Goal: Task Accomplishment & Management: Manage account settings

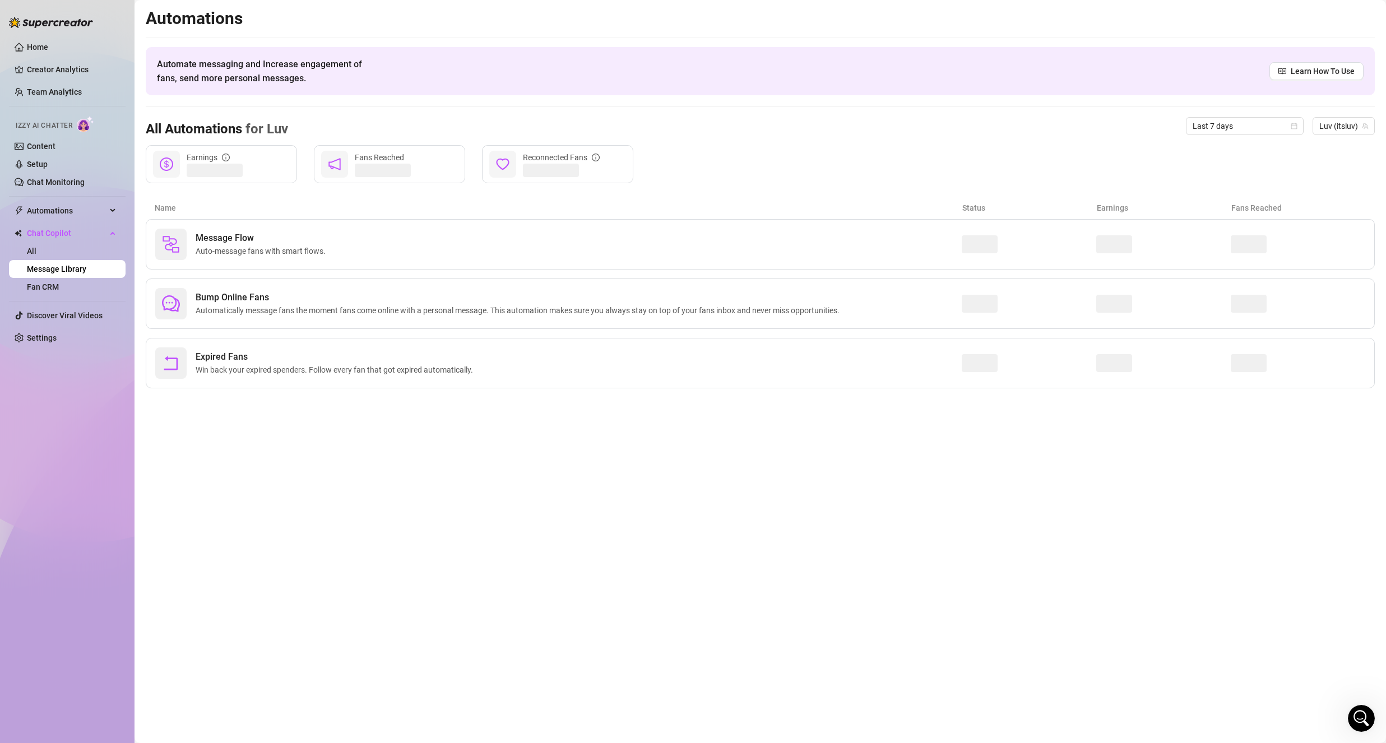
click at [48, 169] on link "Setup" at bounding box center [37, 164] width 21 height 9
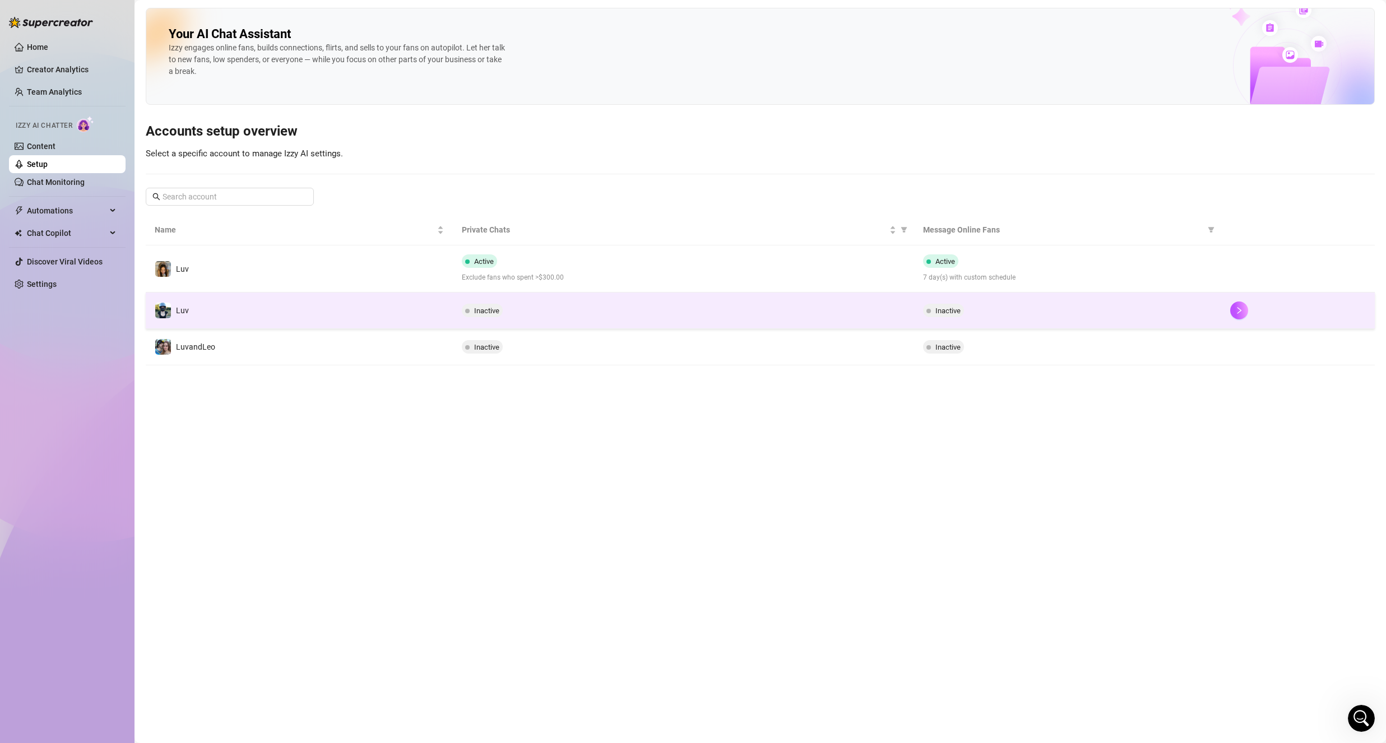
click at [351, 308] on td "Luv" at bounding box center [299, 311] width 307 height 36
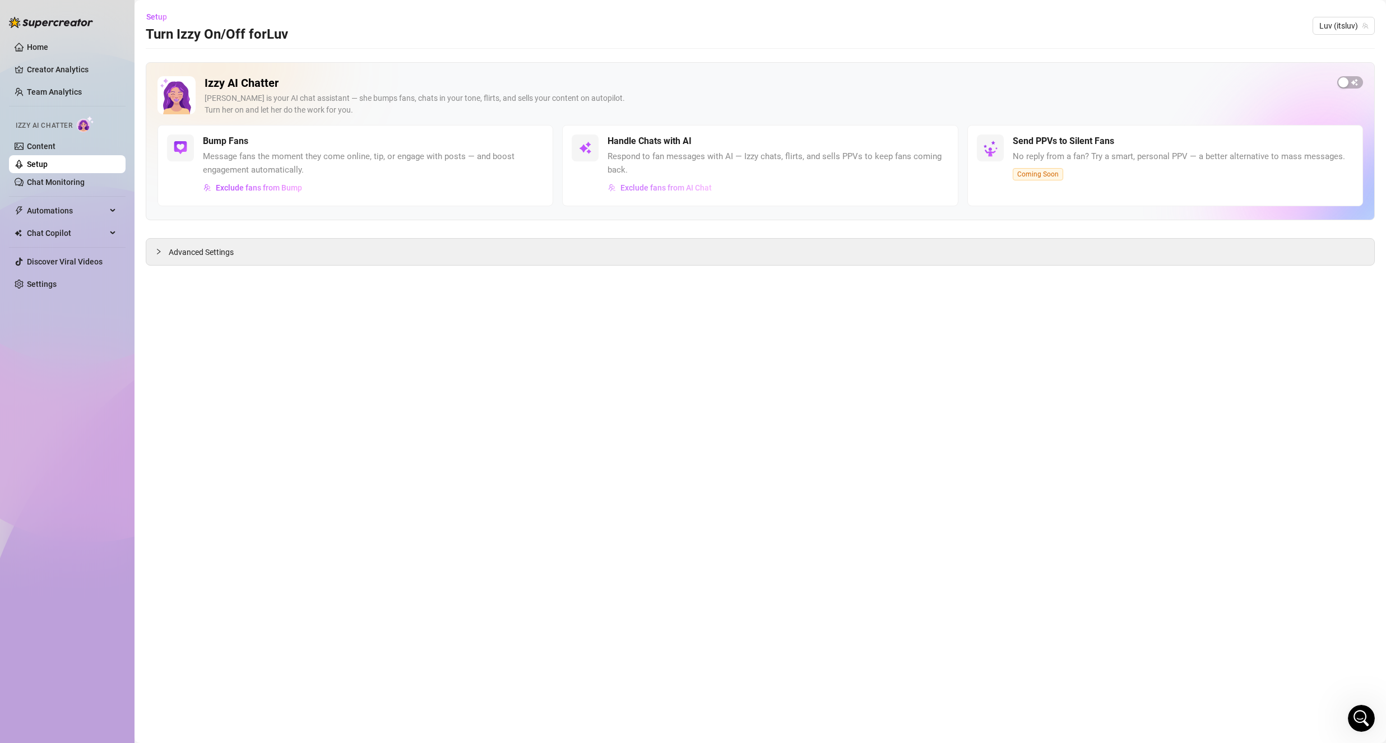
click at [704, 188] on span "Exclude fans from AI Chat" at bounding box center [665, 187] width 91 height 9
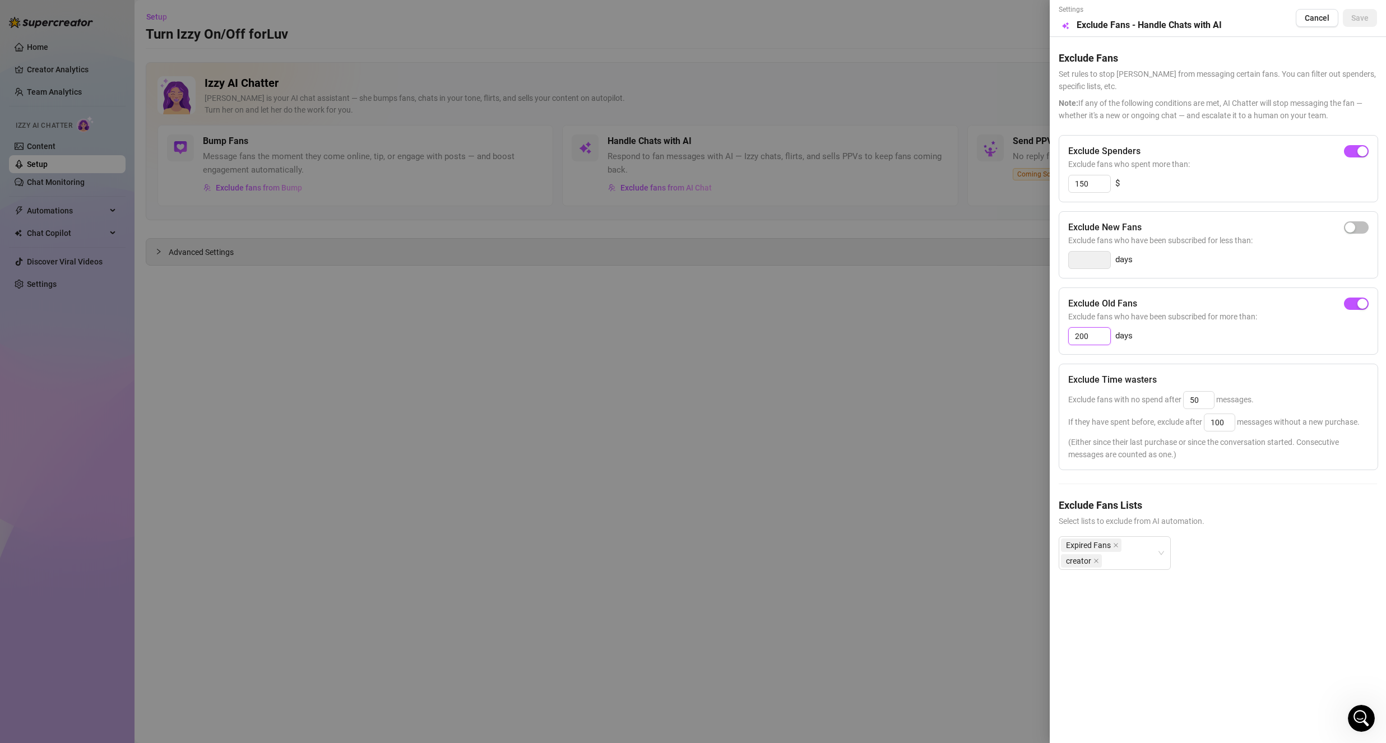
click at [1101, 342] on input "200" at bounding box center [1089, 336] width 41 height 17
type input "10"
click at [1181, 345] on div "Exclude Old Fans Exclude fans who have been subscribed for more than: 10 days" at bounding box center [1218, 321] width 319 height 67
click at [1140, 549] on div "Expired Fans creator" at bounding box center [1109, 552] width 96 height 31
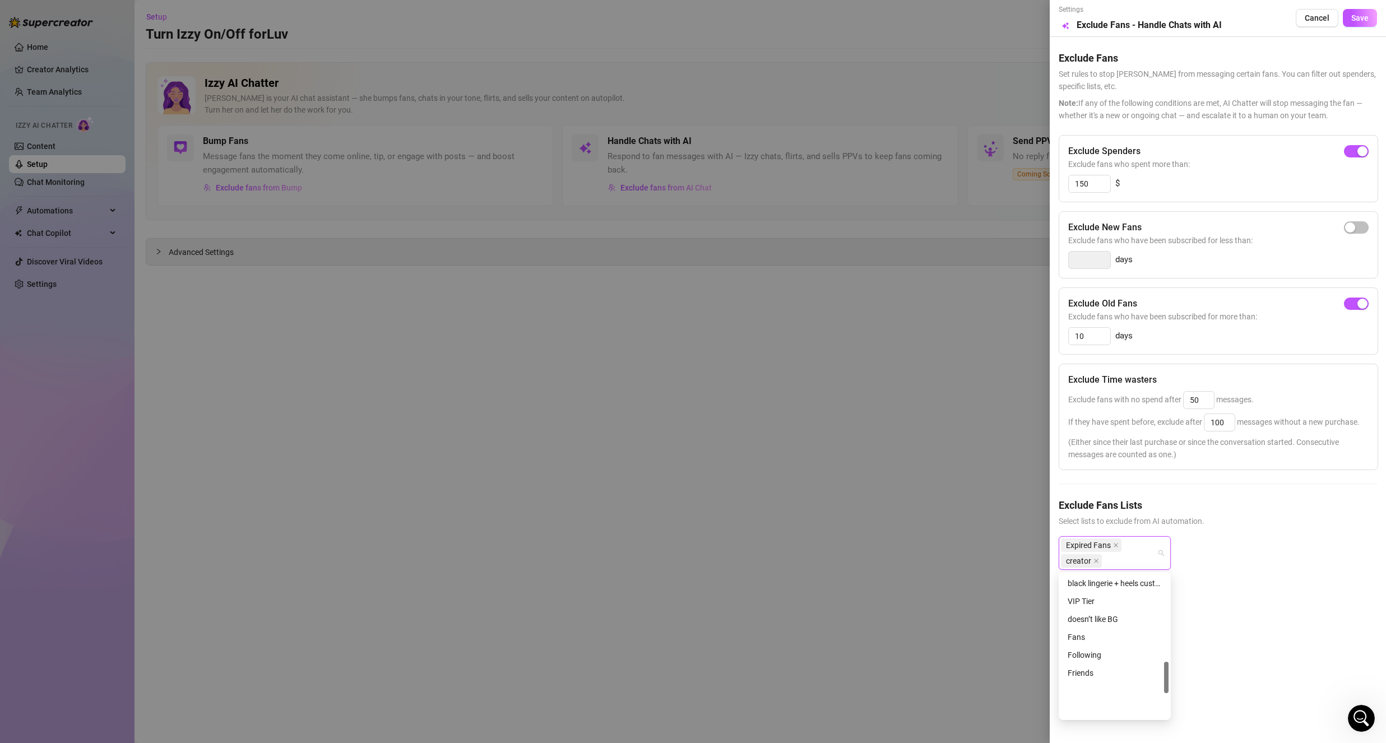
scroll to position [502, 0]
click at [1230, 600] on div "Settings Preview Exclude Fans - Handle Chats with AI Cancel Save Exclude Fans S…" at bounding box center [1218, 371] width 336 height 743
click at [1359, 21] on span "Save" at bounding box center [1359, 17] width 17 height 9
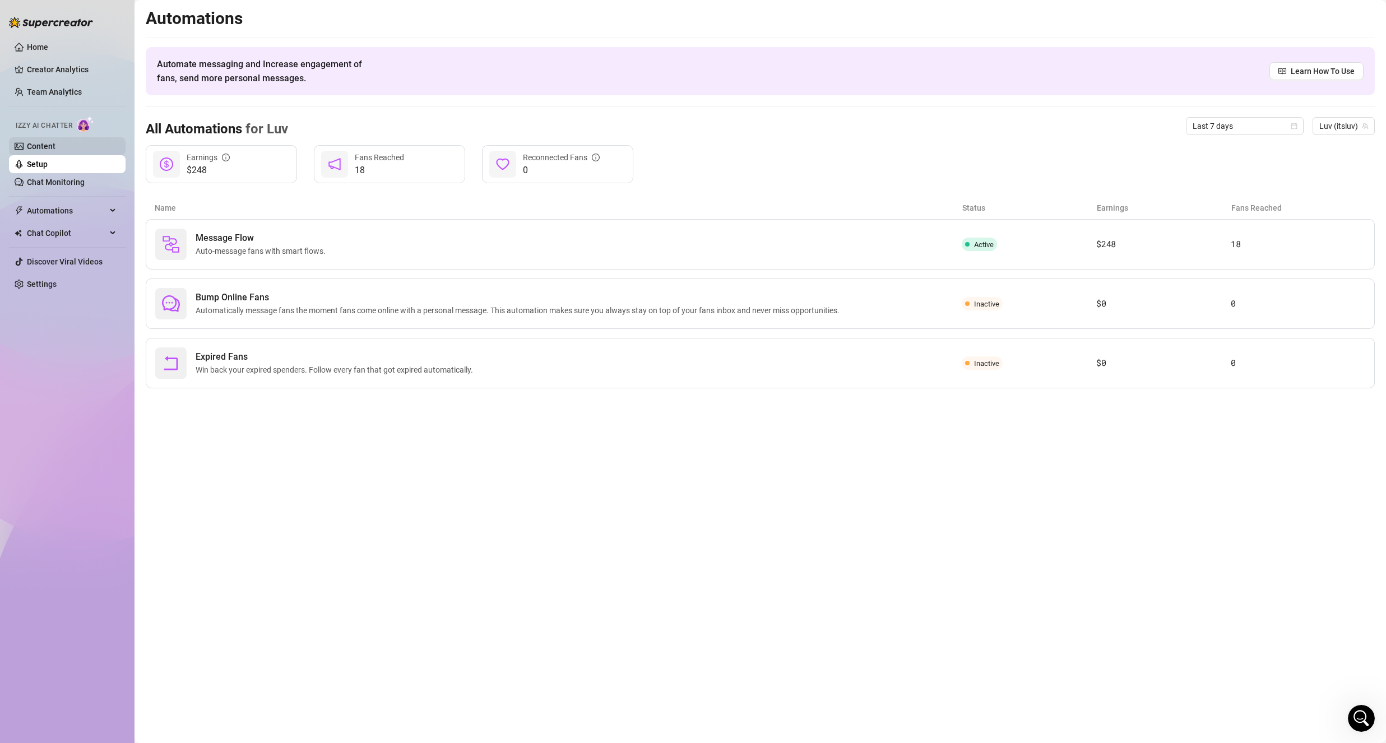
click at [55, 143] on link "Content" at bounding box center [41, 146] width 29 height 9
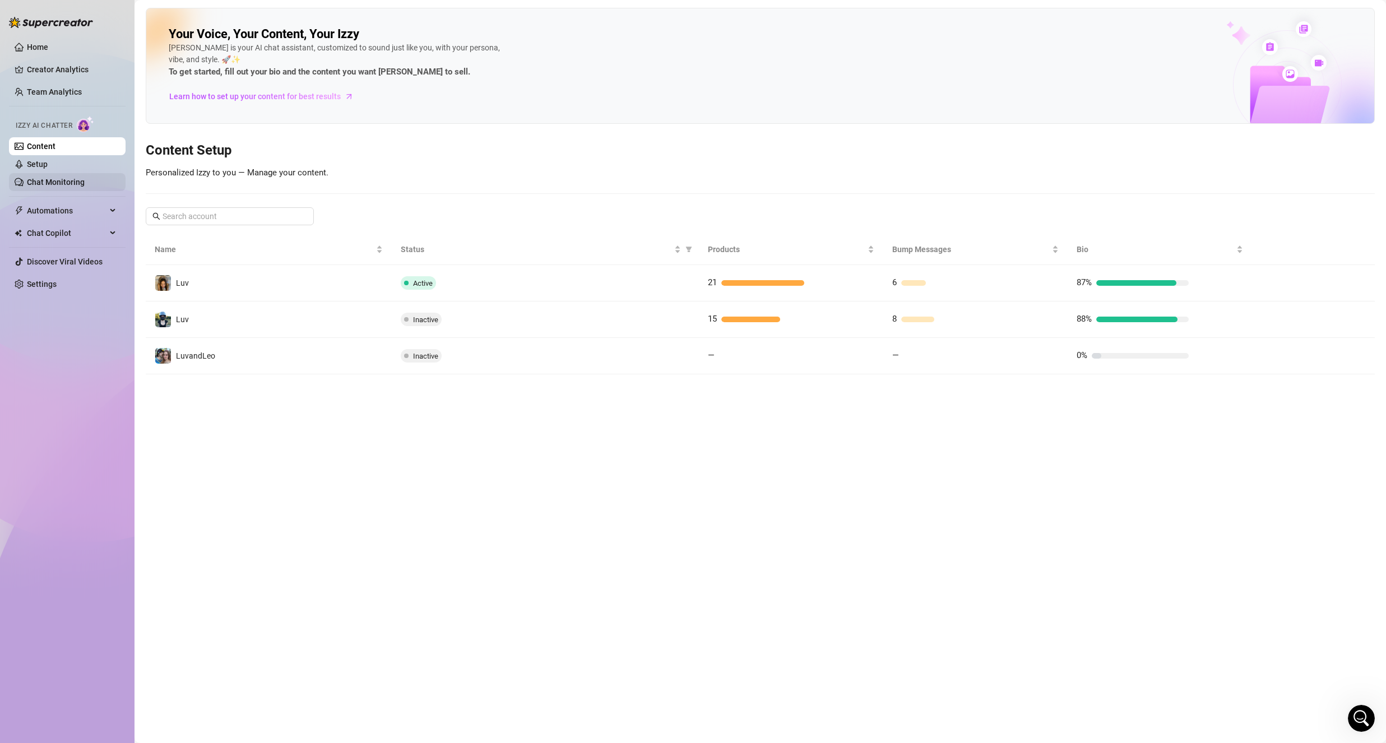
click at [62, 178] on link "Chat Monitoring" at bounding box center [56, 182] width 58 height 9
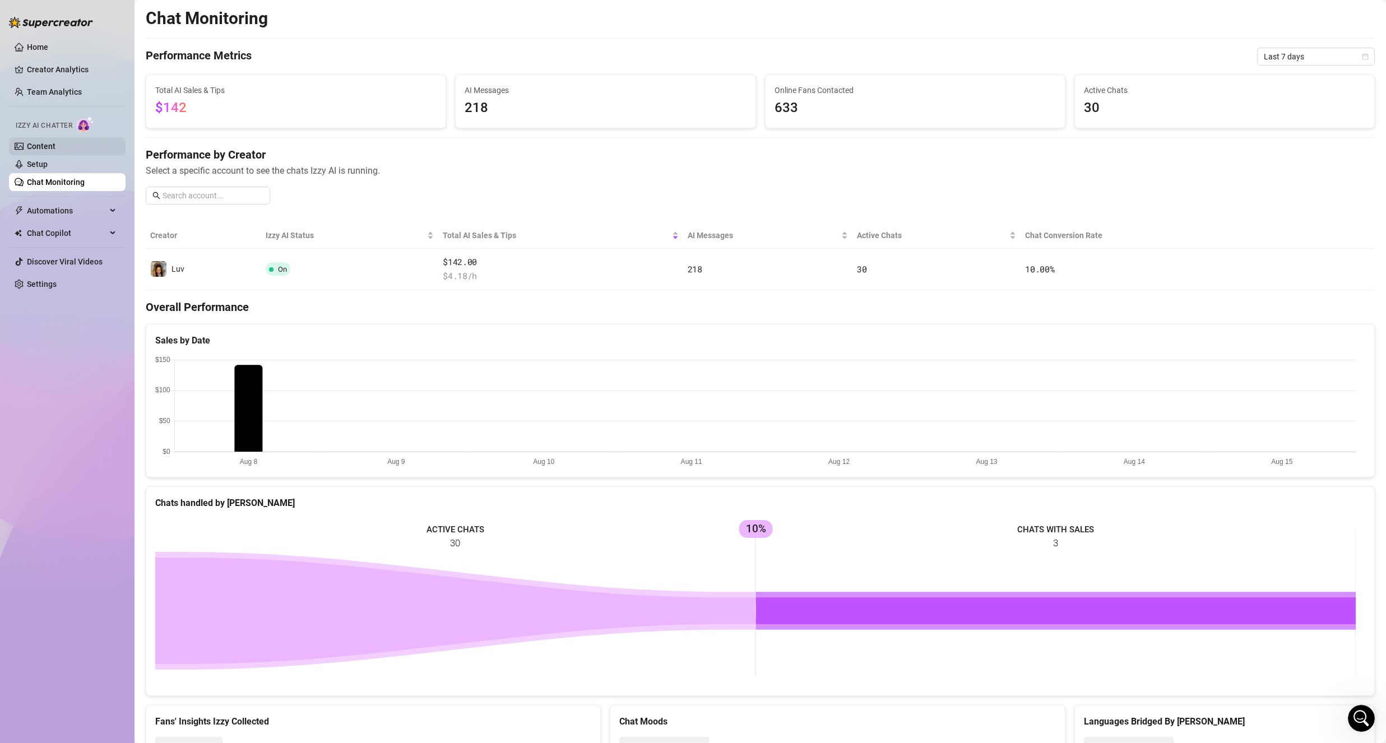
click at [55, 151] on link "Content" at bounding box center [41, 146] width 29 height 9
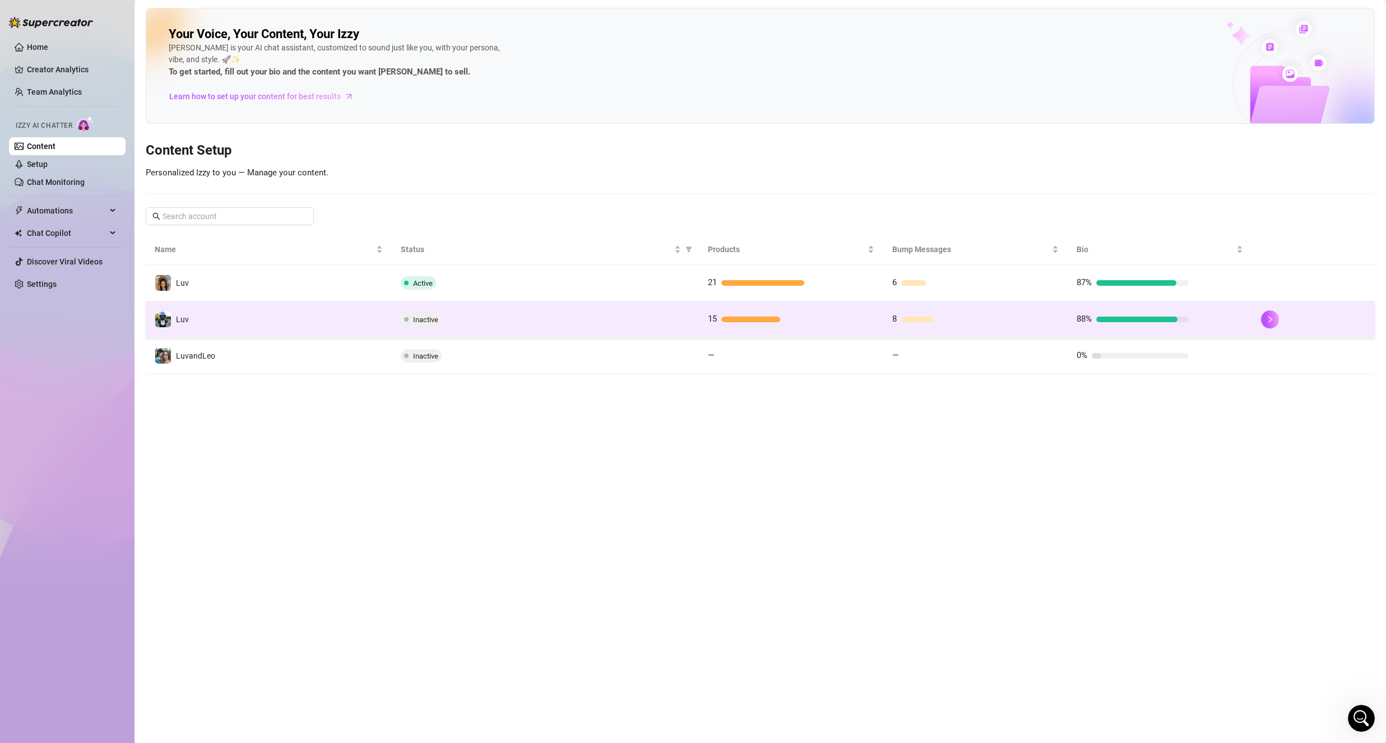
click at [372, 313] on td "Luv" at bounding box center [269, 320] width 246 height 36
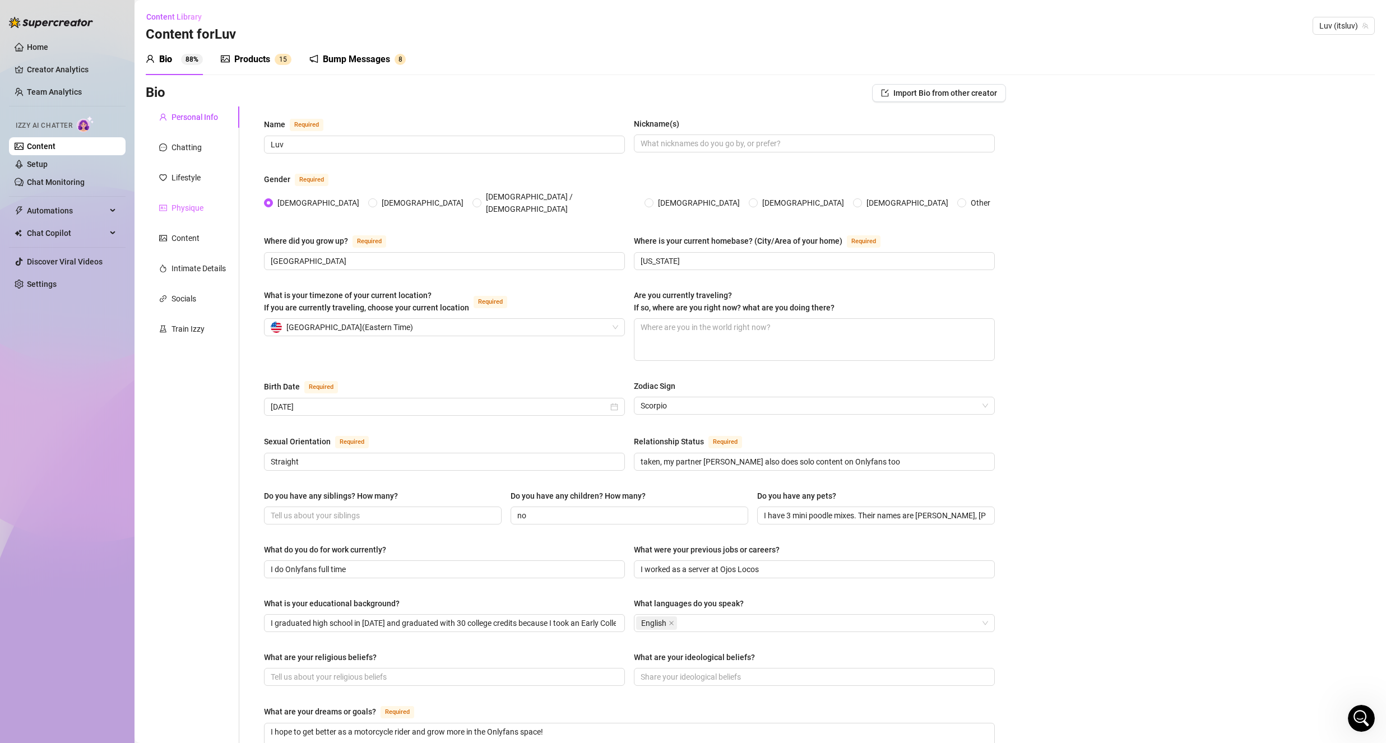
click at [197, 199] on div "Physique" at bounding box center [193, 207] width 94 height 21
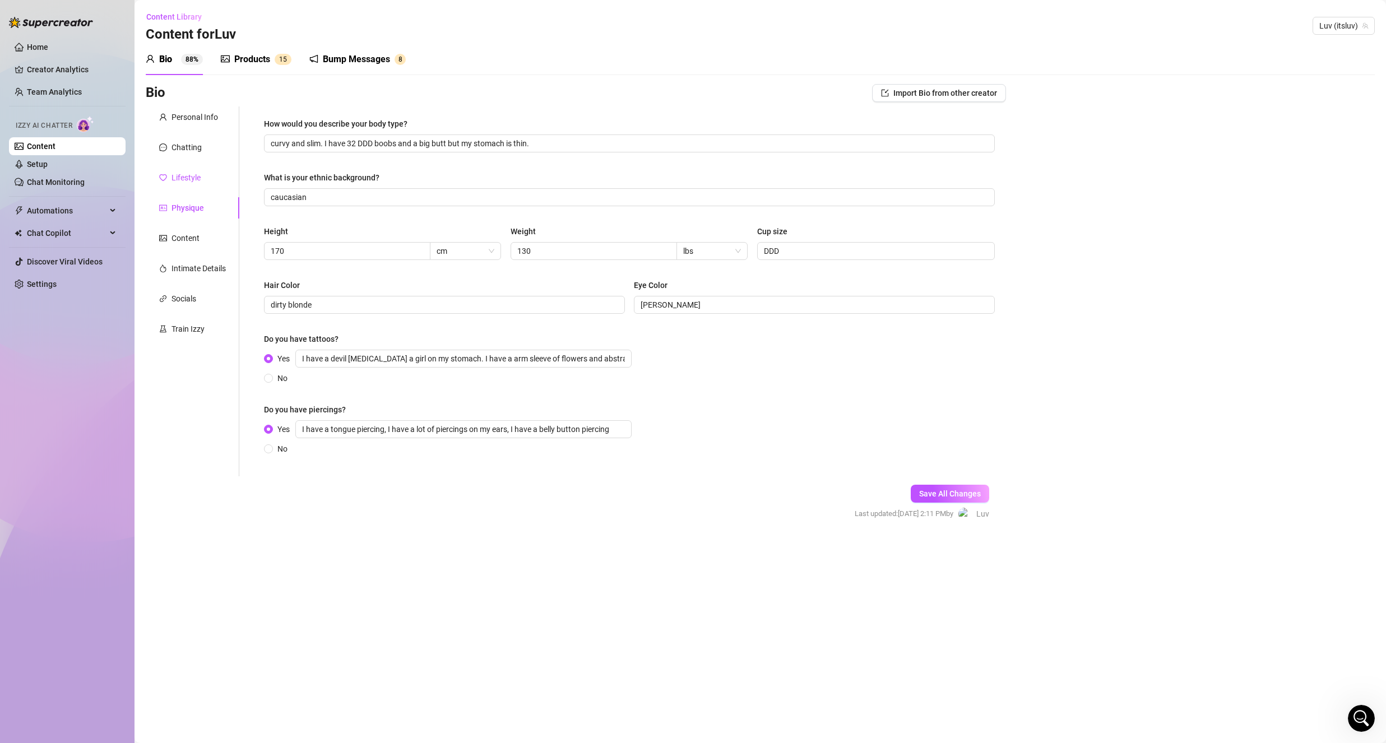
click at [193, 181] on div "Lifestyle" at bounding box center [185, 177] width 29 height 12
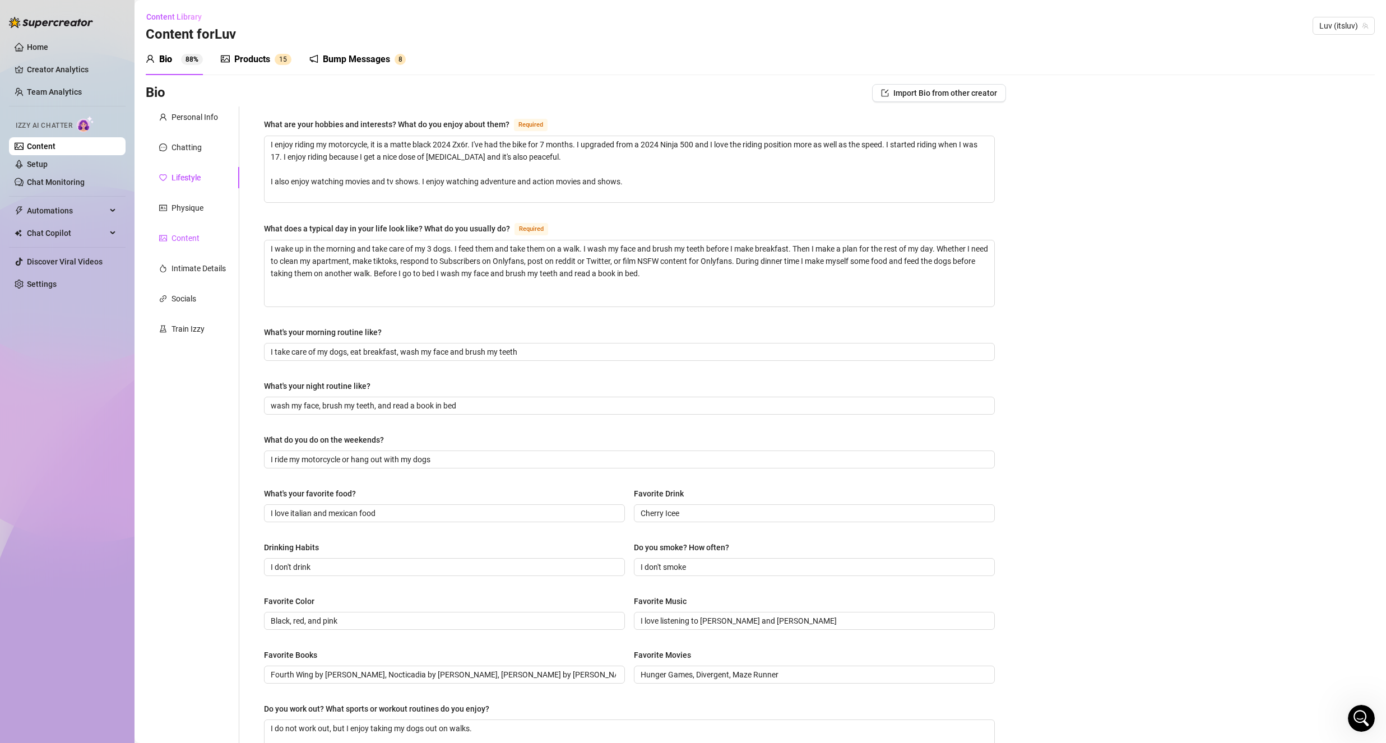
click at [184, 240] on div "Content" at bounding box center [185, 238] width 28 height 12
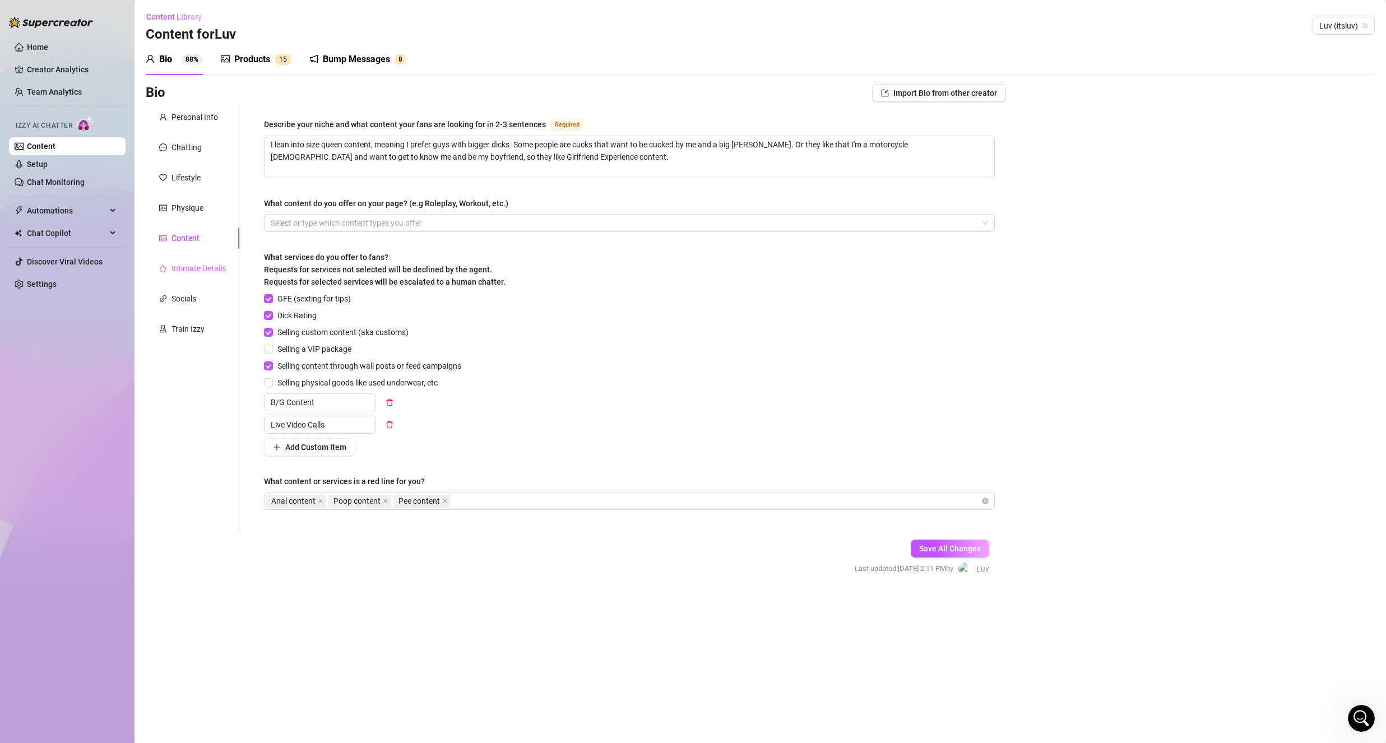
click at [171, 263] on div "Intimate Details" at bounding box center [193, 268] width 94 height 21
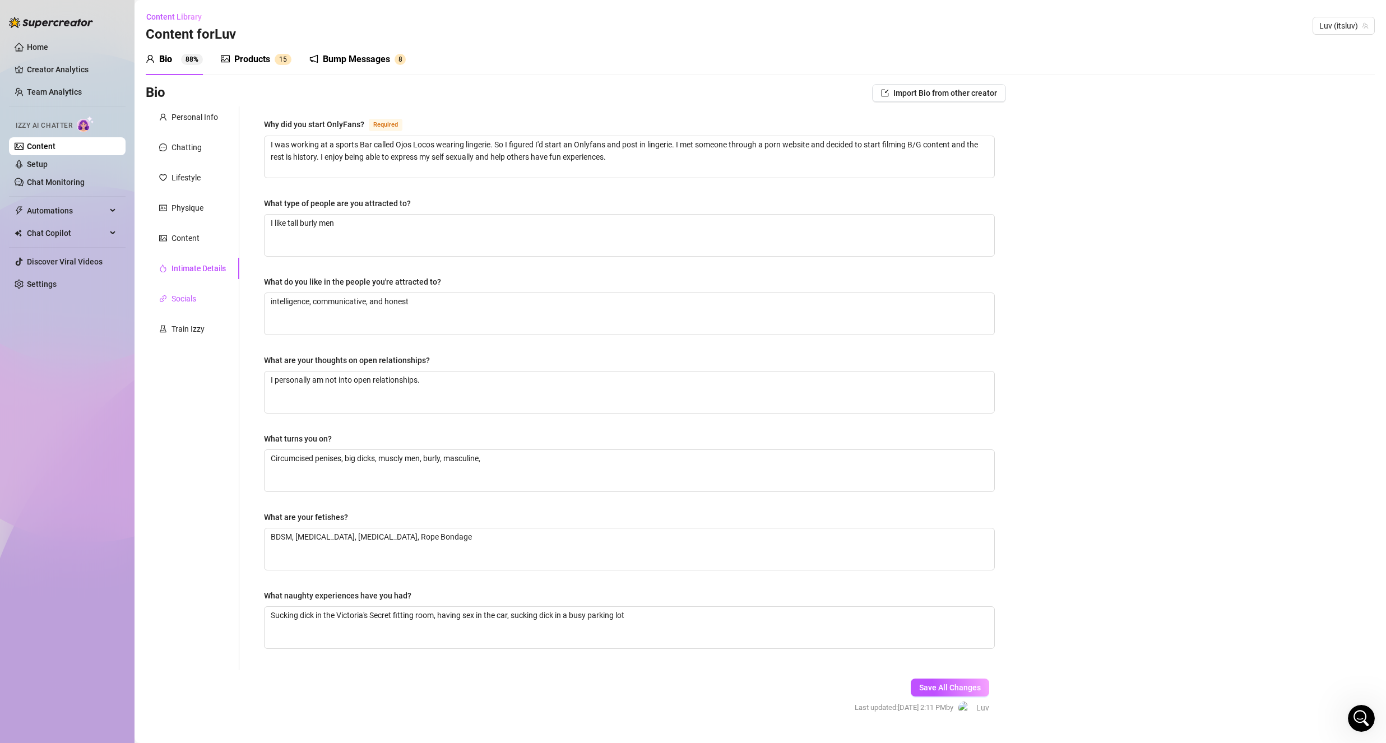
click at [178, 297] on div "Socials" at bounding box center [183, 299] width 25 height 12
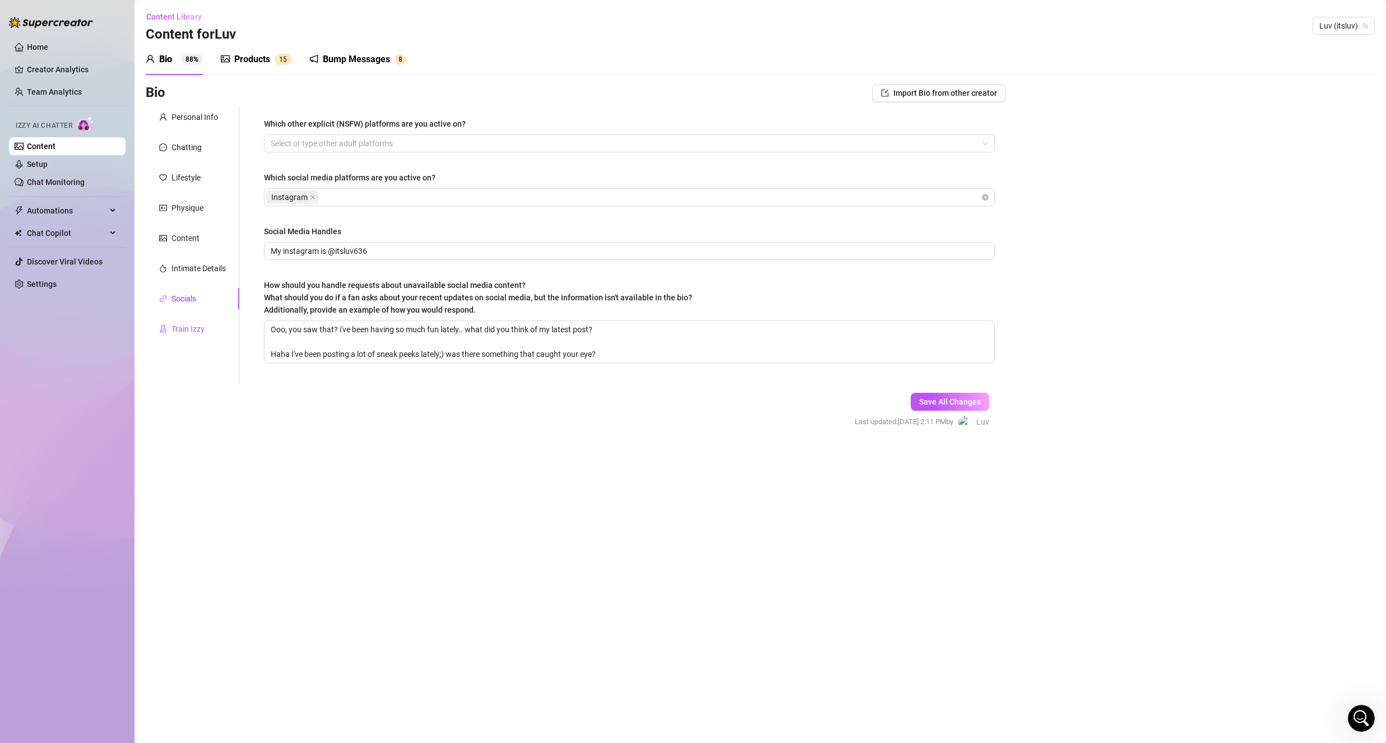
click at [178, 330] on div "Train Izzy" at bounding box center [187, 329] width 33 height 12
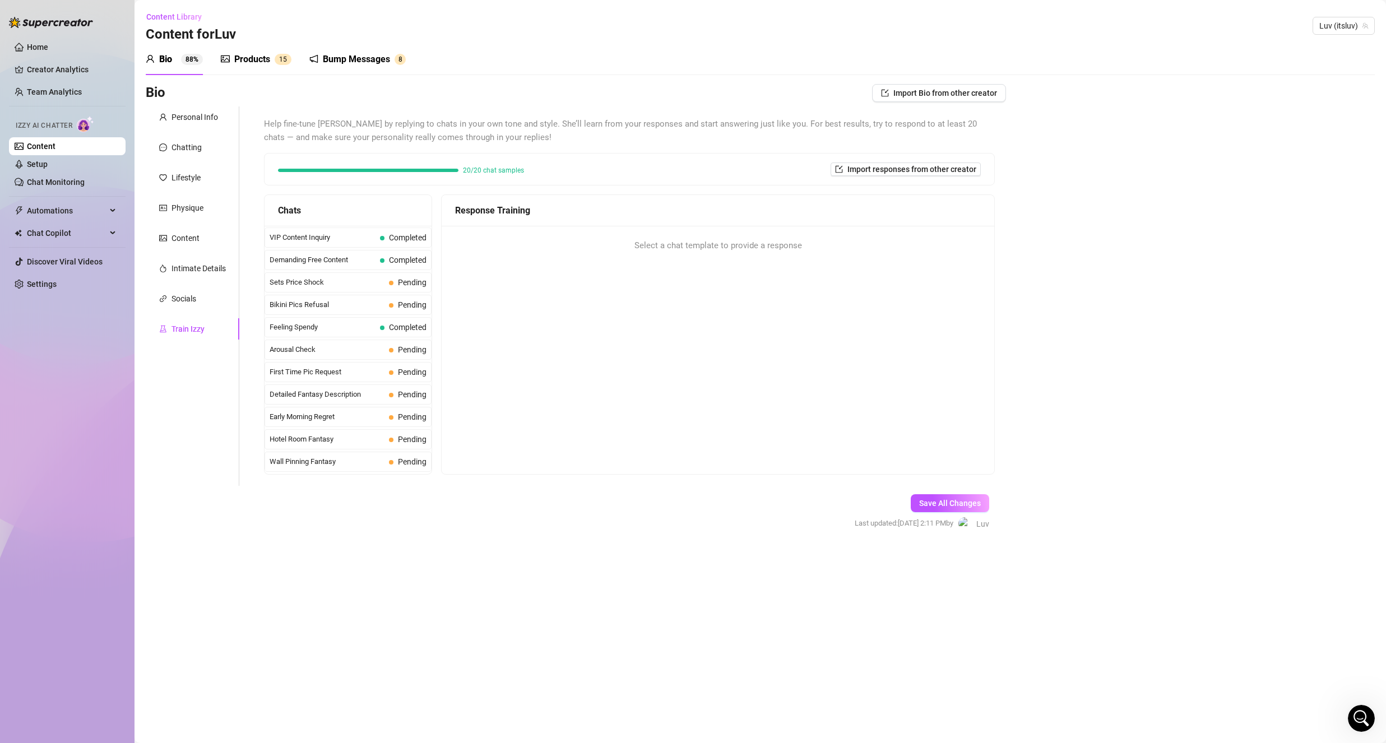
scroll to position [280, 0]
click at [195, 149] on div "Chatting" at bounding box center [186, 147] width 30 height 12
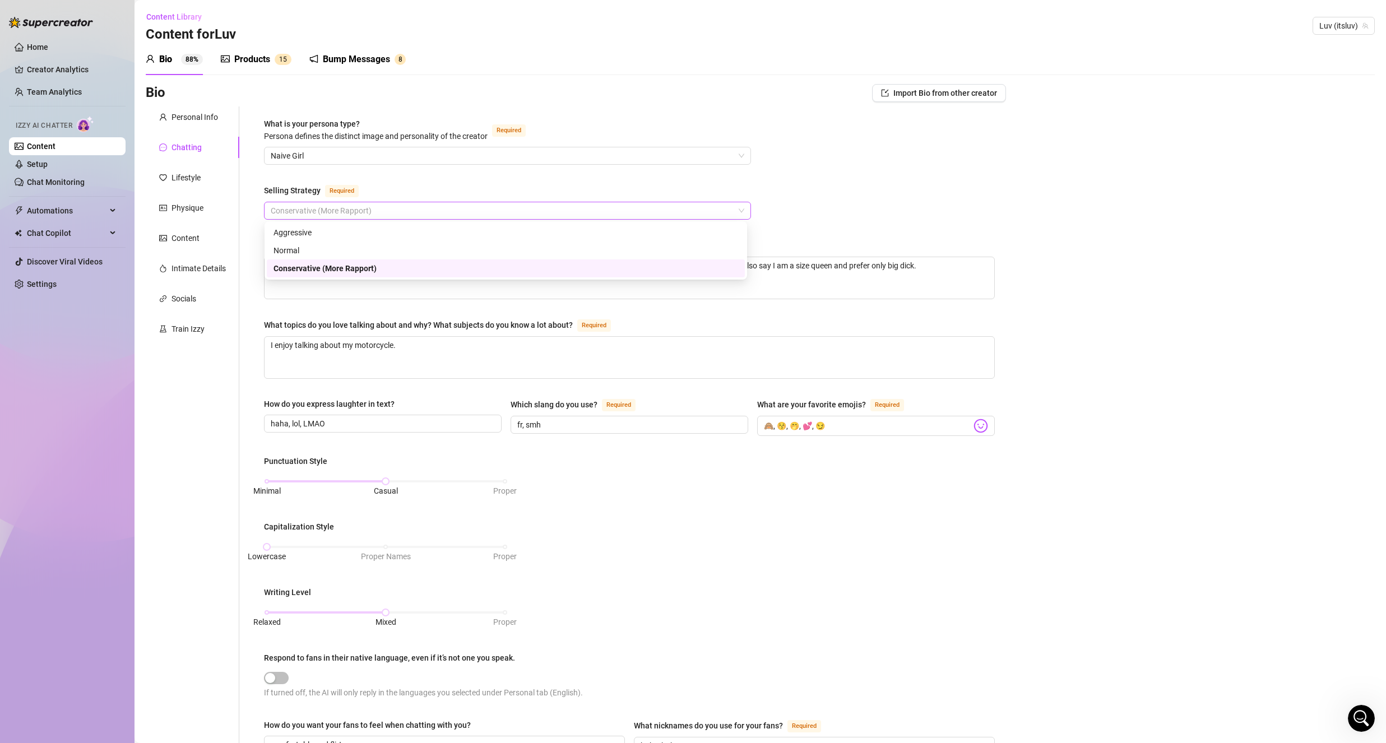
click at [386, 213] on span "Conservative (More Rapport)" at bounding box center [508, 210] width 474 height 17
click at [342, 272] on div "Conservative (More Rapport)" at bounding box center [505, 268] width 465 height 12
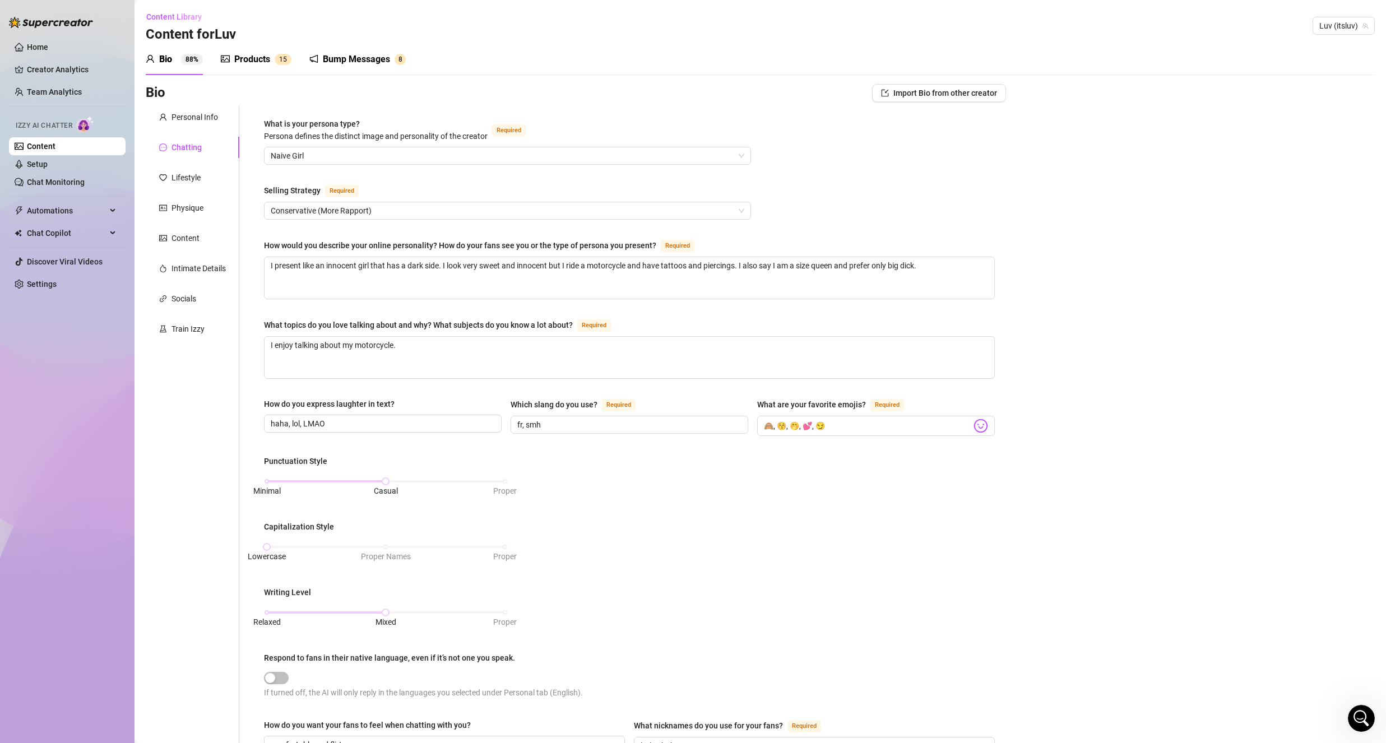
click at [242, 53] on div "Products" at bounding box center [252, 59] width 36 height 13
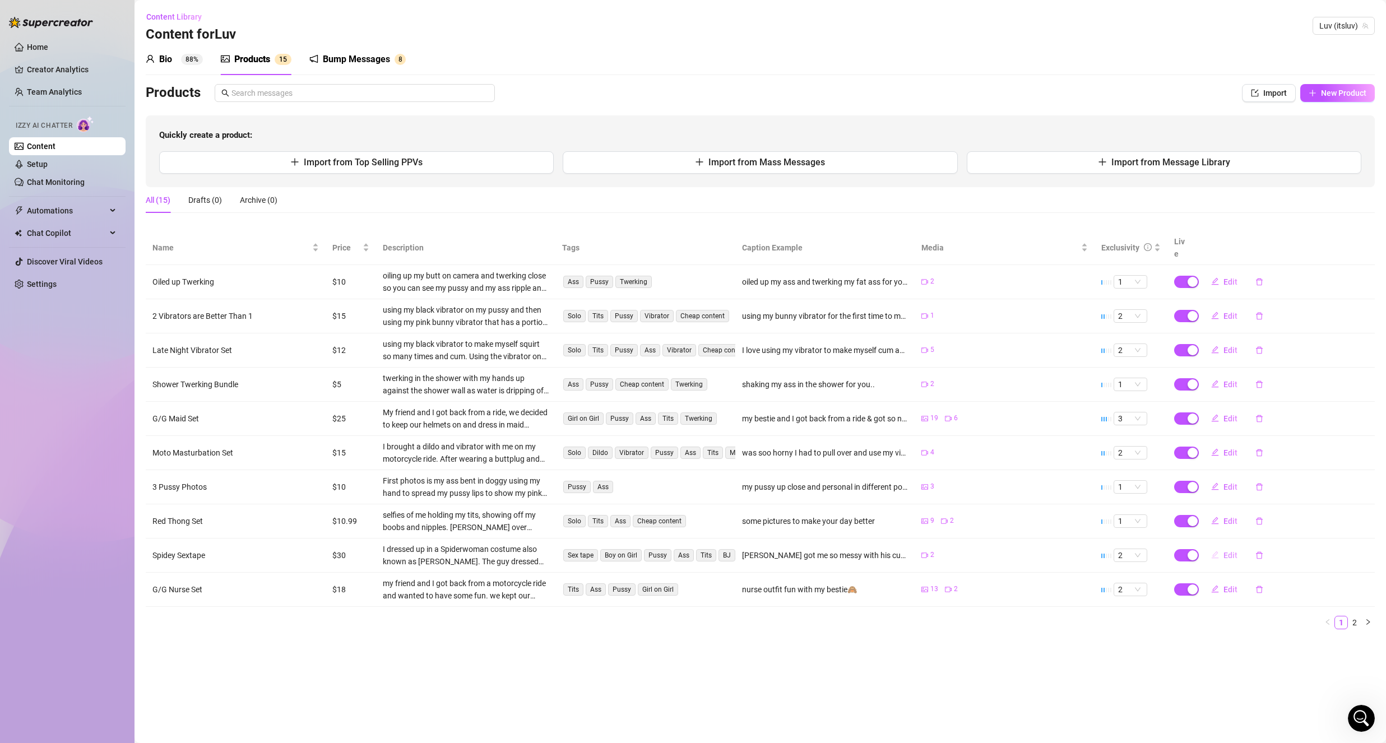
click at [1227, 551] on span "Edit" at bounding box center [1230, 555] width 14 height 9
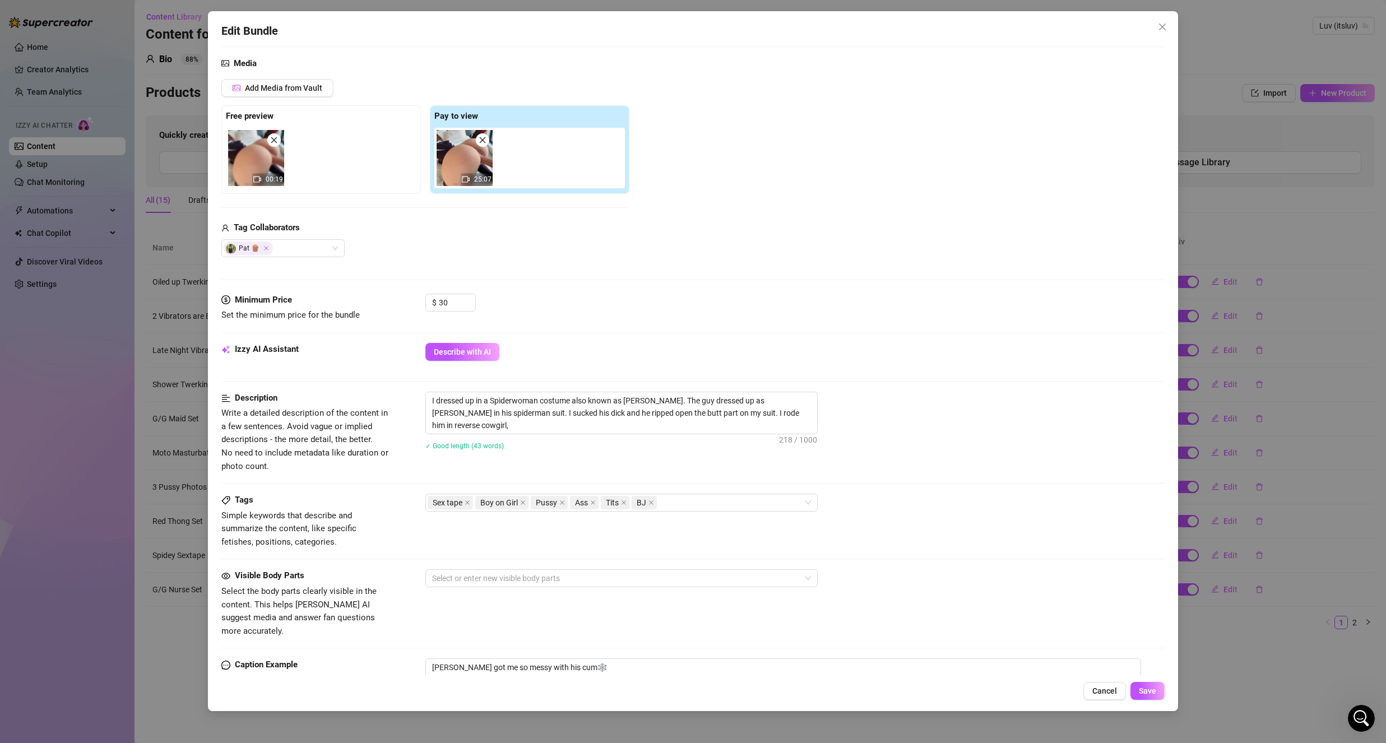
scroll to position [168, 0]
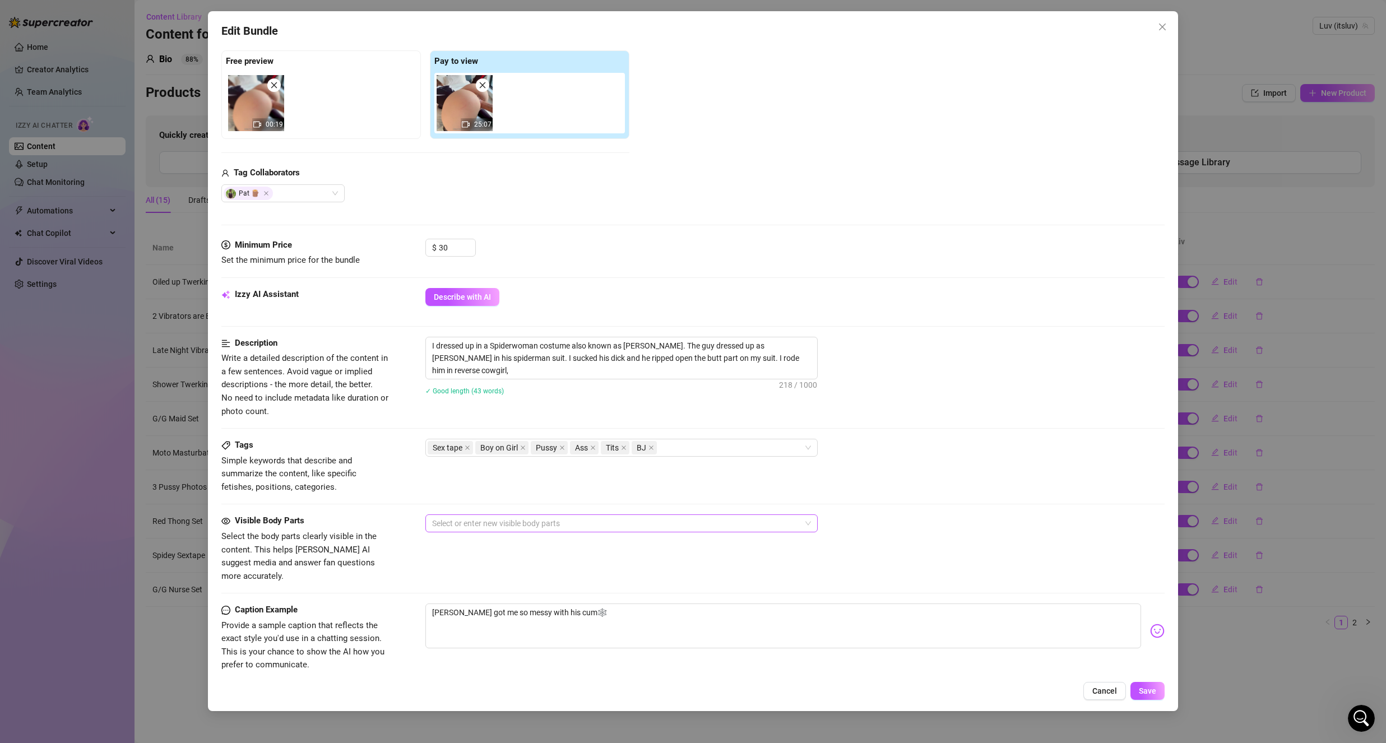
click at [490, 529] on div at bounding box center [616, 524] width 376 height 16
click at [474, 547] on div "Face" at bounding box center [621, 546] width 374 height 12
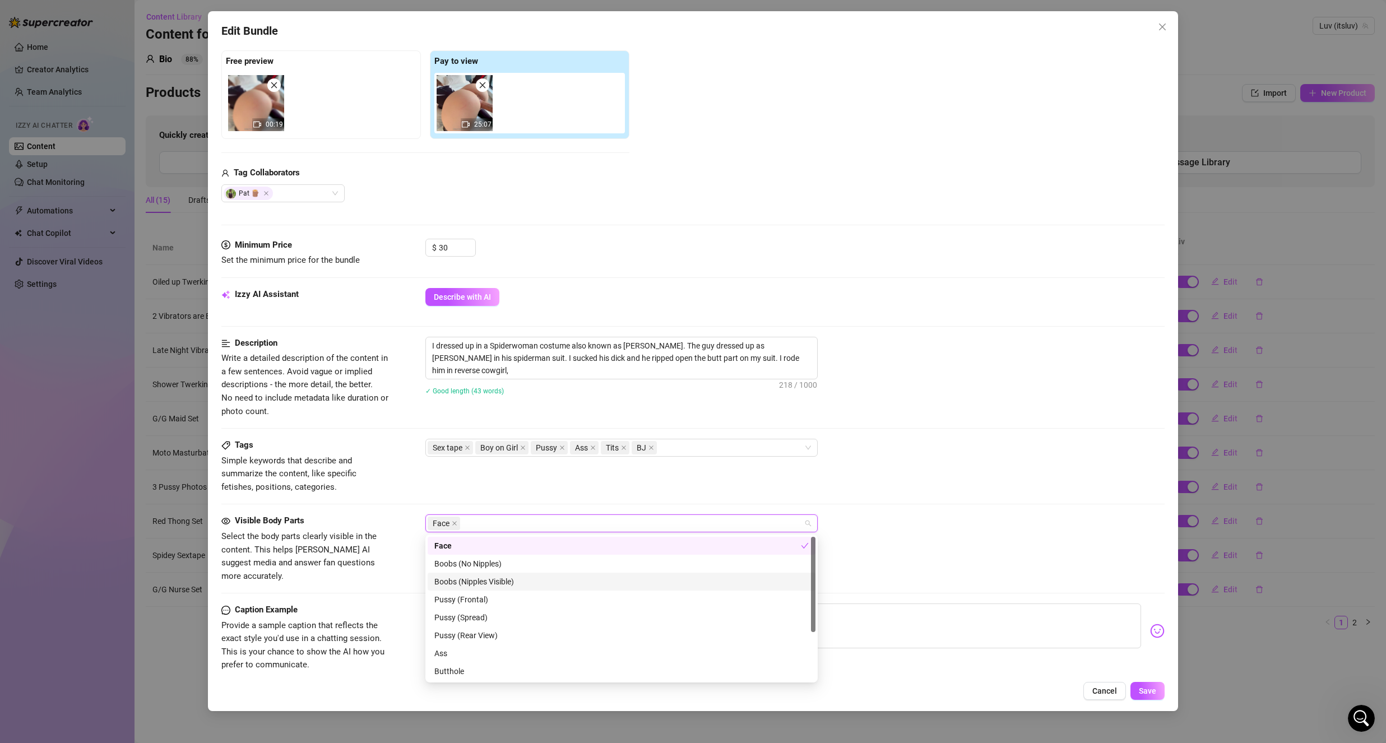
click at [519, 579] on div "Boobs (Nipples Visible)" at bounding box center [621, 582] width 374 height 12
click at [519, 579] on div "Boobs (Nipples Visible)" at bounding box center [617, 582] width 367 height 12
click at [467, 661] on div "Ass" at bounding box center [622, 653] width 388 height 18
click at [457, 638] on div "Pussy (Rear View)" at bounding box center [621, 635] width 374 height 12
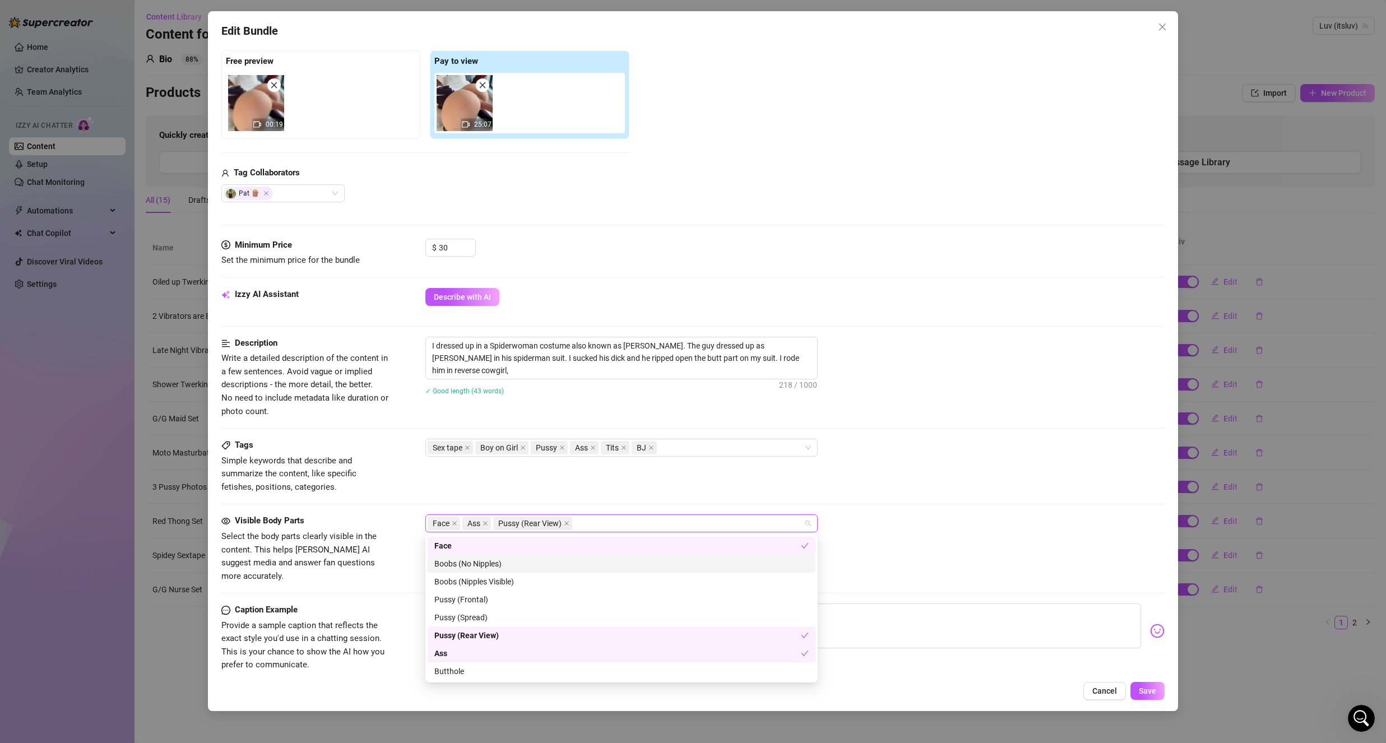
click at [527, 564] on div "Boobs (No Nipples)" at bounding box center [621, 564] width 374 height 12
click at [527, 564] on div "Boobs (No Nipples)" at bounding box center [617, 564] width 367 height 12
click at [572, 601] on div "Pussy (Frontal)" at bounding box center [621, 599] width 374 height 12
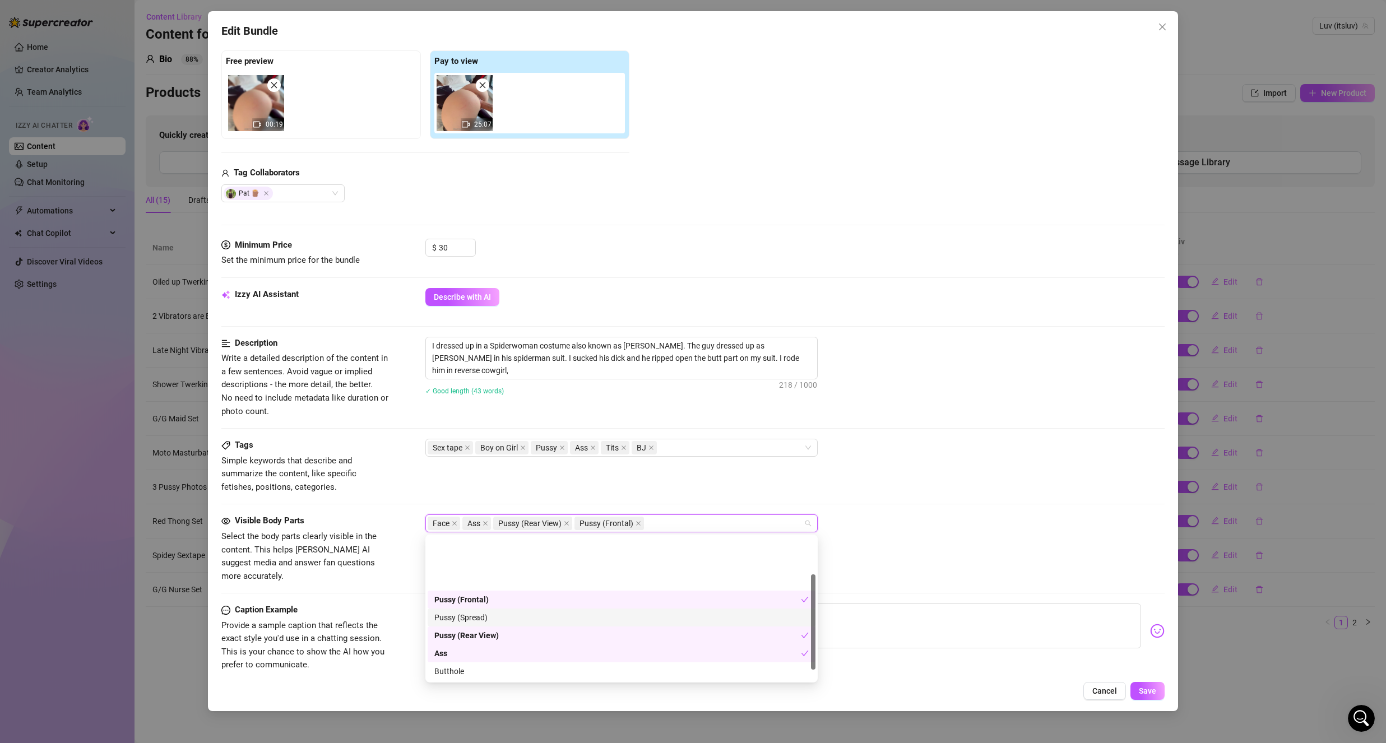
scroll to position [56, 0]
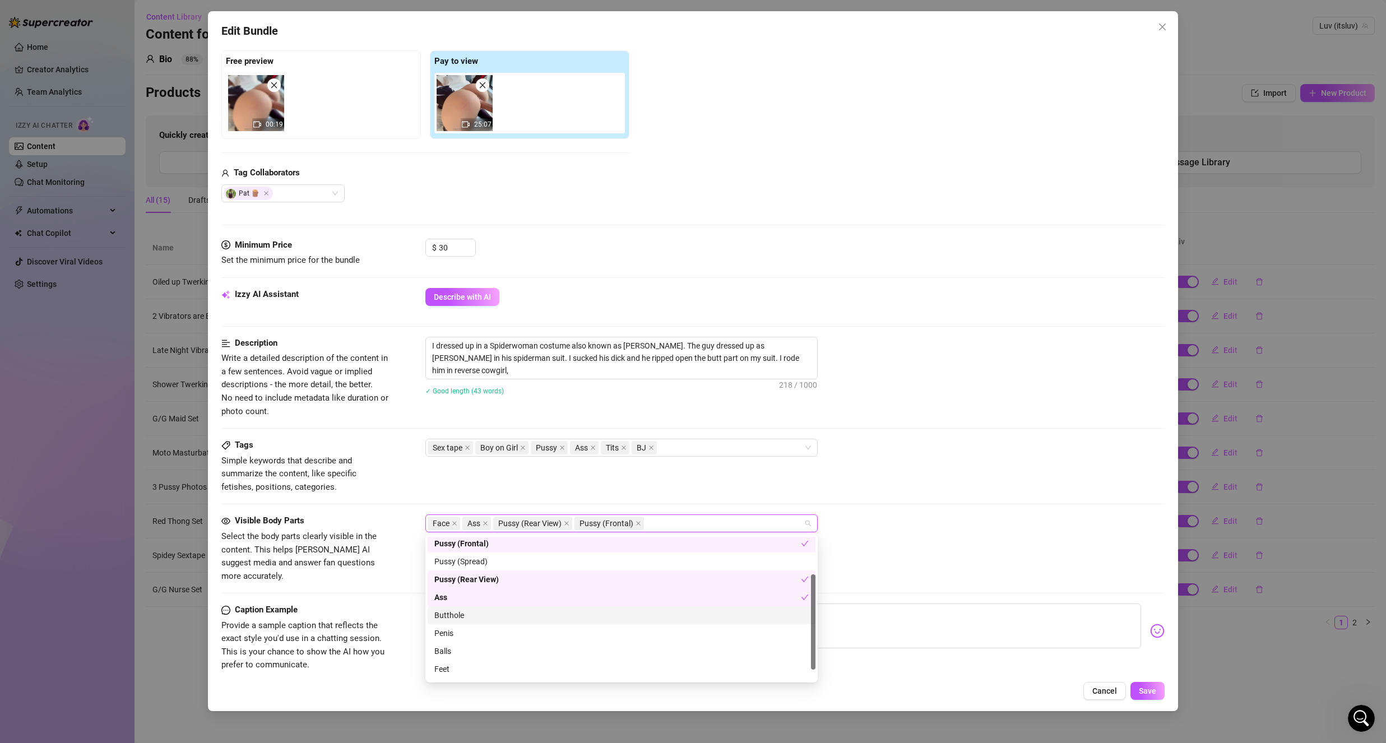
click at [513, 612] on div "Butthole" at bounding box center [621, 615] width 374 height 12
click at [493, 637] on div "Penis" at bounding box center [621, 633] width 374 height 12
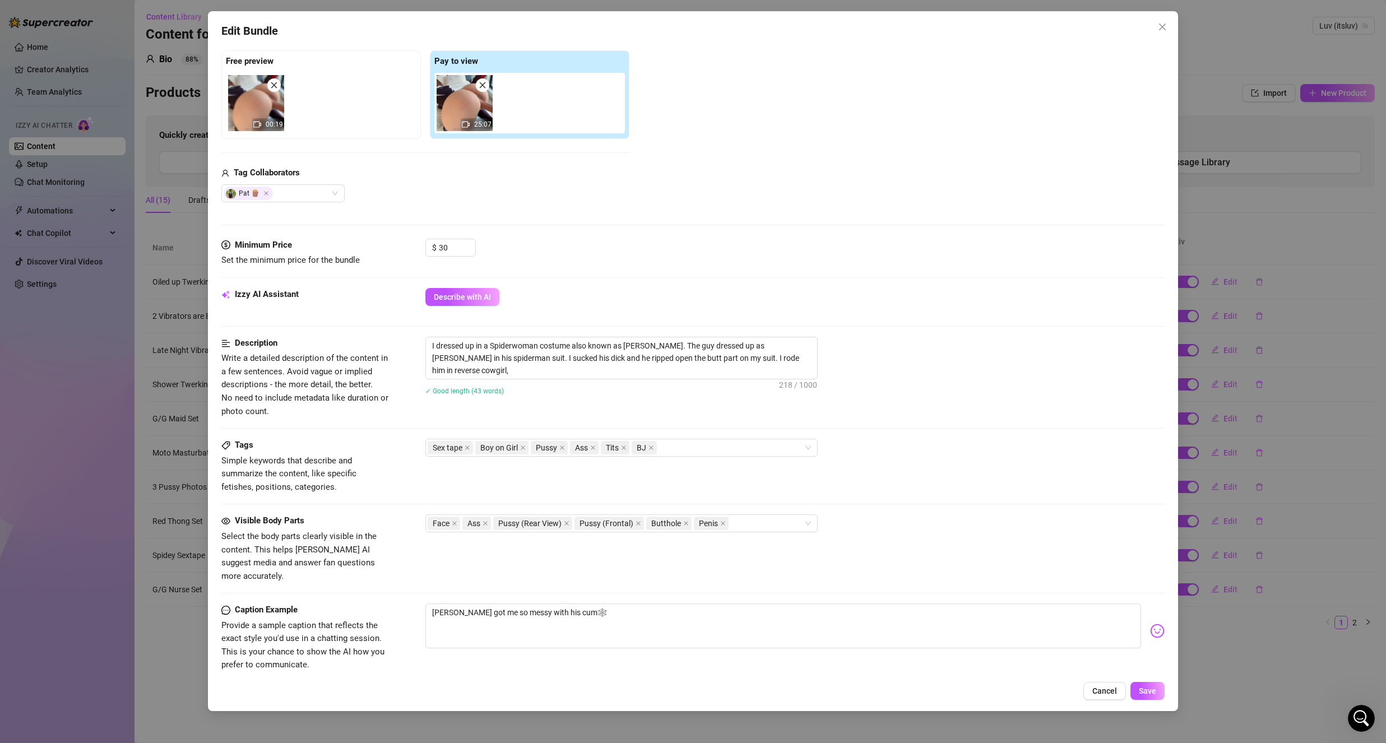
click at [400, 641] on div "Caption Example Provide a sample caption that reflects the exact style you'd us…" at bounding box center [692, 638] width 943 height 68
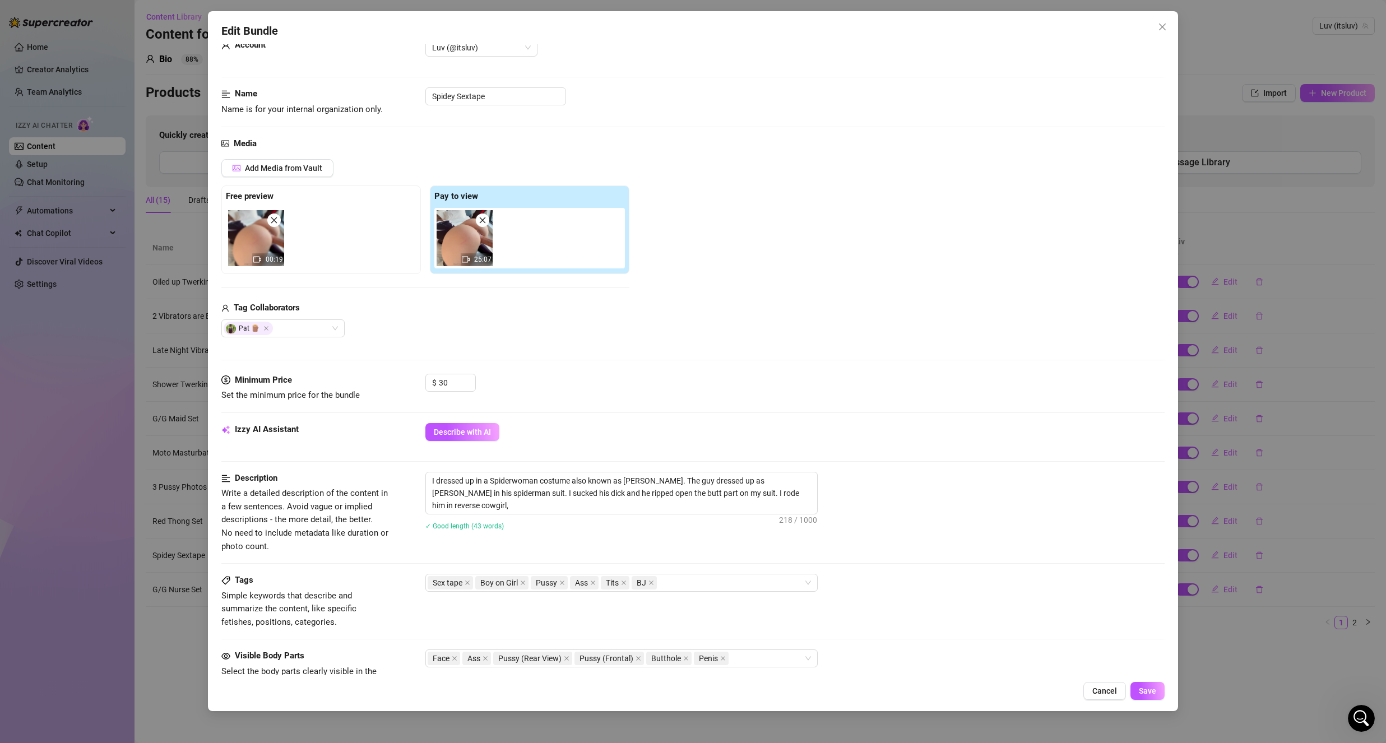
scroll to position [0, 0]
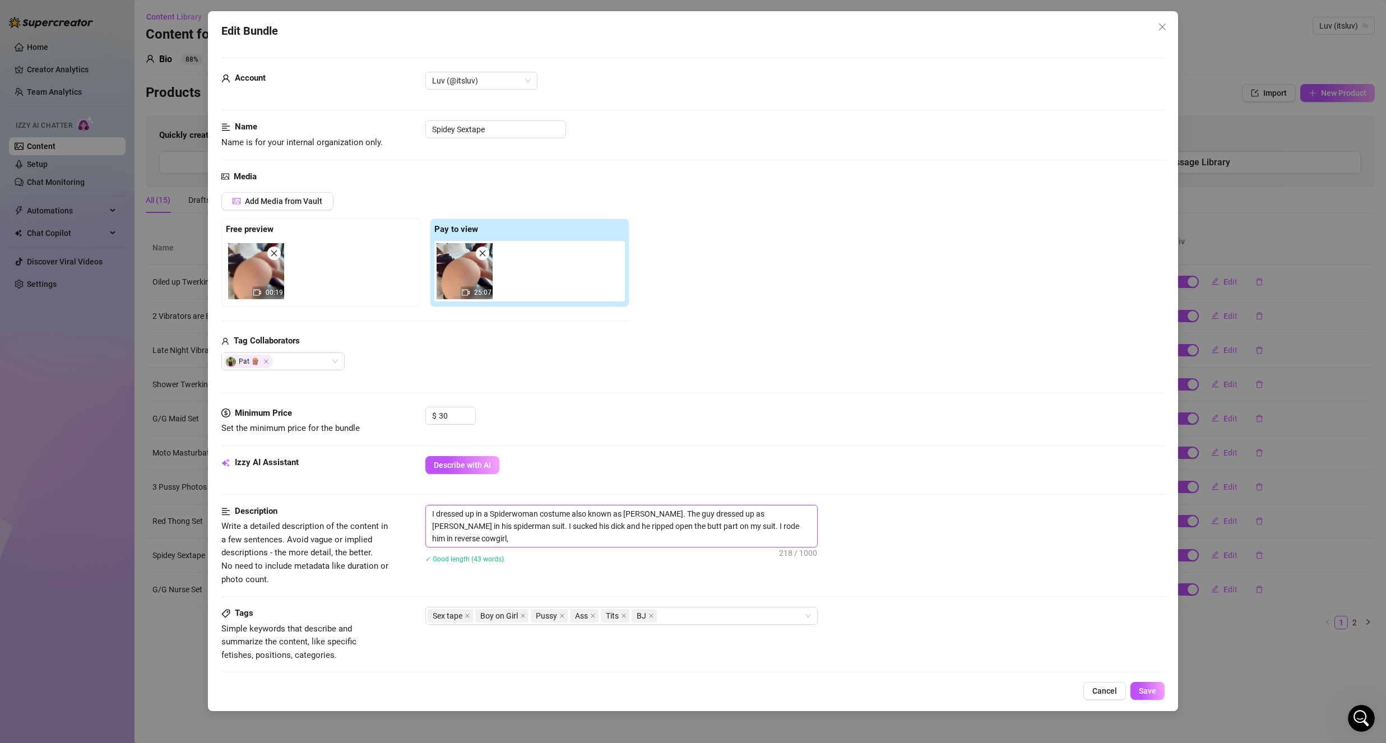
click at [670, 540] on textarea "I dressed up in a Spiderwoman costume also known as [PERSON_NAME]. The guy dres…" at bounding box center [621, 526] width 391 height 41
type textarea "I dressed up in a Spiderwoman costume also known as [PERSON_NAME]. The guy dres…"
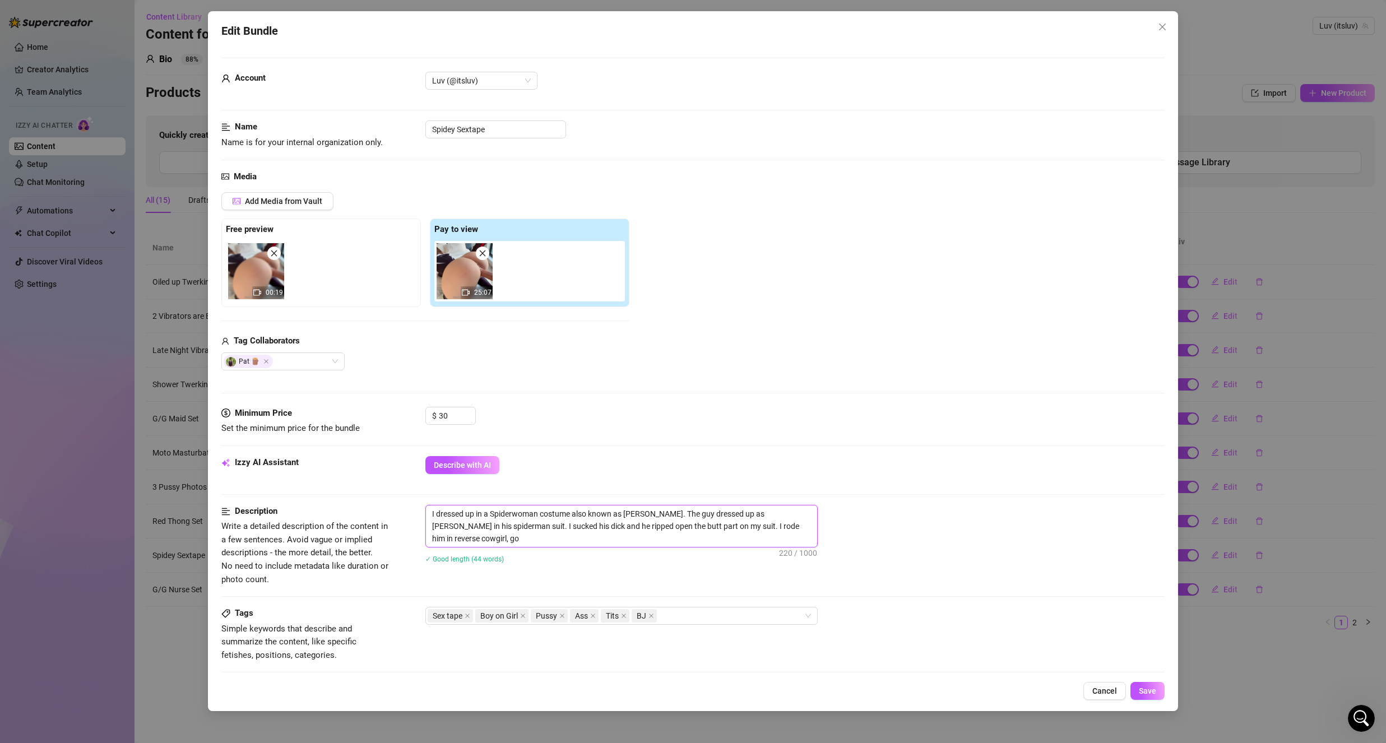
type textarea "I dressed up in a Spiderwoman costume also known as [PERSON_NAME]. The guy dres…"
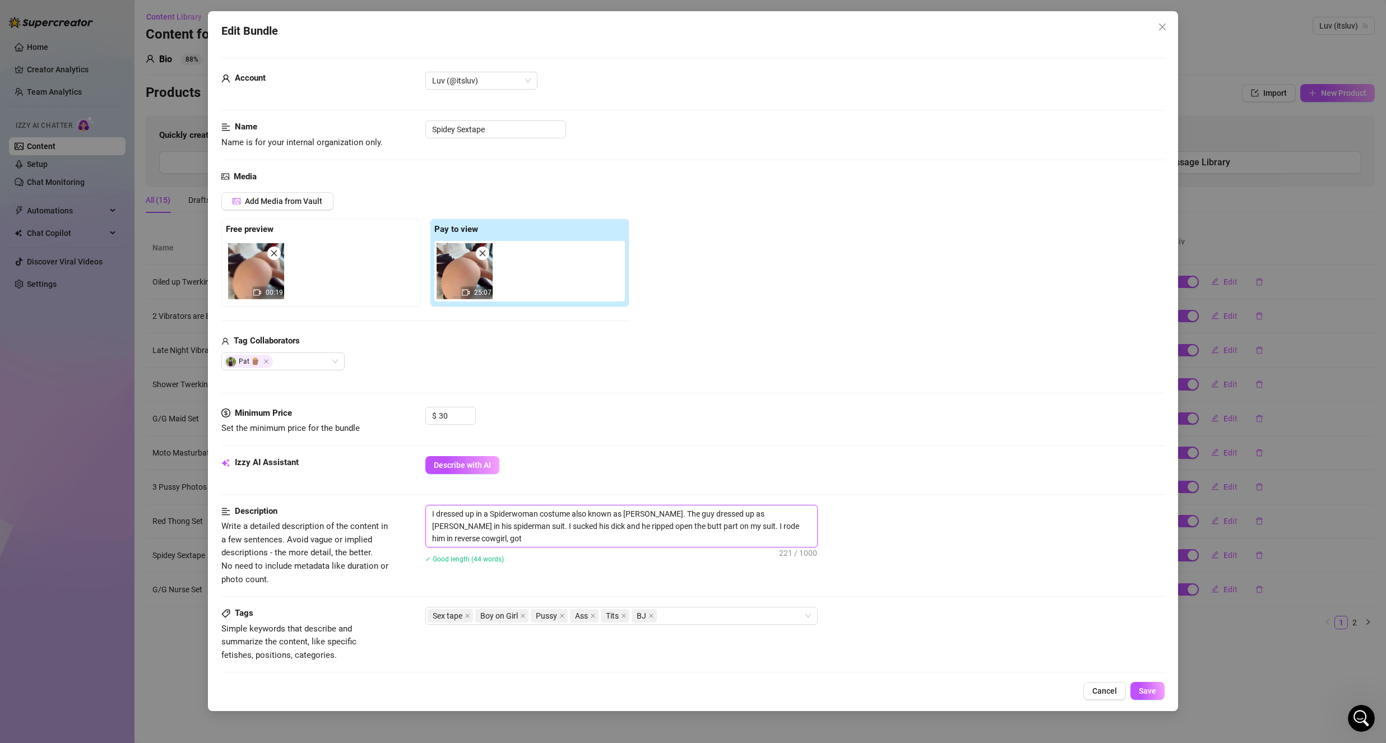
type textarea "I dressed up in a Spiderwoman costume also known as [PERSON_NAME]. The guy dres…"
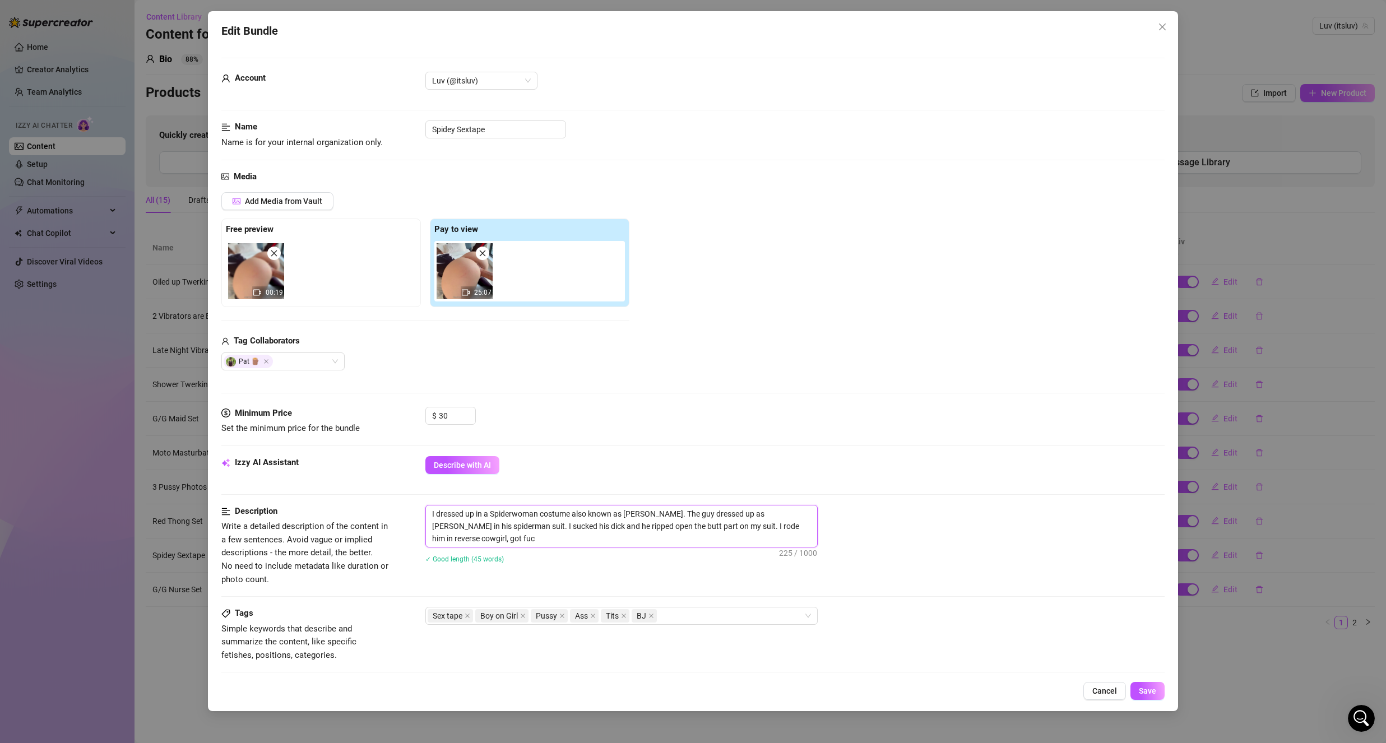
type textarea "I dressed up in a Spiderwoman costume also known as [PERSON_NAME]. The guy dres…"
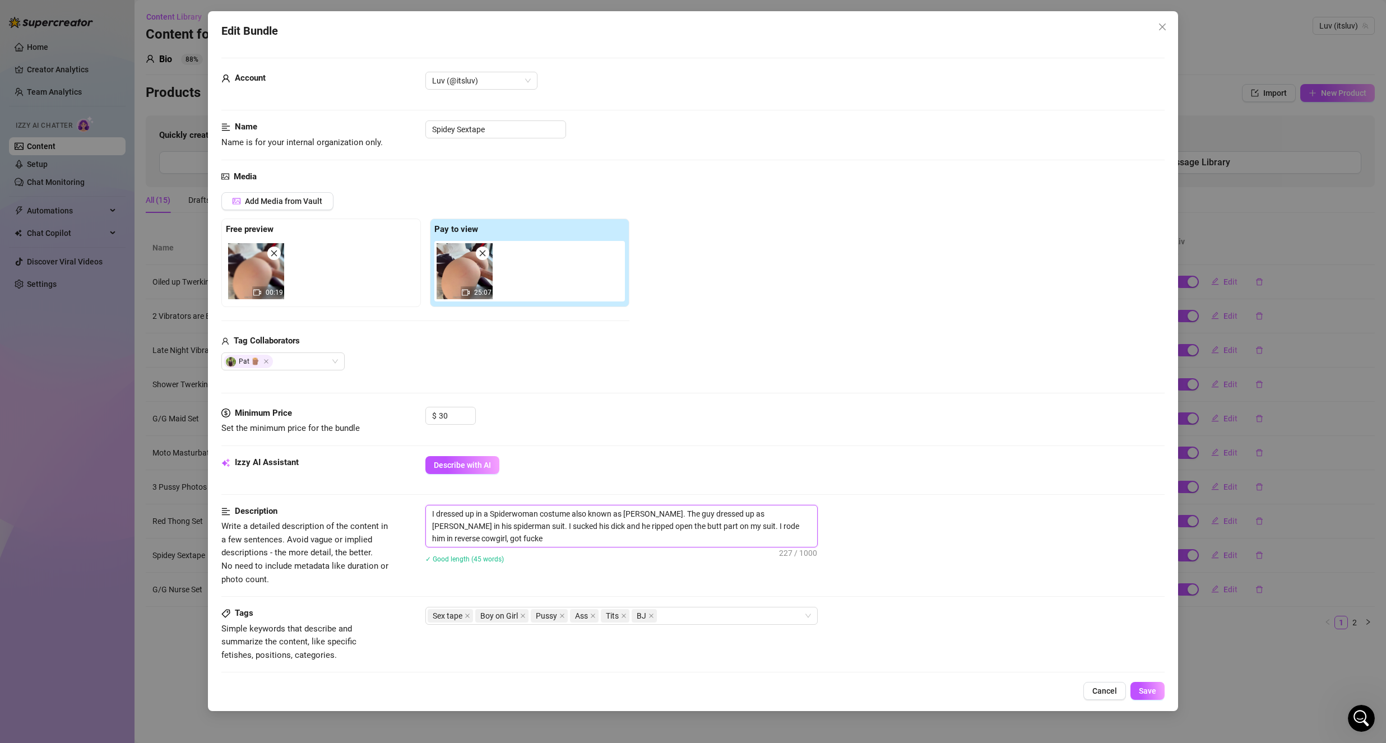
type textarea "I dressed up in a Spiderwoman costume also known as [PERSON_NAME]. The guy dres…"
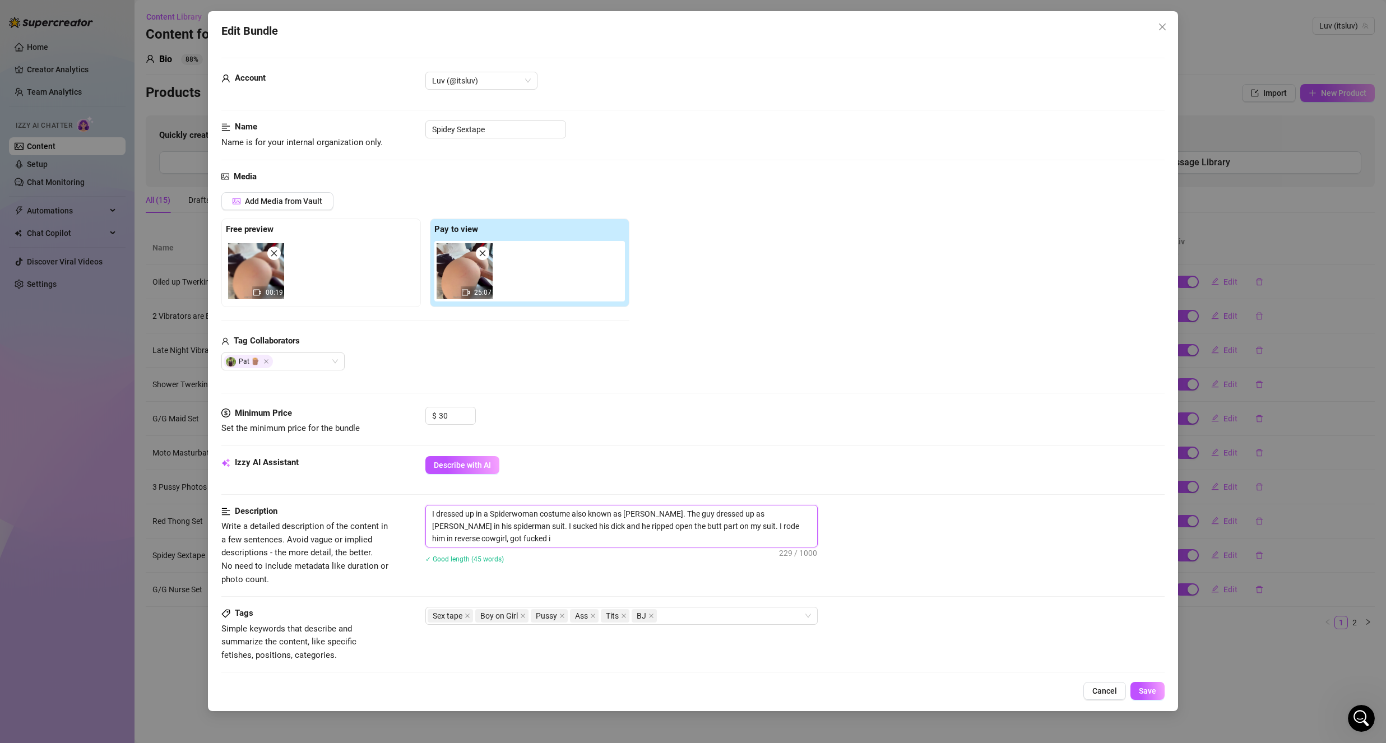
type textarea "I dressed up in a Spiderwoman costume also known as [PERSON_NAME]. The guy dres…"
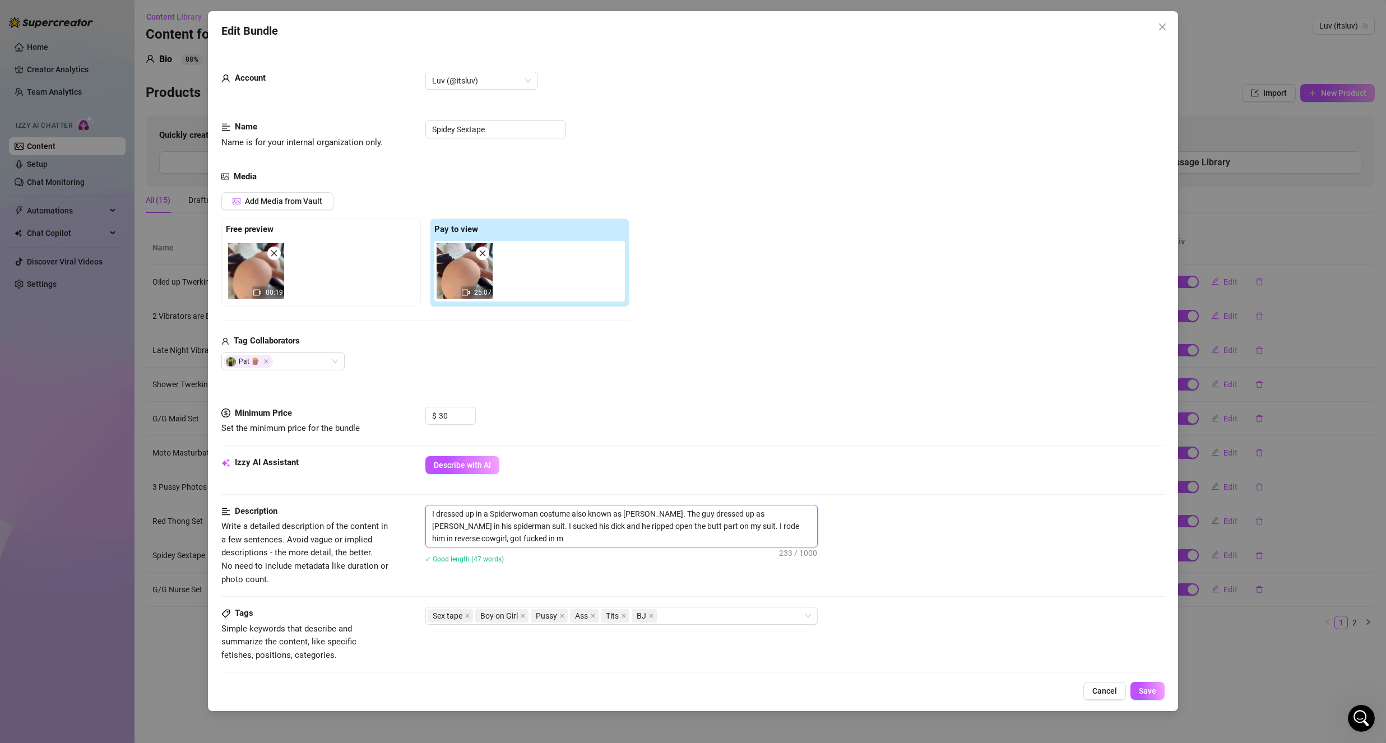
type textarea "I dressed up in a Spiderwoman costume also known as [PERSON_NAME]. The guy dres…"
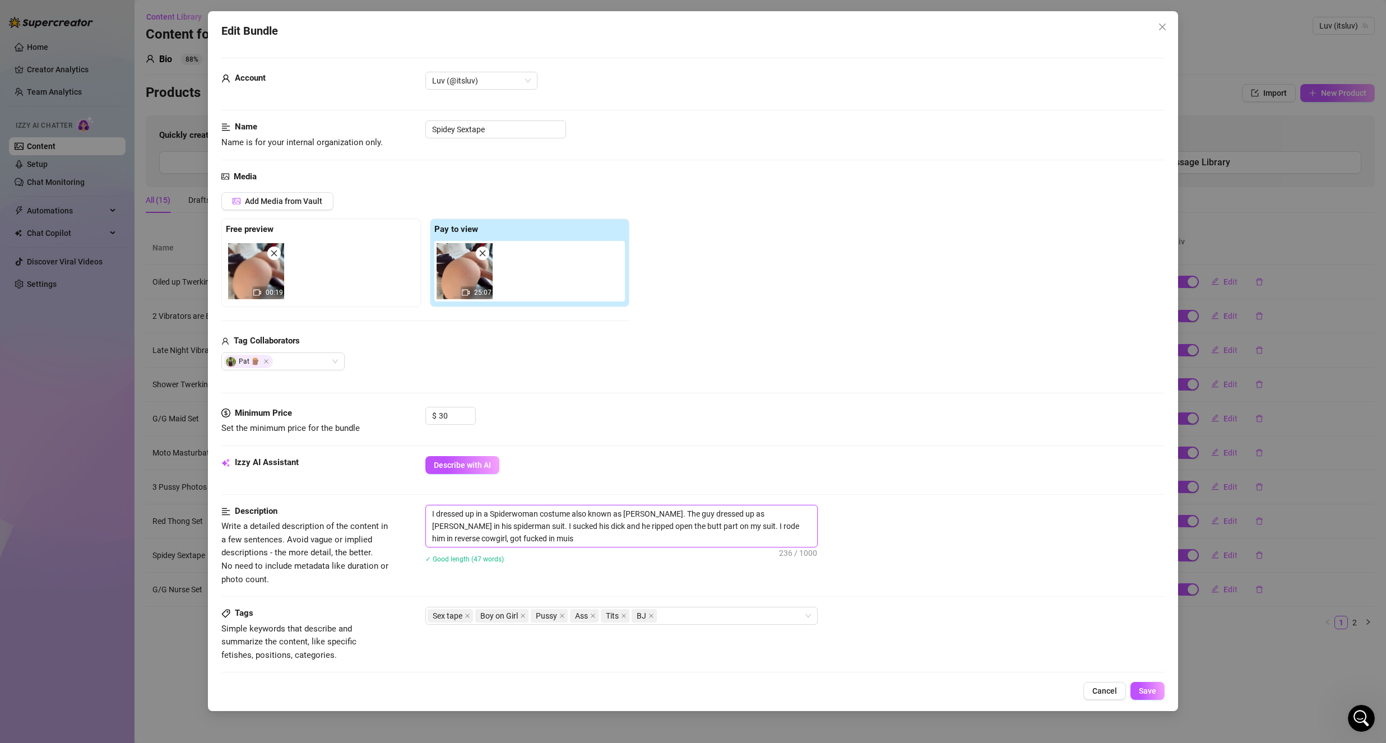
type textarea "I dressed up in a Spiderwoman costume also known as [PERSON_NAME]. The guy dres…"
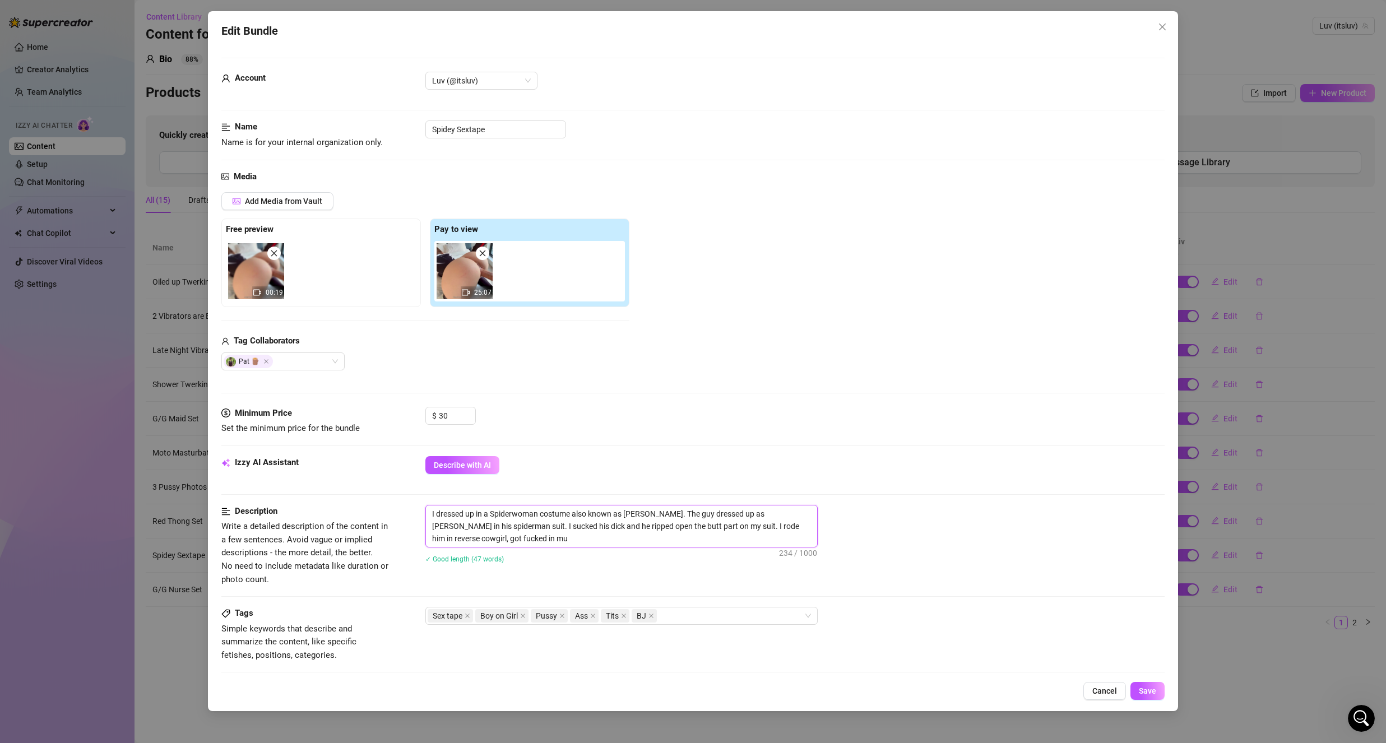
type textarea "I dressed up in a Spiderwoman costume also known as [PERSON_NAME]. The guy dres…"
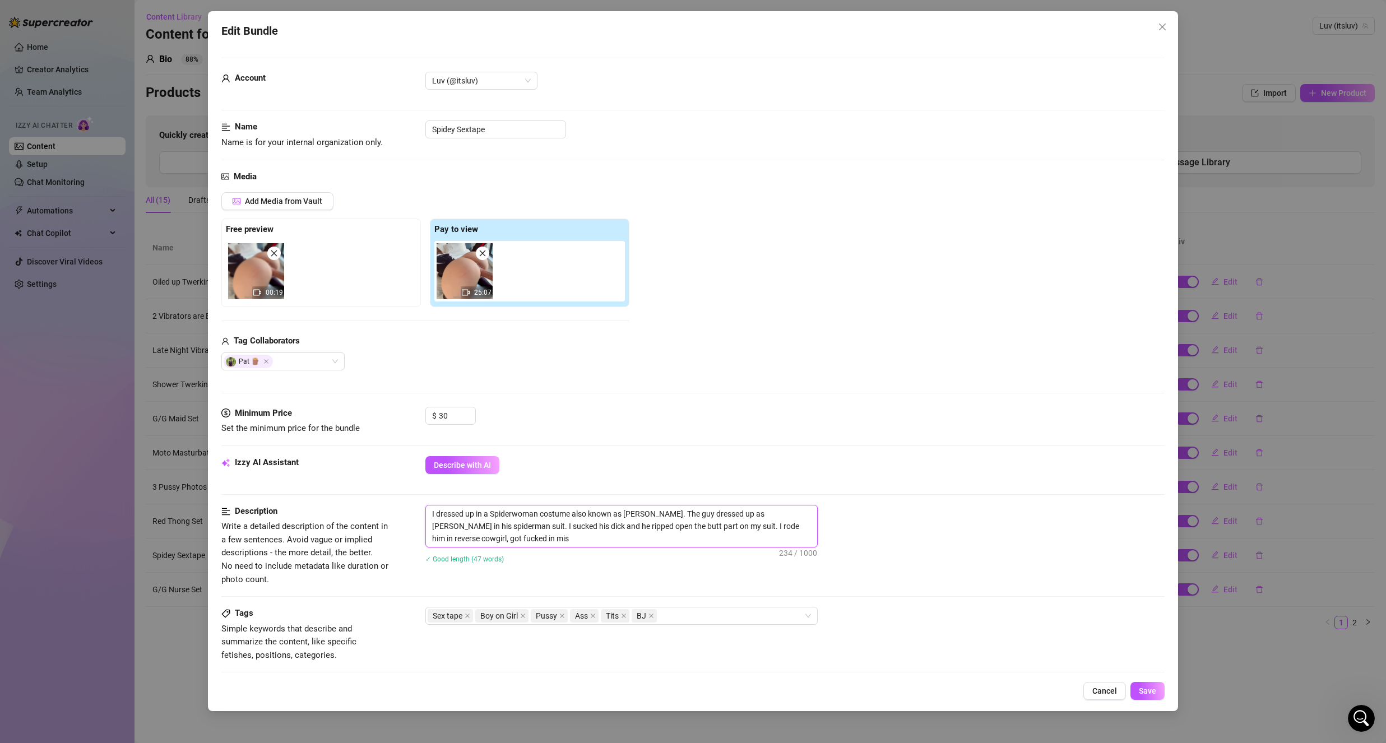
type textarea "I dressed up in a Spiderwoman costume also known as [PERSON_NAME]. The guy dres…"
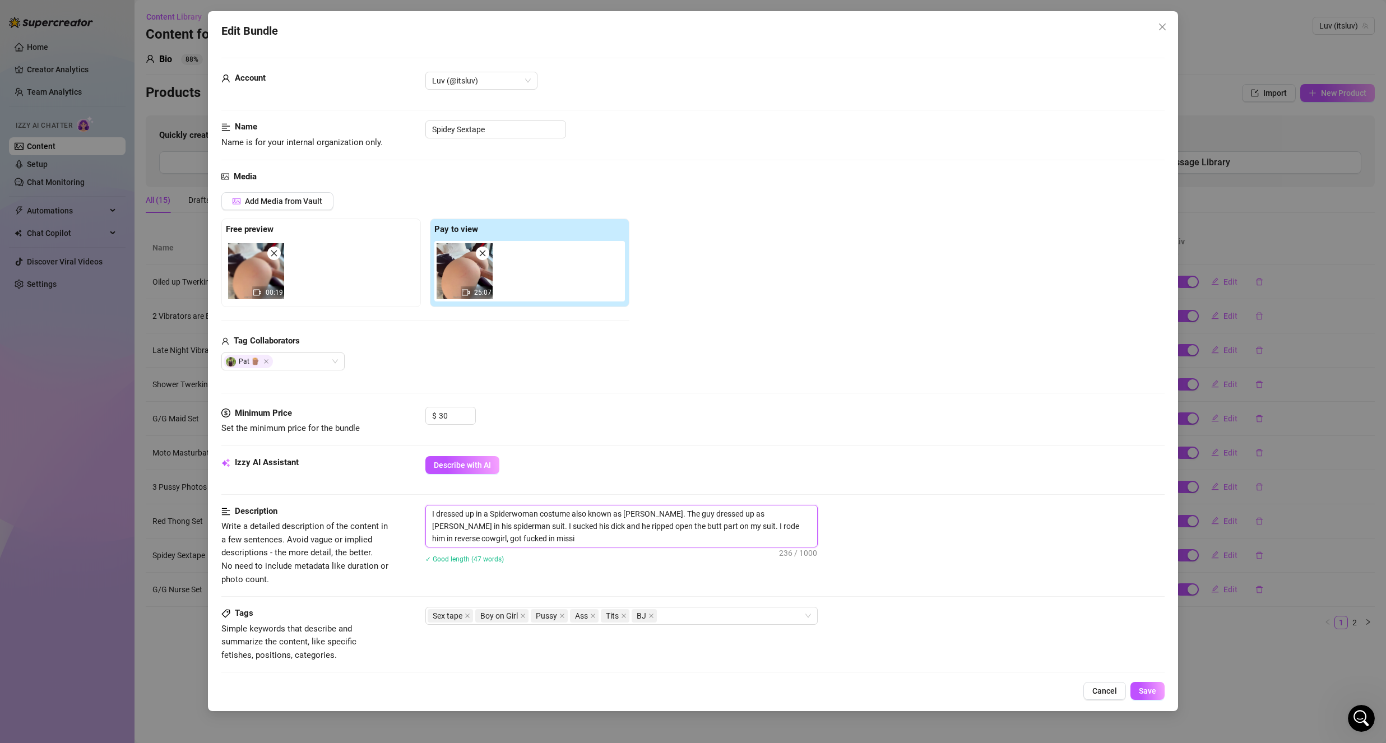
type textarea "I dressed up in a Spiderwoman costume also known as [PERSON_NAME]. The guy dres…"
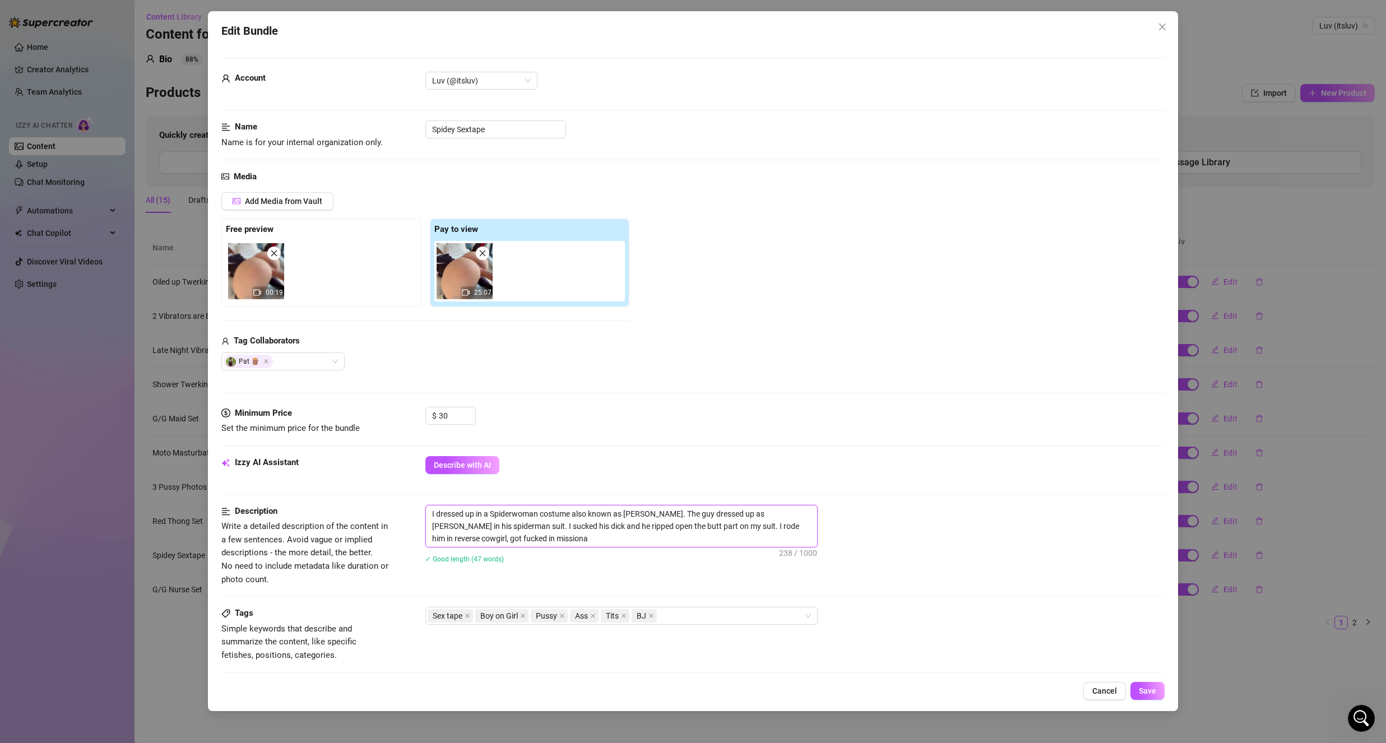
type textarea "I dressed up in a Spiderwoman costume also known as [PERSON_NAME]. The guy dres…"
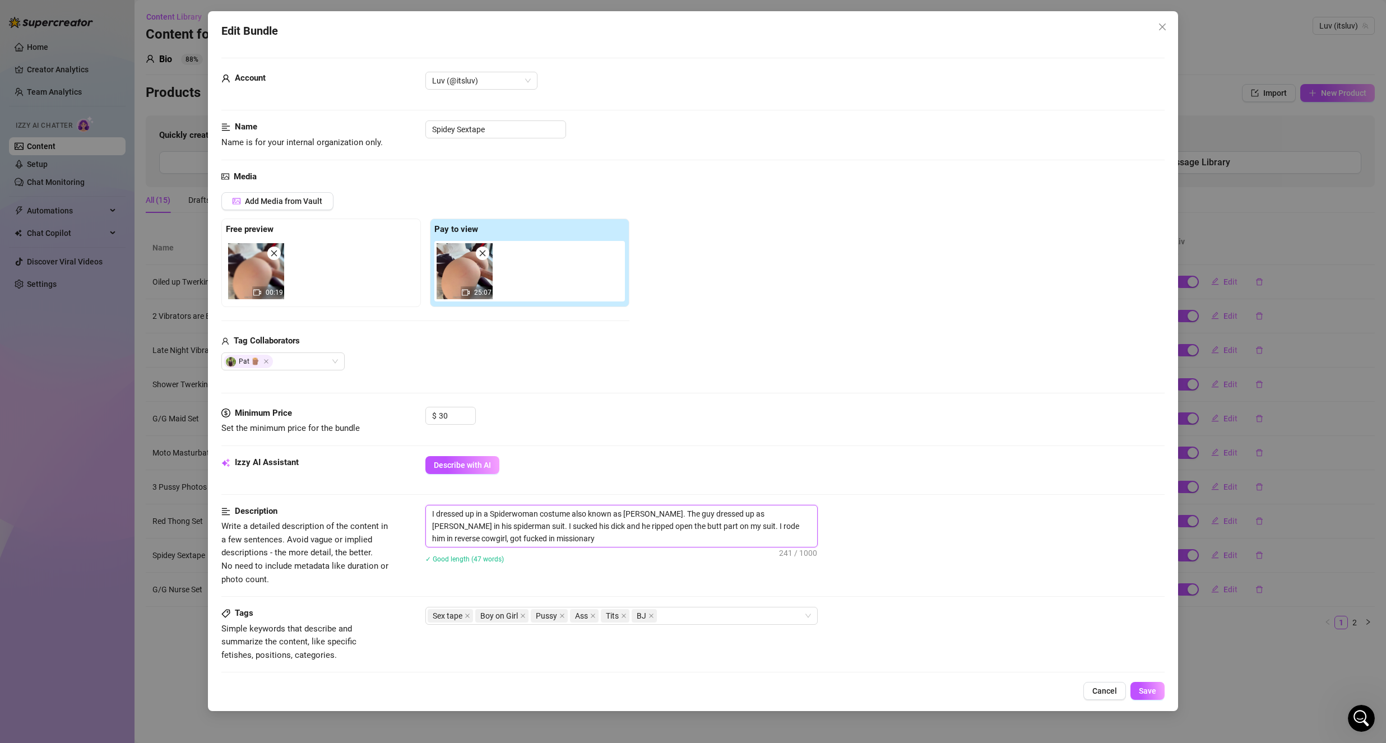
type textarea "I dressed up in a Spiderwoman costume also known as [PERSON_NAME]. The guy dres…"
click at [462, 535] on textarea "I dressed up in a Spiderwoman costume also known as [PERSON_NAME]. The guy dres…" at bounding box center [621, 526] width 391 height 41
type textarea "I dressed up in a Spiderwoman costume also known as [PERSON_NAME]. The guy dres…"
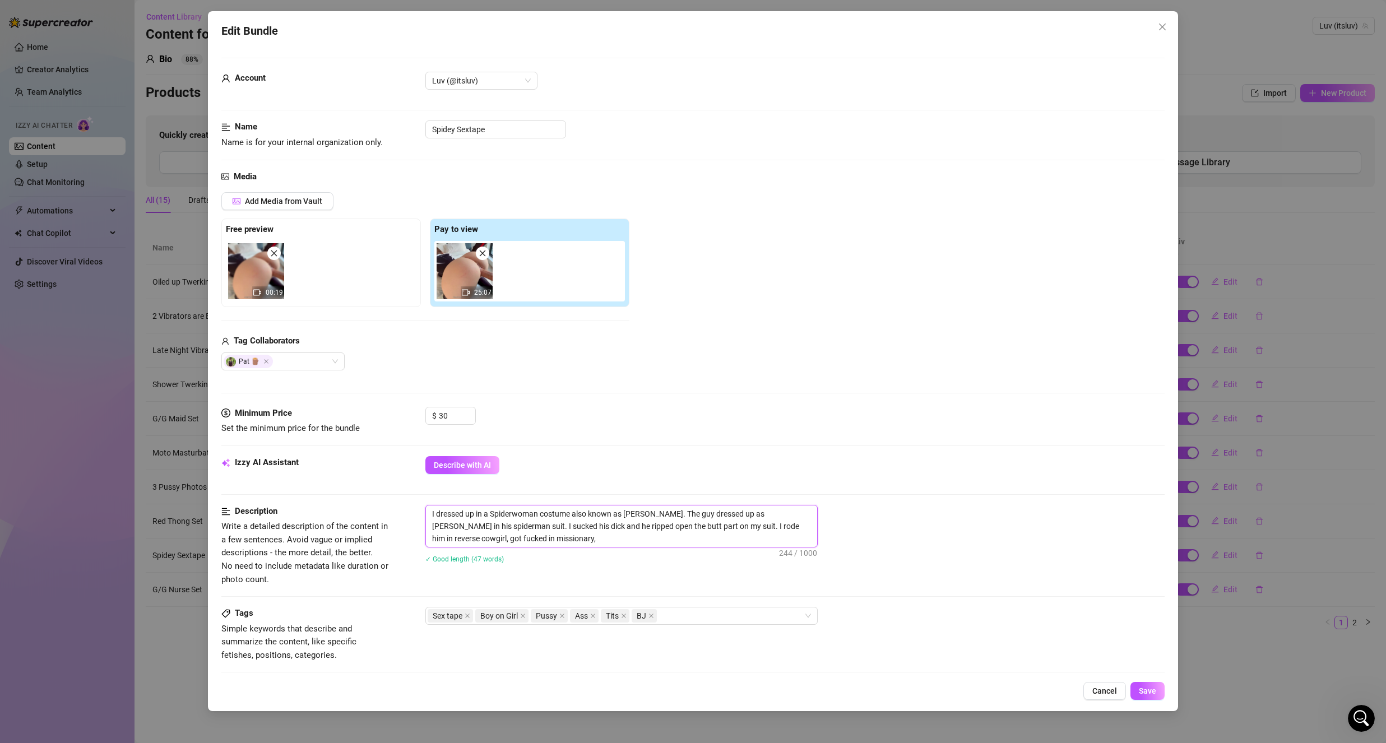
type textarea "I dressed up in a Spiderwoman costume also known as [PERSON_NAME]. The guy dres…"
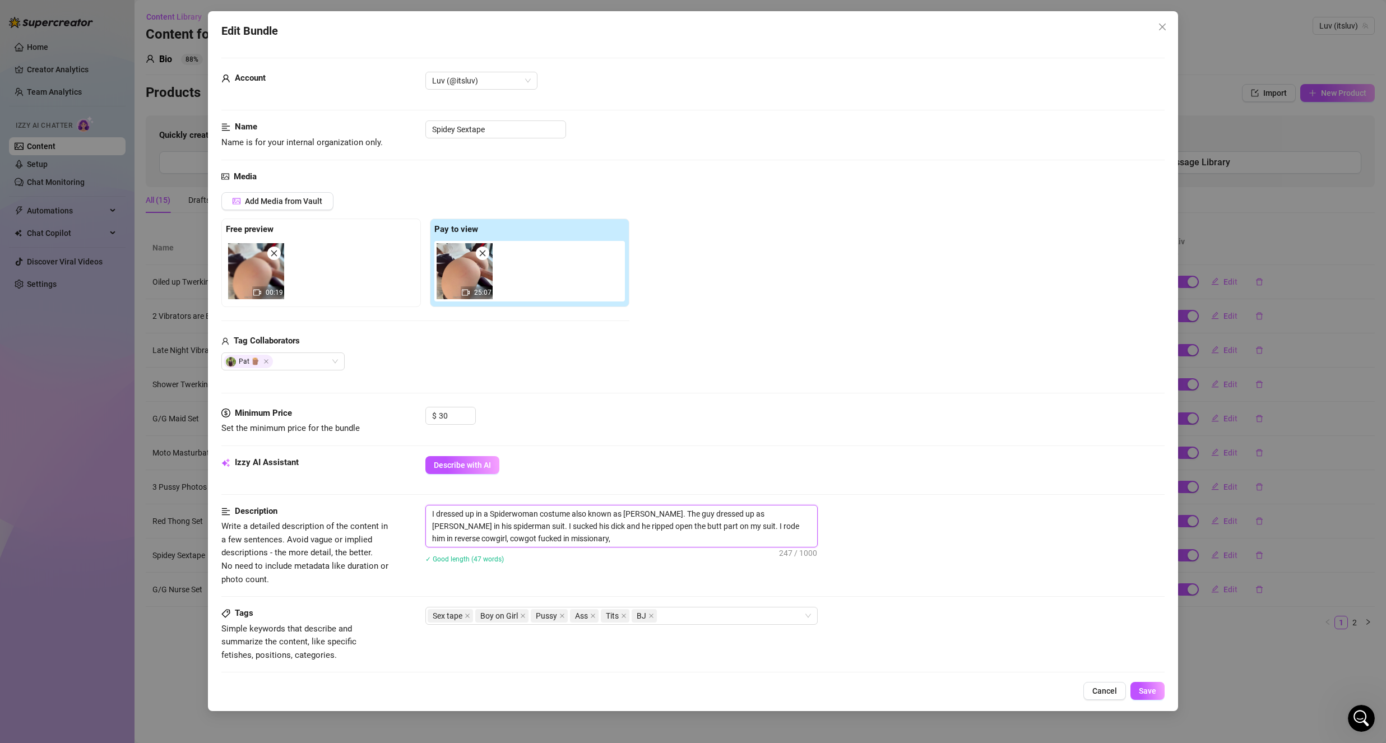
type textarea "I dressed up in a Spiderwoman costume also known as [PERSON_NAME]. The guy dres…"
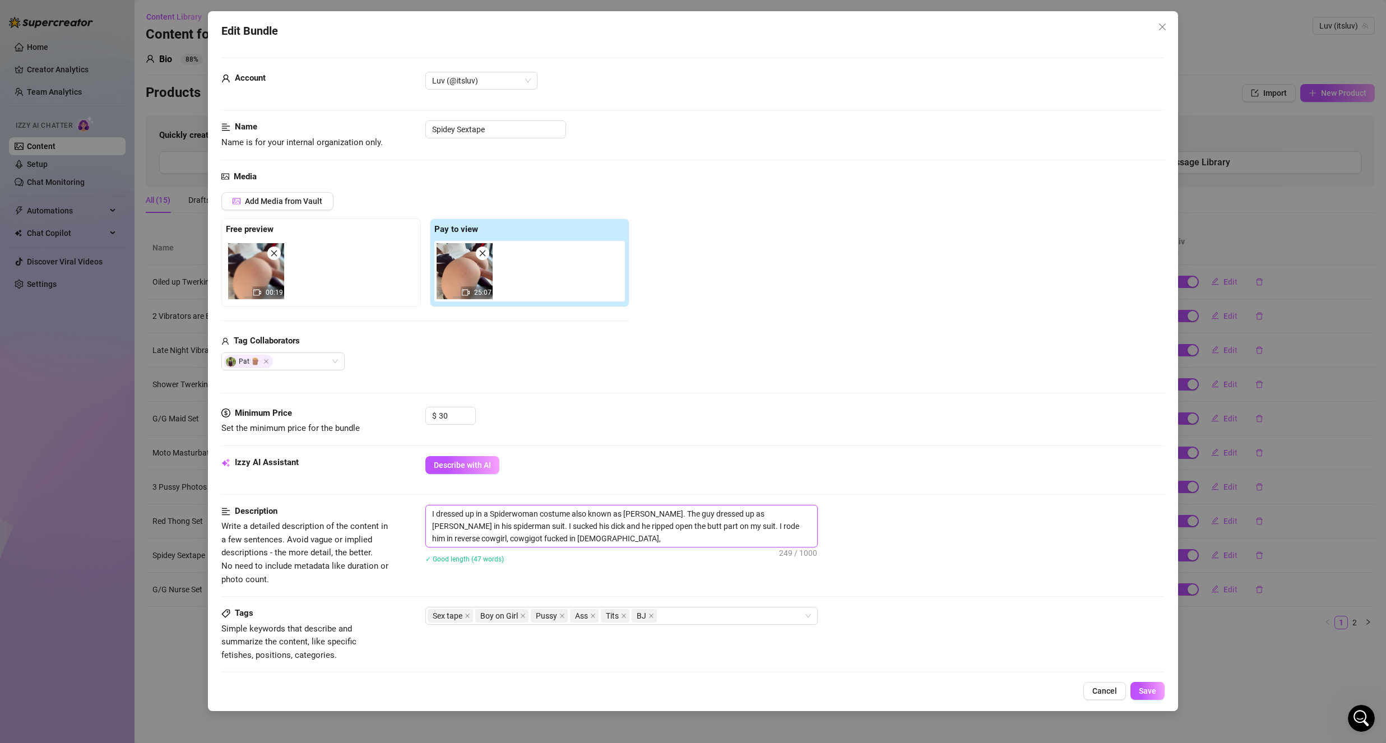
type textarea "I dressed up in a Spiderwoman costume also known as [PERSON_NAME]. The guy dres…"
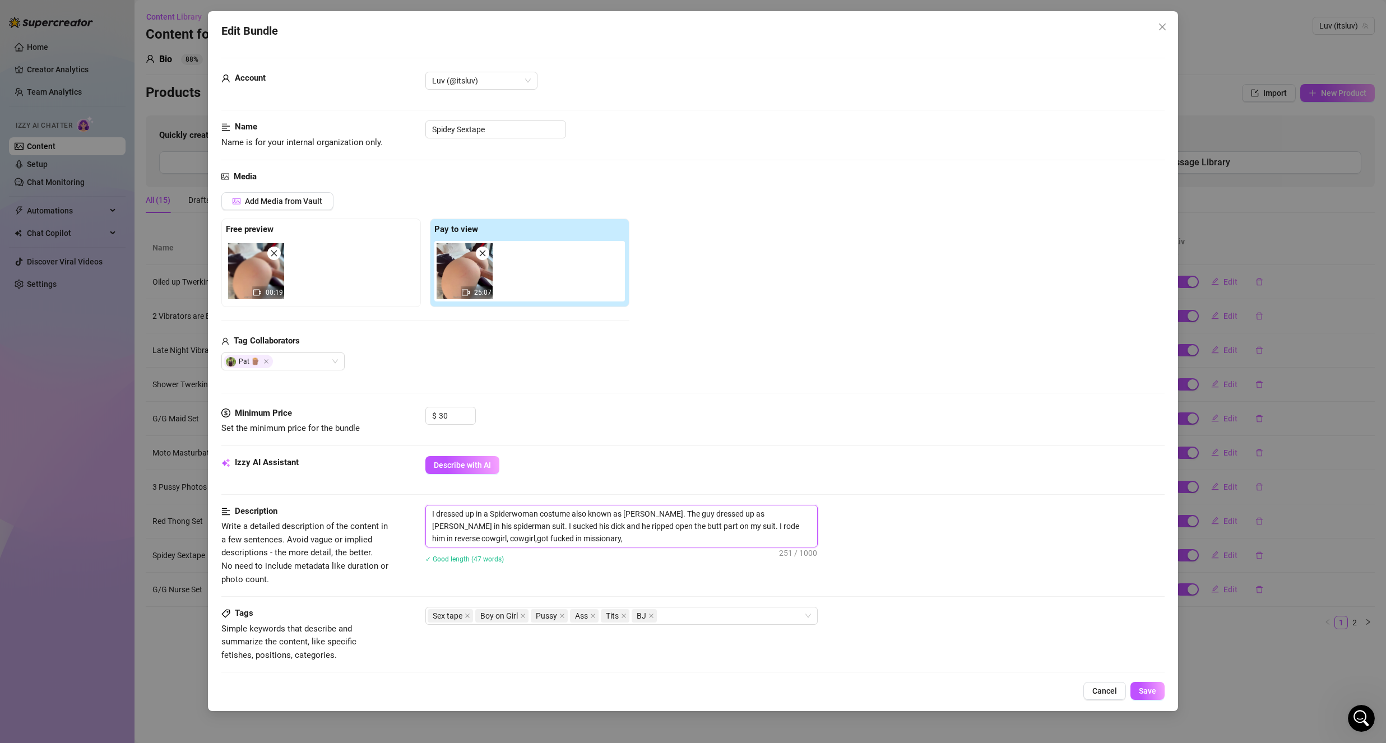
type textarea "I dressed up in a Spiderwoman costume also known as [PERSON_NAME]. The guy dres…"
click at [585, 535] on textarea "I dressed up in a Spiderwoman costume also known as [PERSON_NAME]. The guy dres…" at bounding box center [621, 526] width 391 height 41
type textarea "I dressed up in a Spiderwoman costume also known as [PERSON_NAME]. The guy dres…"
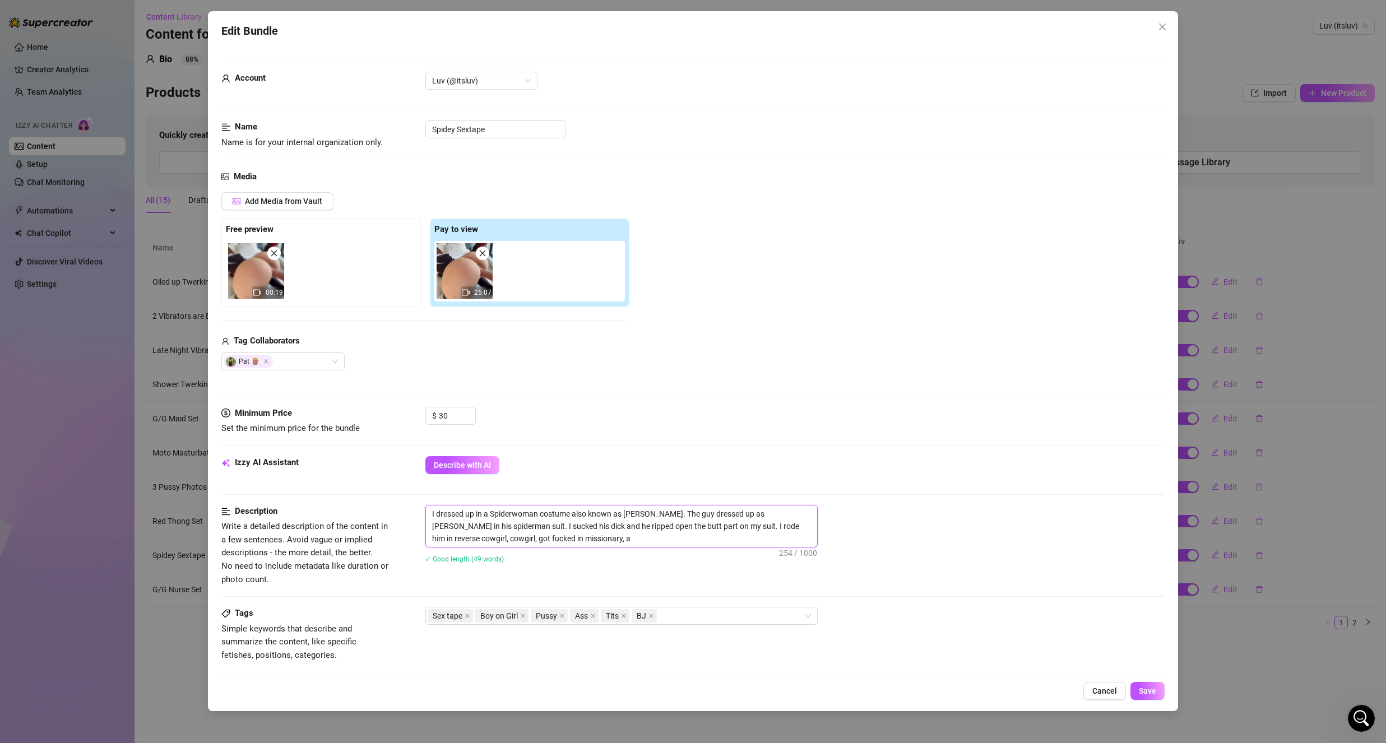
type textarea "I dressed up in a Spiderwoman costume also known as [PERSON_NAME]. The guy dres…"
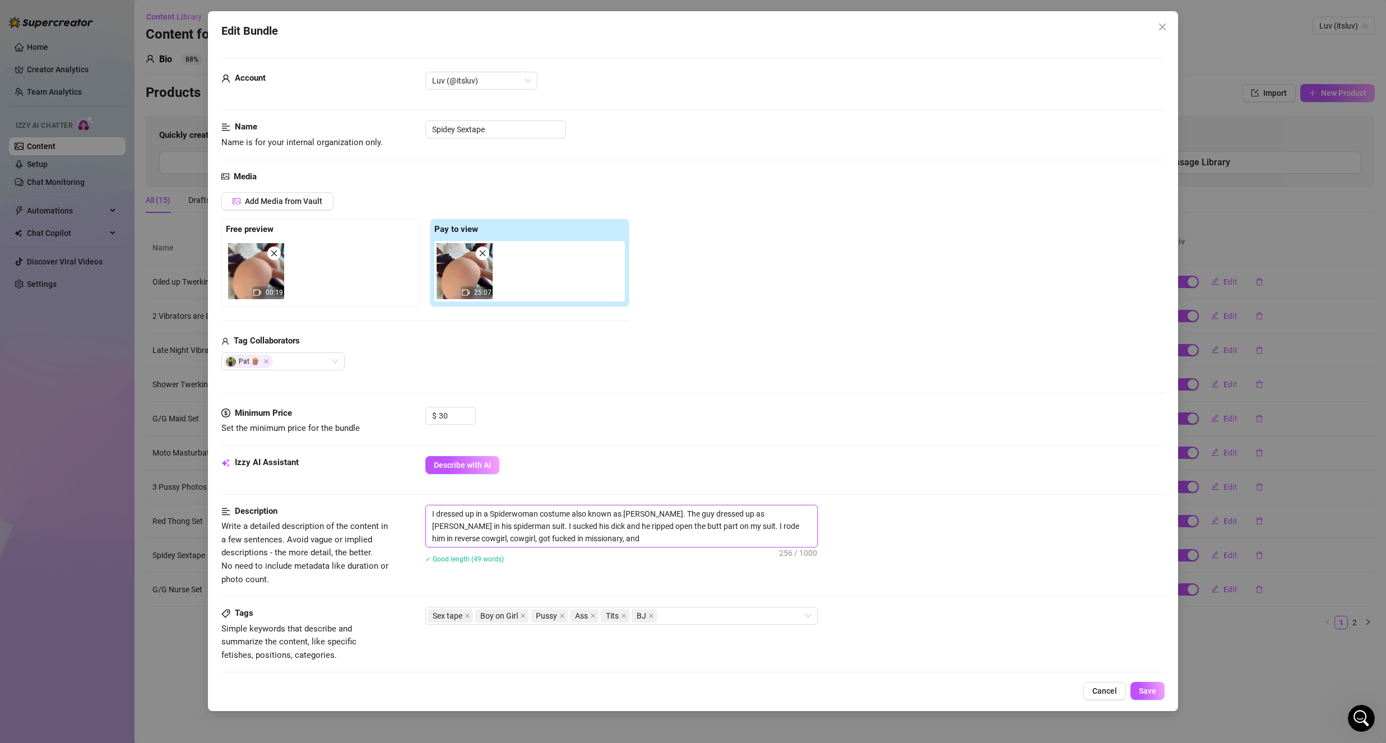
type textarea "I dressed up in a Spiderwoman costume also known as [PERSON_NAME]. The guy dres…"
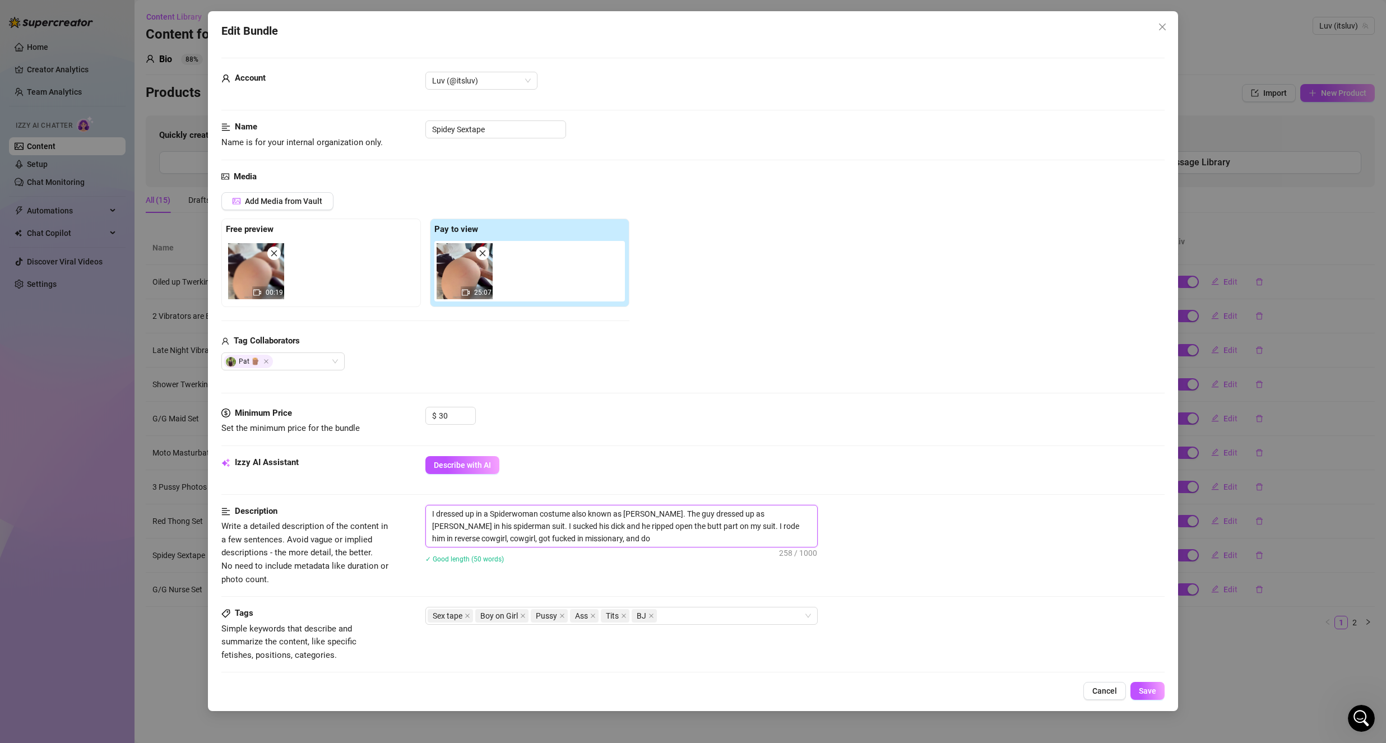
type textarea "I dressed up in a Spiderwoman costume also known as [PERSON_NAME]. The guy dres…"
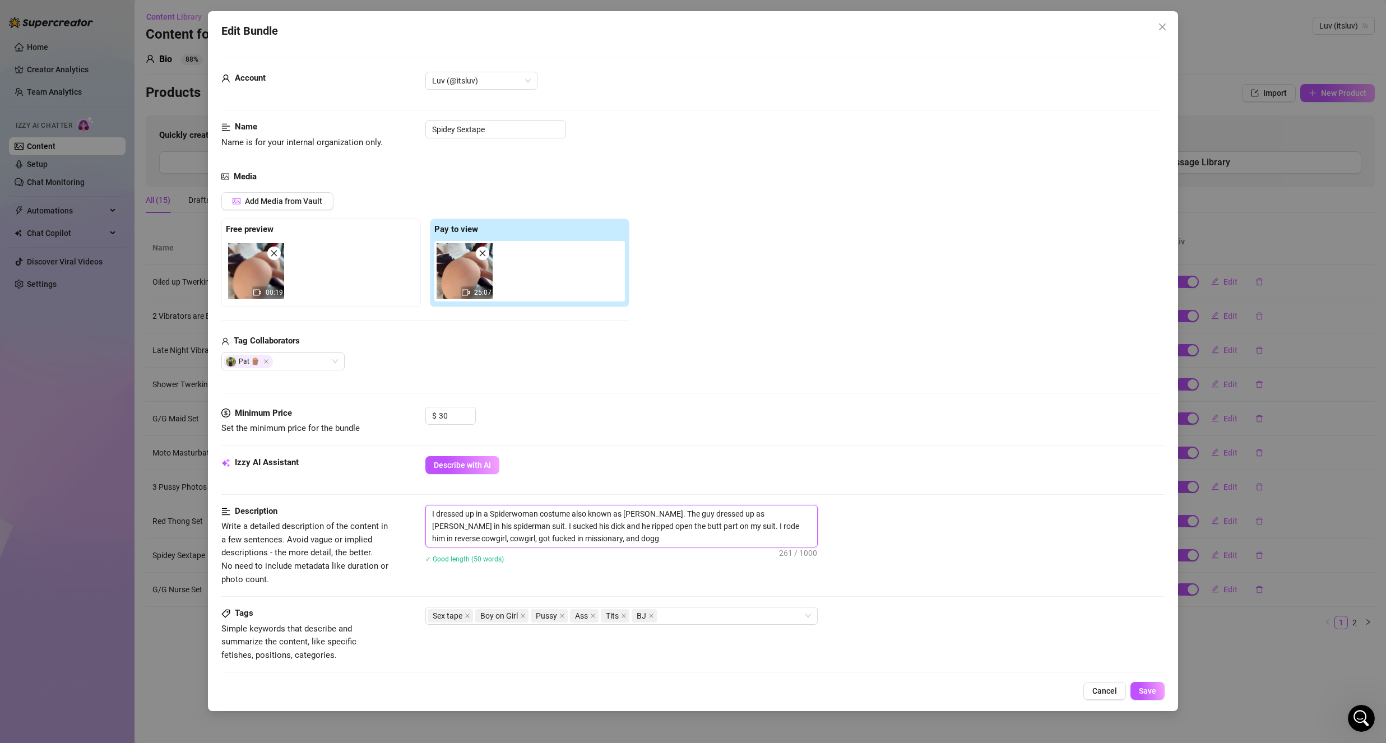
type textarea "I dressed up in a Spiderwoman costume also known as [PERSON_NAME]. The guy dres…"
click at [537, 464] on div "Describe with AI" at bounding box center [794, 465] width 739 height 18
click at [456, 419] on input "30" at bounding box center [457, 415] width 36 height 17
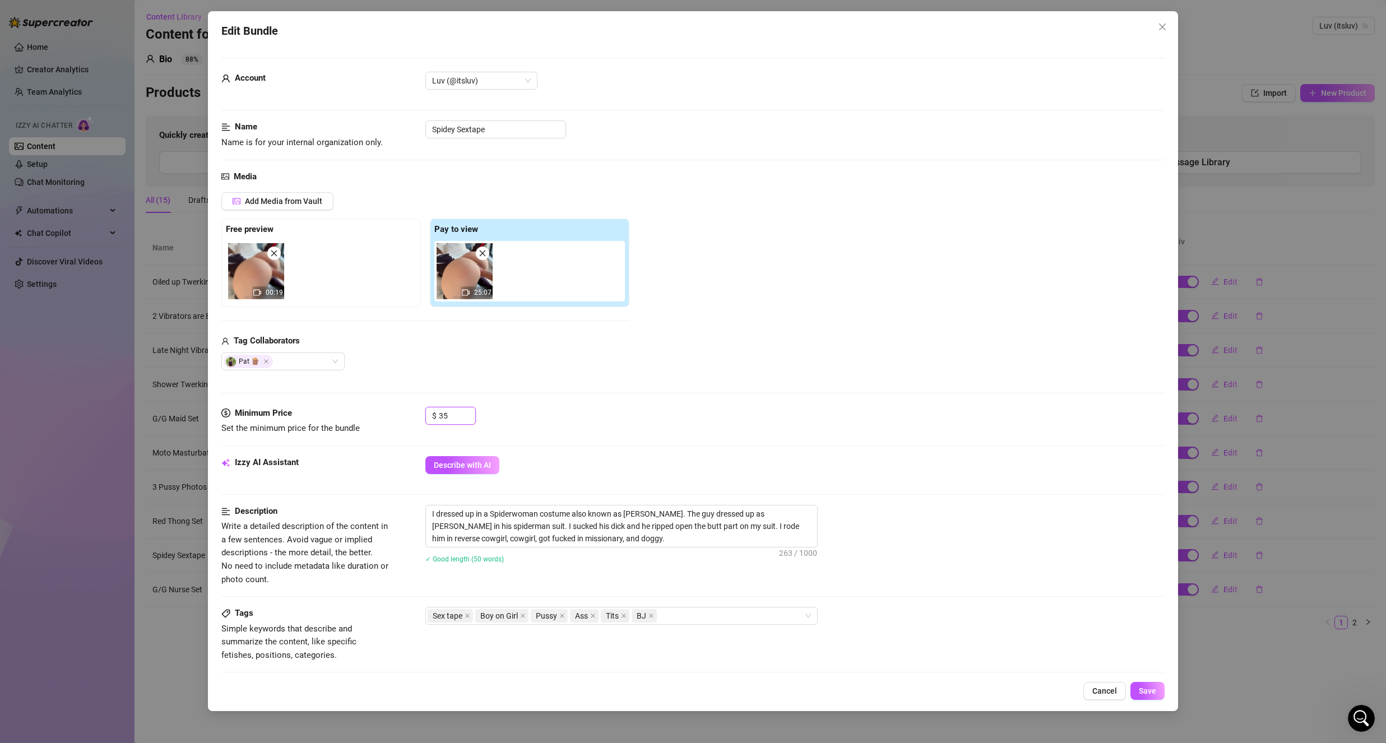
type input "35"
click at [652, 400] on div "Media Add Media from Vault Free preview 00:19 Pay to view 25:07 Tag Collaborato…" at bounding box center [692, 288] width 943 height 237
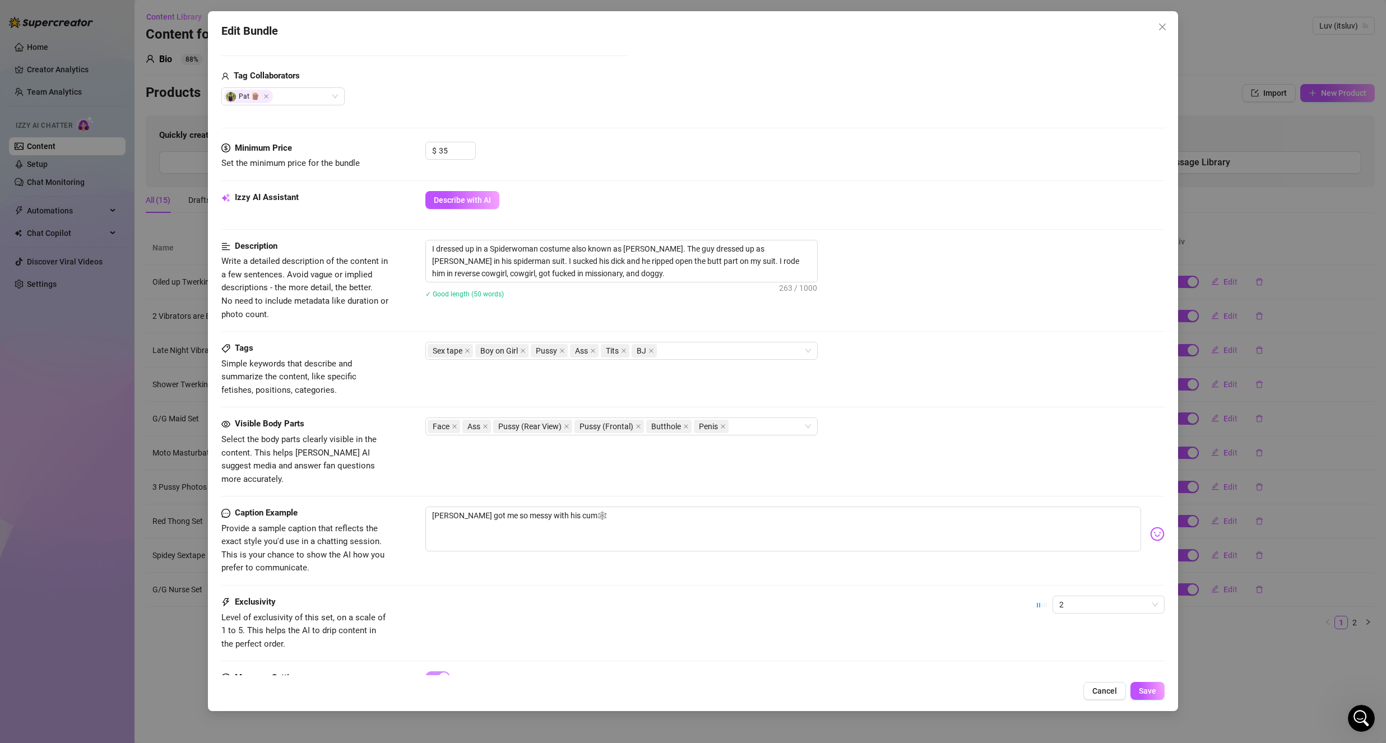
scroll to position [280, 0]
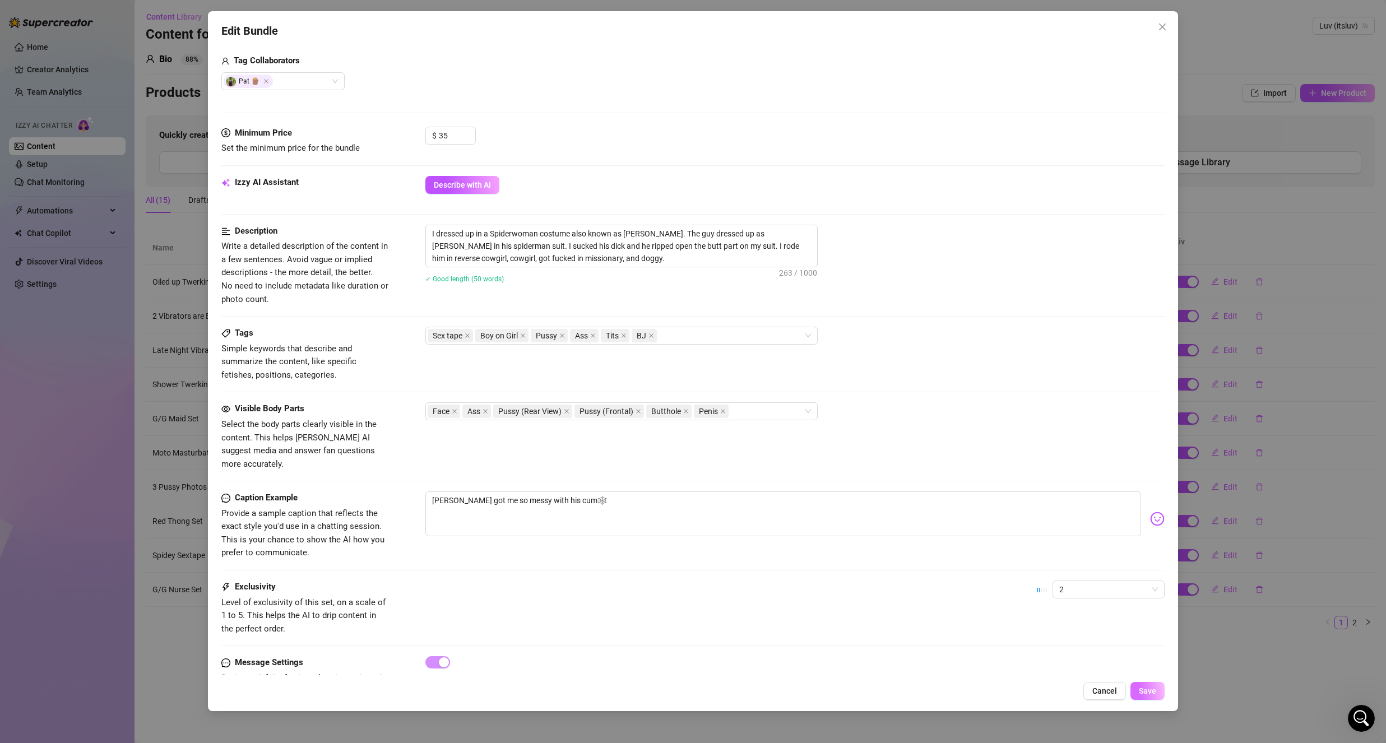
click at [1146, 694] on span "Save" at bounding box center [1147, 691] width 17 height 9
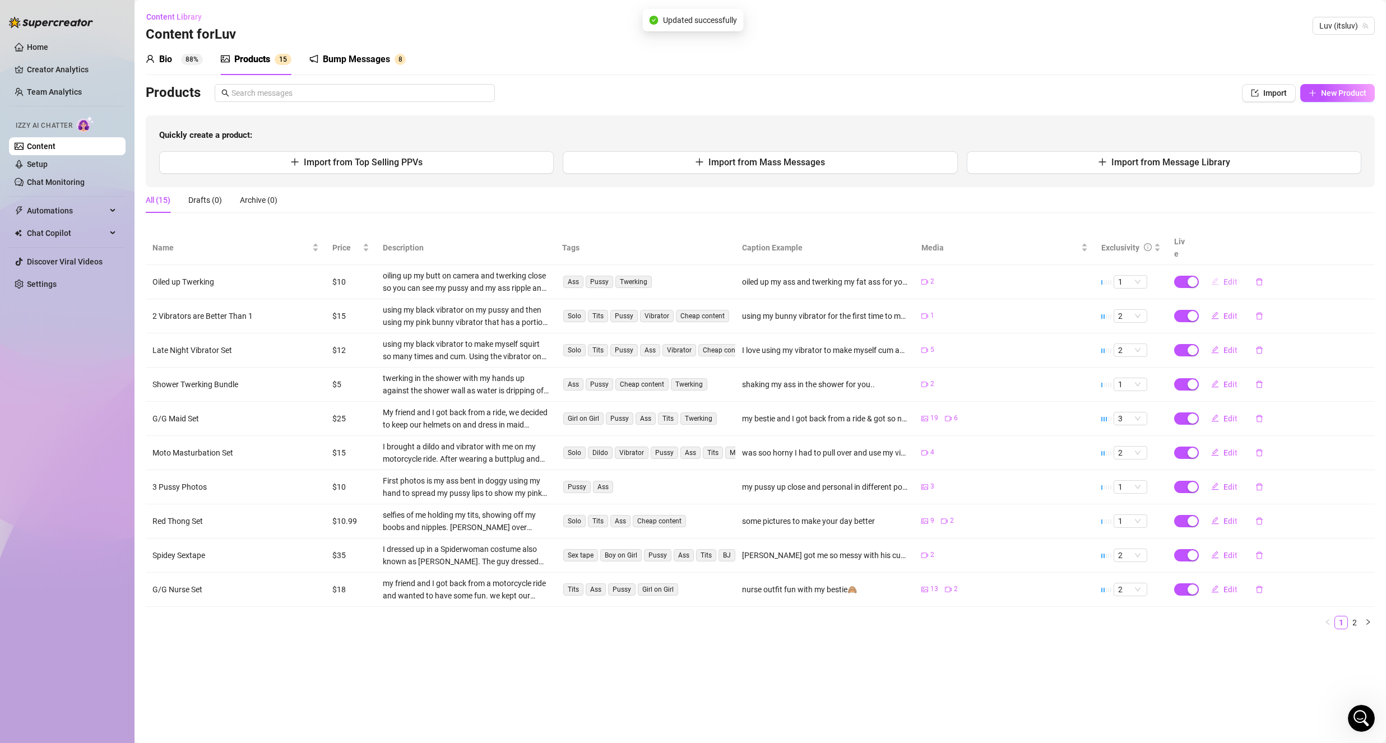
click at [1219, 273] on button "Edit" at bounding box center [1224, 282] width 44 height 18
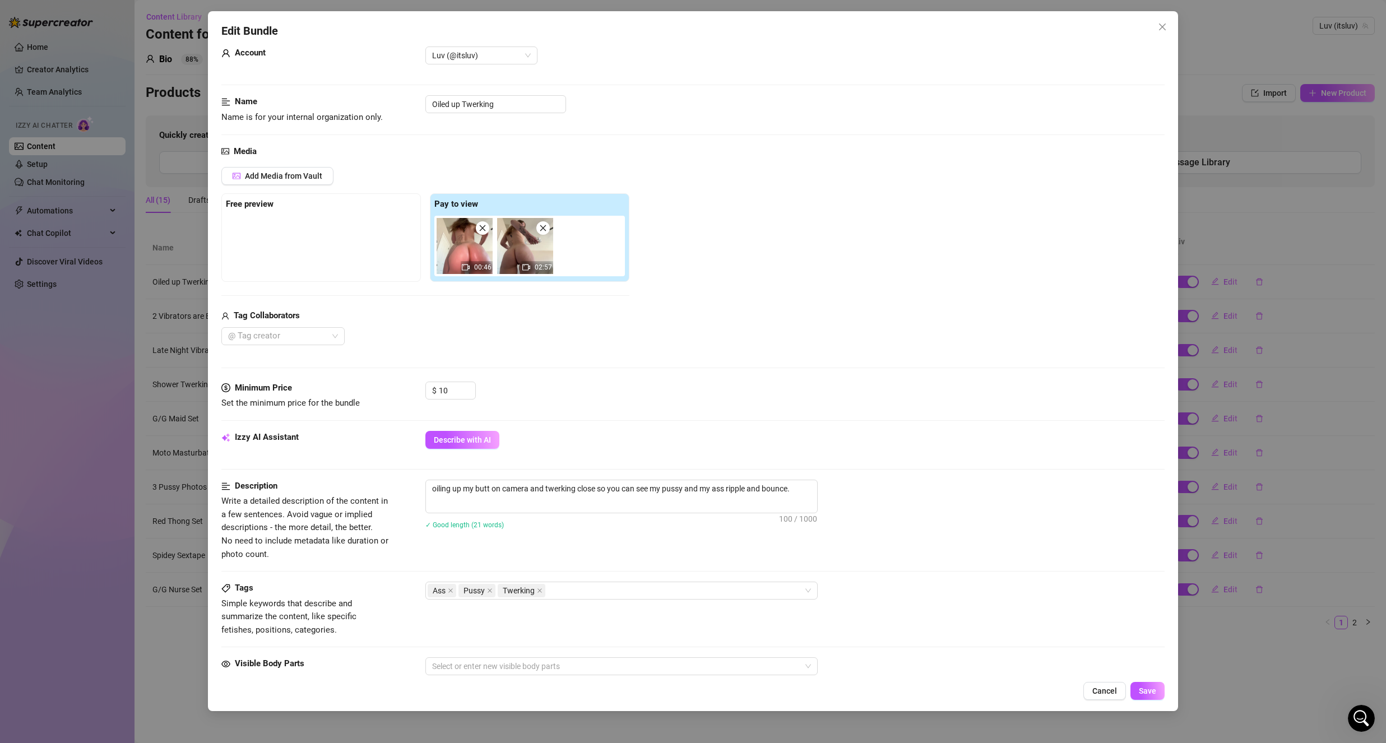
scroll to position [112, 0]
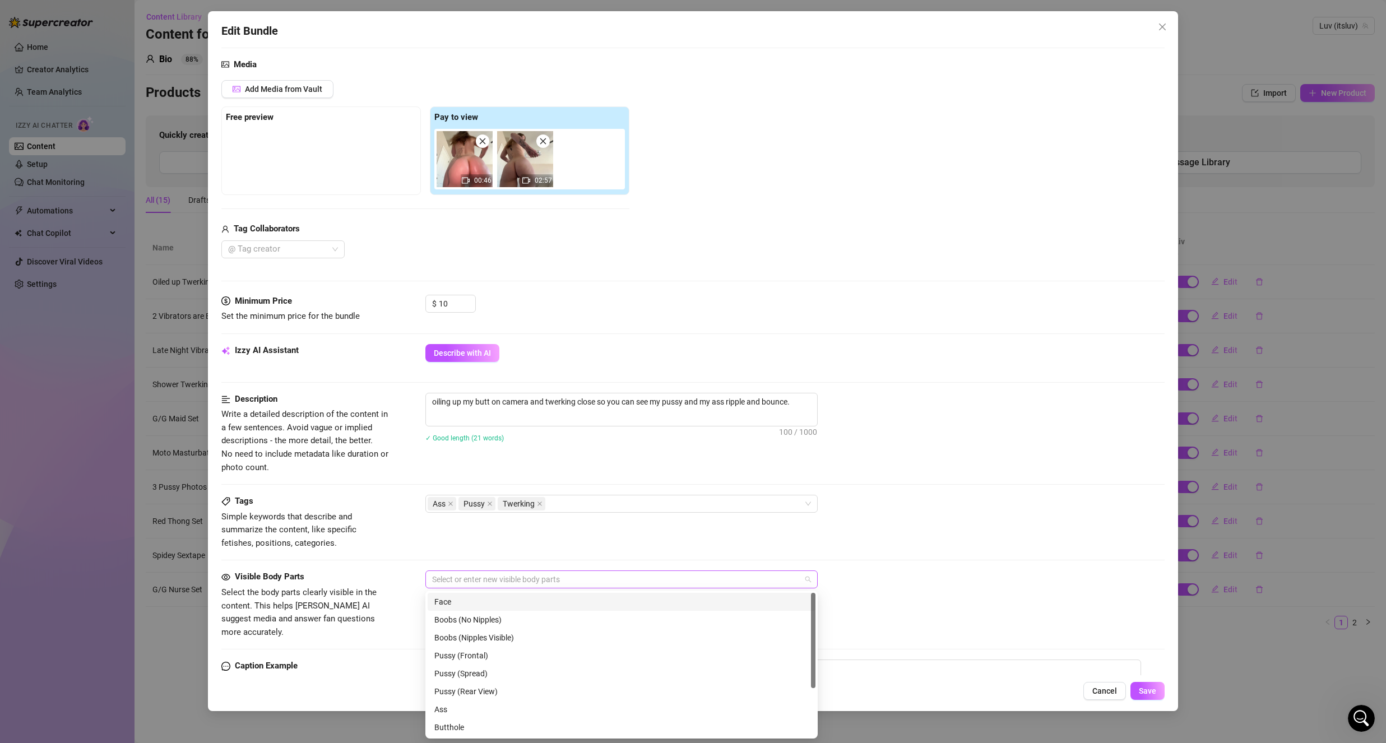
click at [507, 582] on div at bounding box center [616, 580] width 376 height 16
click at [525, 691] on div "Pussy (Rear View)" at bounding box center [621, 691] width 374 height 12
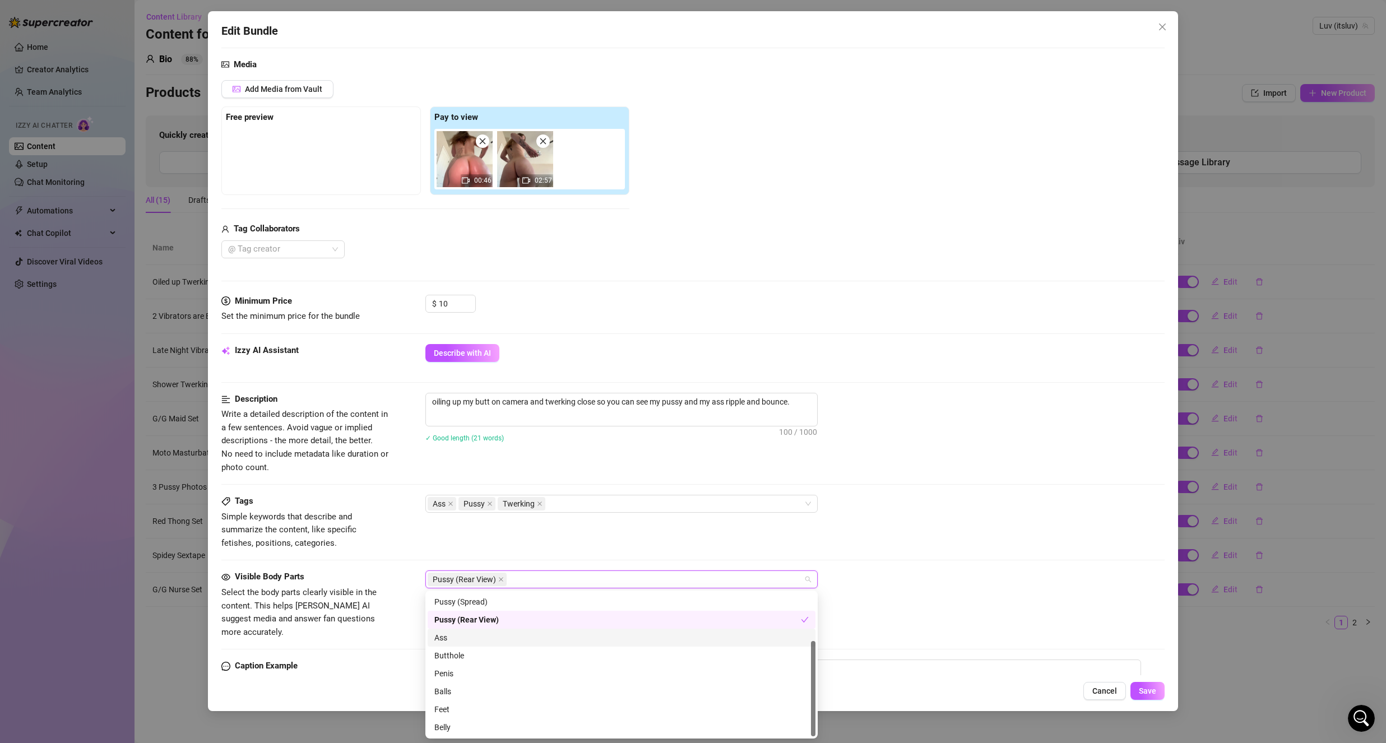
click at [514, 633] on div "Ass" at bounding box center [621, 638] width 374 height 12
click at [501, 656] on div "Butthole" at bounding box center [621, 656] width 374 height 12
click at [379, 683] on div "Cancel Save" at bounding box center [692, 691] width 943 height 18
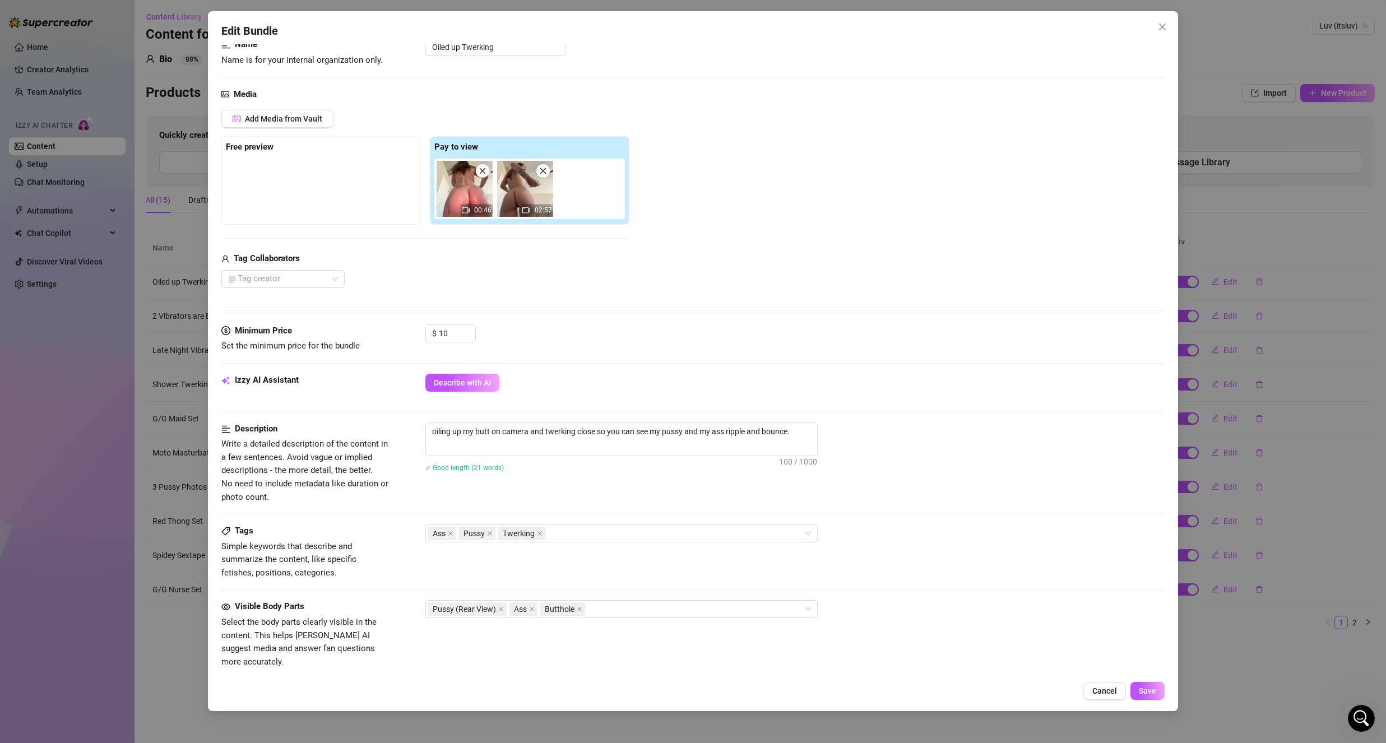
scroll to position [0, 0]
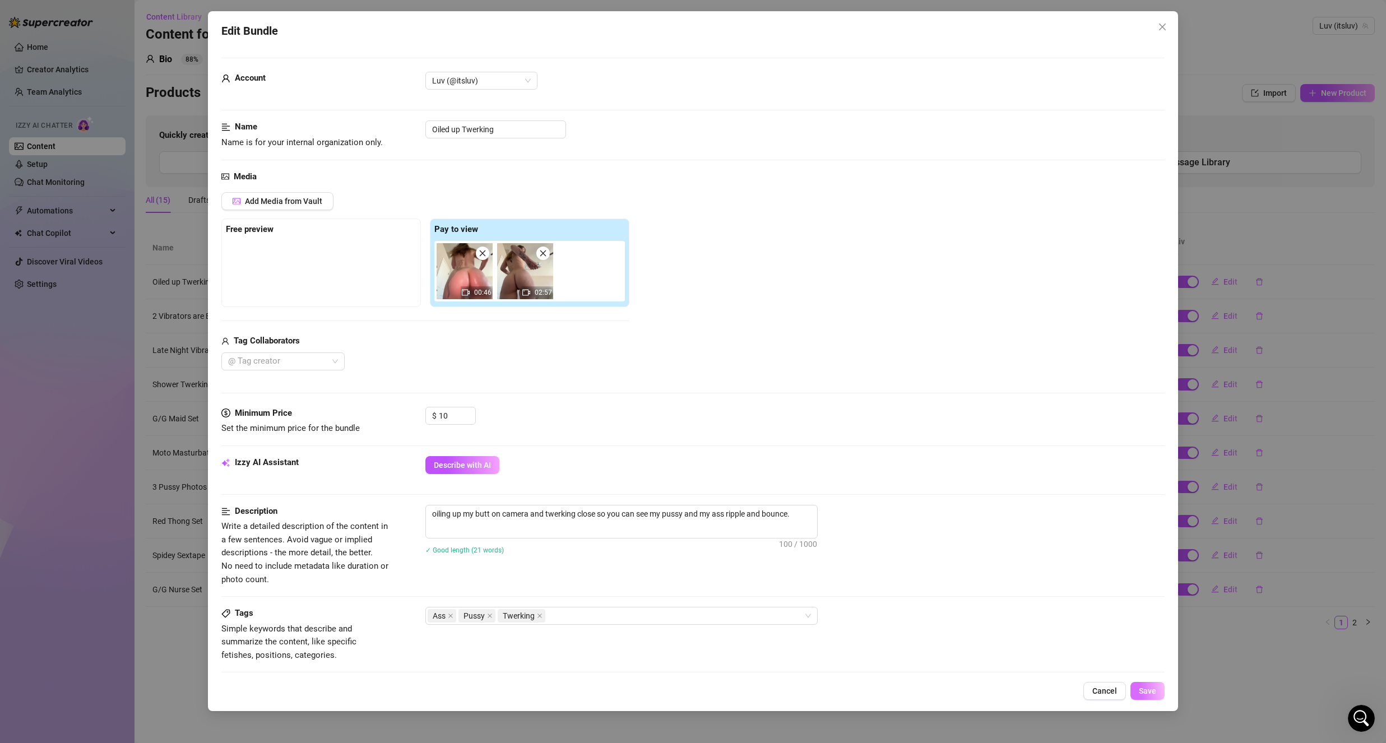
click at [1143, 689] on span "Save" at bounding box center [1147, 691] width 17 height 9
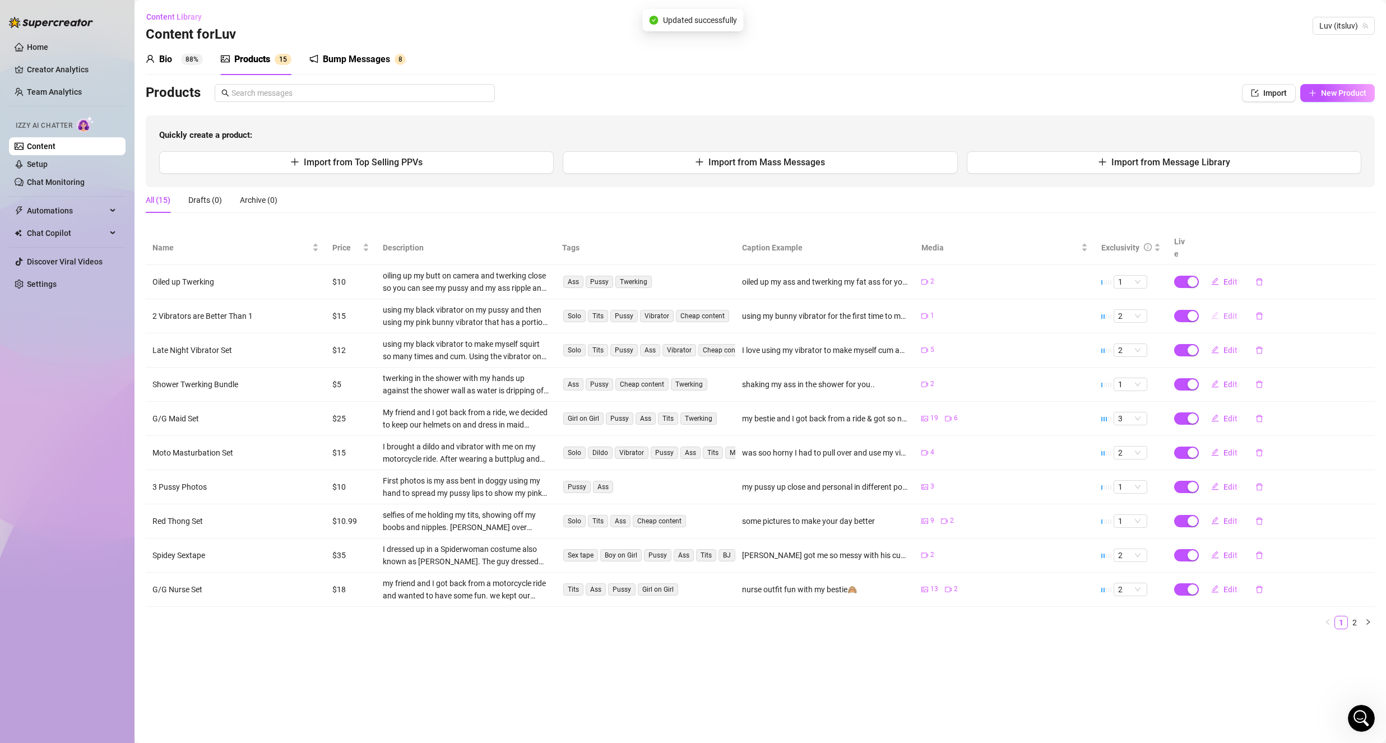
click at [1220, 307] on button "Edit" at bounding box center [1224, 316] width 44 height 18
type textarea "using my bunny vibrator for the first time to make myself cum and squirt💦"
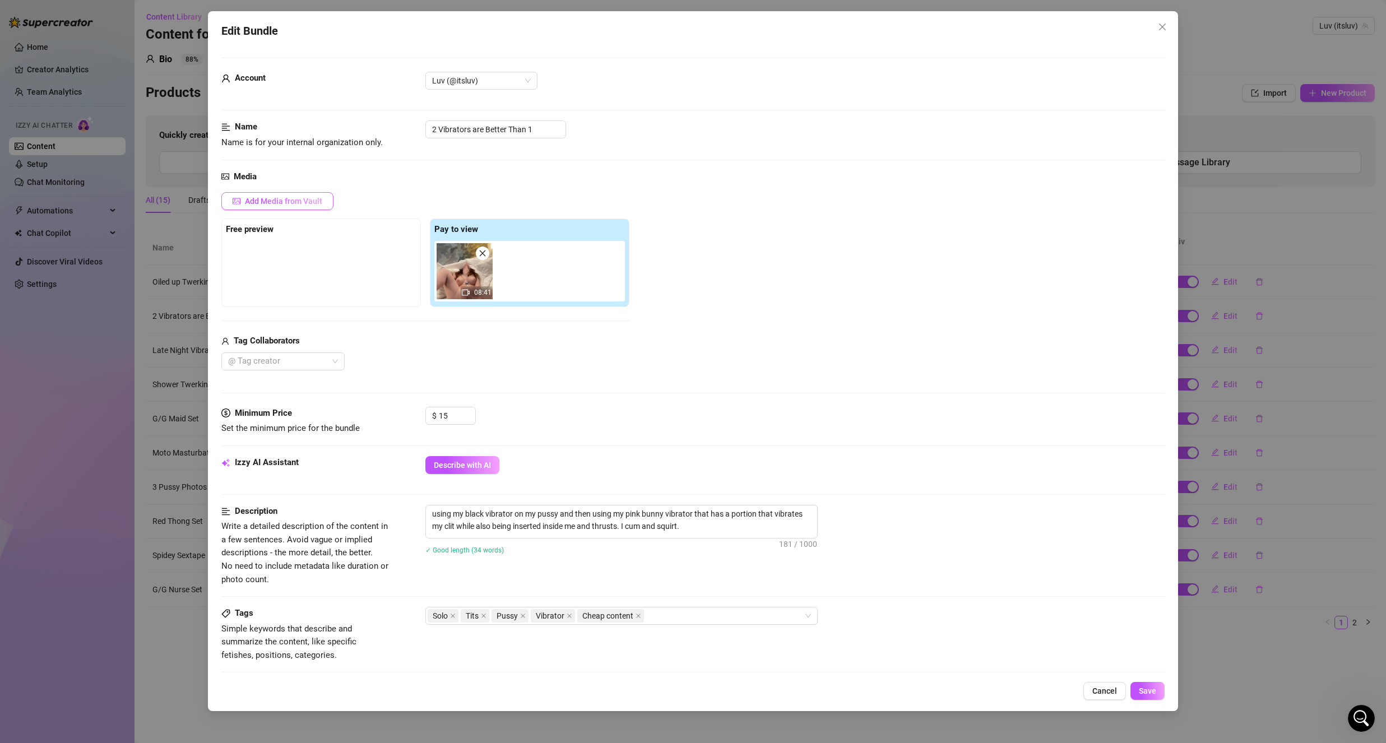
click at [290, 208] on button "Add Media from Vault" at bounding box center [277, 201] width 112 height 18
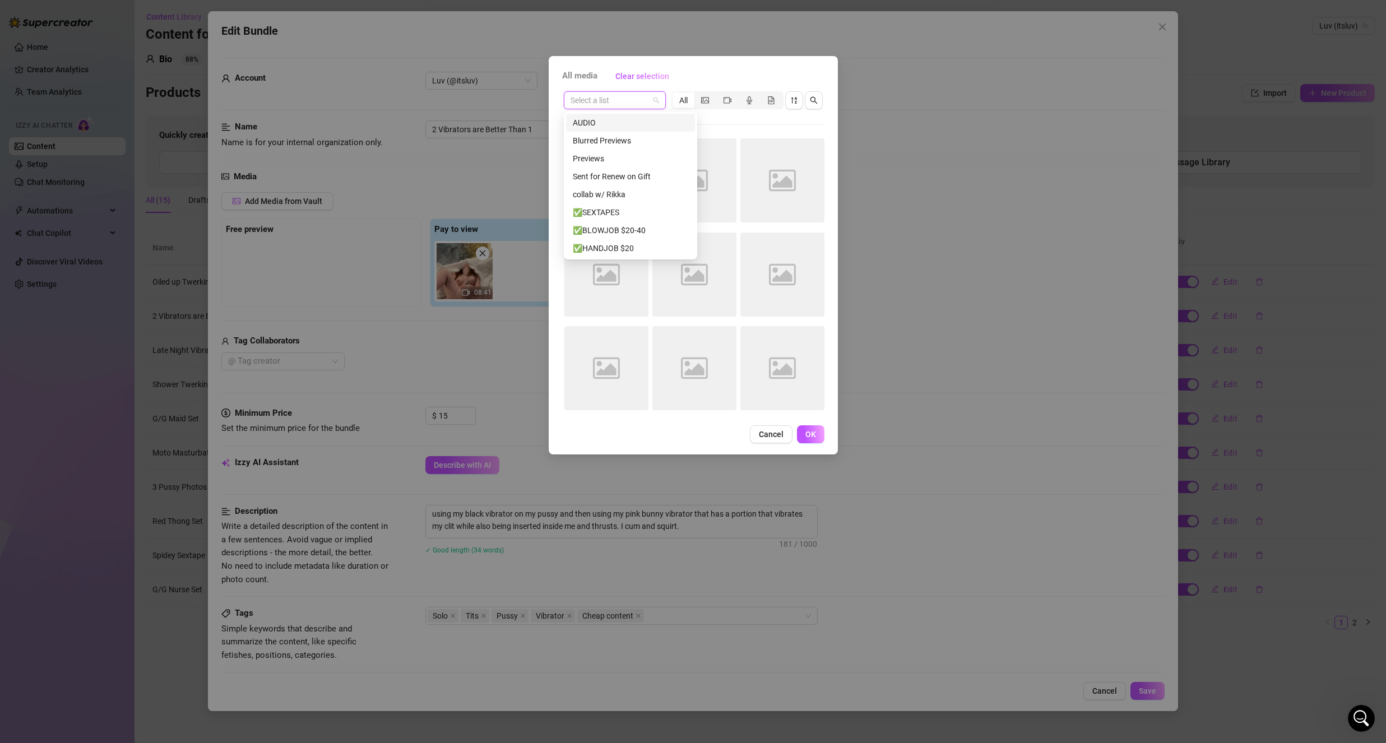
click at [634, 102] on input "search" at bounding box center [610, 100] width 78 height 17
click at [637, 141] on div "Blurred Previews" at bounding box center [630, 141] width 115 height 12
click at [760, 129] on div "Blurred Previews Blurred Previews All Image placeholder Image placeholder Image…" at bounding box center [693, 254] width 262 height 329
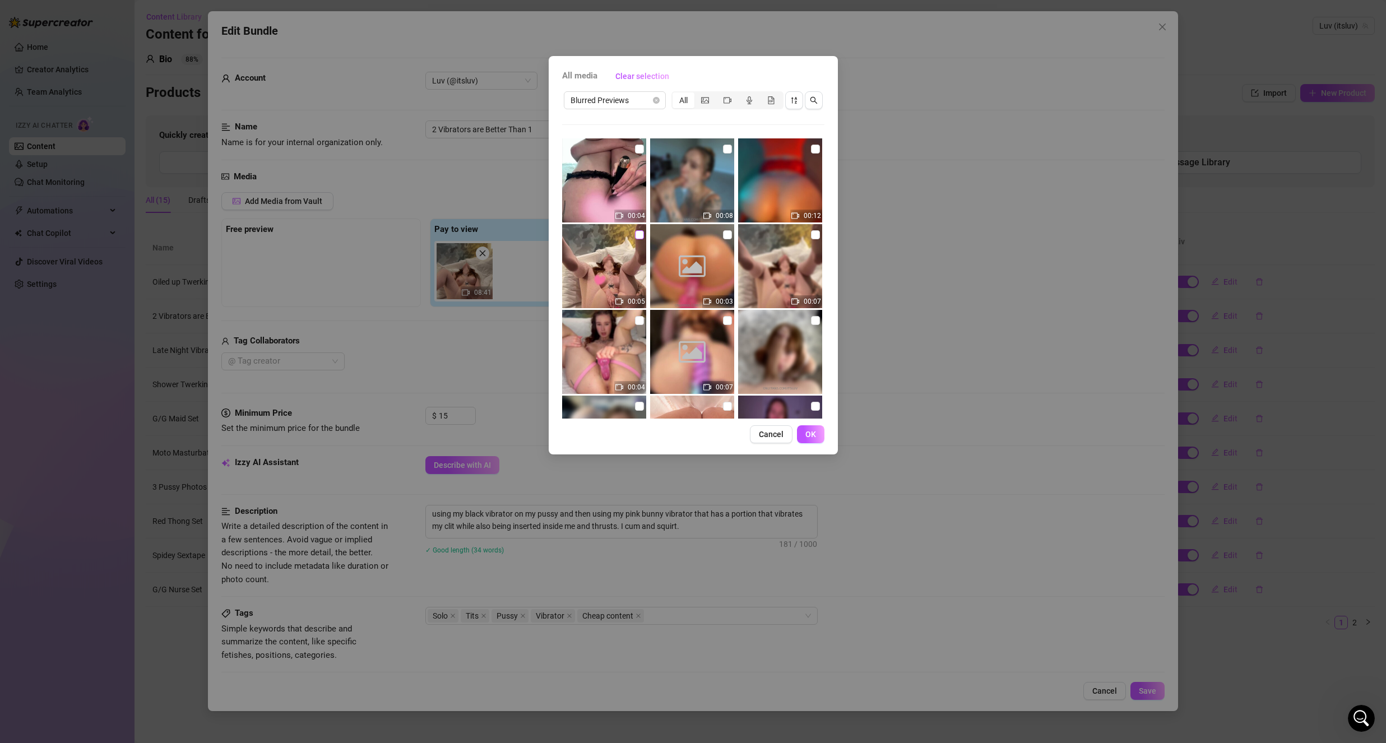
click at [635, 238] on input "checkbox" at bounding box center [639, 234] width 9 height 9
checkbox input "true"
drag, startPoint x: 808, startPoint y: 427, endPoint x: 786, endPoint y: 425, distance: 21.9
click at [811, 427] on button "OK" at bounding box center [810, 434] width 27 height 18
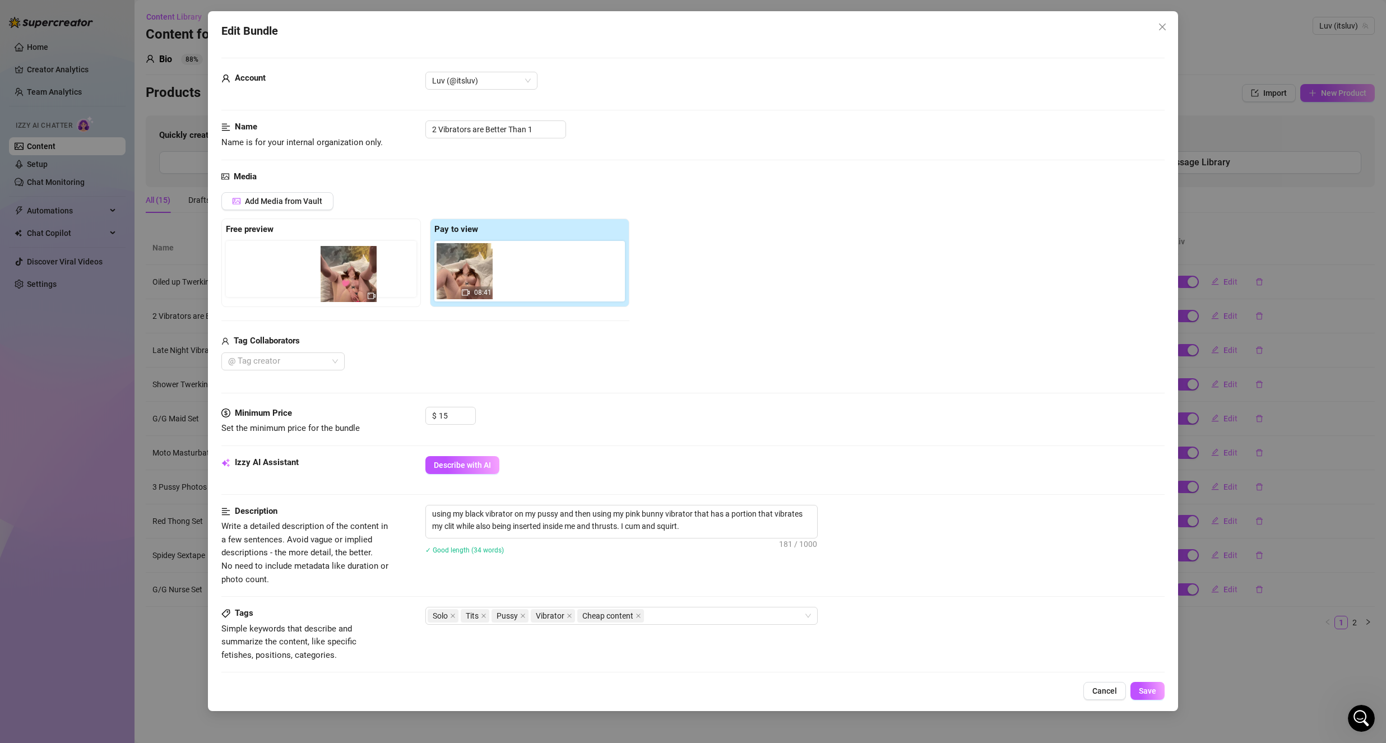
drag, startPoint x: 526, startPoint y: 282, endPoint x: 352, endPoint y: 272, distance: 174.0
click at [344, 286] on div "Free preview Pay to view 08:41" at bounding box center [425, 263] width 408 height 89
drag, startPoint x: 538, startPoint y: 280, endPoint x: 292, endPoint y: 274, distance: 246.1
click at [275, 275] on div "Free preview Pay to view 08:41" at bounding box center [425, 263] width 408 height 89
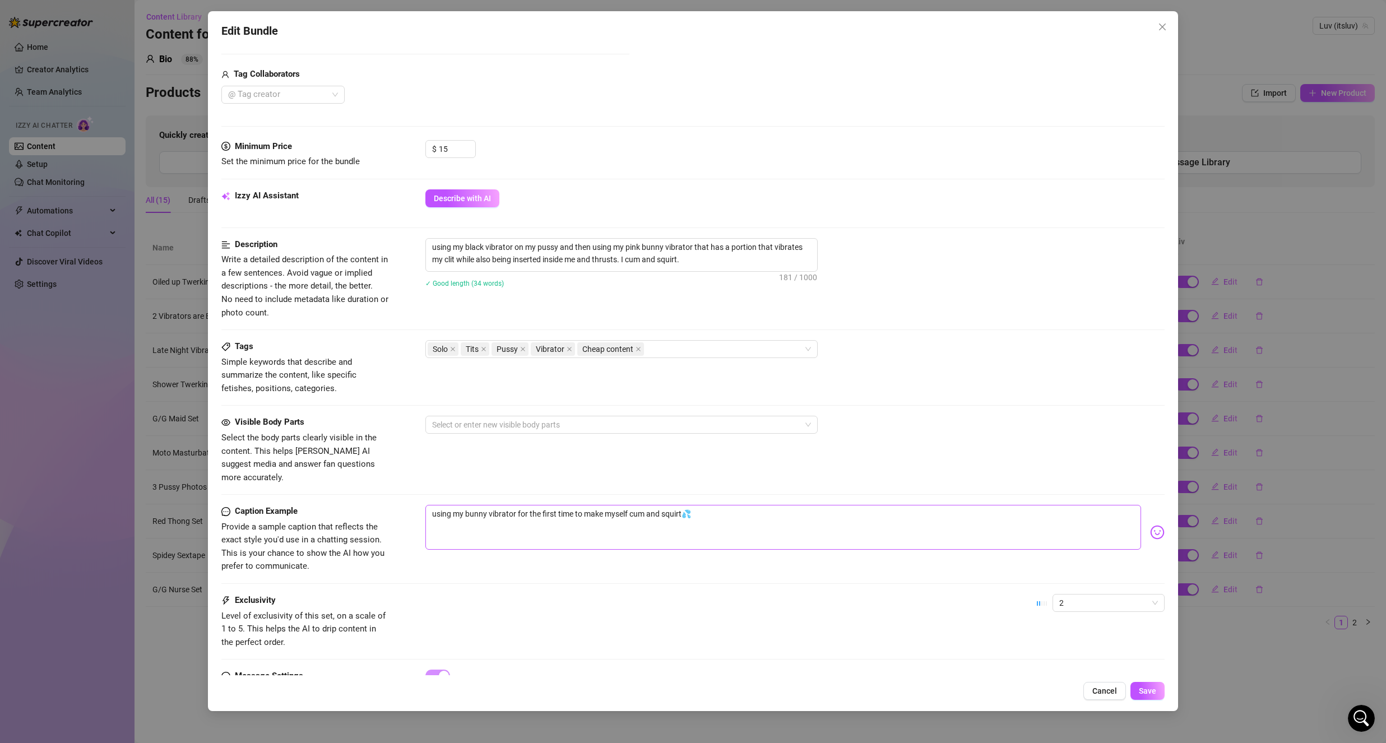
scroll to position [280, 0]
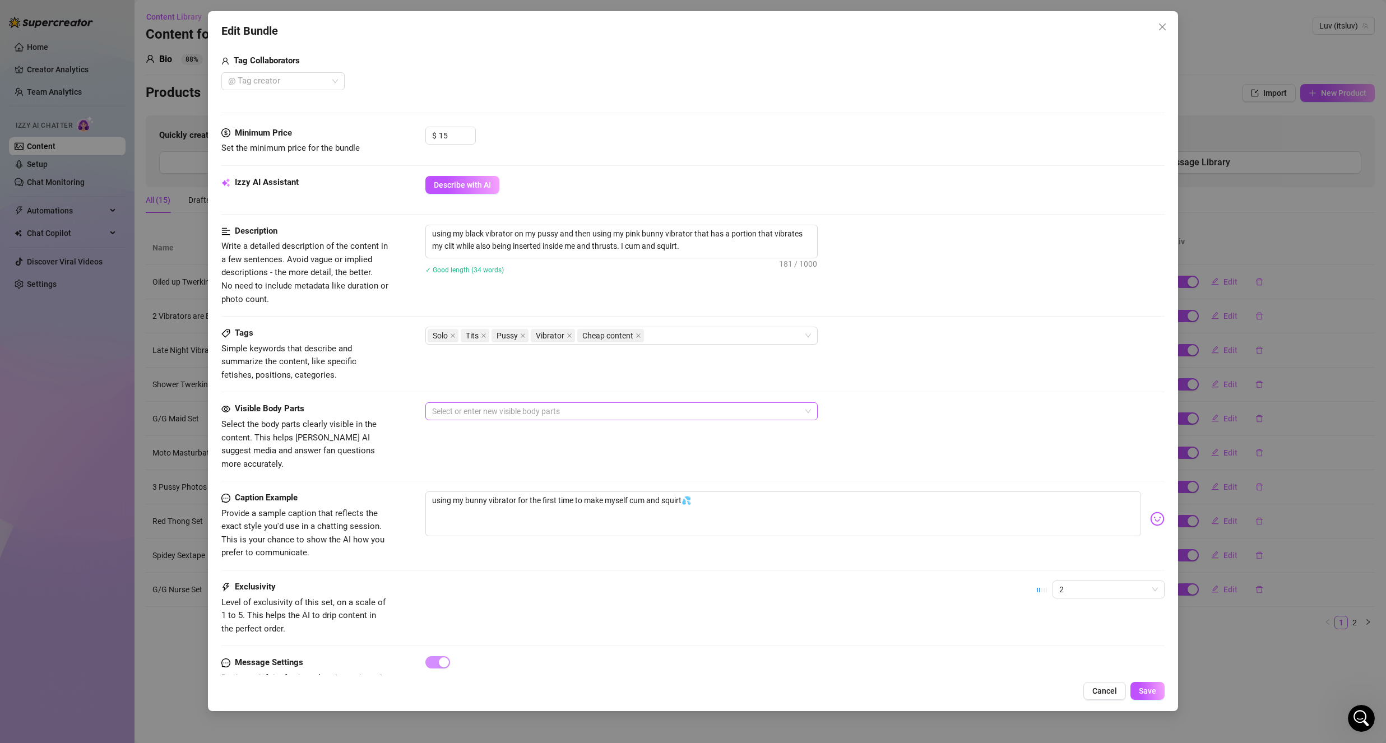
click at [485, 407] on div at bounding box center [616, 412] width 376 height 16
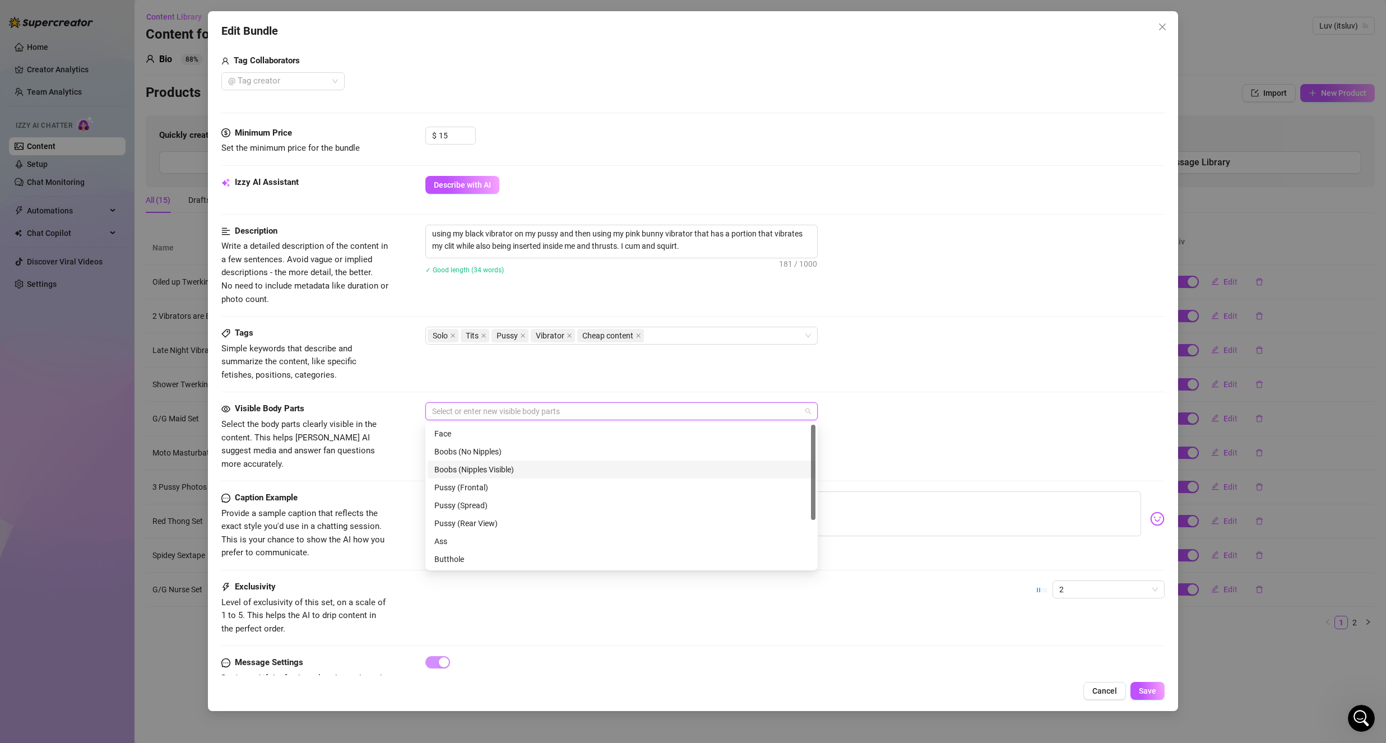
drag, startPoint x: 522, startPoint y: 474, endPoint x: 513, endPoint y: 473, distance: 9.0
click at [522, 473] on div "Boobs (Nipples Visible)" at bounding box center [621, 469] width 374 height 12
click at [509, 491] on div "Pussy (Frontal)" at bounding box center [621, 487] width 374 height 12
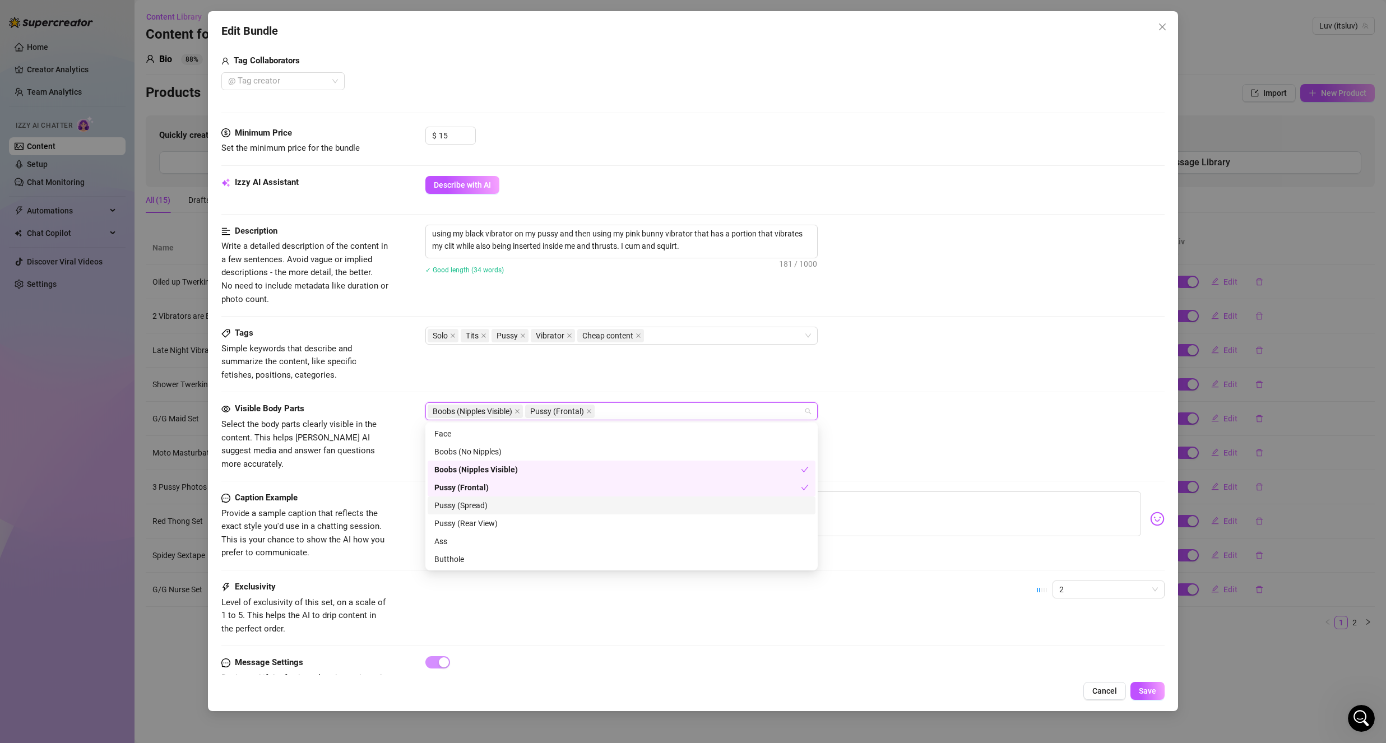
click at [521, 505] on div "Pussy (Spread)" at bounding box center [621, 505] width 374 height 12
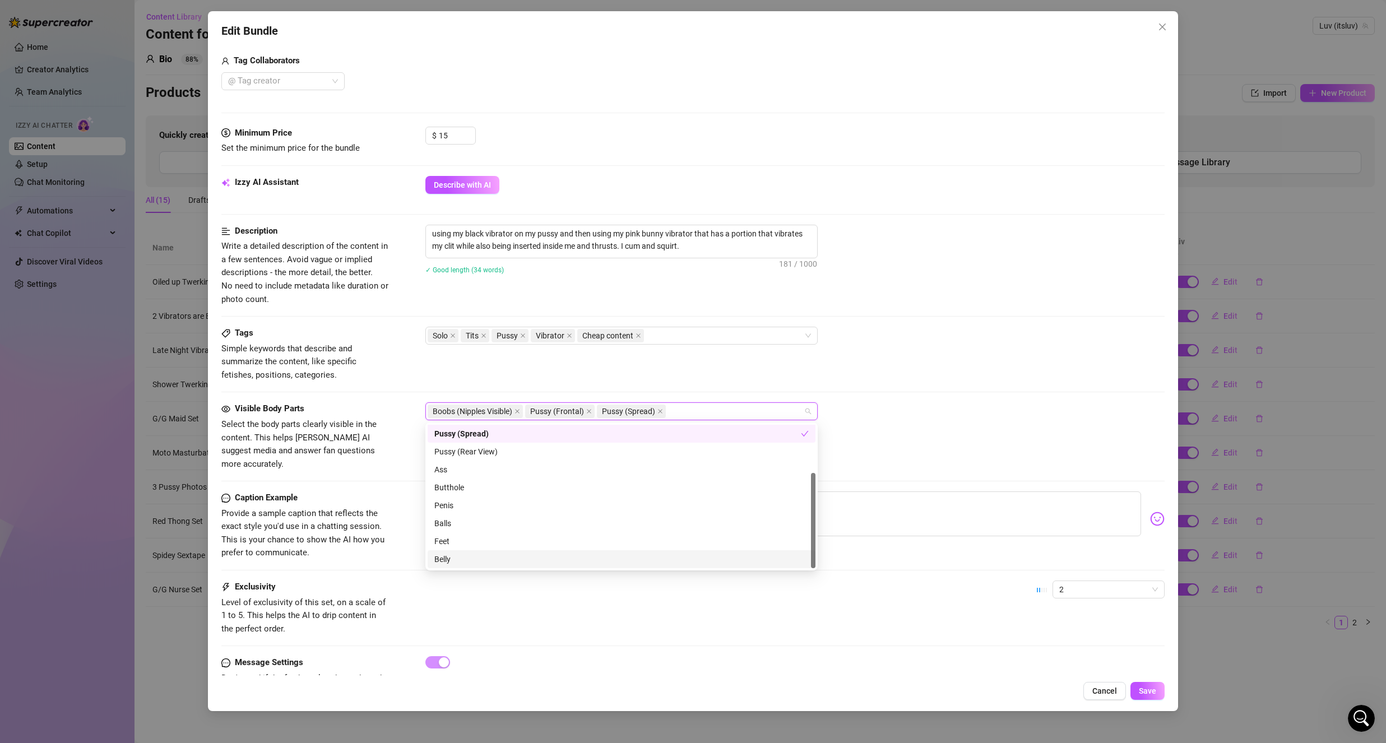
click at [476, 553] on div "Belly" at bounding box center [621, 559] width 374 height 12
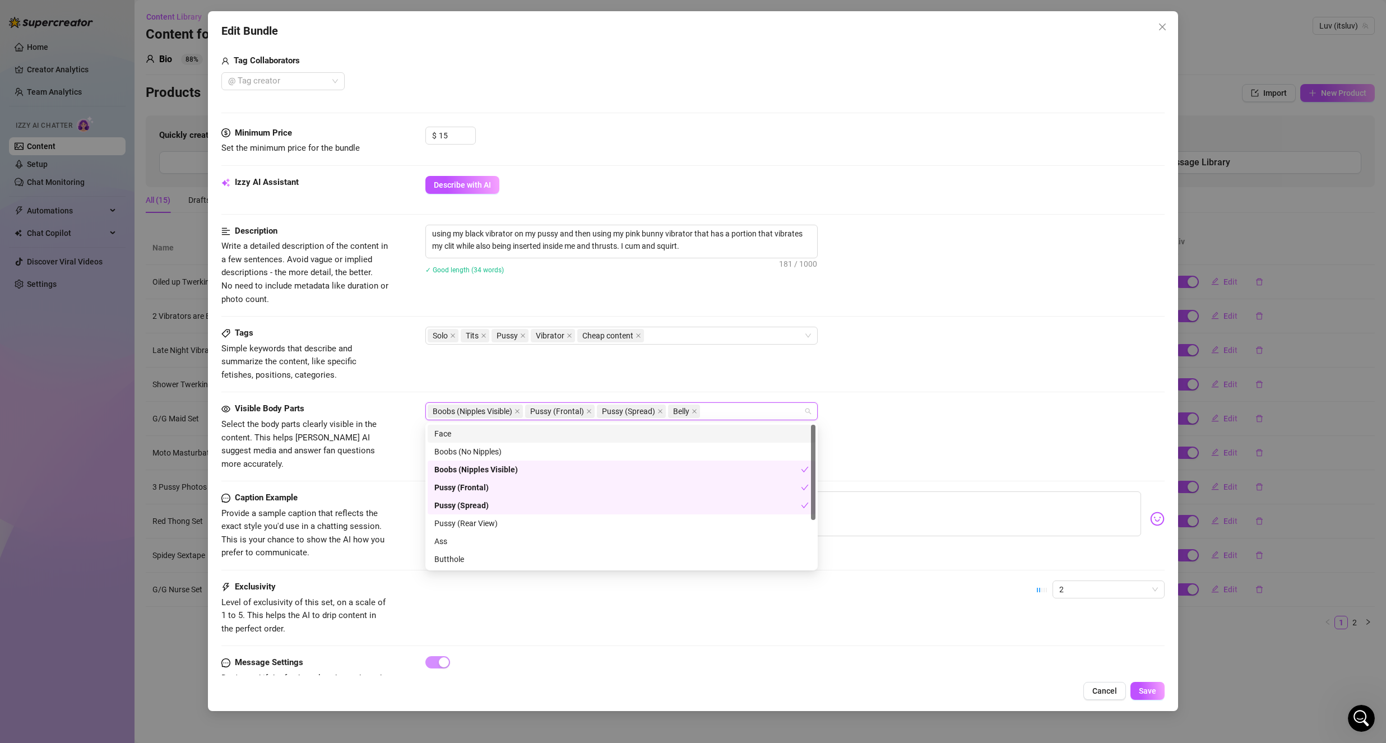
click at [537, 435] on div "Face" at bounding box center [621, 434] width 374 height 12
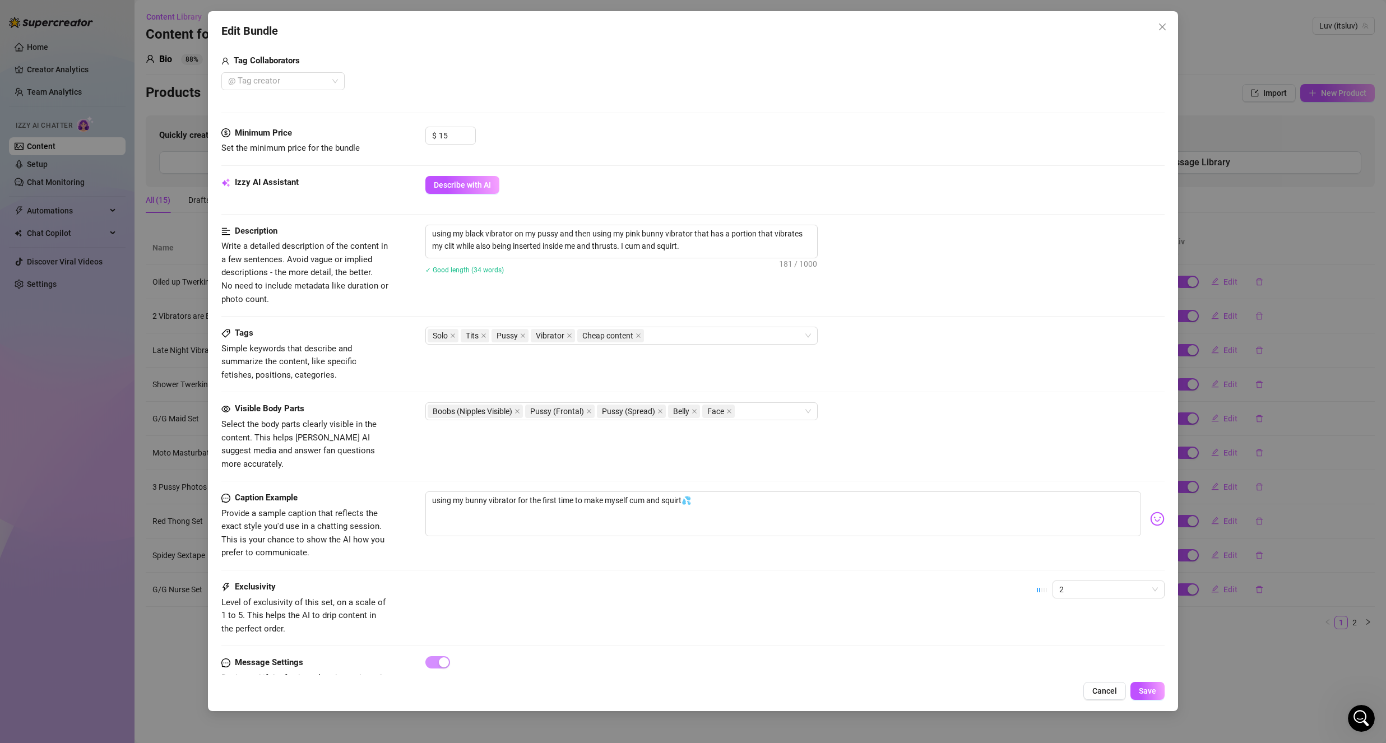
click at [859, 435] on div "Visible Body Parts Select the body parts clearly visible in the content. This h…" at bounding box center [692, 436] width 943 height 68
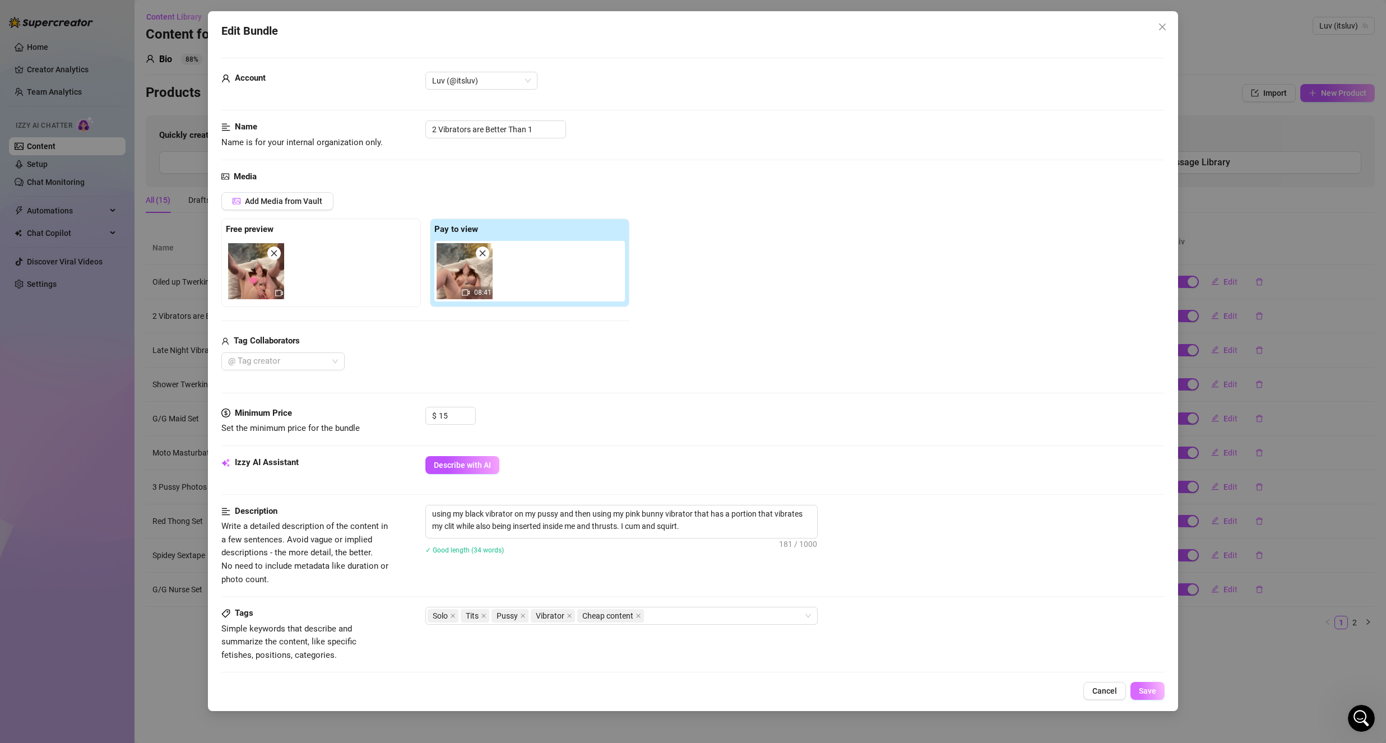
click at [1147, 694] on span "Save" at bounding box center [1147, 691] width 17 height 9
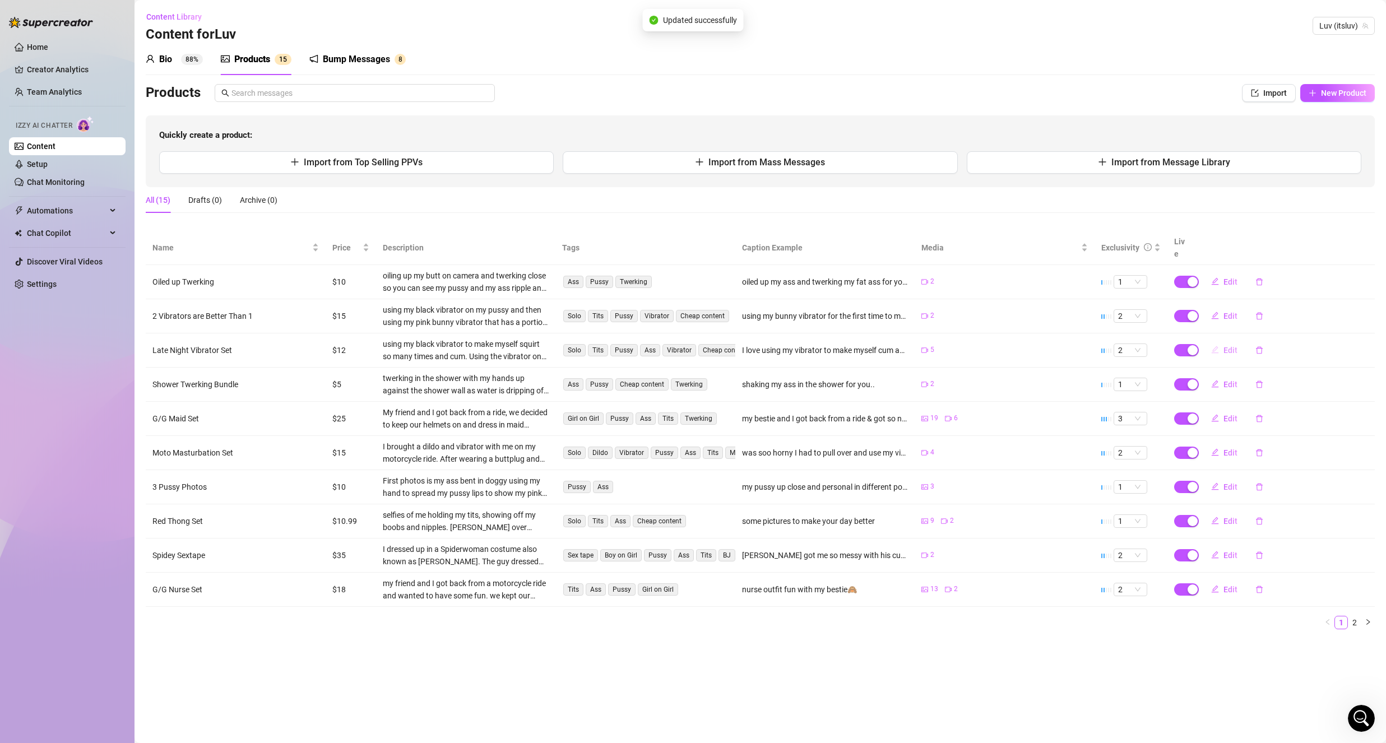
click at [1228, 346] on span "Edit" at bounding box center [1230, 350] width 14 height 9
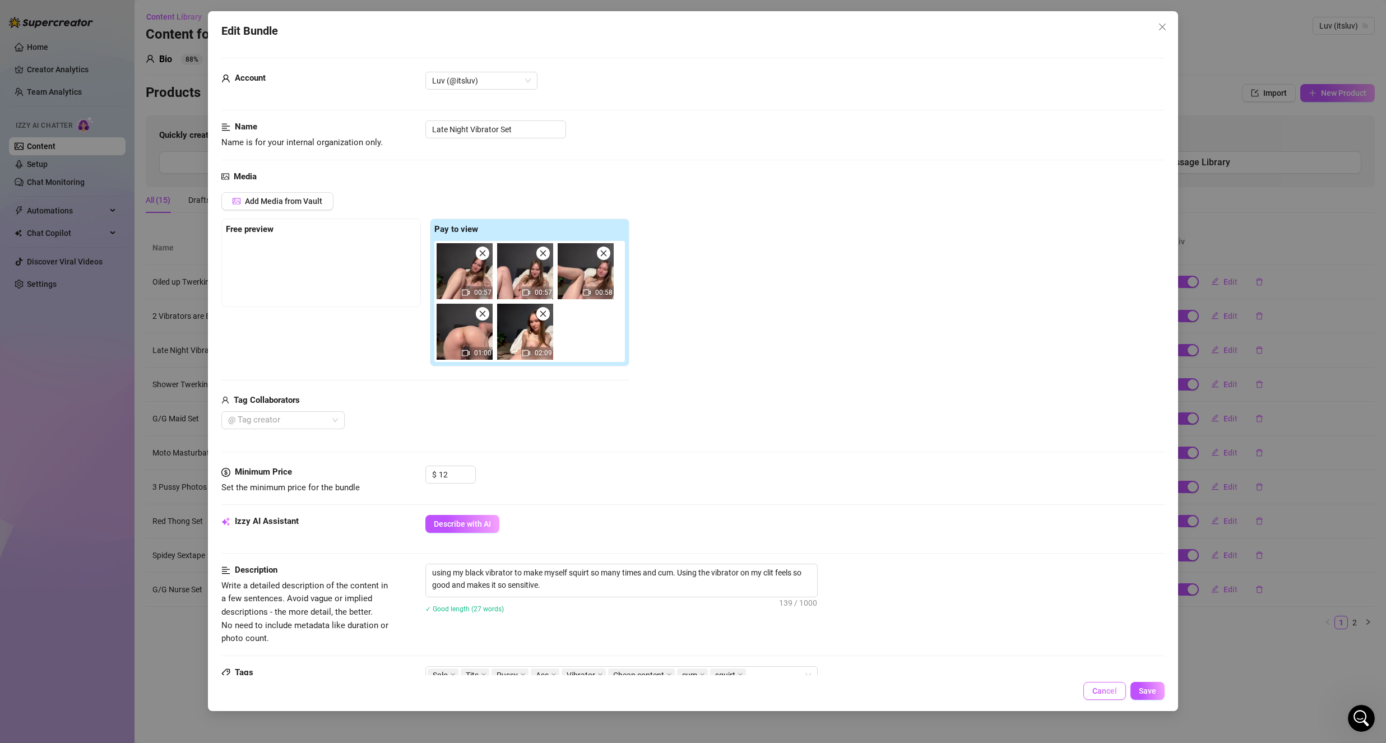
drag, startPoint x: 1098, startPoint y: 695, endPoint x: 1098, endPoint y: 678, distance: 17.4
click at [1098, 696] on button "Cancel" at bounding box center [1104, 691] width 43 height 18
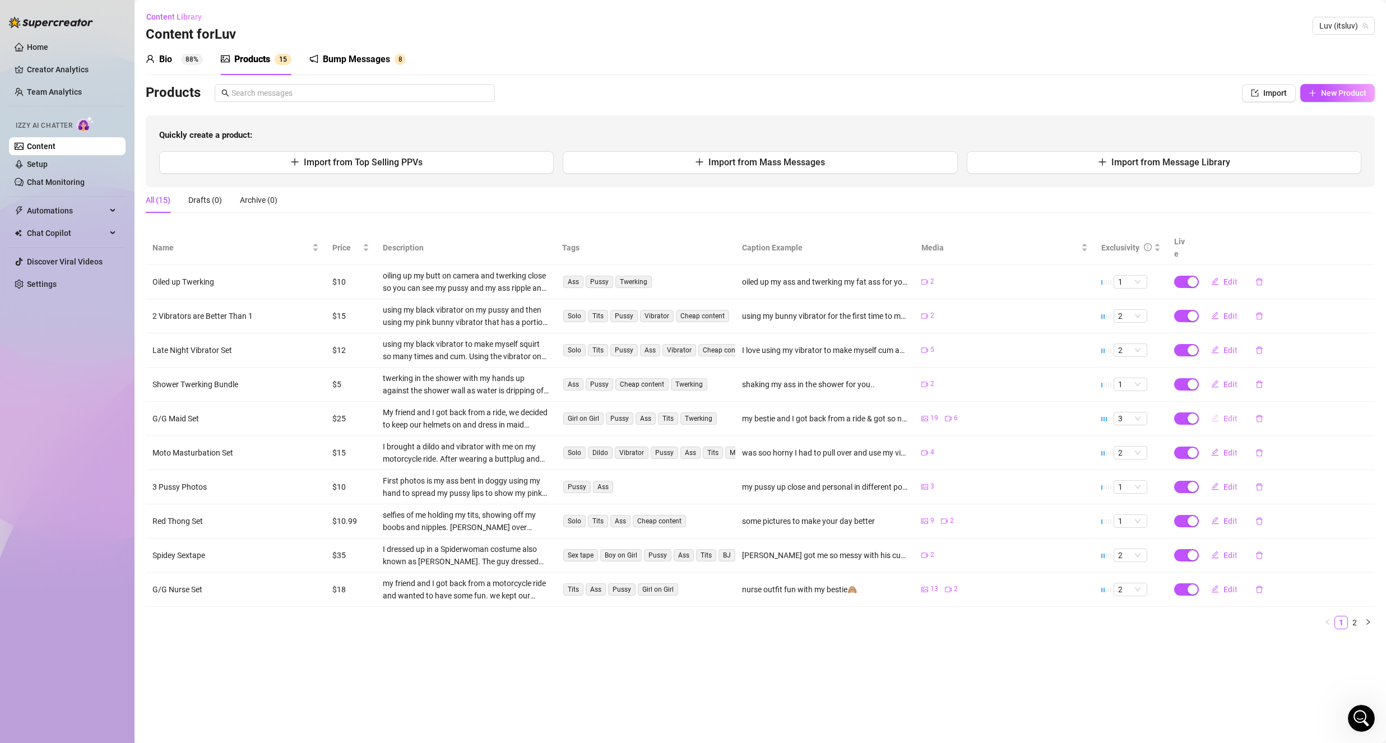
click at [1231, 414] on span "Edit" at bounding box center [1230, 418] width 14 height 9
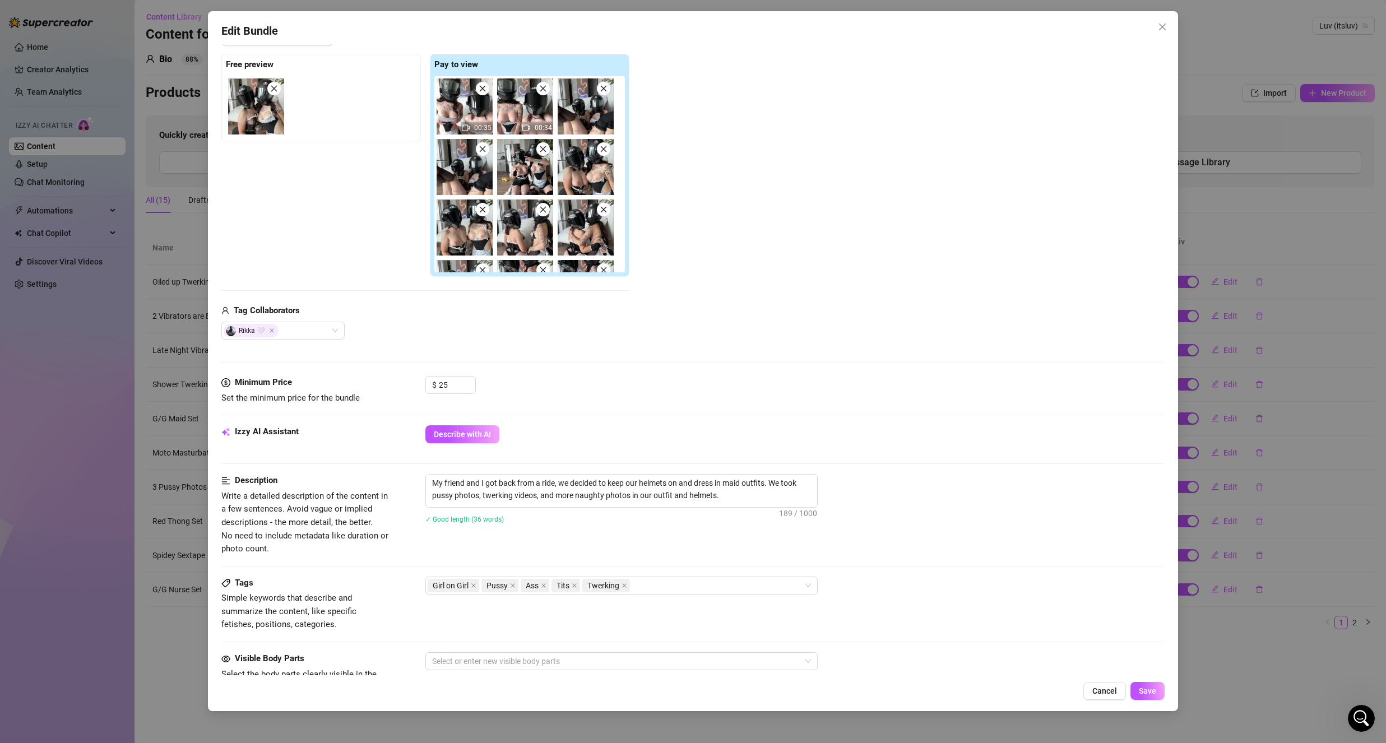
scroll to position [168, 0]
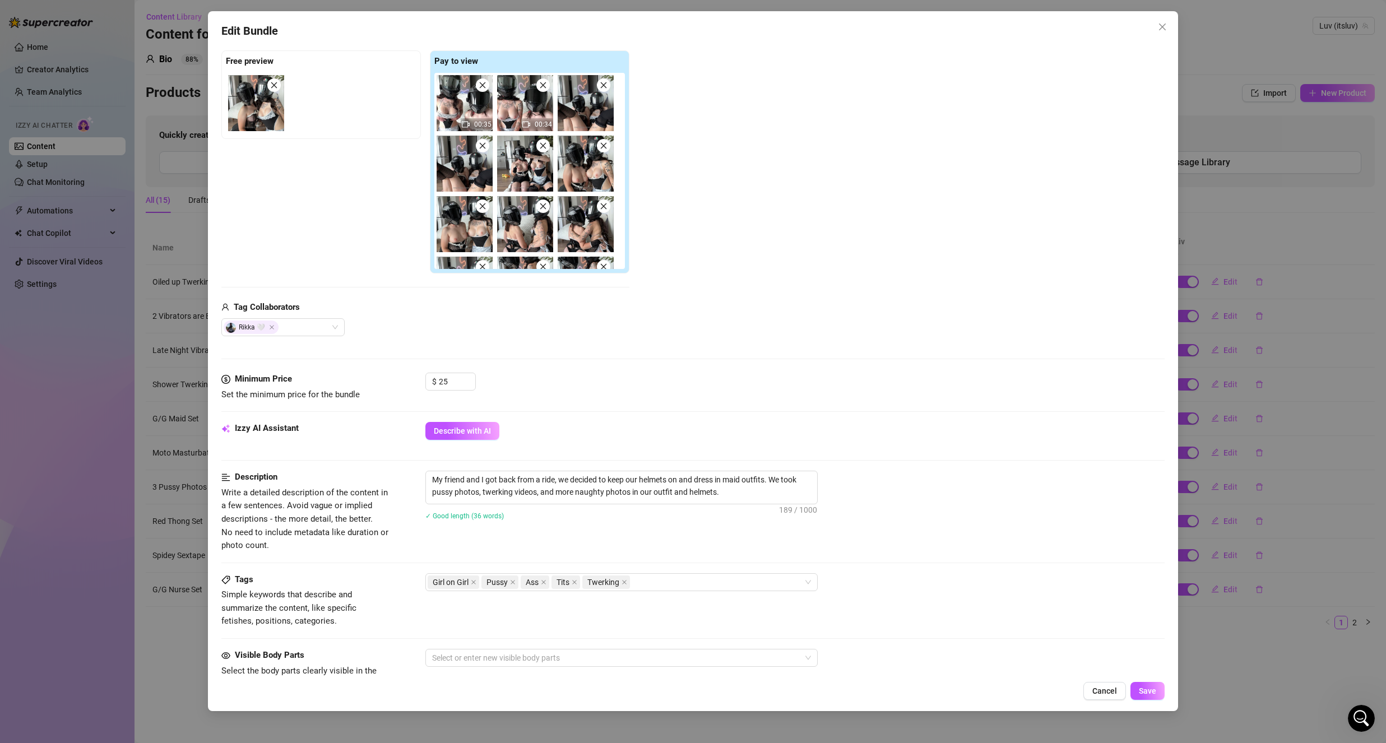
drag, startPoint x: 1111, startPoint y: 689, endPoint x: 1105, endPoint y: 685, distance: 7.2
click at [1109, 689] on span "Cancel" at bounding box center [1104, 691] width 25 height 9
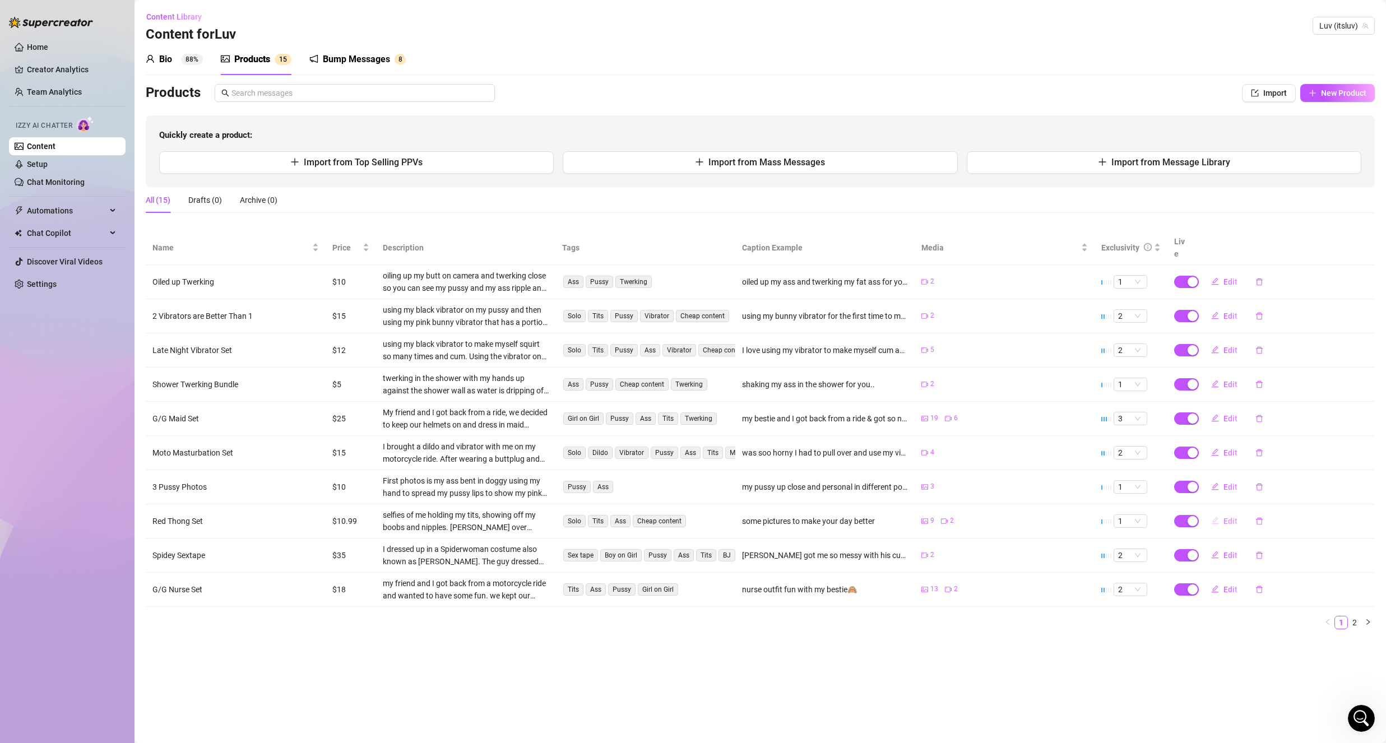
click at [1227, 517] on span "Edit" at bounding box center [1230, 521] width 14 height 9
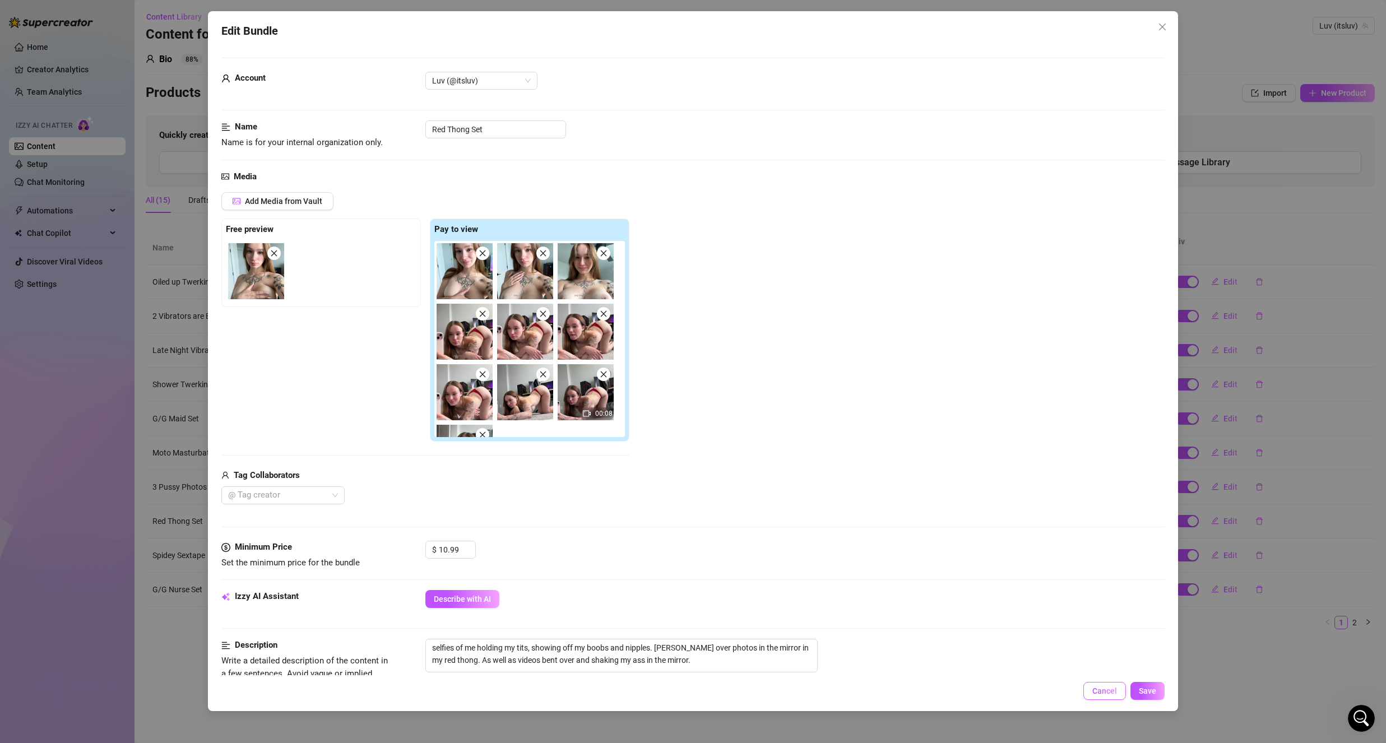
click at [1101, 693] on span "Cancel" at bounding box center [1104, 691] width 25 height 9
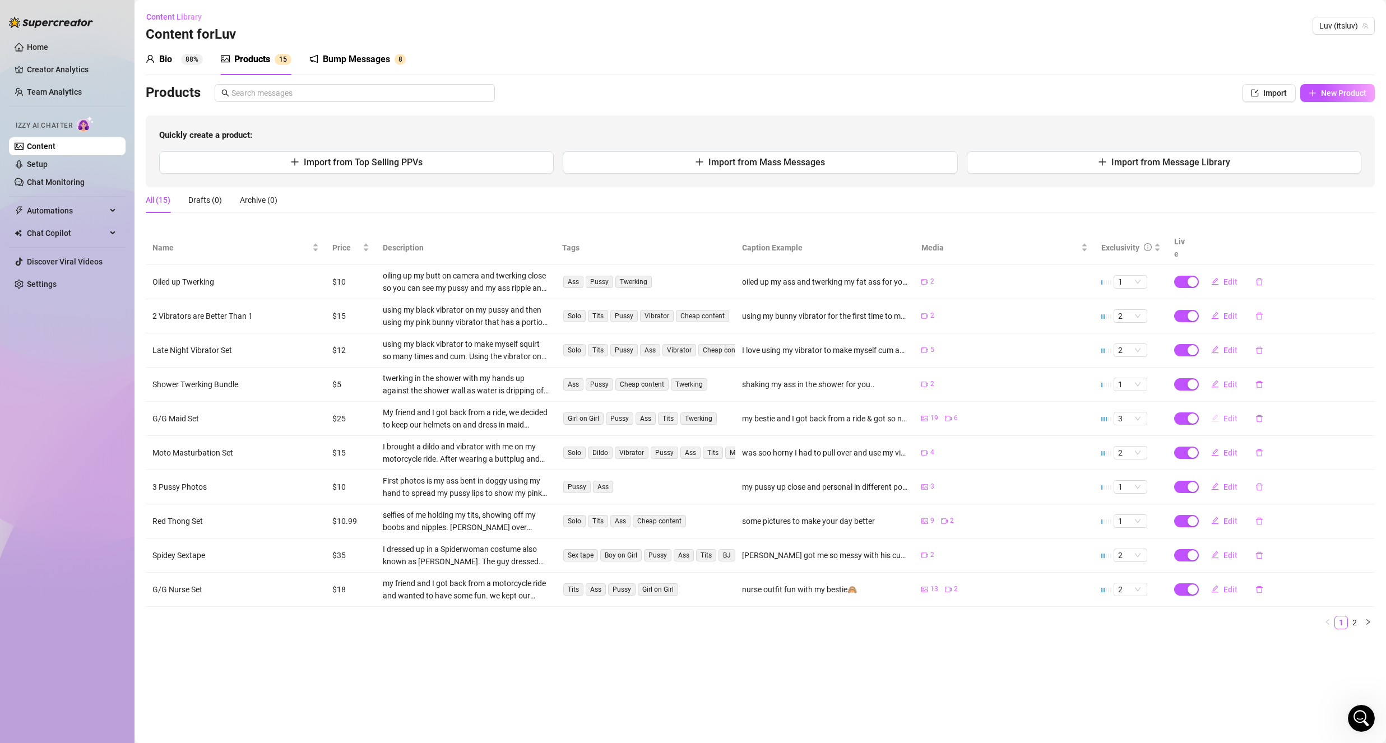
click at [1222, 410] on button "Edit" at bounding box center [1224, 419] width 44 height 18
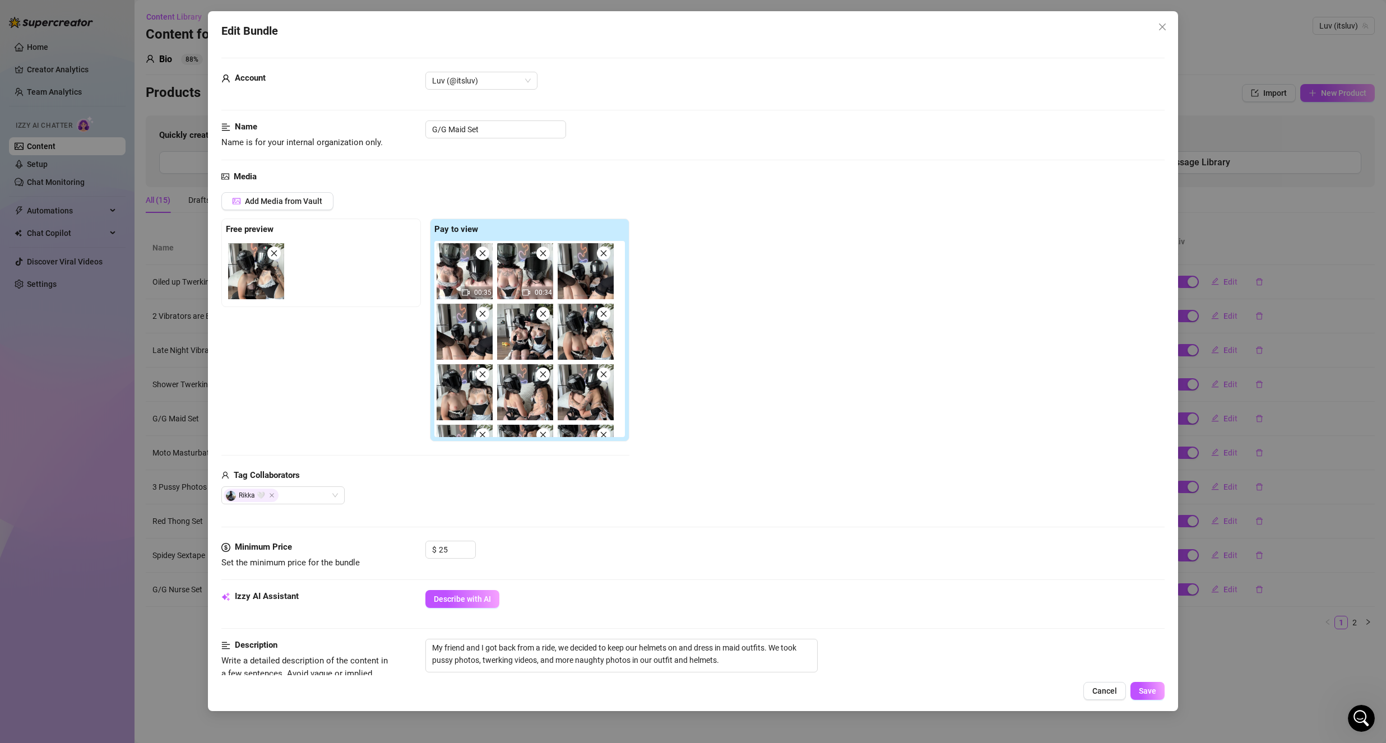
click at [1169, 29] on span "Close" at bounding box center [1162, 26] width 18 height 9
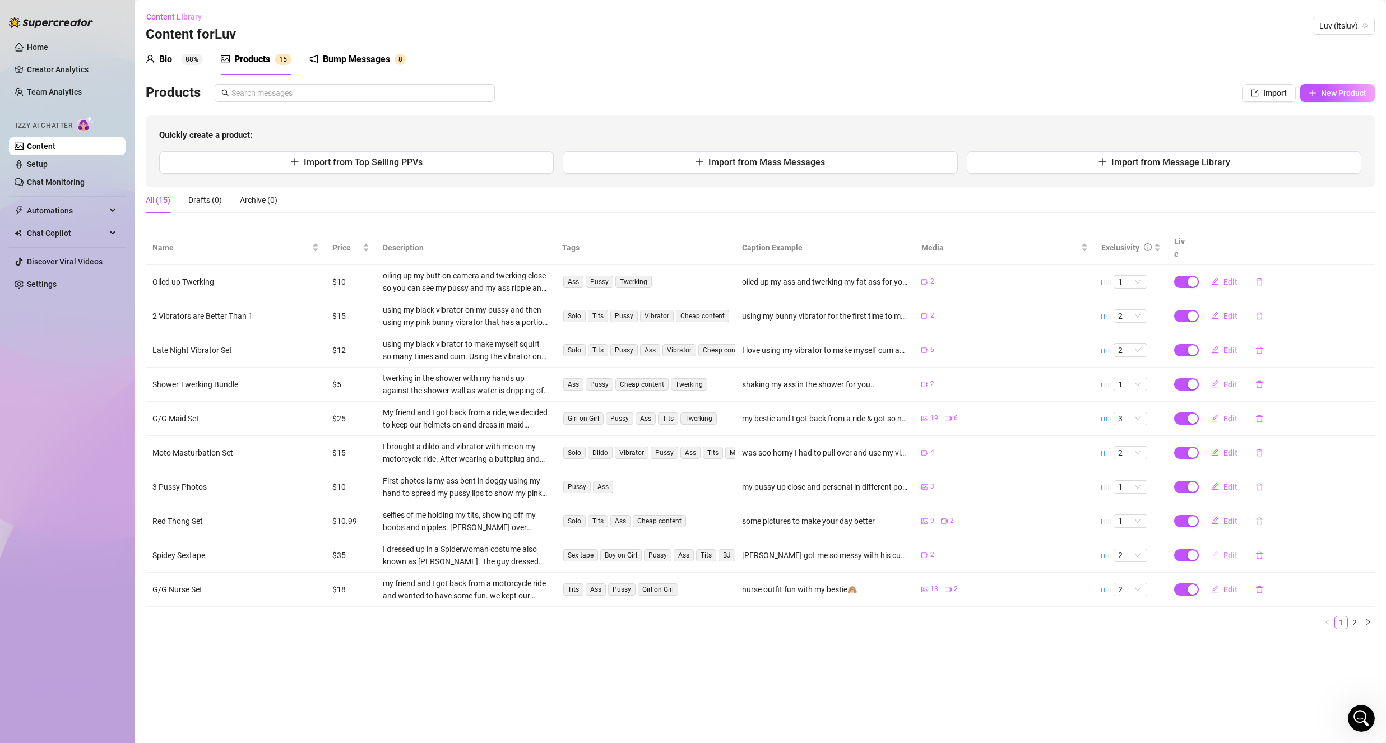
click at [1218, 551] on icon "edit" at bounding box center [1215, 555] width 8 height 8
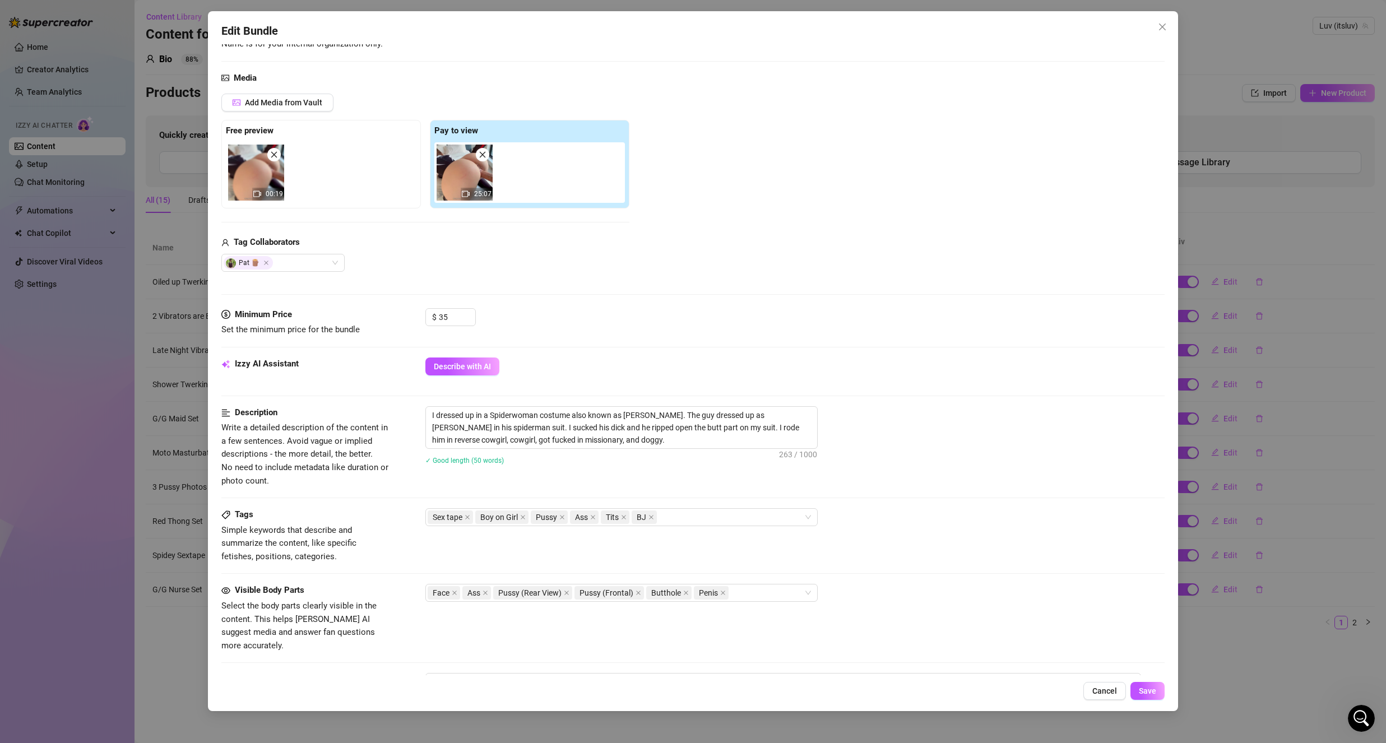
scroll to position [112, 0]
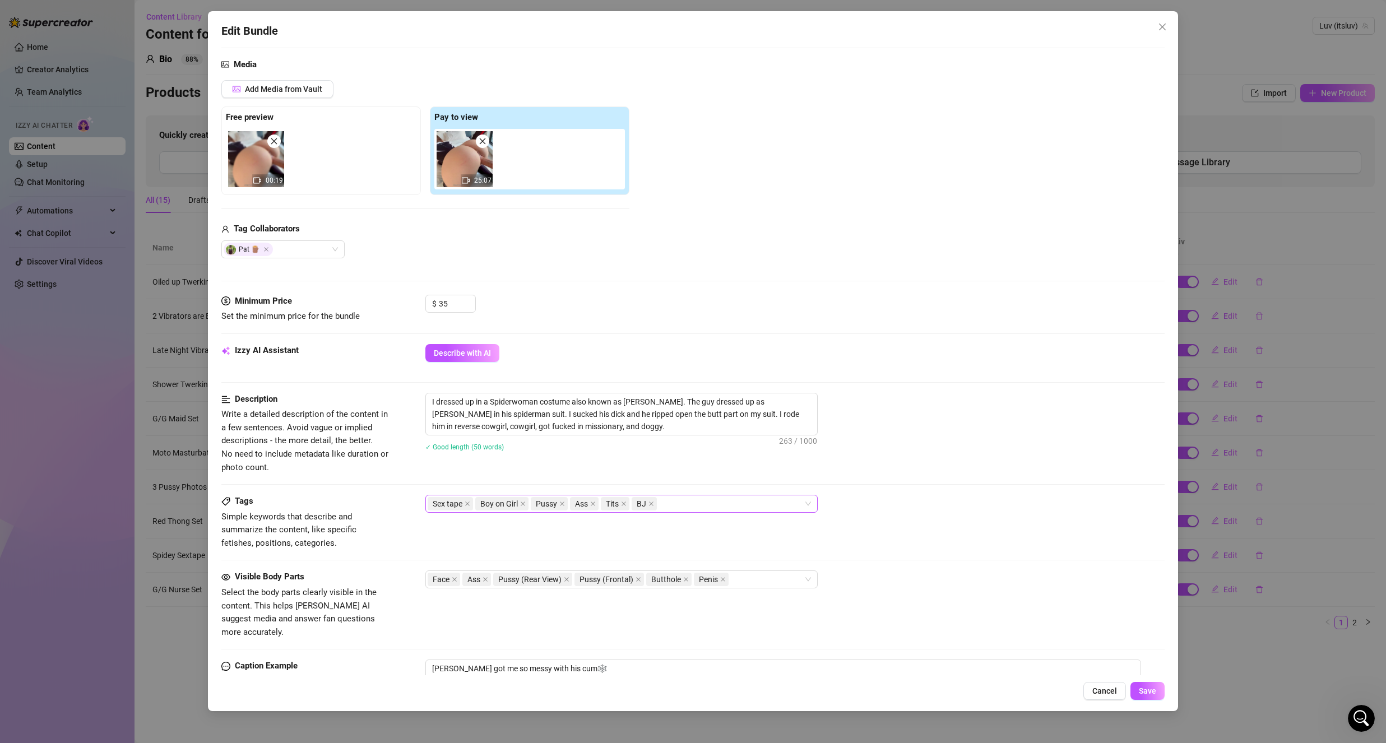
click at [675, 508] on div "Sex tape Boy on Girl Pussy Ass Tits BJ" at bounding box center [616, 504] width 376 height 16
click at [1023, 512] on div "Sex tape Boy on Girl Pussy Ass Tits BJ" at bounding box center [794, 504] width 739 height 18
click at [1107, 695] on span "Cancel" at bounding box center [1104, 691] width 25 height 9
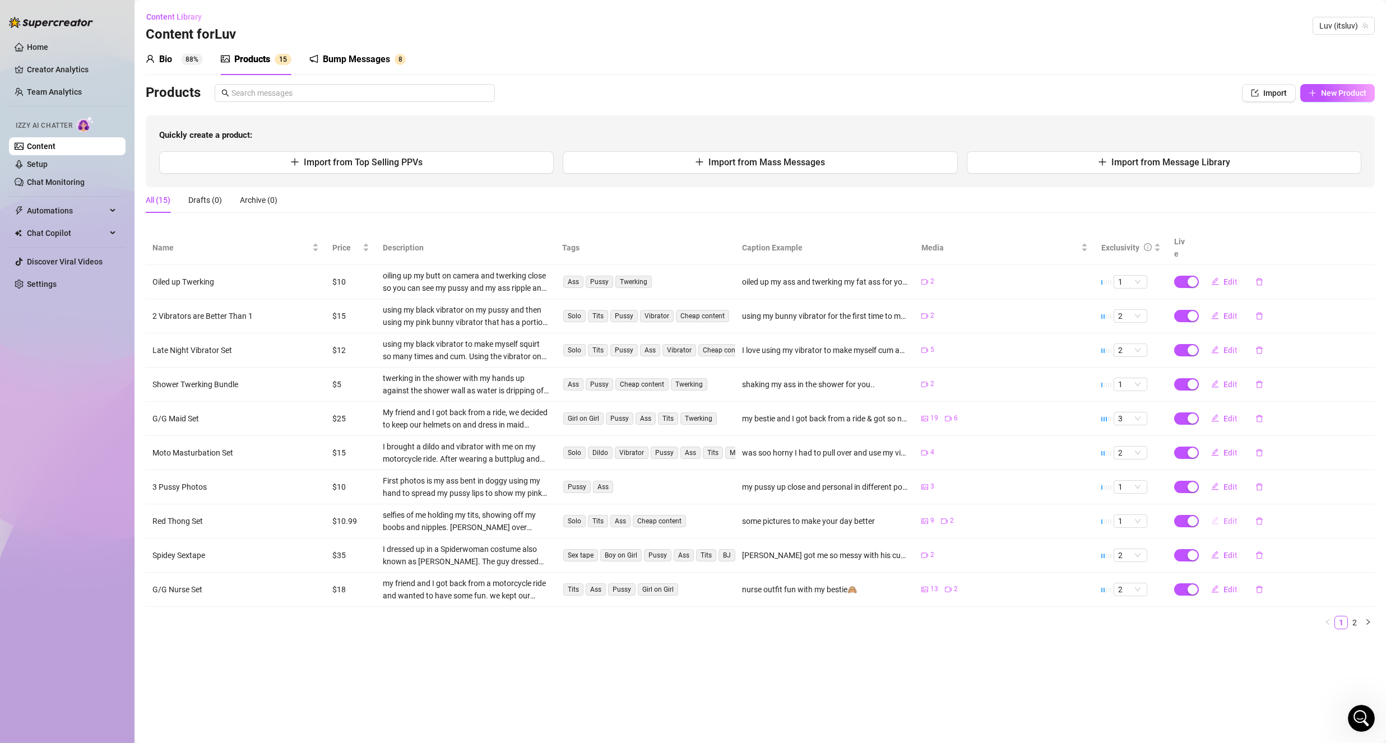
click at [1231, 516] on button "Edit" at bounding box center [1224, 521] width 44 height 18
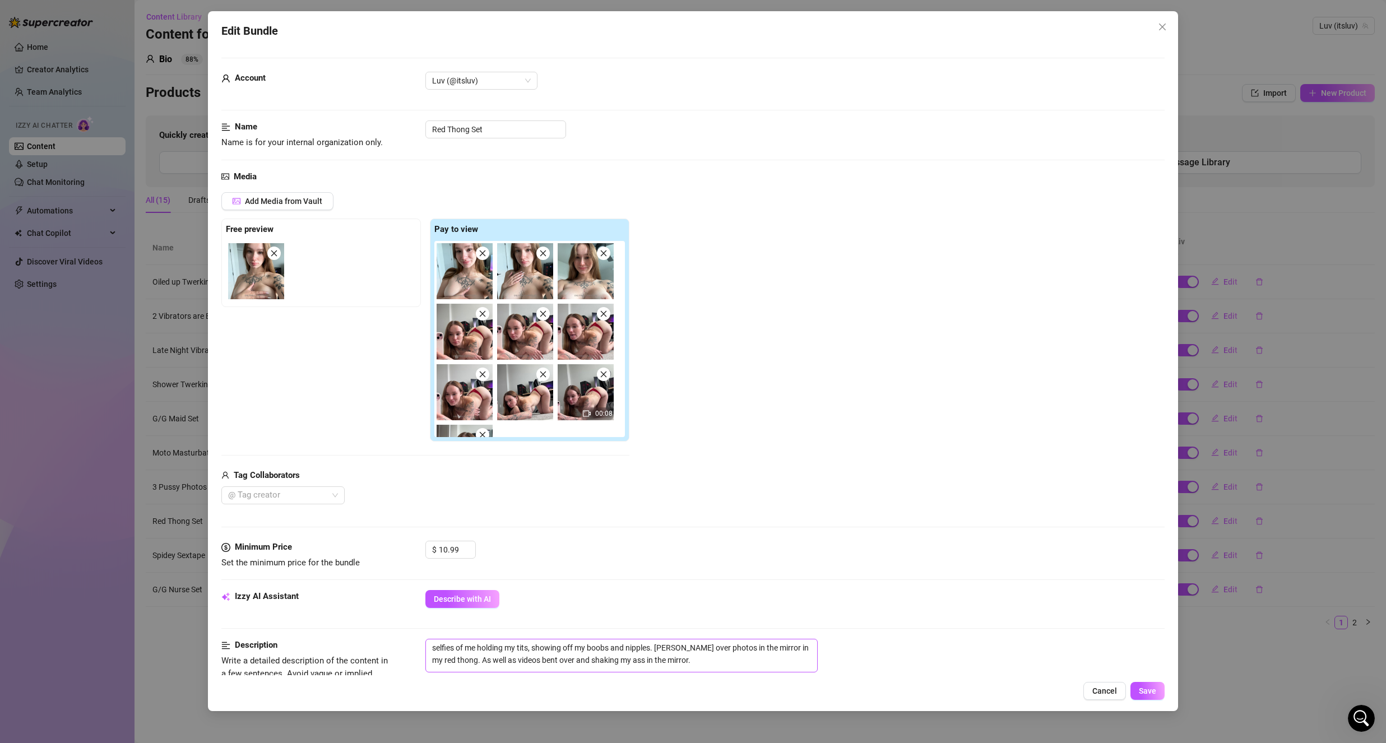
scroll to position [224, 0]
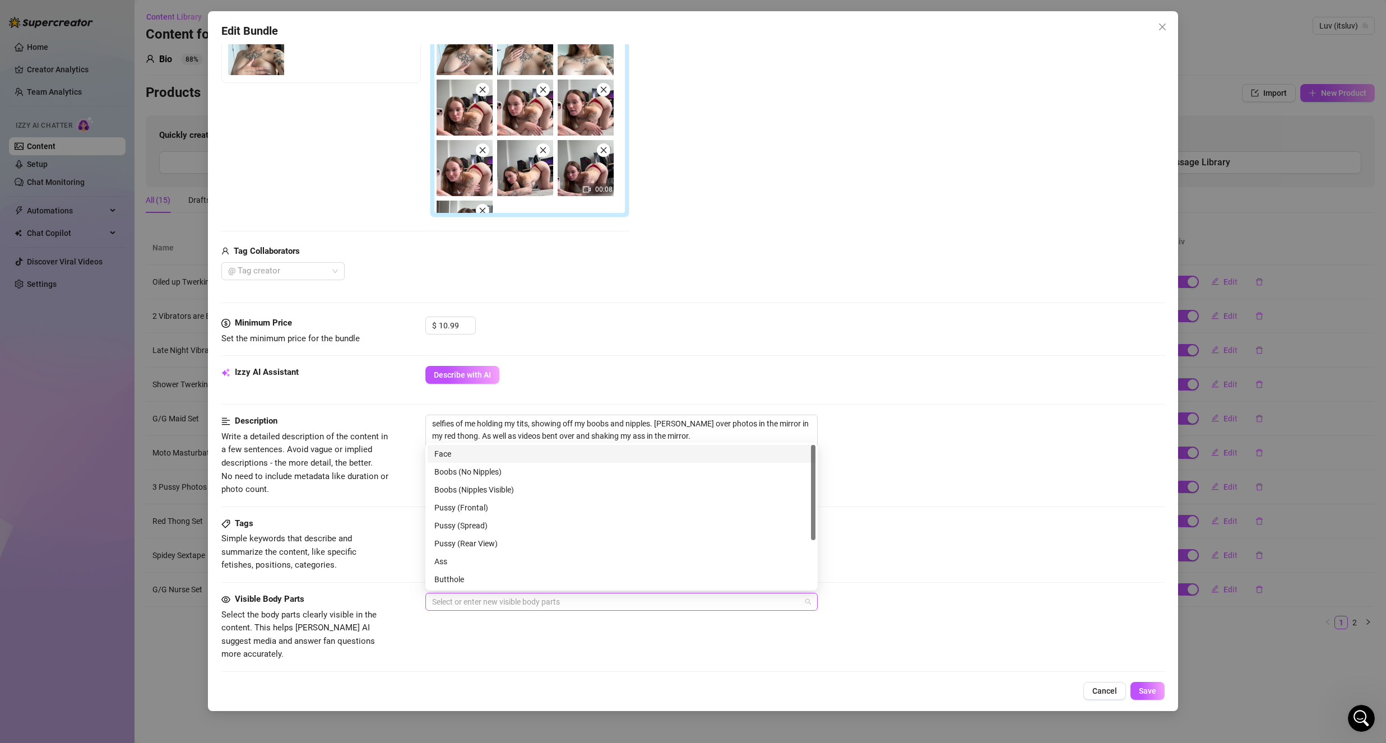
click at [485, 604] on div at bounding box center [616, 602] width 376 height 16
click at [501, 454] on div "Face" at bounding box center [621, 454] width 374 height 12
click at [512, 491] on div "Boobs (Nipples Visible)" at bounding box center [621, 490] width 374 height 12
click at [476, 565] on div "Ass" at bounding box center [621, 561] width 374 height 12
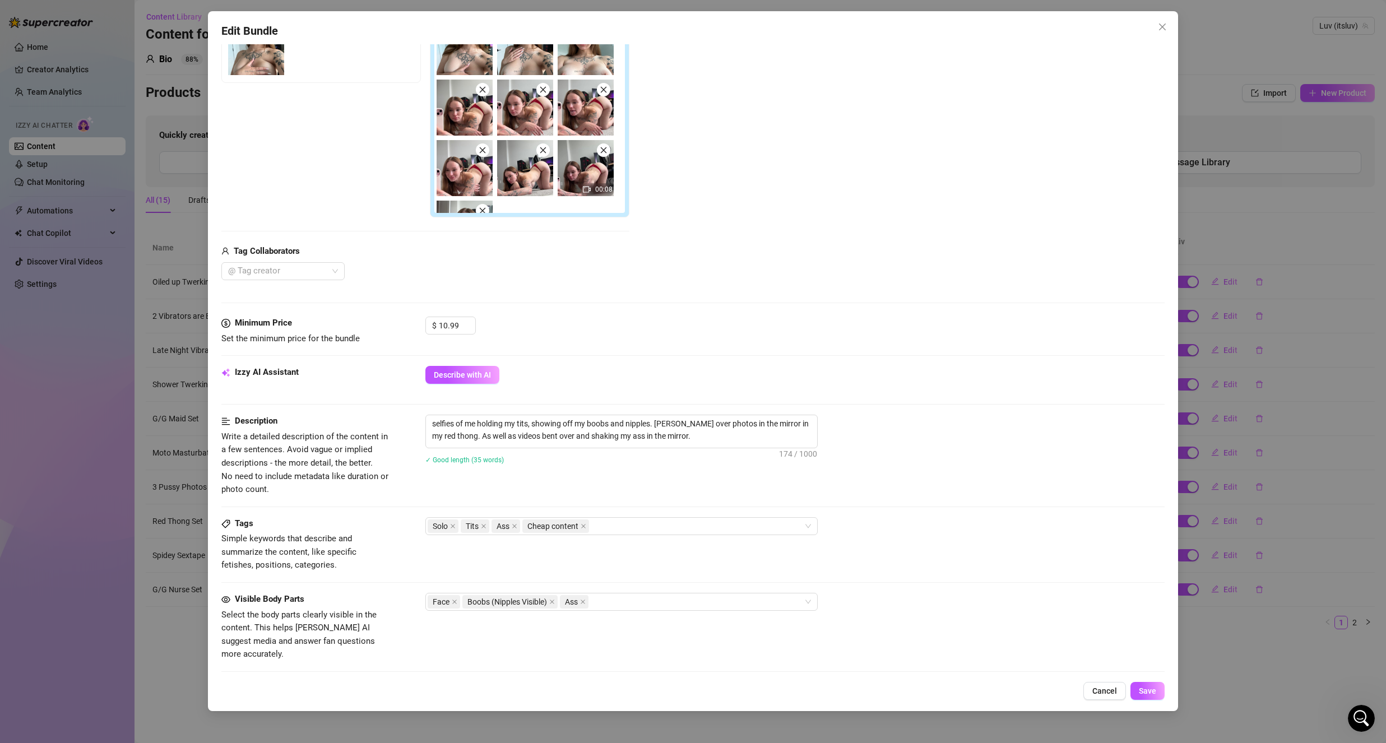
click at [387, 485] on span "Write a detailed description of the content in a few sentences. Avoid vague or …" at bounding box center [305, 463] width 168 height 66
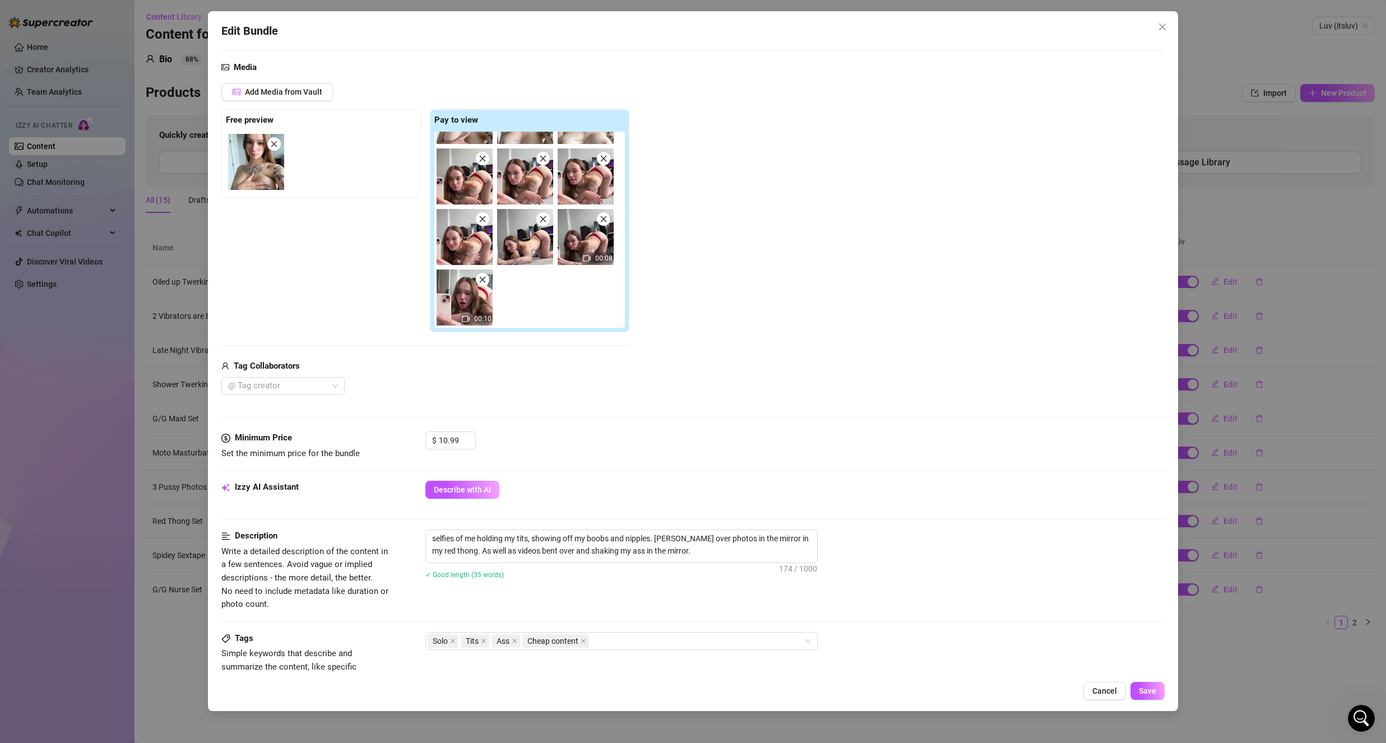
scroll to position [112, 0]
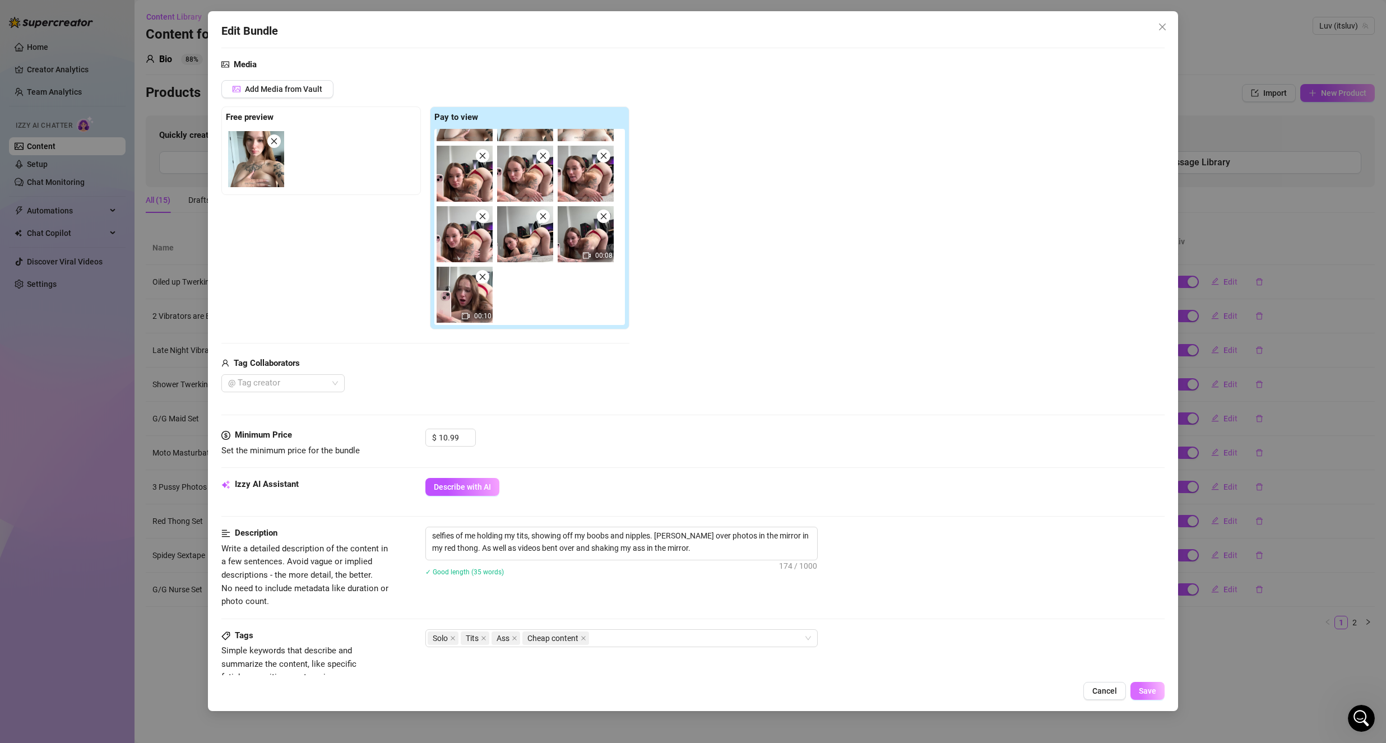
click at [1144, 696] on button "Save" at bounding box center [1147, 691] width 34 height 18
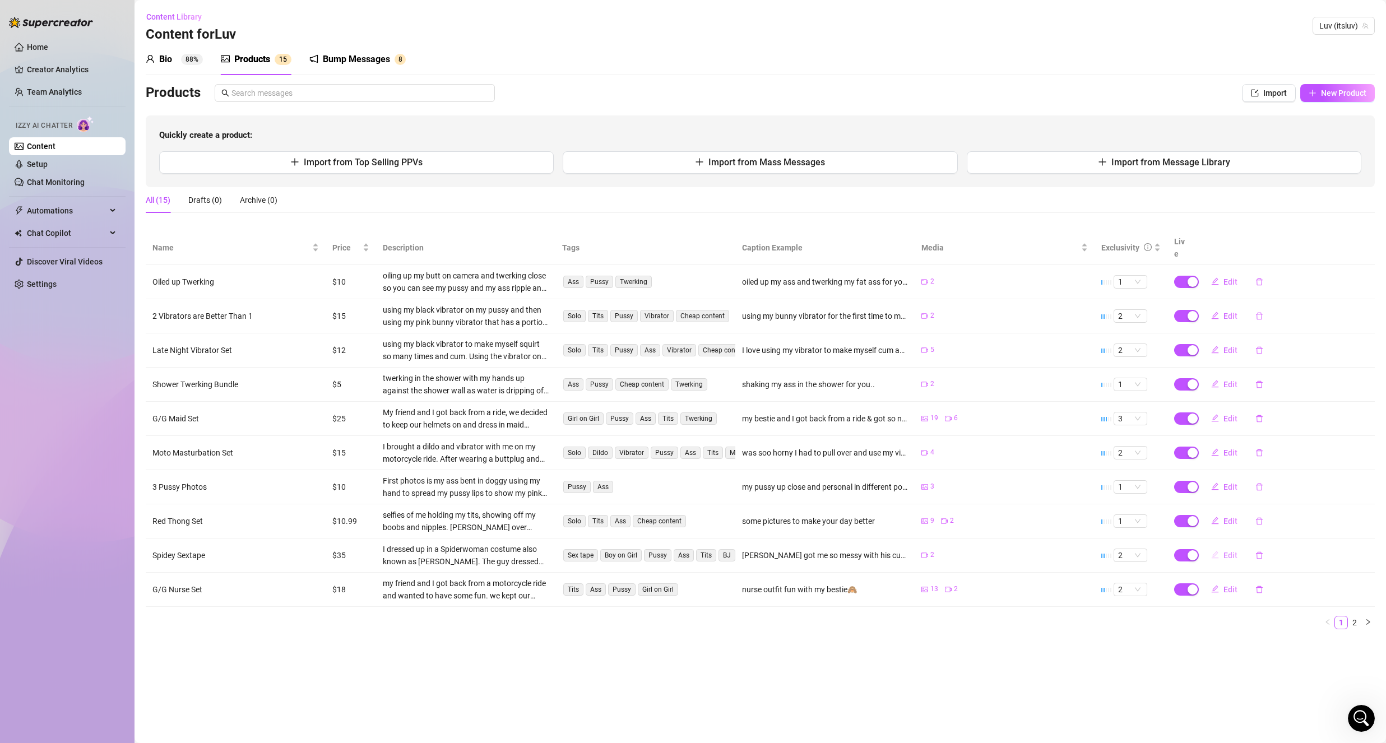
click at [1236, 551] on span "Edit" at bounding box center [1230, 555] width 14 height 9
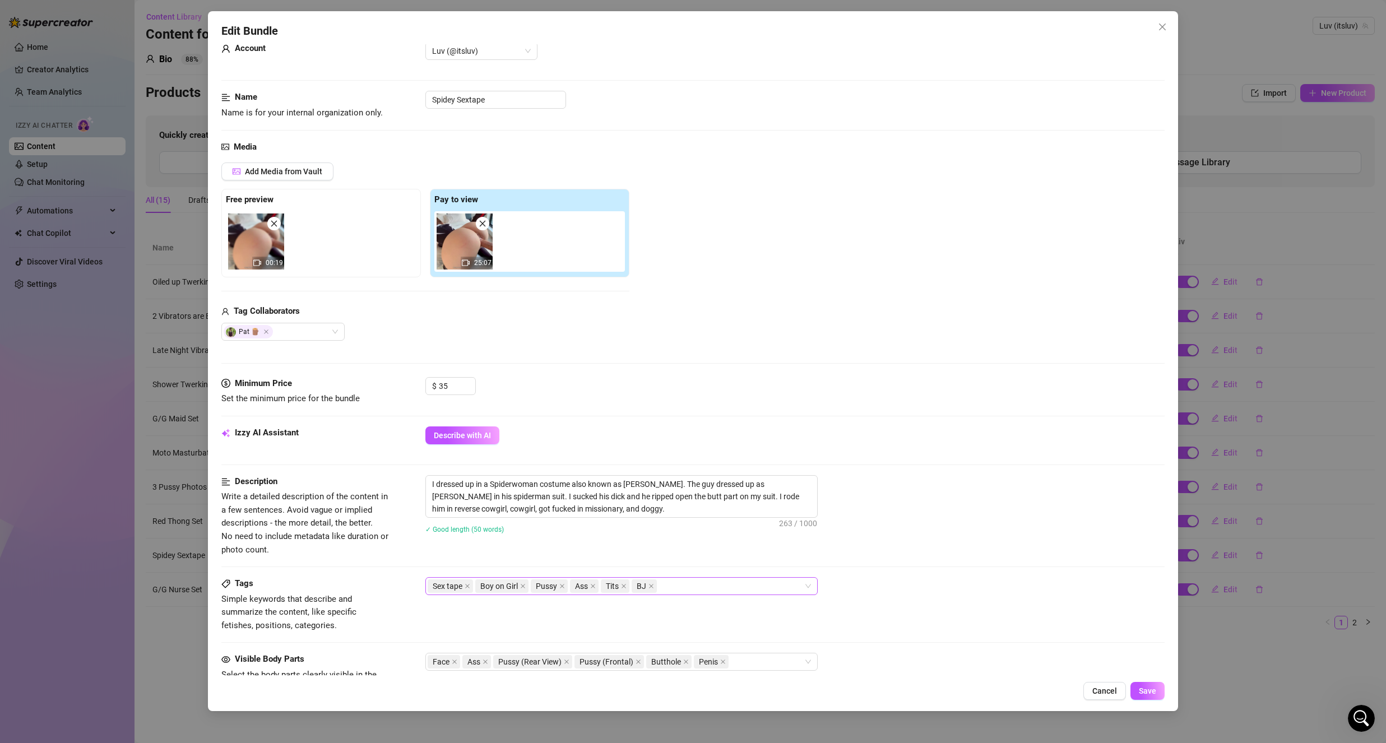
scroll to position [224, 0]
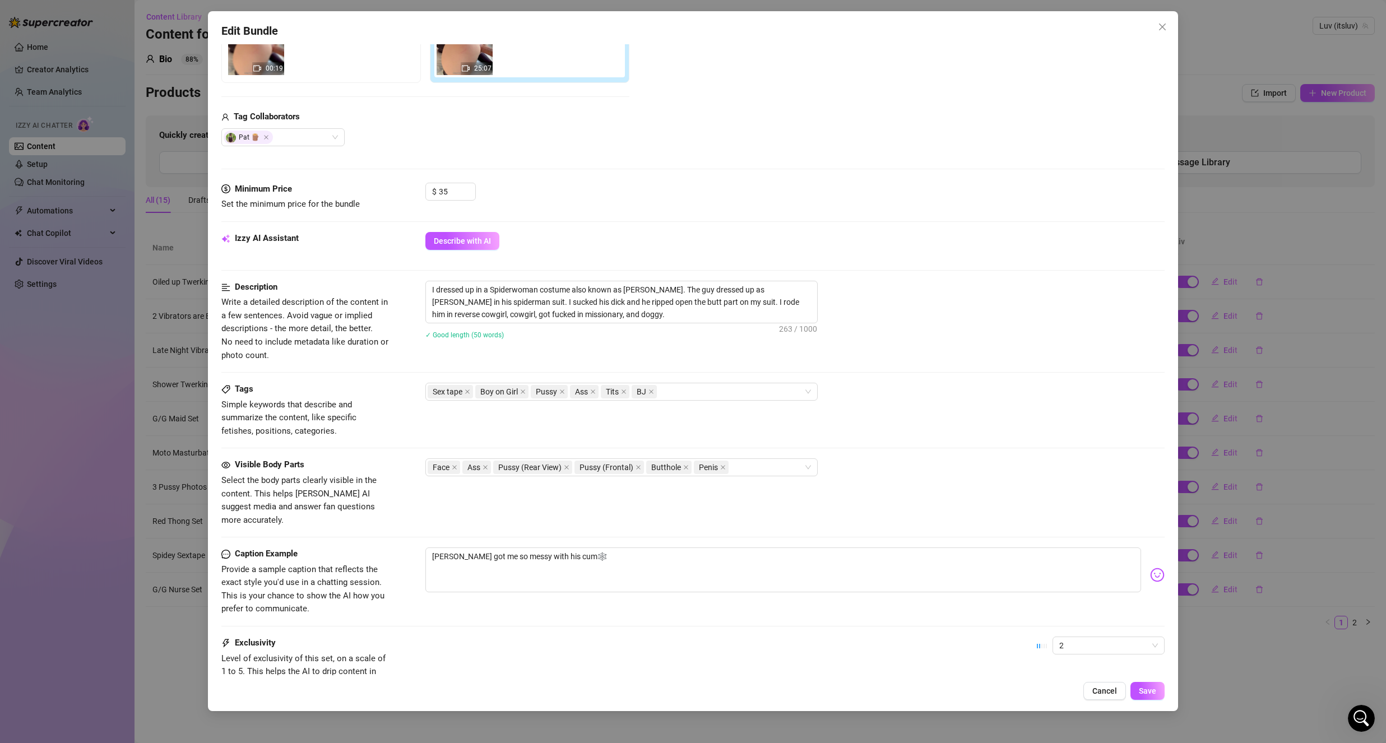
click at [1105, 698] on button "Cancel" at bounding box center [1104, 691] width 43 height 18
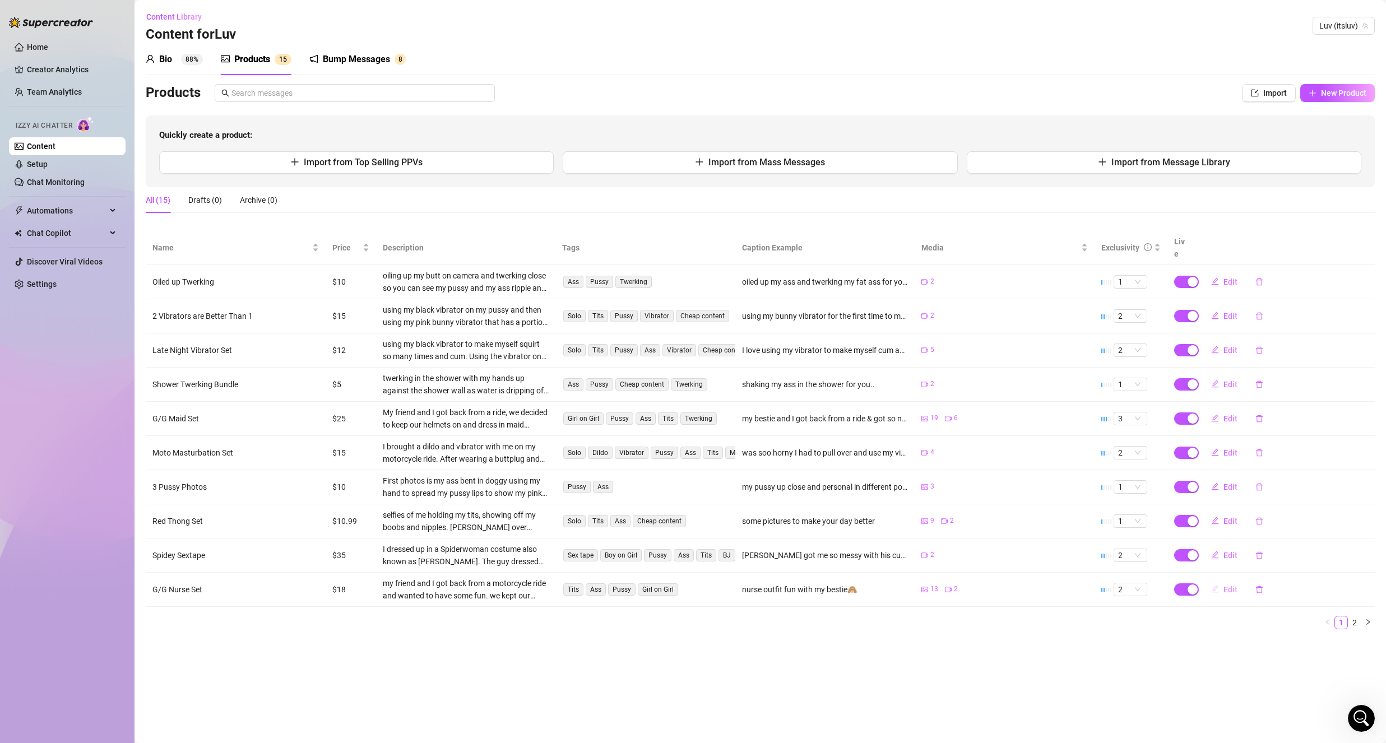
click at [1219, 581] on button "Edit" at bounding box center [1224, 590] width 44 height 18
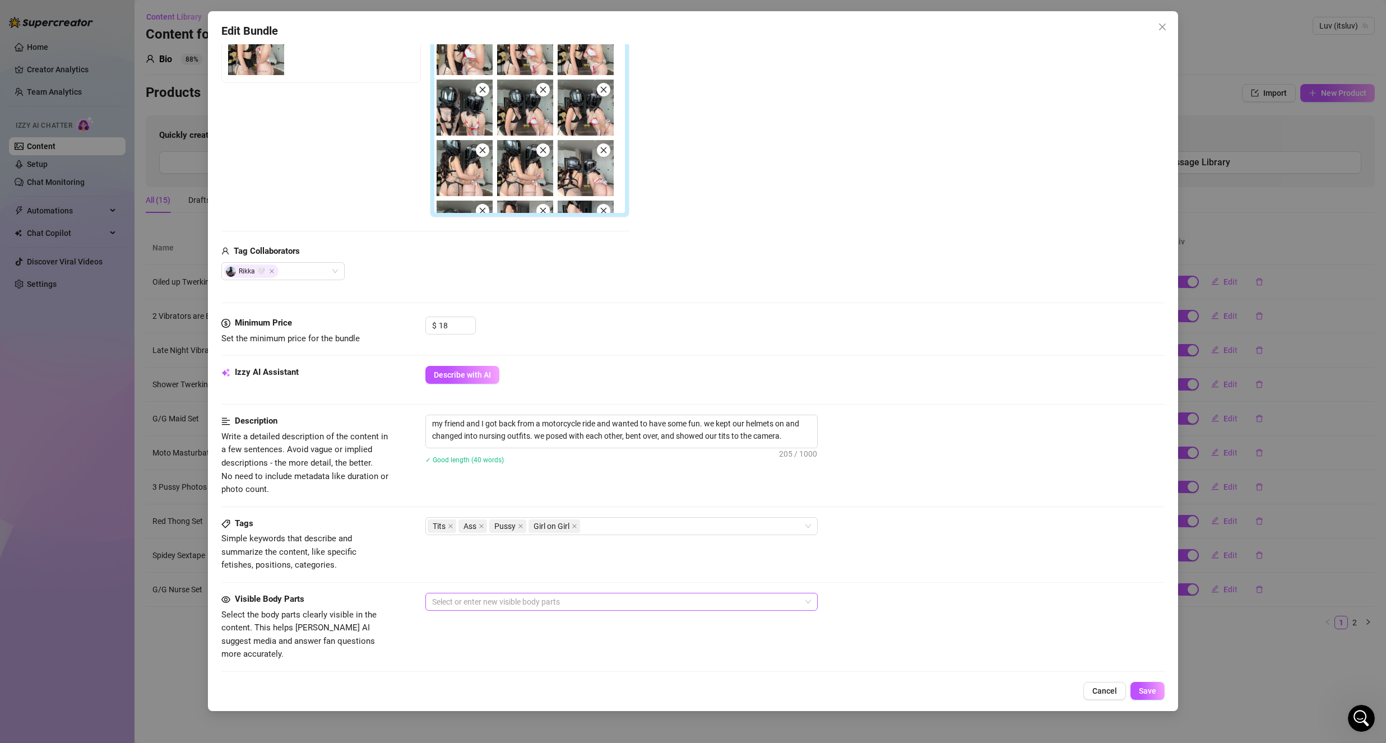
click at [489, 609] on div at bounding box center [616, 602] width 376 height 16
click at [531, 491] on div "Boobs (Nipples Visible)" at bounding box center [621, 490] width 374 height 12
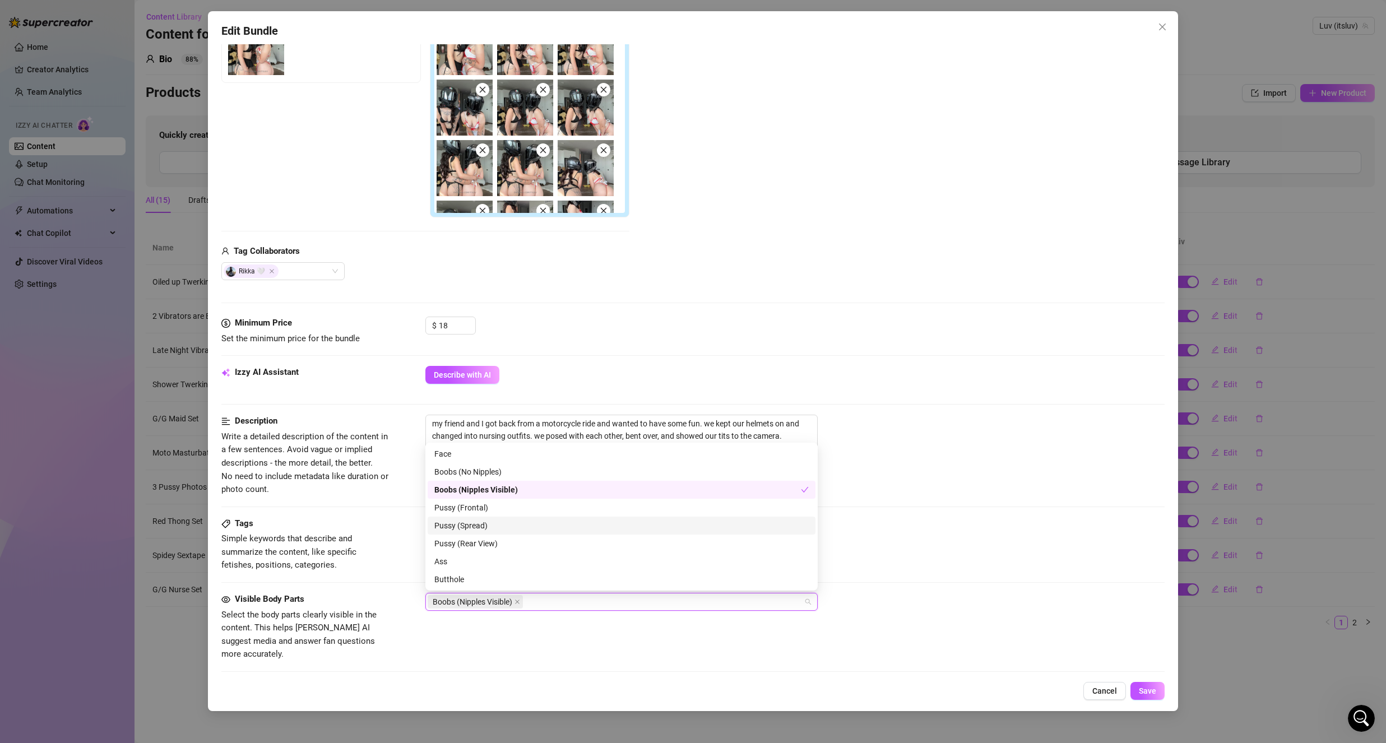
click at [507, 530] on div "Pussy (Spread)" at bounding box center [621, 526] width 374 height 12
click at [507, 530] on div "Pussy (Spread)" at bounding box center [617, 526] width 367 height 12
click at [509, 537] on div "Pussy (Rear View)" at bounding box center [622, 544] width 388 height 18
click at [517, 500] on div "Ass" at bounding box center [621, 505] width 374 height 12
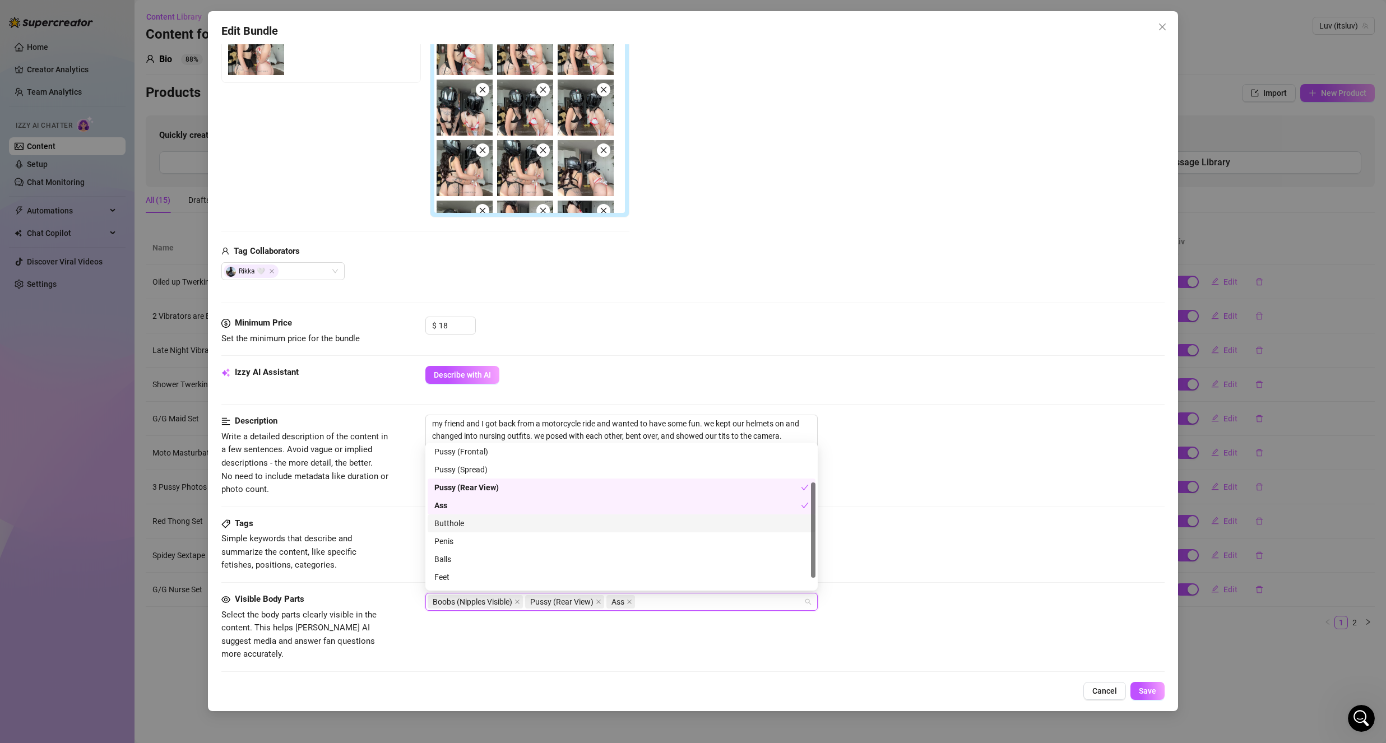
click at [507, 522] on div "Butthole" at bounding box center [621, 523] width 374 height 12
click at [485, 577] on div "Belly" at bounding box center [621, 579] width 374 height 12
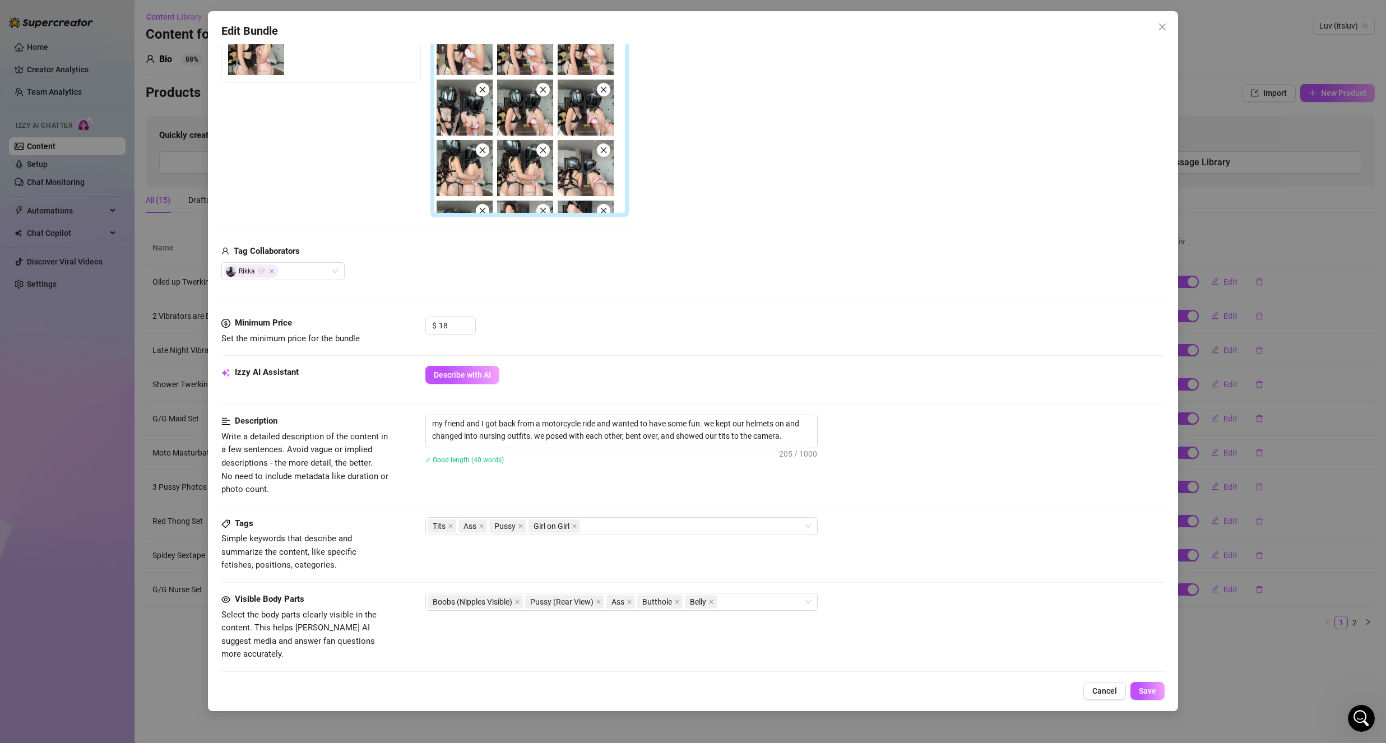
click at [405, 523] on div "Tags Simple keywords that describe and summarize the content, like specific fet…" at bounding box center [692, 544] width 943 height 55
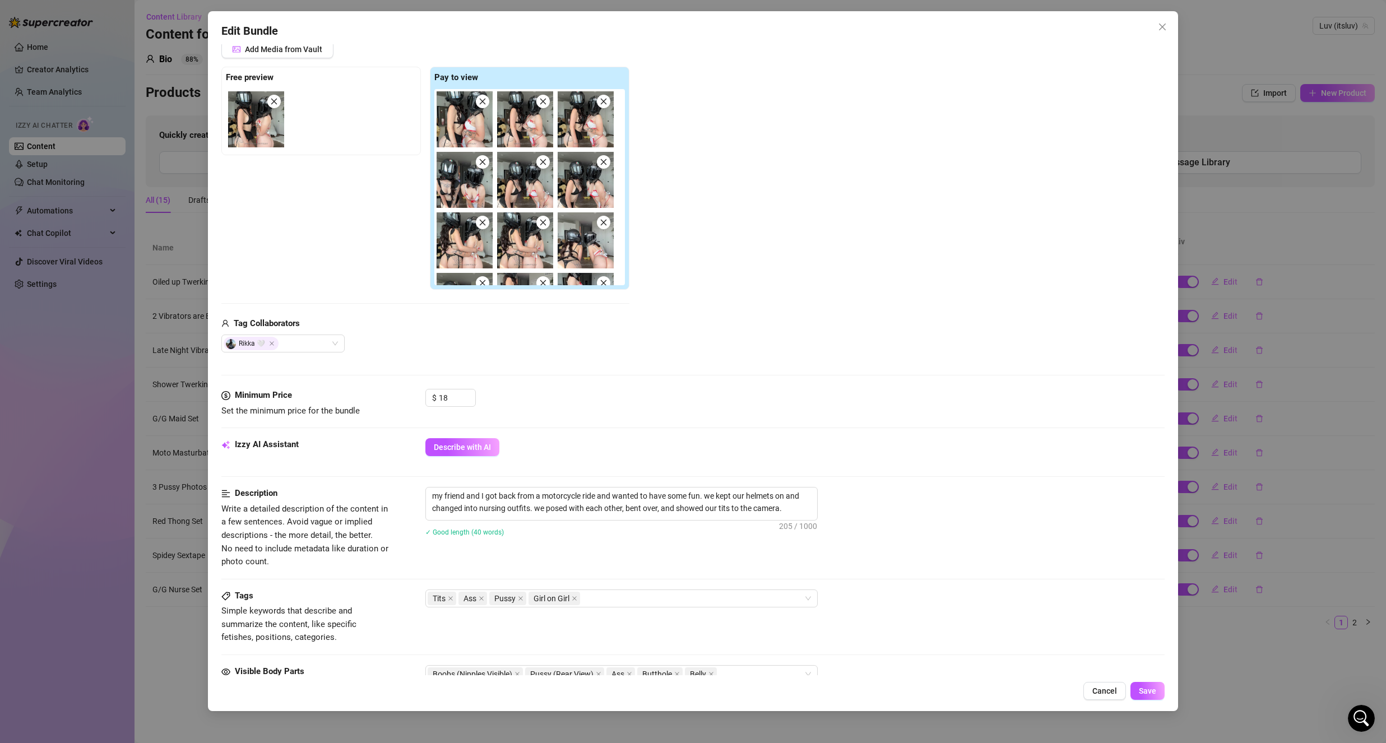
scroll to position [168, 0]
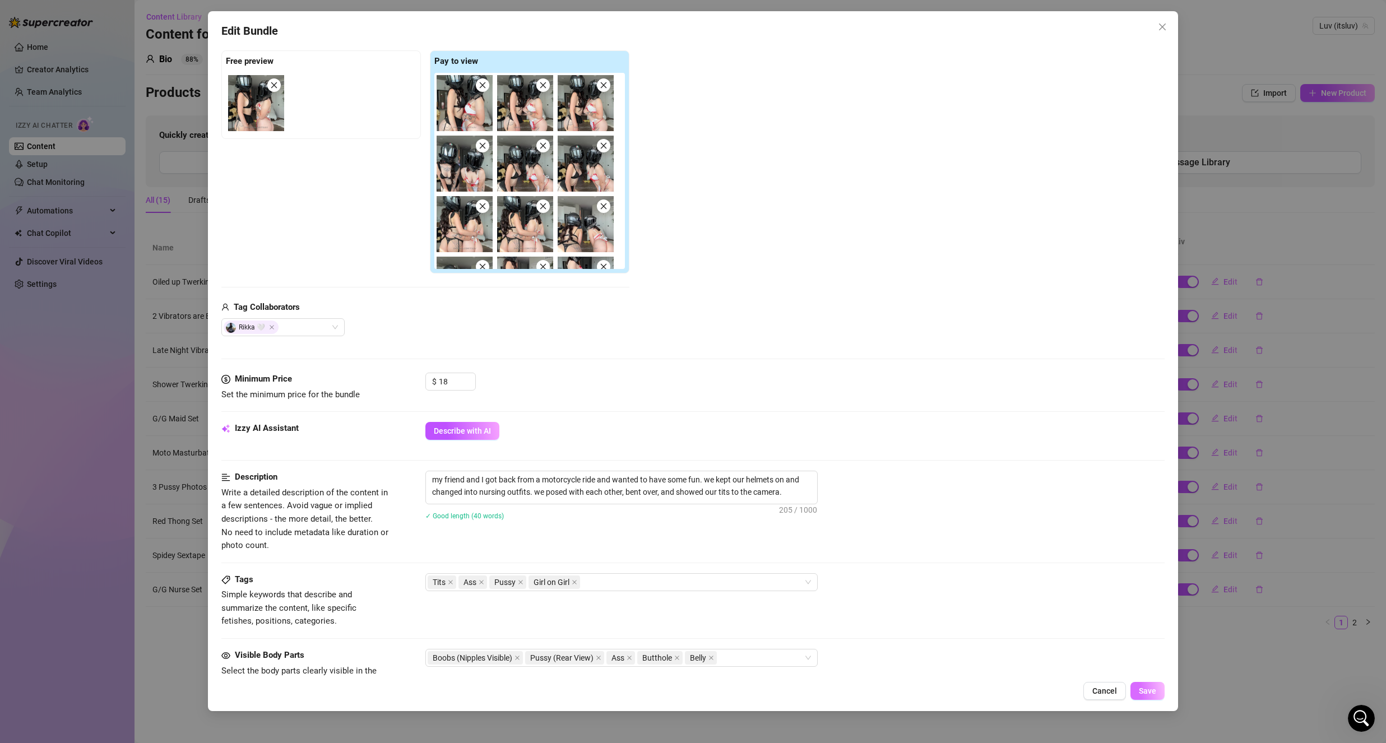
click at [1160, 688] on button "Save" at bounding box center [1147, 691] width 34 height 18
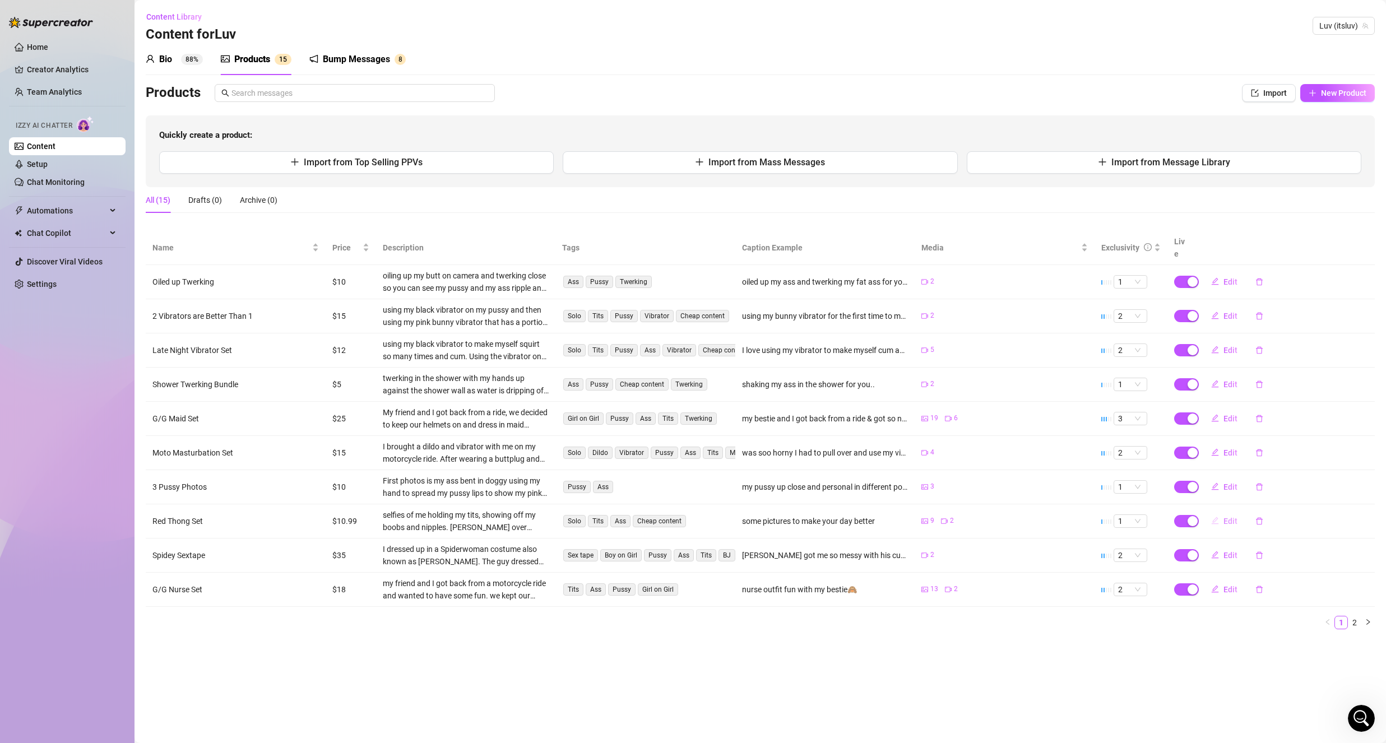
click at [1225, 517] on span "Edit" at bounding box center [1230, 521] width 14 height 9
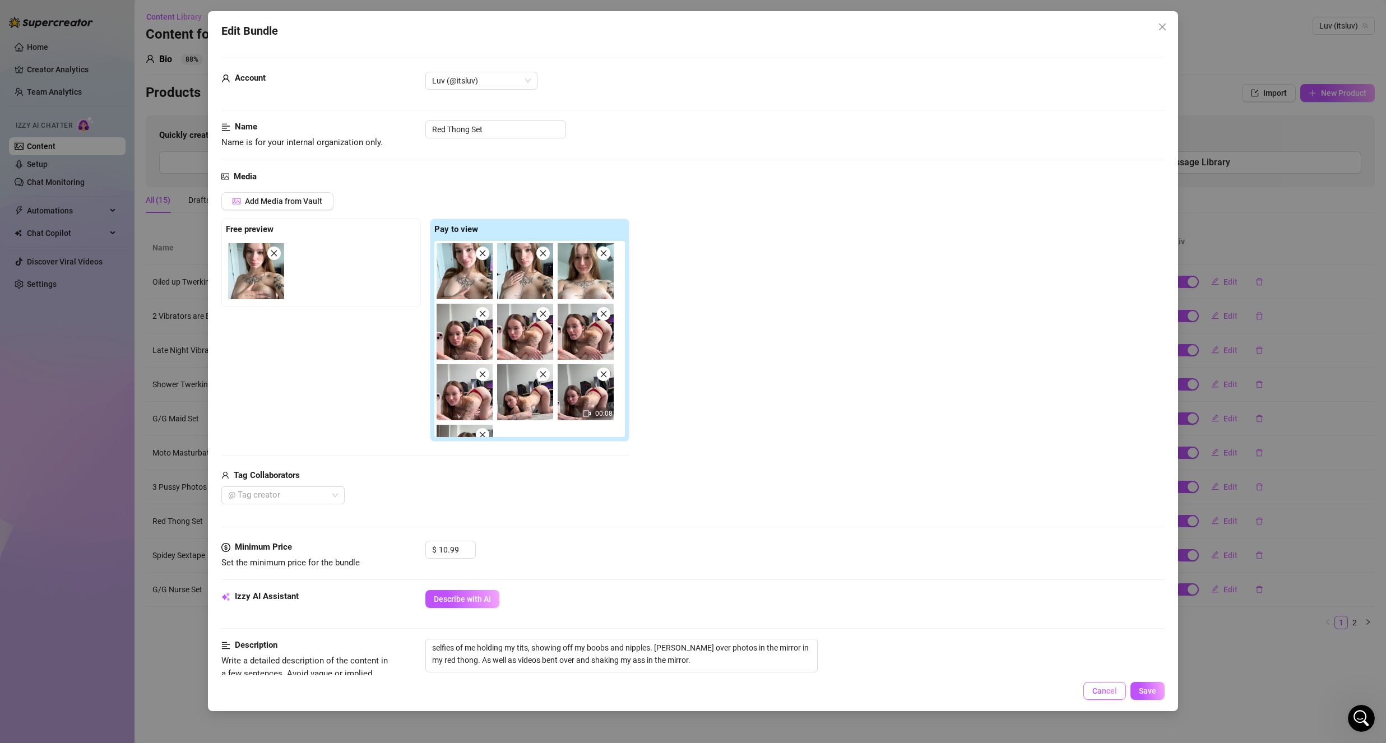
click at [1100, 699] on button "Cancel" at bounding box center [1104, 691] width 43 height 18
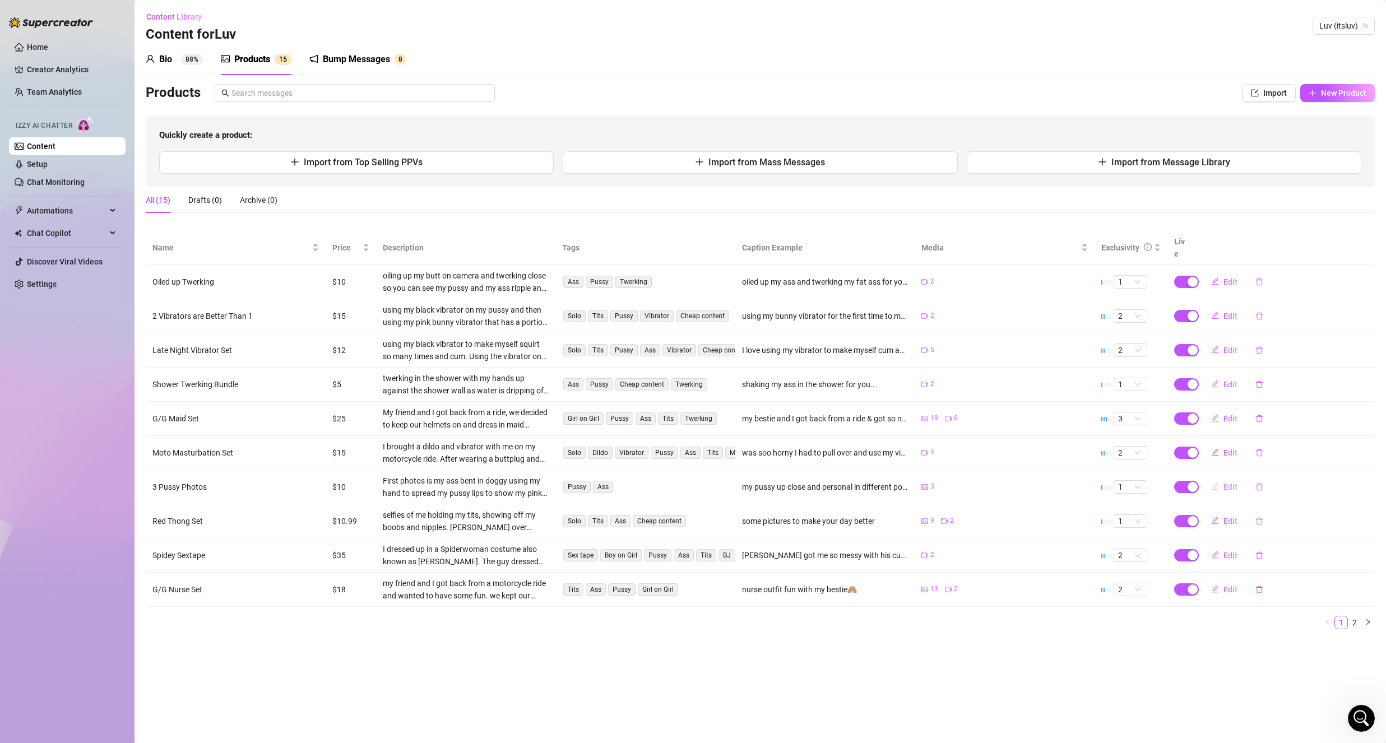
click at [1223, 483] on span "Edit" at bounding box center [1230, 487] width 14 height 9
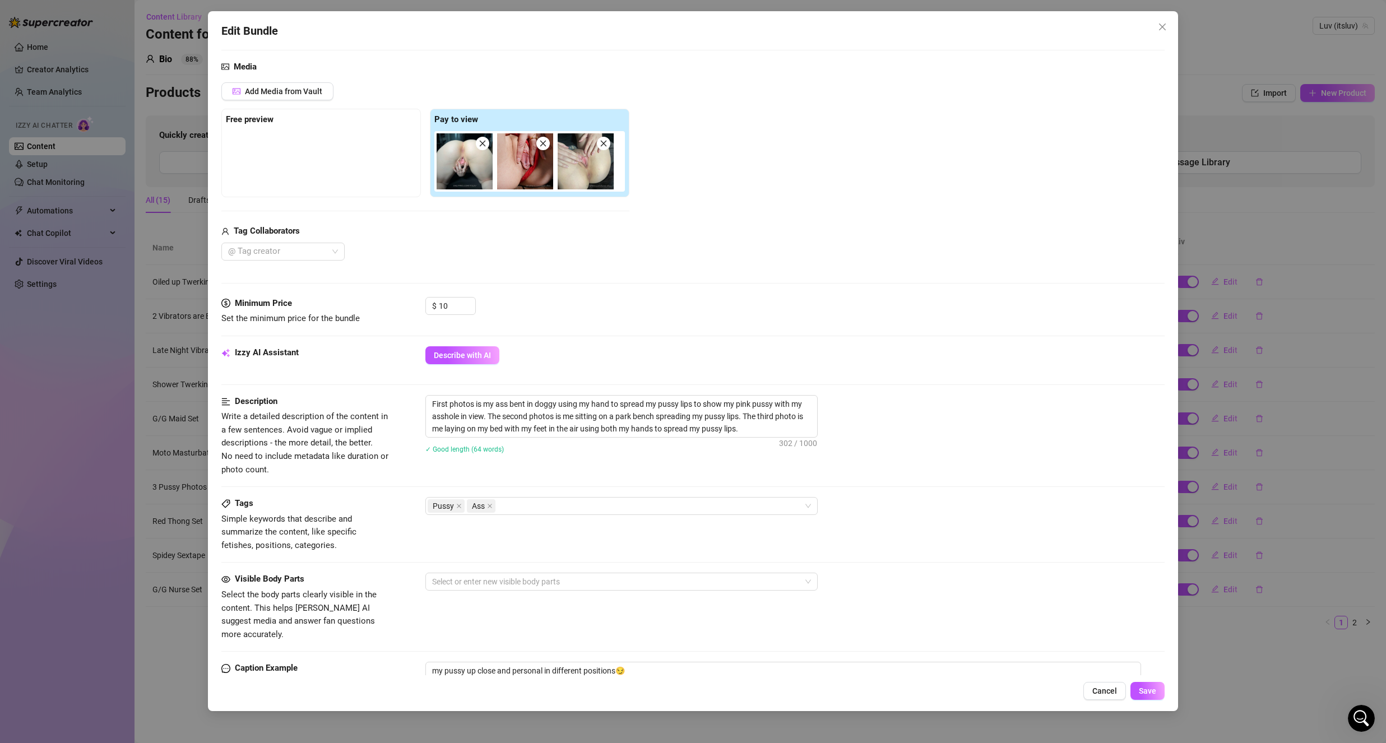
scroll to position [112, 0]
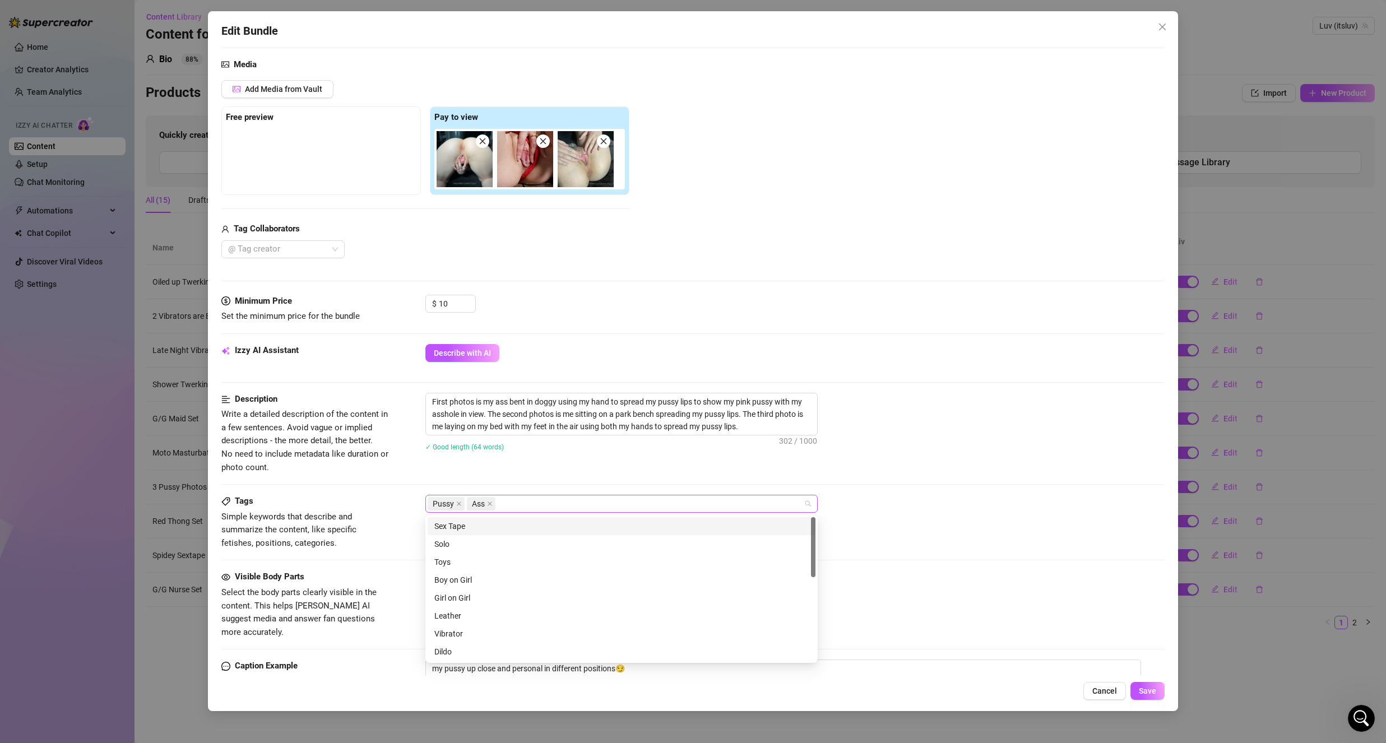
click at [552, 506] on div "Pussy Ass" at bounding box center [616, 504] width 376 height 16
click at [551, 459] on div "First photos is my ass bent in doggy using my hand to spread my pussy lips to s…" at bounding box center [794, 429] width 739 height 73
click at [500, 579] on div at bounding box center [616, 580] width 376 height 16
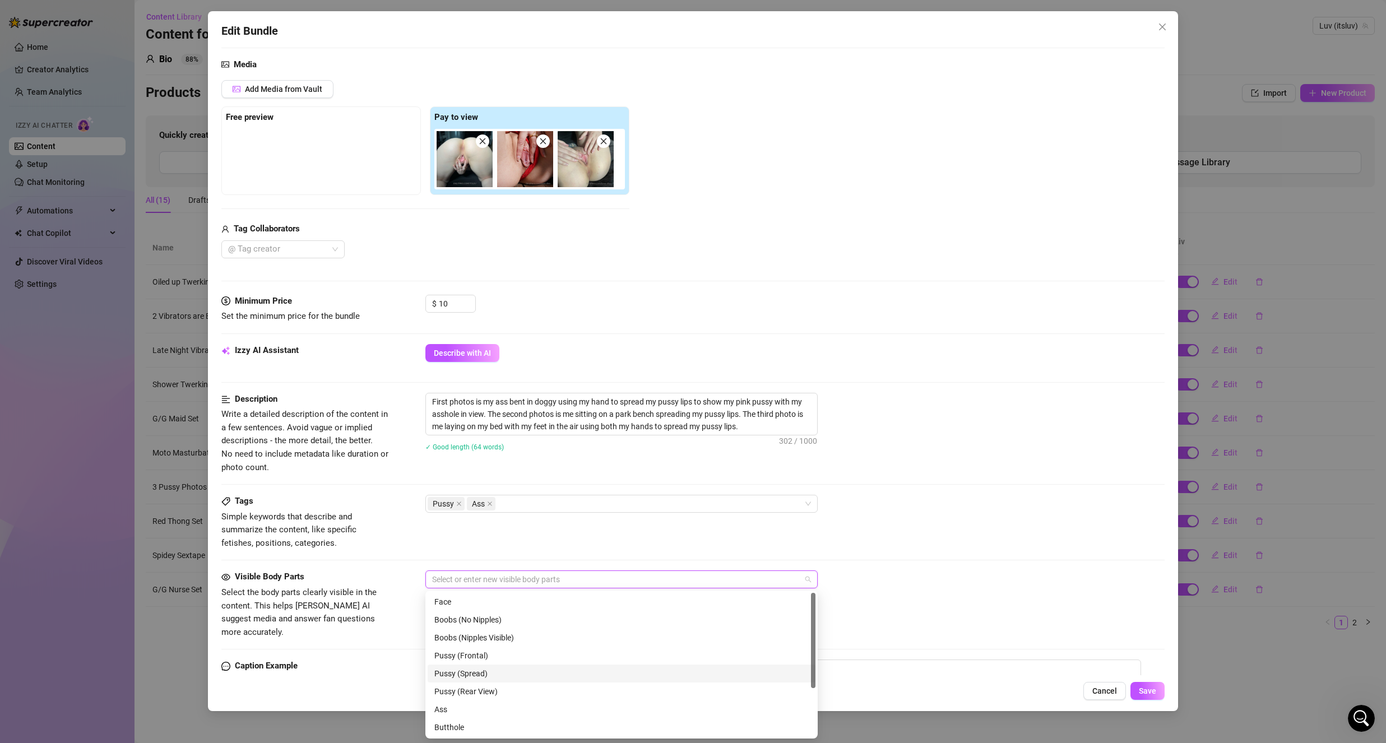
click at [507, 679] on div "Pussy (Spread)" at bounding box center [621, 673] width 374 height 12
click at [514, 659] on div "Pussy (Frontal)" at bounding box center [621, 656] width 374 height 12
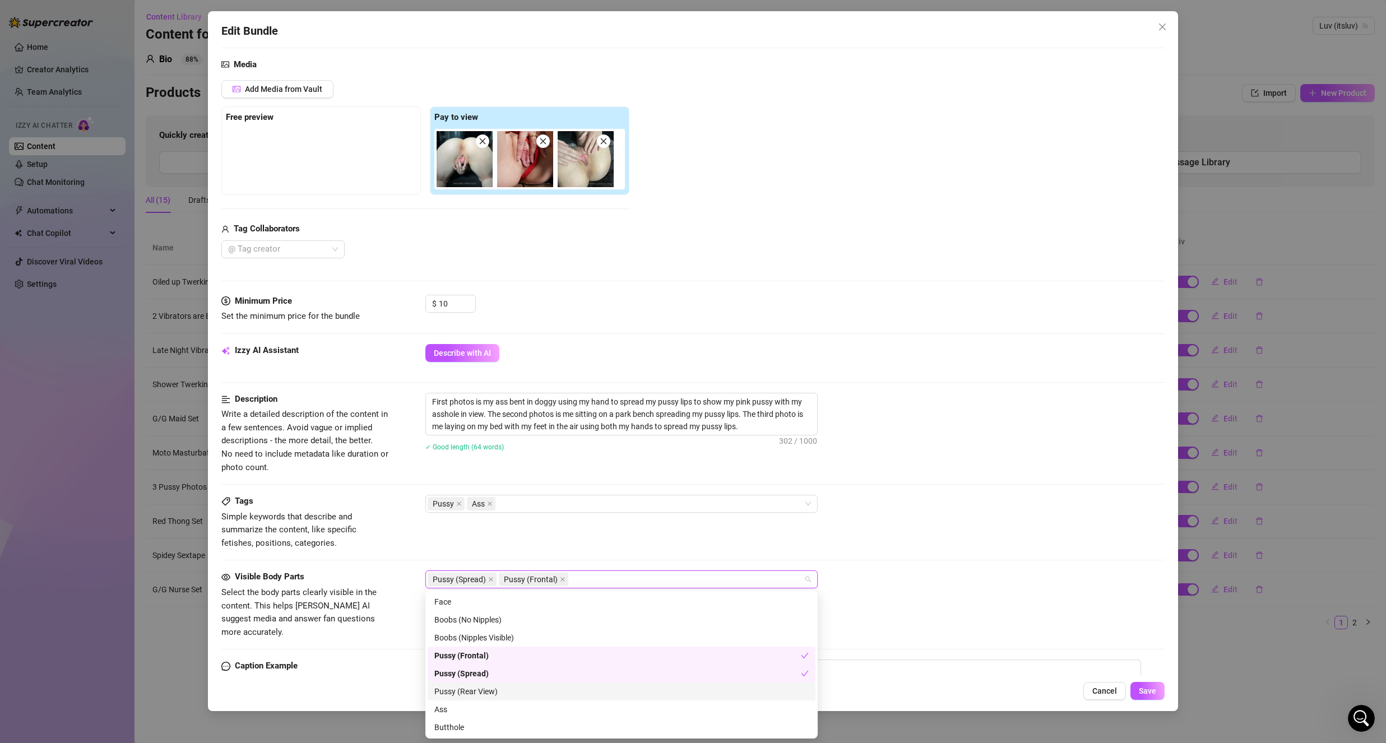
click at [503, 694] on div "Pussy (Rear View)" at bounding box center [621, 691] width 374 height 12
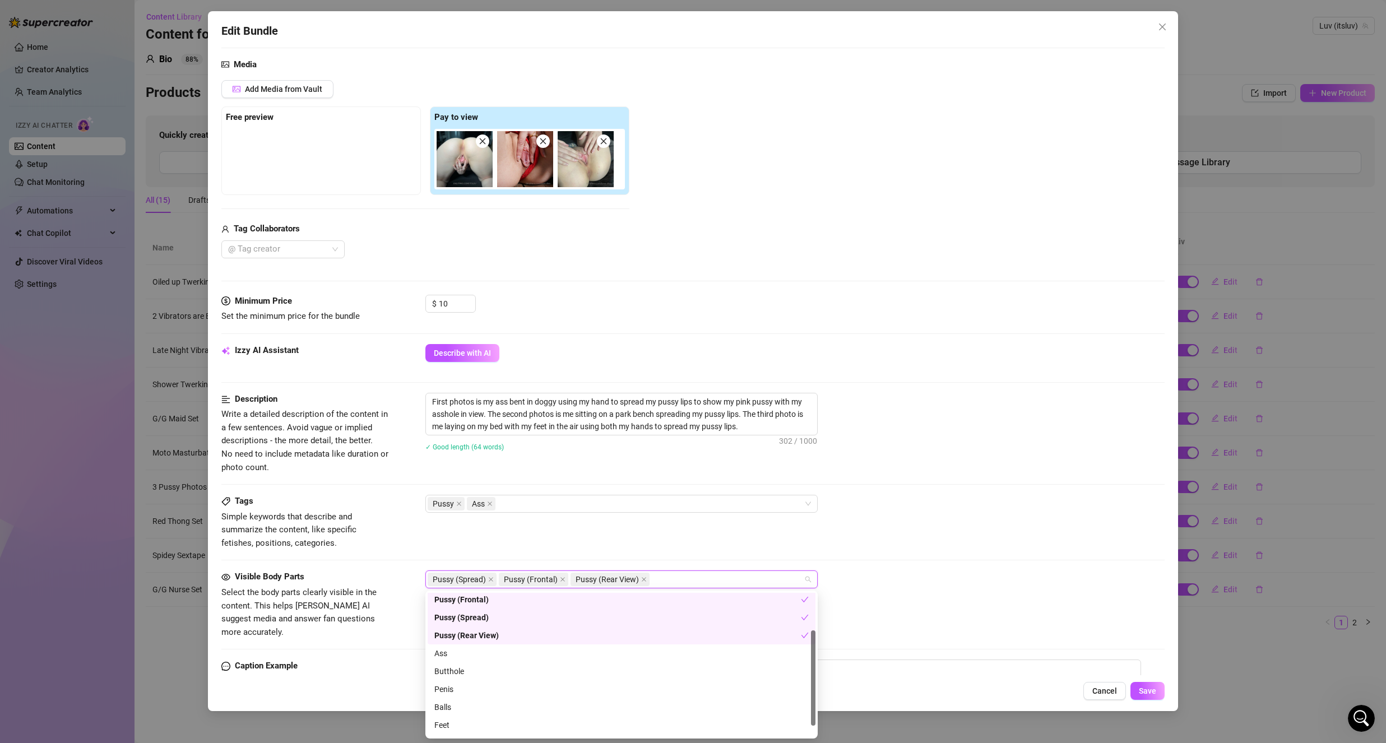
scroll to position [72, 0]
click at [488, 660] on div "Butthole" at bounding box center [621, 656] width 374 height 12
click at [331, 602] on span "Select the body parts clearly visible in the content. This helps [PERSON_NAME] …" at bounding box center [298, 612] width 155 height 50
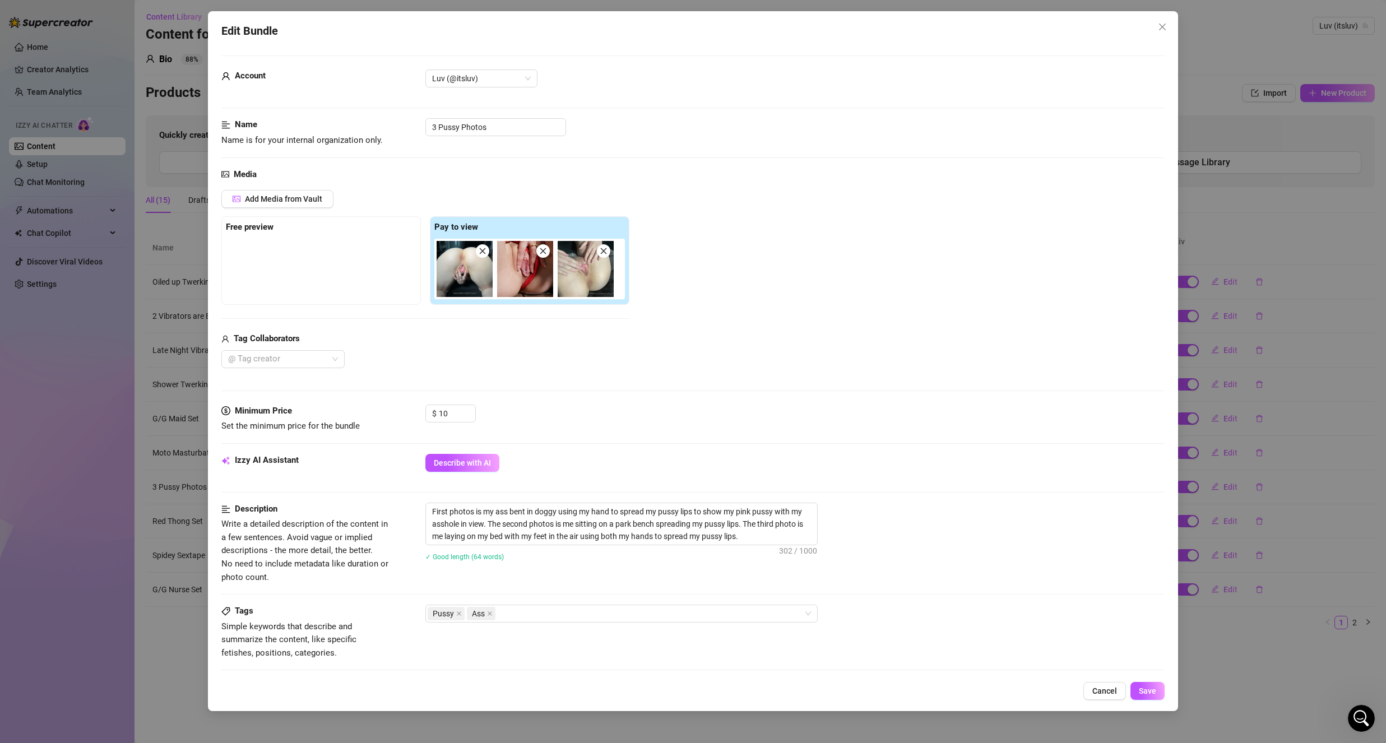
scroll to position [0, 0]
click at [1140, 694] on span "Save" at bounding box center [1147, 691] width 17 height 9
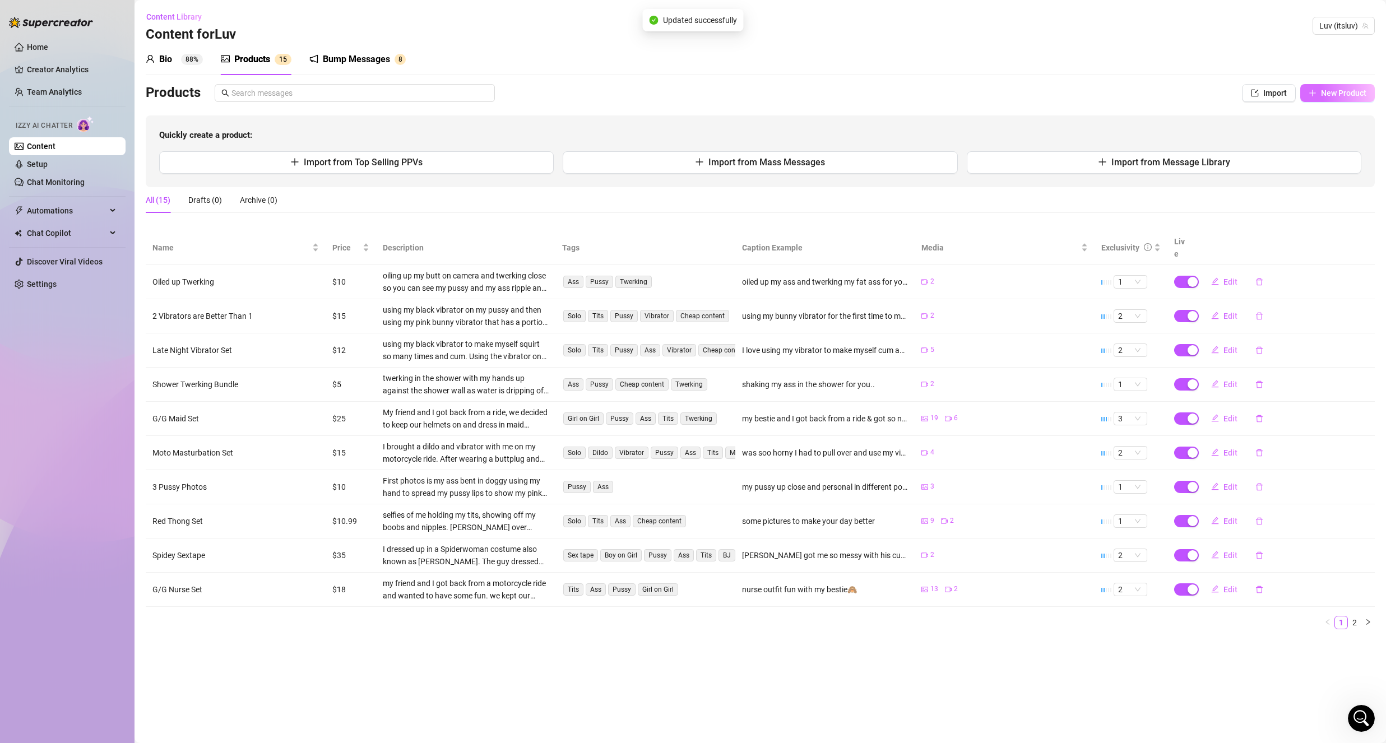
click at [1327, 99] on button "New Product" at bounding box center [1337, 93] width 75 height 18
type textarea "Type your message here..."
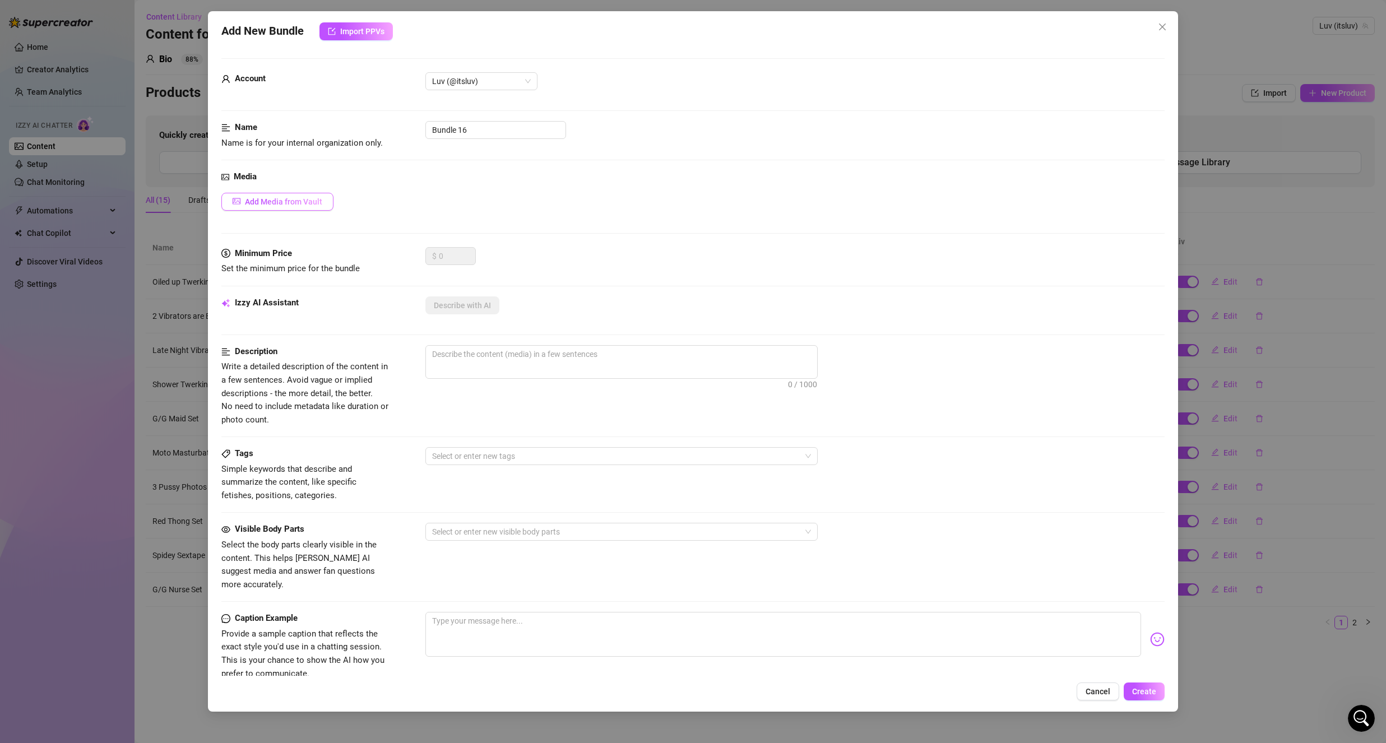
click at [281, 210] on button "Add Media from Vault" at bounding box center [277, 202] width 112 height 18
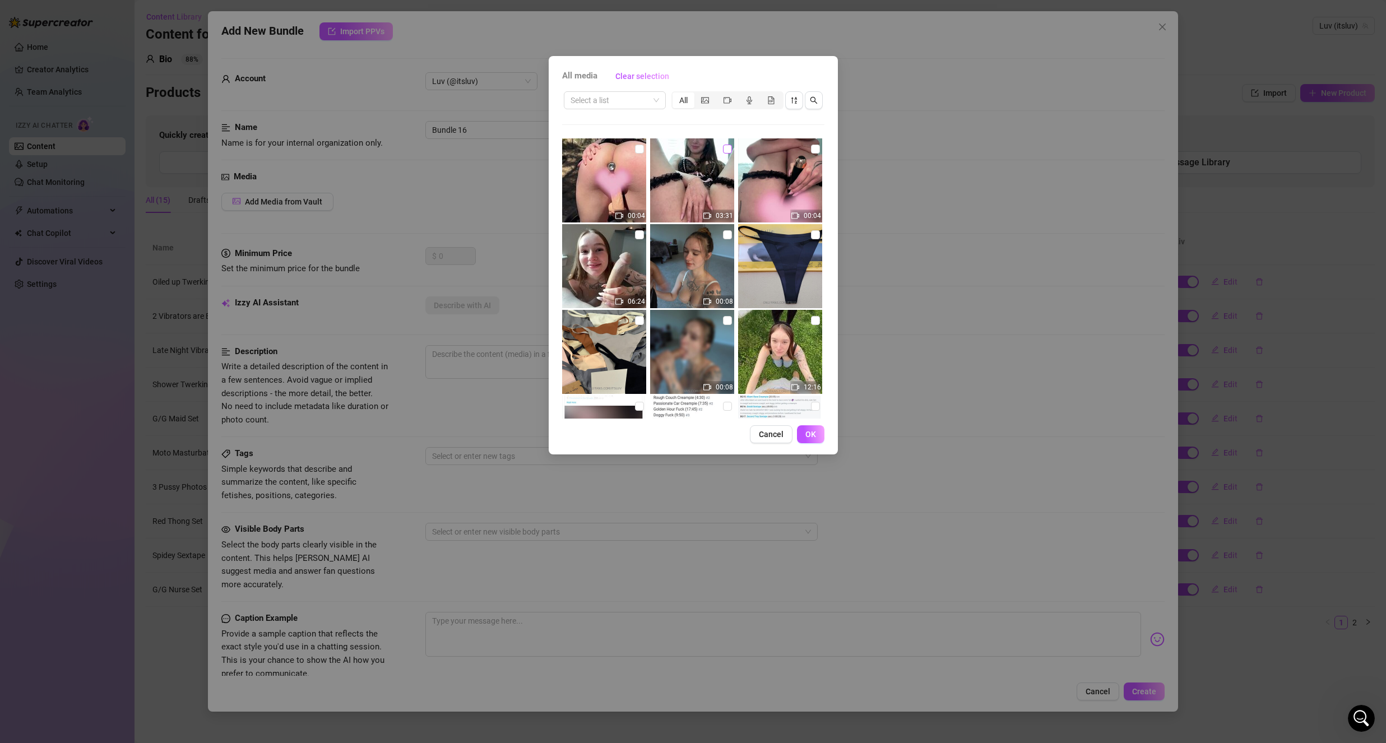
click at [723, 153] on input "checkbox" at bounding box center [727, 149] width 9 height 9
checkbox input "true"
click at [811, 150] on input "checkbox" at bounding box center [815, 149] width 9 height 9
checkbox input "true"
click at [809, 436] on span "OK" at bounding box center [810, 434] width 11 height 9
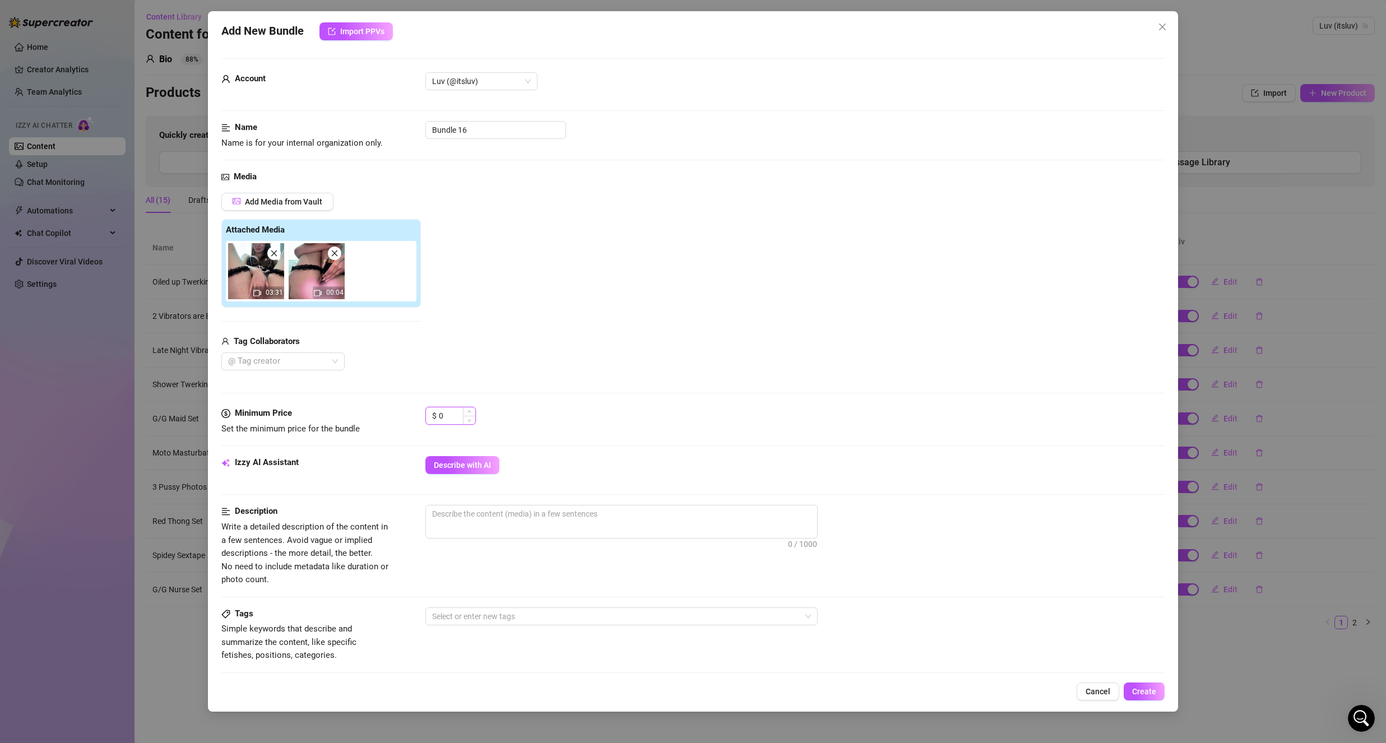
click at [450, 416] on input "0" at bounding box center [457, 415] width 36 height 17
click at [450, 421] on input "0" at bounding box center [457, 415] width 36 height 17
click at [451, 419] on input "0" at bounding box center [457, 415] width 36 height 17
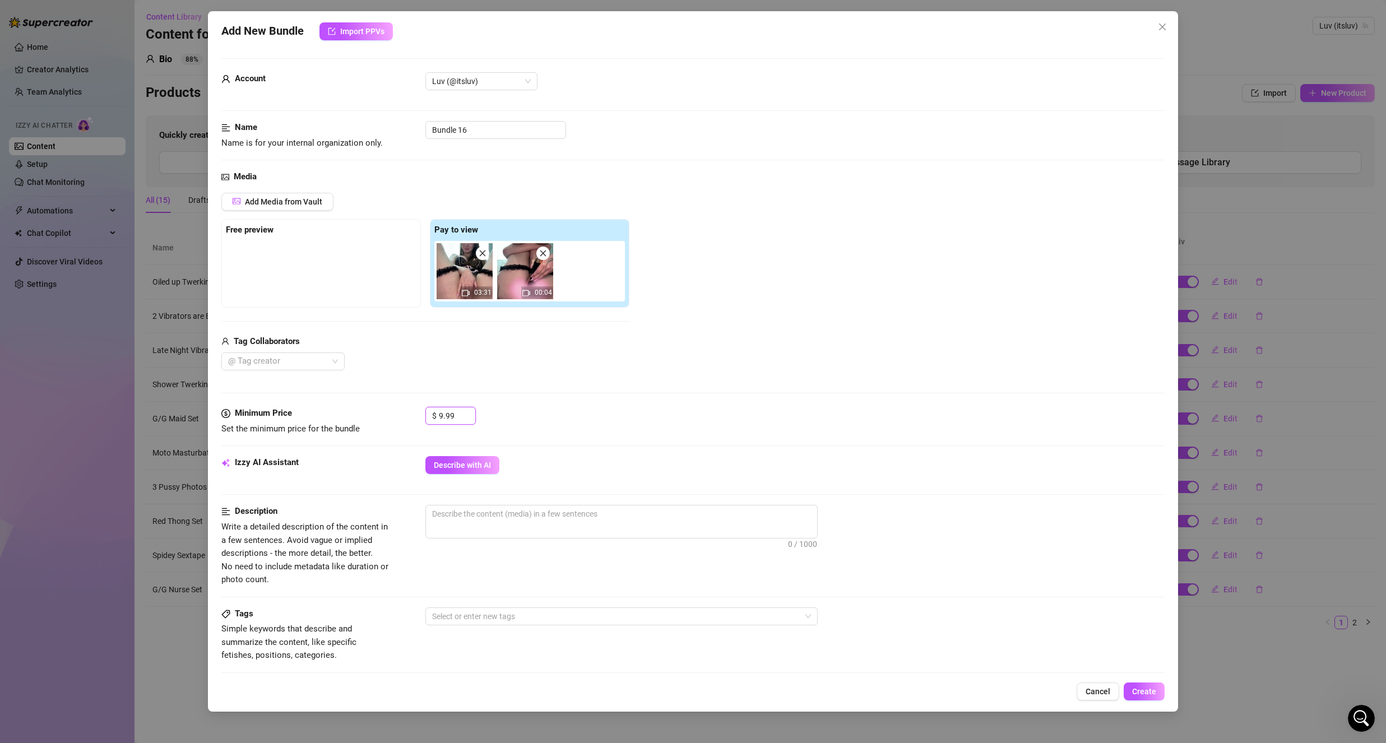
type input "9.99"
click at [551, 372] on div "Media Add Media from Vault Free preview Pay to view 03:31 00:04 Tag Collaborato…" at bounding box center [692, 288] width 943 height 237
drag, startPoint x: 535, startPoint y: 286, endPoint x: 355, endPoint y: 290, distance: 179.4
click at [361, 290] on div "Free preview Pay to view 03:31 00:04" at bounding box center [425, 263] width 408 height 89
drag, startPoint x: 506, startPoint y: 279, endPoint x: 246, endPoint y: 273, distance: 260.1
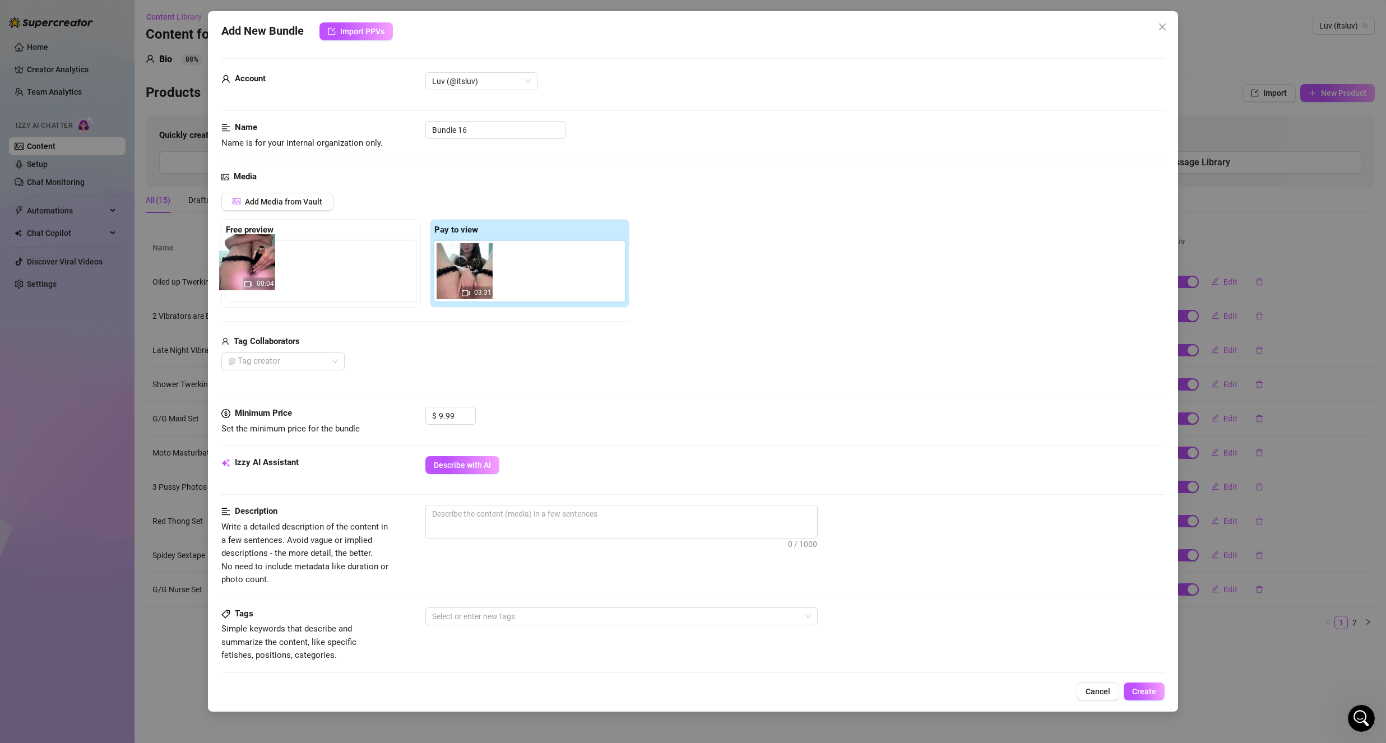
click at [247, 272] on div "Free preview Pay to view 03:31 00:04" at bounding box center [425, 263] width 408 height 89
click at [472, 135] on input "Bundle 16" at bounding box center [495, 130] width 141 height 18
click at [521, 133] on input "Vibrator Video" at bounding box center [495, 130] width 141 height 18
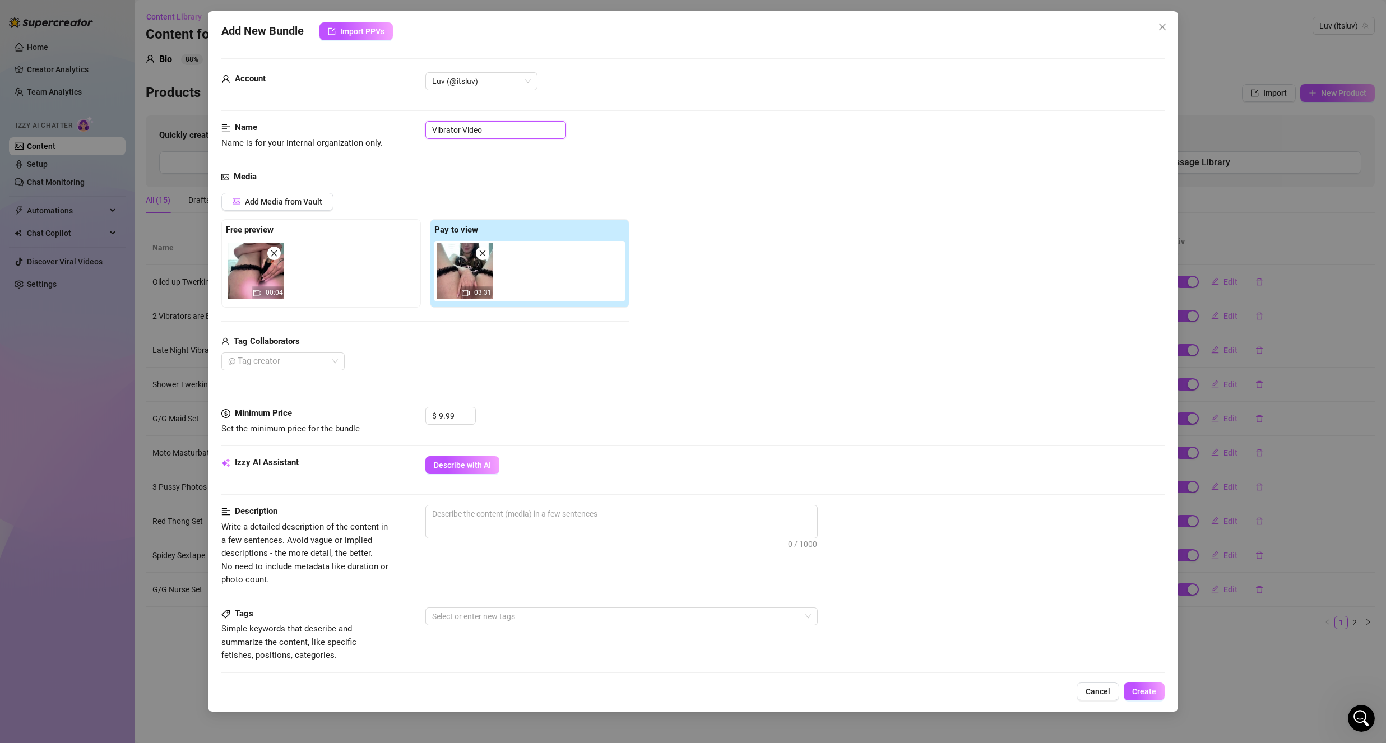
click at [521, 133] on input "Vibrator Video" at bounding box center [495, 130] width 141 height 18
click at [462, 130] on input "Vibrator Video" at bounding box center [495, 130] width 141 height 18
click at [518, 135] on input "Vibrator Squirting Video" at bounding box center [495, 130] width 141 height 18
type input "Vibrator Squirting Video"
click at [510, 169] on div "Name Name is for your internal organization only. Vibrator Squirting Video" at bounding box center [692, 145] width 943 height 49
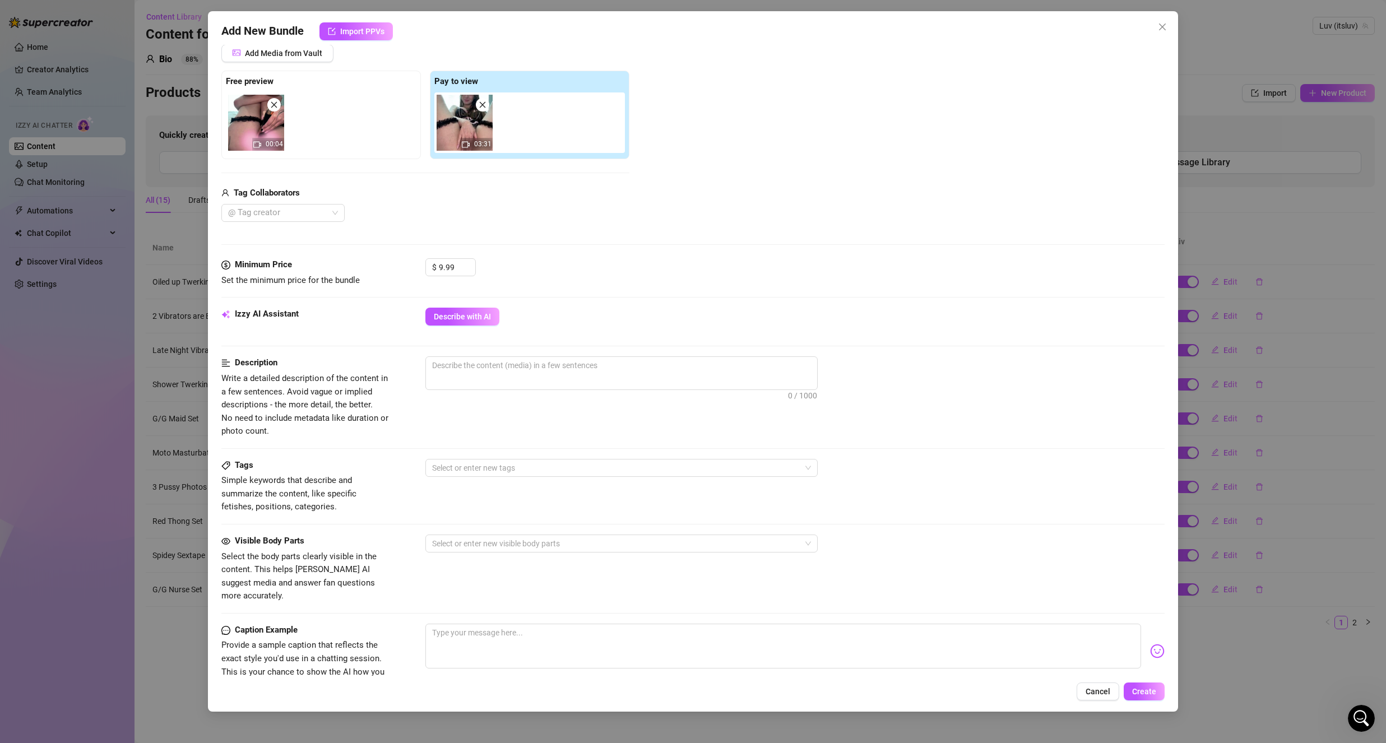
scroll to position [168, 0]
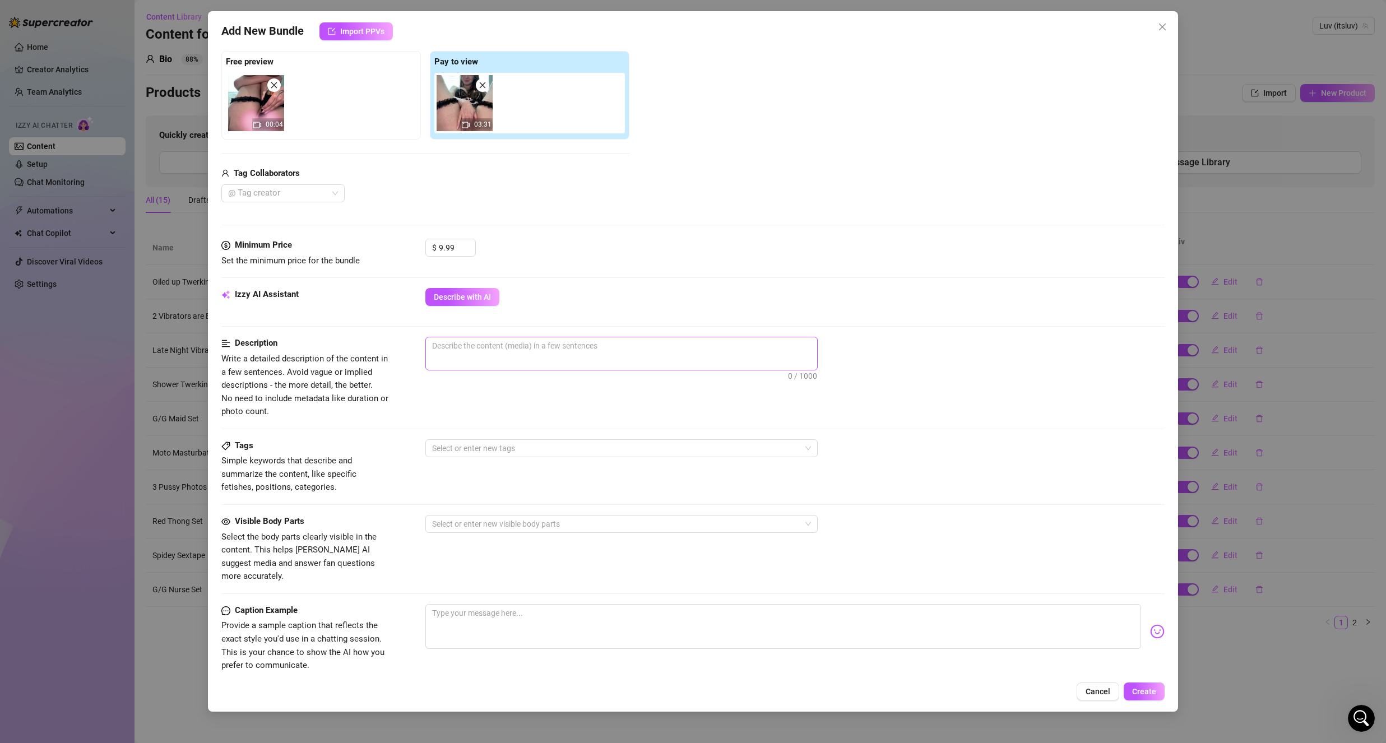
click at [471, 356] on span "0 / 1000" at bounding box center [621, 354] width 392 height 34
click at [466, 349] on textarea at bounding box center [621, 345] width 391 height 17
type textarea "u"
type textarea "us"
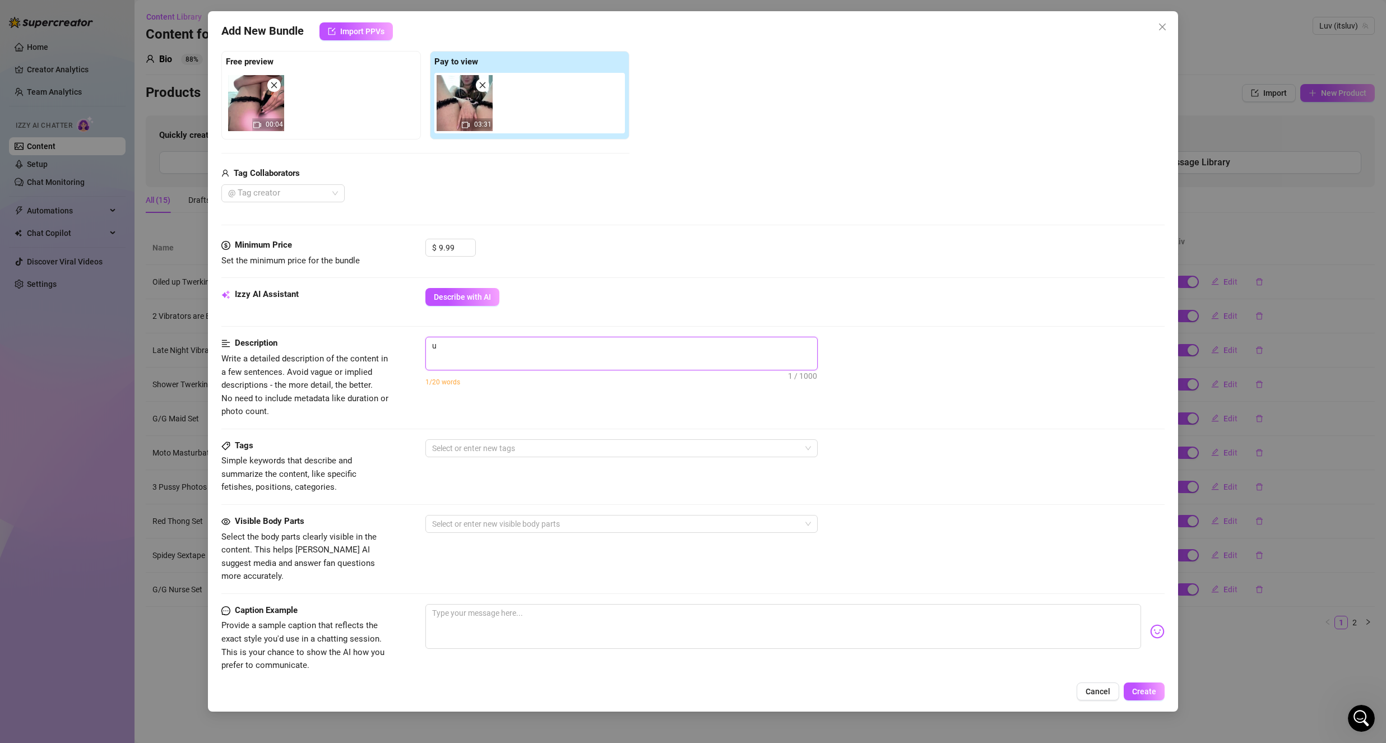
type textarea "us"
type textarea "usi"
type textarea "usin"
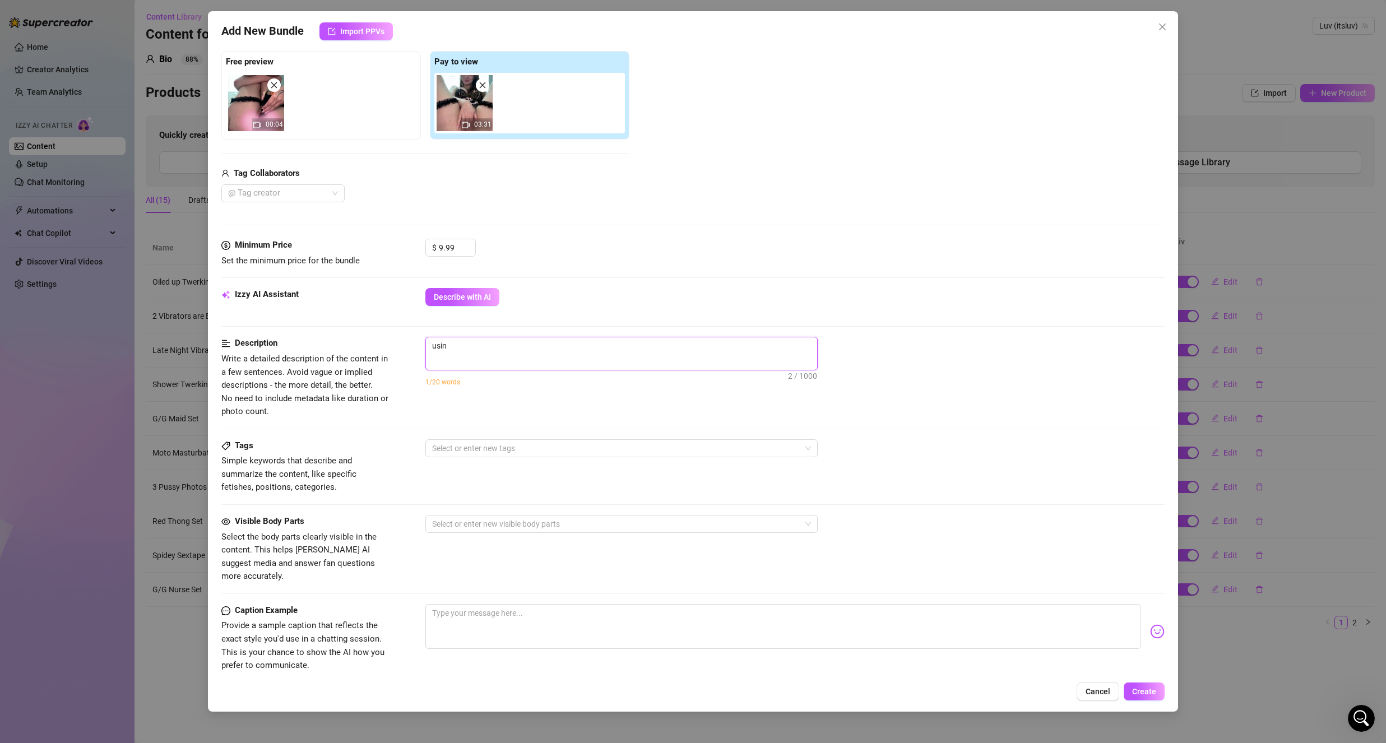
type textarea "using"
type textarea "using m"
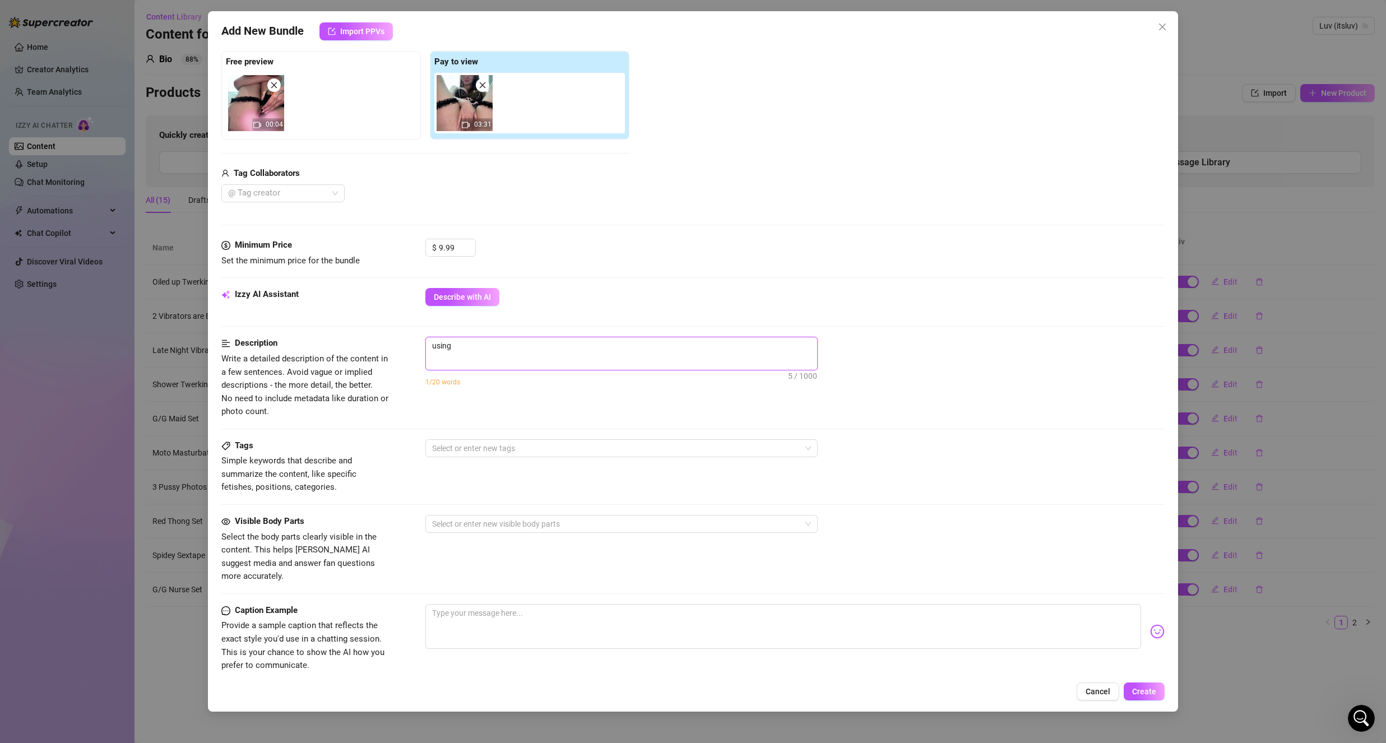
type textarea "using m"
type textarea "using my"
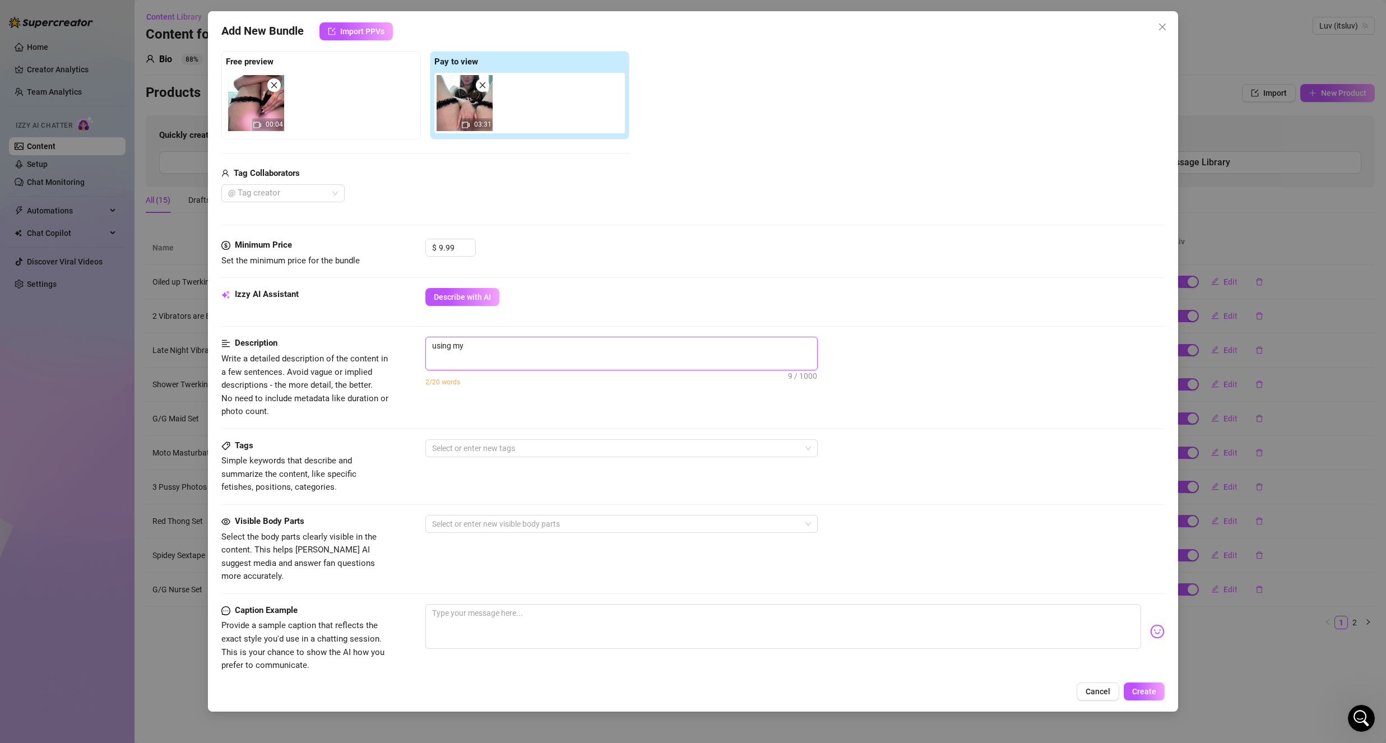
type textarea "using my v"
type textarea "using my vi"
type textarea "using my vib"
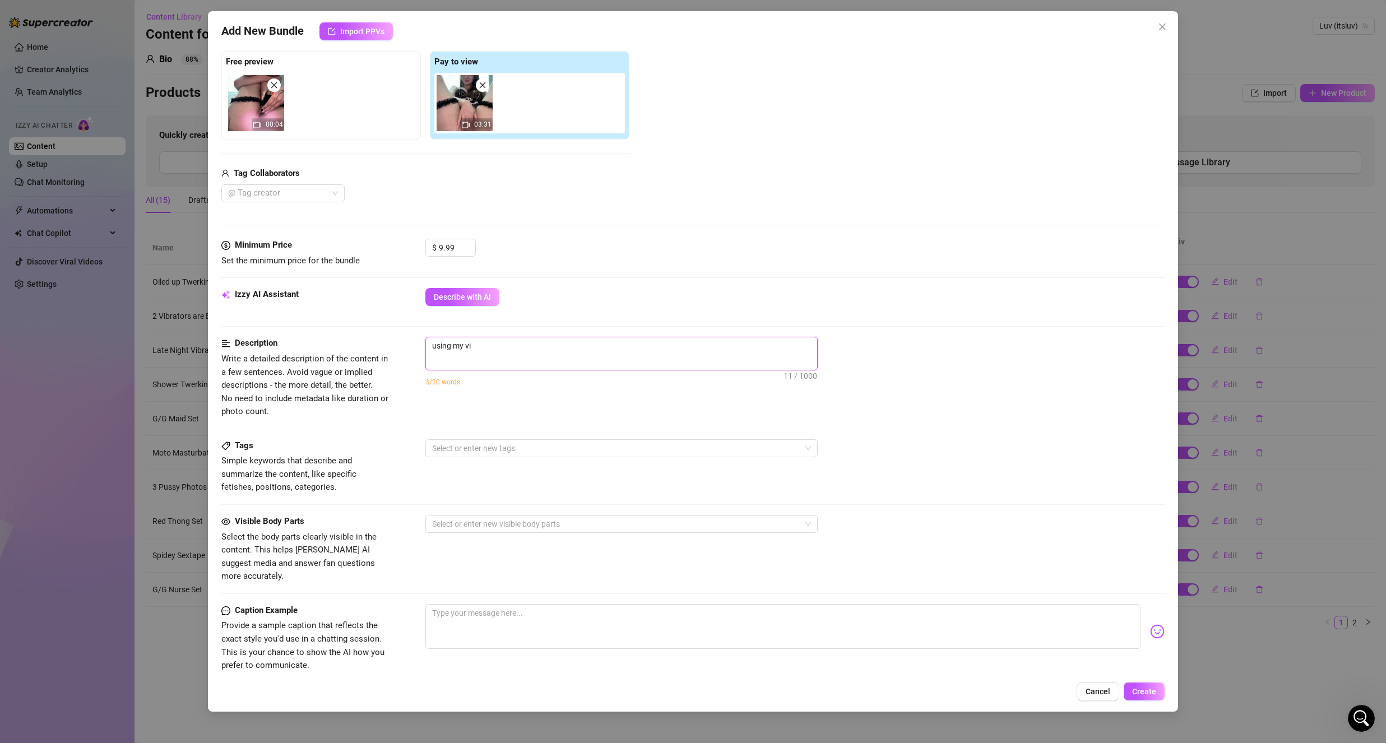
type textarea "using my vib"
type textarea "using my vibr"
type textarea "using my vibra"
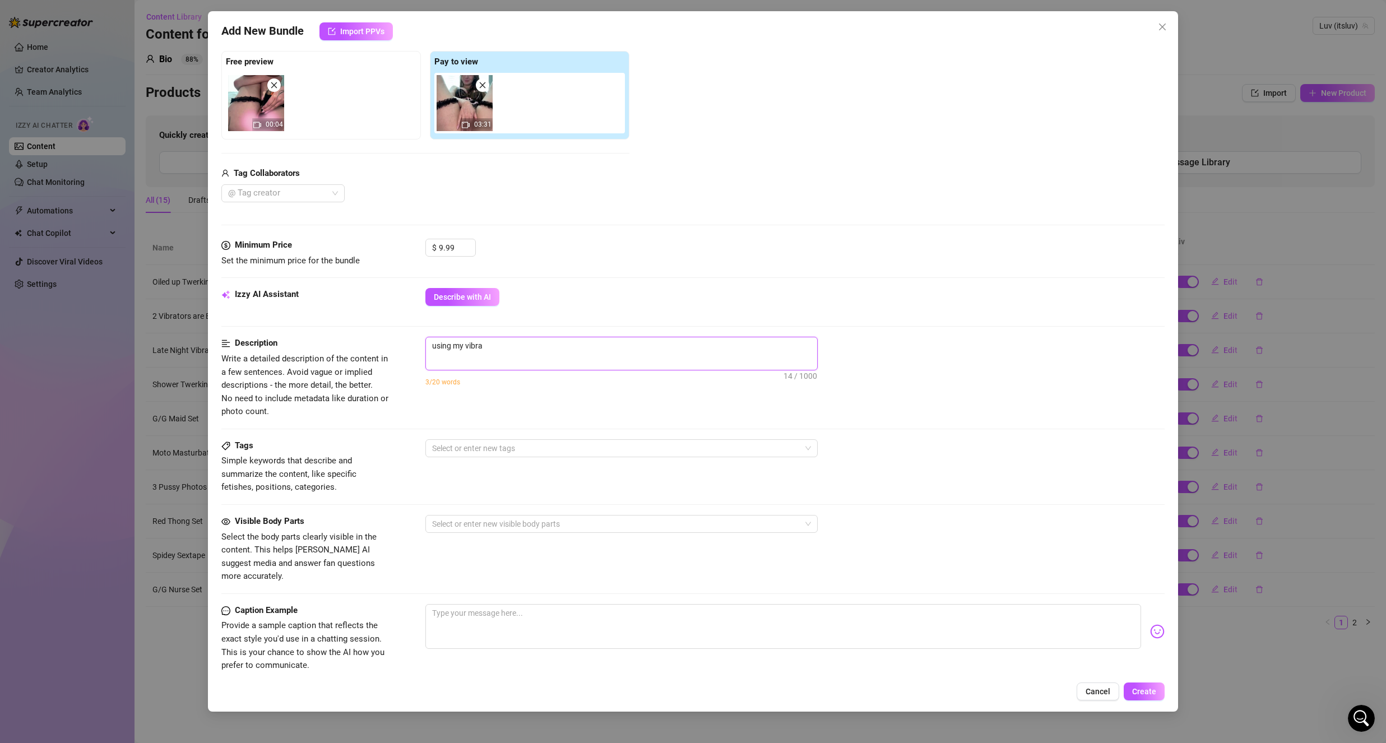
type textarea "using my vibrat"
type textarea "using my vibrato"
type textarea "using my vibrator"
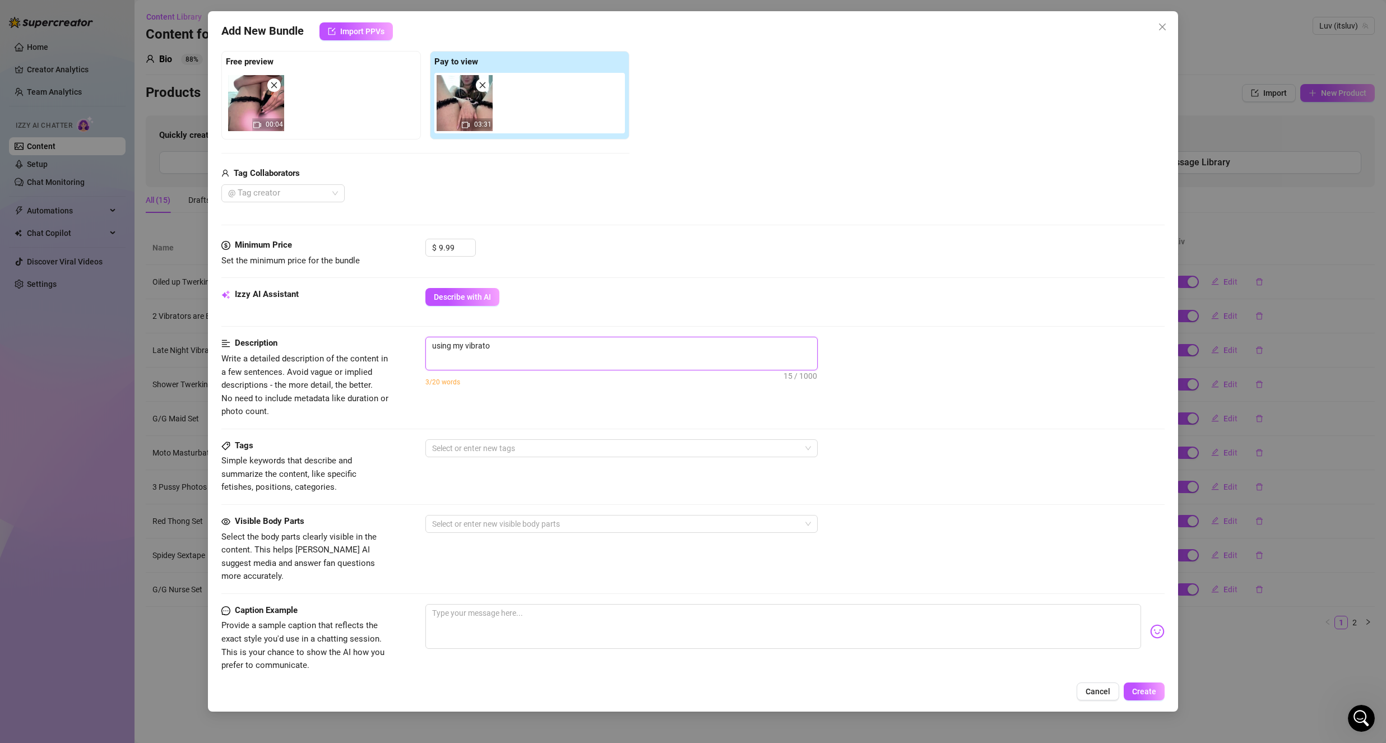
type textarea "using my vibrator"
type textarea "using my vibrator t"
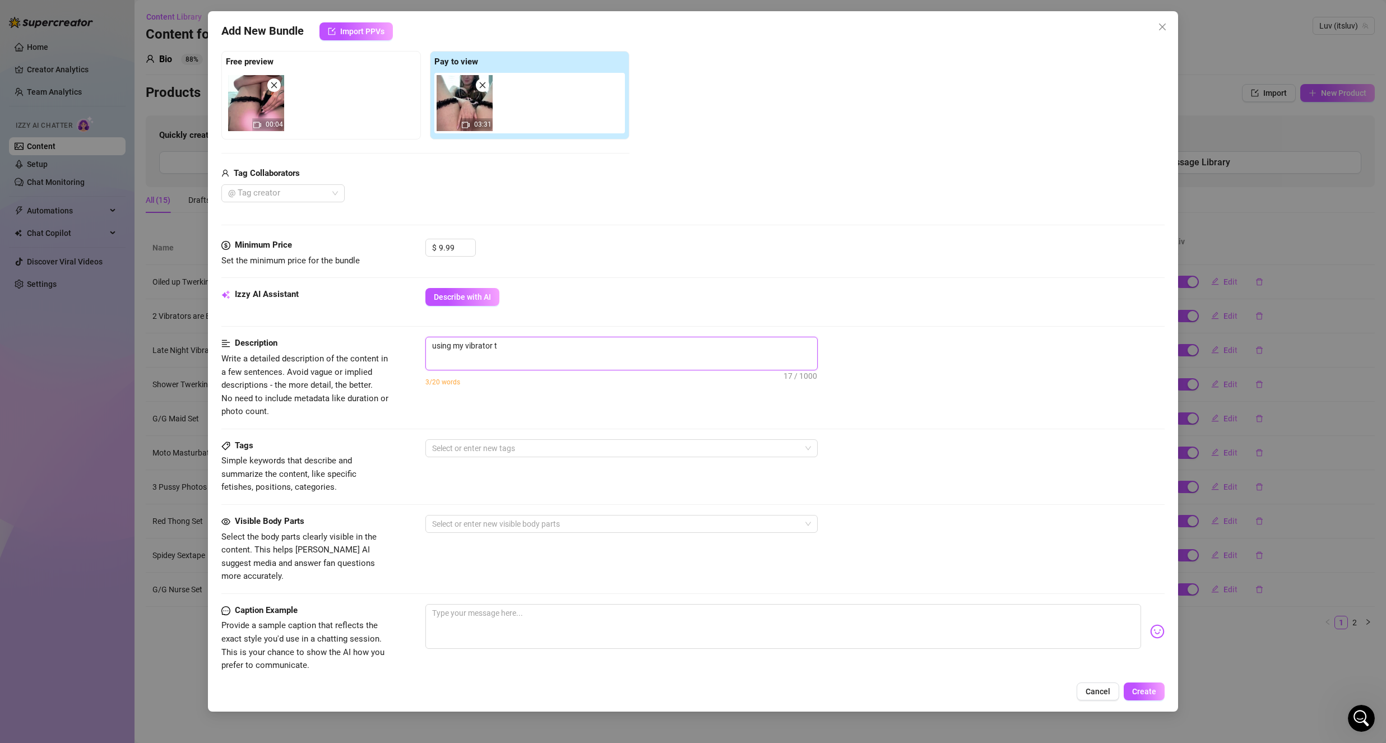
type textarea "using my vibrator to"
type textarea "using my vibrator to m"
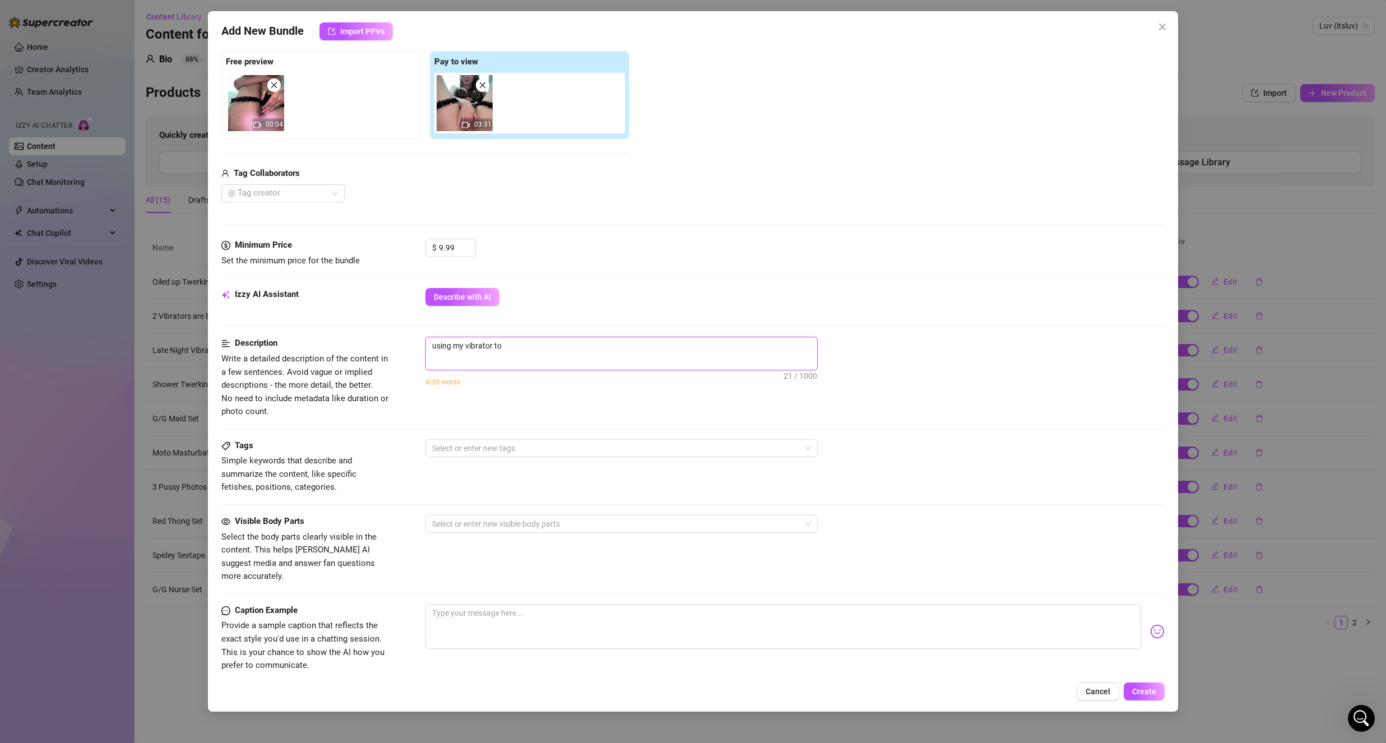
type textarea "using my vibrator to m"
type textarea "using my vibrator to ma"
type textarea "using my vibrator to mak"
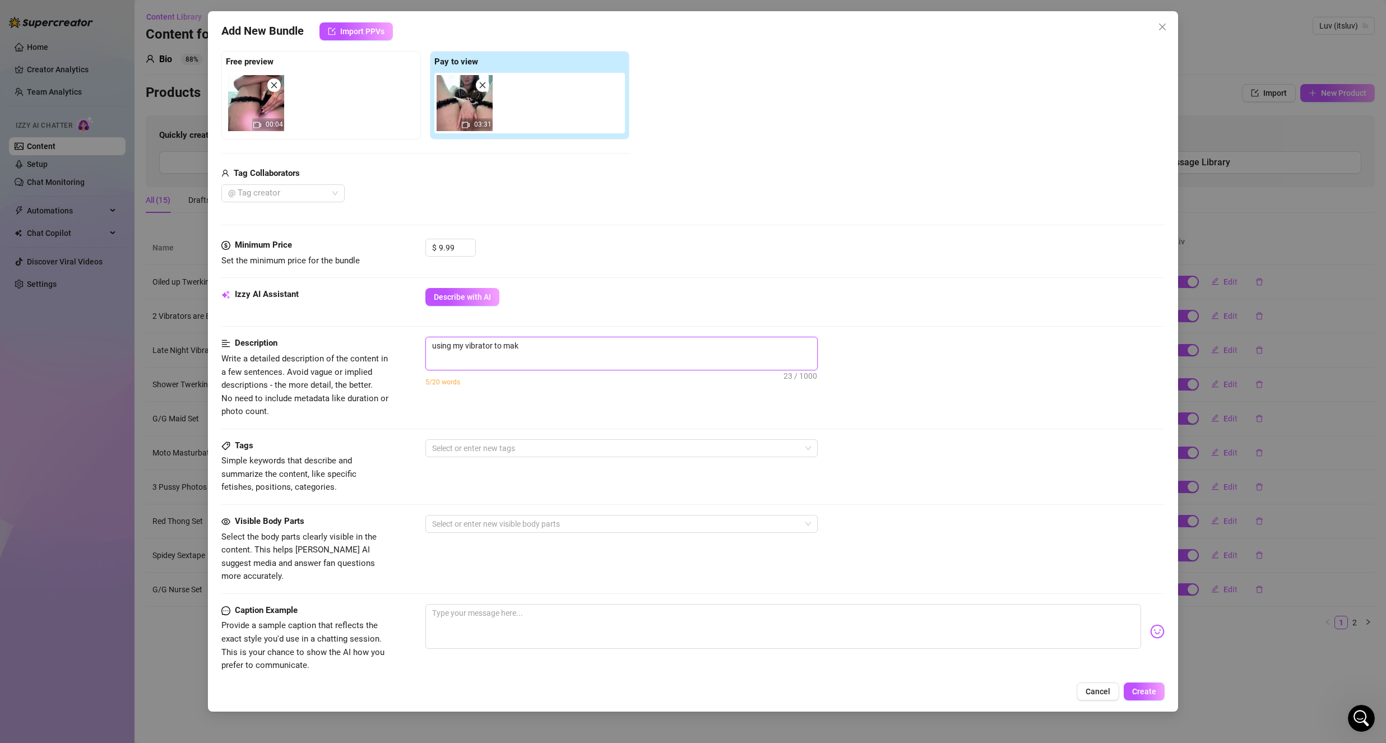
type textarea "using my vibrator to make"
type textarea "using my vibrator to make m"
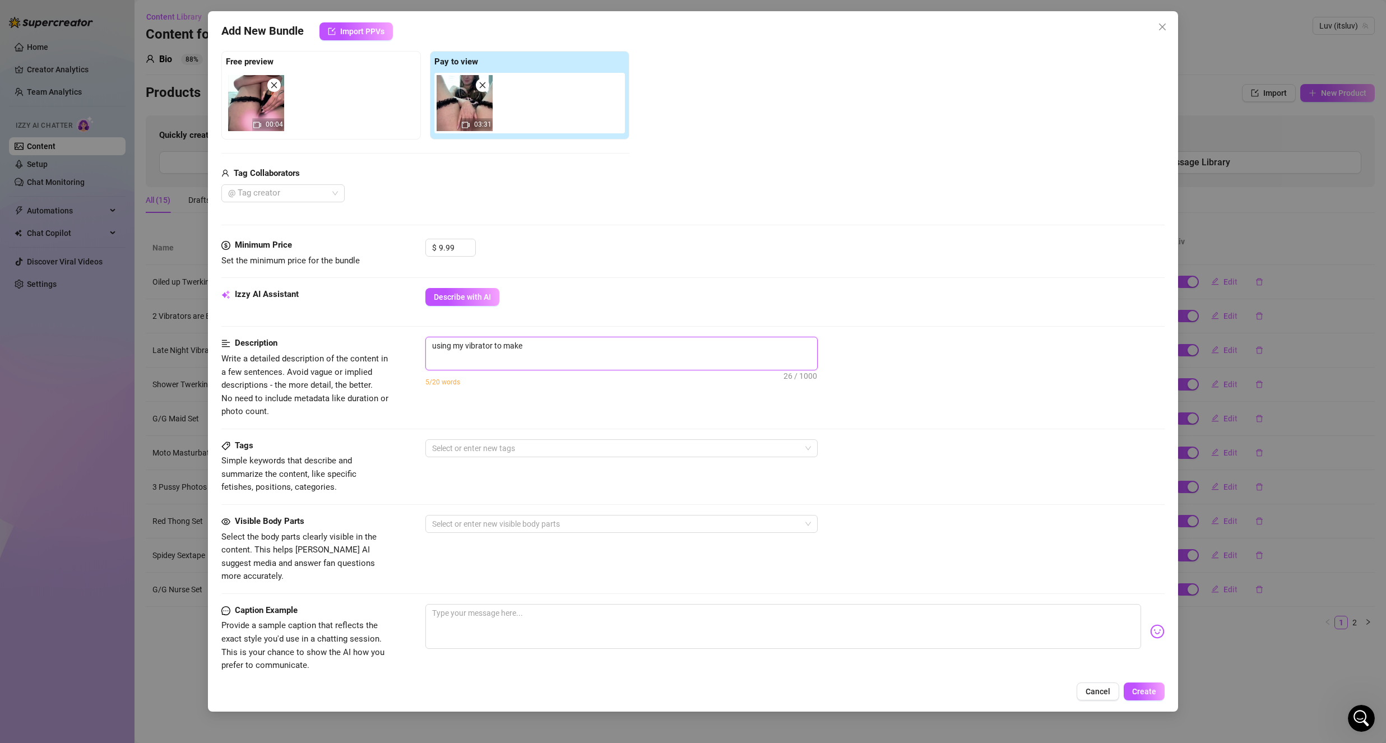
type textarea "using my vibrator to make m"
type textarea "using my vibrator to make my"
type textarea "using my vibrator to make mys"
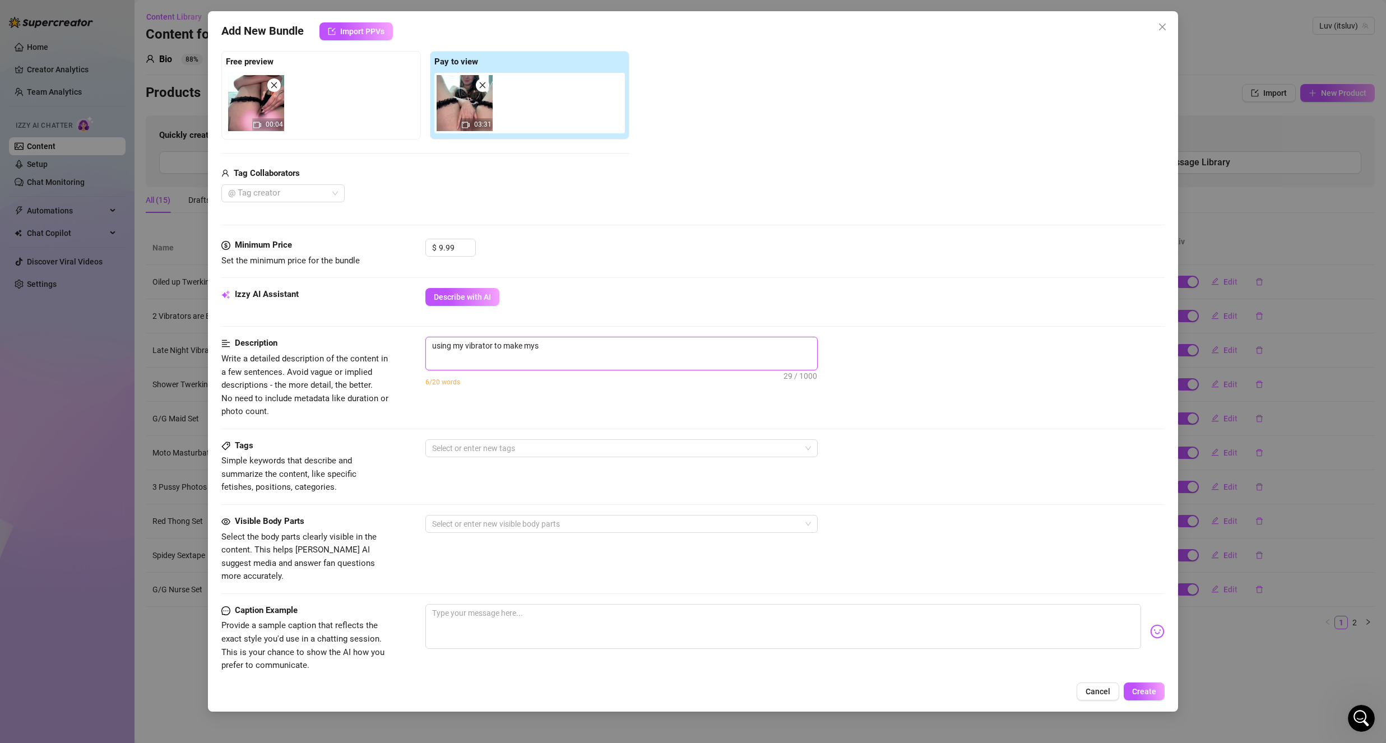
type textarea "using my vibrator to make myse"
type textarea "using my vibrator to make mysel"
type textarea "using my vibrator to make myself"
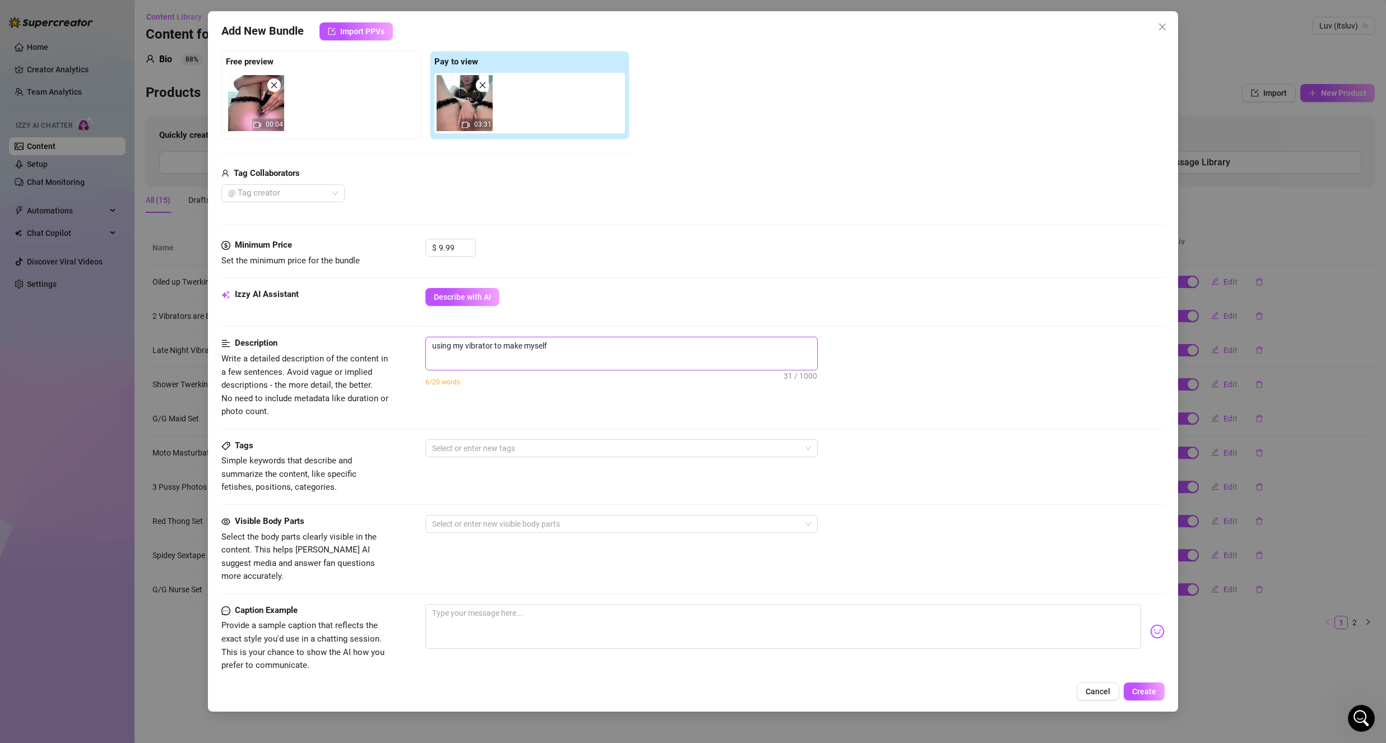
type textarea "using my vibrator to make myself"
type textarea "using my vibrator to make myself s"
type textarea "using my vibrator to make myself sq"
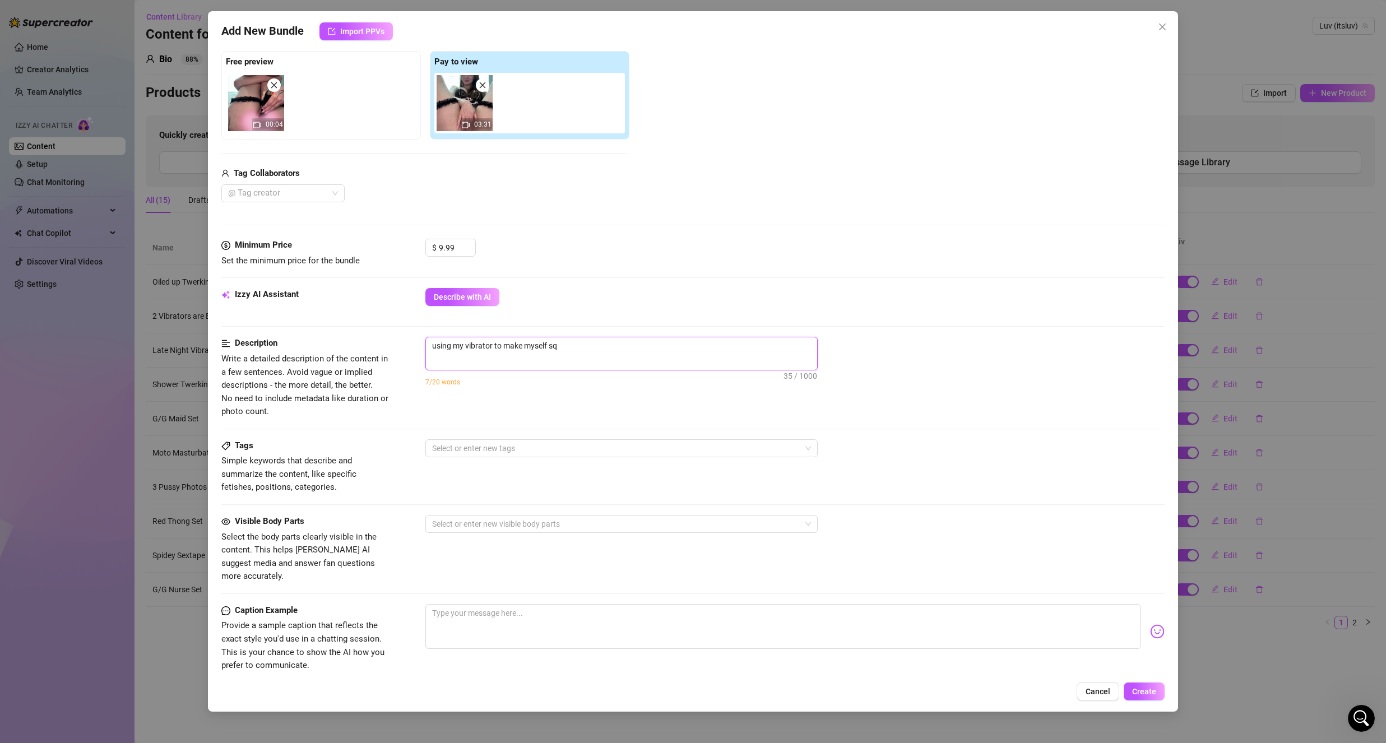
type textarea "using my vibrator to make myself squ"
type textarea "using my vibrator to make myself squi"
type textarea "using my vibrator to make myself squir"
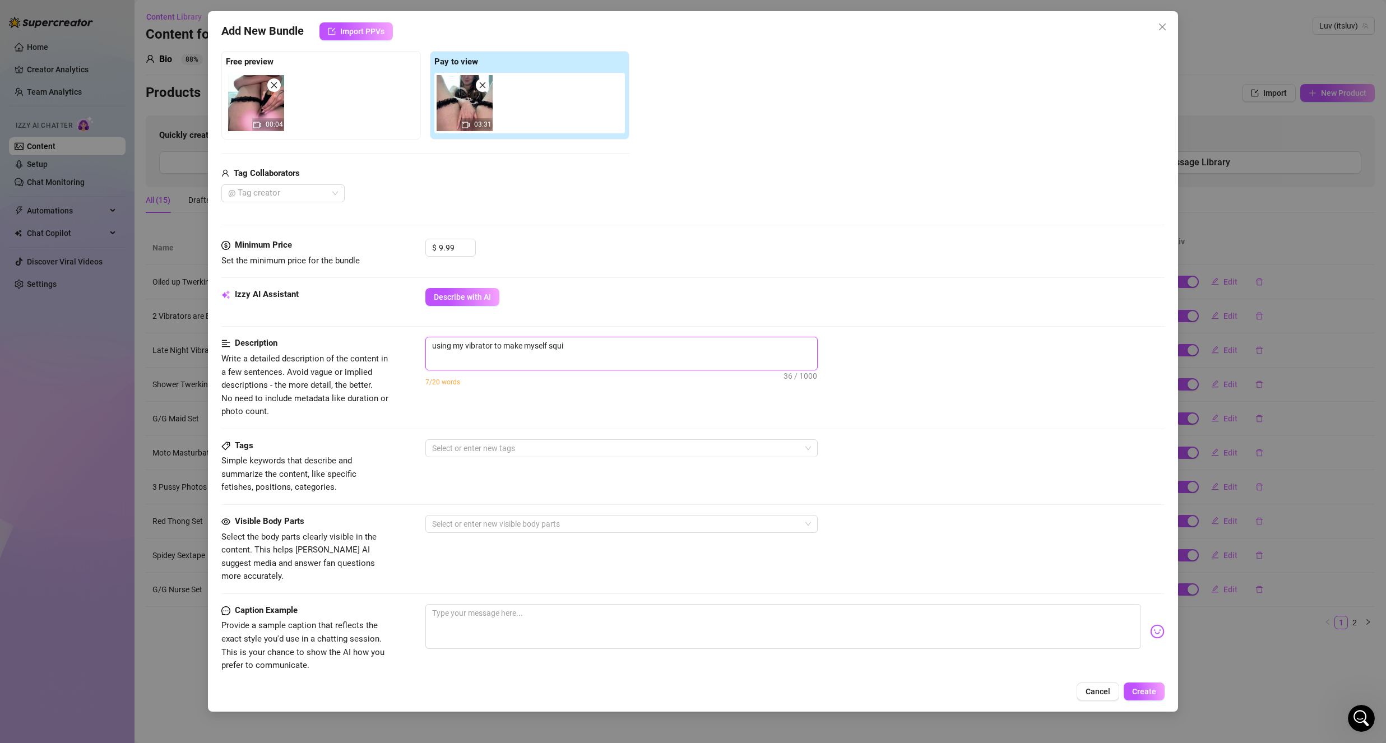
type textarea "using my vibrator to make myself squir"
type textarea "using my vibrator to make myself squirt"
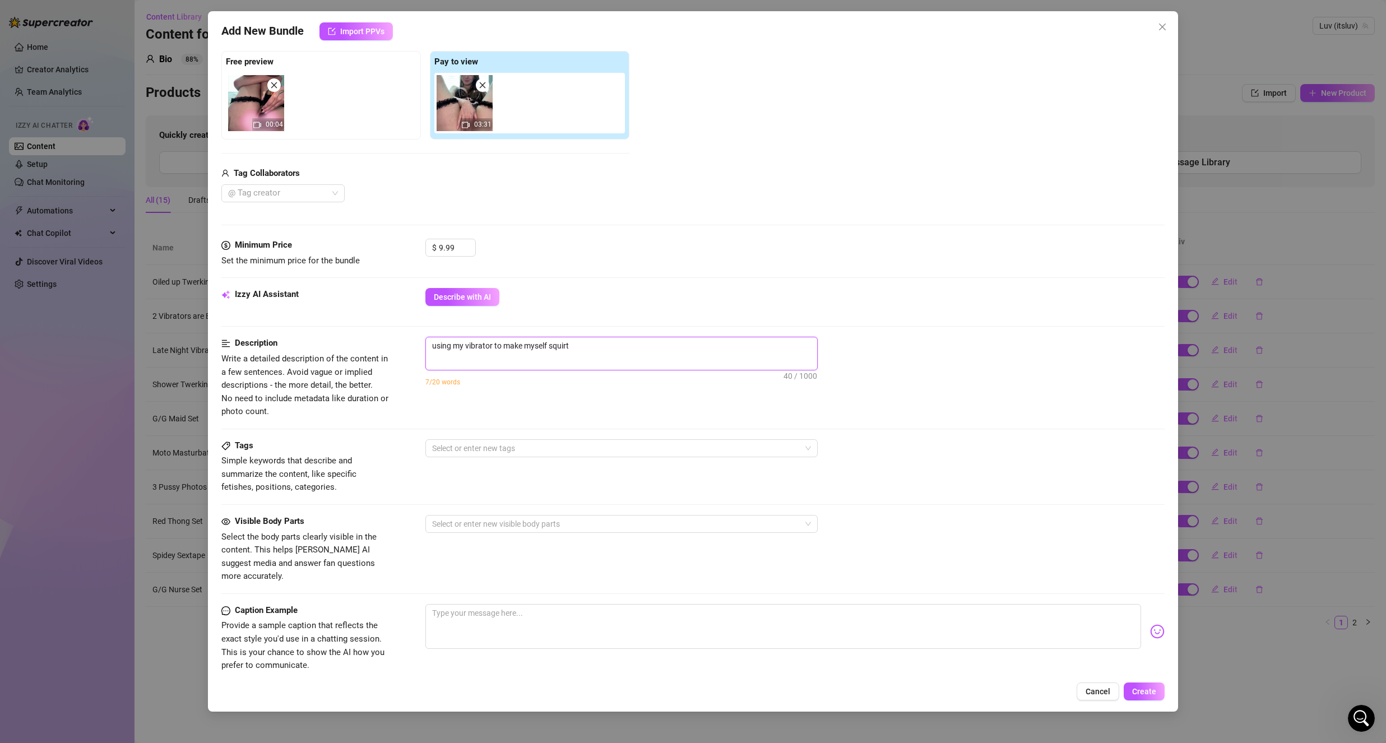
type textarea "using my vibrator to make myself squirt m"
type textarea "using my vibrator to make myself squirt mu"
type textarea "using my vibrator to make myself squirt mul"
type textarea "using my vibrator to make myself squirt mult"
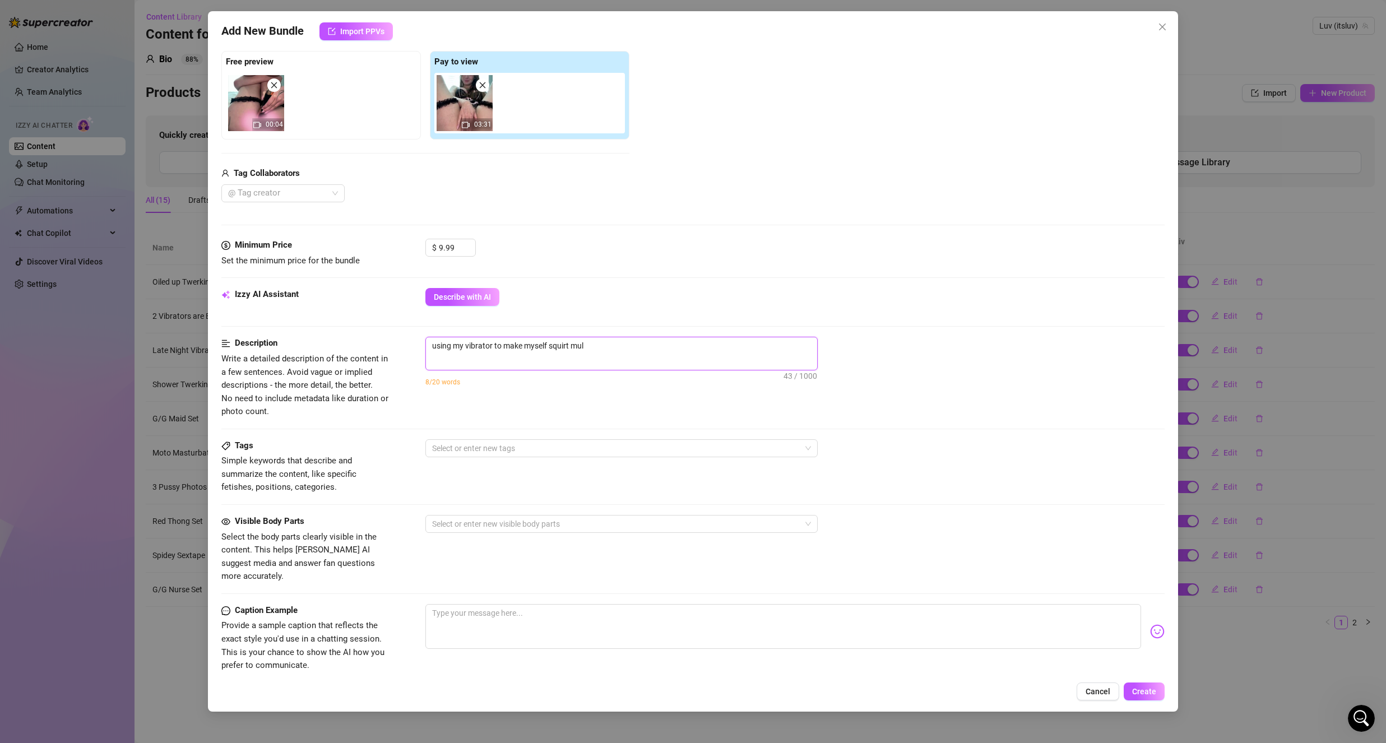
type textarea "using my vibrator to make myself squirt mult"
type textarea "using my vibrator to make myself squirt multi"
type textarea "using my vibrator to make myself squirt multip"
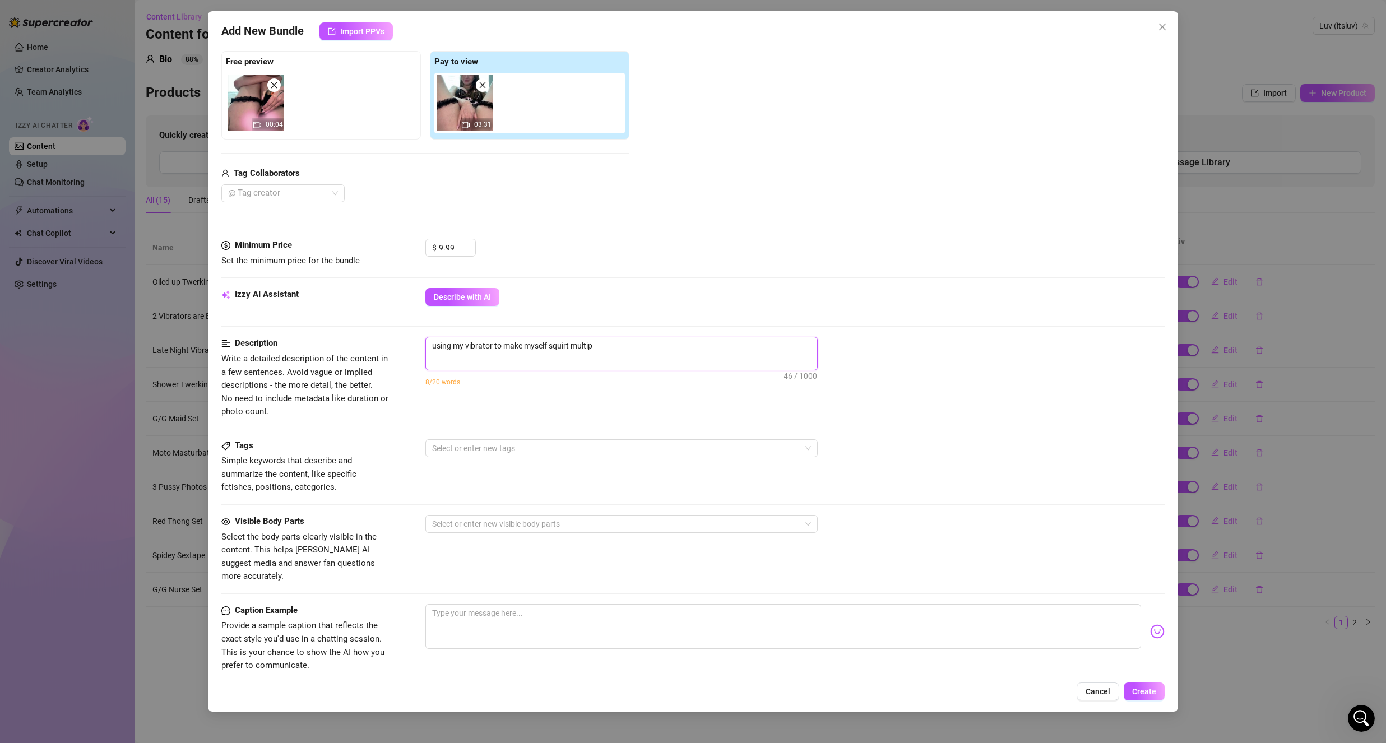
type textarea "using my vibrator to make myself squirt multipl"
type textarea "using my vibrator to make myself squirt multiple"
drag, startPoint x: 546, startPoint y: 529, endPoint x: 552, endPoint y: 528, distance: 5.7
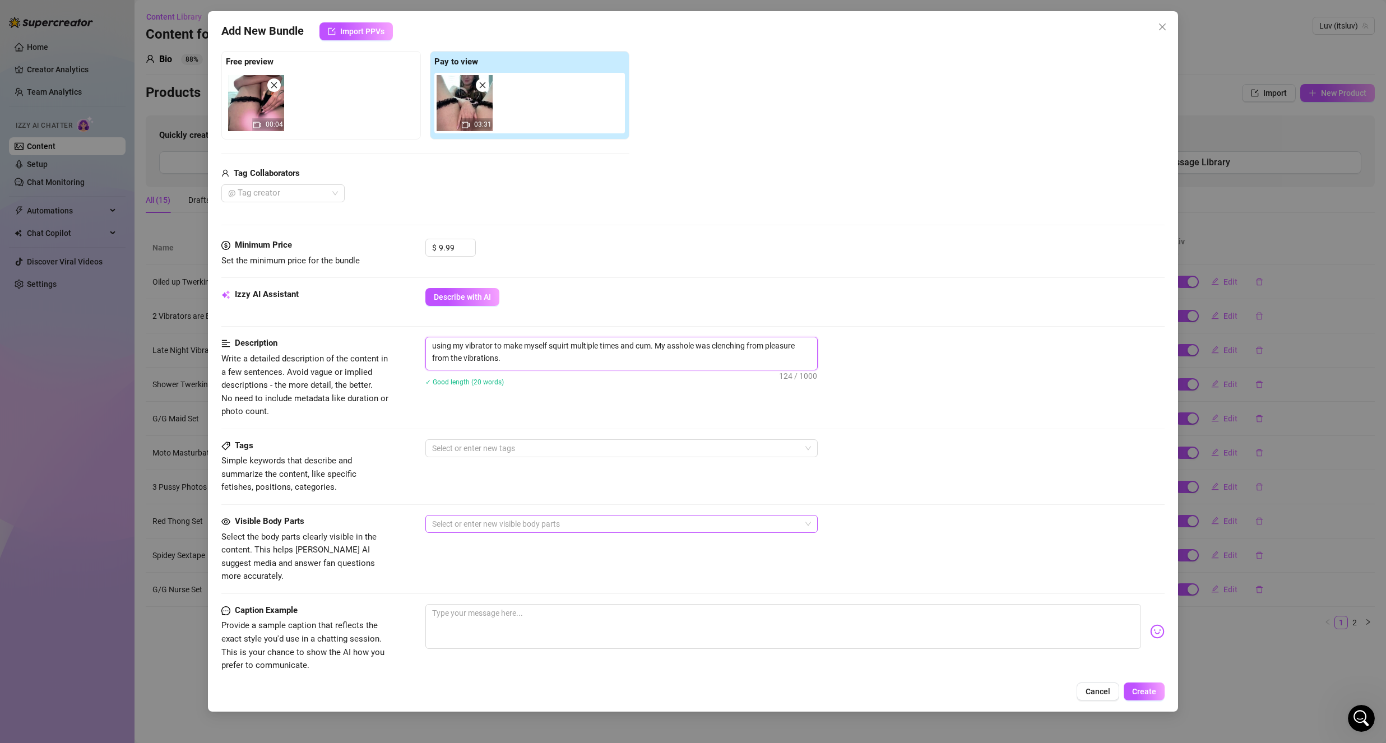
click at [547, 530] on div at bounding box center [616, 524] width 376 height 16
click at [533, 562] on div "Boobs (No Nipples)" at bounding box center [621, 564] width 374 height 12
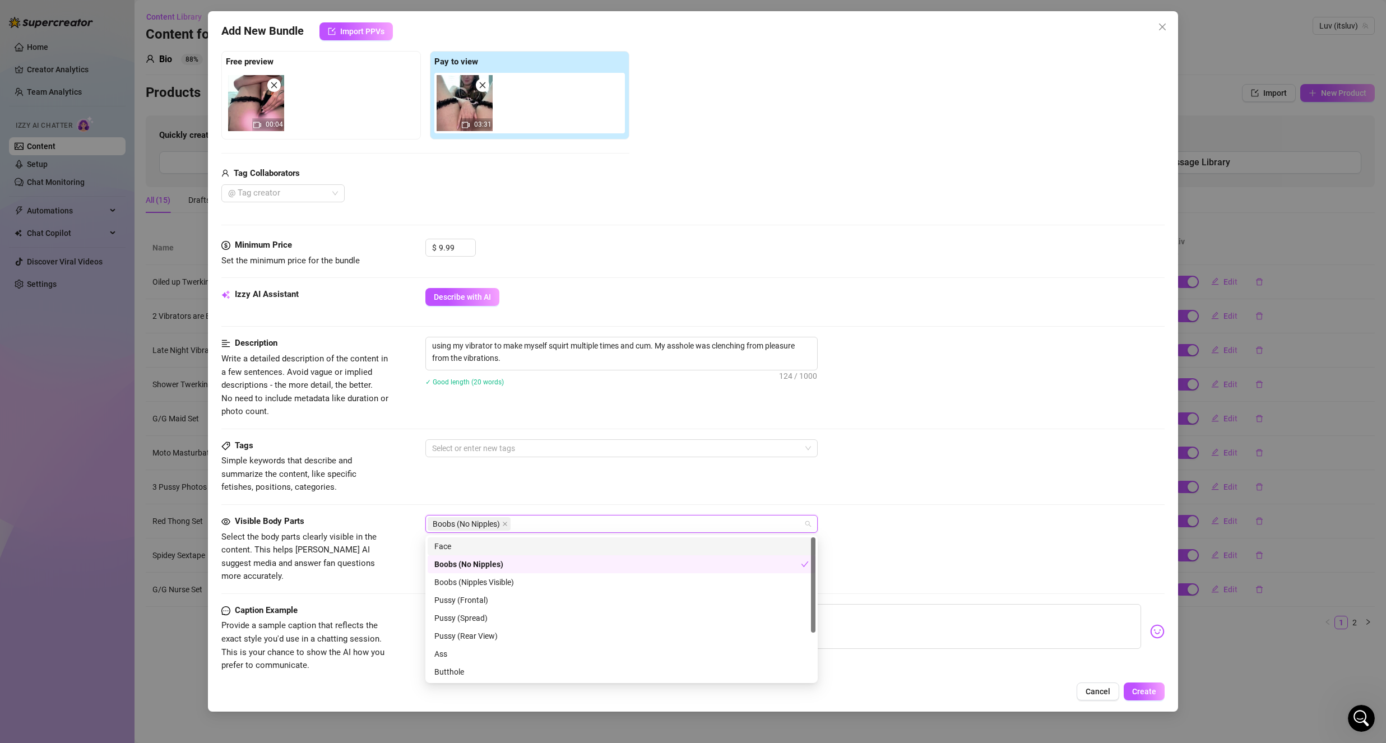
click at [534, 548] on div "Face" at bounding box center [621, 546] width 374 height 12
click at [493, 602] on div "Pussy (Frontal)" at bounding box center [621, 600] width 374 height 12
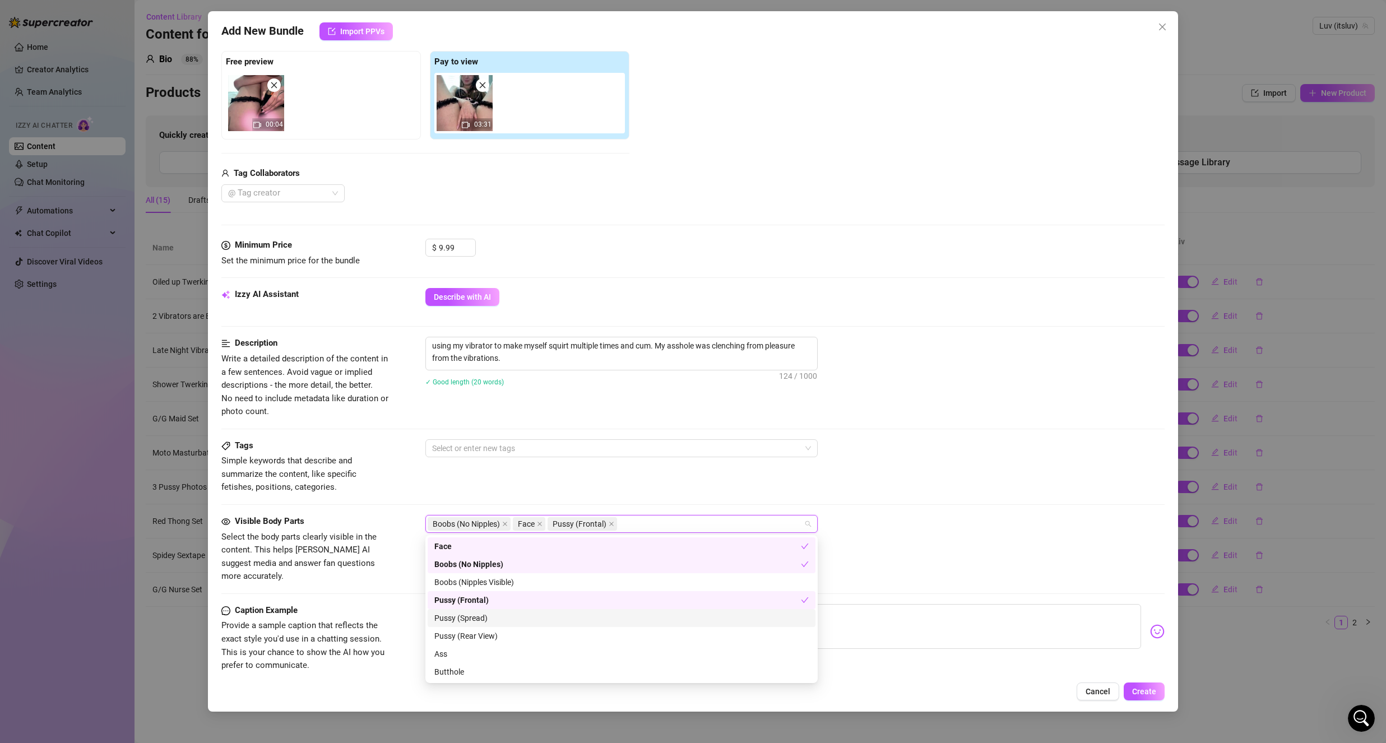
click at [500, 613] on div "Pussy (Spread)" at bounding box center [621, 618] width 374 height 12
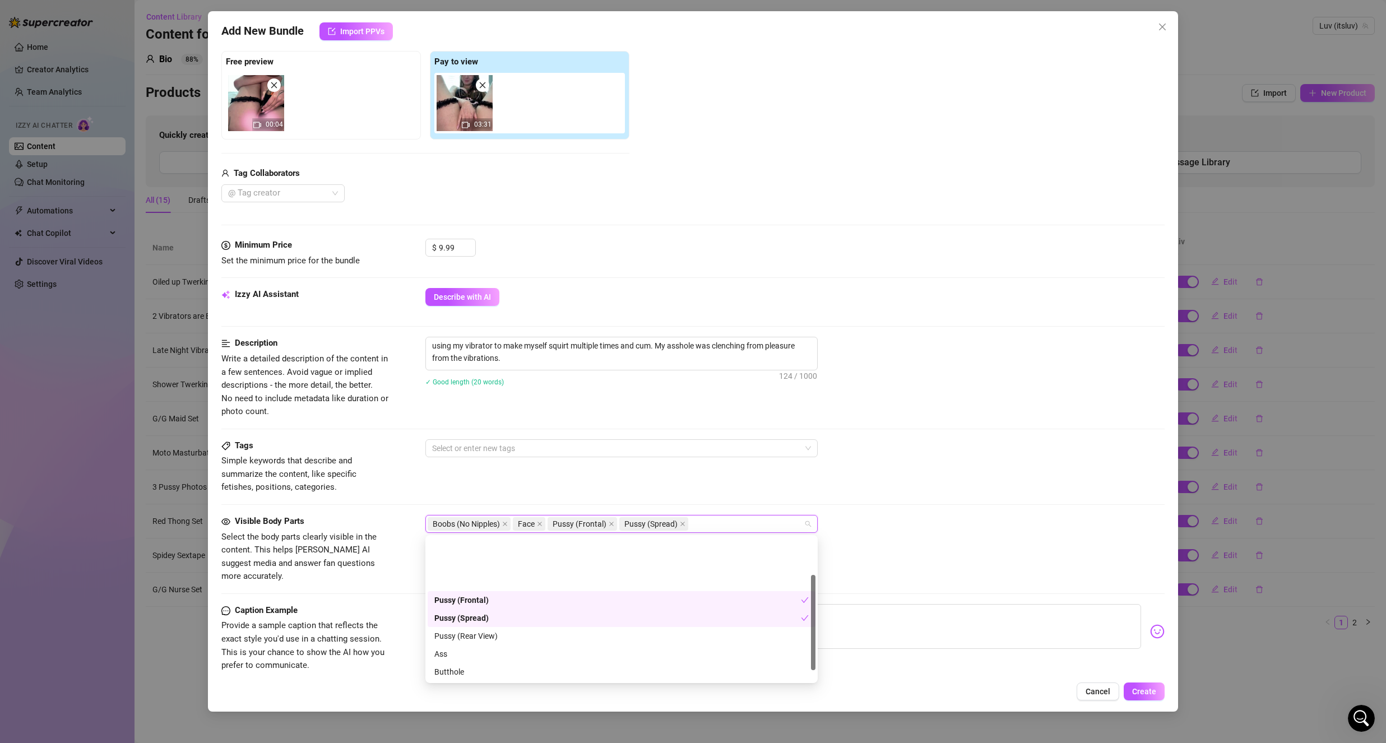
scroll to position [56, 0]
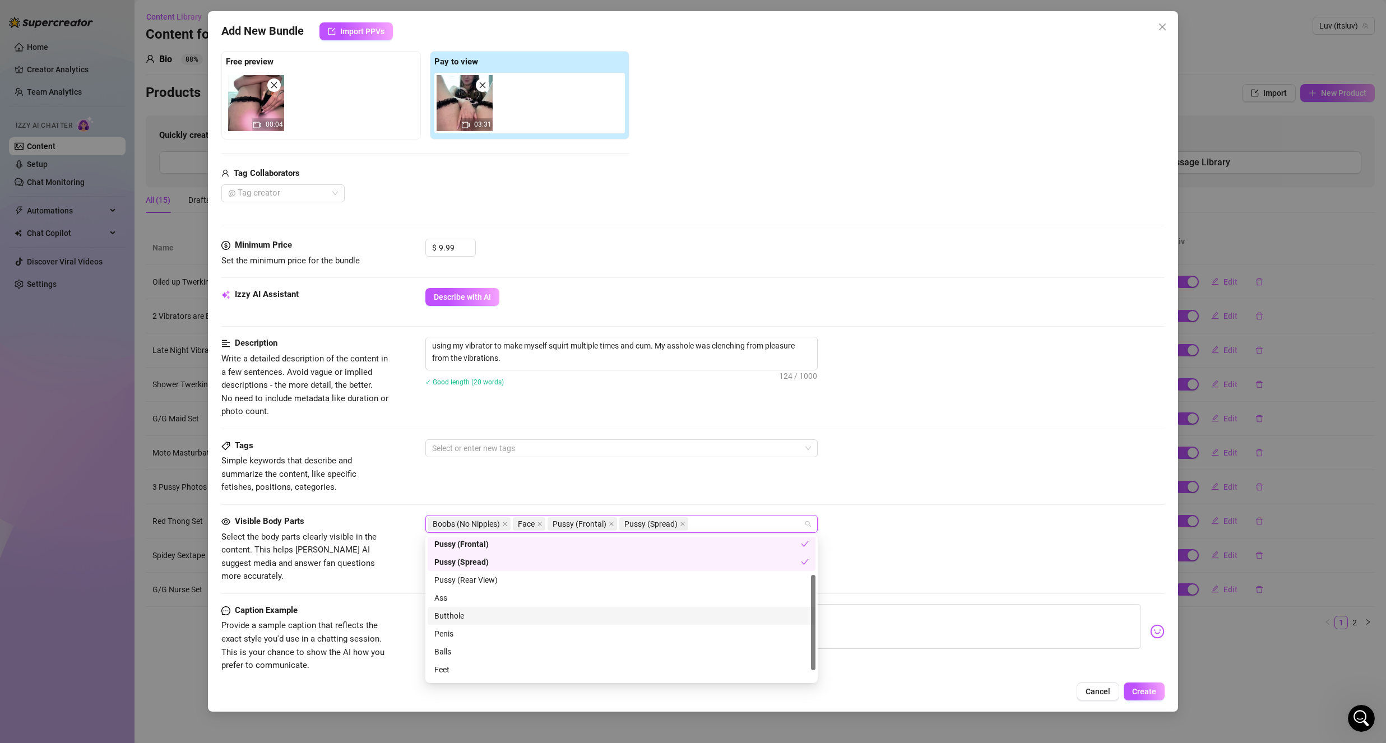
click at [493, 614] on div "Butthole" at bounding box center [621, 616] width 374 height 12
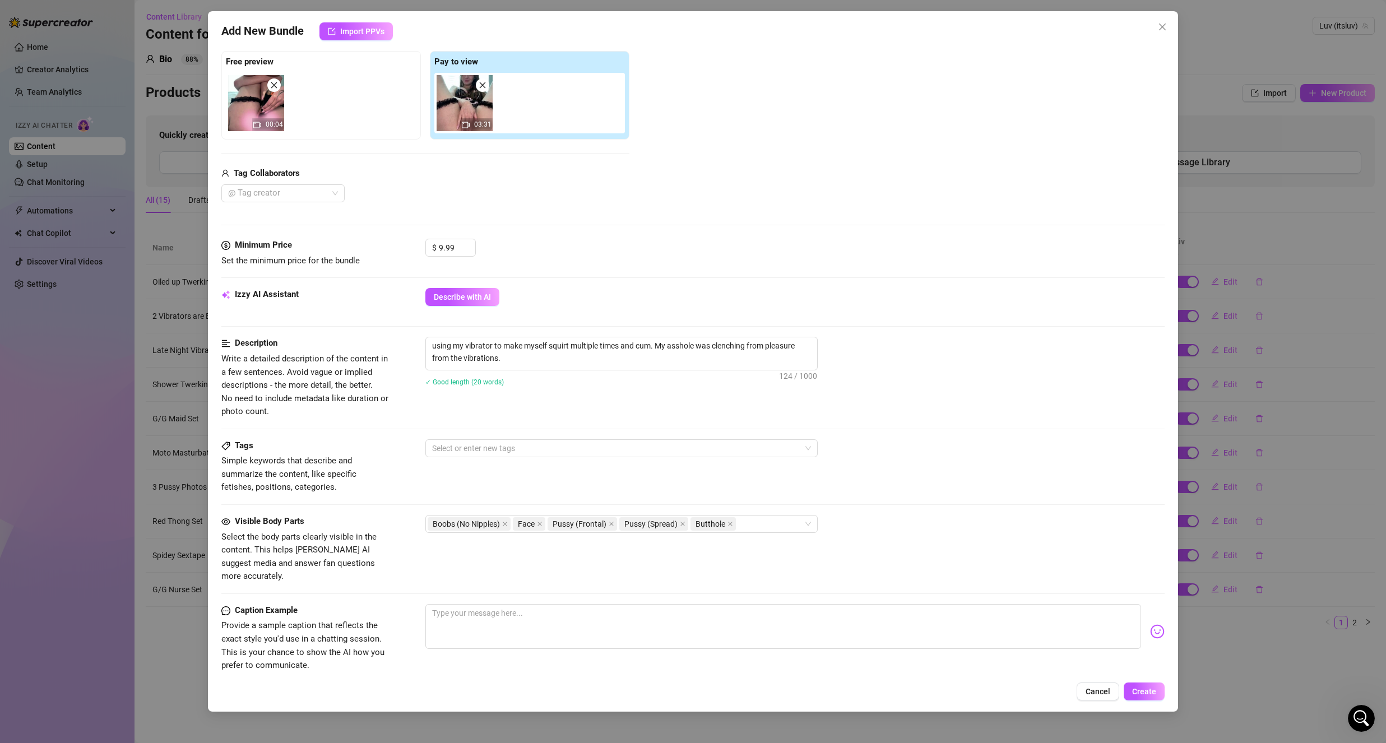
click at [397, 504] on div "Tags Simple keywords that describe and summarize the content, like specific fet…" at bounding box center [692, 477] width 943 height 76
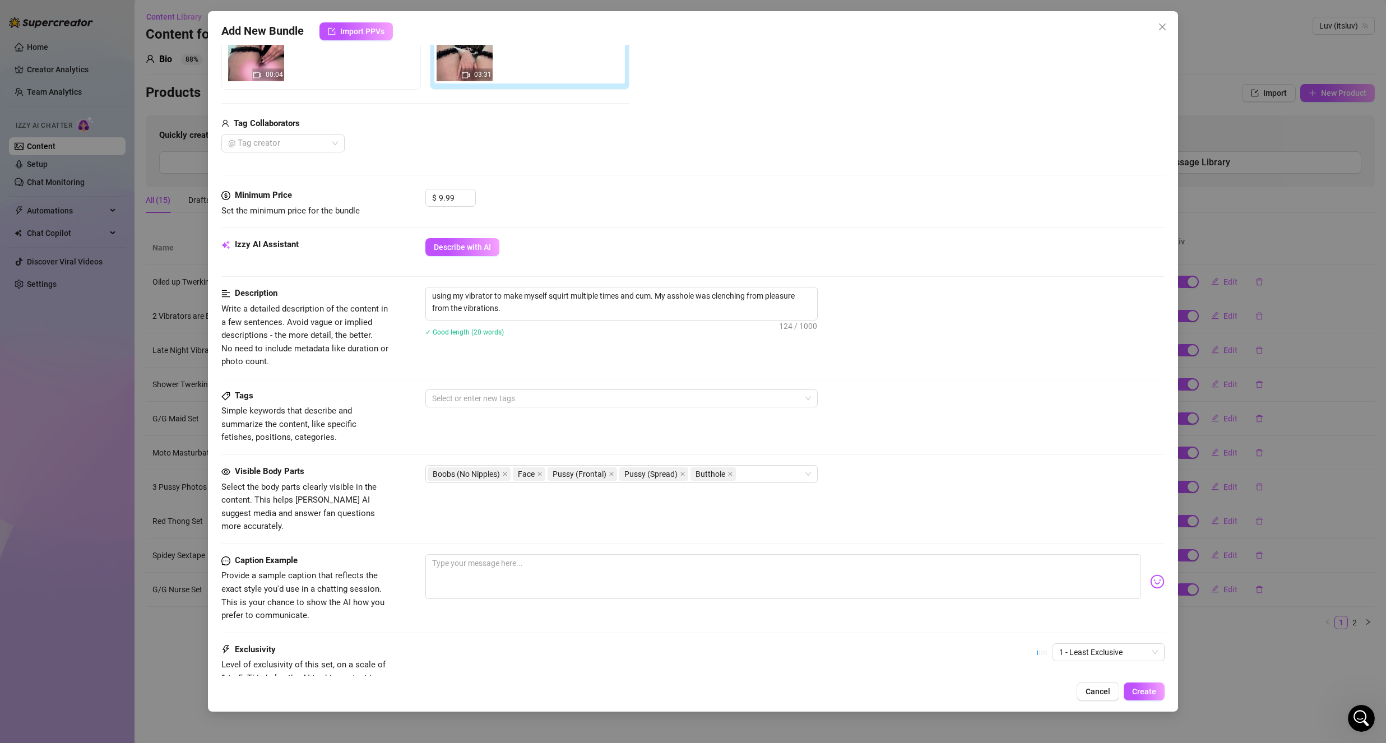
scroll to position [224, 0]
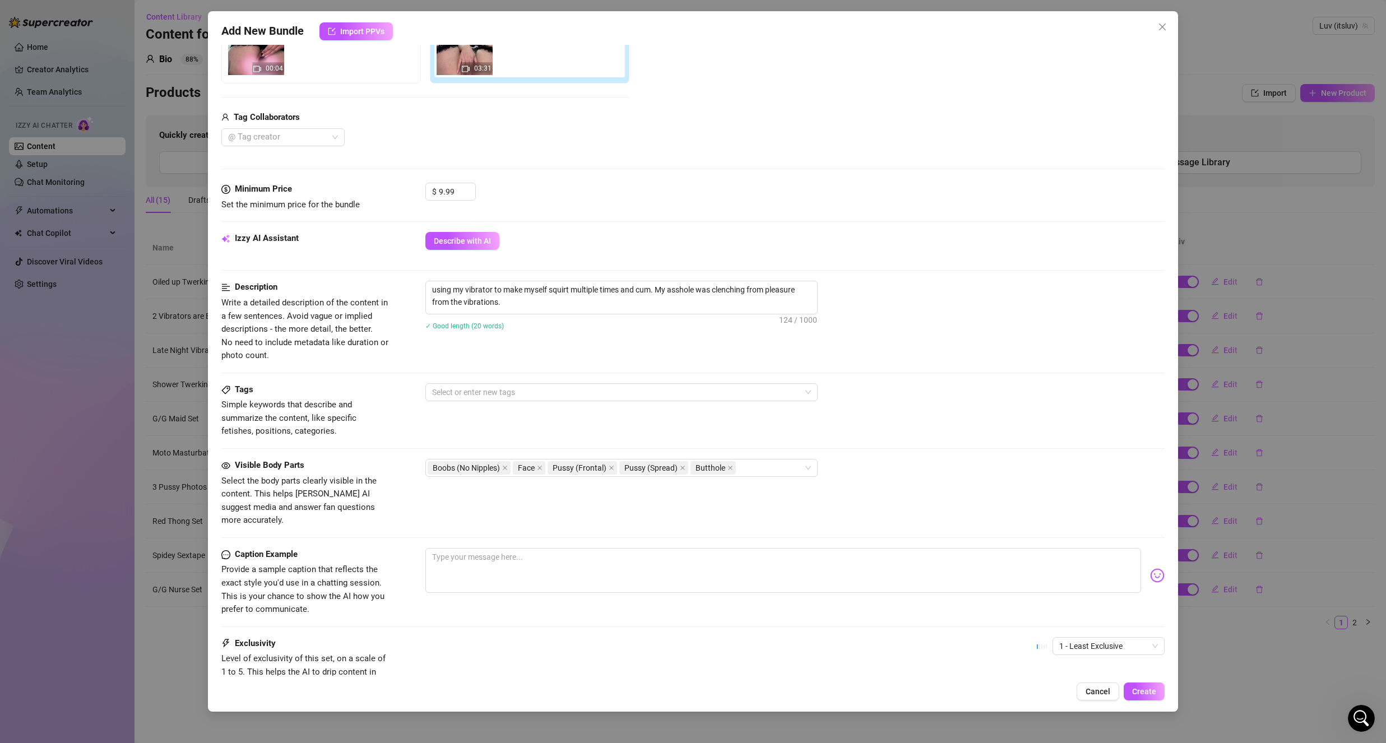
click at [463, 402] on div "Tags Simple keywords that describe and summarize the content, like specific fet…" at bounding box center [692, 410] width 943 height 55
click at [489, 395] on div at bounding box center [616, 392] width 376 height 16
click at [564, 437] on div "Solo" at bounding box center [621, 432] width 374 height 12
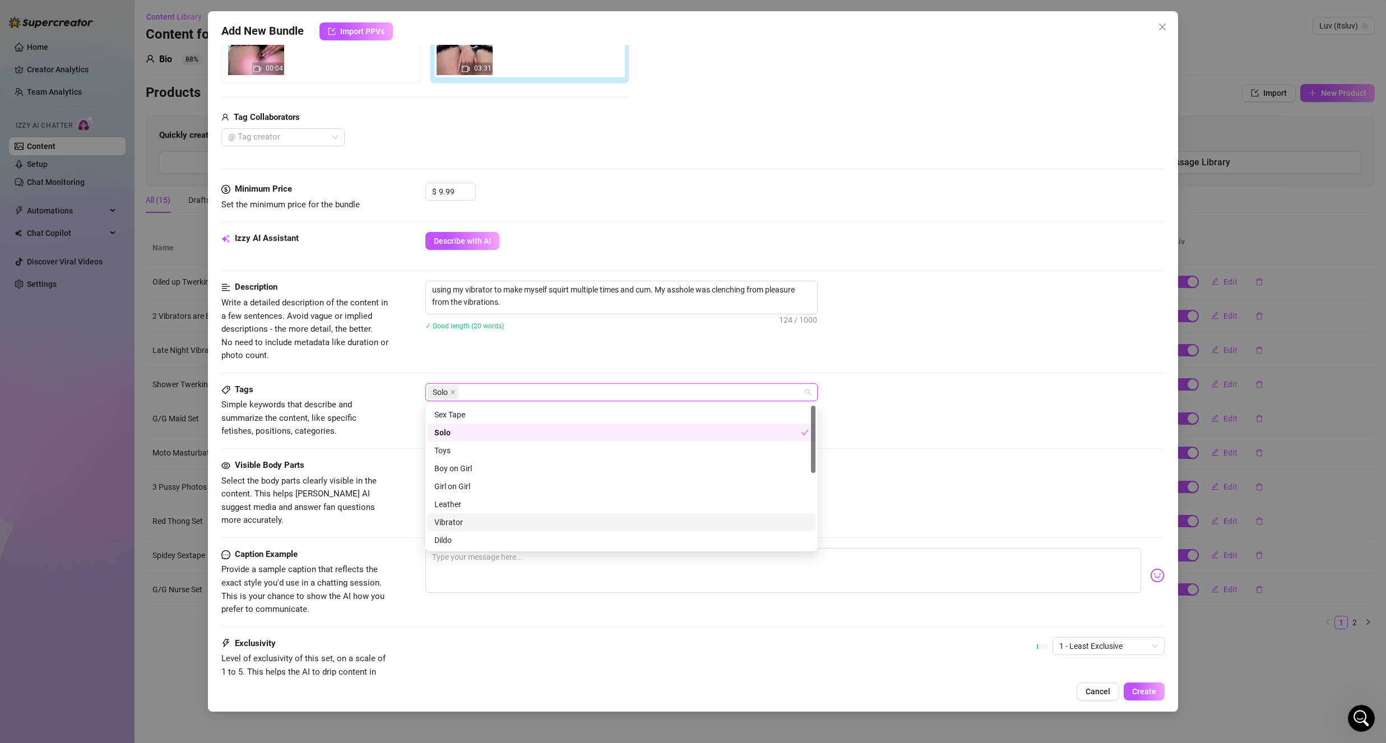
click at [484, 521] on div "Vibrator" at bounding box center [621, 522] width 374 height 12
click at [548, 452] on div "Cheap Content" at bounding box center [621, 446] width 374 height 12
click at [474, 506] on div "Lingerie" at bounding box center [621, 504] width 374 height 12
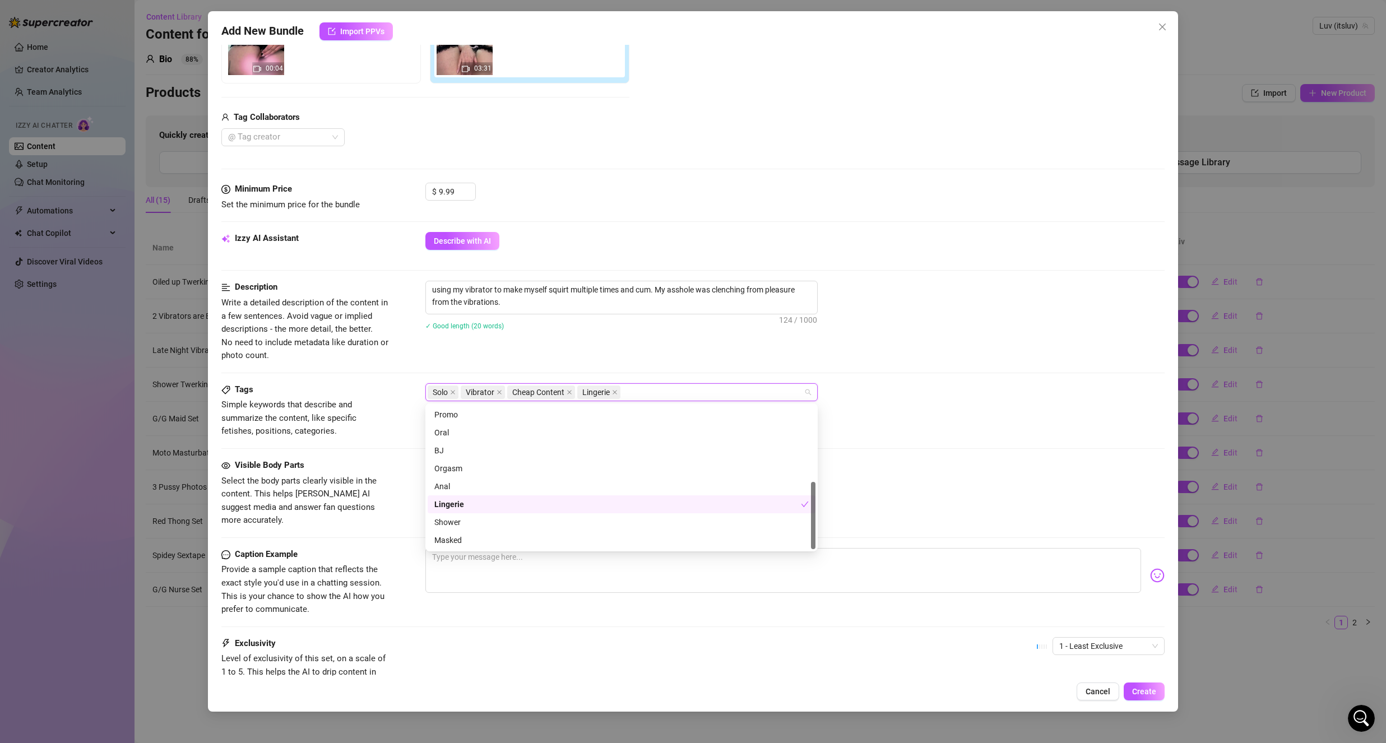
click at [375, 469] on div "Visible Body Parts" at bounding box center [305, 465] width 168 height 13
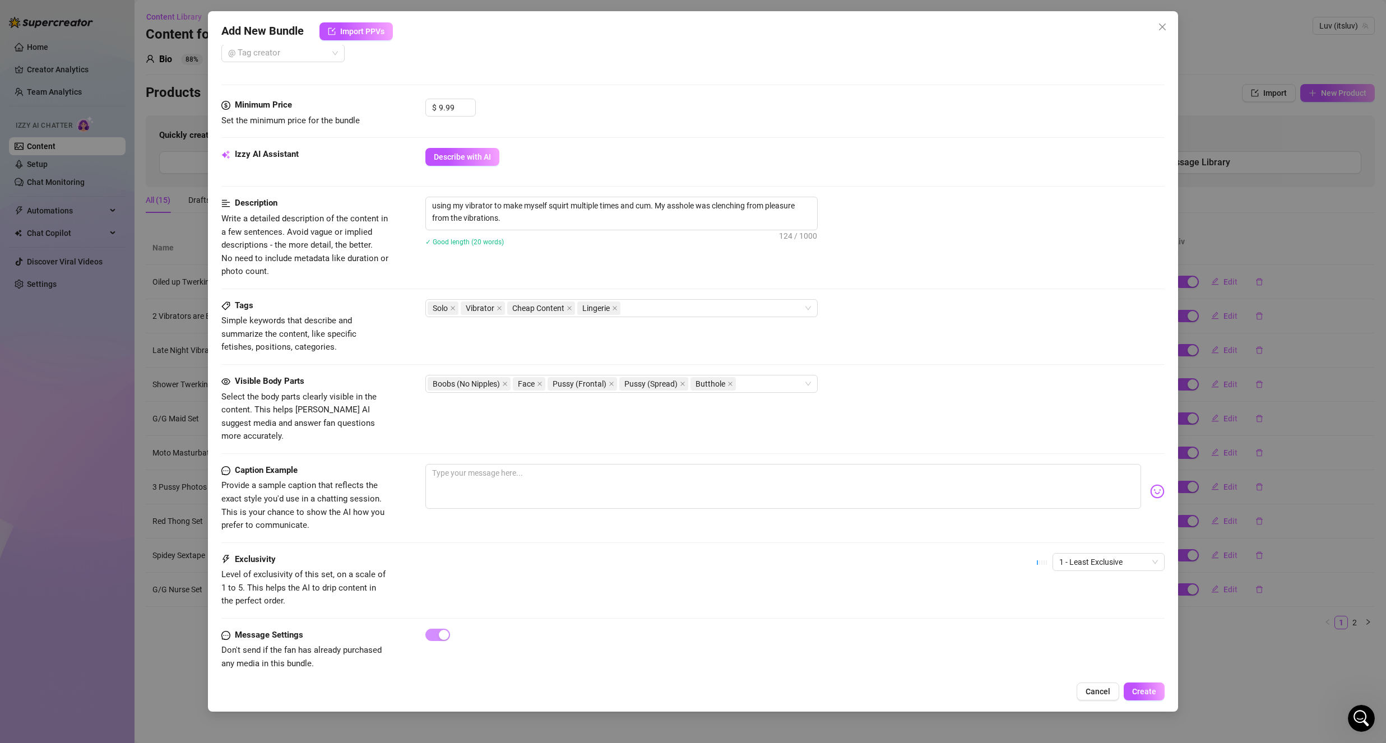
scroll to position [310, 0]
click at [491, 467] on textarea at bounding box center [783, 484] width 716 height 45
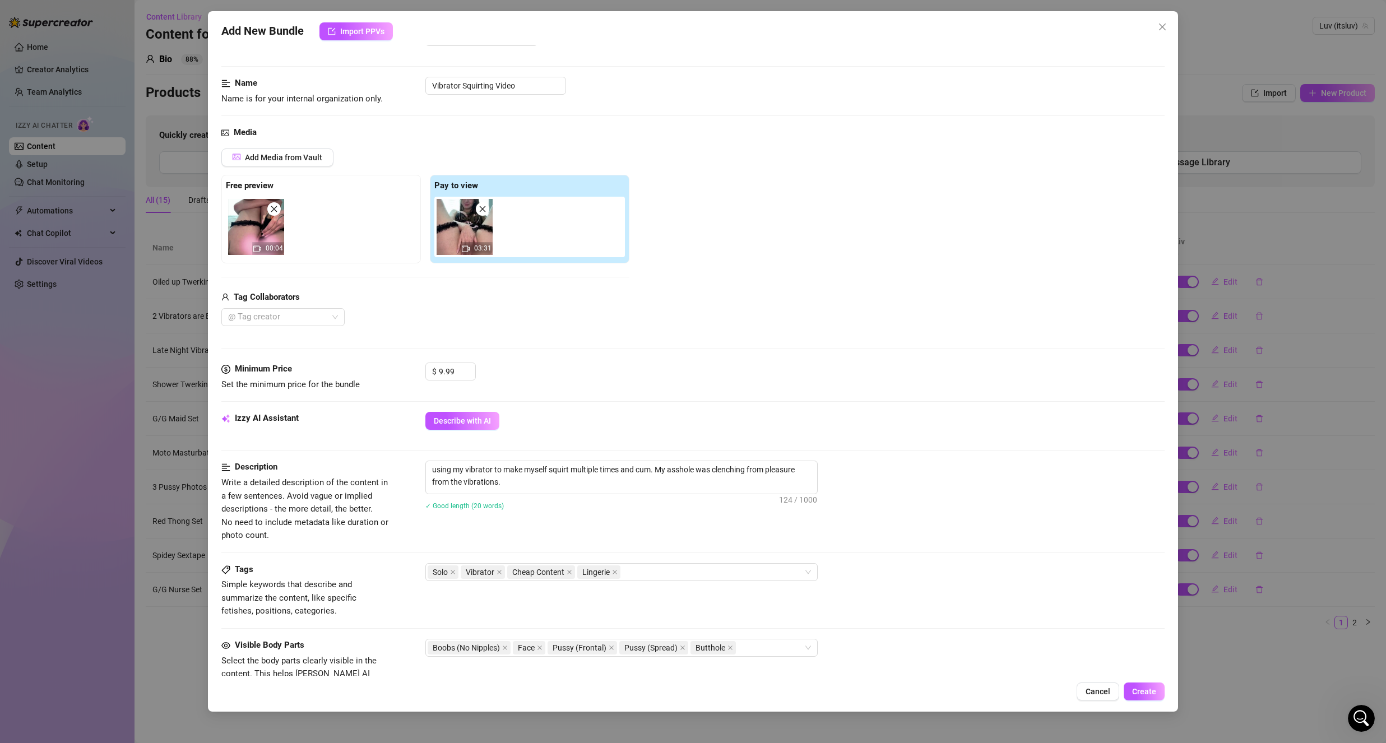
scroll to position [30, 0]
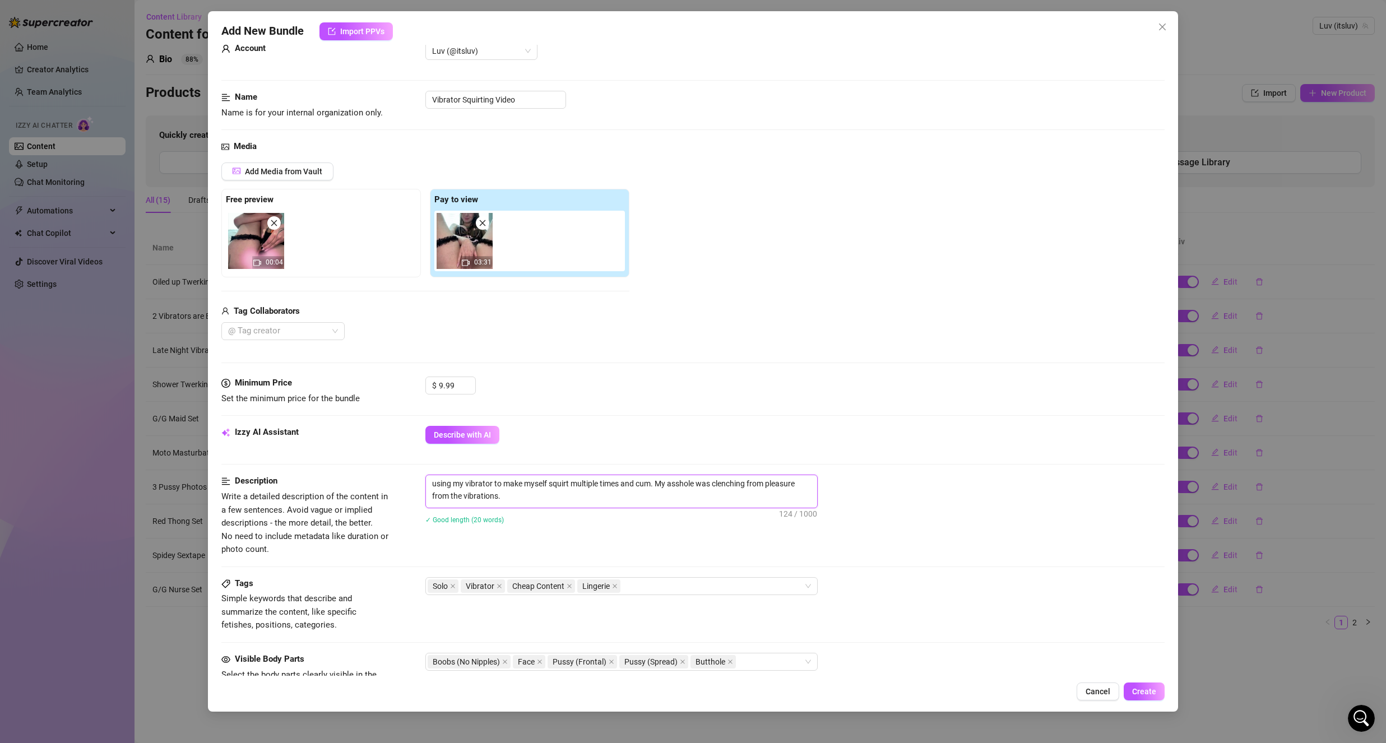
click at [544, 496] on textarea "using my vibrator to make myself squirt multiple times and cum. My asshole was …" at bounding box center [621, 489] width 391 height 29
click at [429, 485] on textarea "using my vibrator to make myself squirt multiple times and cum. My asshole was …" at bounding box center [621, 489] width 391 height 29
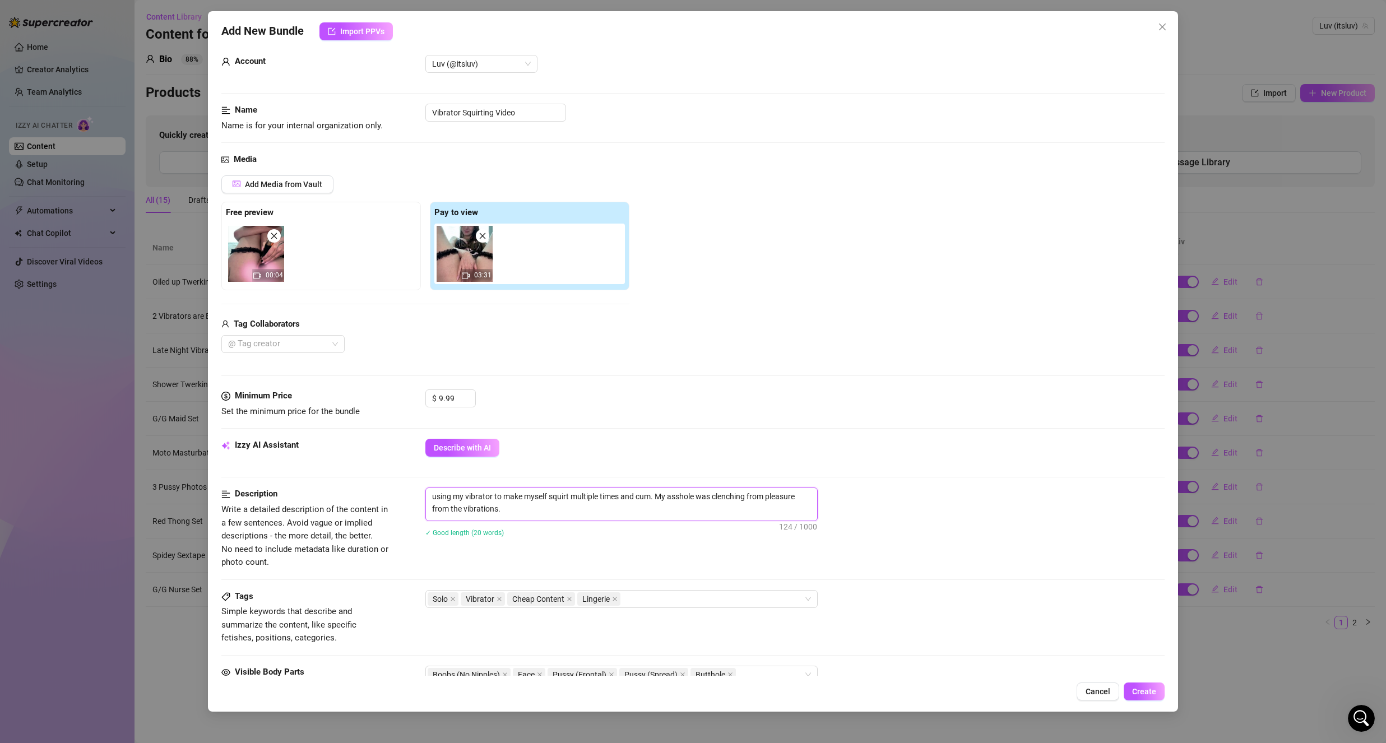
scroll to position [0, 0]
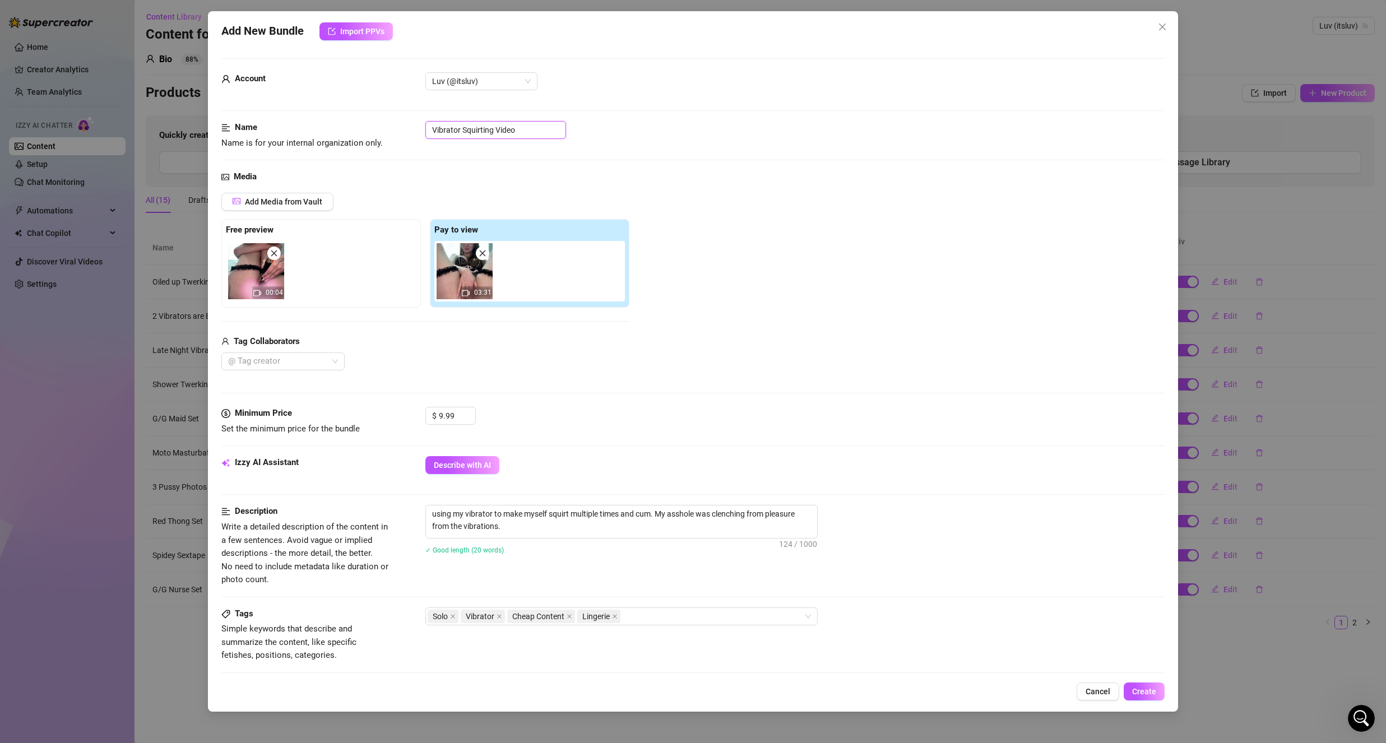
click at [433, 127] on input "Vibrator Squirting Video" at bounding box center [495, 130] width 141 height 18
click at [398, 195] on div "Add Media from Vault" at bounding box center [425, 206] width 408 height 26
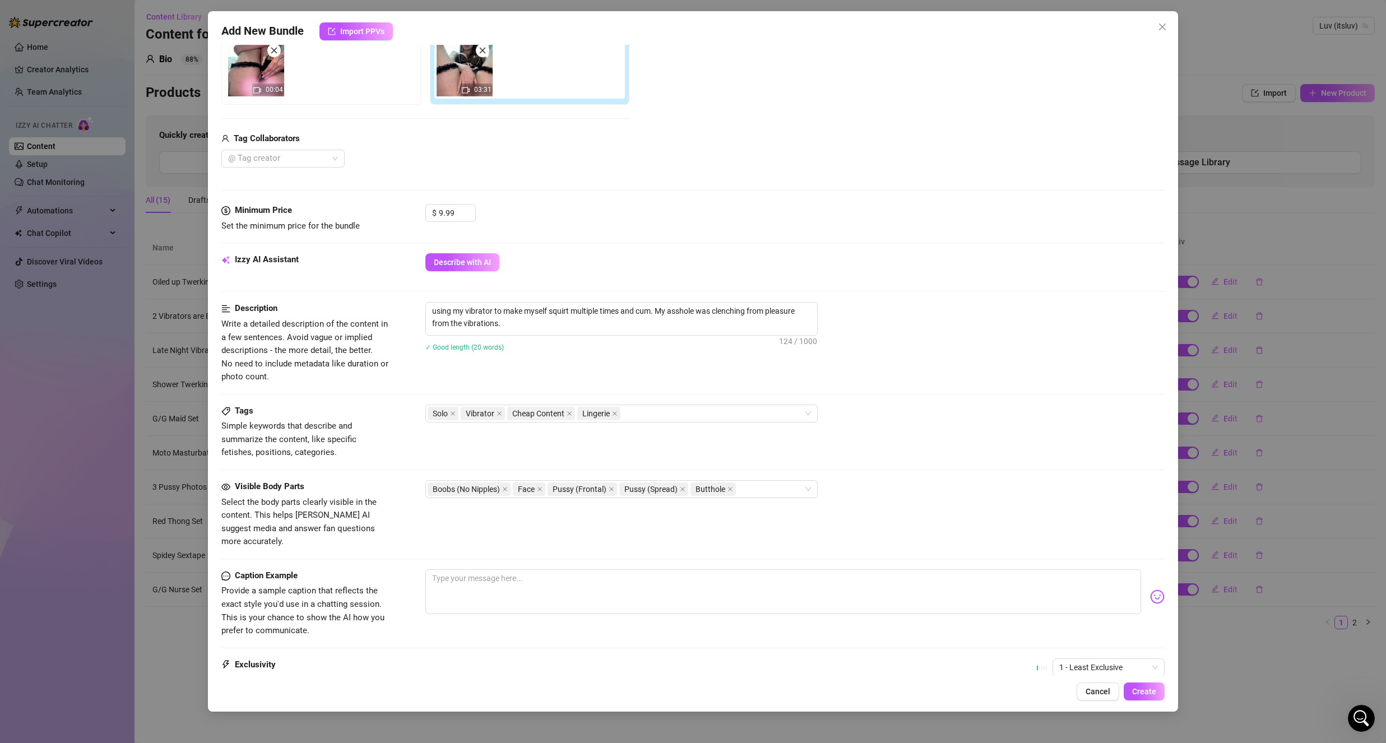
scroll to position [198, 0]
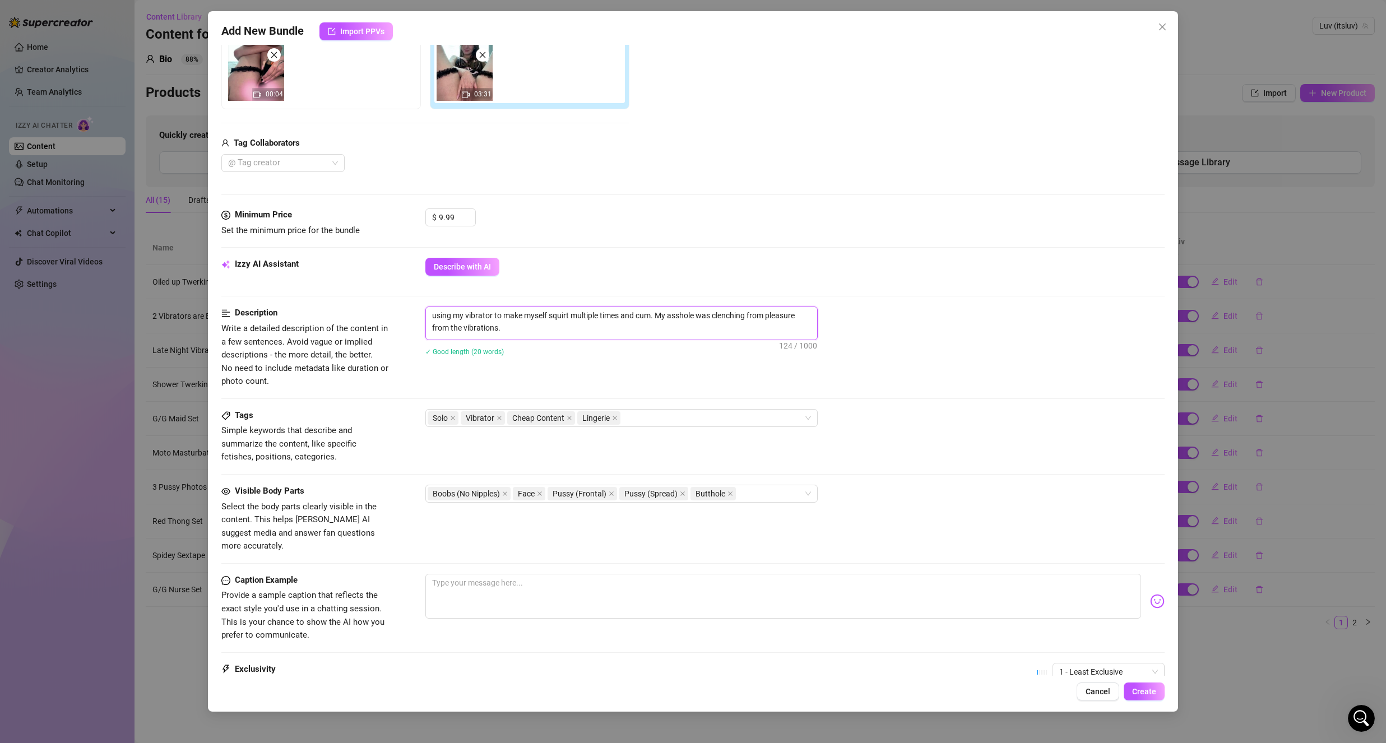
click at [495, 328] on textarea "using my vibrator to make myself squirt multiple times and cum. My asshole was …" at bounding box center [621, 321] width 391 height 29
click at [498, 331] on textarea "using my vibrator to make myself squirt multiple times and cum. My asshole was …" at bounding box center [621, 321] width 391 height 29
click at [489, 370] on div "using my vibrator to make myself squirt multiple times and cum. My asshole was …" at bounding box center [794, 339] width 739 height 64
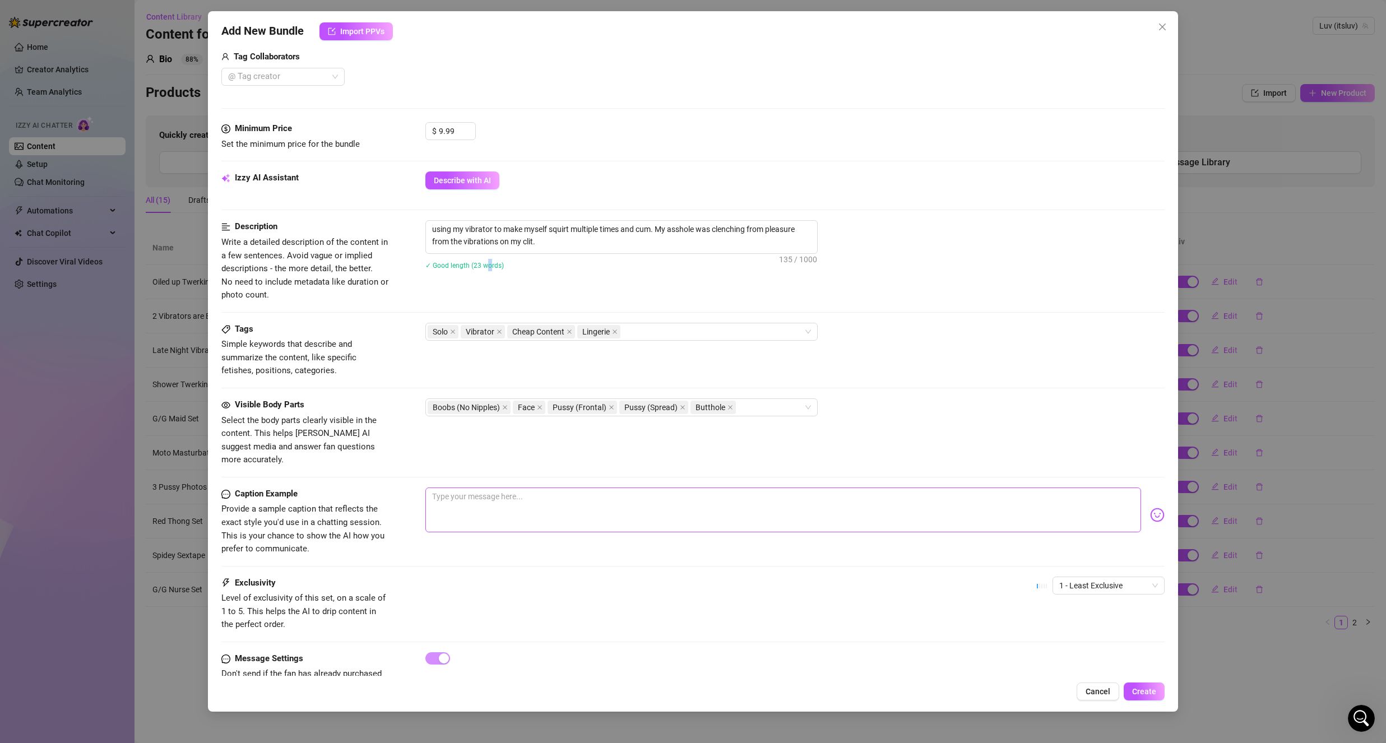
scroll to position [310, 0]
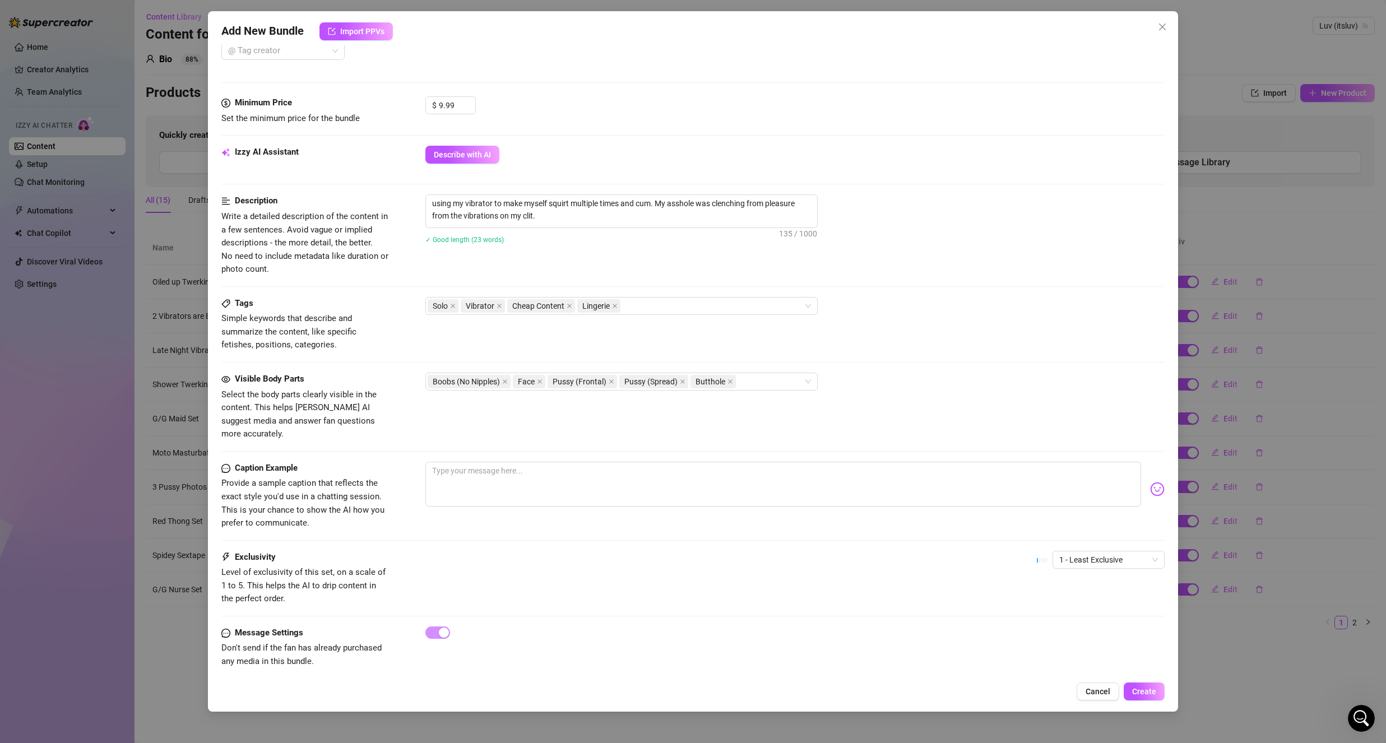
click at [528, 494] on div at bounding box center [794, 489] width 739 height 55
click at [528, 487] on textarea at bounding box center [783, 484] width 716 height 45
click at [1150, 482] on img at bounding box center [1157, 489] width 15 height 15
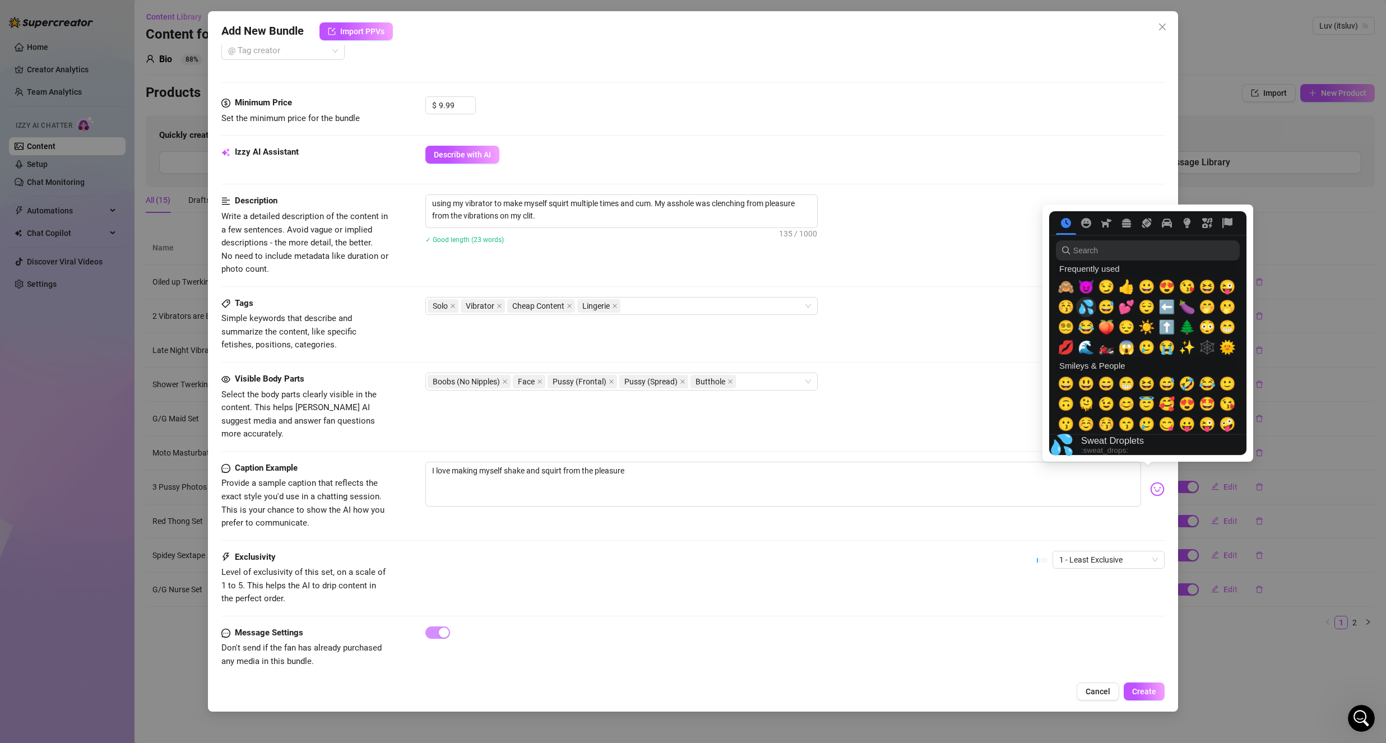
drag, startPoint x: 1085, startPoint y: 307, endPoint x: 1091, endPoint y: 307, distance: 6.2
click at [1086, 307] on span "💦" at bounding box center [1086, 307] width 17 height 16
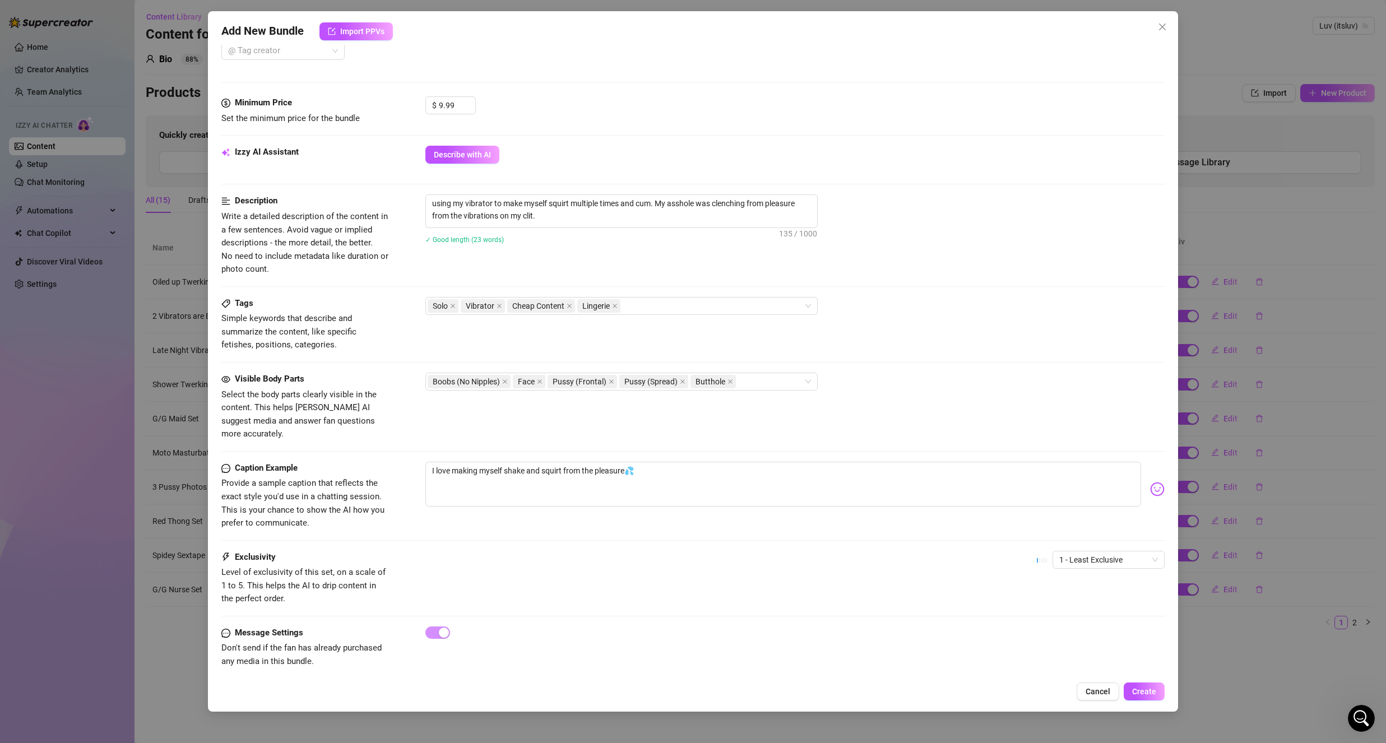
click at [987, 514] on div "Caption Example Provide a sample caption that reflects the exact style you'd us…" at bounding box center [692, 496] width 943 height 68
drag, startPoint x: 1099, startPoint y: 542, endPoint x: 1082, endPoint y: 557, distance: 23.0
click at [1098, 551] on span "1 - Least Exclusive" at bounding box center [1108, 559] width 99 height 17
click at [1081, 593] on div "2" at bounding box center [1099, 587] width 108 height 18
click at [858, 551] on div "Exclusivity Level of exclusivity of this set, on a scale of 1 to 5. This helps …" at bounding box center [692, 578] width 943 height 55
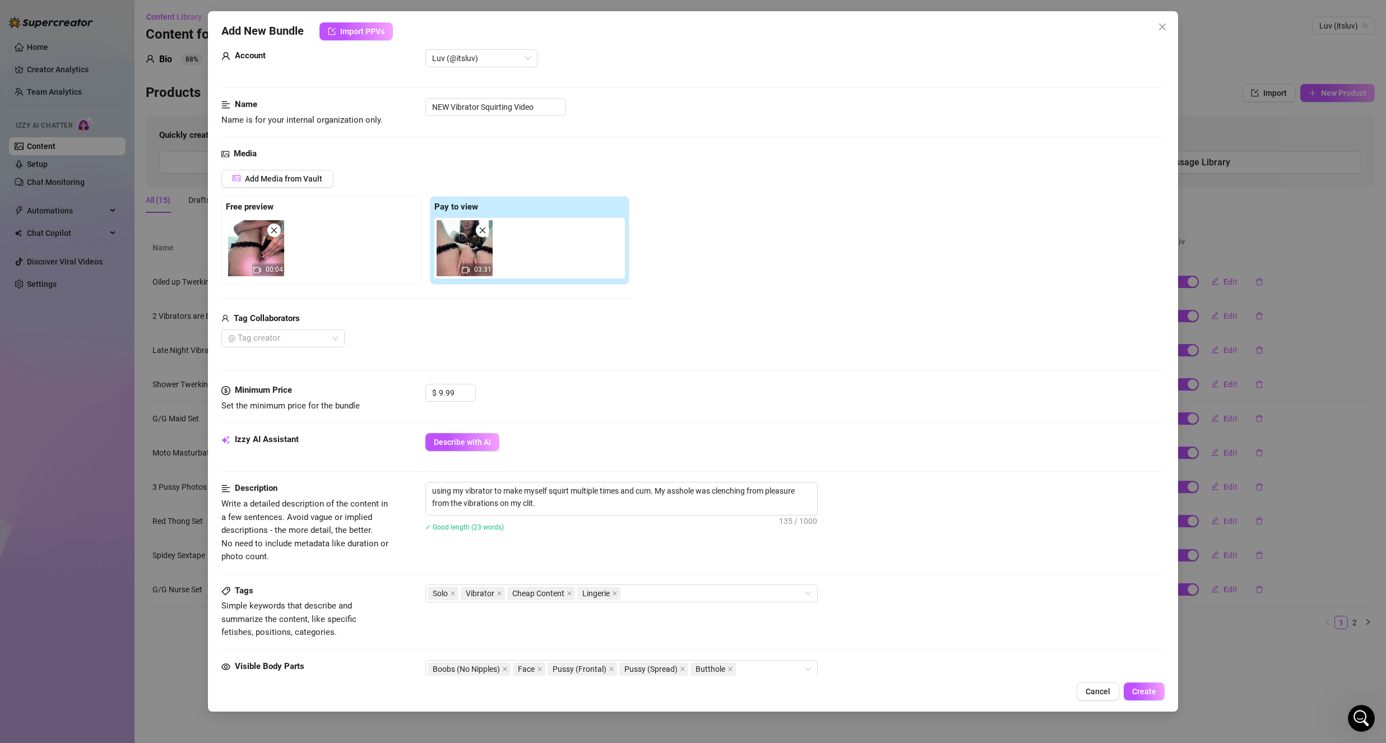
scroll to position [0, 0]
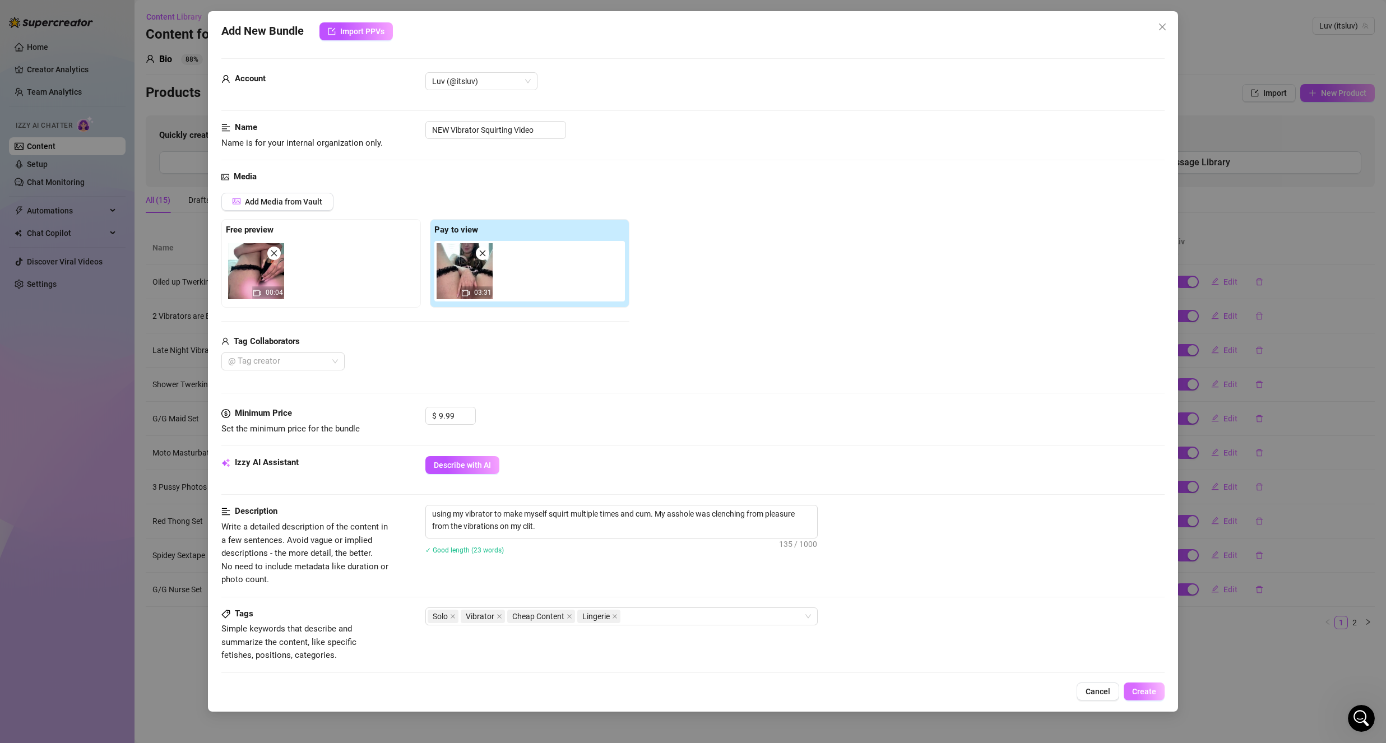
click at [1153, 693] on span "Create" at bounding box center [1144, 691] width 24 height 9
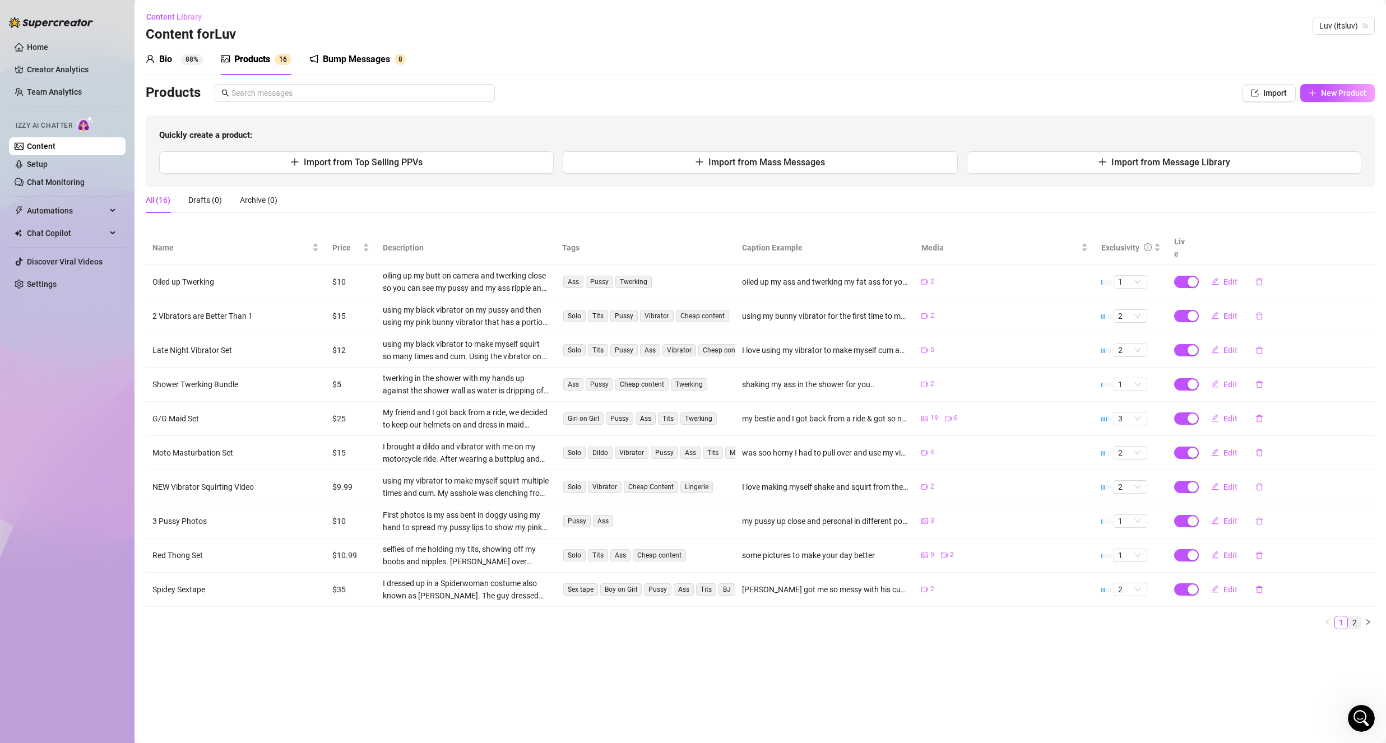
click at [1354, 616] on link "2" at bounding box center [1354, 622] width 12 height 12
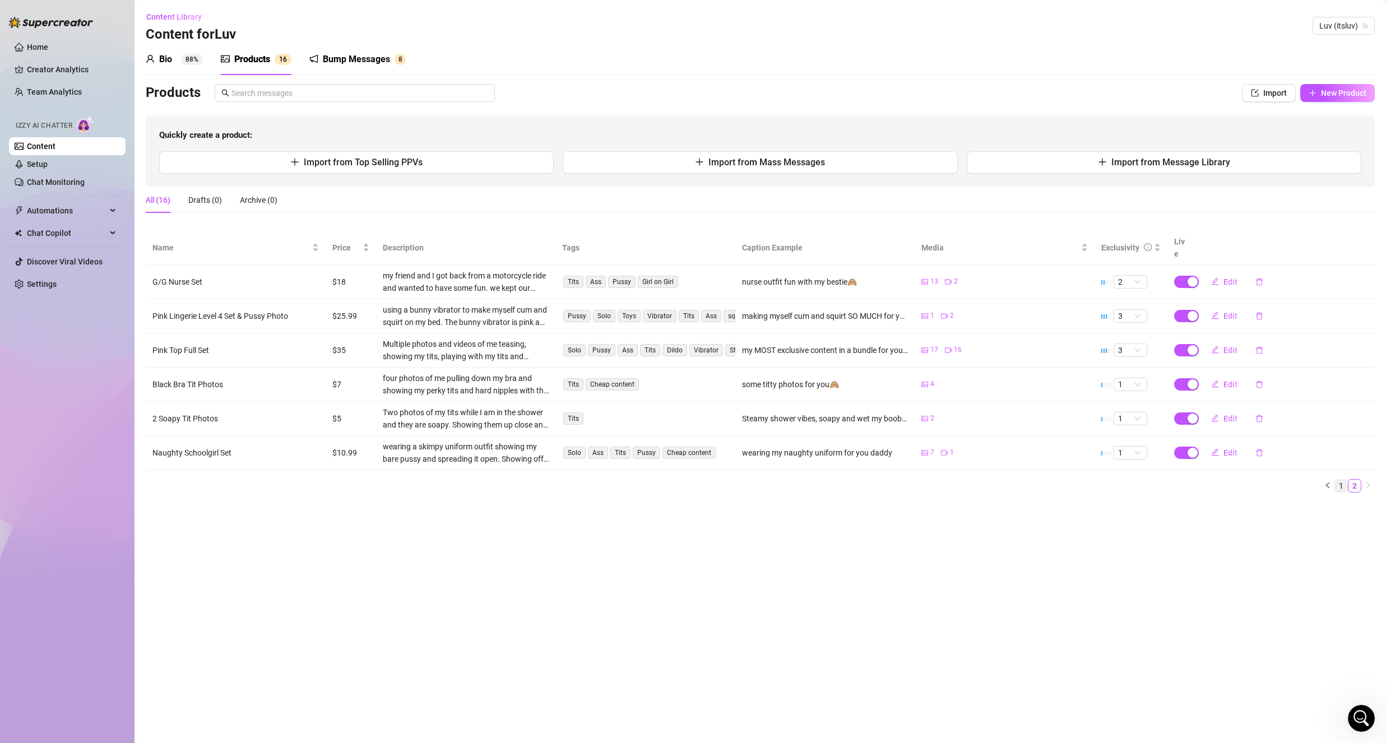
click at [1347, 479] on li "1" at bounding box center [1340, 485] width 13 height 13
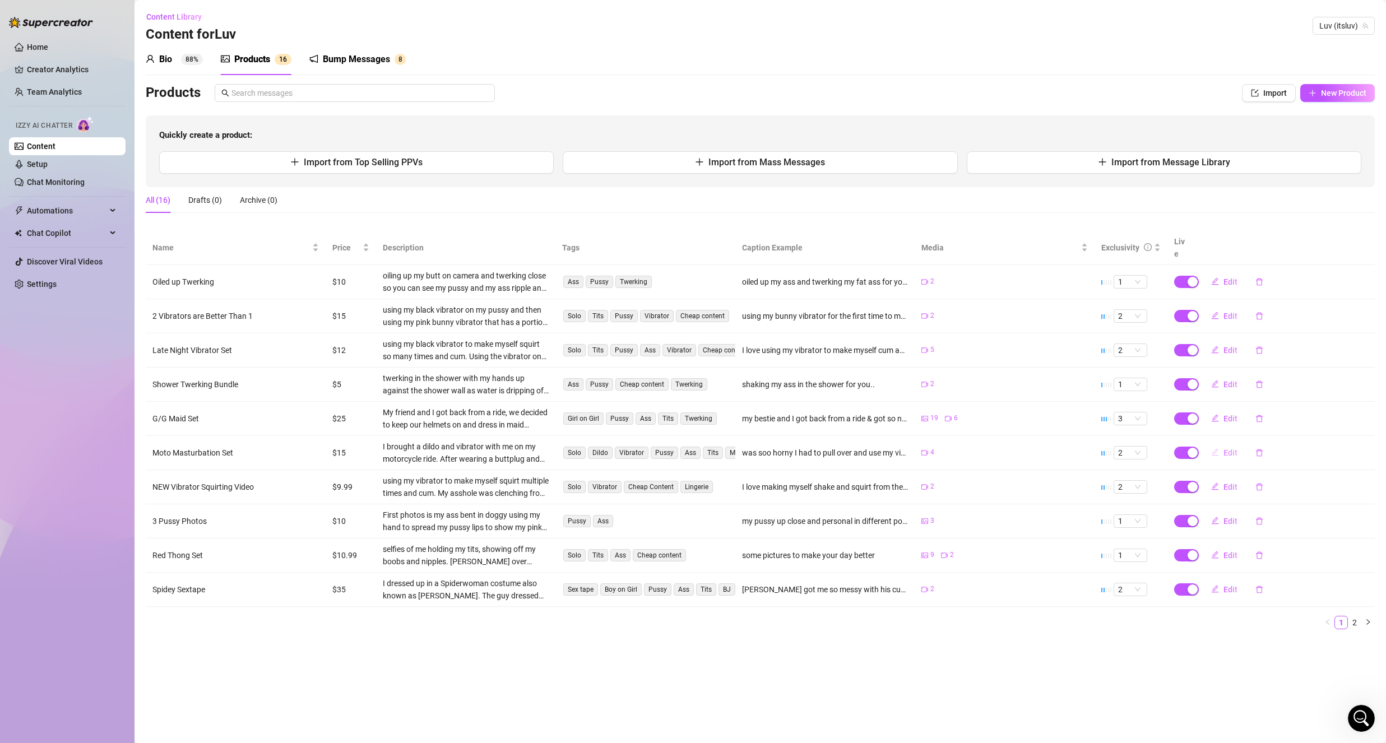
click at [1220, 444] on button "Edit" at bounding box center [1224, 453] width 44 height 18
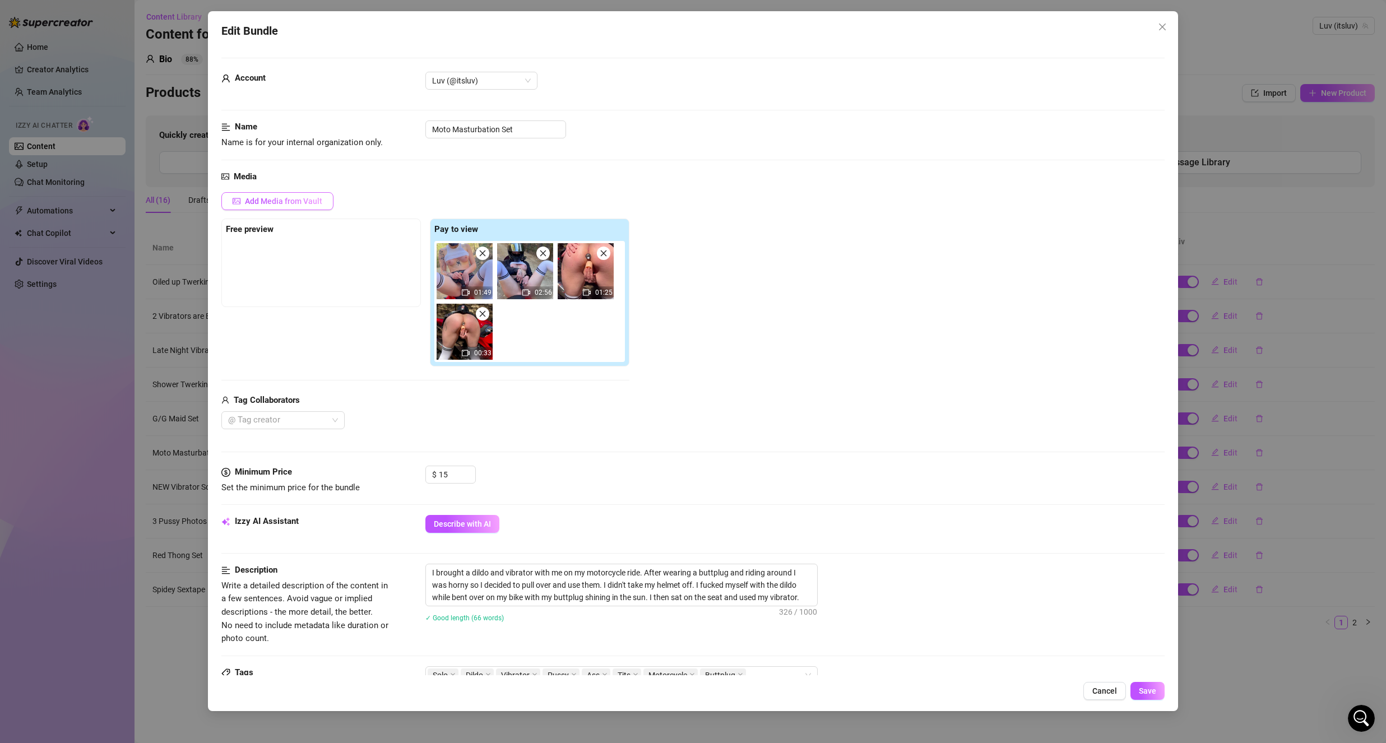
click at [274, 201] on span "Add Media from Vault" at bounding box center [283, 201] width 77 height 9
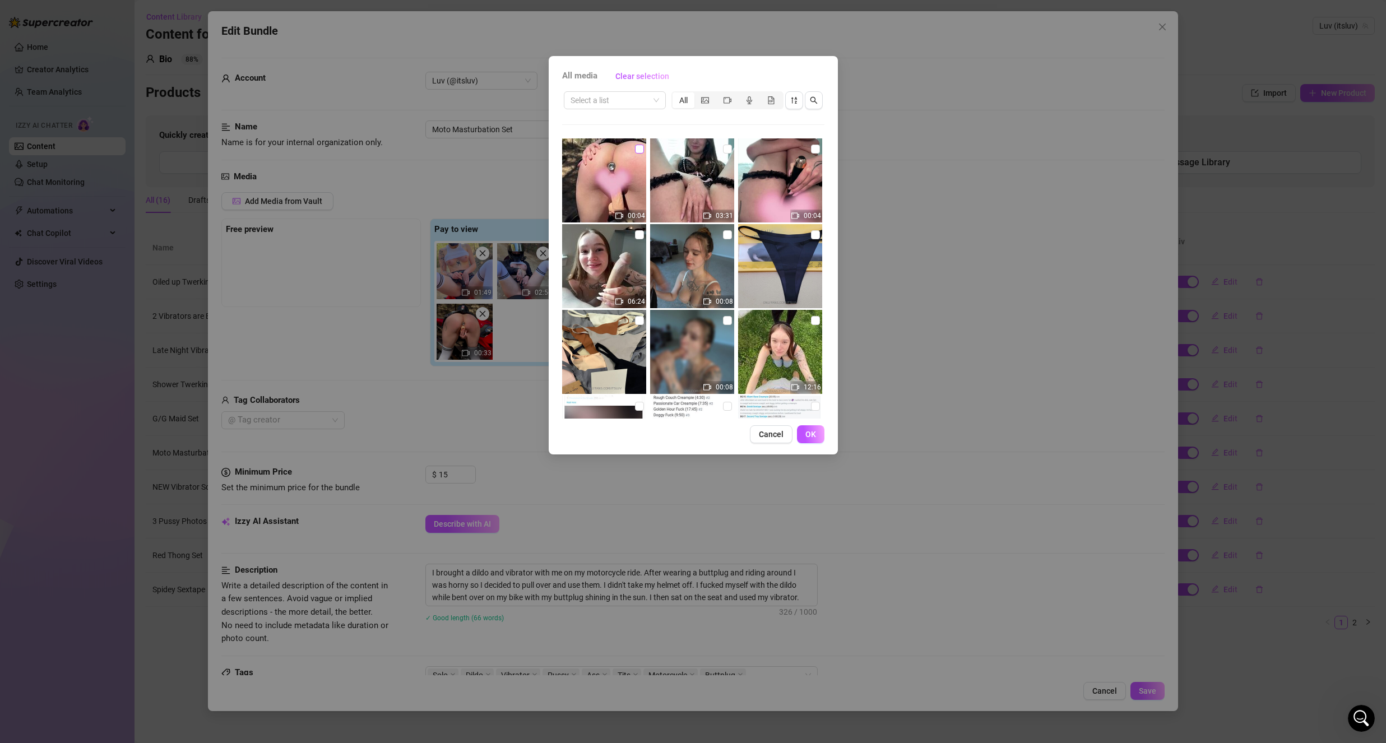
click at [641, 146] on input "checkbox" at bounding box center [639, 149] width 9 height 9
click at [810, 426] on button "OK" at bounding box center [810, 434] width 27 height 18
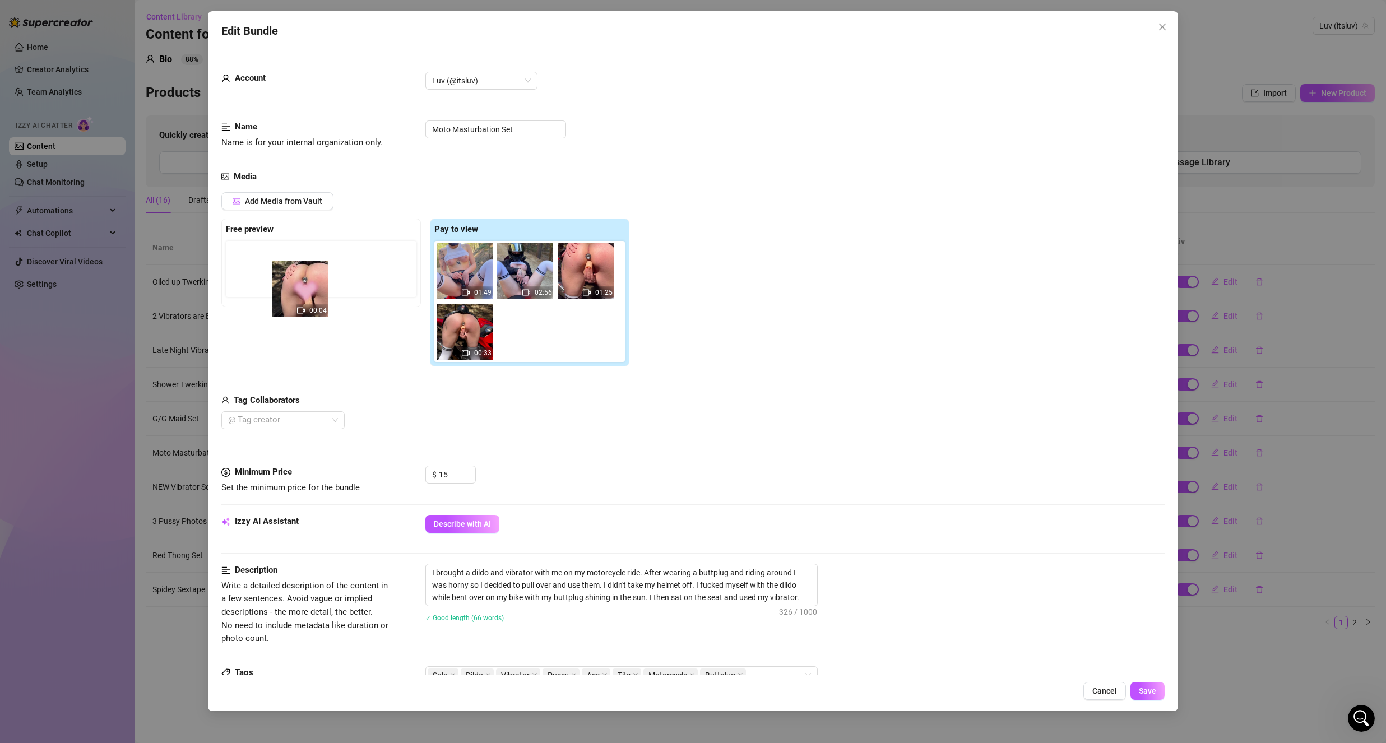
drag, startPoint x: 535, startPoint y: 342, endPoint x: 308, endPoint y: 300, distance: 231.5
click at [307, 300] on div "Free preview Pay to view 01:49 02:56 01:25 00:33 00:04" at bounding box center [425, 293] width 408 height 148
drag, startPoint x: 531, startPoint y: 353, endPoint x: 321, endPoint y: 292, distance: 218.7
click at [308, 284] on div "Free preview Pay to view 01:49 02:56 01:25 00:33 00:04" at bounding box center [425, 293] width 408 height 148
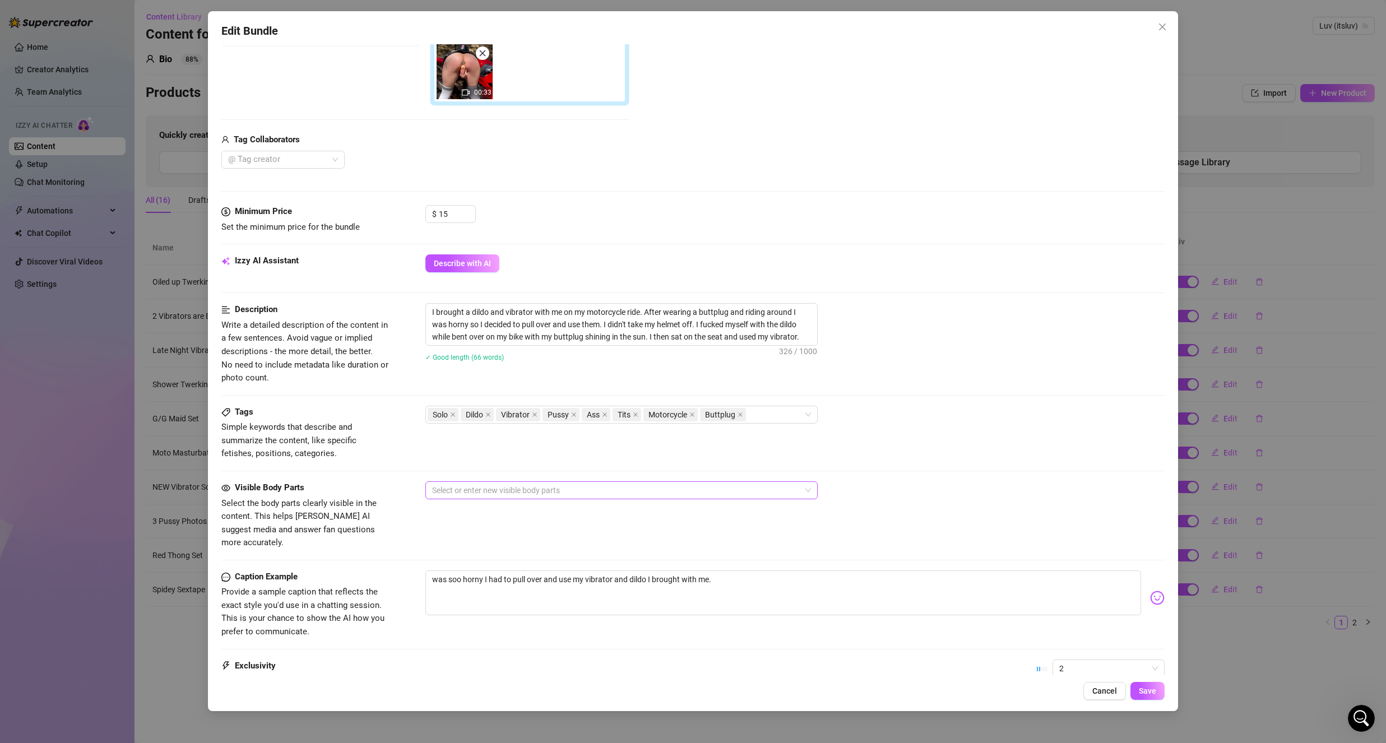
scroll to position [280, 0]
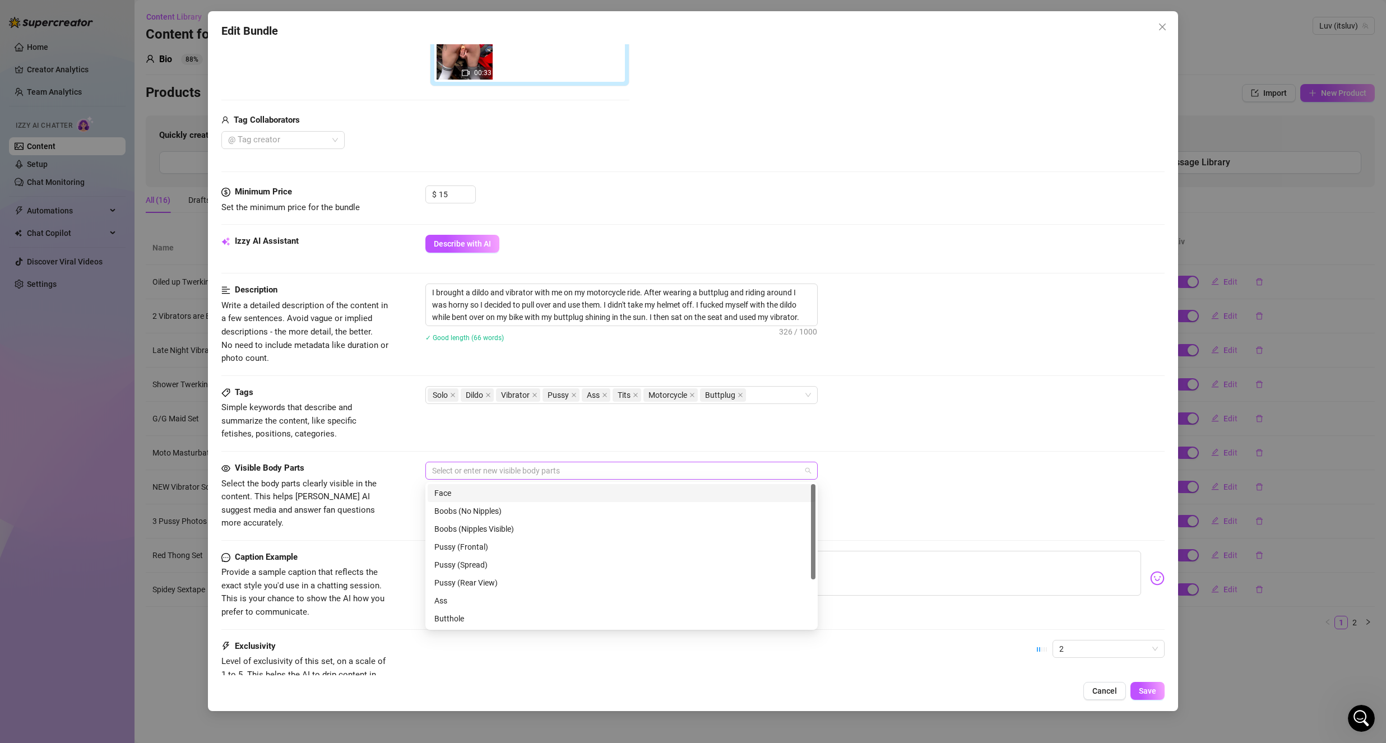
click at [516, 464] on div at bounding box center [616, 471] width 376 height 16
click at [511, 532] on div "Boobs (Nipples Visible)" at bounding box center [621, 529] width 374 height 12
click at [502, 551] on div "Pussy (Frontal)" at bounding box center [621, 547] width 374 height 12
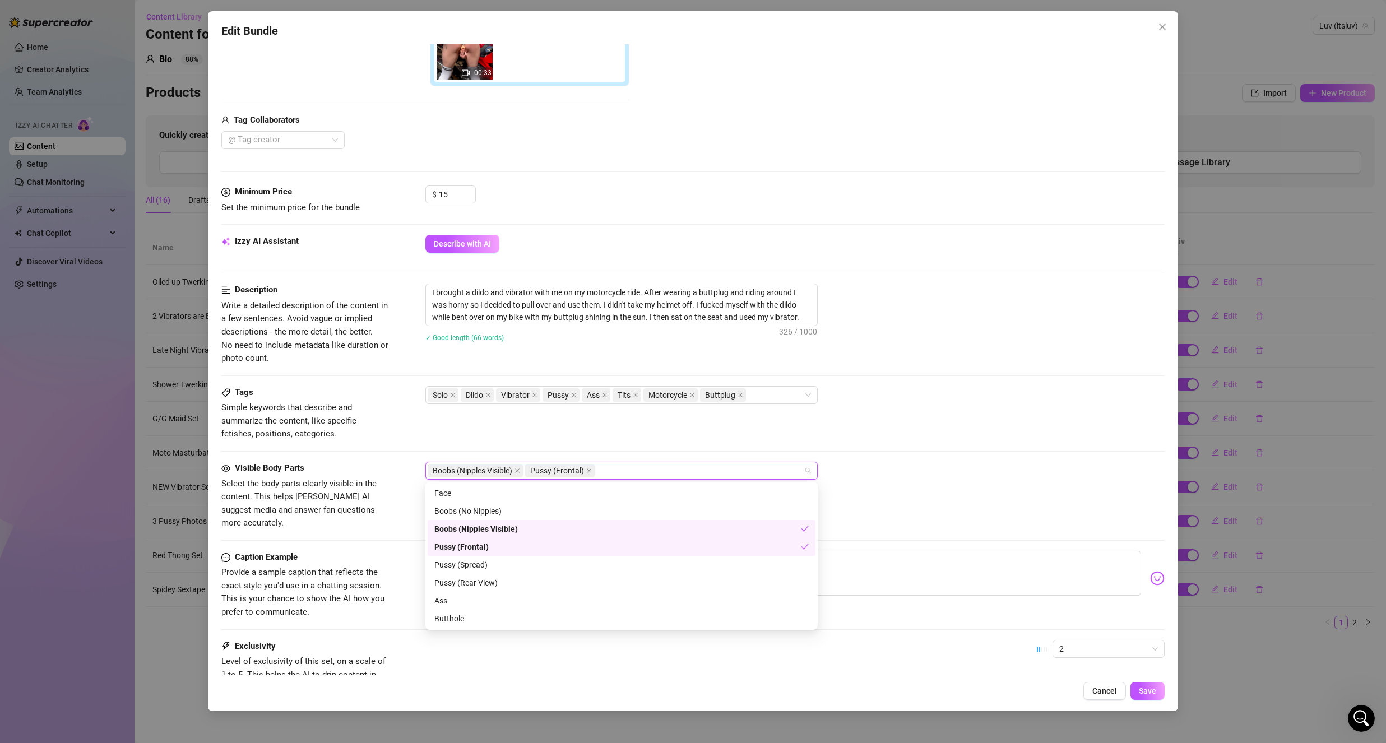
click at [502, 551] on div "Pussy (Frontal)" at bounding box center [617, 547] width 367 height 12
drag, startPoint x: 497, startPoint y: 563, endPoint x: 497, endPoint y: 581, distance: 17.9
click at [497, 564] on div "Pussy (Spread)" at bounding box center [621, 565] width 374 height 12
click at [497, 586] on div "Pussy (Rear View)" at bounding box center [621, 583] width 374 height 12
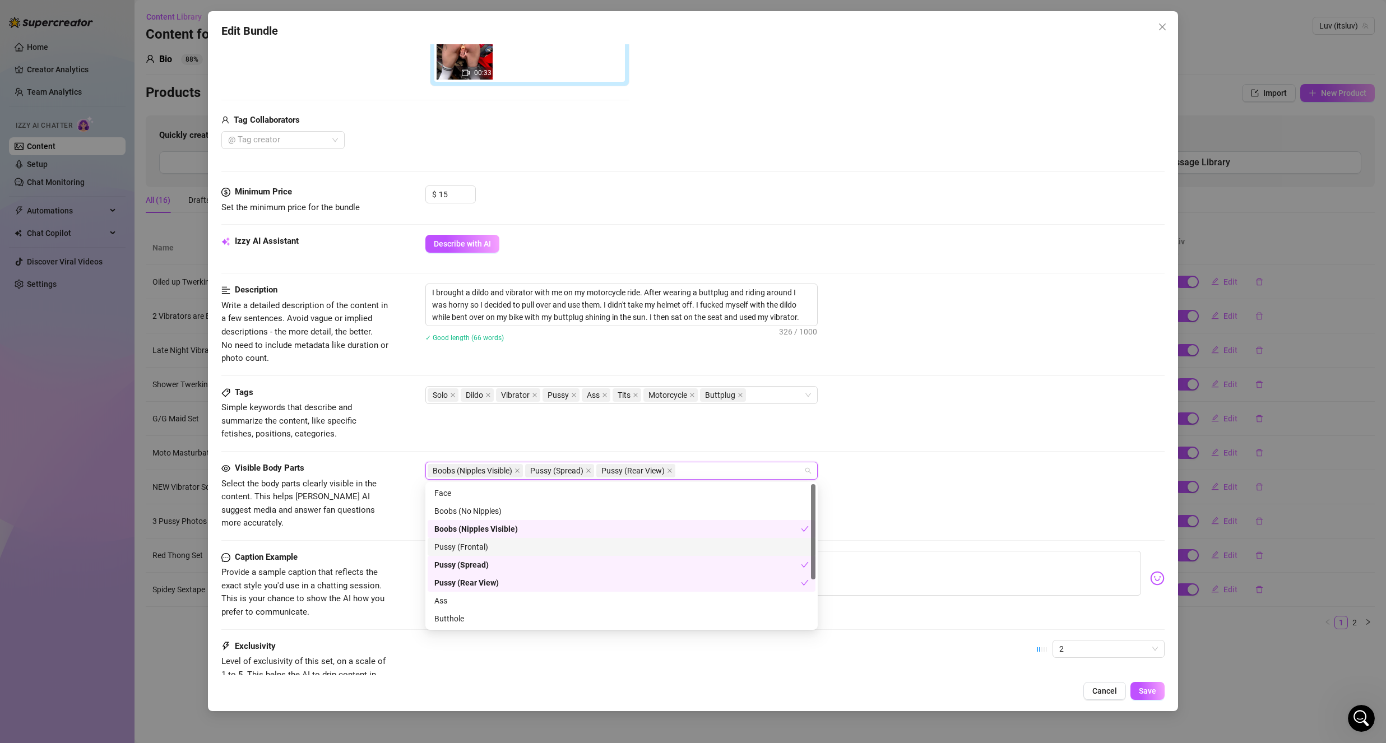
click at [483, 553] on div "Pussy (Frontal)" at bounding box center [622, 547] width 388 height 18
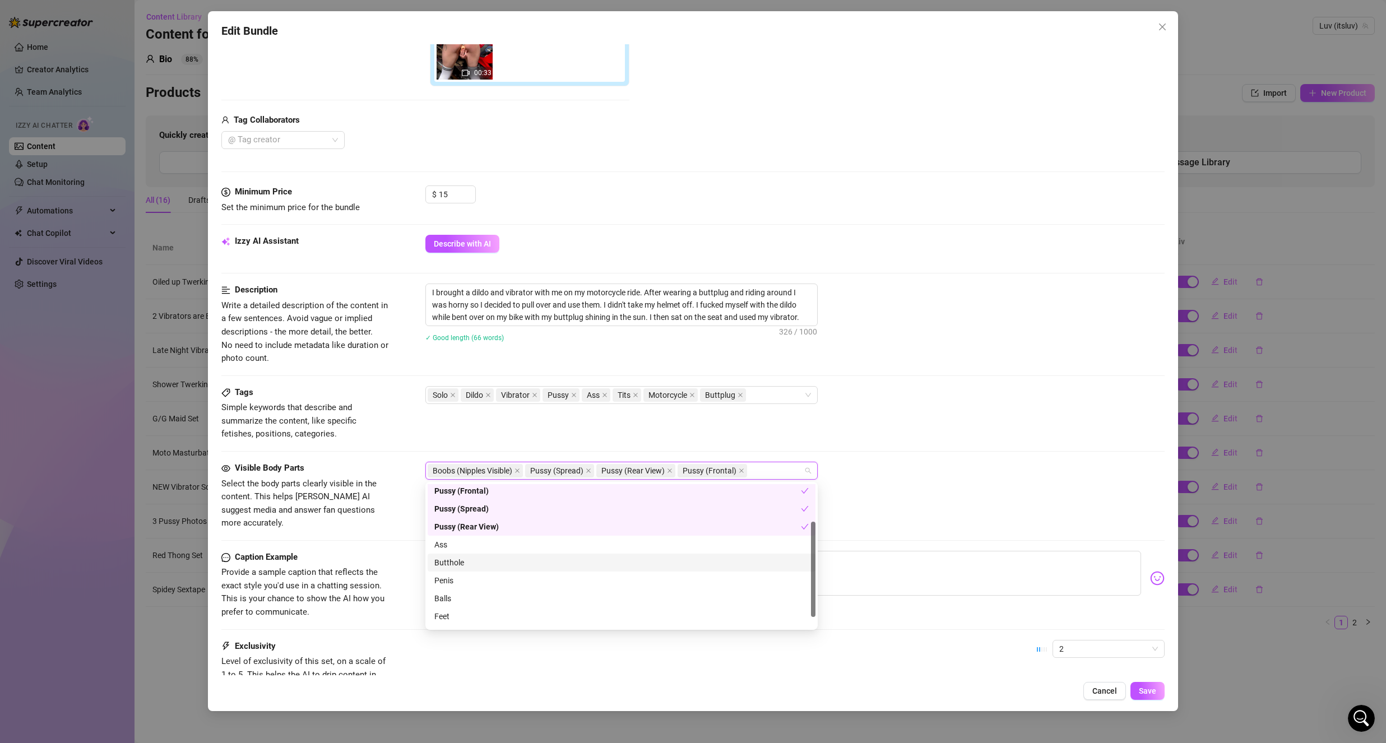
click at [483, 562] on div "Butthole" at bounding box center [621, 563] width 374 height 12
click at [486, 539] on div "Ass" at bounding box center [621, 545] width 374 height 12
click at [471, 630] on div "Belly" at bounding box center [621, 634] width 374 height 12
click at [344, 567] on span "Provide a sample caption that reflects the exact style you'd use in a chatting …" at bounding box center [302, 592] width 163 height 50
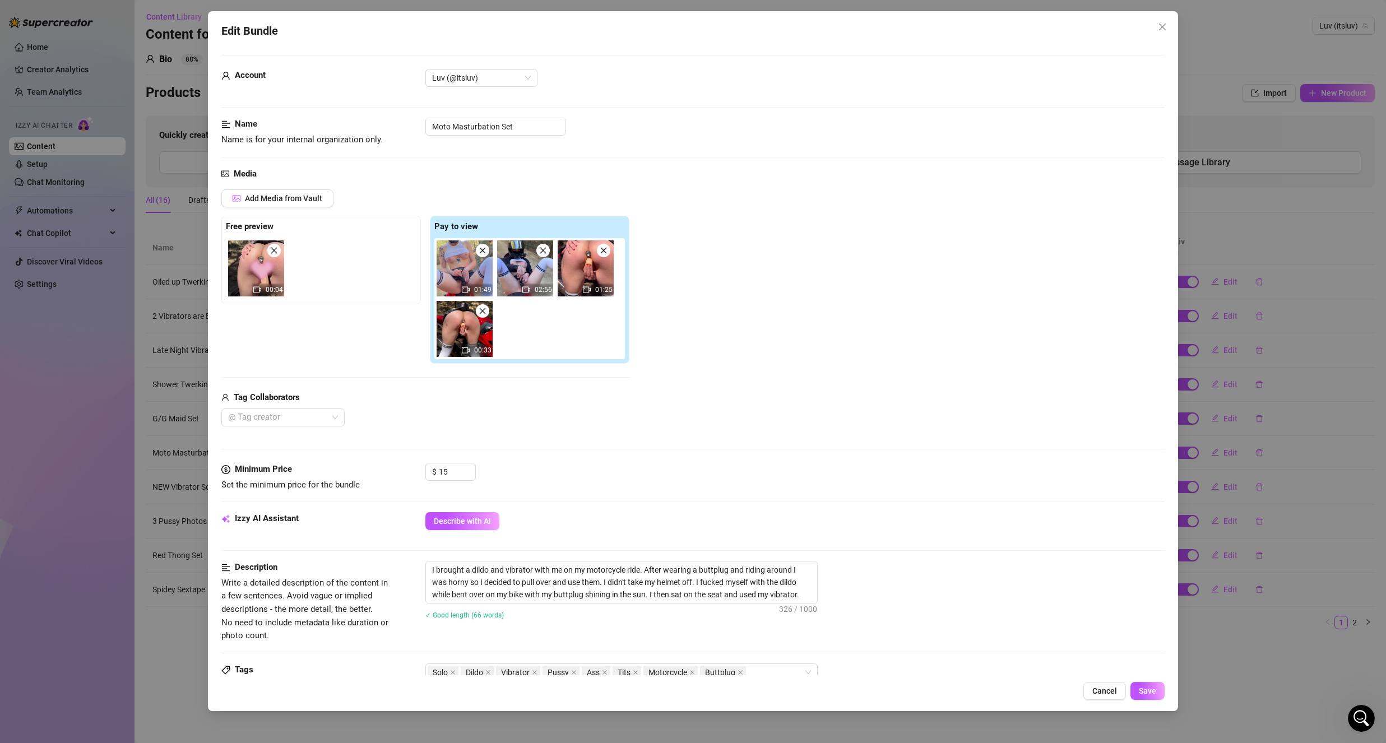
scroll to position [0, 0]
click at [1146, 688] on span "Save" at bounding box center [1147, 691] width 17 height 9
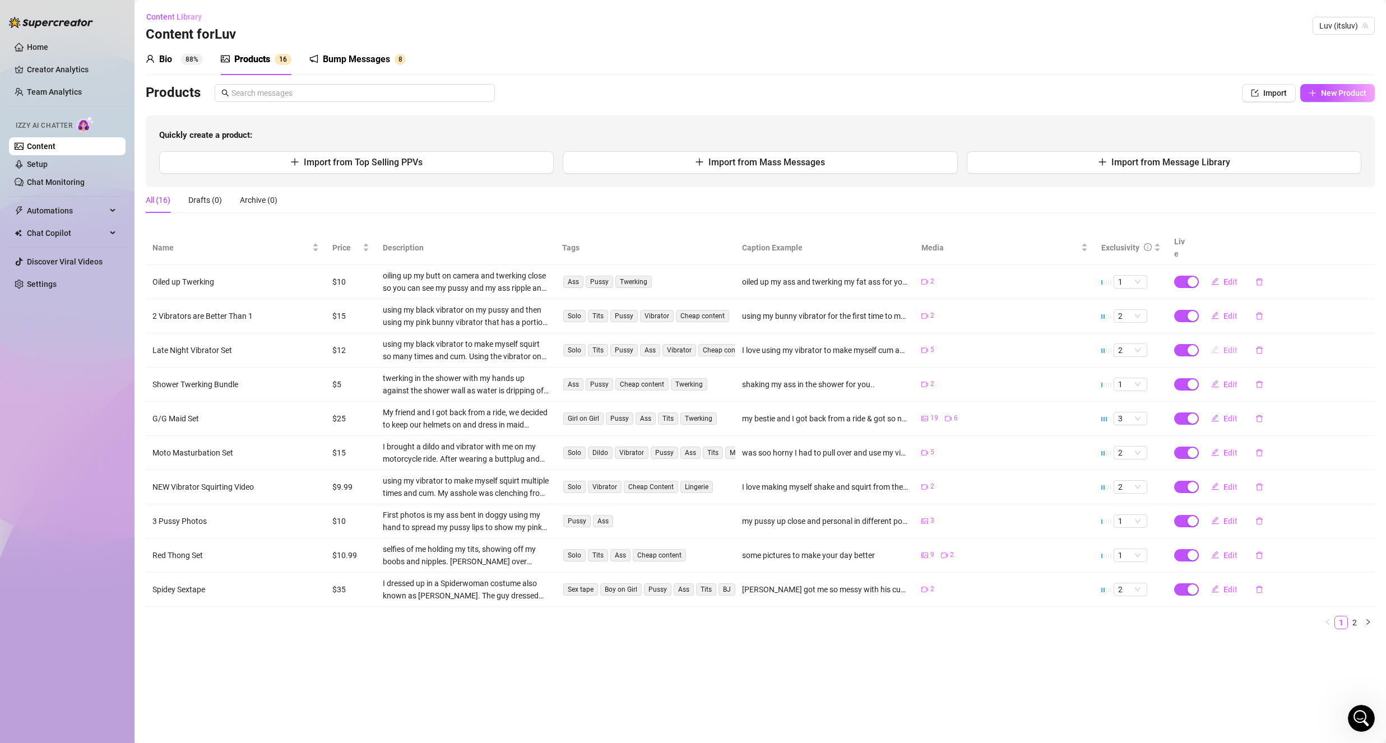
click at [1232, 346] on span "Edit" at bounding box center [1230, 350] width 14 height 9
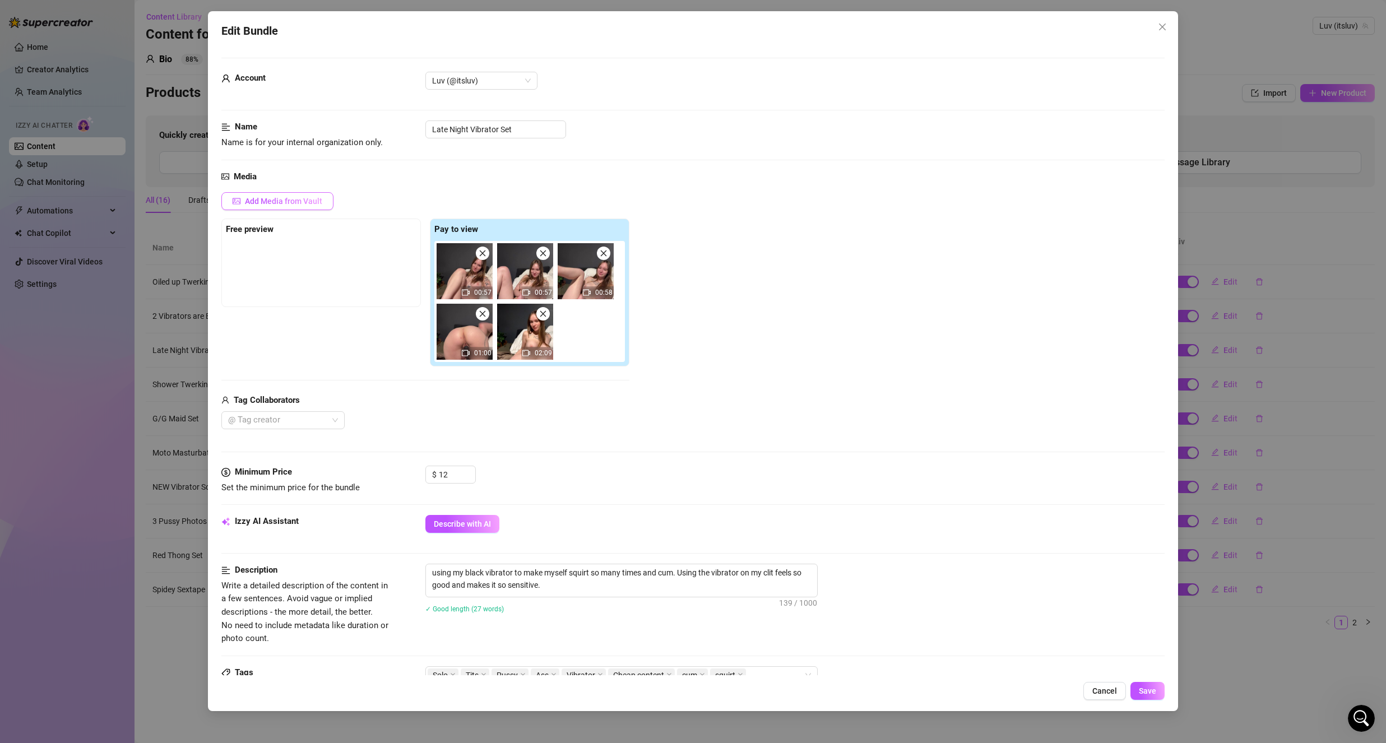
click at [263, 201] on span "Add Media from Vault" at bounding box center [283, 201] width 77 height 9
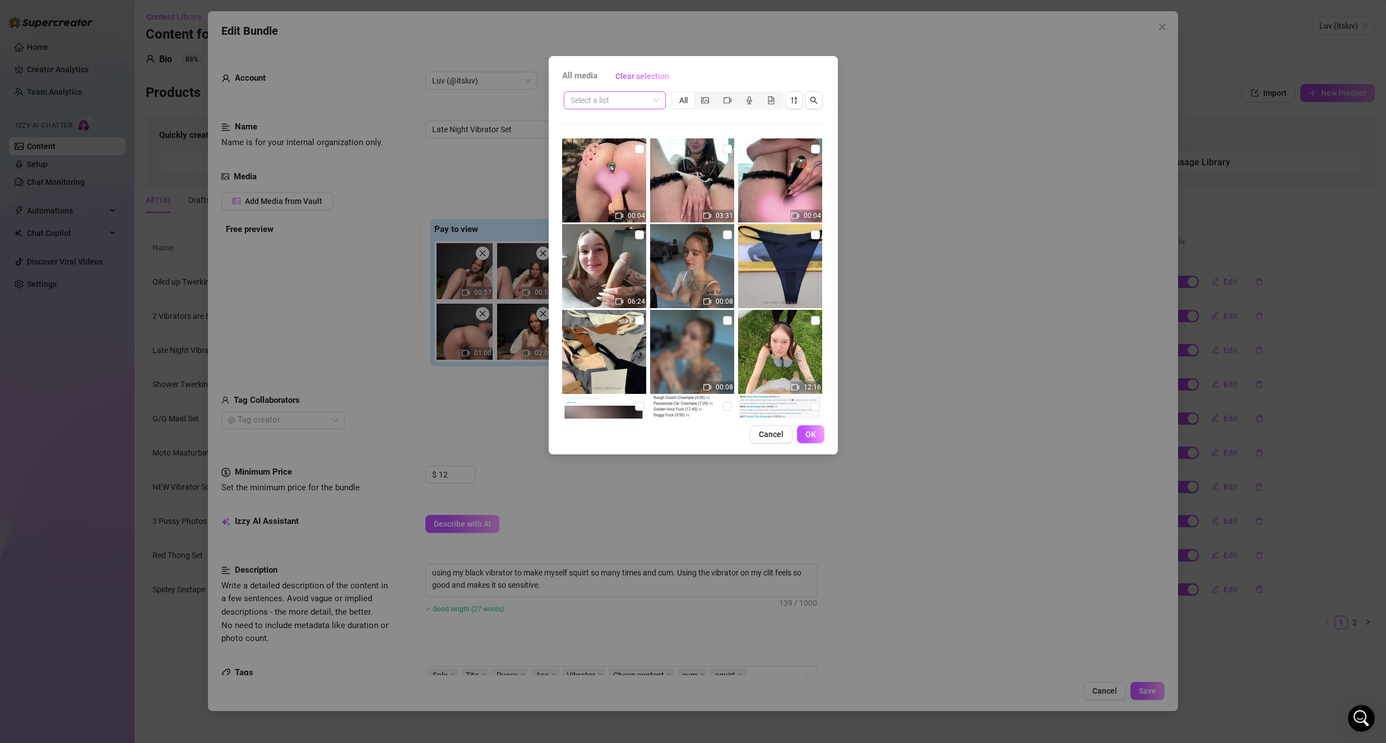
click at [633, 106] on input "search" at bounding box center [610, 100] width 78 height 17
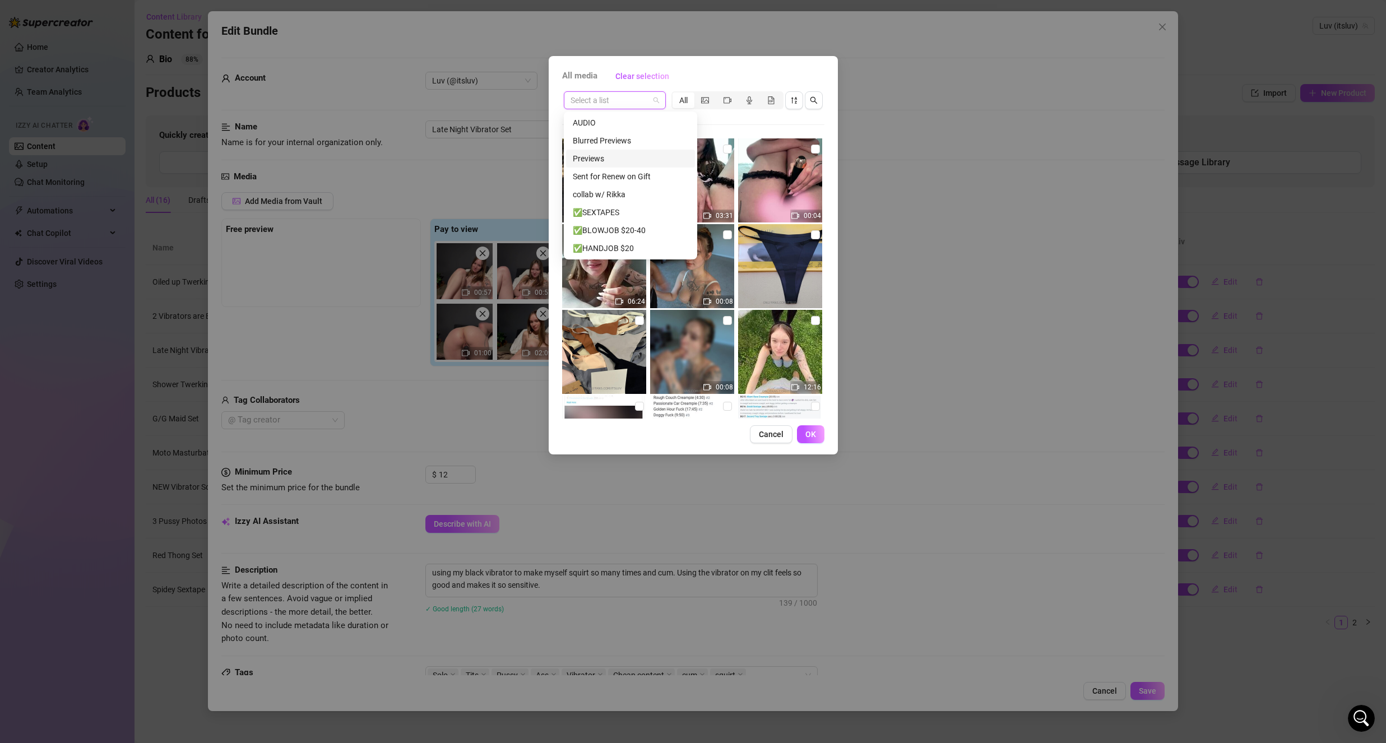
click at [613, 165] on div "Previews" at bounding box center [630, 159] width 129 height 18
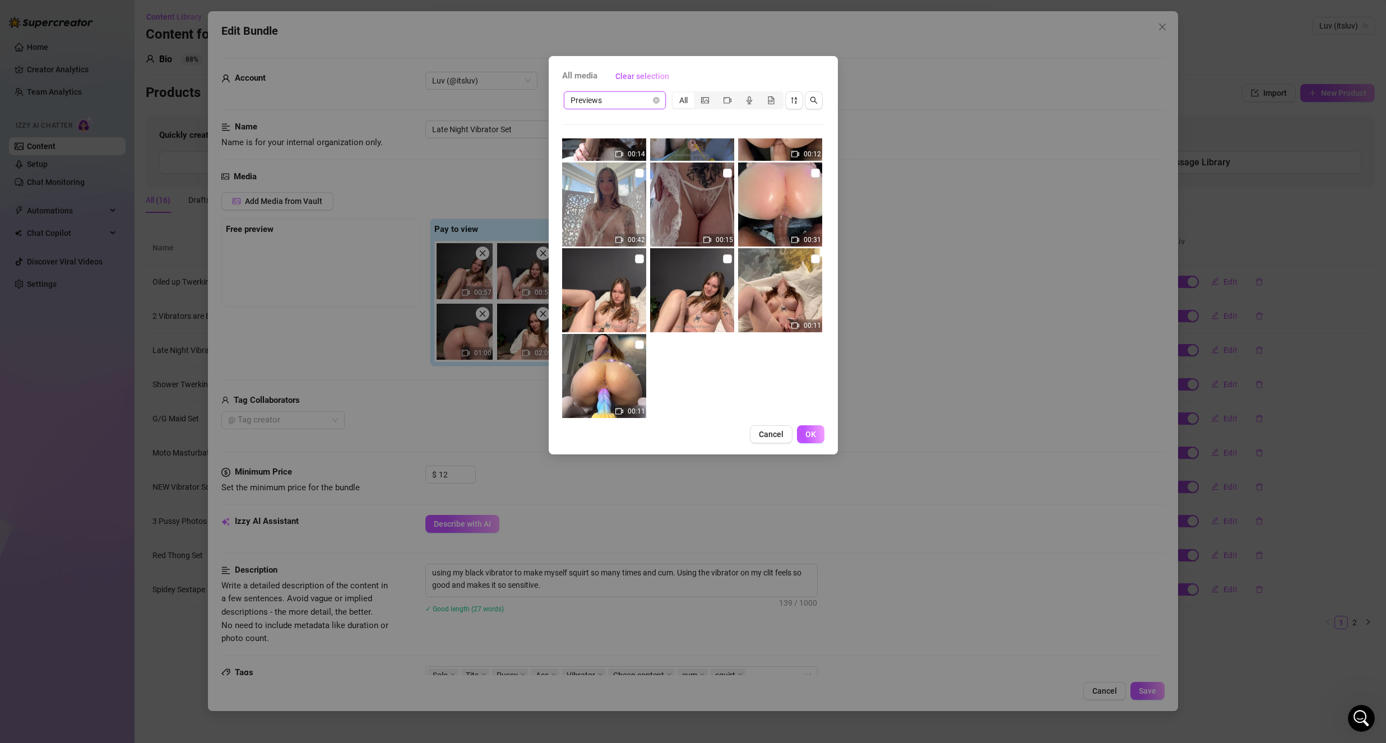
scroll to position [1095, 0]
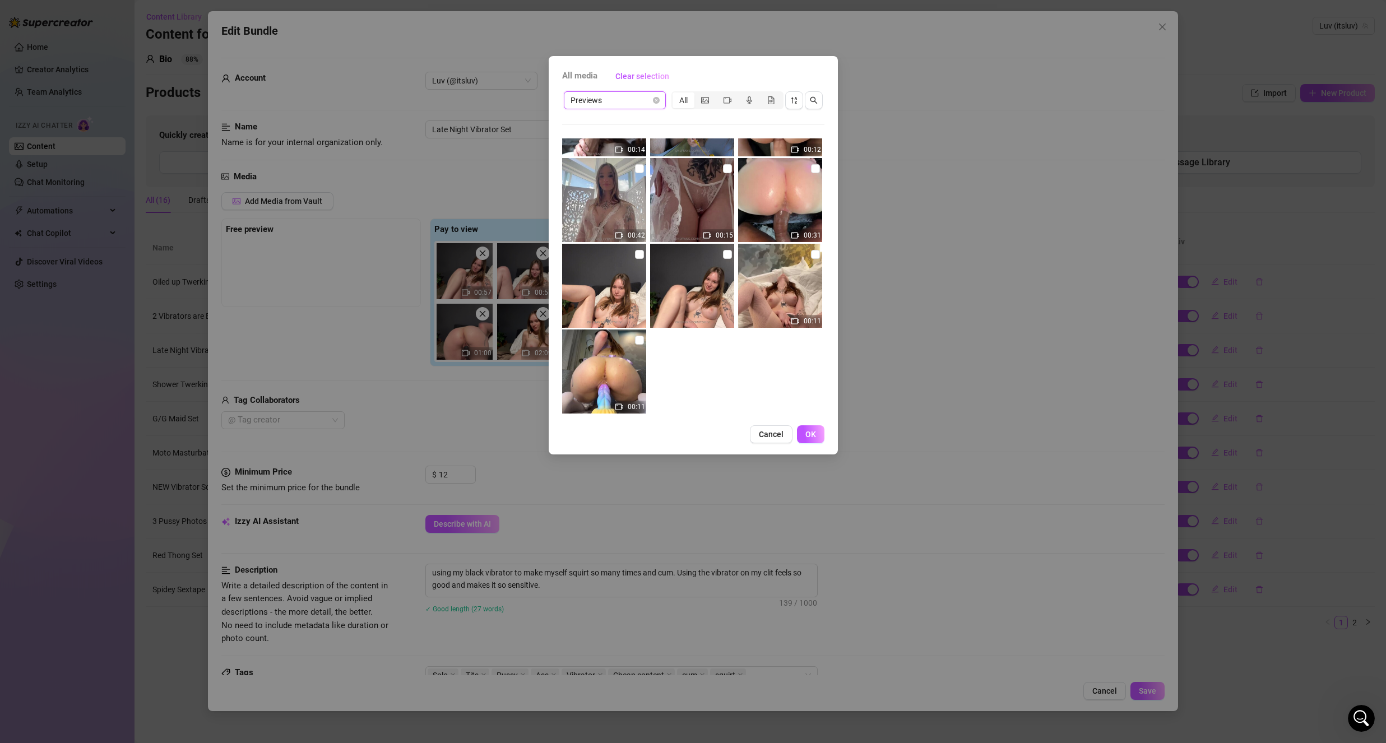
click at [643, 257] on img at bounding box center [604, 286] width 84 height 84
drag, startPoint x: 636, startPoint y: 253, endPoint x: 717, endPoint y: 323, distance: 107.7
click at [636, 254] on input "checkbox" at bounding box center [639, 254] width 9 height 9
click at [804, 440] on button "OK" at bounding box center [810, 434] width 27 height 18
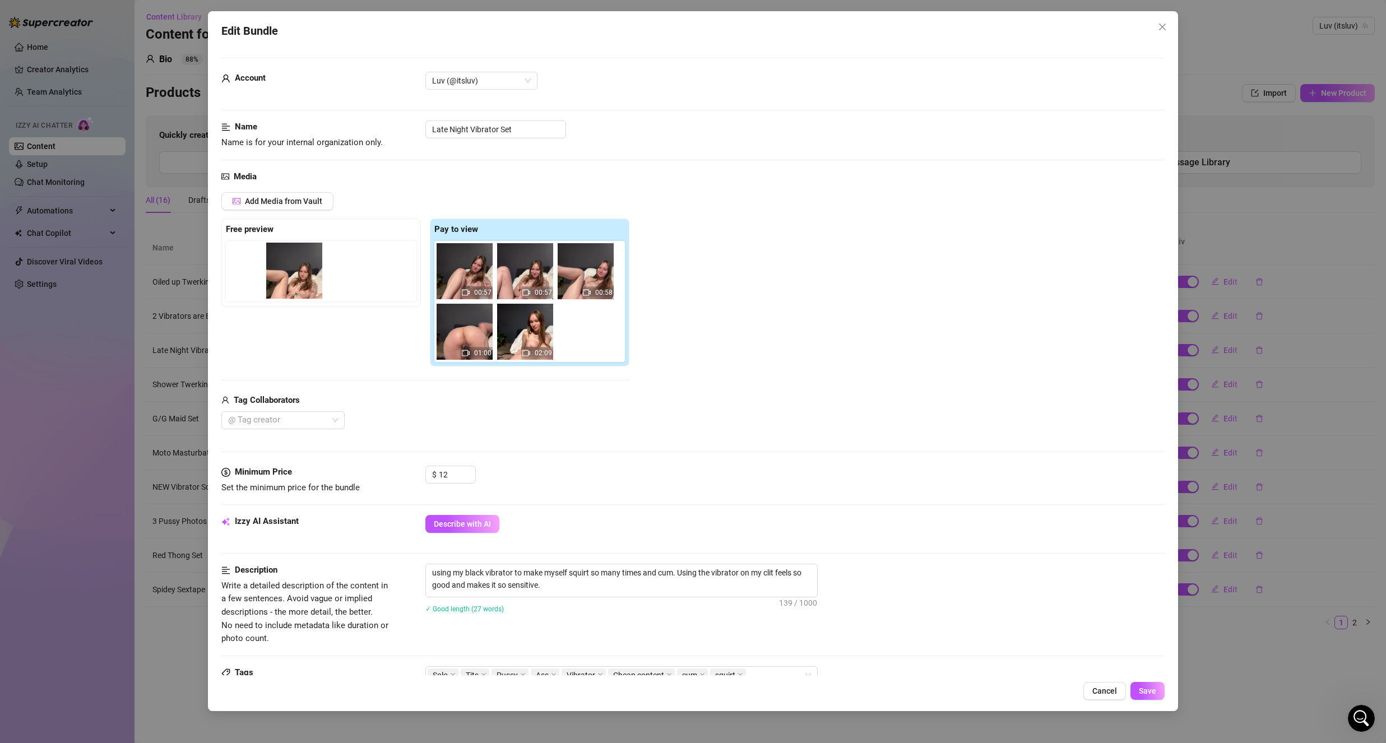
drag, startPoint x: 585, startPoint y: 346, endPoint x: 293, endPoint y: 285, distance: 298.2
click at [288, 285] on div "Free preview Pay to view 00:57 00:57 00:58 01:00 02:09" at bounding box center [425, 293] width 408 height 148
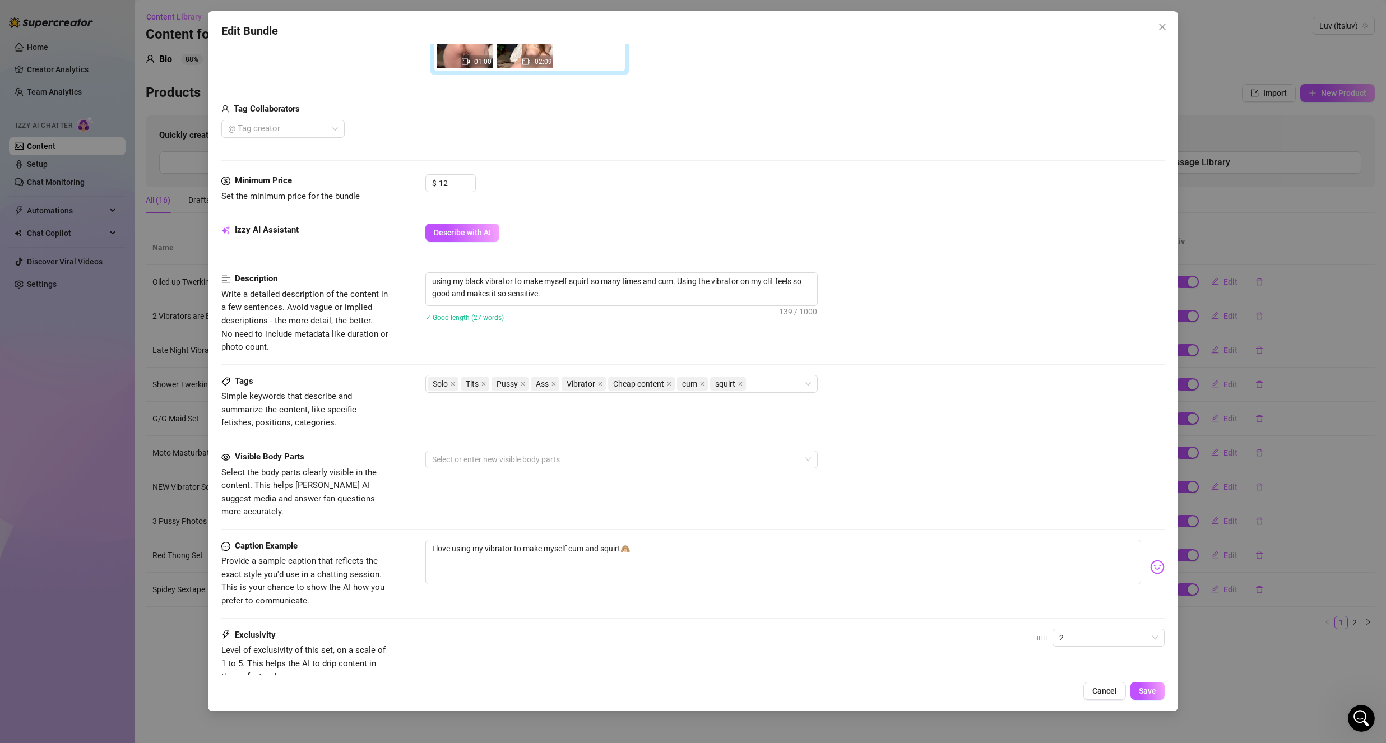
scroll to position [336, 0]
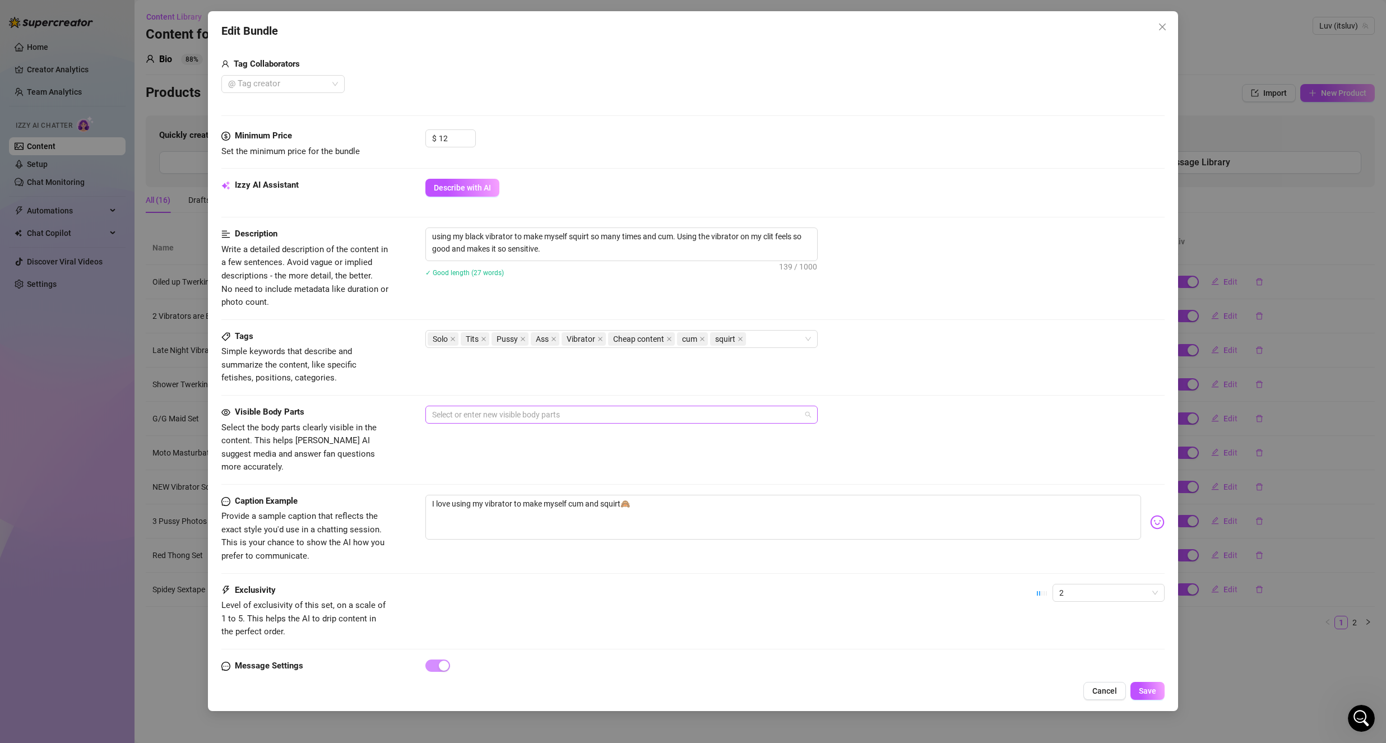
click at [615, 414] on div at bounding box center [616, 415] width 376 height 16
click at [522, 472] on div "Boobs (Nipples Visible)" at bounding box center [621, 473] width 374 height 12
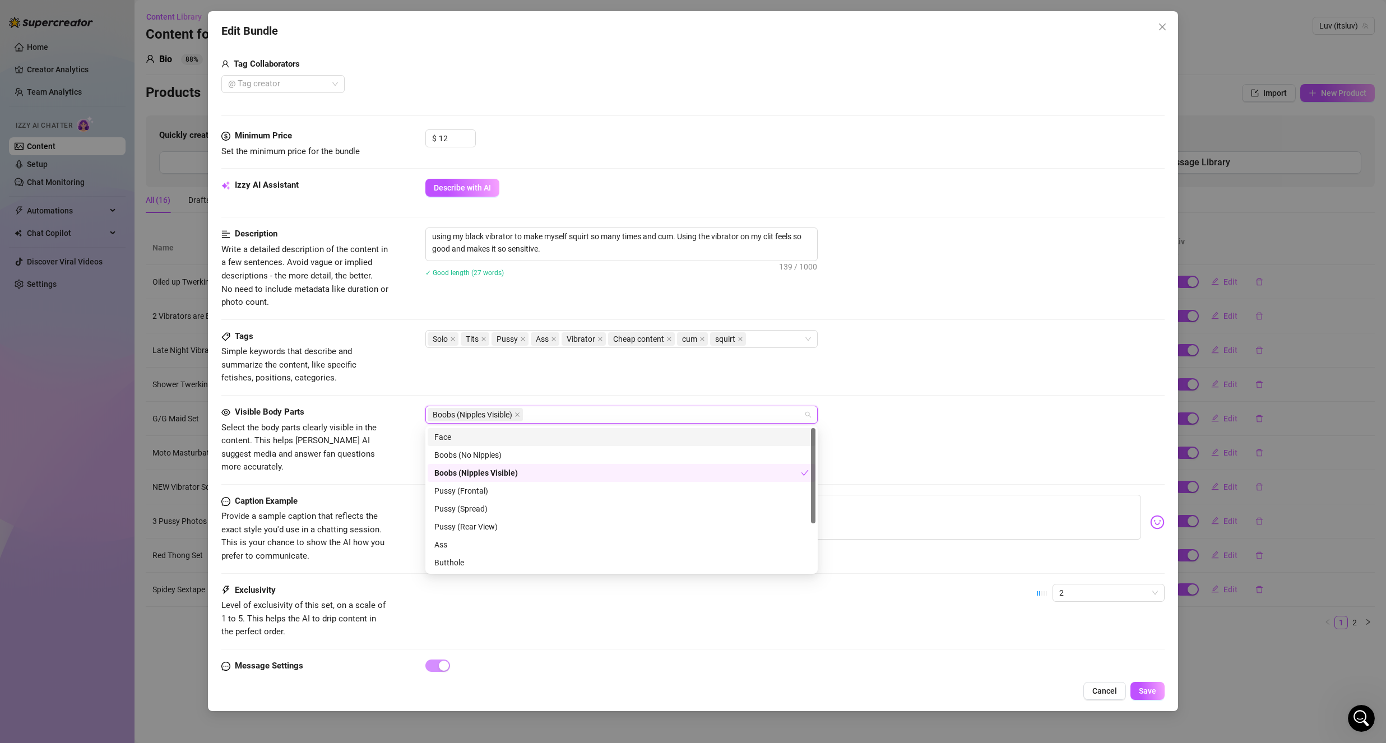
click at [523, 439] on div "Face" at bounding box center [621, 437] width 374 height 12
click at [494, 523] on div "Pussy (Rear View)" at bounding box center [621, 527] width 374 height 12
drag, startPoint x: 503, startPoint y: 492, endPoint x: 504, endPoint y: 506, distance: 14.6
click at [503, 493] on div "Pussy (Frontal)" at bounding box center [621, 491] width 374 height 12
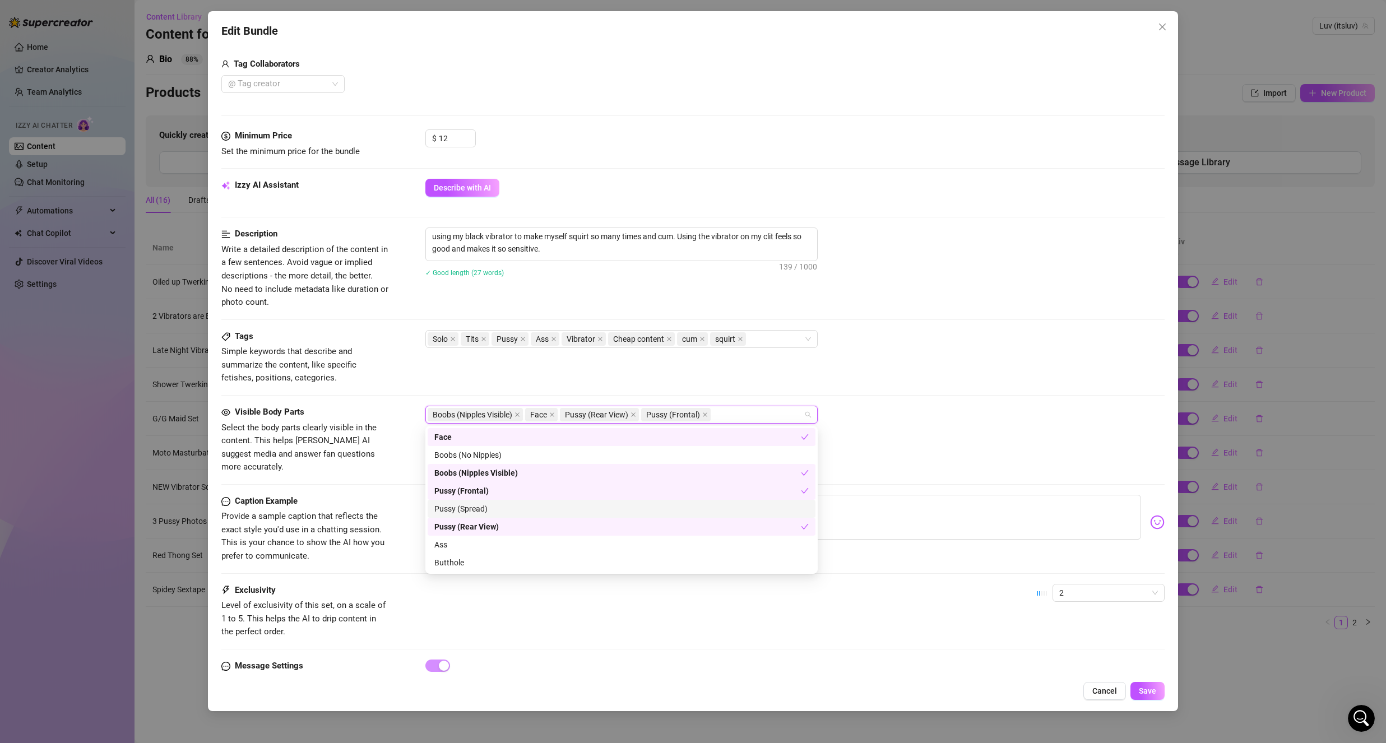
click at [504, 506] on div "Pussy (Spread)" at bounding box center [621, 509] width 374 height 12
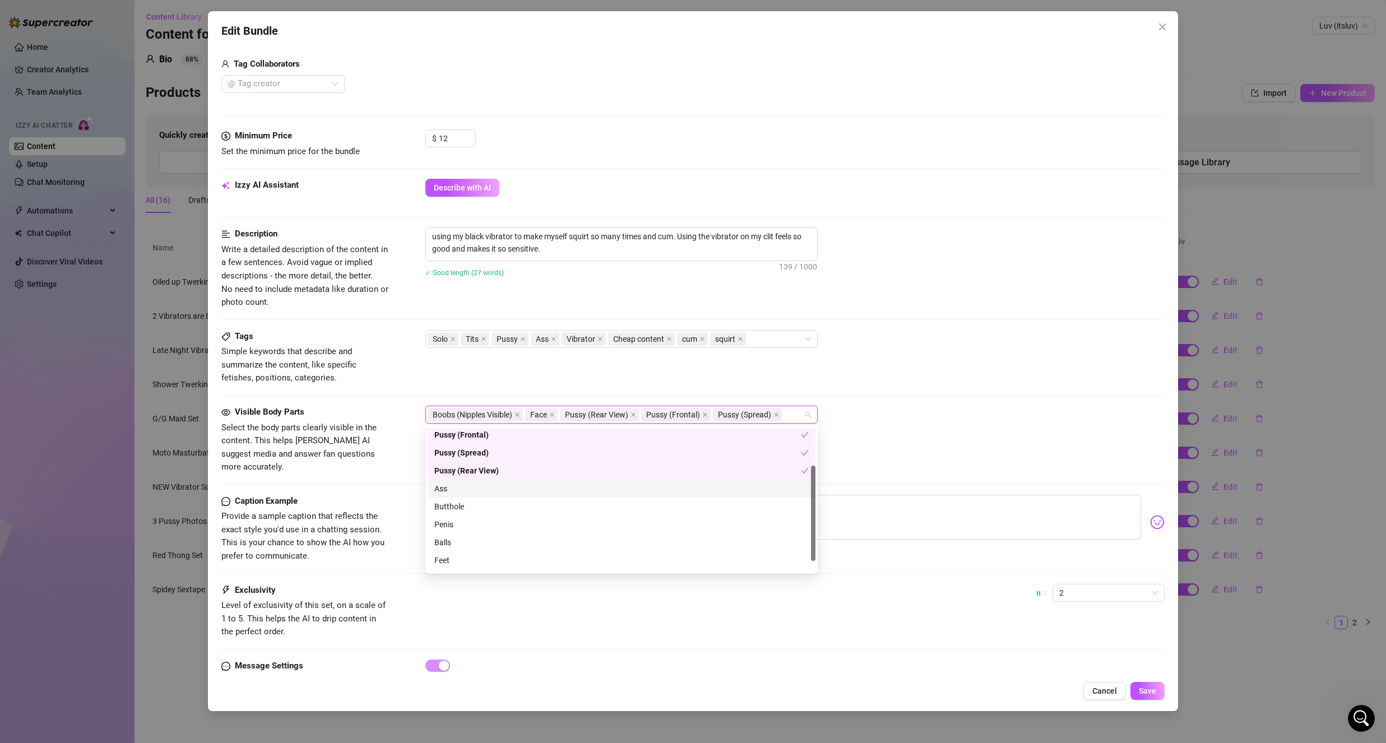
click at [495, 486] on div "Ass" at bounding box center [621, 489] width 374 height 12
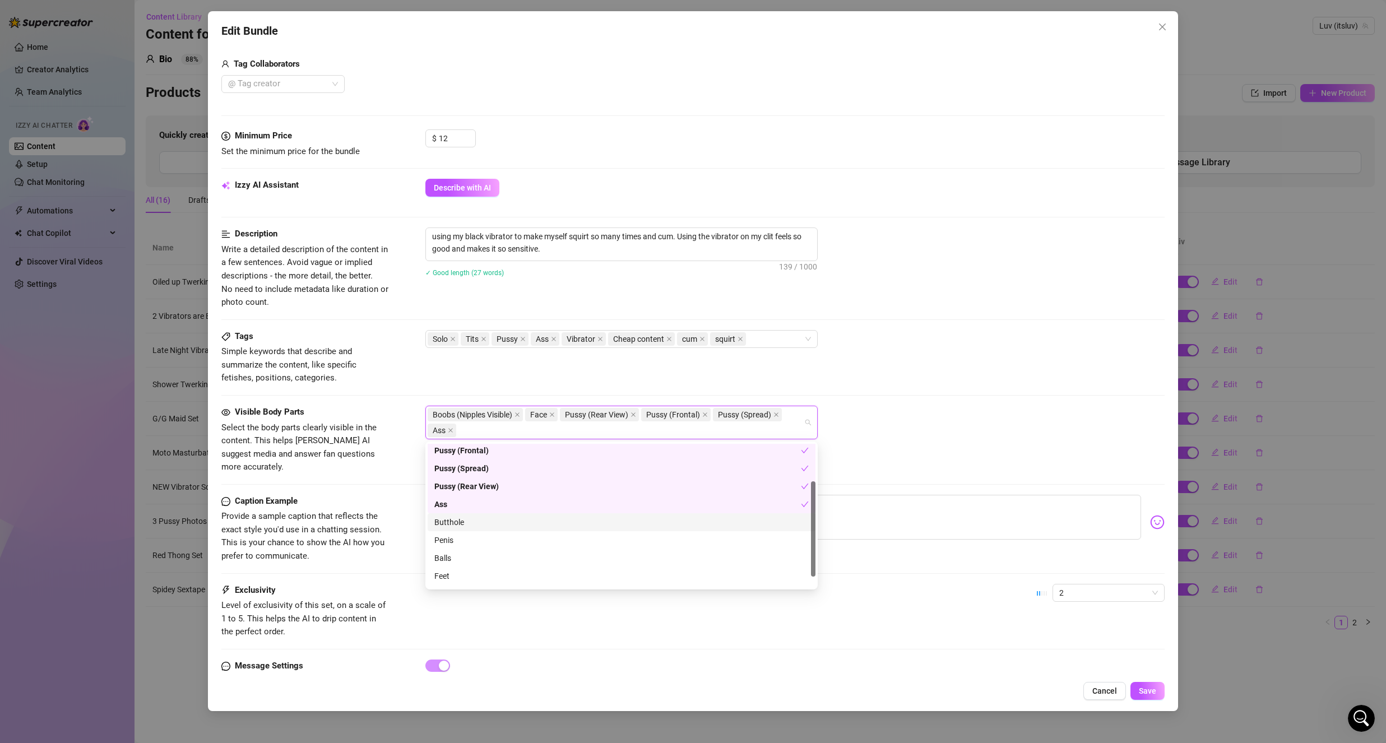
click at [485, 523] on div "Butthole" at bounding box center [621, 522] width 374 height 12
drag, startPoint x: 479, startPoint y: 577, endPoint x: 423, endPoint y: 570, distance: 56.4
click at [479, 578] on div "Belly" at bounding box center [621, 578] width 374 height 12
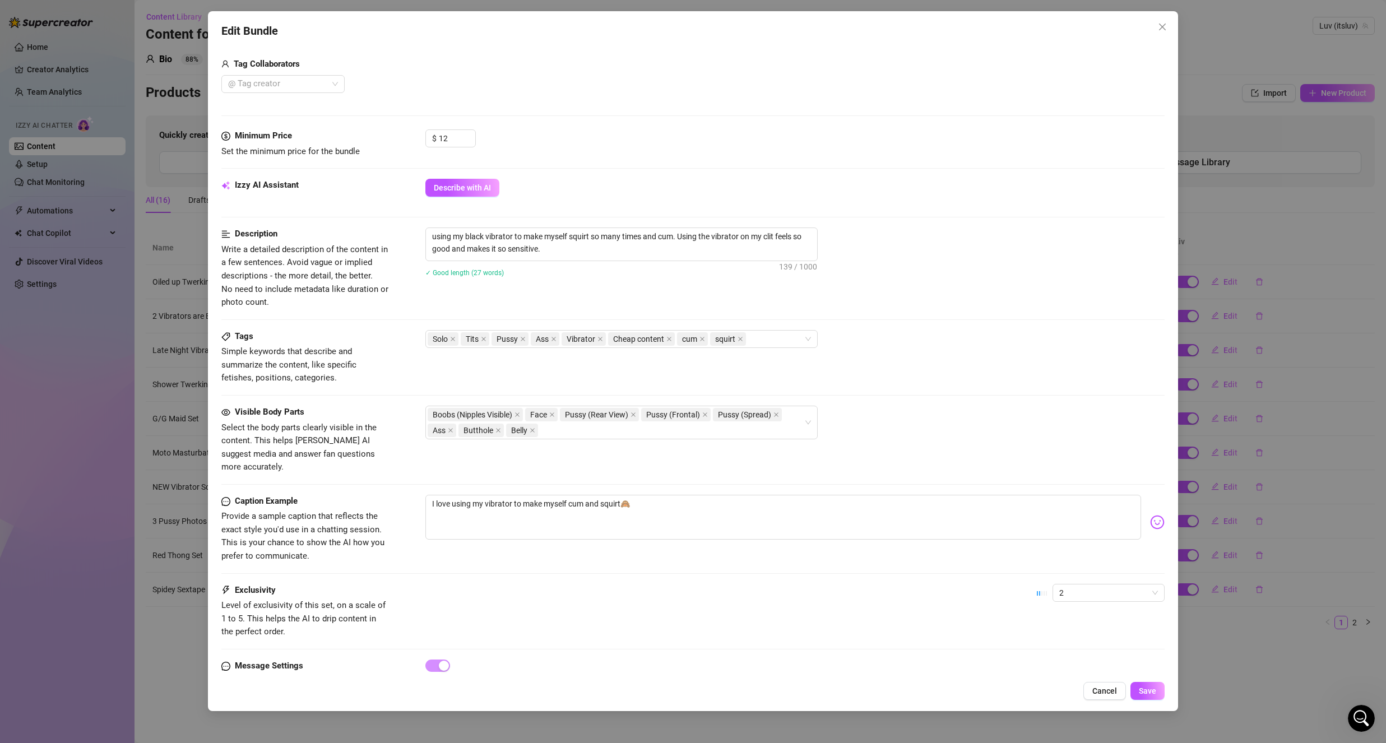
click at [308, 510] on span "Provide a sample caption that reflects the exact style you'd use in a chatting …" at bounding box center [305, 536] width 168 height 53
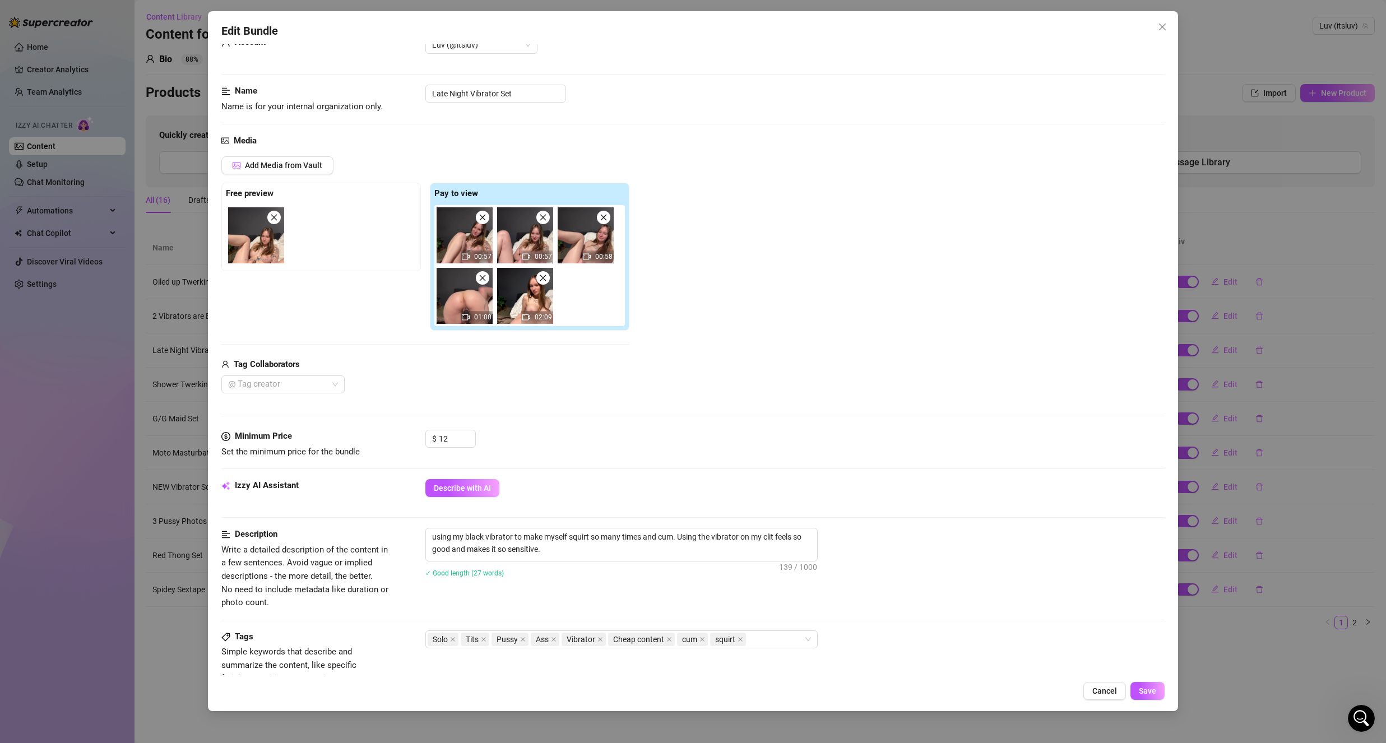
scroll to position [0, 0]
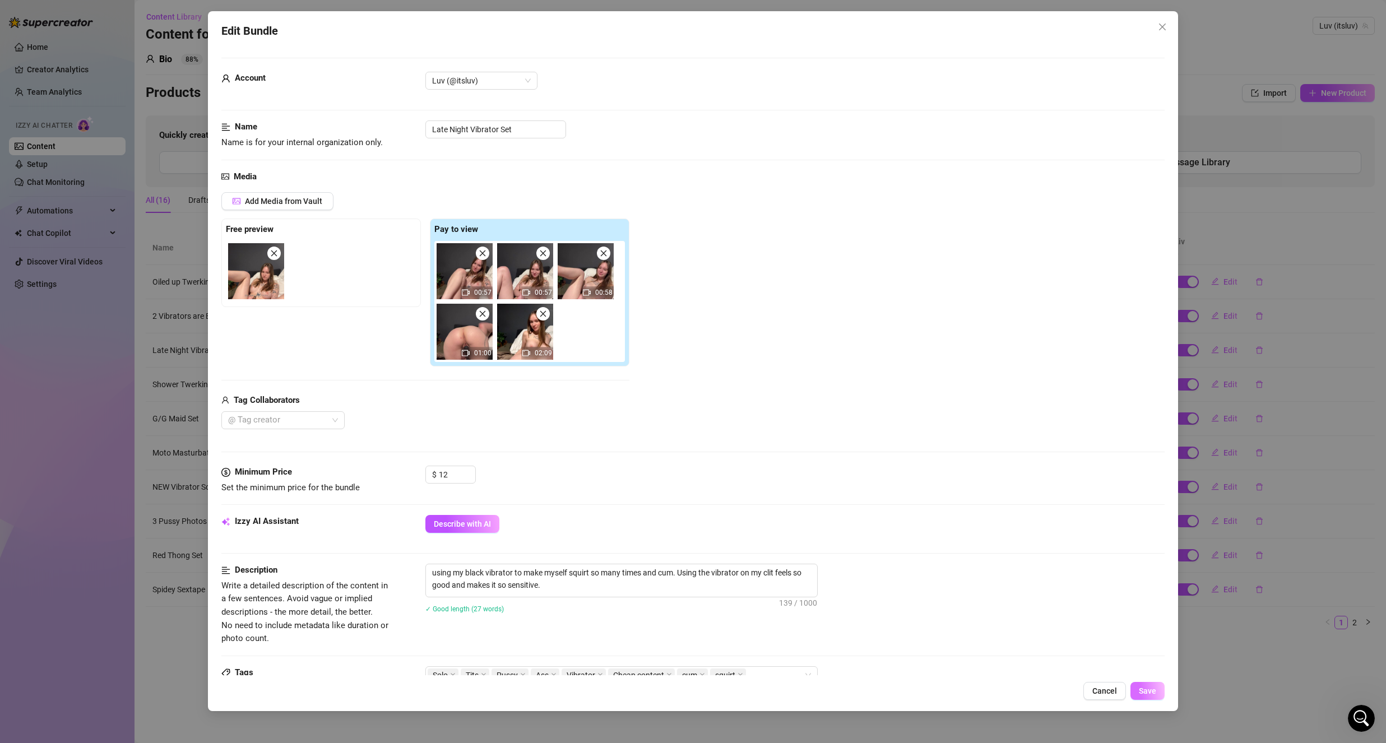
click at [1139, 694] on span "Save" at bounding box center [1147, 691] width 17 height 9
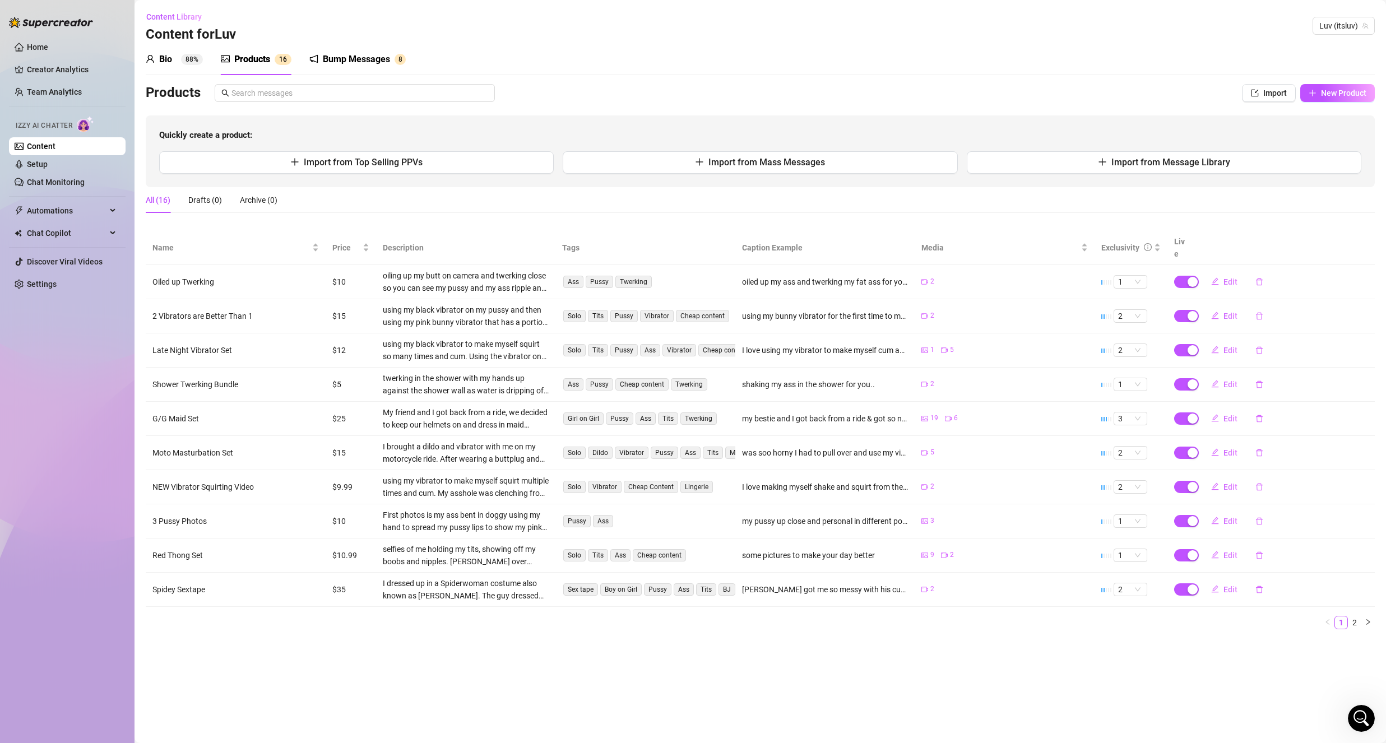
click at [349, 67] on div "Bump Messages 8" at bounding box center [357, 59] width 96 height 31
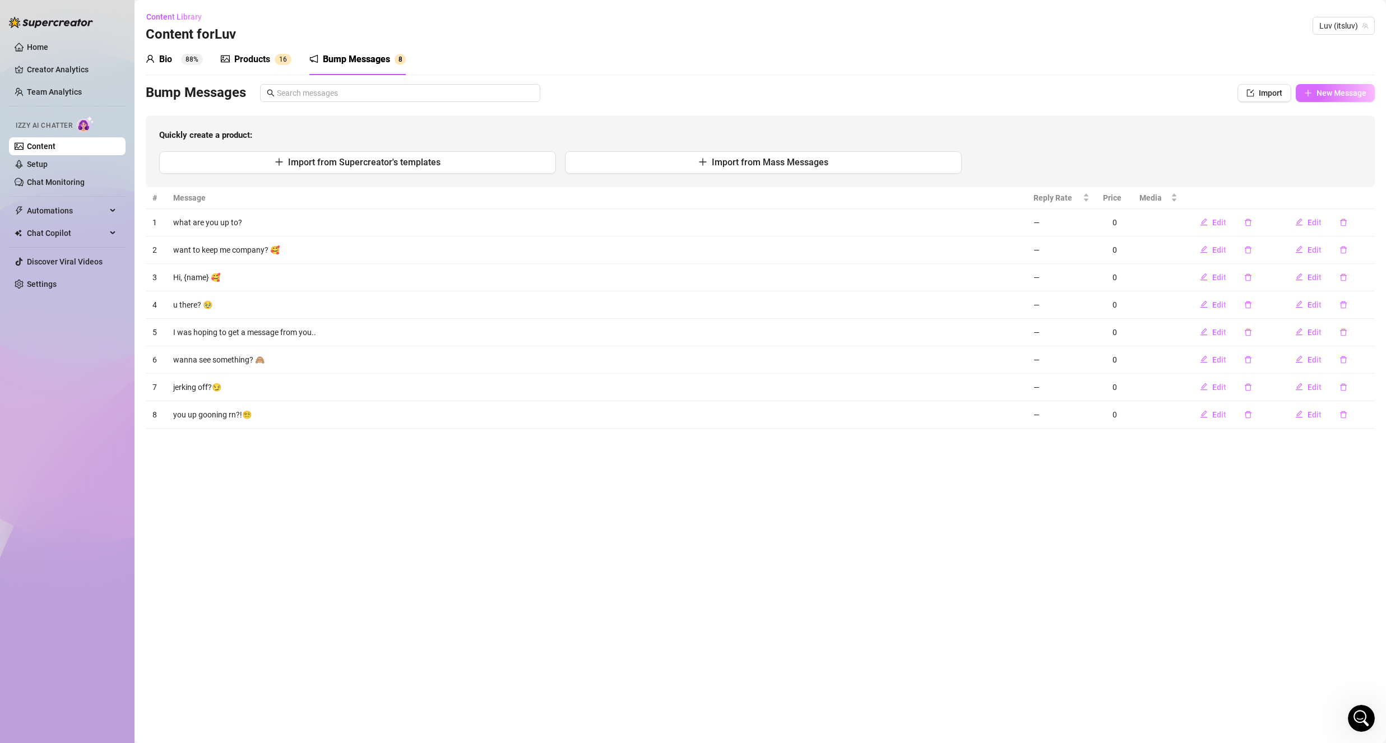
click at [1347, 95] on span "New Message" at bounding box center [1341, 93] width 50 height 9
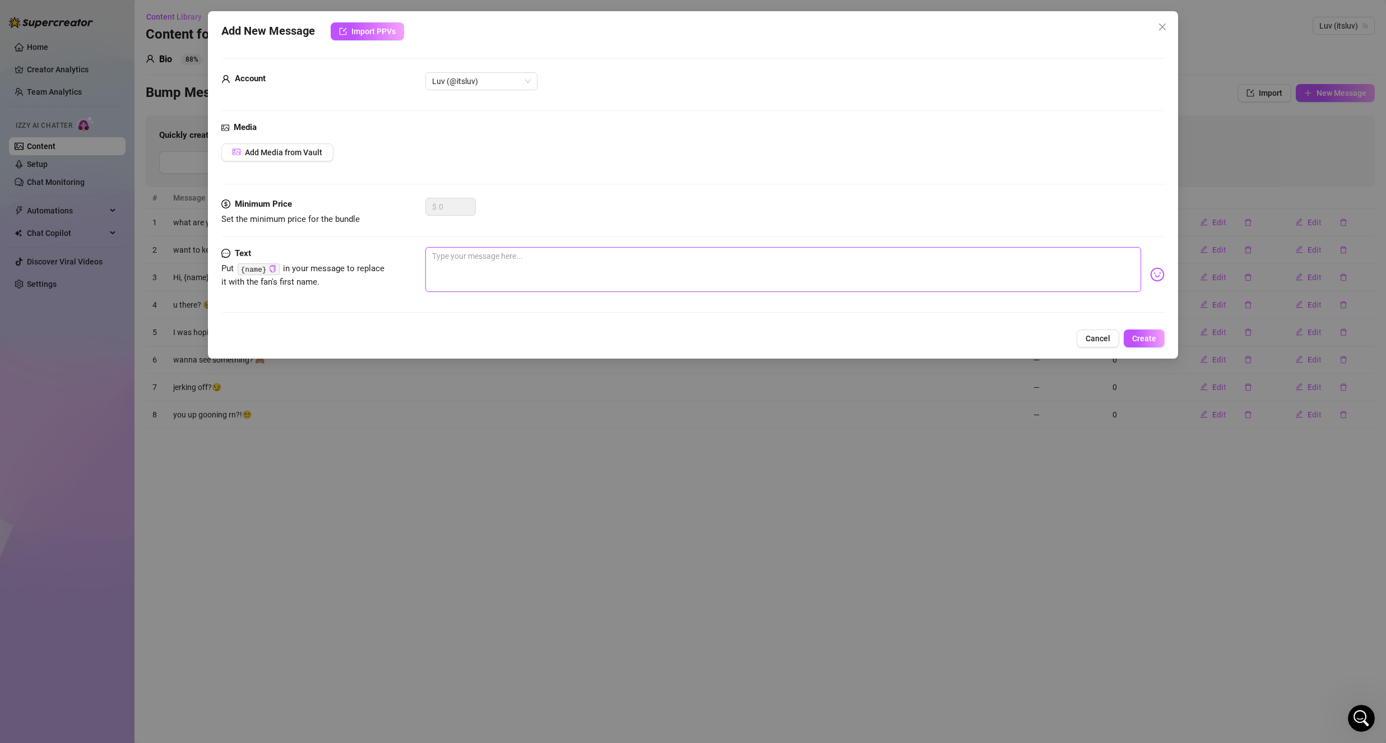
click at [488, 261] on textarea at bounding box center [783, 269] width 716 height 45
click at [1150, 272] on img at bounding box center [1157, 274] width 15 height 15
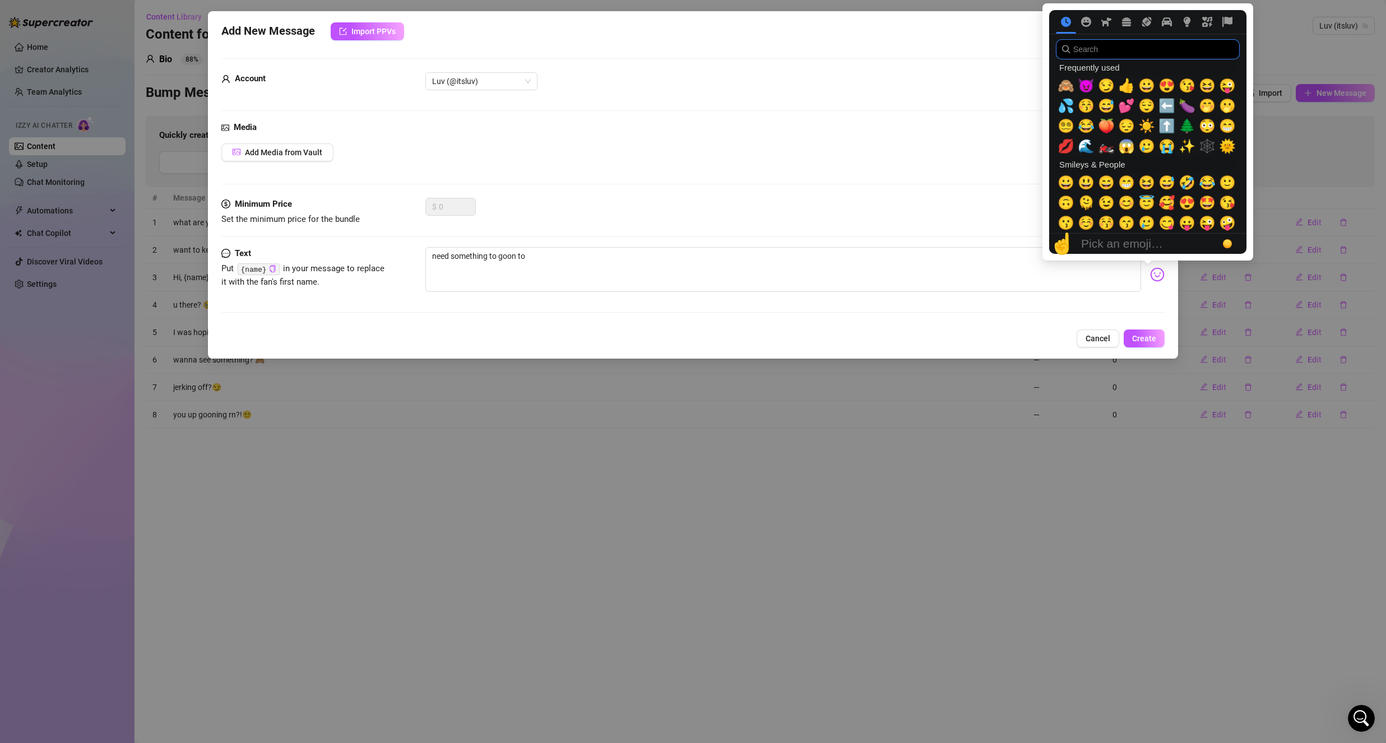
click at [1140, 46] on input "search" at bounding box center [1148, 49] width 184 height 20
click at [1064, 118] on span "😵‍💫" at bounding box center [1066, 126] width 17 height 16
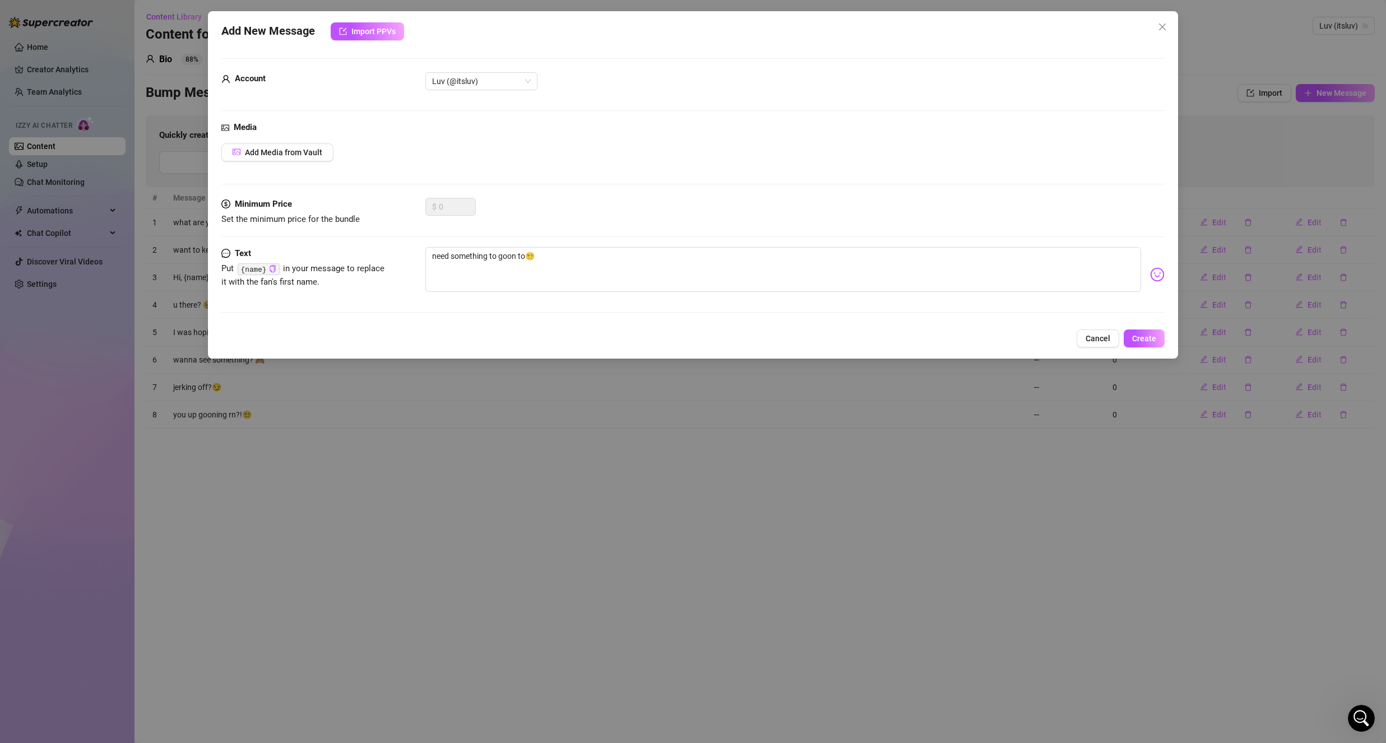
click at [849, 222] on div "$ 0" at bounding box center [794, 212] width 739 height 28
click at [530, 263] on textarea "need something to goon to😵‍💫" at bounding box center [783, 269] width 716 height 45
click at [587, 204] on div "$ 0" at bounding box center [794, 212] width 739 height 28
drag, startPoint x: 1140, startPoint y: 344, endPoint x: 1130, endPoint y: 354, distance: 14.3
click at [1139, 344] on button "Create" at bounding box center [1144, 339] width 41 height 18
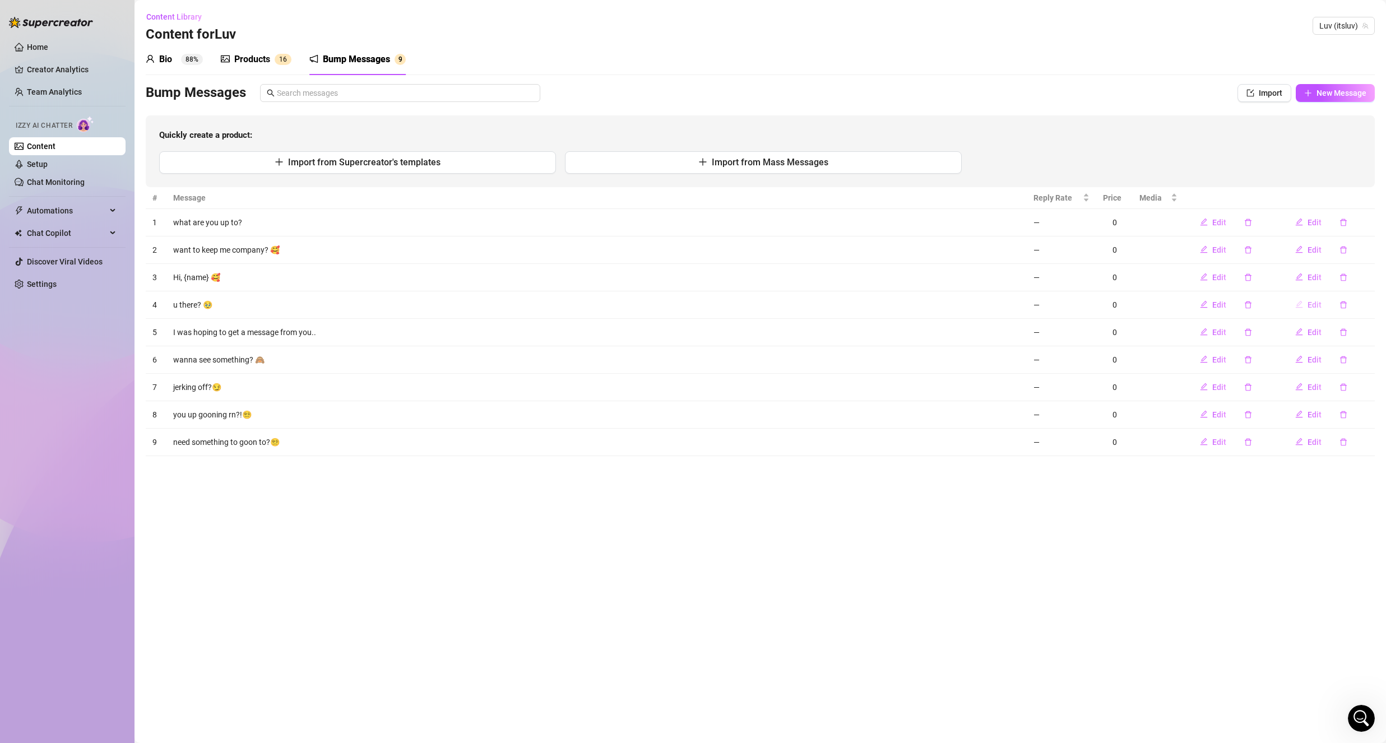
click at [1301, 307] on icon "edit" at bounding box center [1299, 304] width 8 height 8
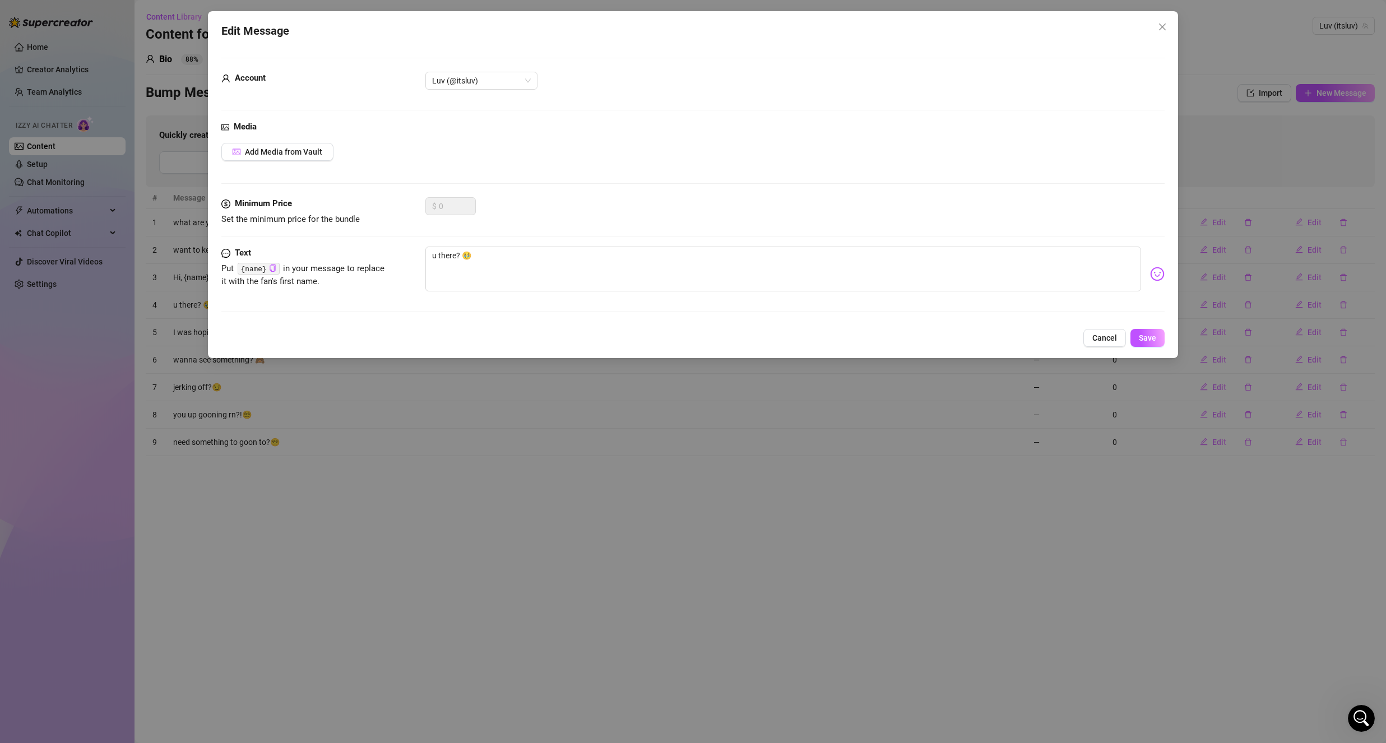
click at [1114, 342] on span "Cancel" at bounding box center [1104, 337] width 25 height 9
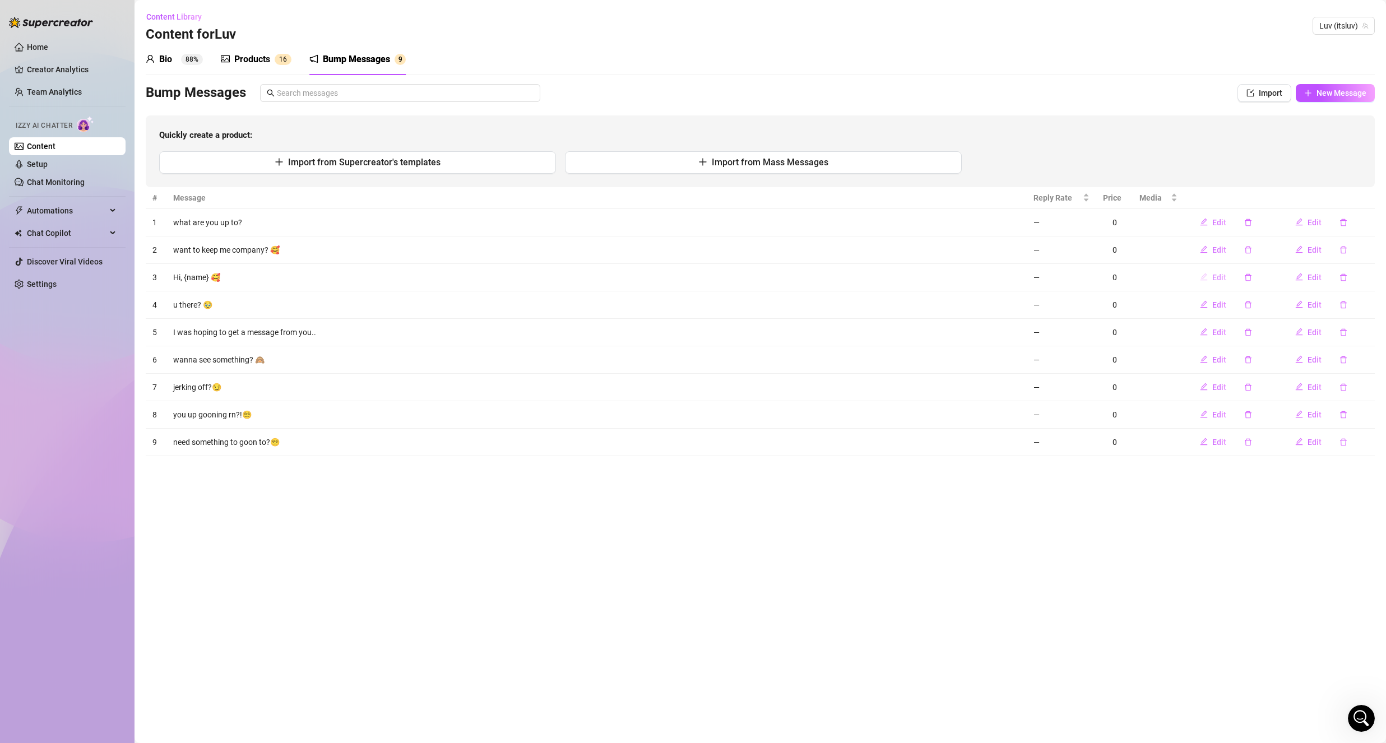
click at [1214, 279] on span "Edit" at bounding box center [1219, 277] width 14 height 9
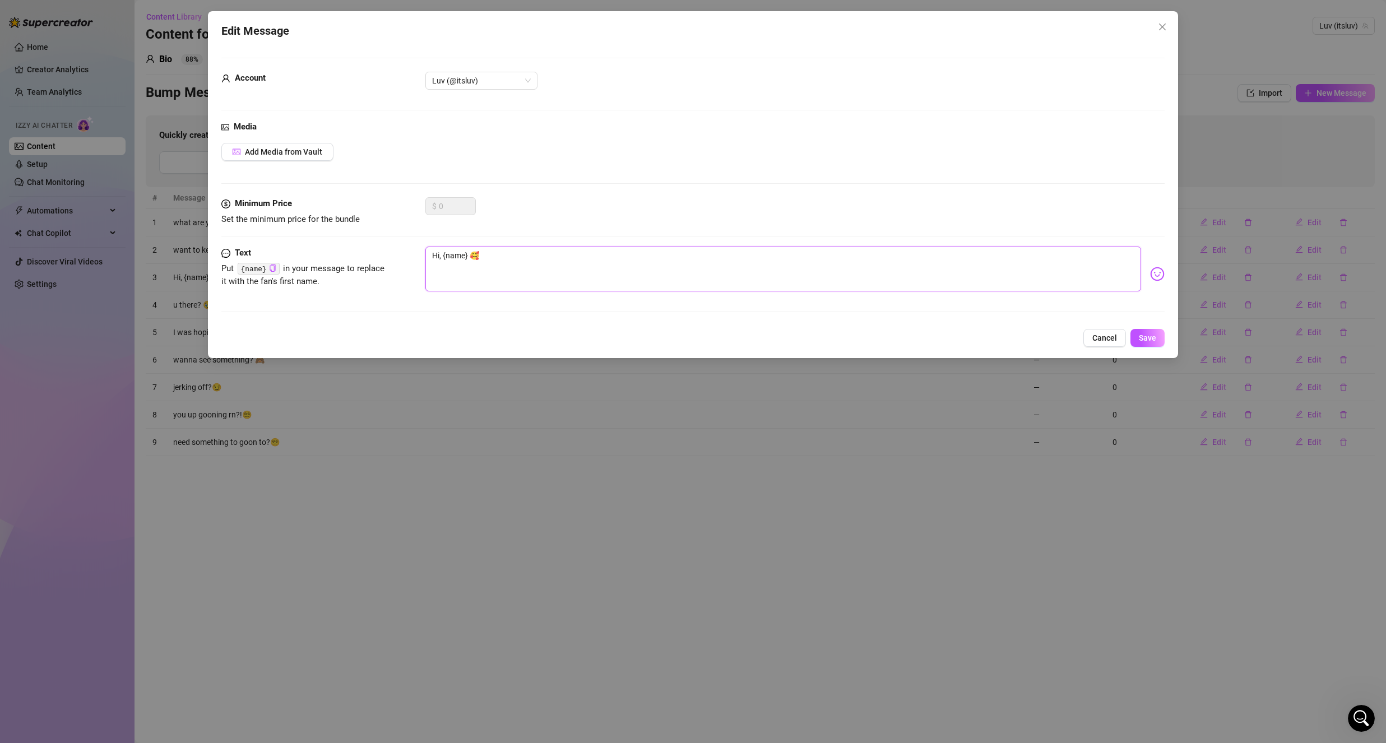
click at [437, 256] on textarea "Hi, {name} 🥰" at bounding box center [783, 269] width 716 height 45
click at [441, 263] on textarea "hii, {name} 🥰" at bounding box center [783, 269] width 716 height 45
click at [1152, 340] on span "Save" at bounding box center [1147, 337] width 17 height 9
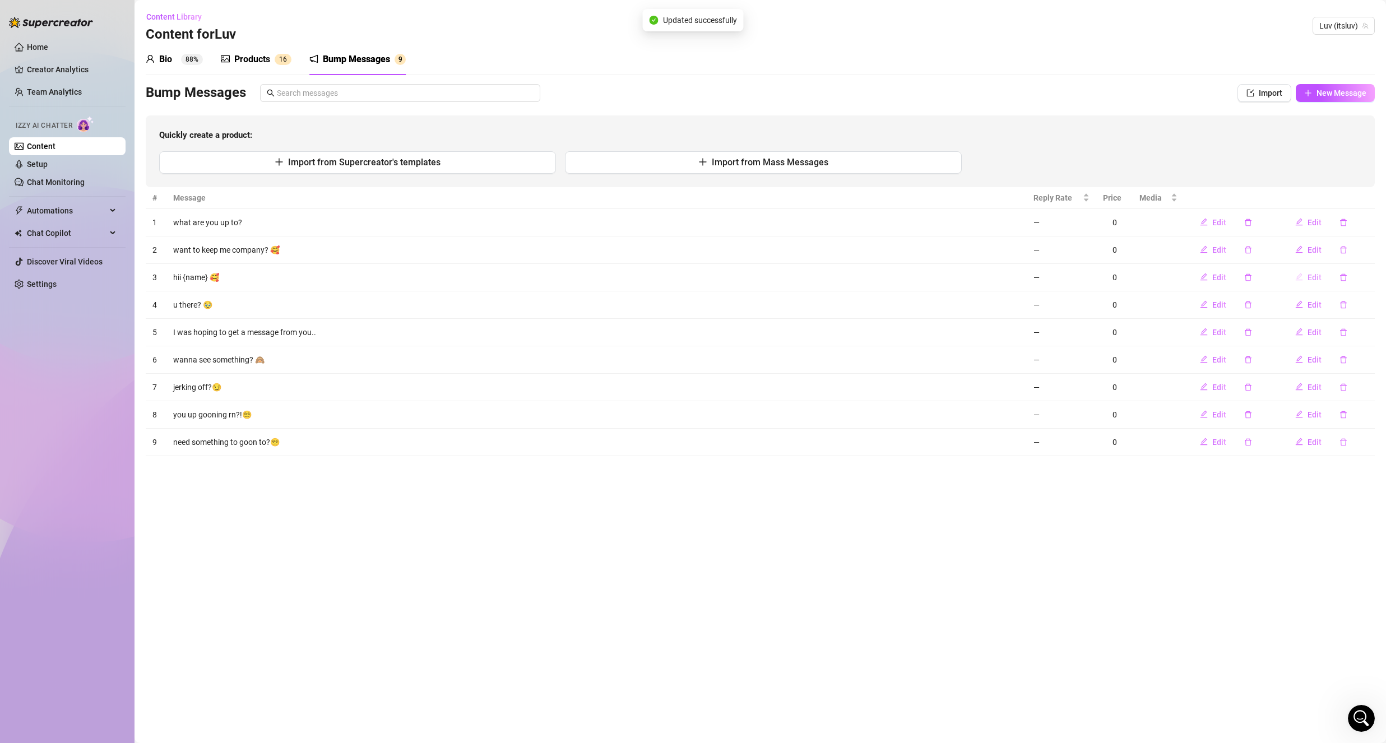
click at [1297, 276] on icon "edit" at bounding box center [1299, 276] width 7 height 7
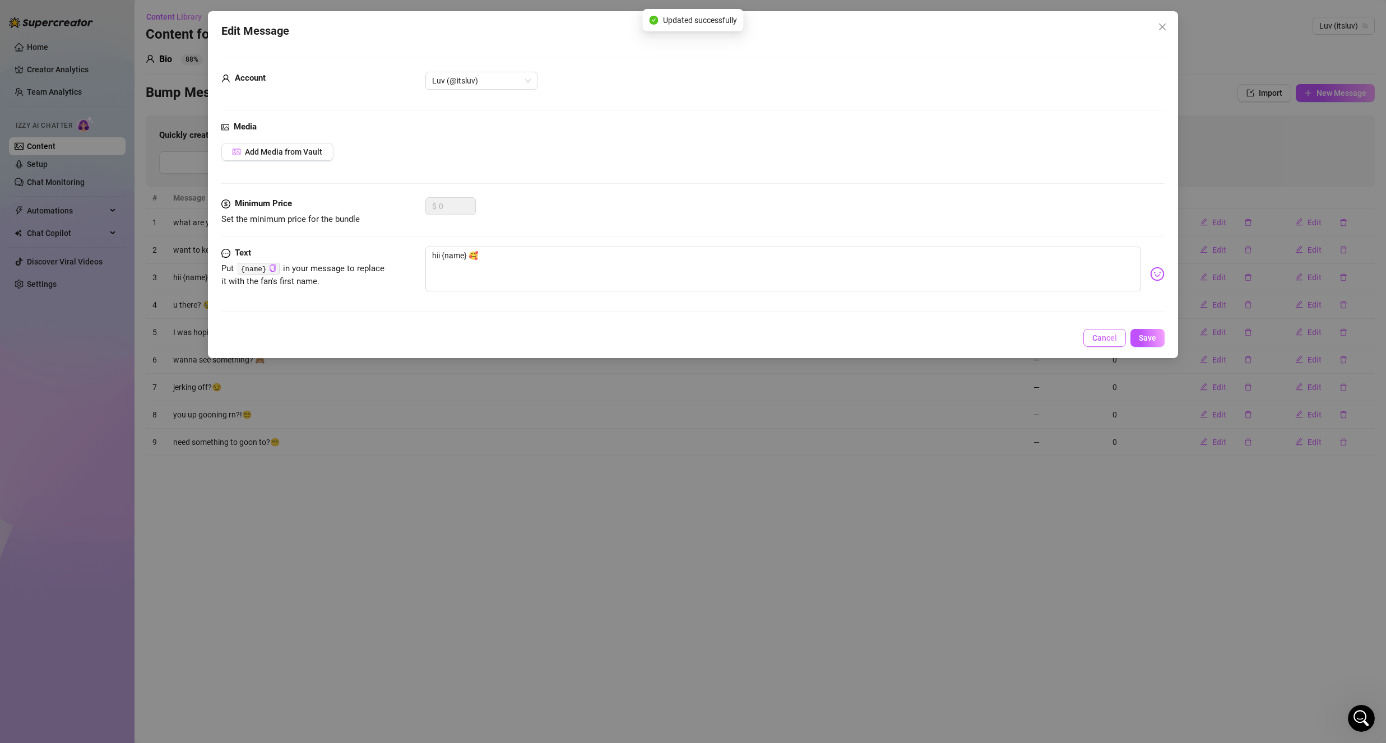
click at [1112, 340] on span "Cancel" at bounding box center [1104, 337] width 25 height 9
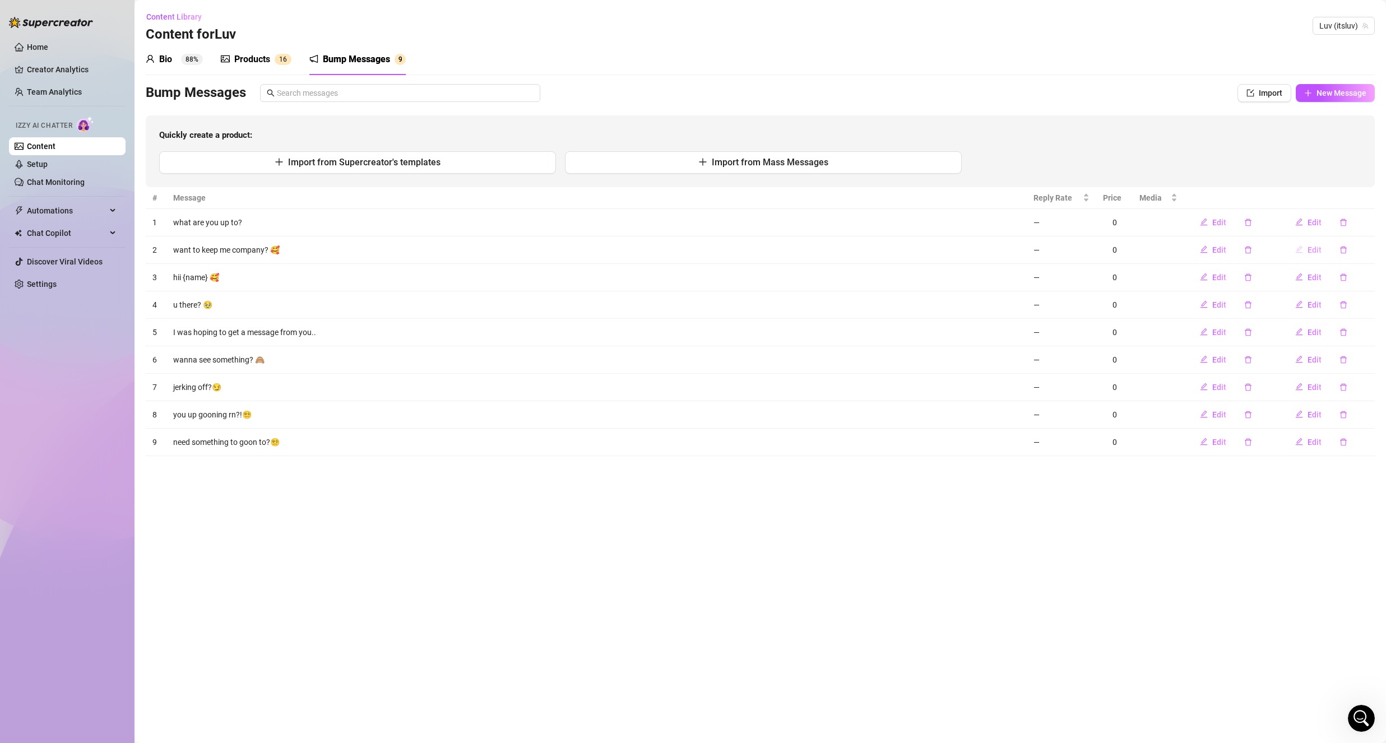
click at [1312, 252] on span "Edit" at bounding box center [1314, 249] width 14 height 9
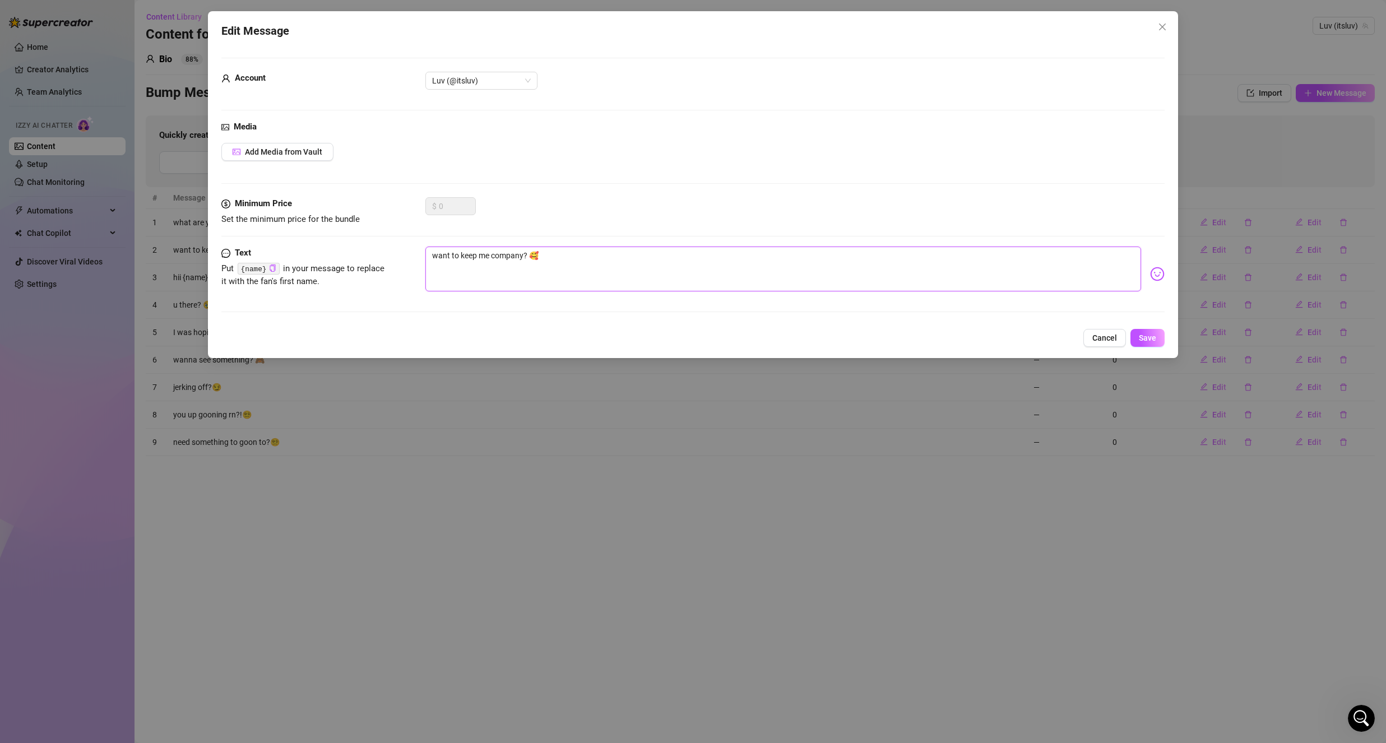
click at [572, 274] on textarea "want to keep me company? 🥰" at bounding box center [783, 269] width 716 height 45
click at [1144, 283] on div "want to keep me company?" at bounding box center [794, 274] width 739 height 55
click at [1154, 275] on img at bounding box center [1157, 274] width 15 height 15
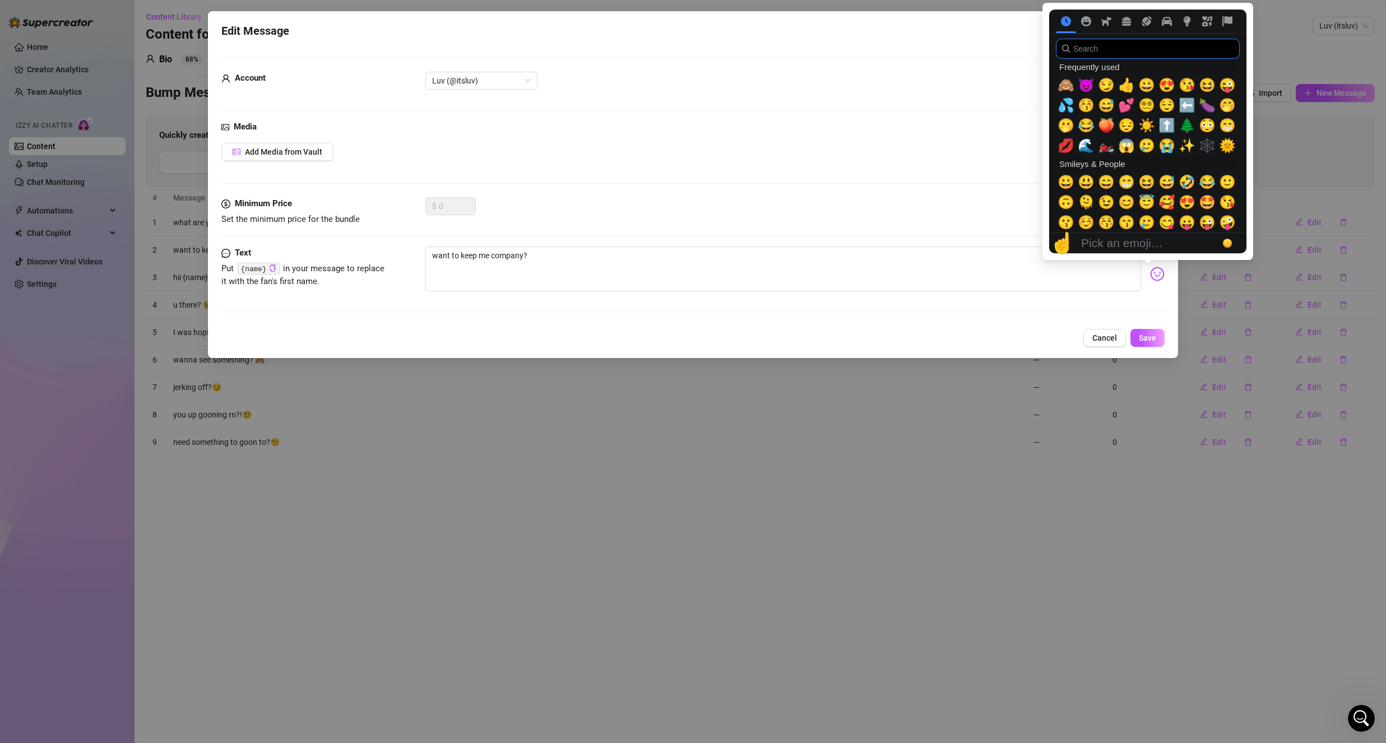
click at [1111, 55] on input "search" at bounding box center [1148, 49] width 184 height 20
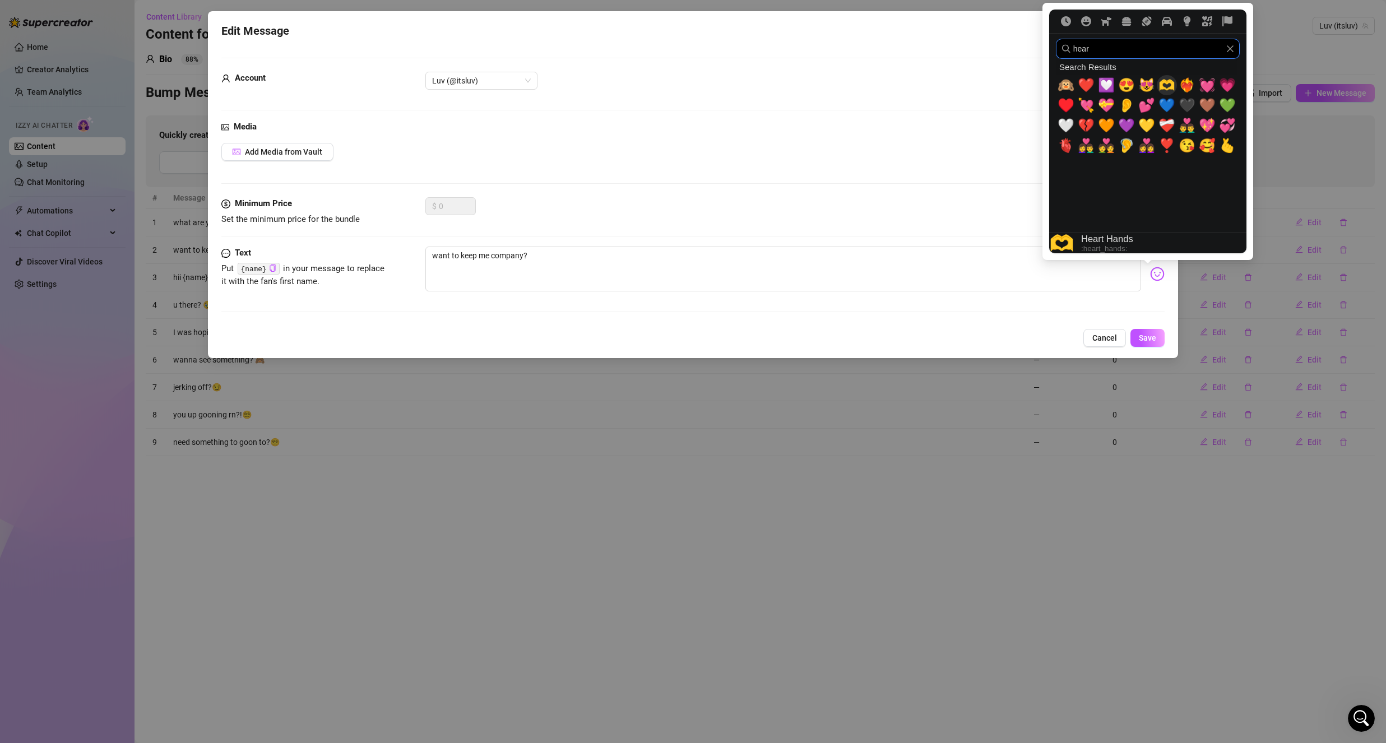
click at [1162, 85] on span "🫶" at bounding box center [1166, 85] width 17 height 16
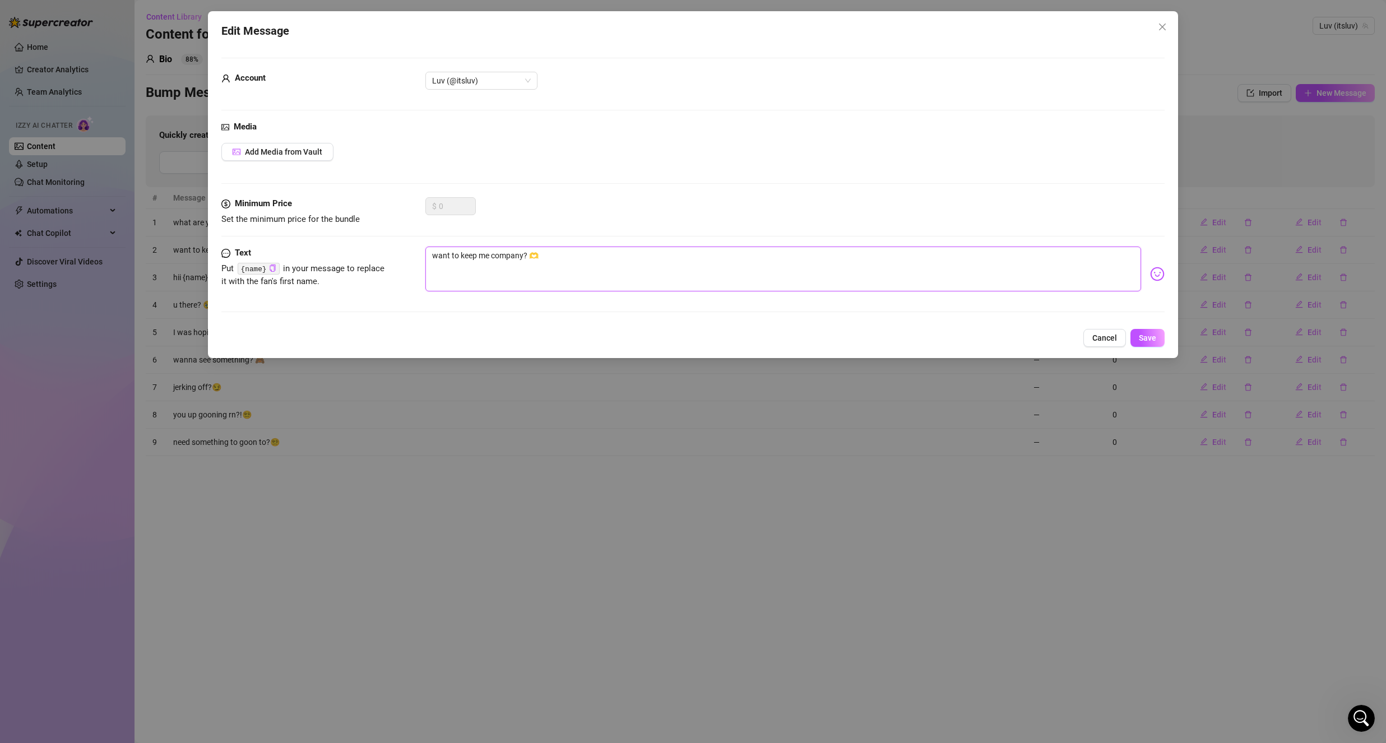
click at [530, 261] on textarea "want to keep me company? 🫶" at bounding box center [783, 269] width 716 height 45
click at [613, 272] on textarea "want to keep me company?🫶" at bounding box center [783, 269] width 716 height 45
click at [1145, 341] on span "Save" at bounding box center [1147, 337] width 17 height 9
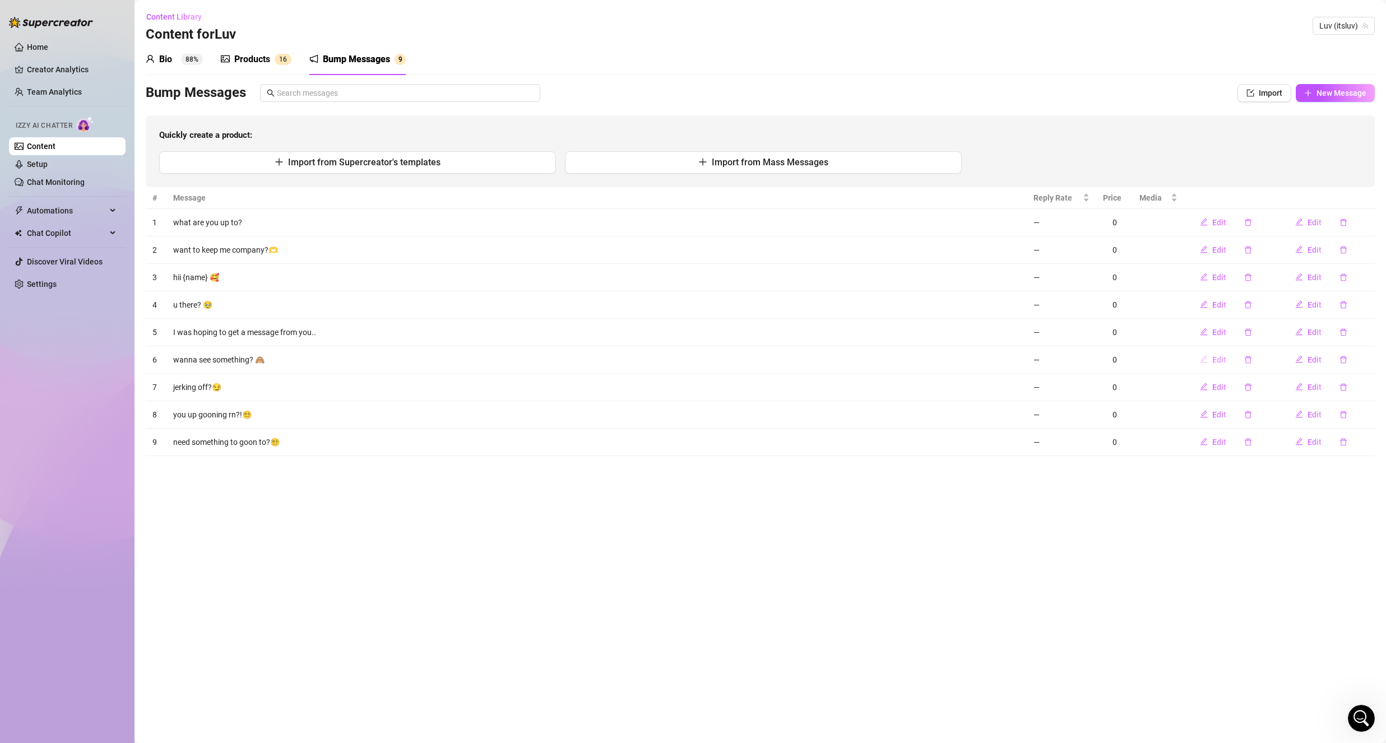
click at [1206, 361] on icon "edit" at bounding box center [1204, 359] width 8 height 8
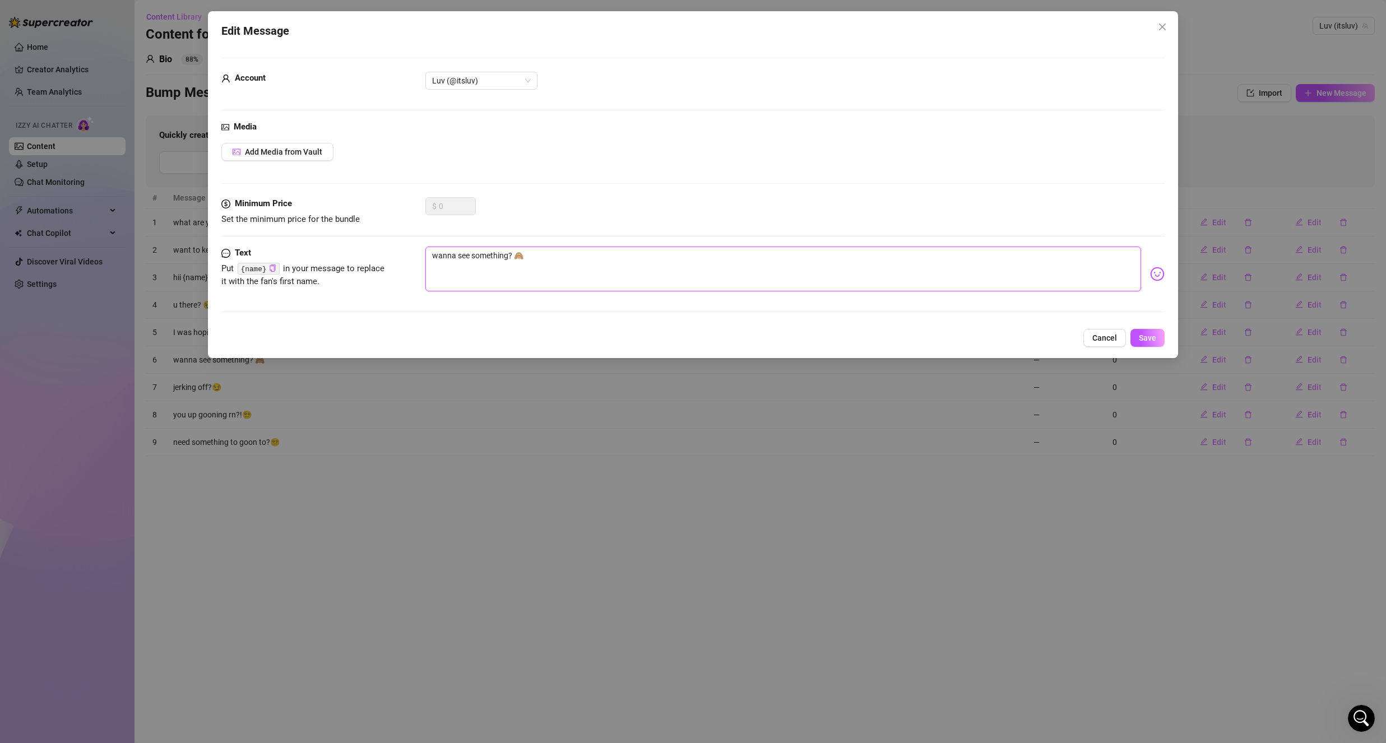
click at [517, 263] on textarea "wanna see something? 🙈" at bounding box center [783, 269] width 716 height 45
click at [1146, 341] on span "Save" at bounding box center [1147, 337] width 17 height 9
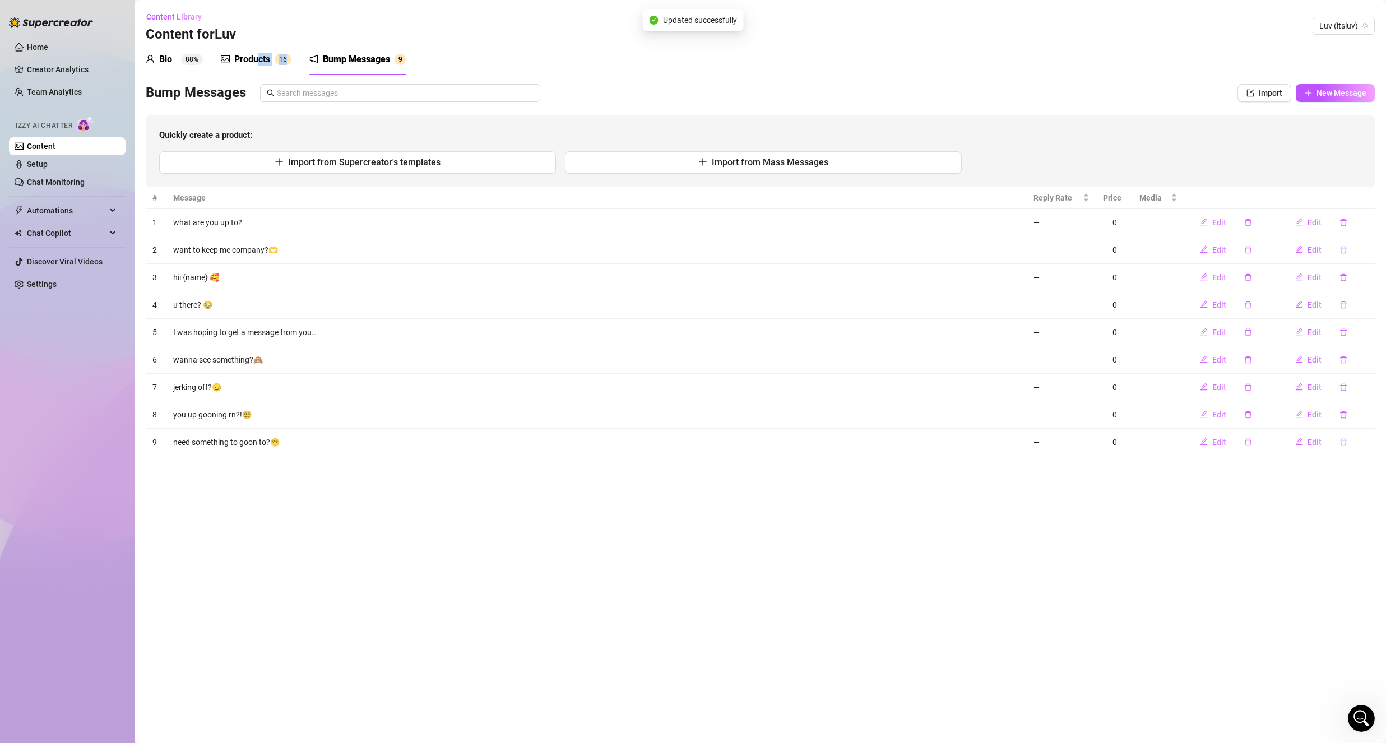
click at [258, 67] on div "Products 1 6" at bounding box center [256, 59] width 71 height 31
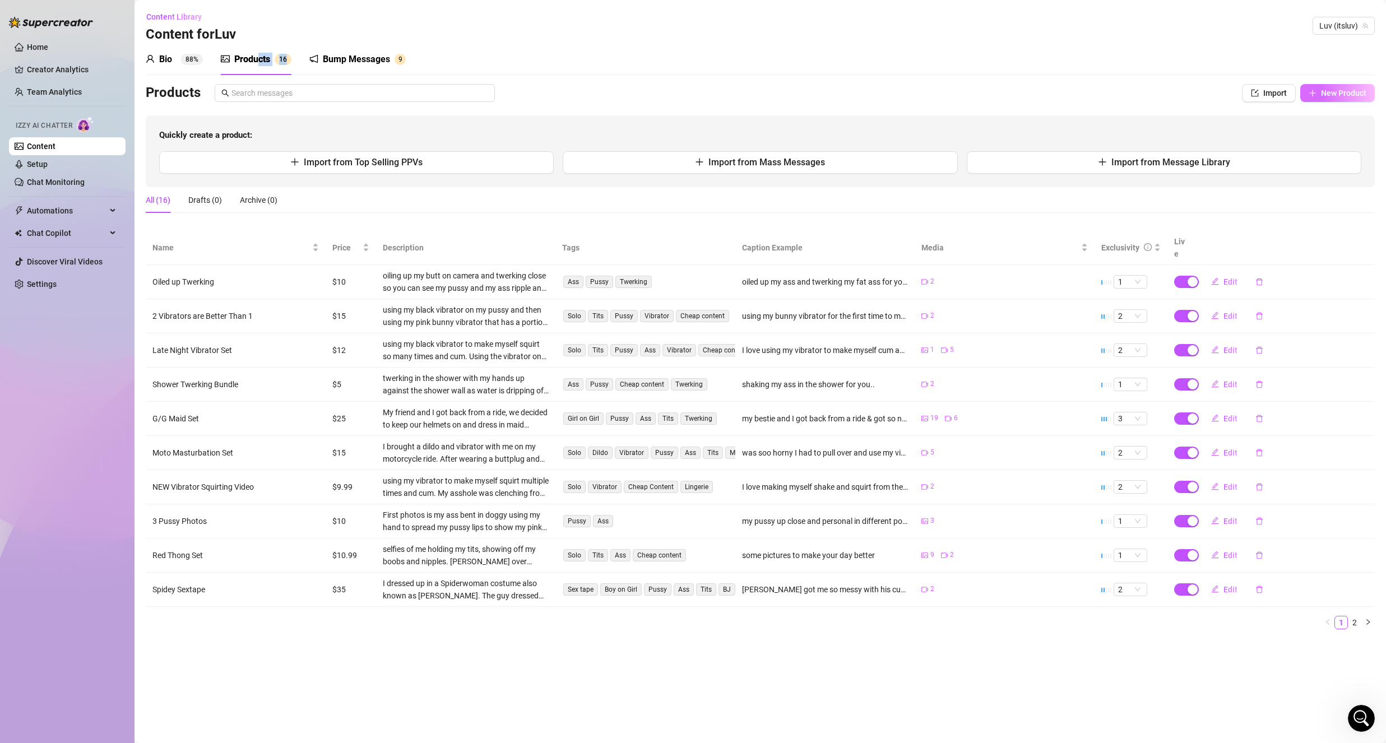
click at [1336, 94] on span "New Product" at bounding box center [1343, 93] width 45 height 9
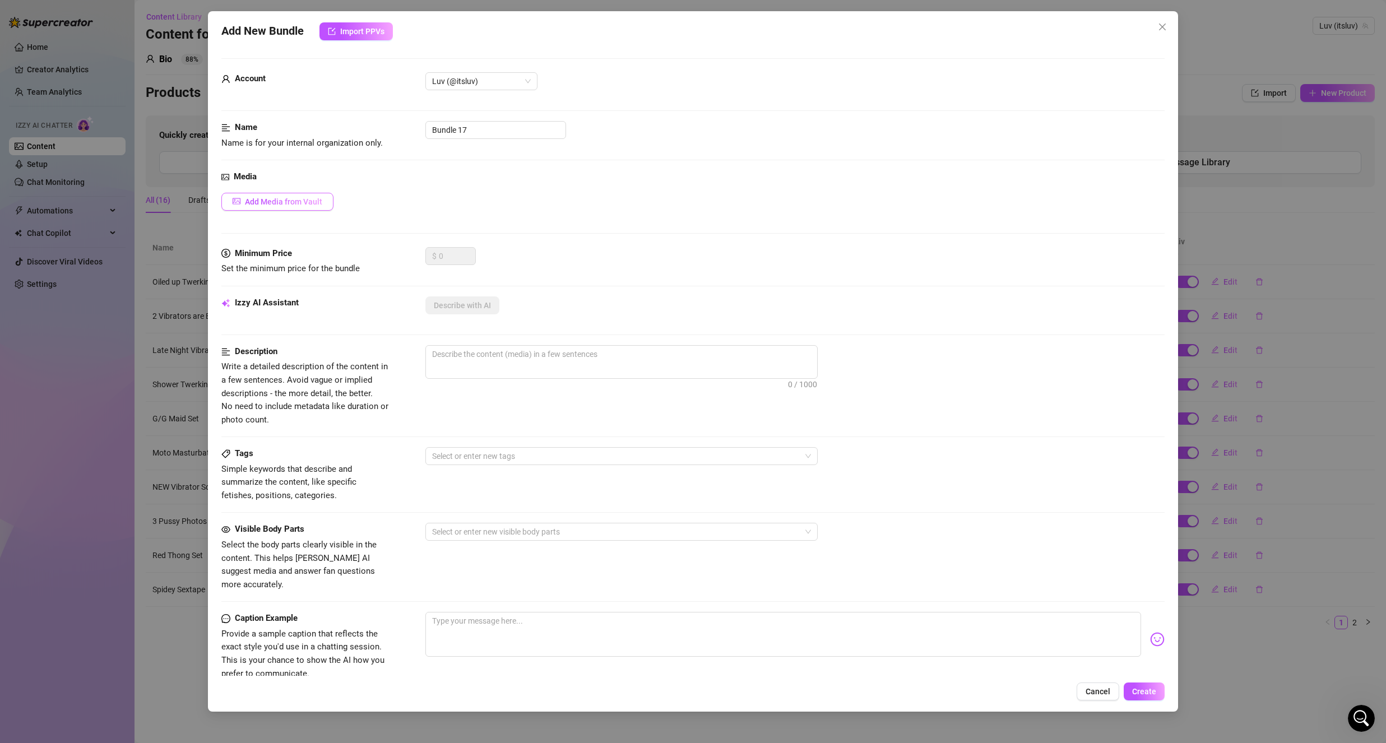
click at [276, 203] on span "Add Media from Vault" at bounding box center [283, 201] width 77 height 9
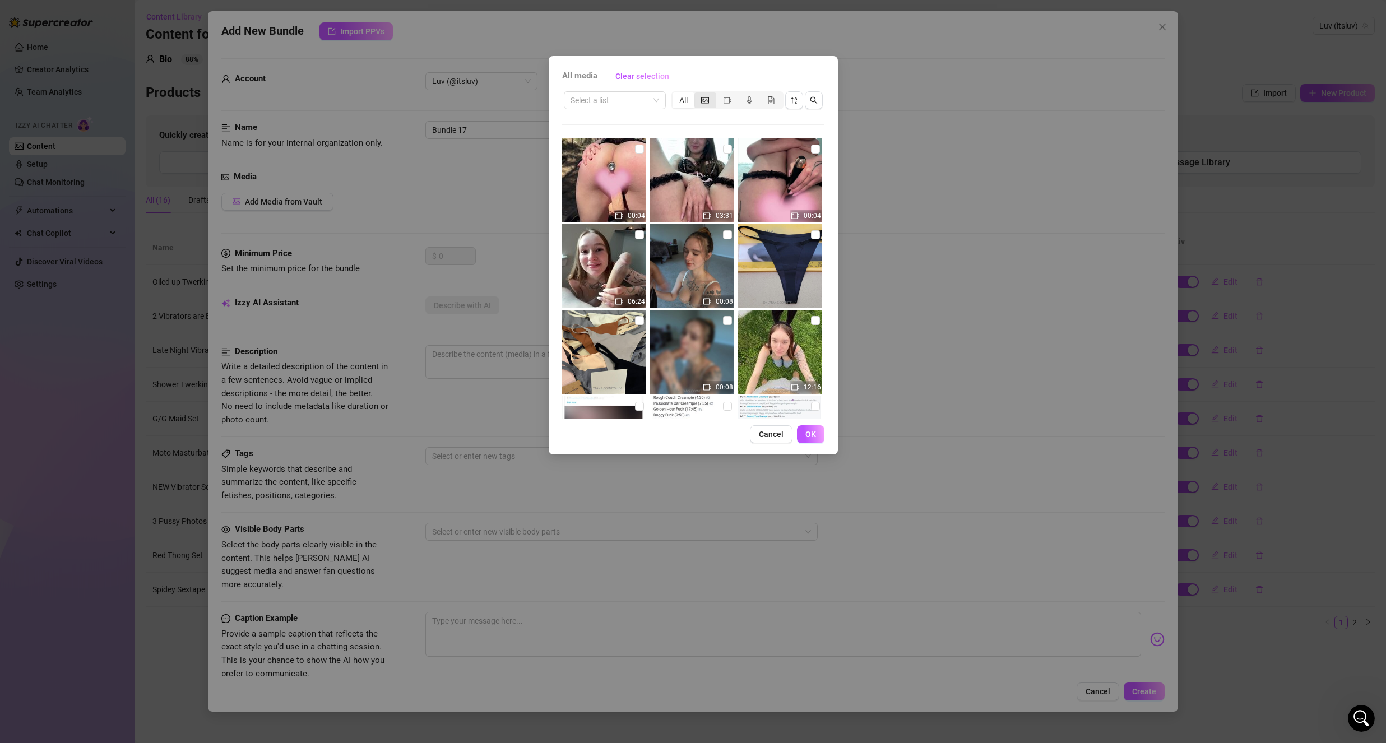
click at [701, 103] on div "segmented control" at bounding box center [705, 100] width 22 height 16
click at [697, 94] on input "segmented control" at bounding box center [697, 94] width 0 height 0
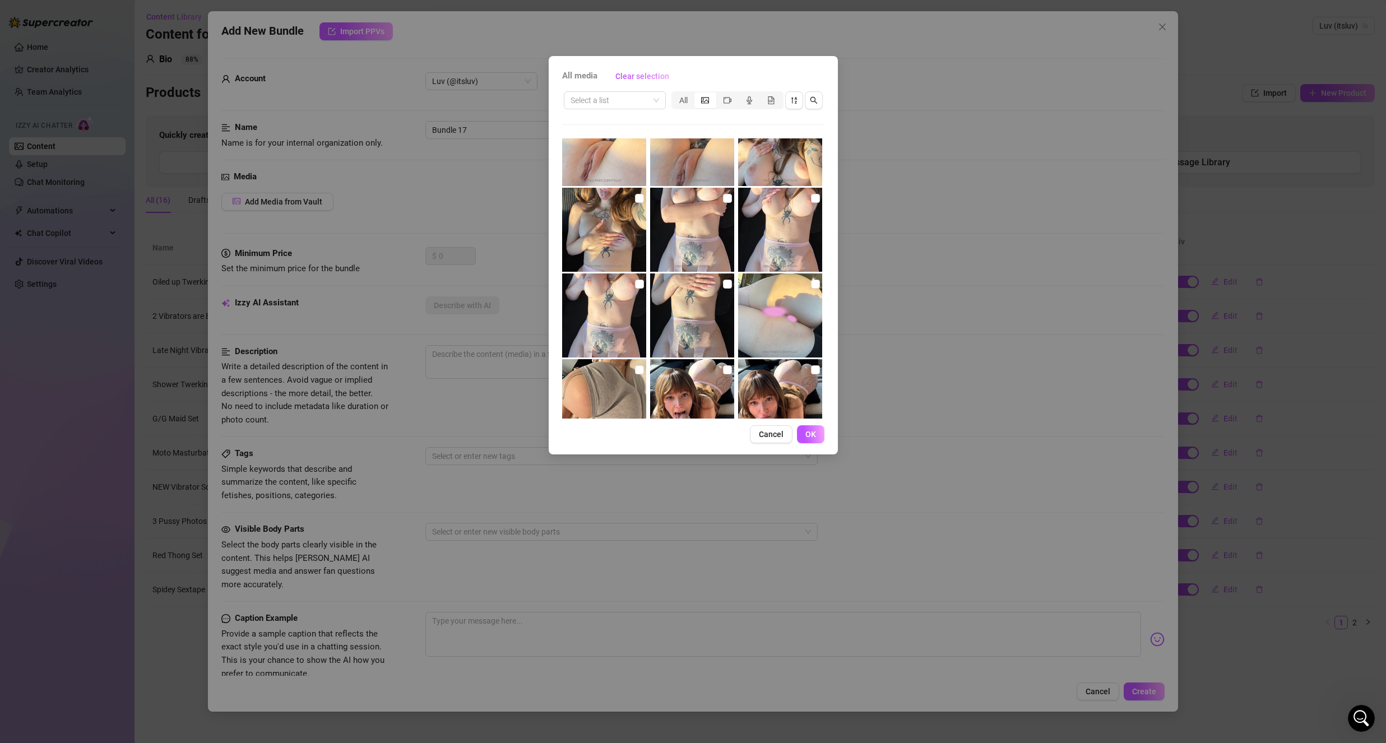
scroll to position [983, 0]
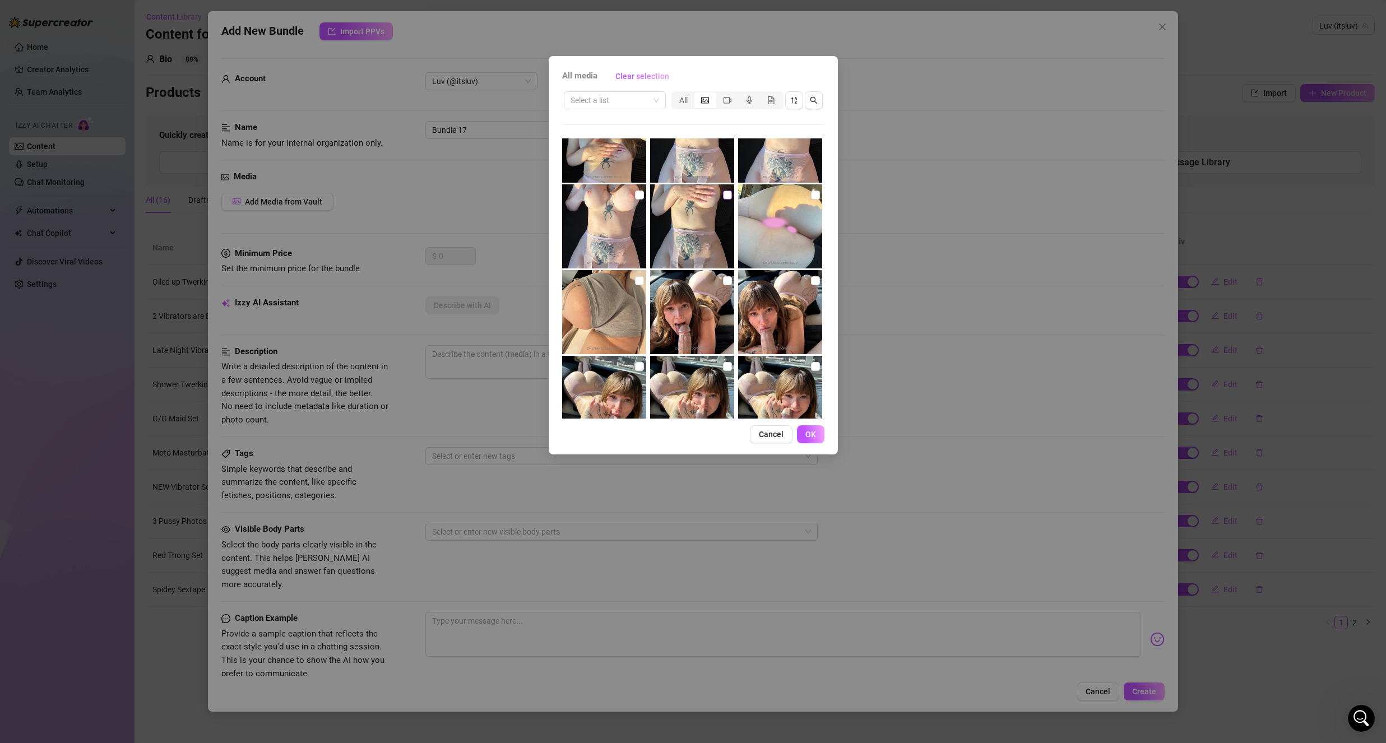
click at [723, 197] on input "checkbox" at bounding box center [727, 195] width 9 height 9
click at [635, 195] on input "checkbox" at bounding box center [639, 195] width 9 height 9
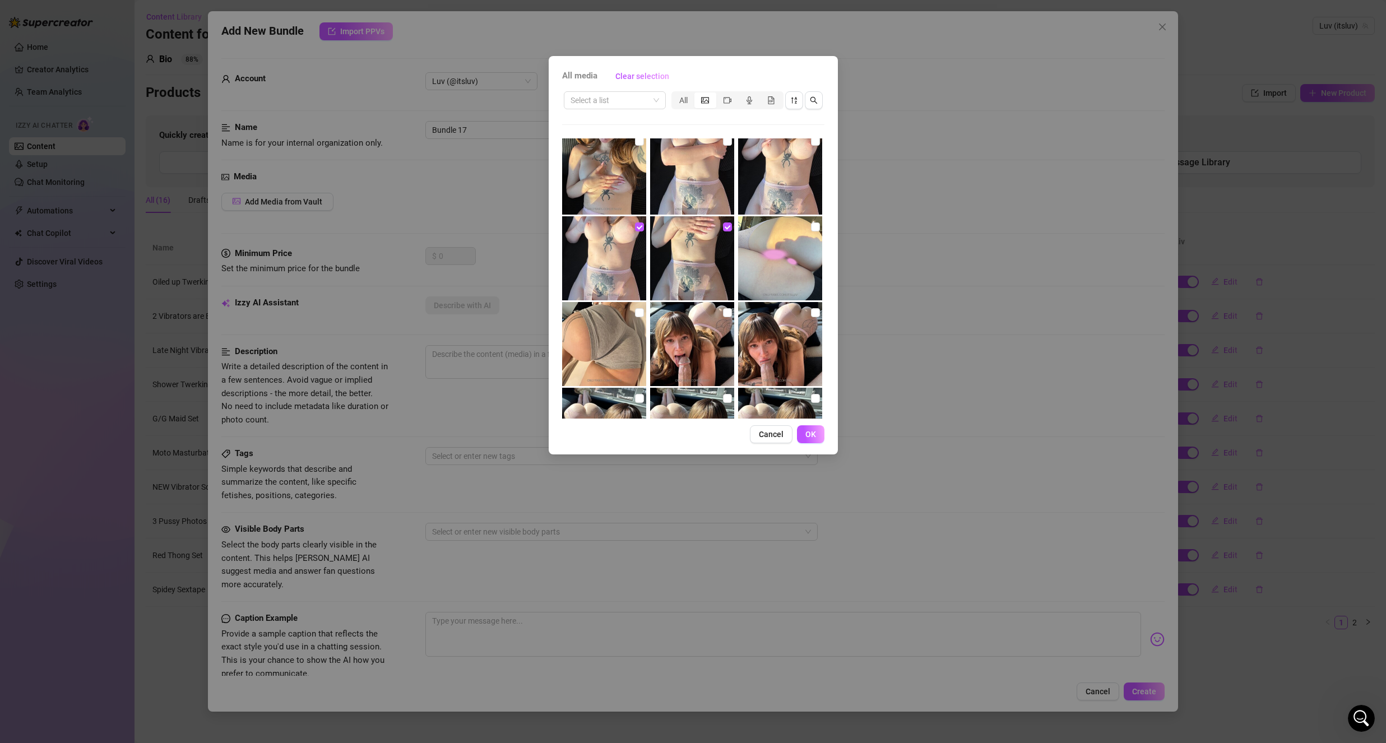
scroll to position [815, 0]
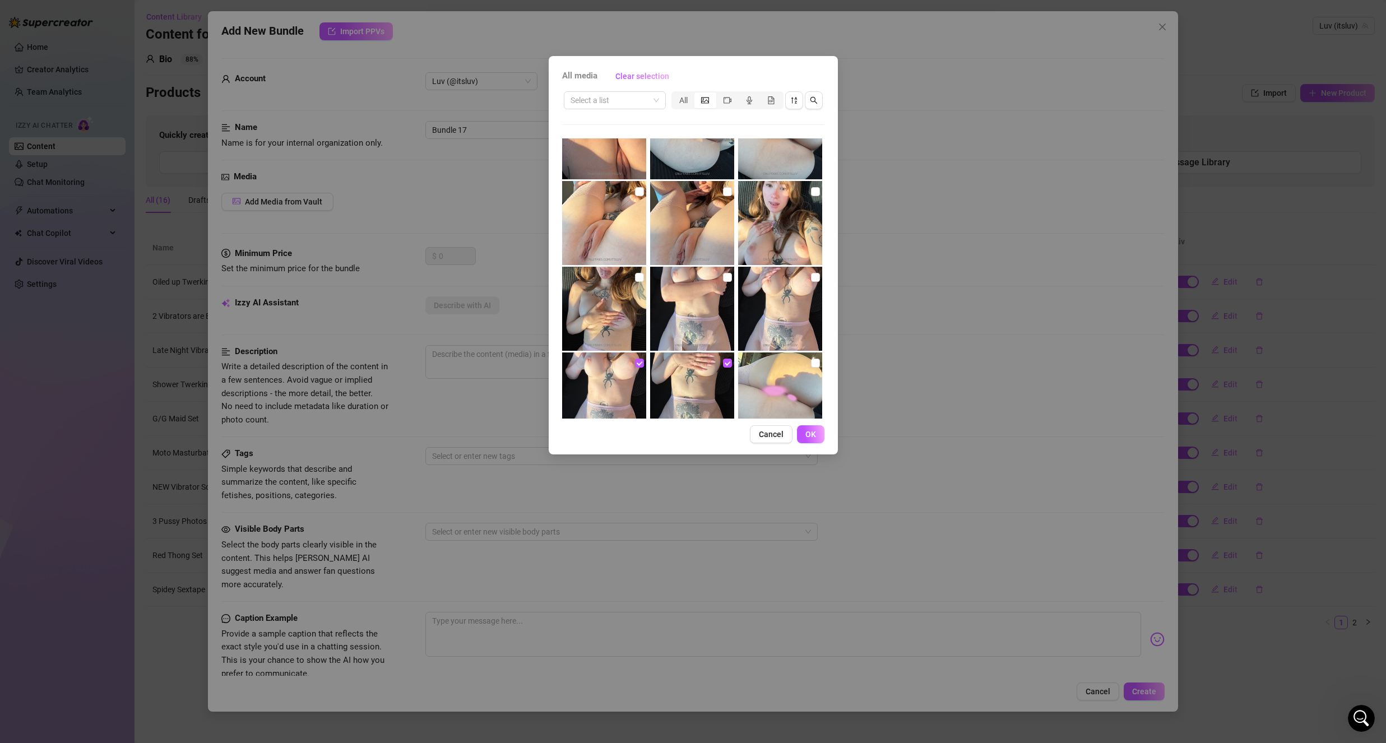
click at [813, 280] on img at bounding box center [780, 309] width 84 height 84
click at [812, 279] on input "checkbox" at bounding box center [815, 277] width 9 height 9
drag, startPoint x: 722, startPoint y: 280, endPoint x: 666, endPoint y: 282, distance: 56.6
click at [723, 280] on input "checkbox" at bounding box center [727, 277] width 9 height 9
click at [637, 276] on input "checkbox" at bounding box center [639, 277] width 9 height 9
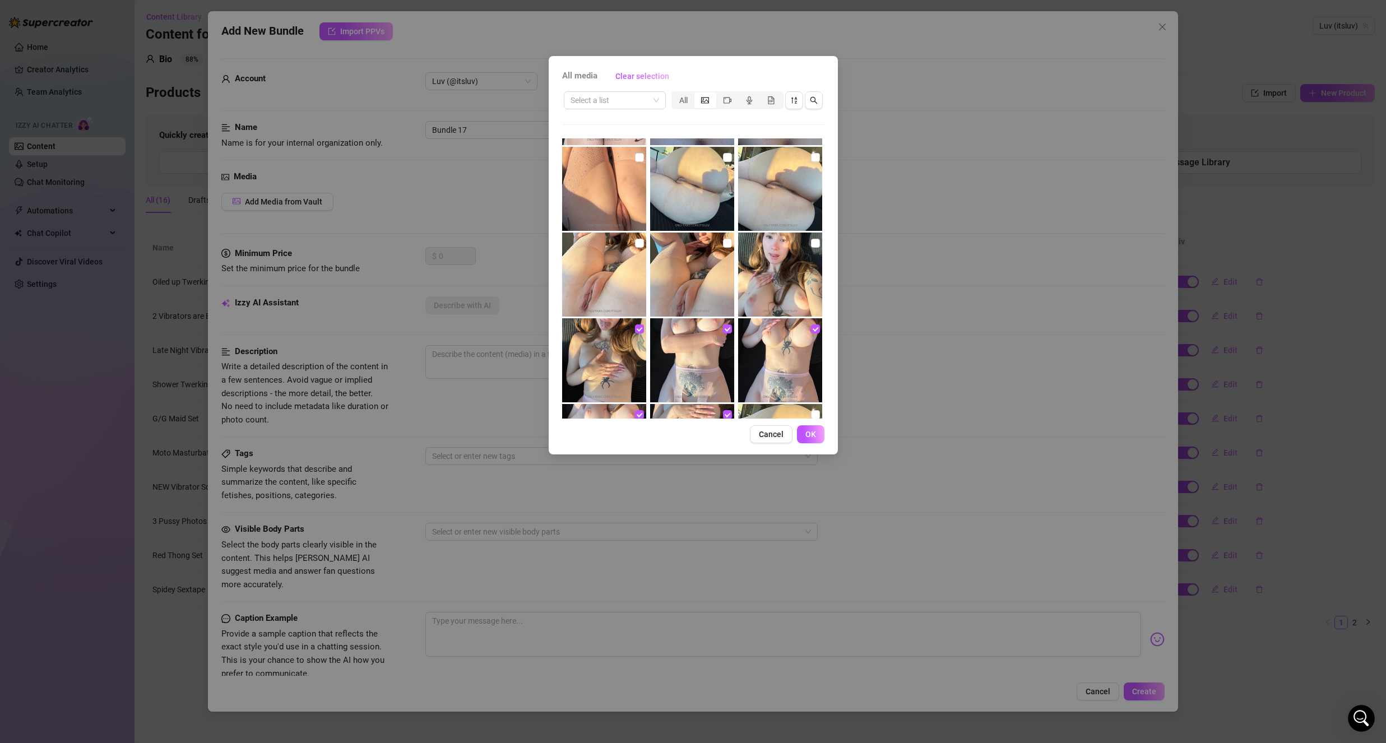
scroll to position [759, 0]
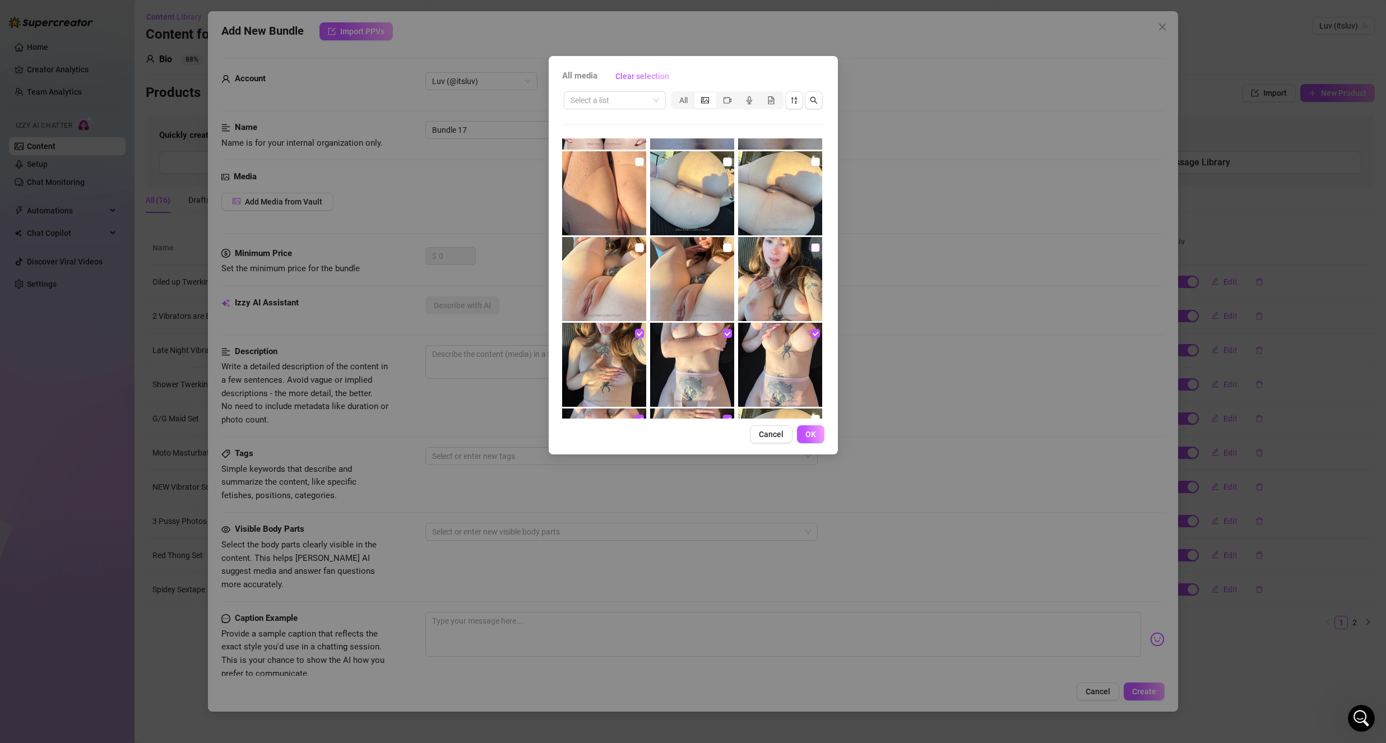
click at [811, 250] on input "checkbox" at bounding box center [815, 247] width 9 height 9
drag, startPoint x: 726, startPoint y: 252, endPoint x: 685, endPoint y: 248, distance: 41.2
click at [726, 252] on label at bounding box center [727, 248] width 9 height 12
click at [726, 252] on input "checkbox" at bounding box center [727, 247] width 9 height 9
drag, startPoint x: 636, startPoint y: 251, endPoint x: 641, endPoint y: 252, distance: 5.9
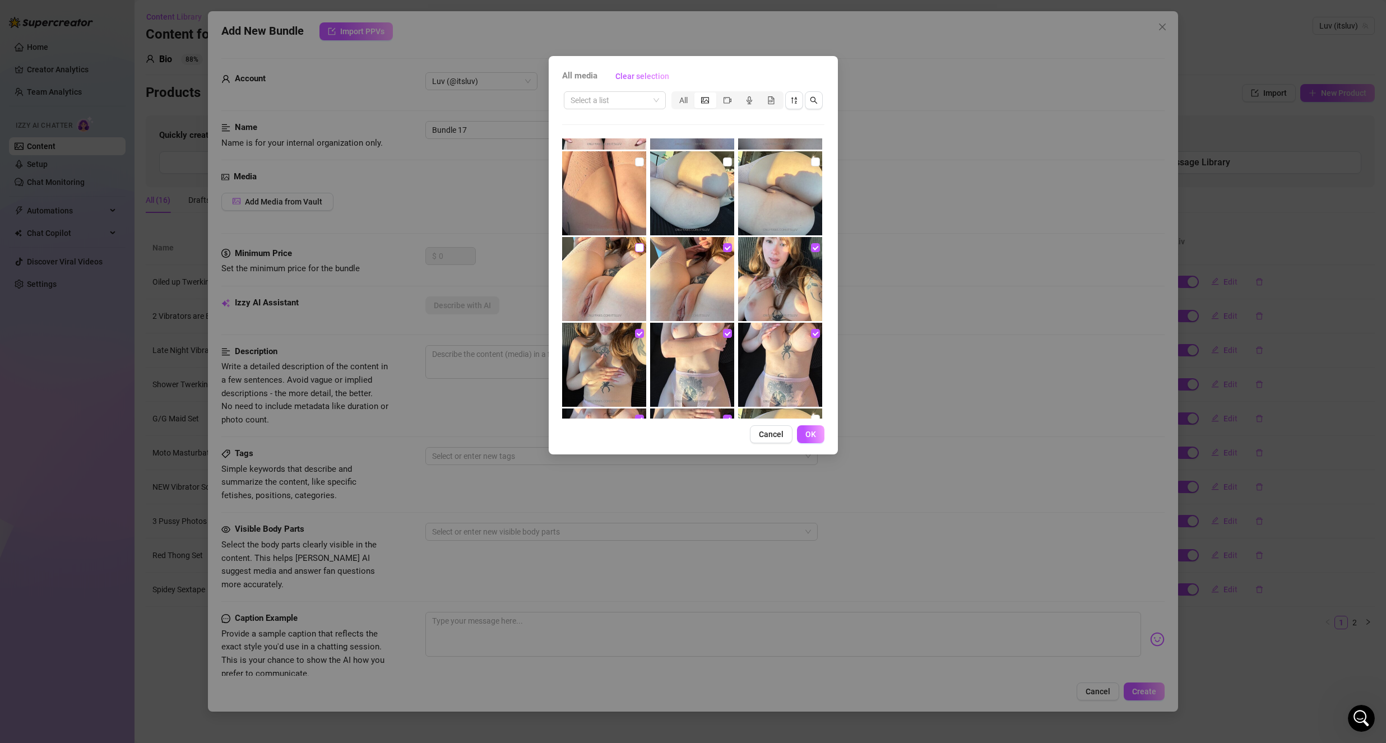
click at [636, 251] on input "checkbox" at bounding box center [639, 247] width 9 height 9
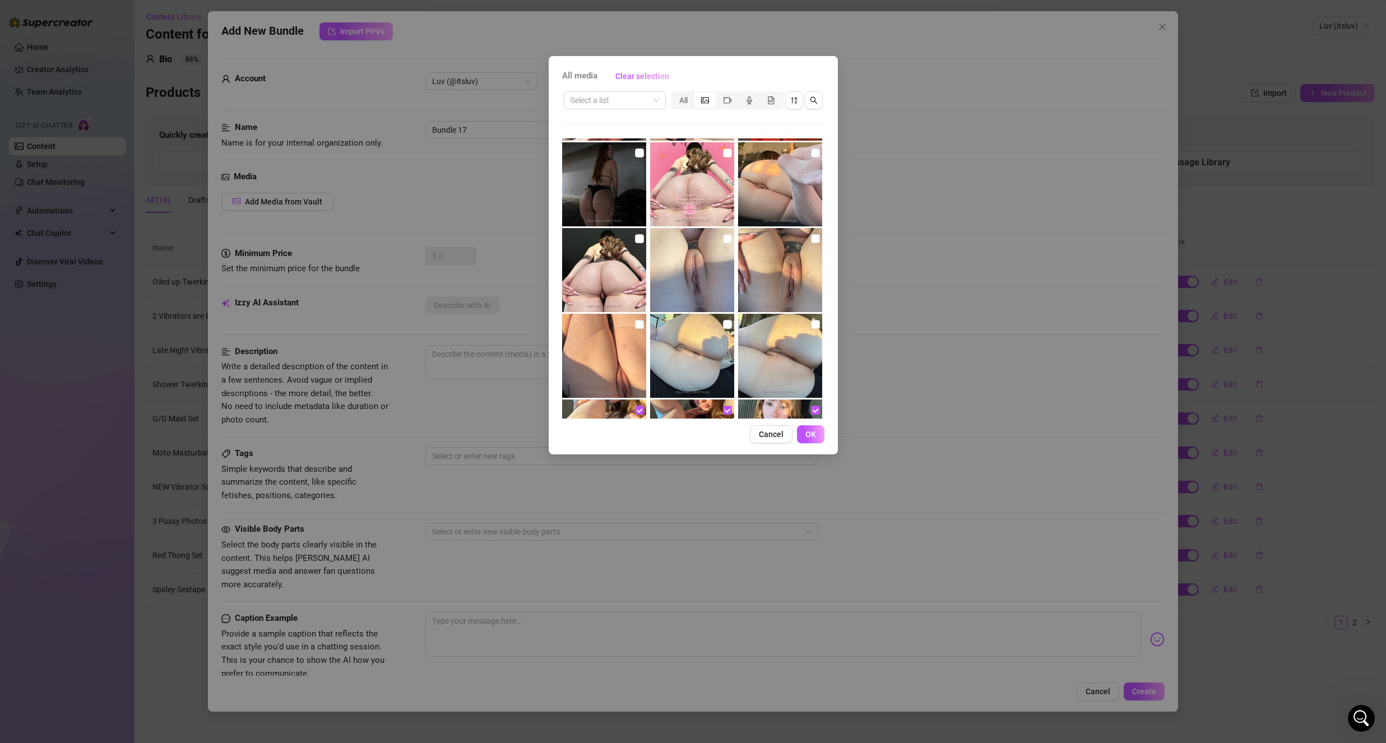
scroll to position [591, 0]
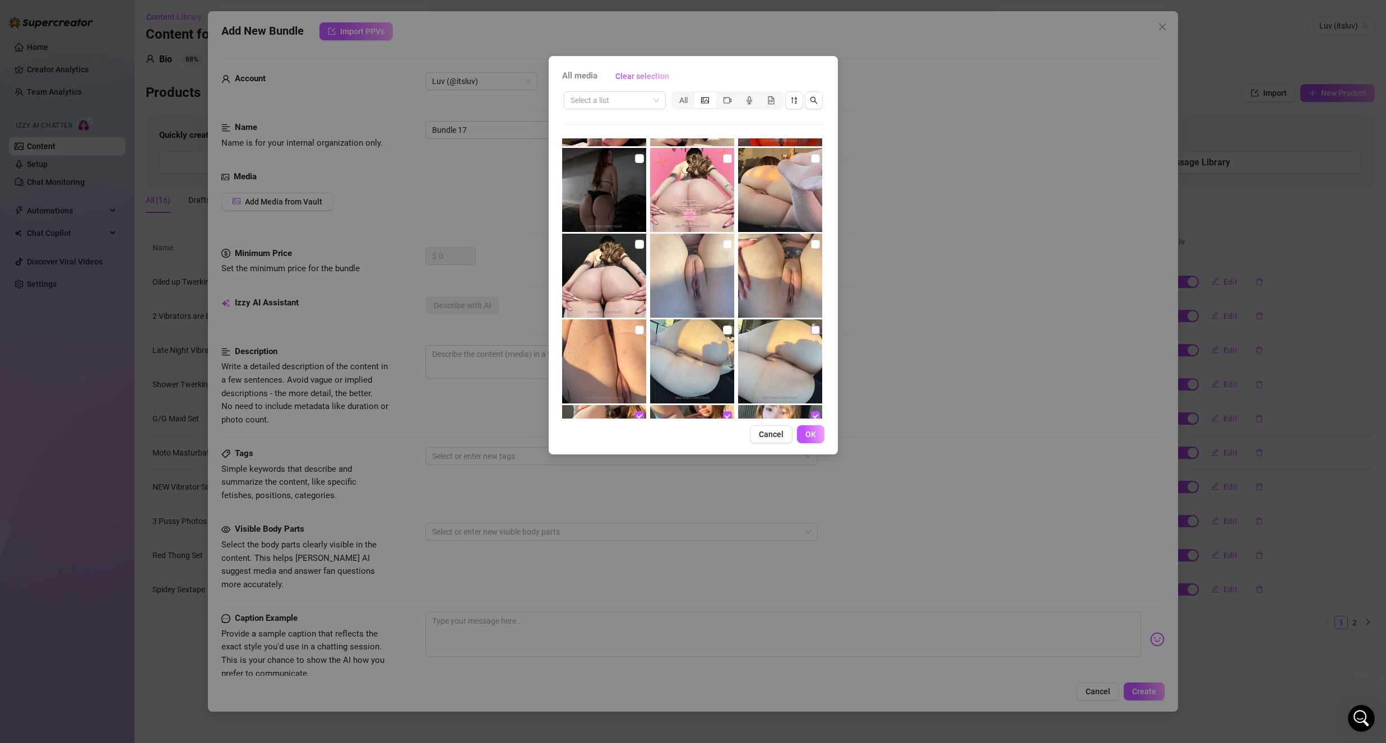
click at [811, 330] on input "checkbox" at bounding box center [815, 330] width 9 height 9
click at [724, 328] on input "checkbox" at bounding box center [727, 330] width 9 height 9
drag, startPoint x: 641, startPoint y: 329, endPoint x: 648, endPoint y: 329, distance: 6.7
click at [641, 330] on input "checkbox" at bounding box center [639, 330] width 9 height 9
click at [811, 250] on label at bounding box center [815, 244] width 9 height 12
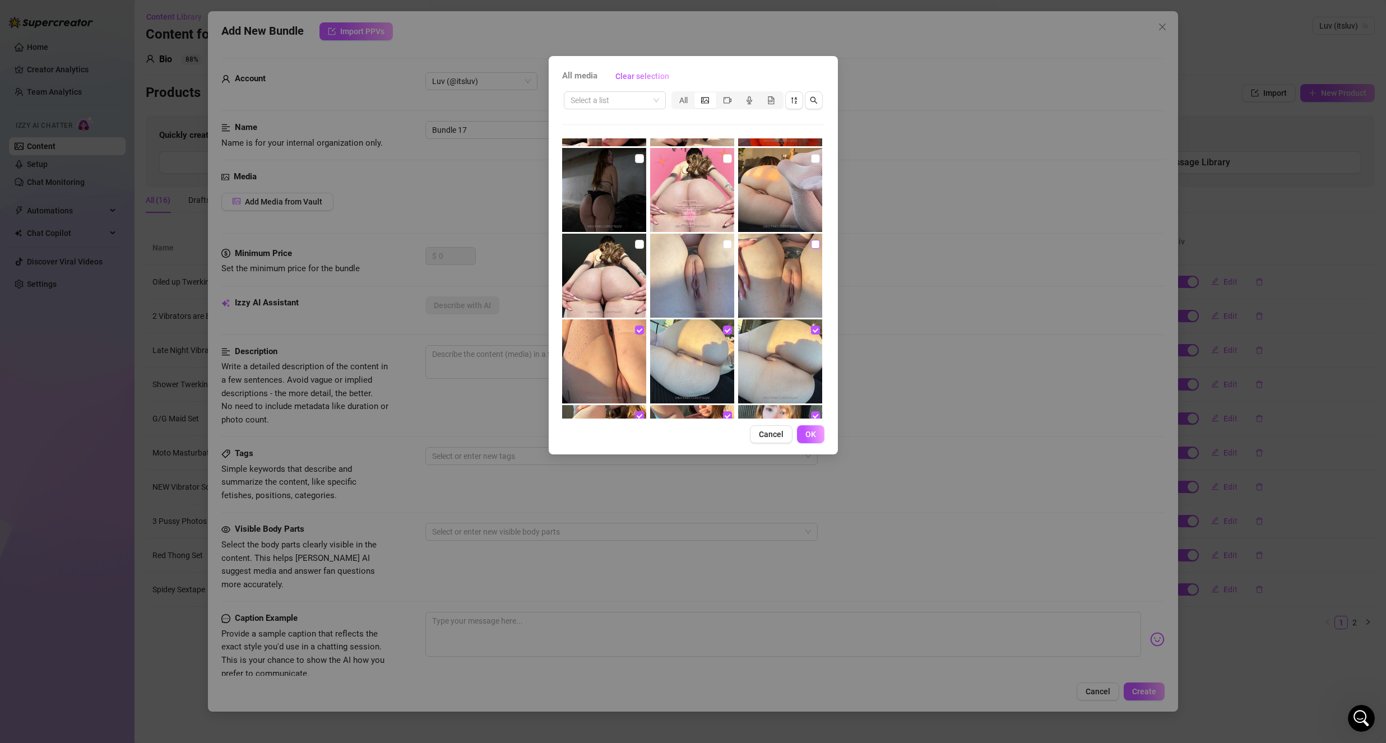
click at [811, 249] on input "checkbox" at bounding box center [815, 244] width 9 height 9
click at [727, 244] on input "checkbox" at bounding box center [727, 244] width 9 height 9
click at [641, 245] on input "checkbox" at bounding box center [639, 244] width 9 height 9
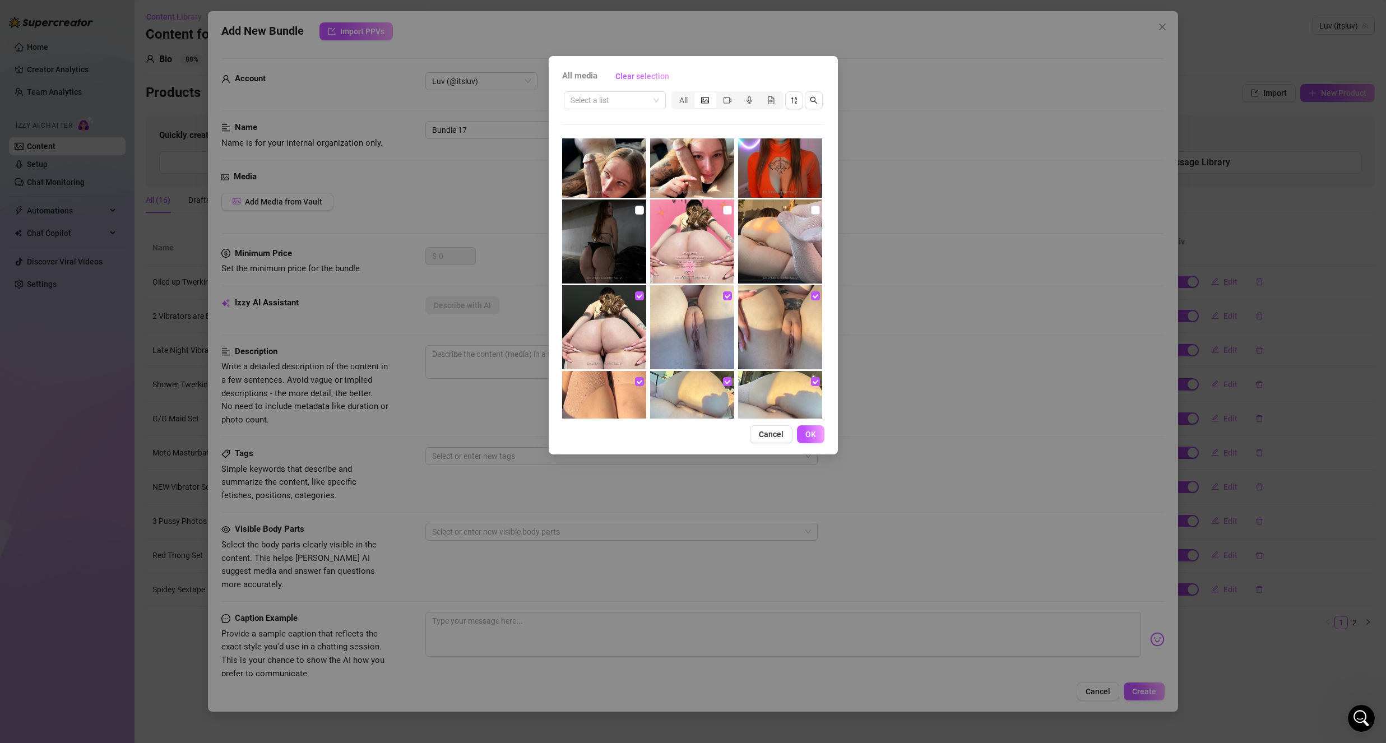
scroll to position [535, 0]
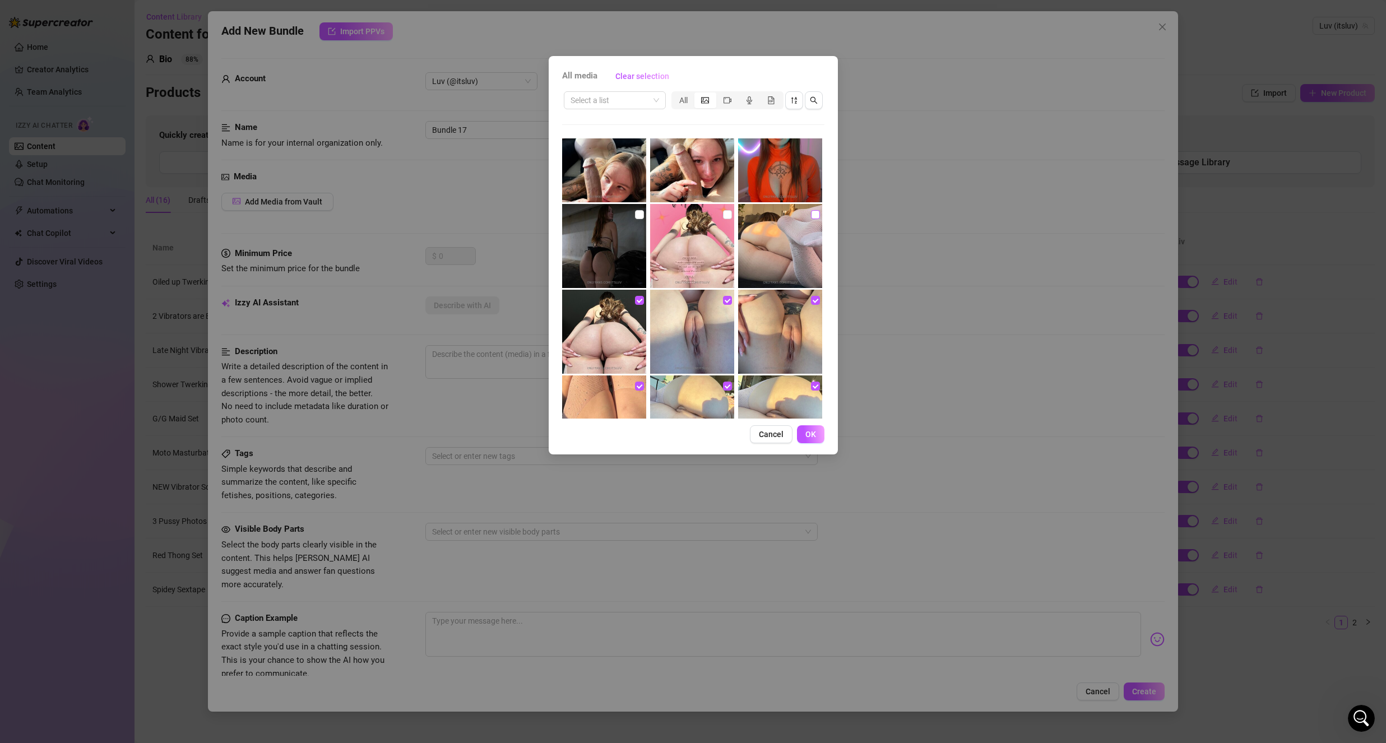
click at [811, 220] on label at bounding box center [815, 214] width 9 height 12
click at [811, 219] on input "checkbox" at bounding box center [815, 214] width 9 height 9
click at [814, 432] on span "OK" at bounding box center [810, 434] width 11 height 9
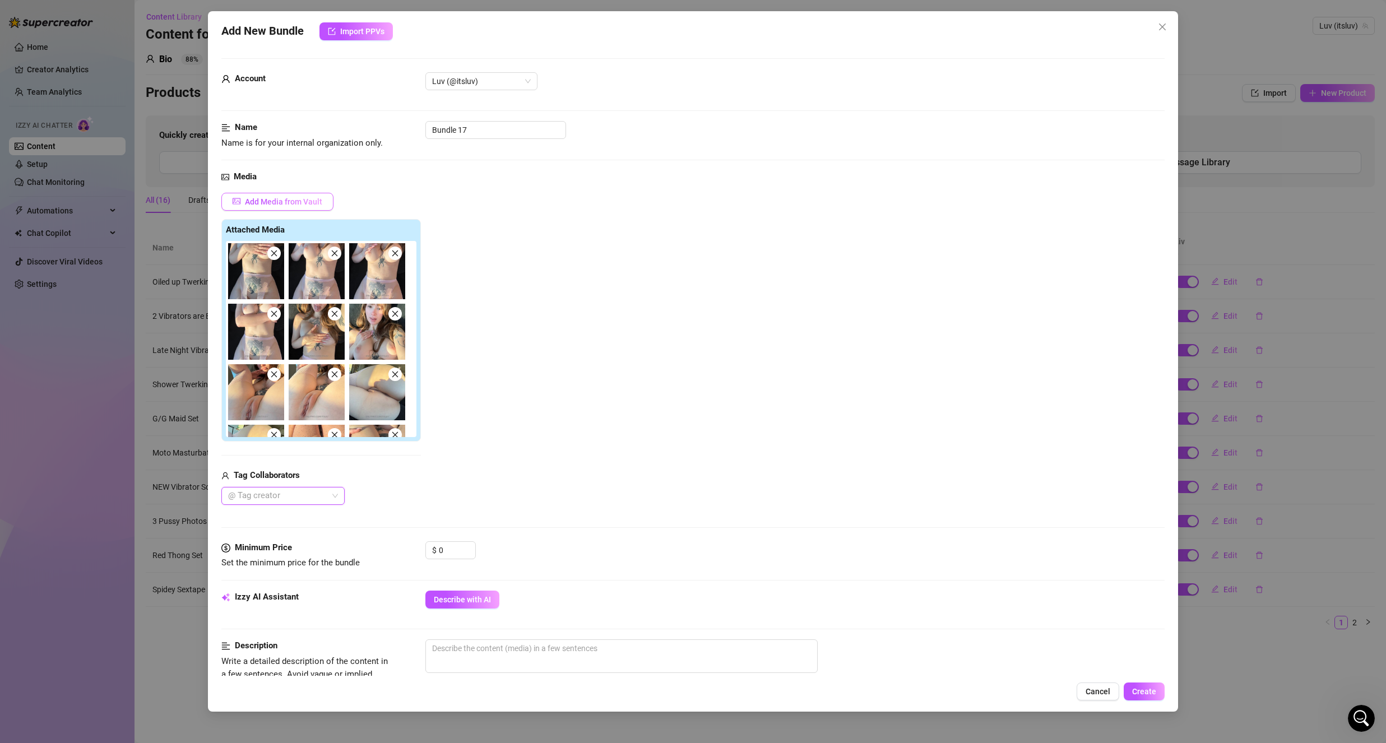
click at [291, 202] on span "Add Media from Vault" at bounding box center [283, 201] width 77 height 9
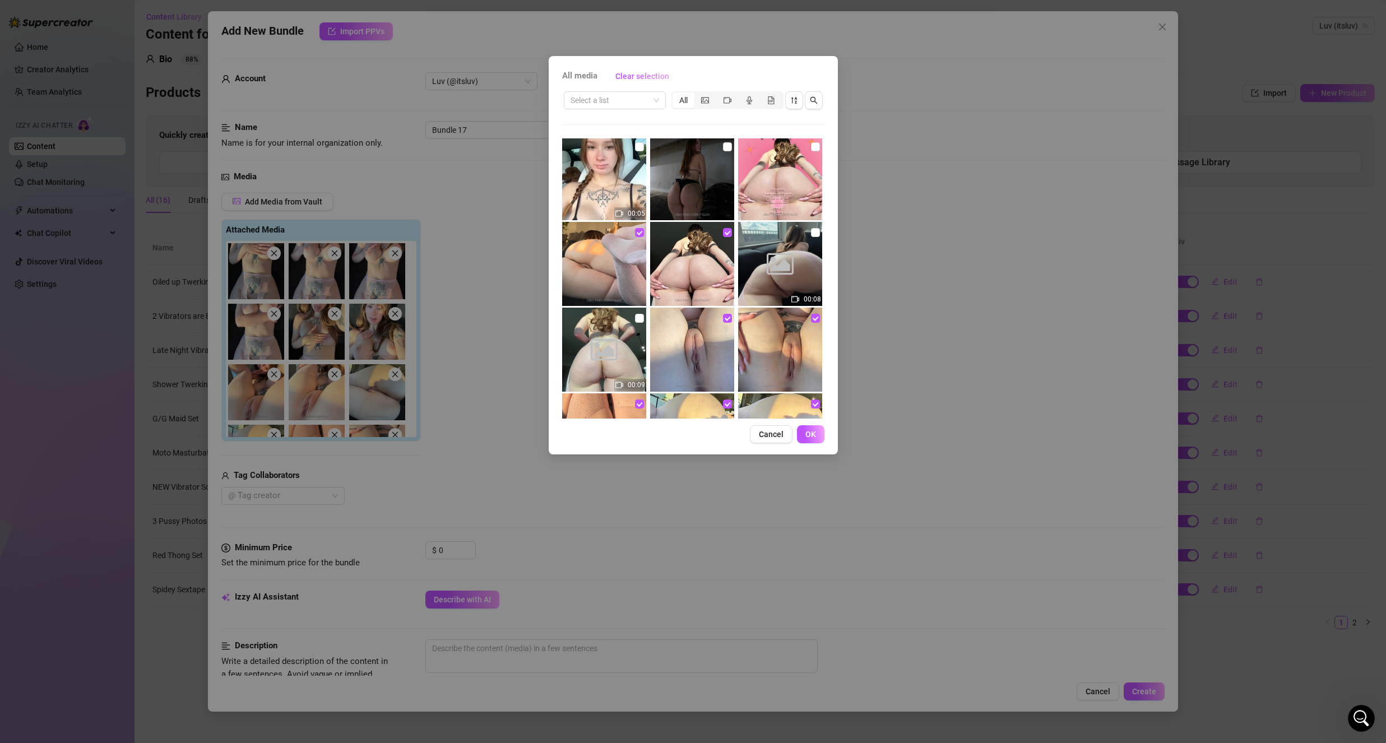
scroll to position [1333, 0]
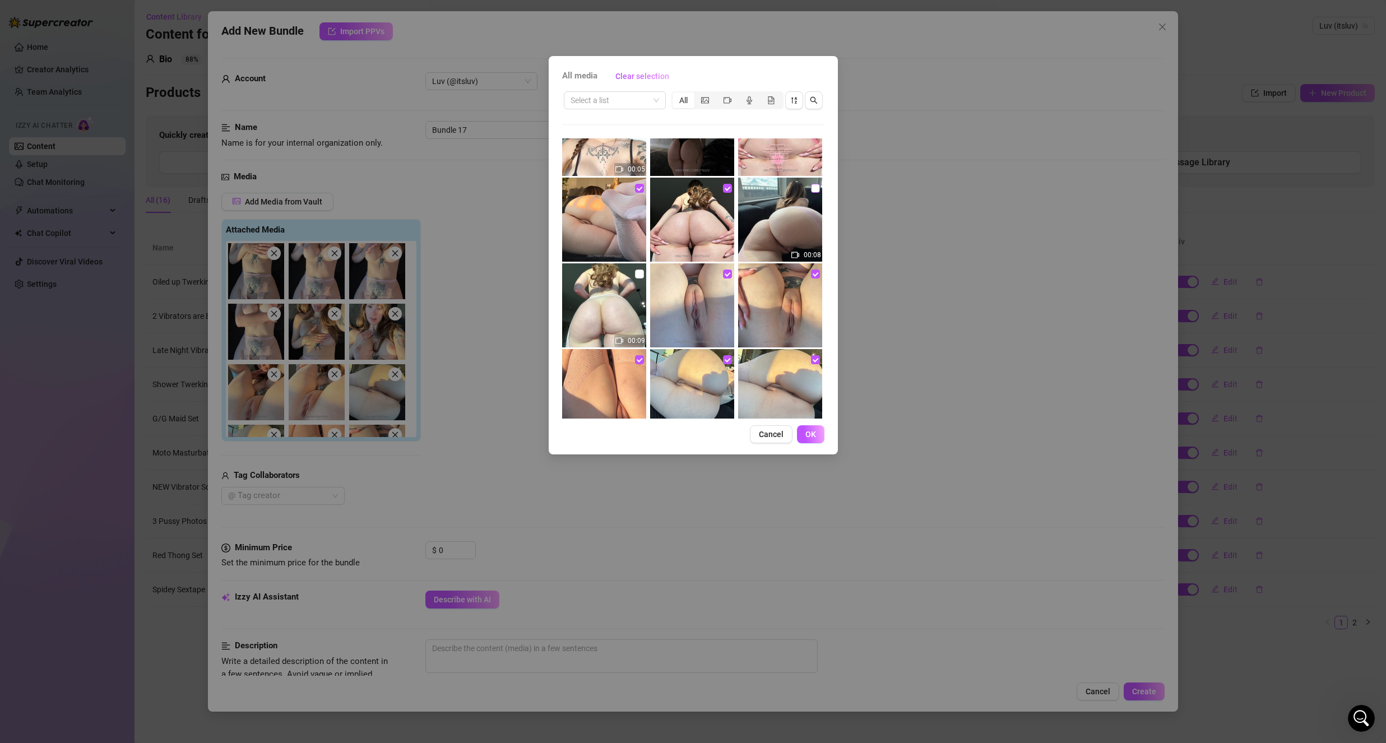
click at [811, 192] on input "checkbox" at bounding box center [815, 188] width 9 height 9
click at [637, 270] on input "checkbox" at bounding box center [639, 274] width 9 height 9
click at [811, 435] on span "OK" at bounding box center [810, 434] width 11 height 9
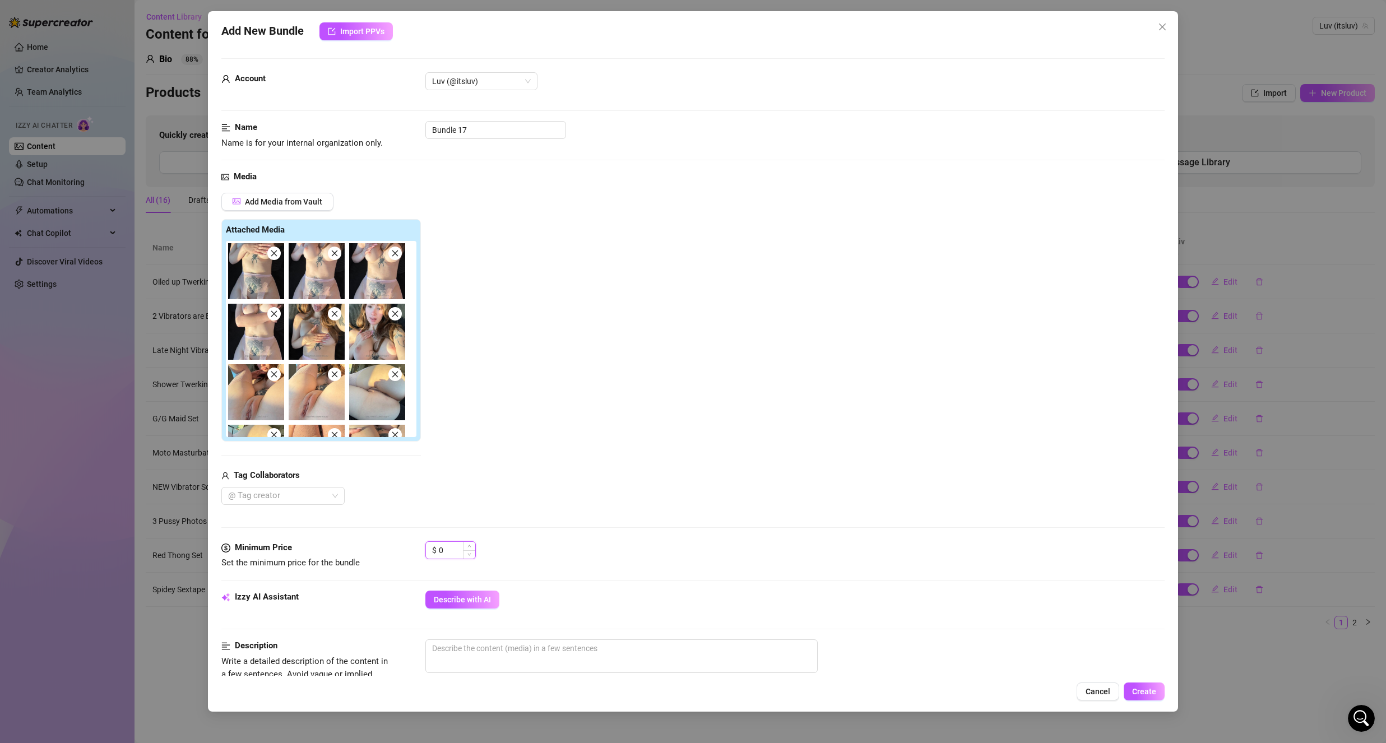
click at [444, 552] on input "0" at bounding box center [457, 550] width 36 height 17
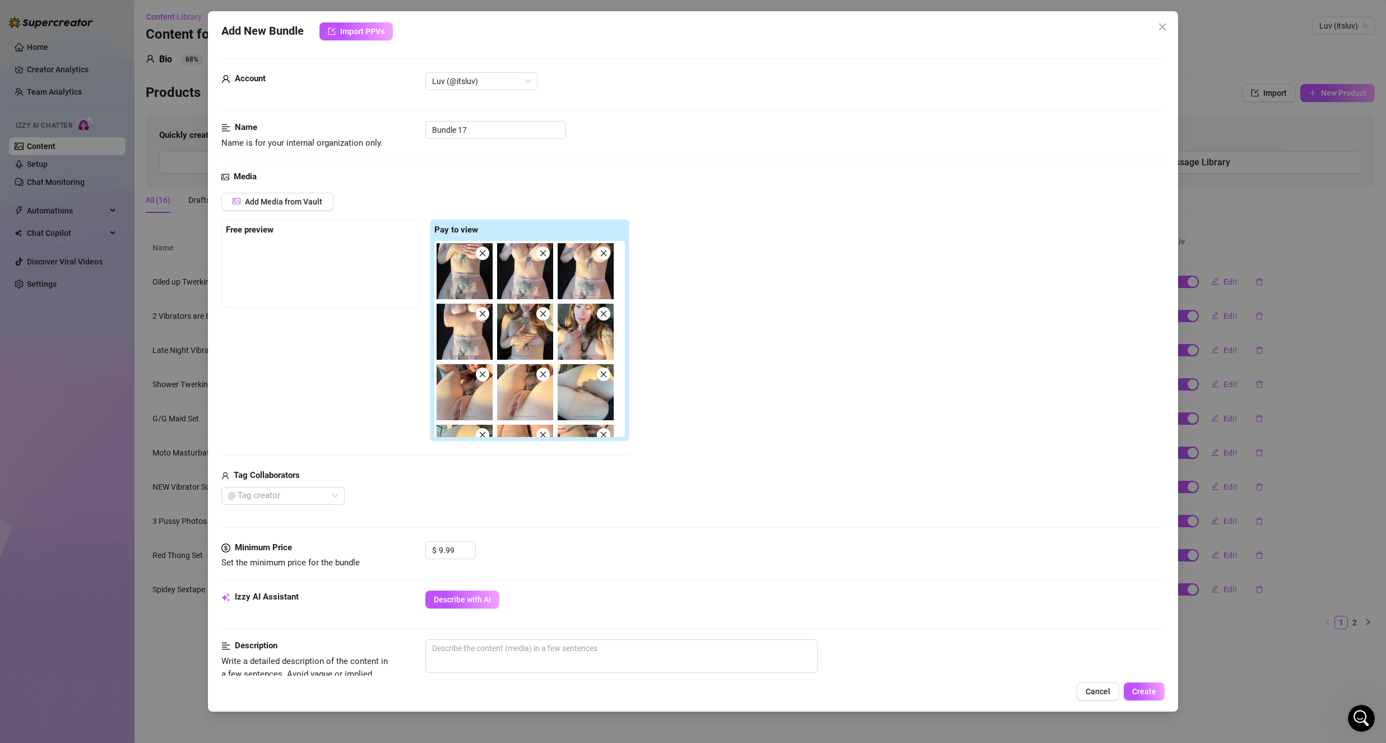
click at [407, 493] on div "@ Tag creator" at bounding box center [425, 496] width 408 height 18
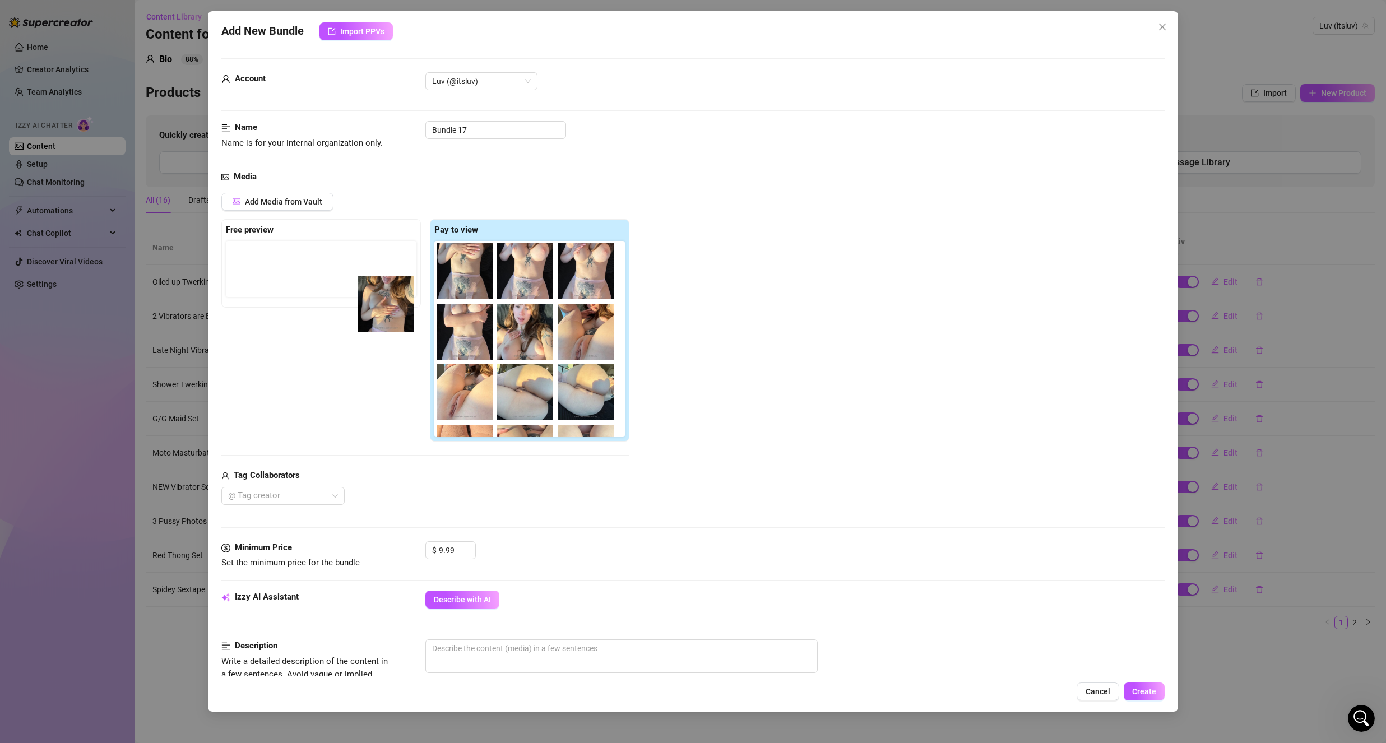
drag, startPoint x: 527, startPoint y: 345, endPoint x: 320, endPoint y: 284, distance: 215.5
click at [319, 282] on div "Free preview Pay to view" at bounding box center [425, 330] width 408 height 223
drag, startPoint x: 477, startPoint y: 327, endPoint x: 290, endPoint y: 280, distance: 193.4
click at [292, 277] on div "Free preview Pay to view" at bounding box center [425, 330] width 408 height 223
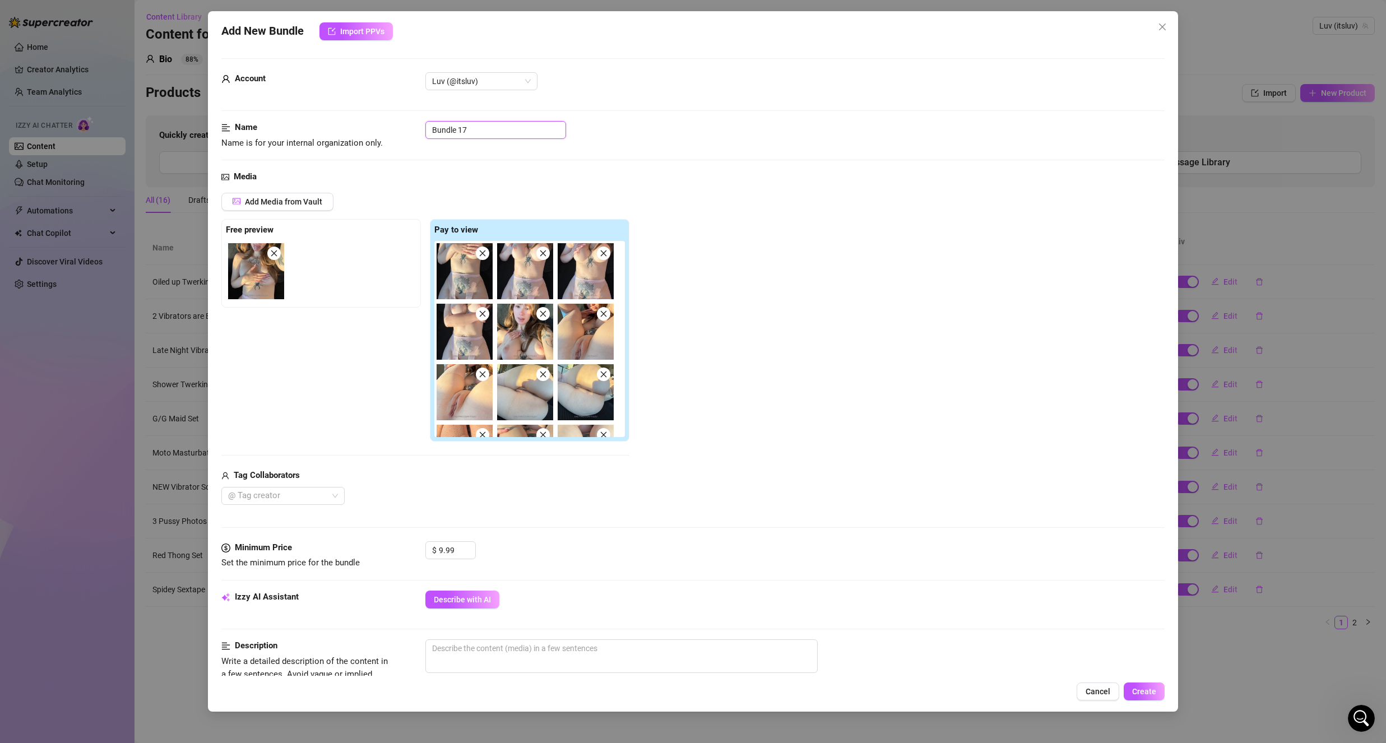
drag, startPoint x: 517, startPoint y: 137, endPoint x: 370, endPoint y: 151, distance: 146.9
click at [370, 151] on div "Name Name is for your internal organization only. Bundle 17" at bounding box center [692, 145] width 943 height 49
drag, startPoint x: 377, startPoint y: 182, endPoint x: 479, endPoint y: 182, distance: 102.0
click at [385, 181] on div "Media" at bounding box center [692, 176] width 943 height 13
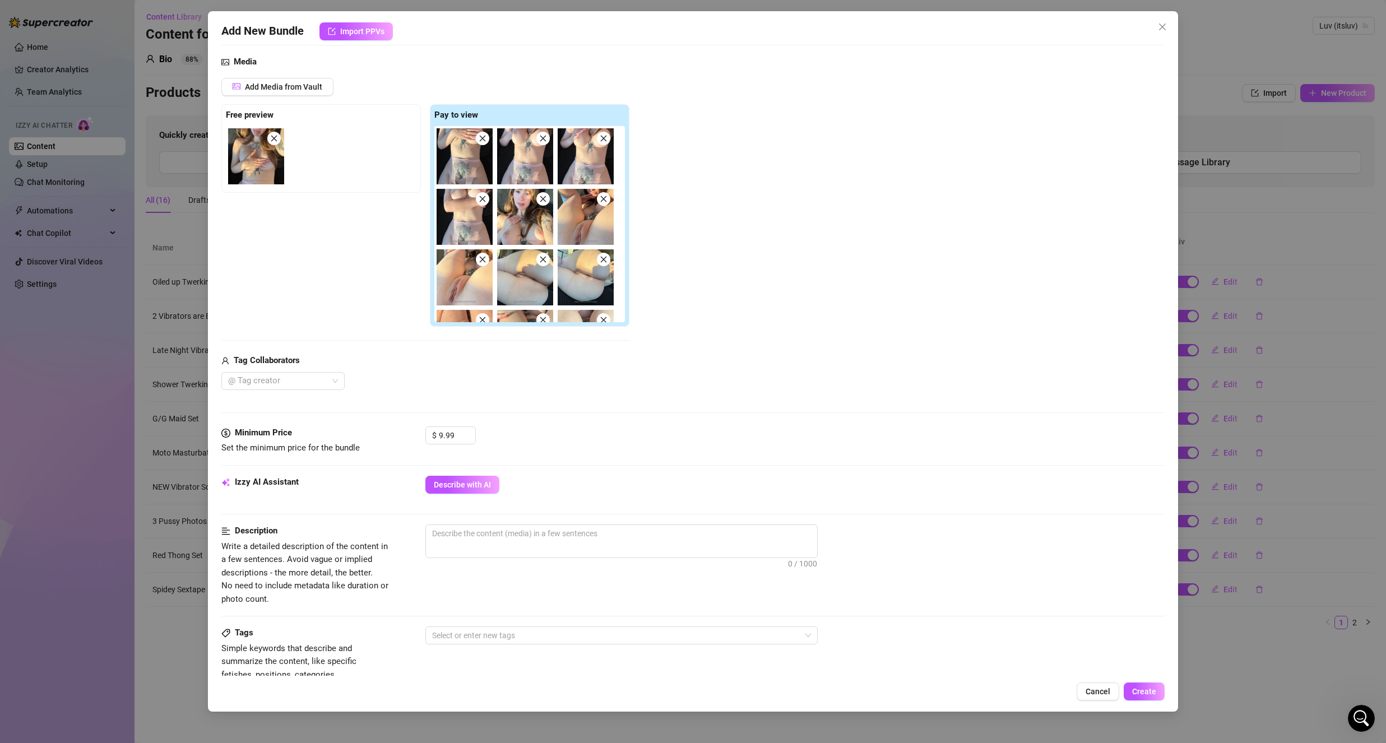
scroll to position [168, 0]
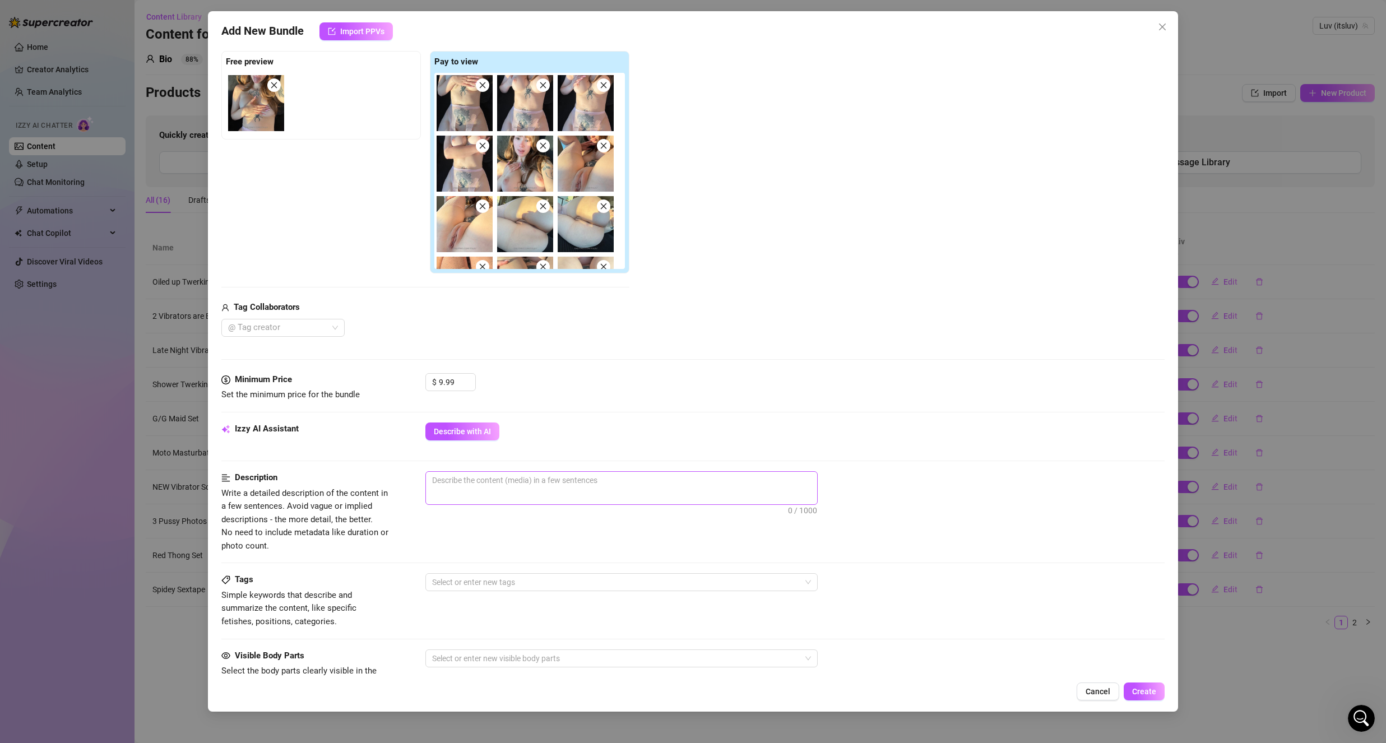
click at [478, 495] on span "0 / 1000" at bounding box center [621, 488] width 392 height 34
click at [475, 493] on span "0 / 1000" at bounding box center [621, 488] width 392 height 34
click at [446, 659] on div at bounding box center [616, 659] width 376 height 16
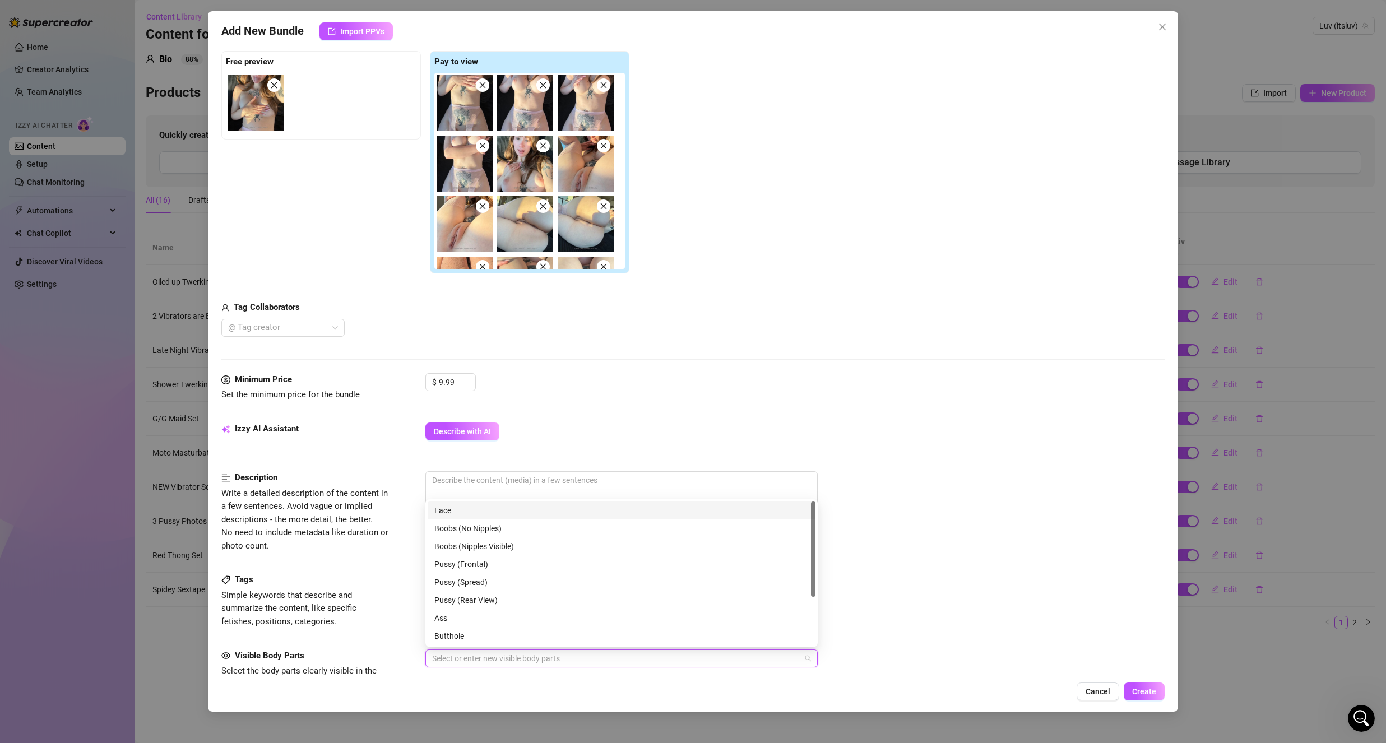
click at [467, 511] on div "Face" at bounding box center [621, 510] width 374 height 12
drag, startPoint x: 503, startPoint y: 531, endPoint x: 500, endPoint y: 536, distance: 6.3
click at [503, 531] on div "Boobs (No Nipples)" at bounding box center [621, 528] width 374 height 12
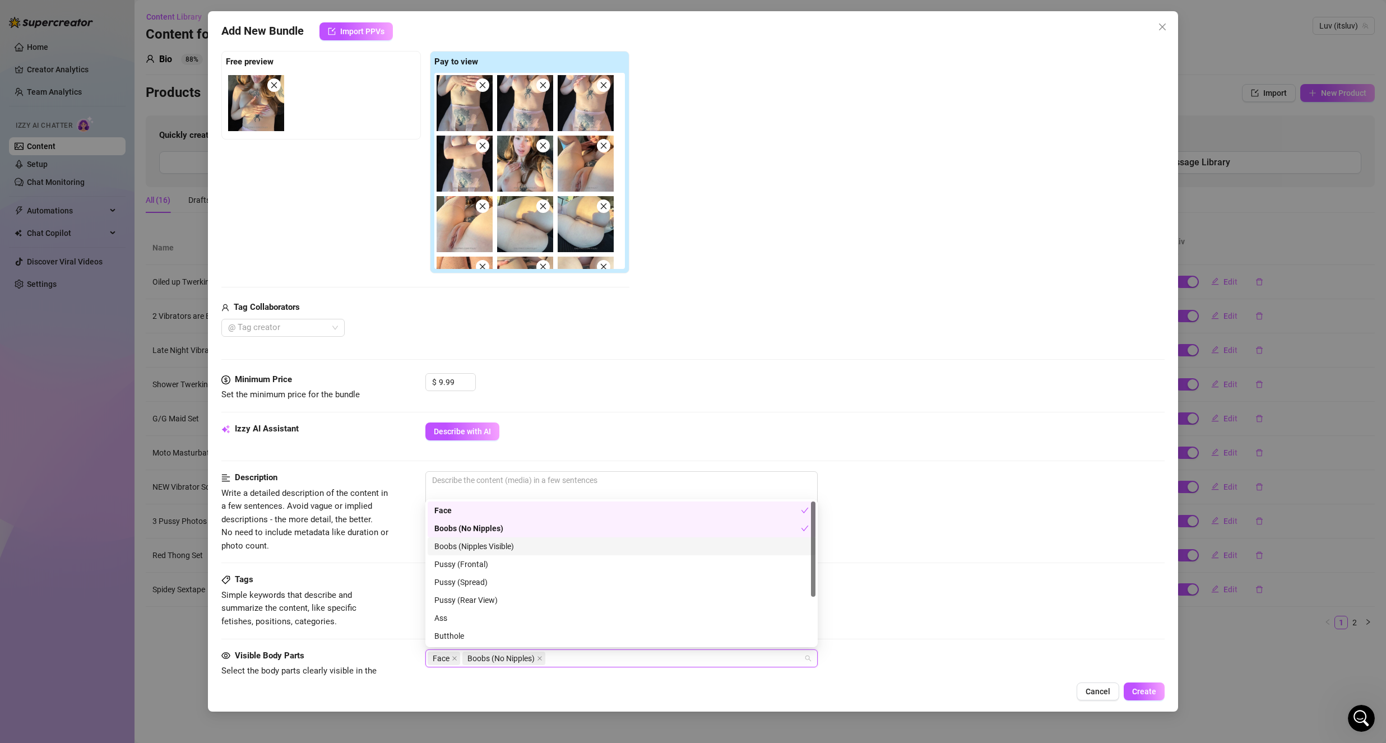
click at [496, 550] on div "Boobs (Nipples Visible)" at bounding box center [621, 546] width 374 height 12
click at [505, 604] on div "Pussy (Rear View)" at bounding box center [621, 600] width 374 height 12
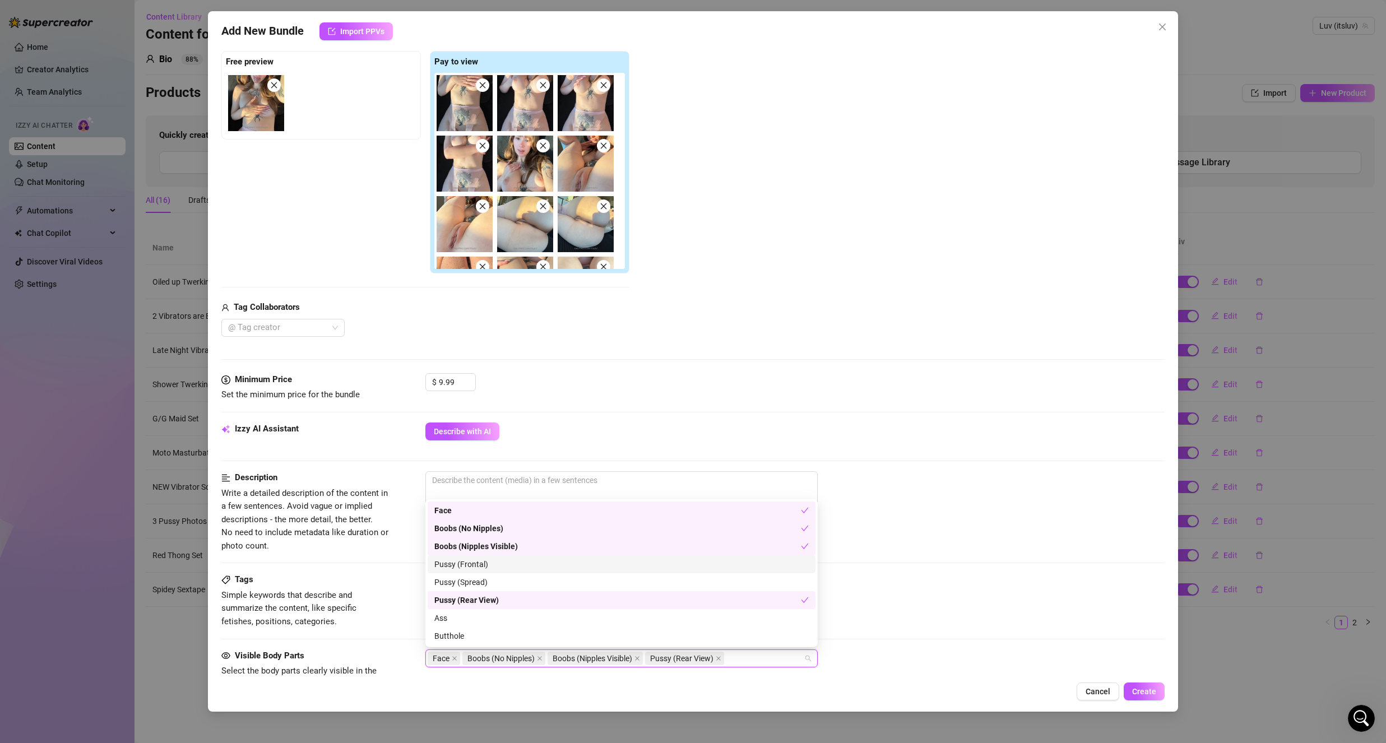
click at [511, 562] on div "Pussy (Frontal)" at bounding box center [621, 564] width 374 height 12
click at [505, 583] on div "Pussy (Spread)" at bounding box center [621, 582] width 374 height 12
click at [484, 566] on div "Ass" at bounding box center [621, 562] width 374 height 12
click at [470, 582] on div "Butthole" at bounding box center [621, 580] width 374 height 12
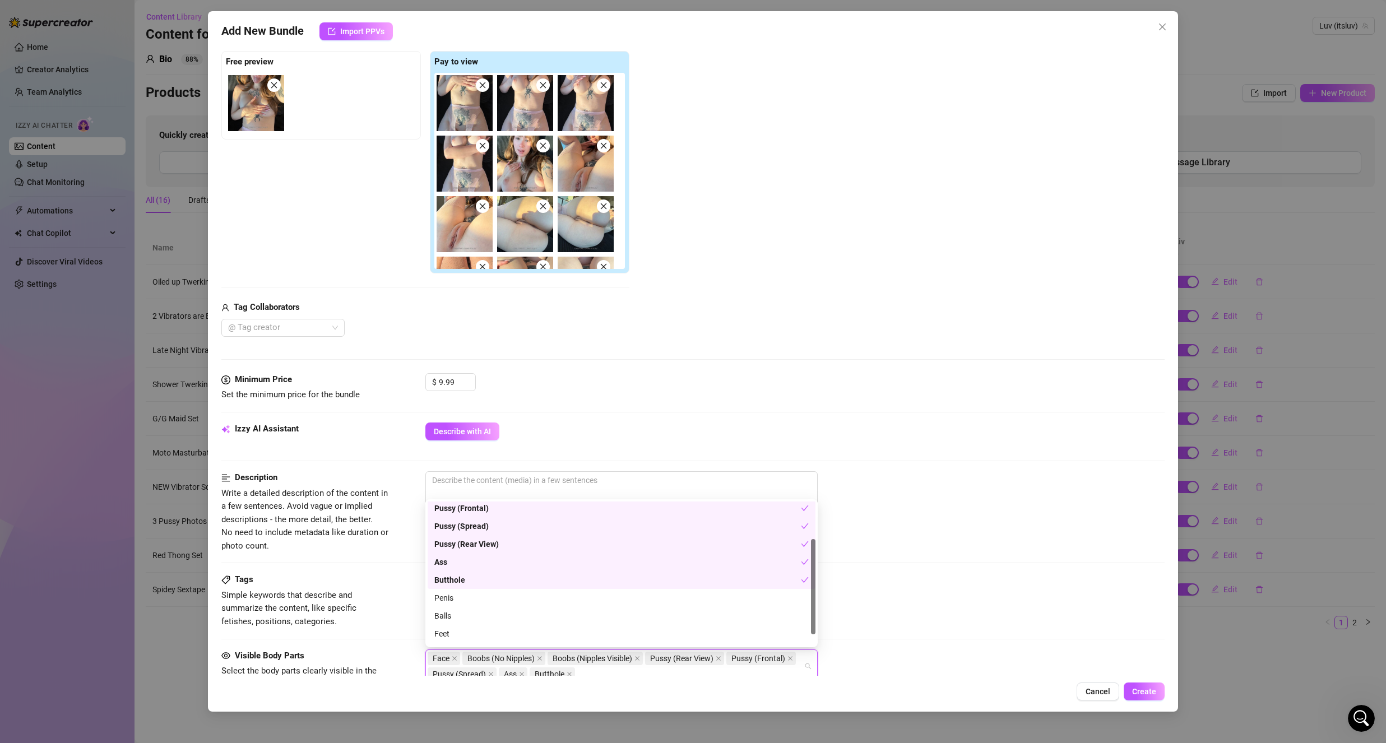
scroll to position [72, 0]
click at [458, 638] on div "Belly" at bounding box center [621, 636] width 374 height 12
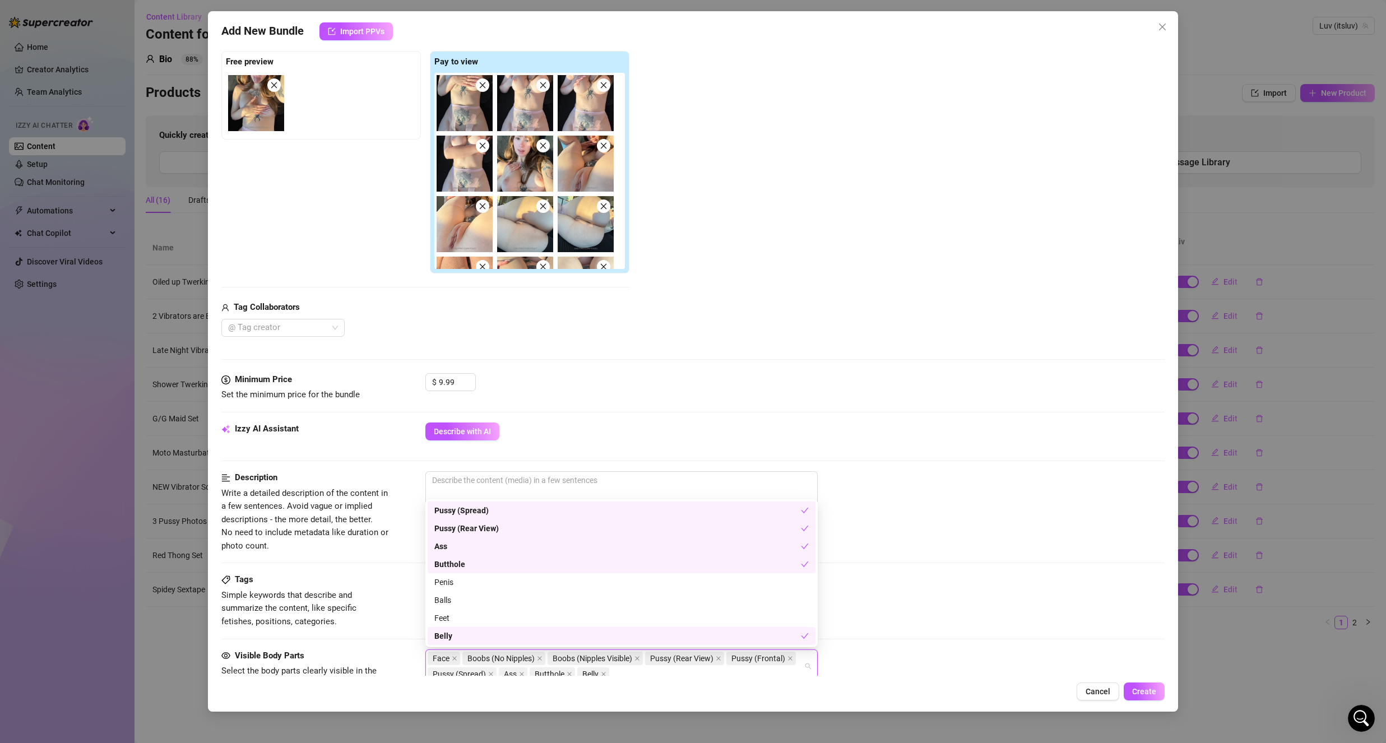
click at [367, 583] on div "Tags" at bounding box center [305, 579] width 168 height 13
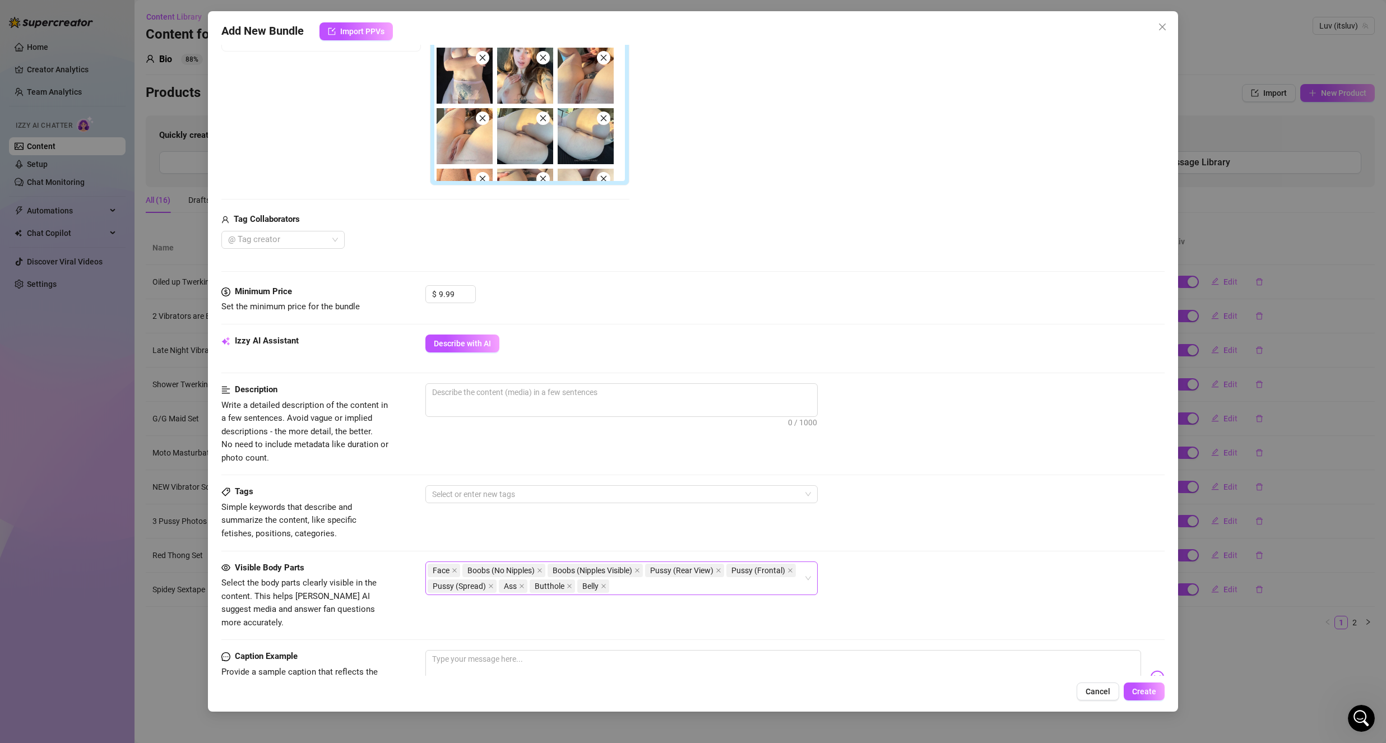
scroll to position [221, 0]
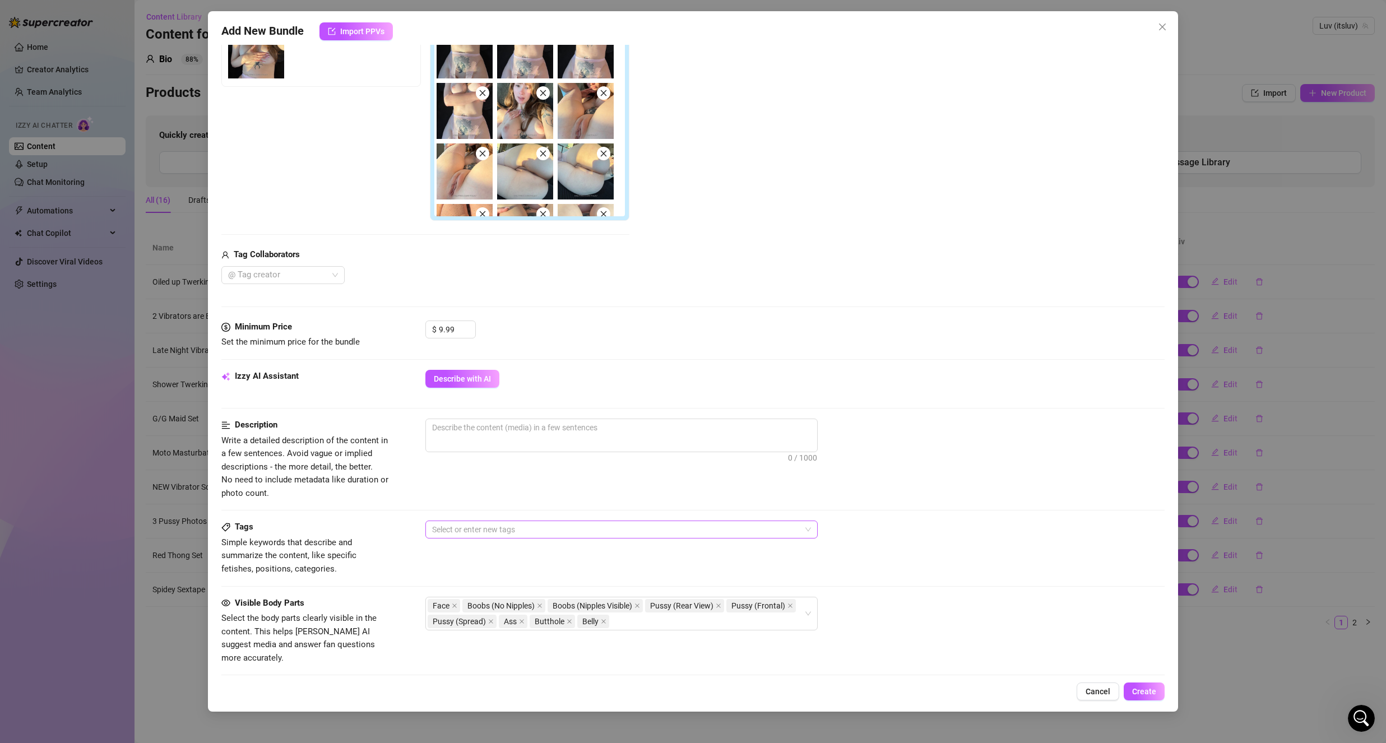
click at [495, 531] on div at bounding box center [616, 530] width 376 height 16
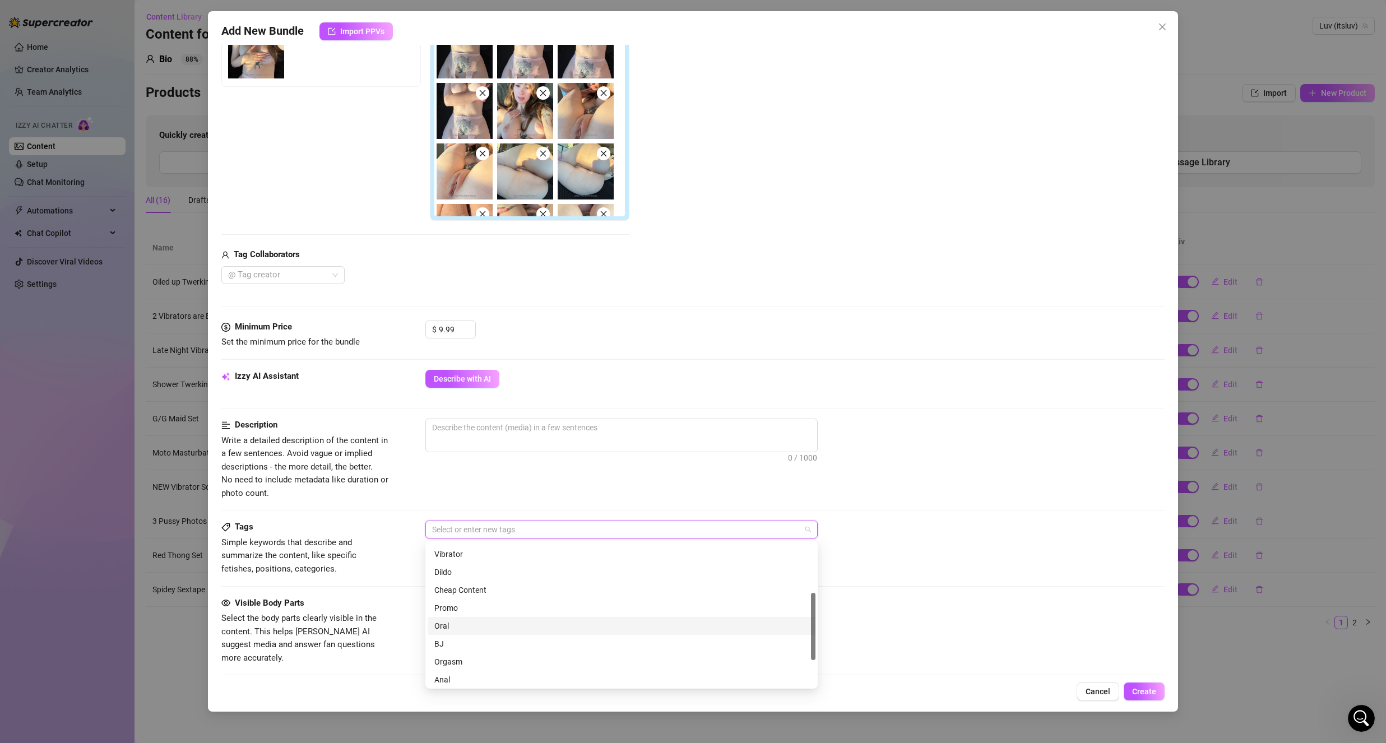
scroll to position [49, 0]
click at [472, 648] on div "Cheap Content" at bounding box center [621, 646] width 374 height 12
click at [500, 570] on div "Solo" at bounding box center [621, 570] width 374 height 12
click at [392, 492] on div "Description Write a detailed description of the content in a few sentences. Avo…" at bounding box center [692, 459] width 943 height 81
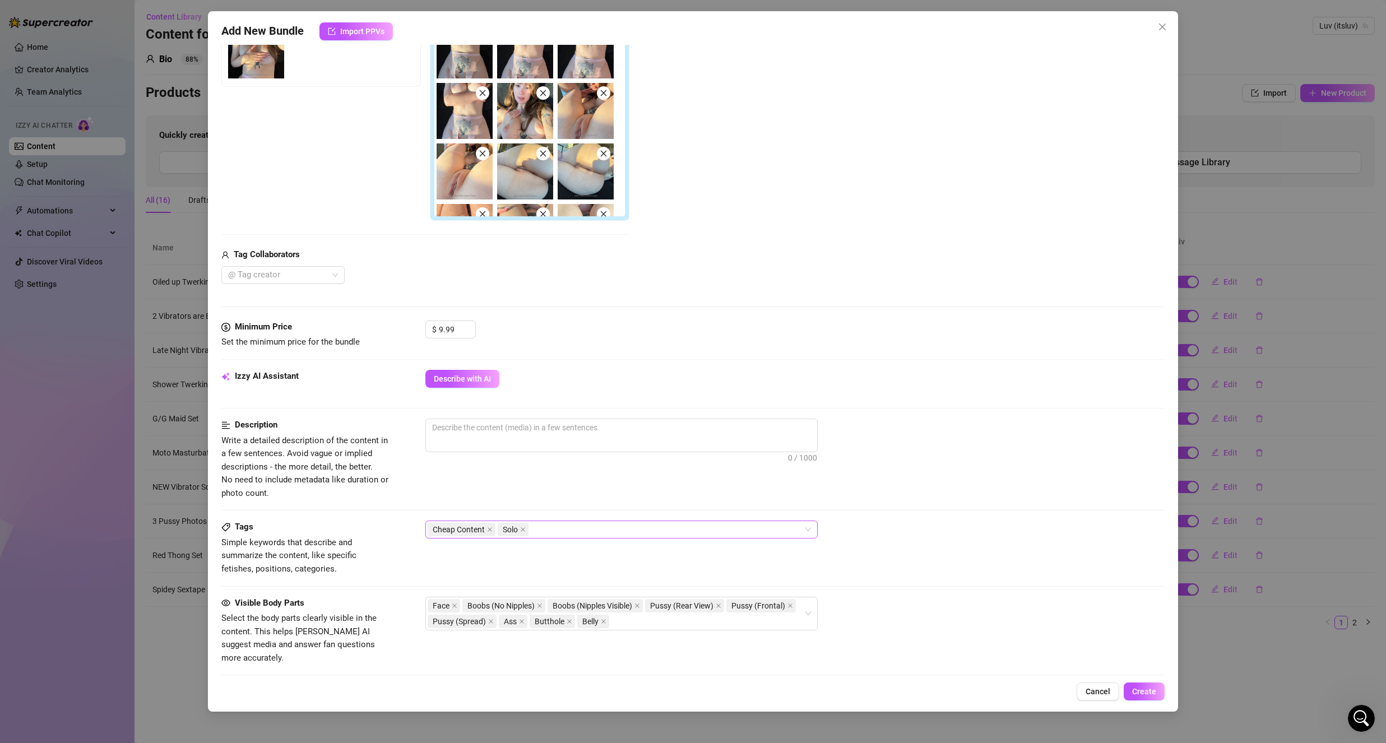
click at [549, 528] on div "Cheap Content Solo" at bounding box center [616, 530] width 376 height 16
click at [502, 470] on div at bounding box center [794, 464] width 739 height 18
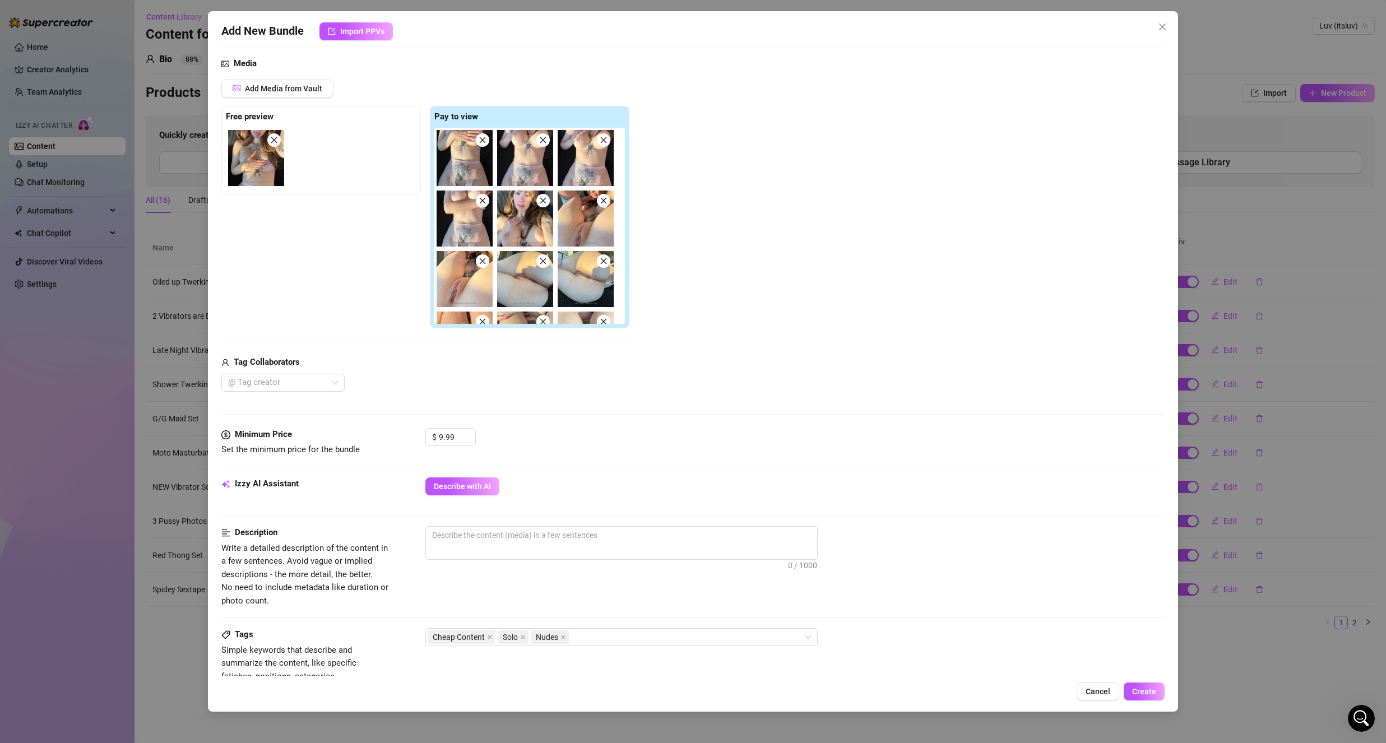
scroll to position [109, 0]
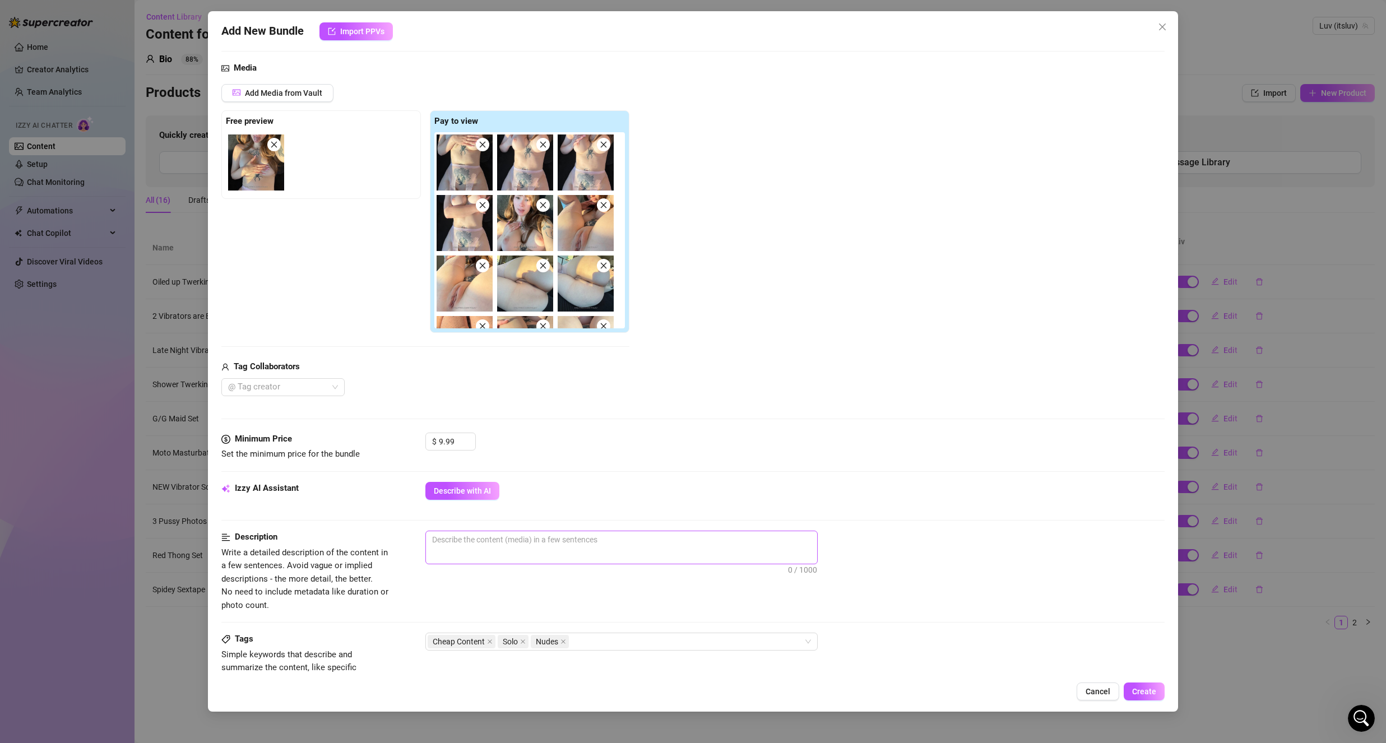
click at [467, 553] on span "0 / 1000" at bounding box center [621, 548] width 392 height 34
click at [476, 545] on textarea at bounding box center [621, 539] width 391 height 17
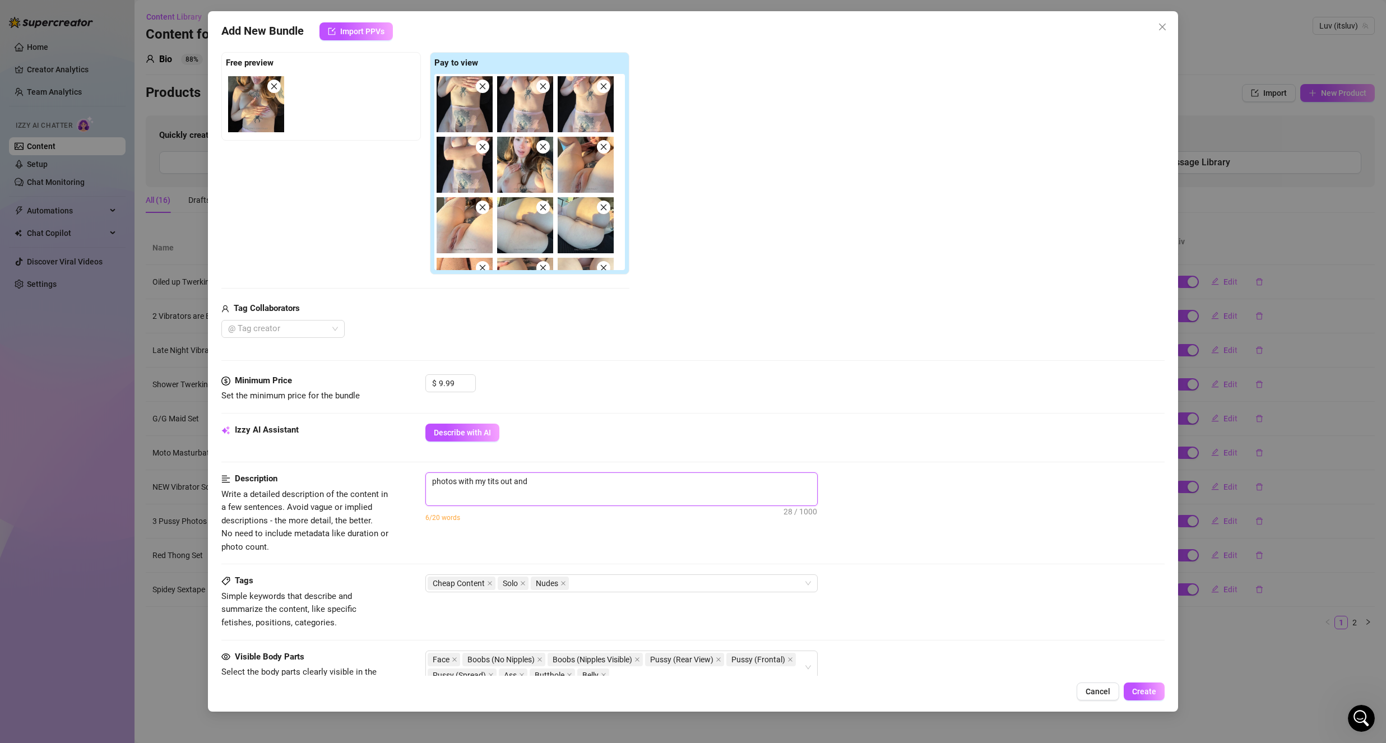
scroll to position [168, 0]
click at [593, 485] on textarea "photos with my tits out and" at bounding box center [621, 480] width 391 height 17
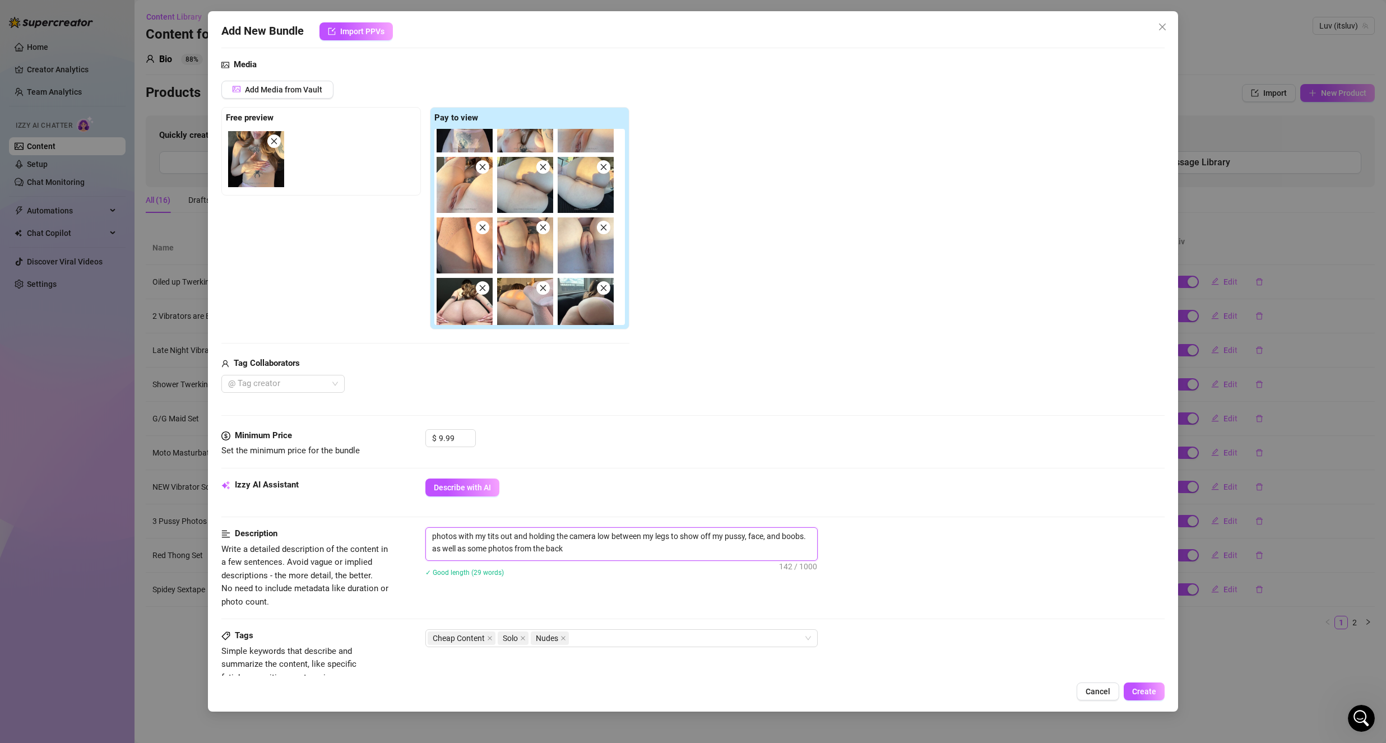
scroll to position [112, 0]
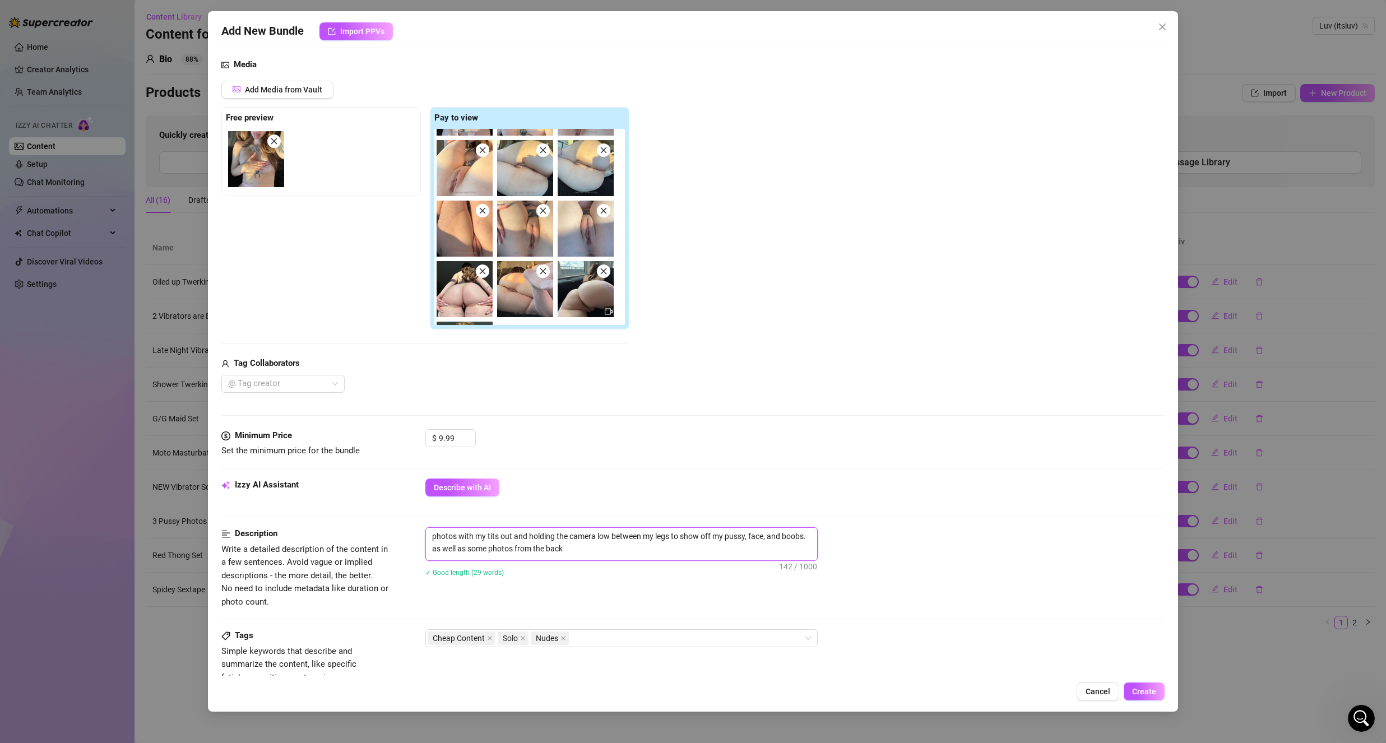
click at [578, 551] on textarea "photos with my tits out and holding the camera low between my legs to show off …" at bounding box center [621, 542] width 391 height 29
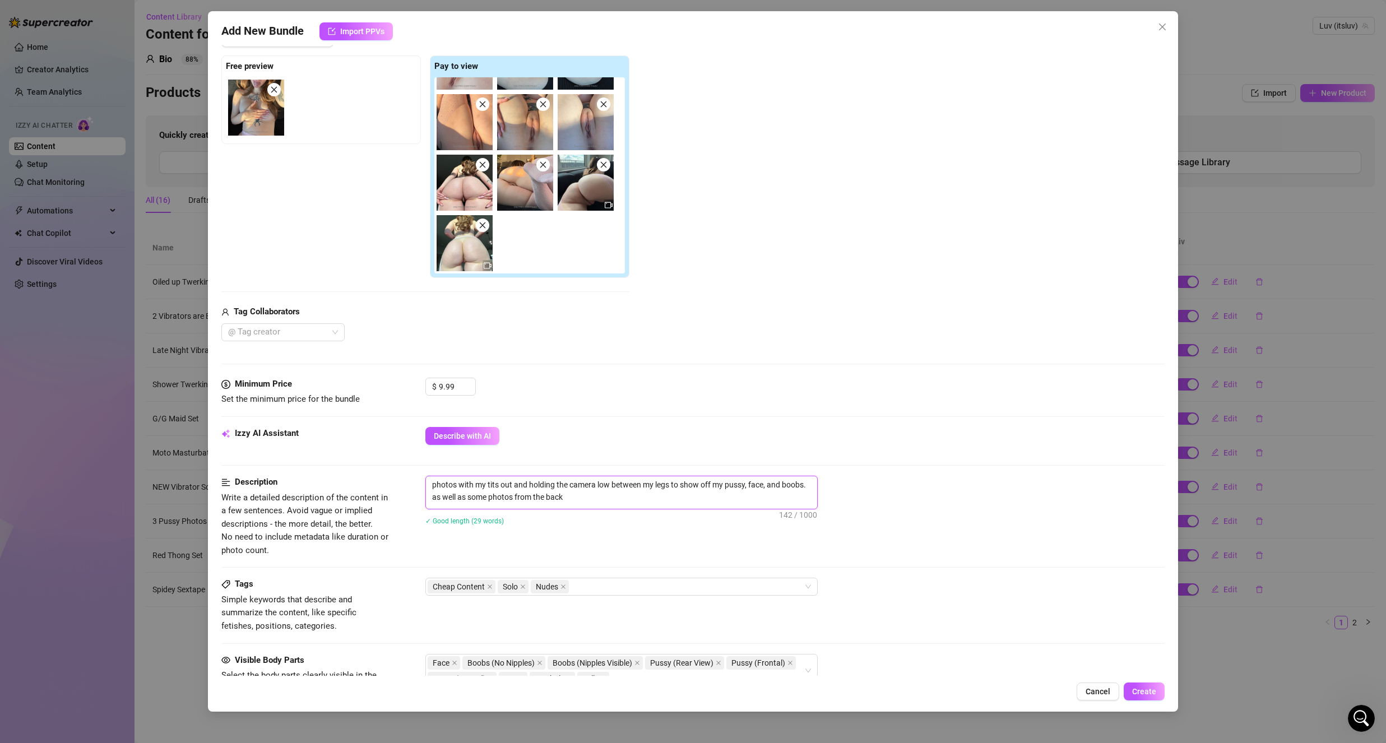
scroll to position [168, 0]
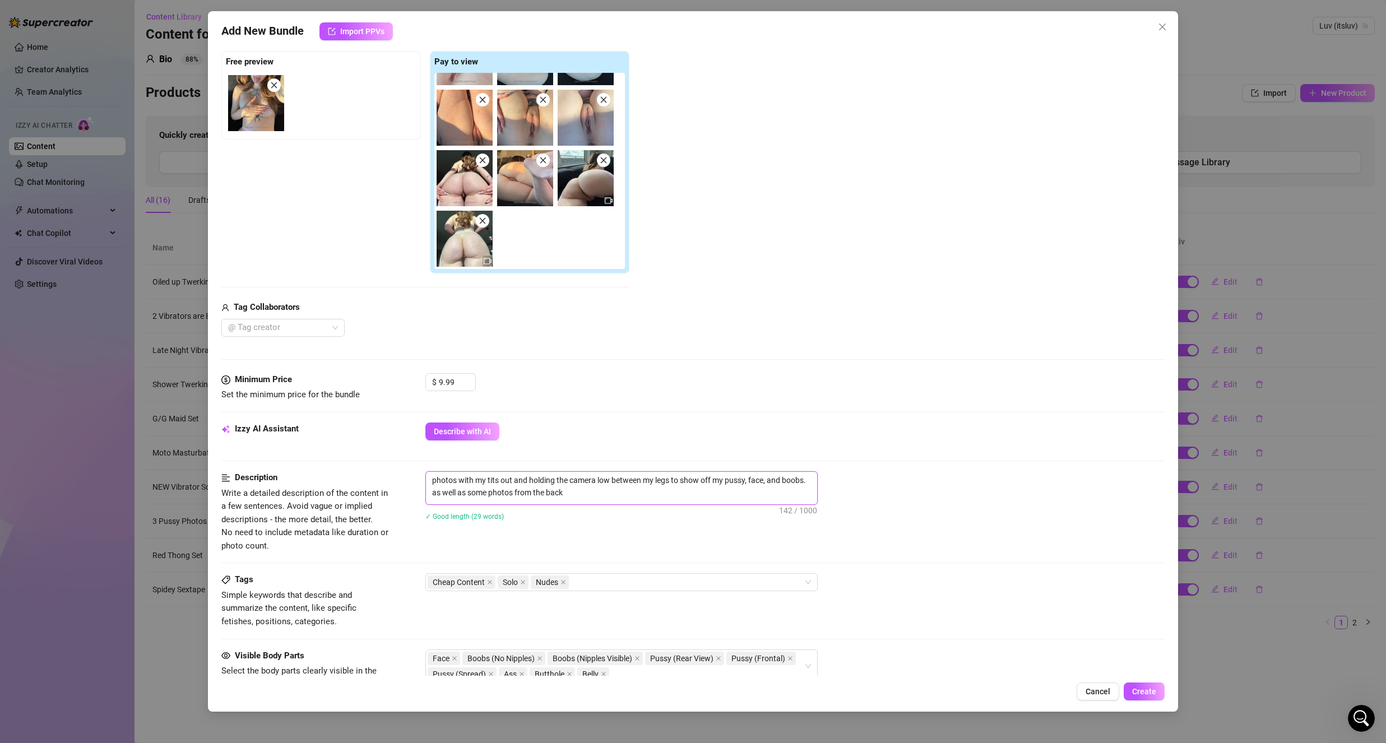
click at [601, 487] on textarea "photos with my tits out and holding the camera low between my legs to show off …" at bounding box center [621, 486] width 391 height 29
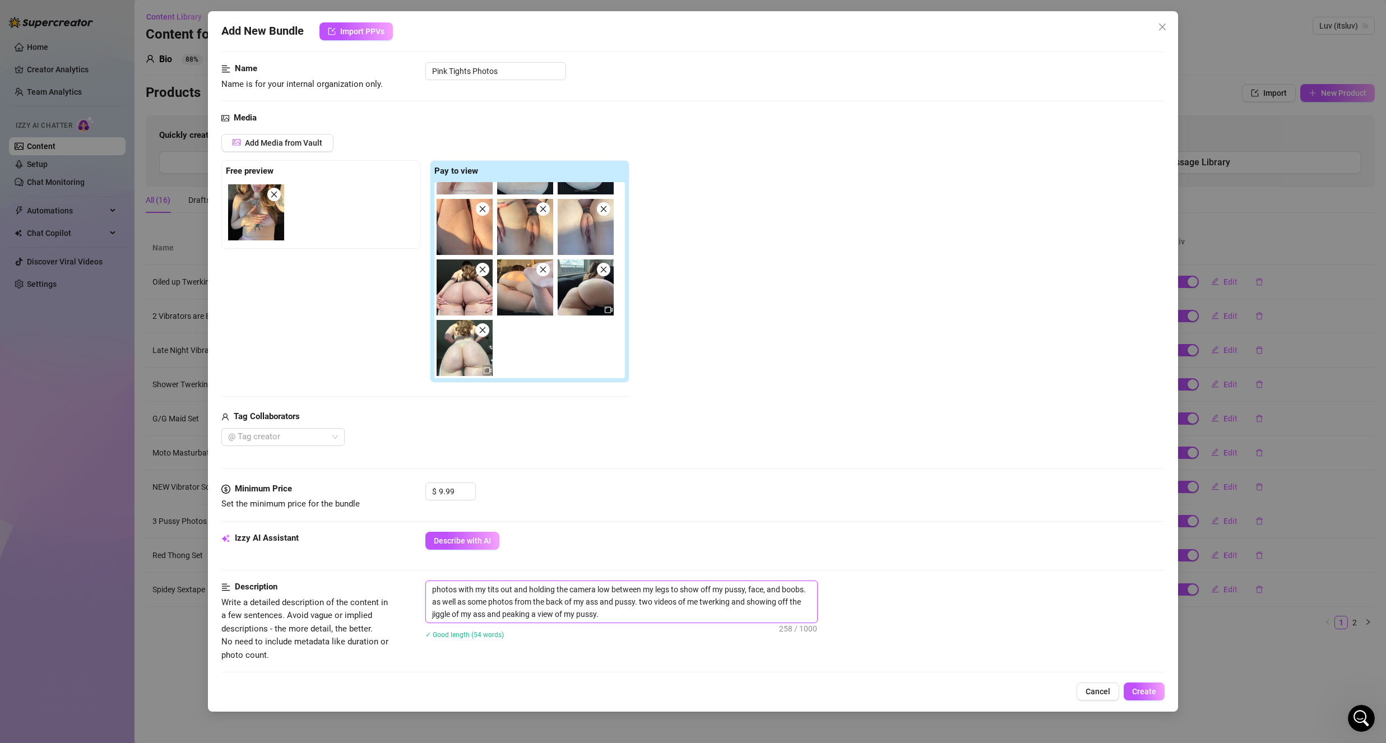
scroll to position [56, 0]
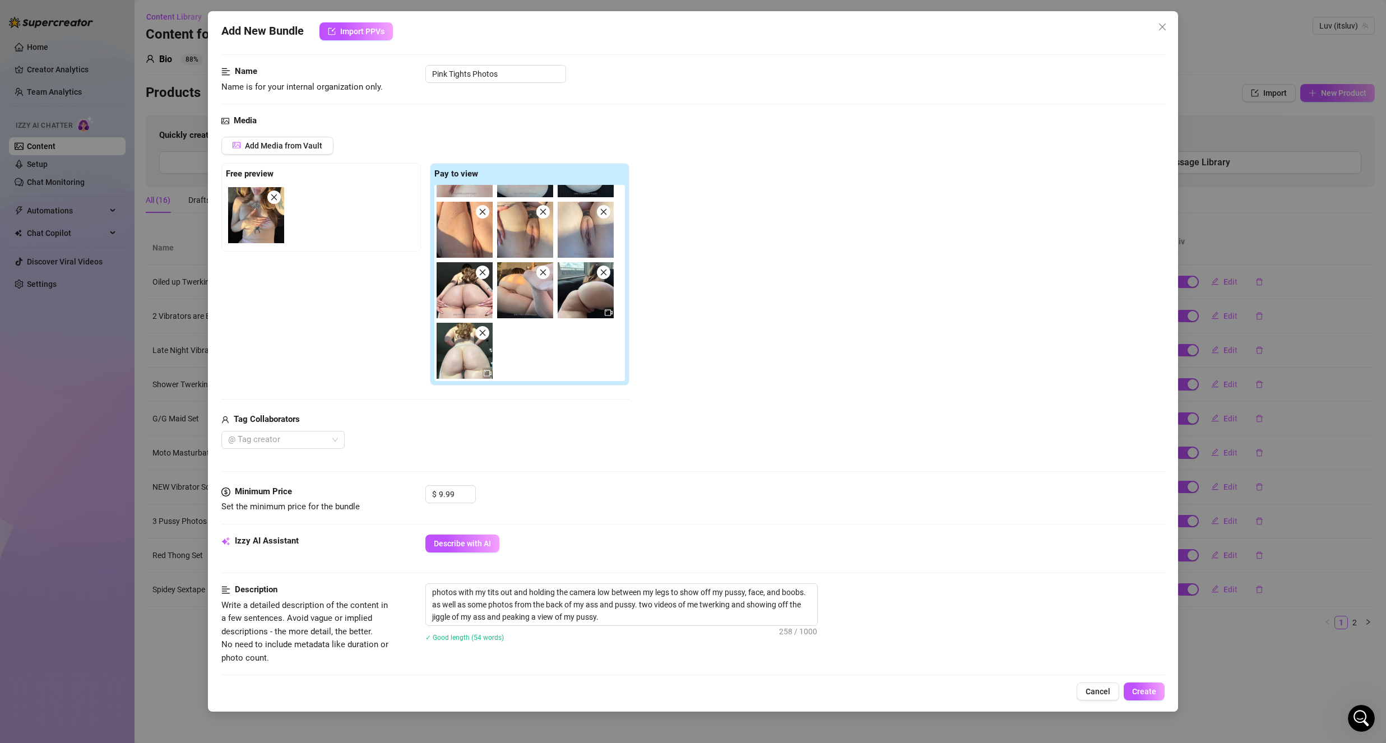
click at [611, 436] on div "@ Tag creator" at bounding box center [425, 440] width 408 height 18
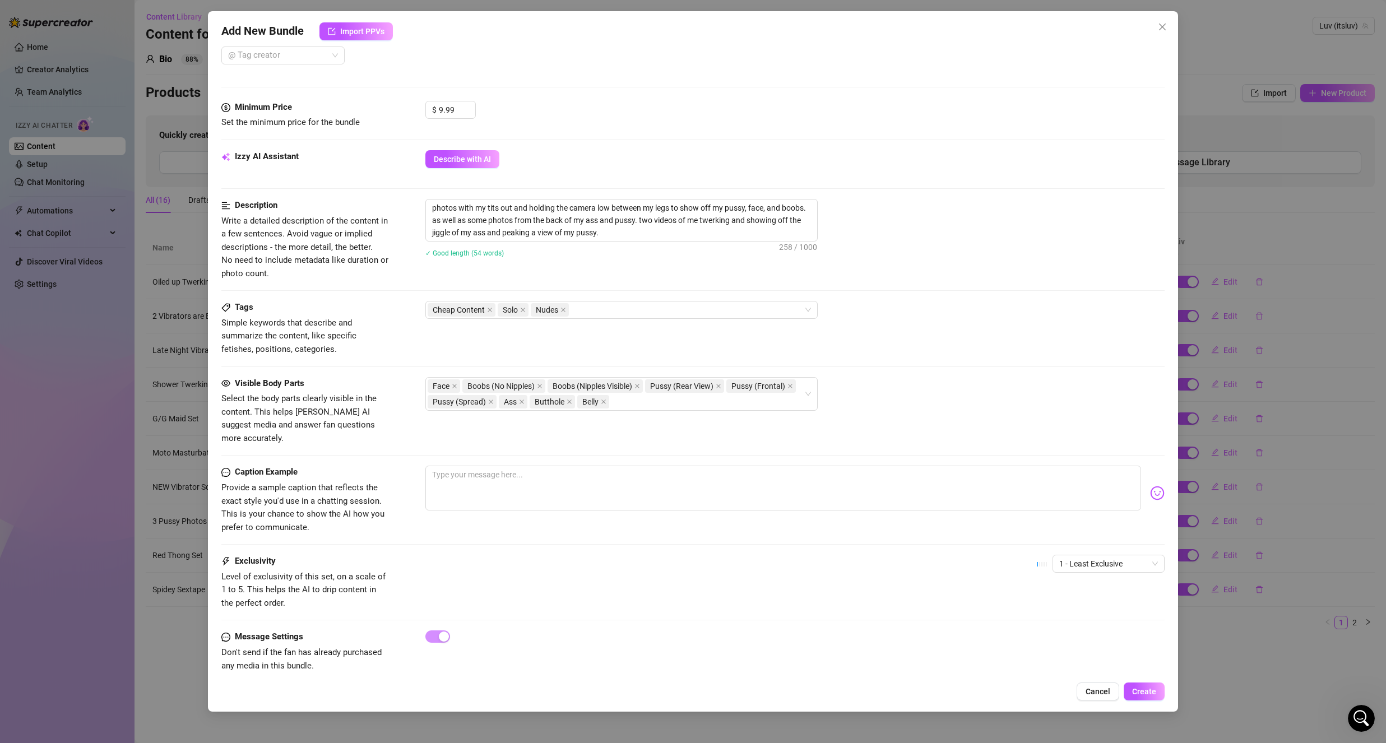
scroll to position [445, 0]
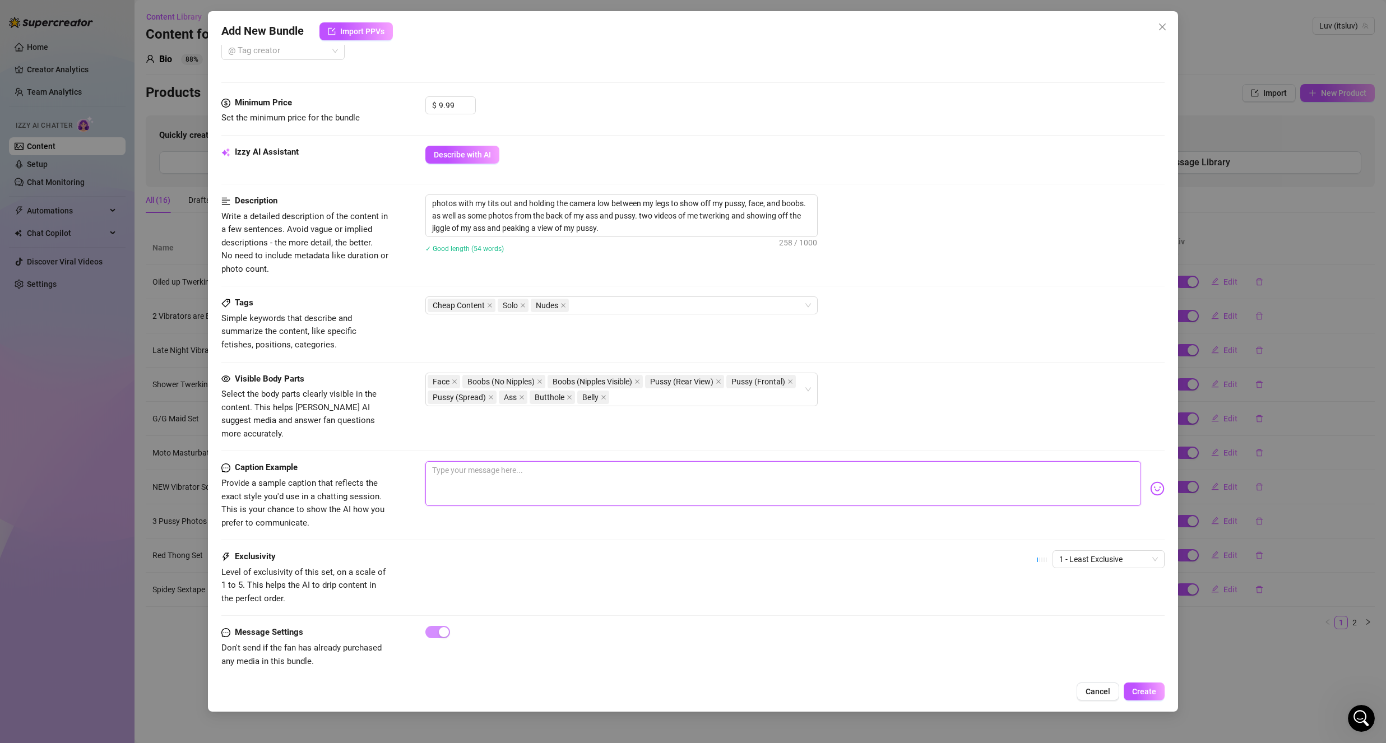
click at [578, 484] on textarea at bounding box center [783, 483] width 716 height 45
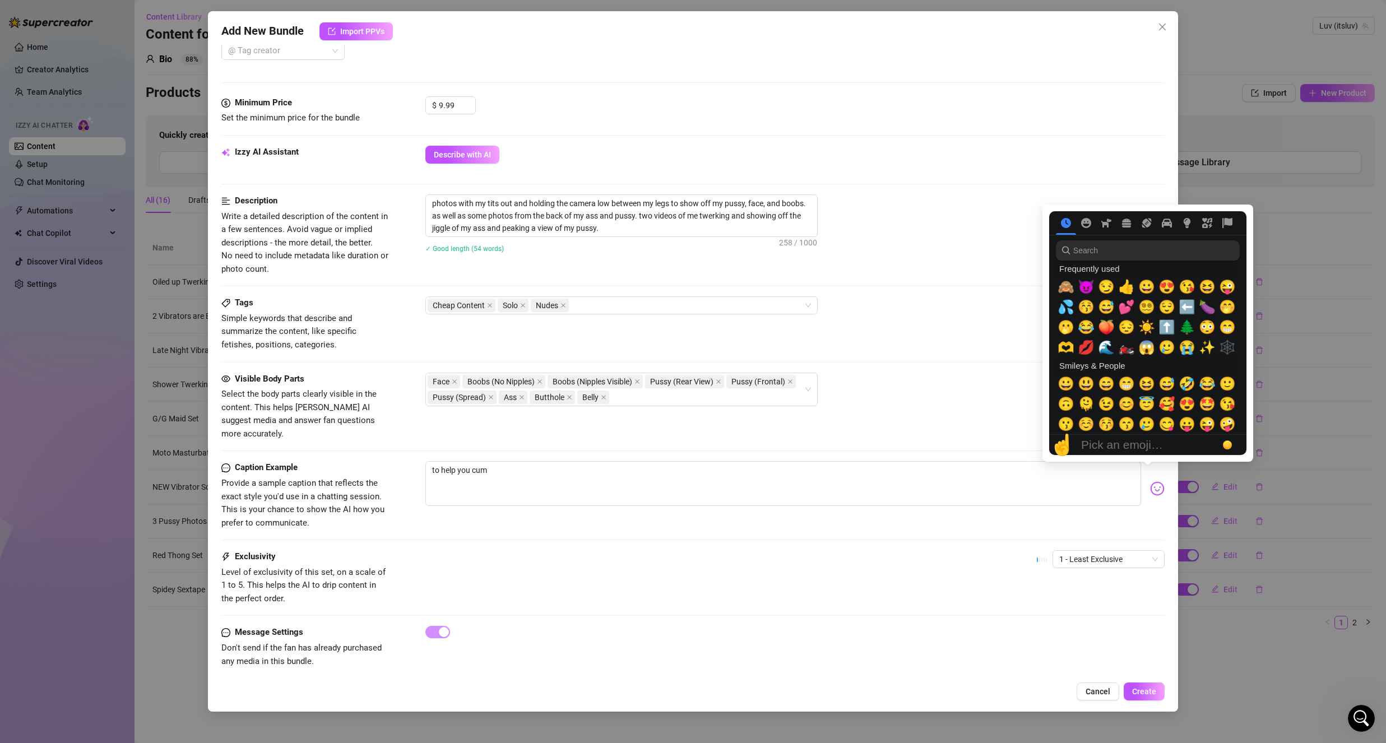
click at [1150, 481] on img at bounding box center [1157, 488] width 15 height 15
drag, startPoint x: 1163, startPoint y: 409, endPoint x: 633, endPoint y: 440, distance: 530.5
click at [1163, 410] on span "🥰" at bounding box center [1166, 404] width 17 height 16
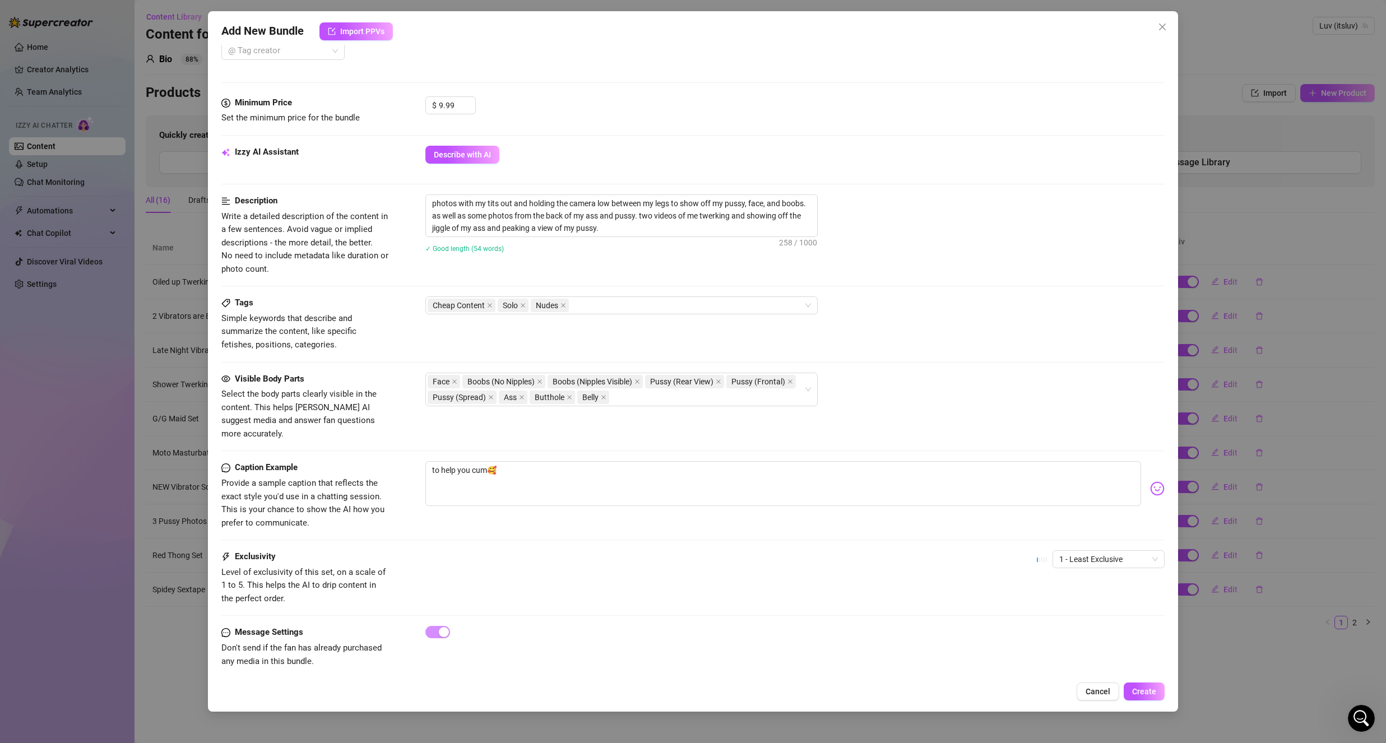
click at [586, 451] on div at bounding box center [692, 451] width 943 height 1
click at [1142, 693] on span "Create" at bounding box center [1144, 691] width 24 height 9
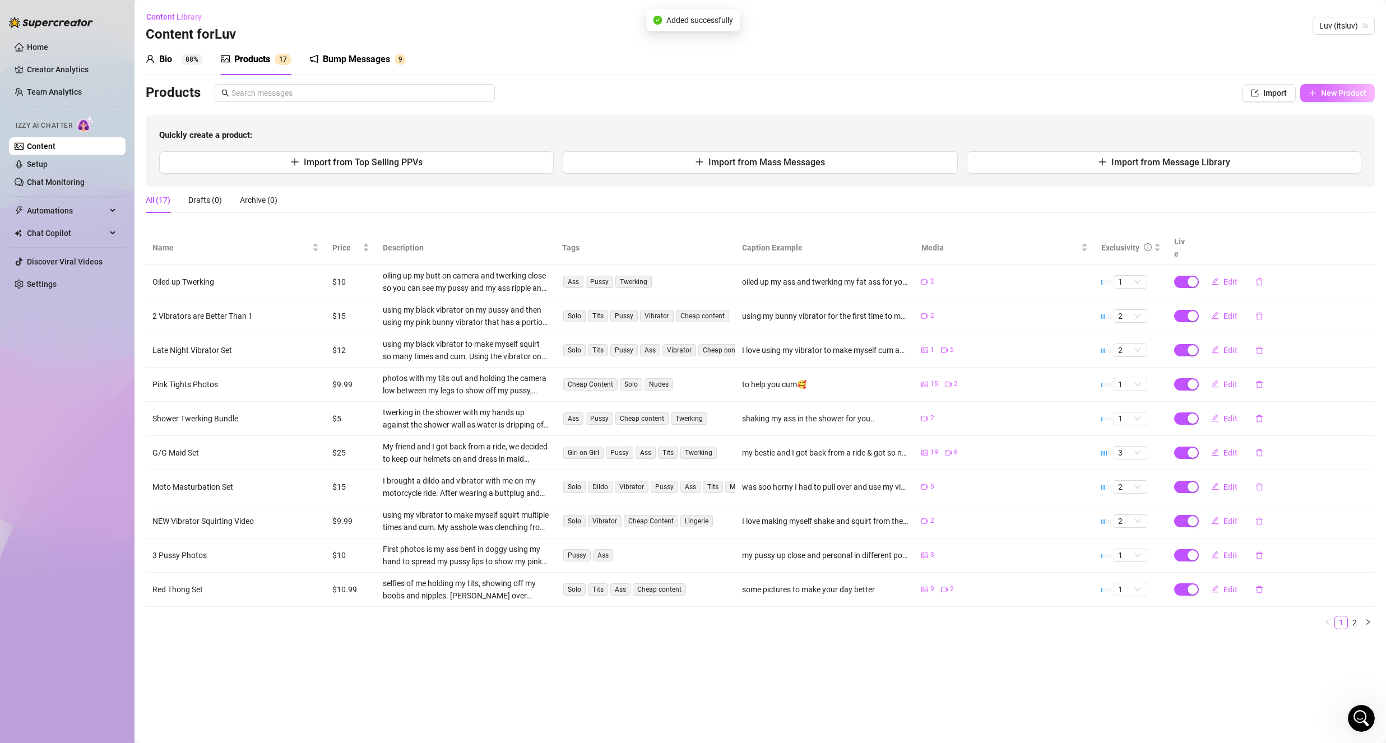
click at [1337, 101] on button "New Product" at bounding box center [1337, 93] width 75 height 18
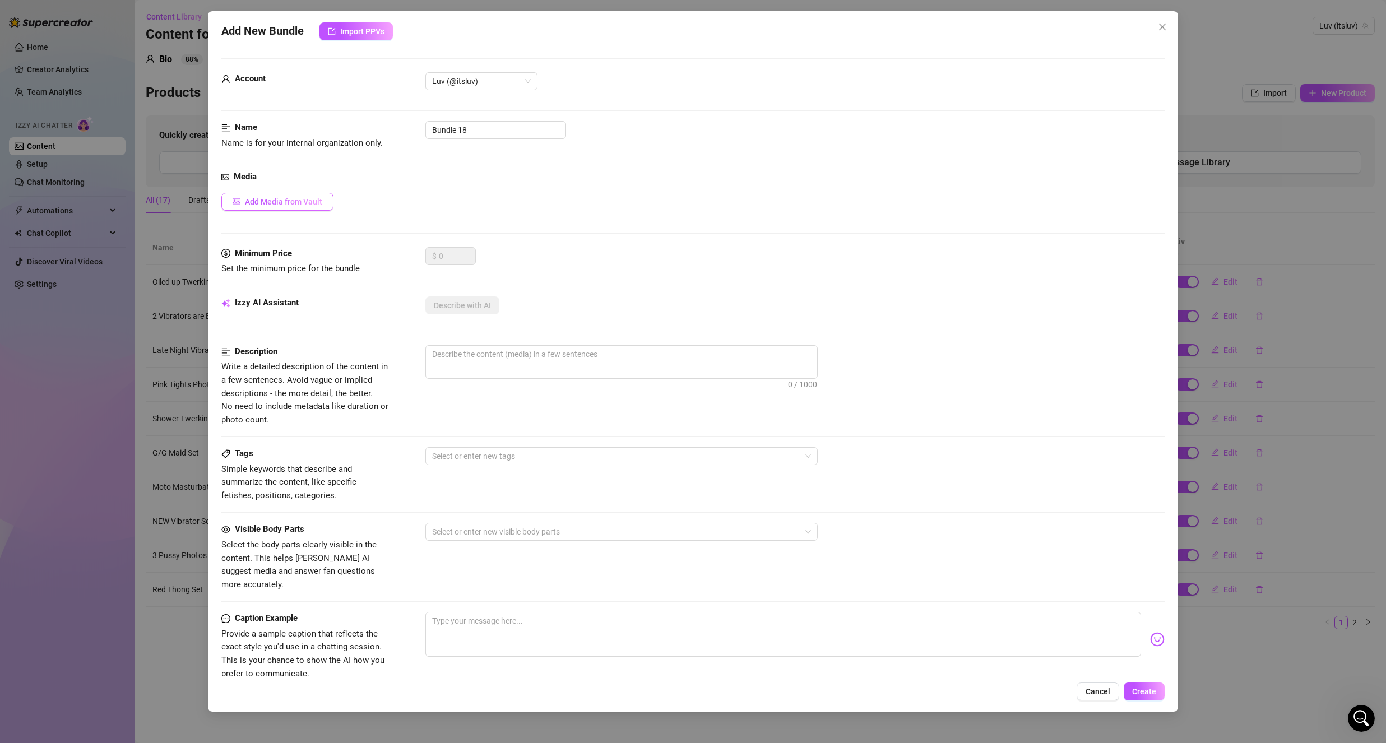
click at [272, 196] on button "Add Media from Vault" at bounding box center [277, 202] width 112 height 18
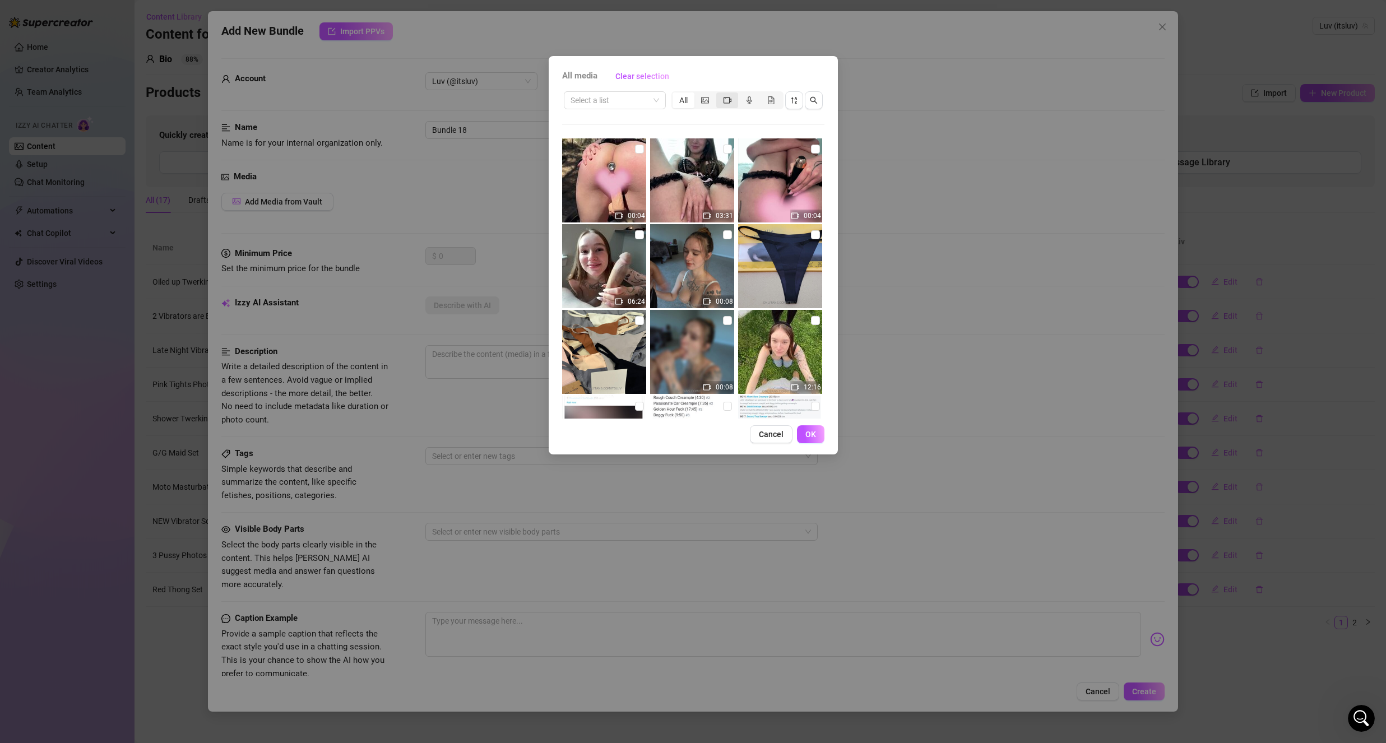
click at [728, 96] on icon "video-camera" at bounding box center [728, 100] width 8 height 8
click at [719, 94] on input "segmented control" at bounding box center [719, 94] width 0 height 0
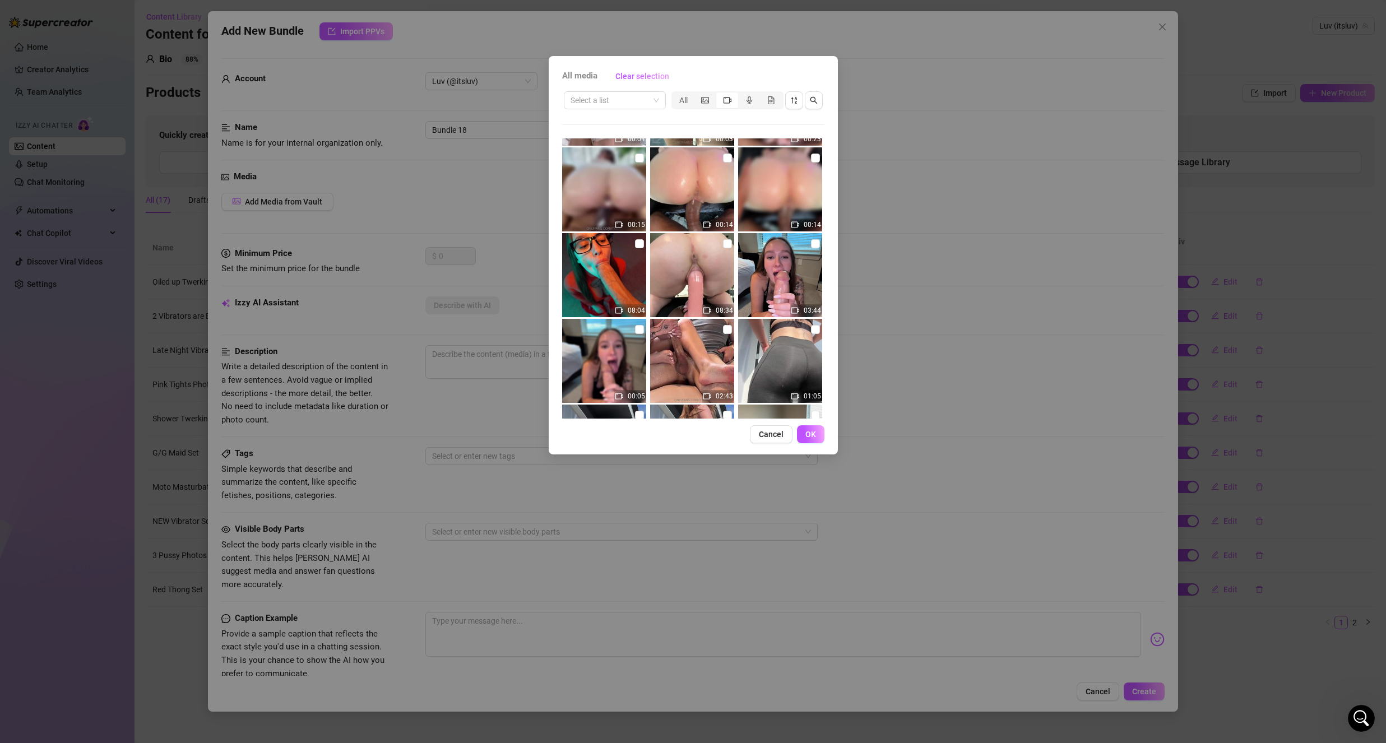
scroll to position [1824, 0]
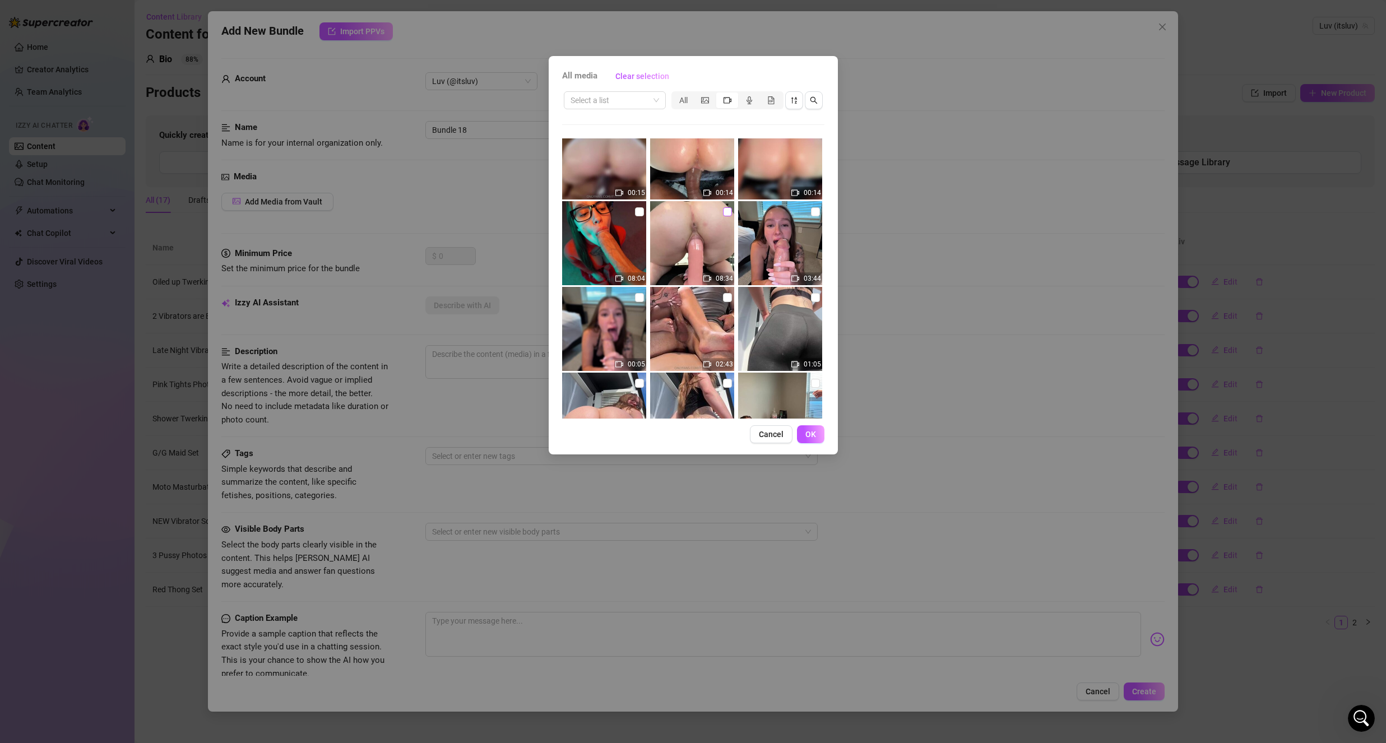
click at [727, 214] on input "checkbox" at bounding box center [727, 211] width 9 height 9
click at [812, 430] on span "OK" at bounding box center [810, 434] width 11 height 9
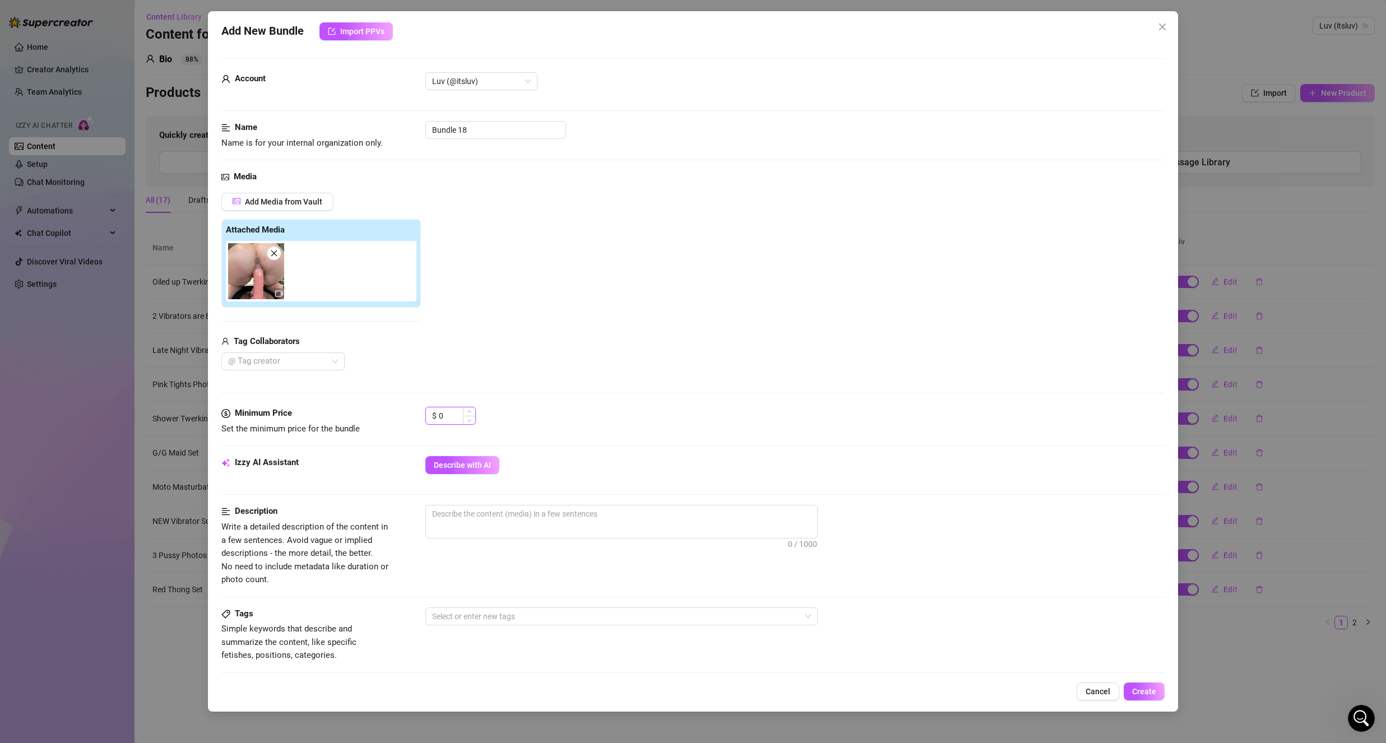
click at [449, 414] on input "0" at bounding box center [457, 415] width 36 height 17
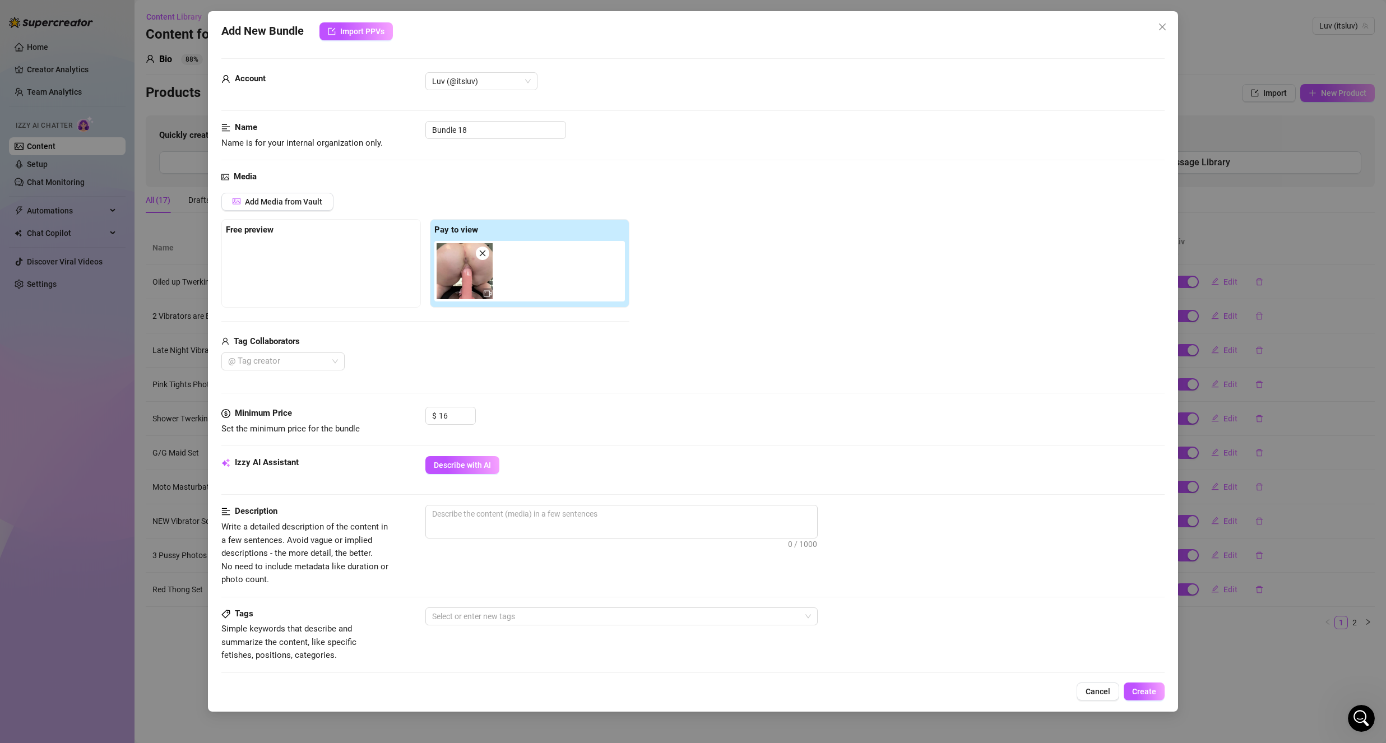
click at [513, 355] on div "@ Tag creator" at bounding box center [425, 362] width 408 height 18
click at [507, 130] on input "Bundle 18" at bounding box center [495, 130] width 141 height 18
click at [661, 178] on div "Media" at bounding box center [692, 176] width 943 height 13
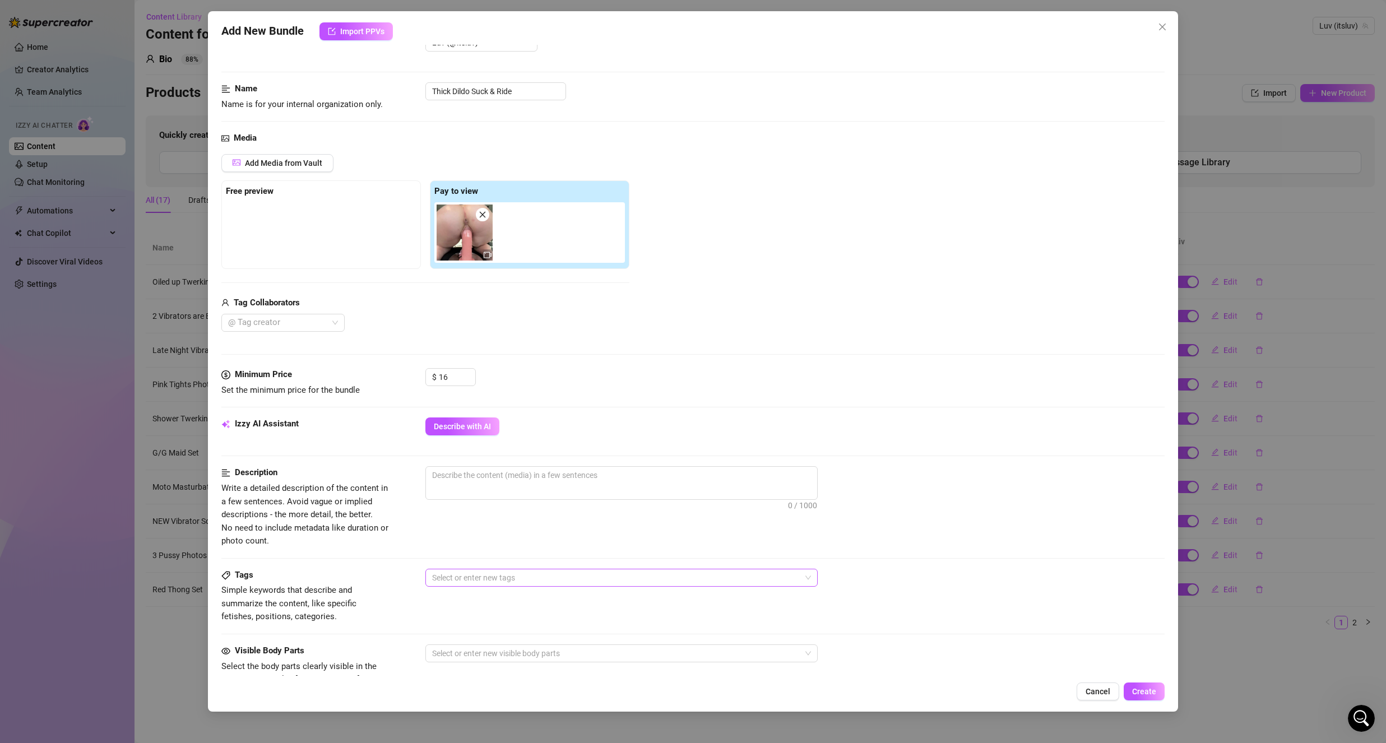
scroll to position [168, 0]
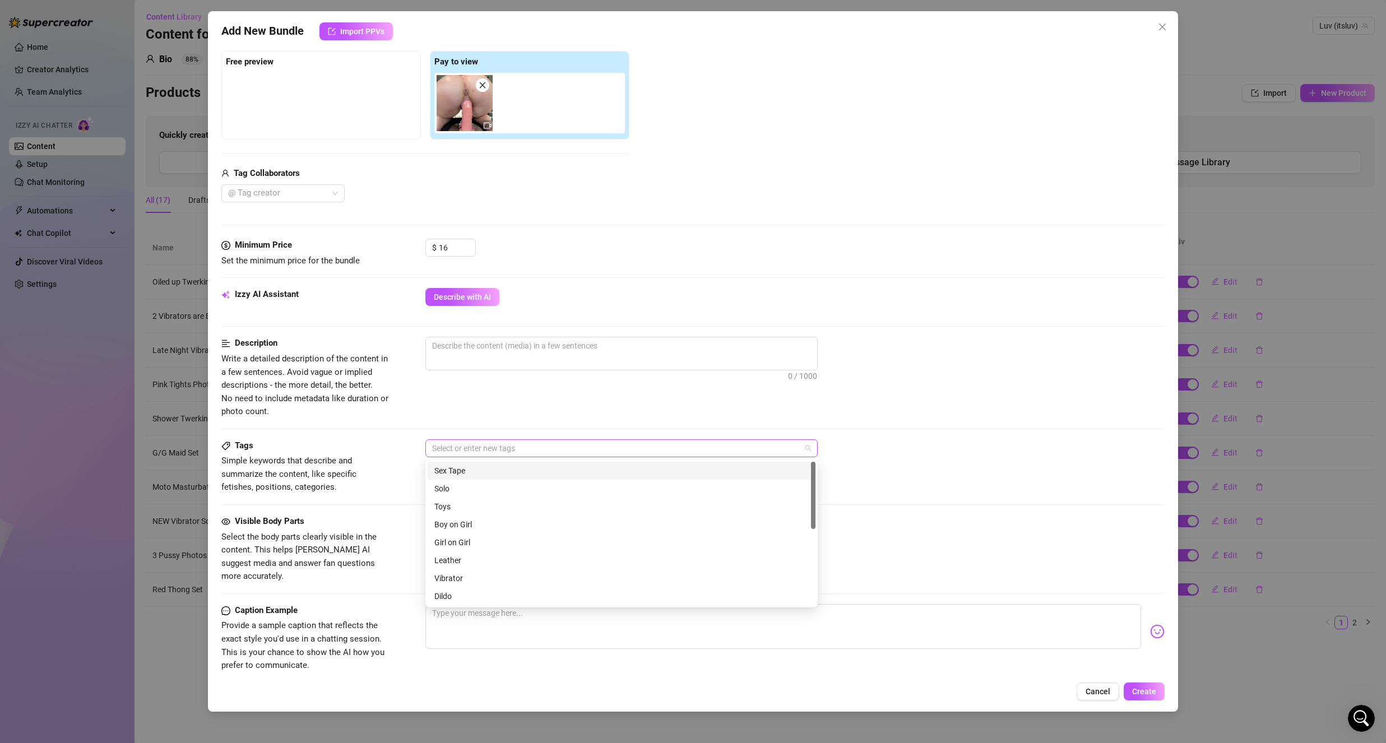
click at [456, 453] on div at bounding box center [616, 449] width 376 height 16
click at [463, 492] on div "Solo" at bounding box center [621, 489] width 374 height 12
click at [475, 536] on div "Dildo" at bounding box center [621, 540] width 374 height 12
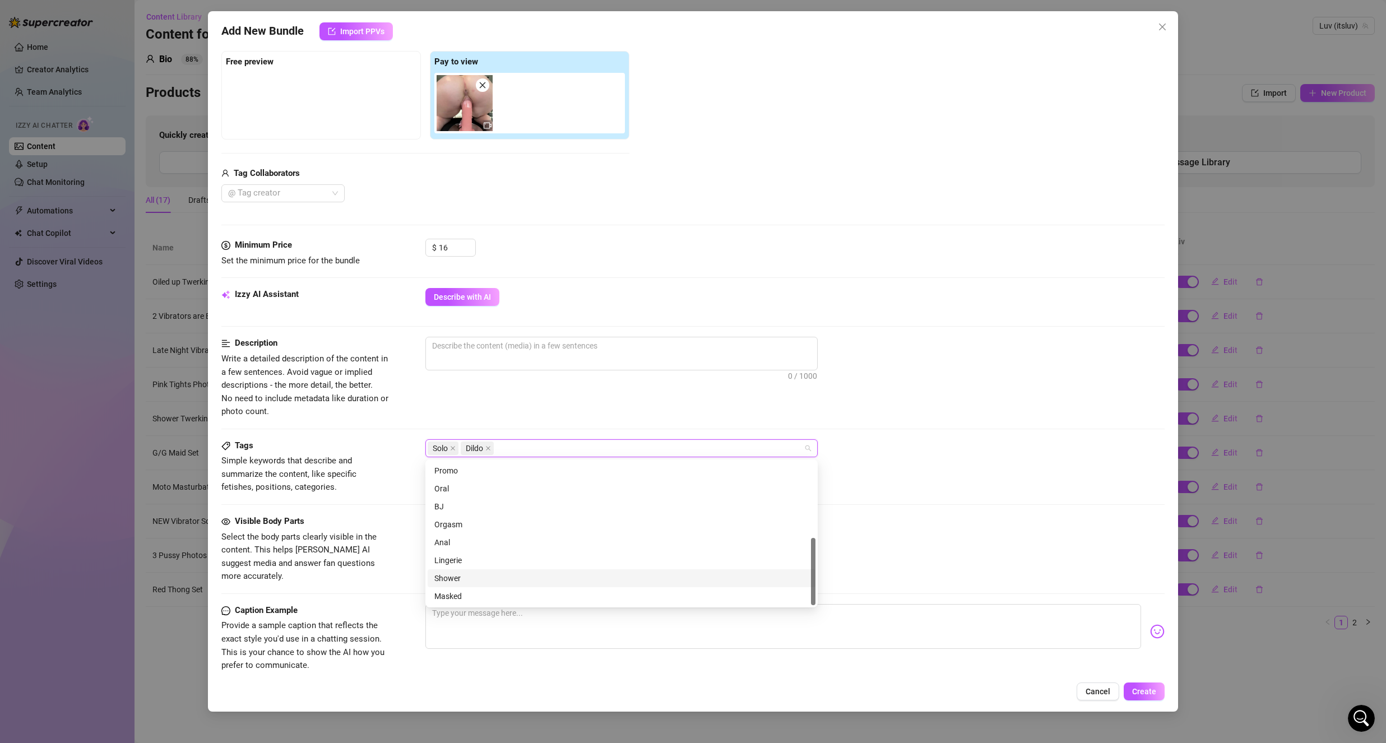
click at [365, 522] on div "Visible Body Parts" at bounding box center [305, 521] width 168 height 13
click at [462, 522] on div at bounding box center [616, 524] width 376 height 16
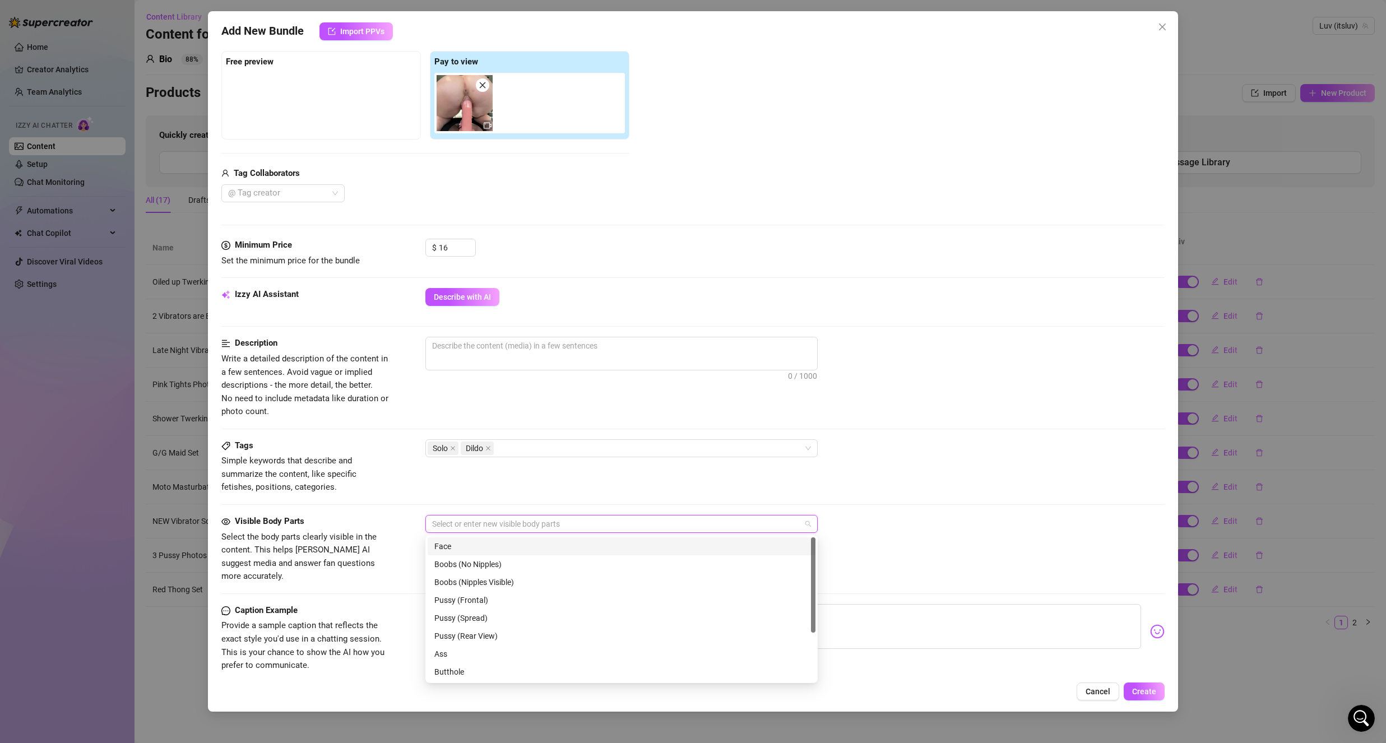
click at [460, 548] on div "Face" at bounding box center [621, 546] width 374 height 12
click at [487, 583] on div "Boobs (Nipples Visible)" at bounding box center [621, 582] width 374 height 12
click at [499, 637] on div "Pussy (Rear View)" at bounding box center [621, 636] width 374 height 12
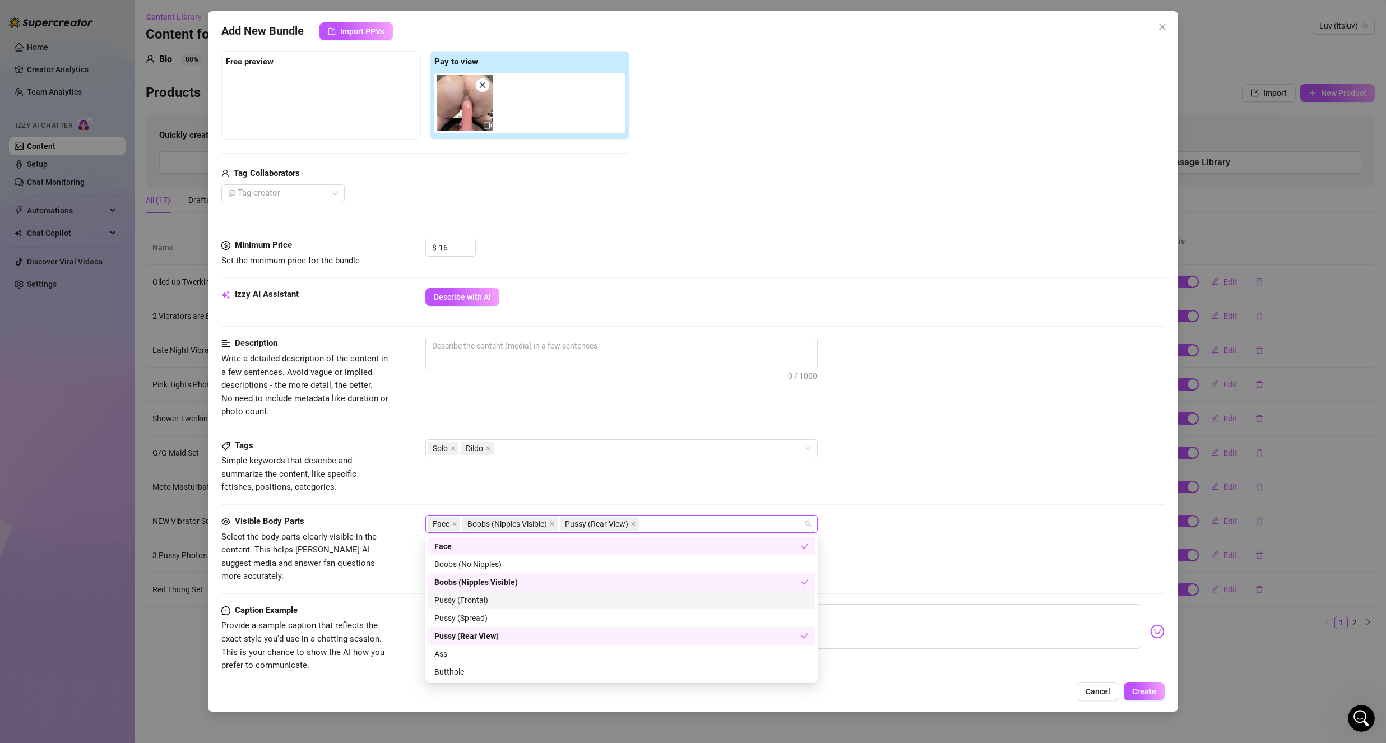
scroll to position [56, 0]
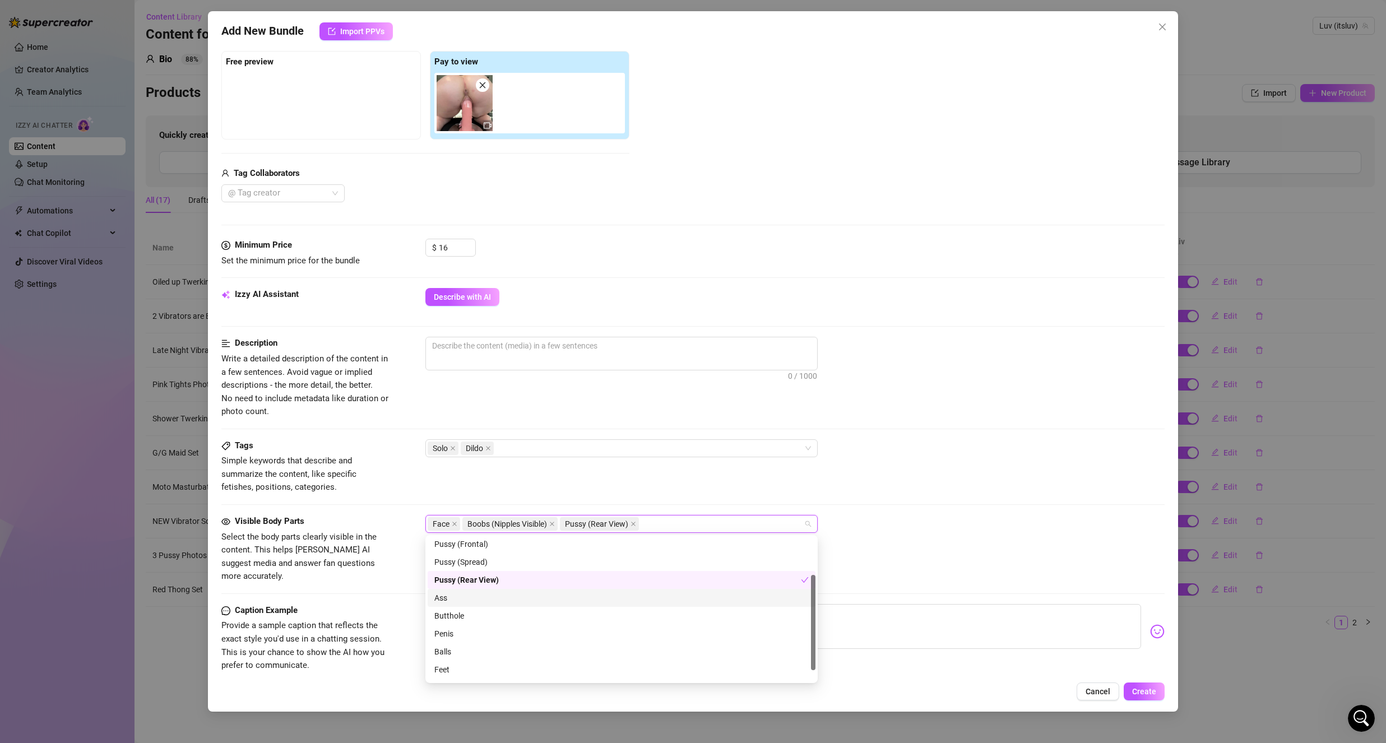
click at [504, 600] on div "Ass" at bounding box center [621, 598] width 374 height 12
drag, startPoint x: 498, startPoint y: 625, endPoint x: 496, endPoint y: 617, distance: 8.0
click at [496, 624] on div "Butthole" at bounding box center [622, 616] width 388 height 18
click at [377, 619] on span "Provide a sample caption that reflects the exact style you'd use in a chatting …" at bounding box center [305, 645] width 168 height 53
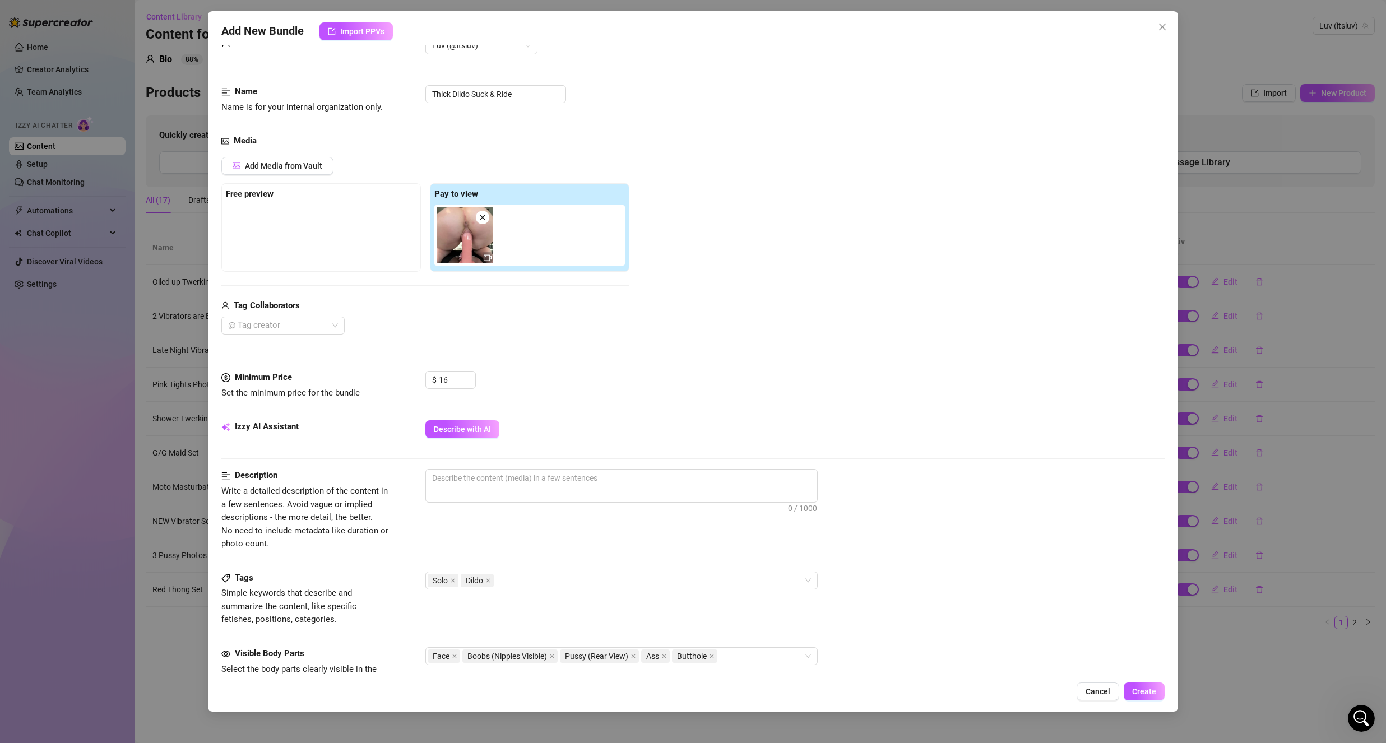
scroll to position [0, 0]
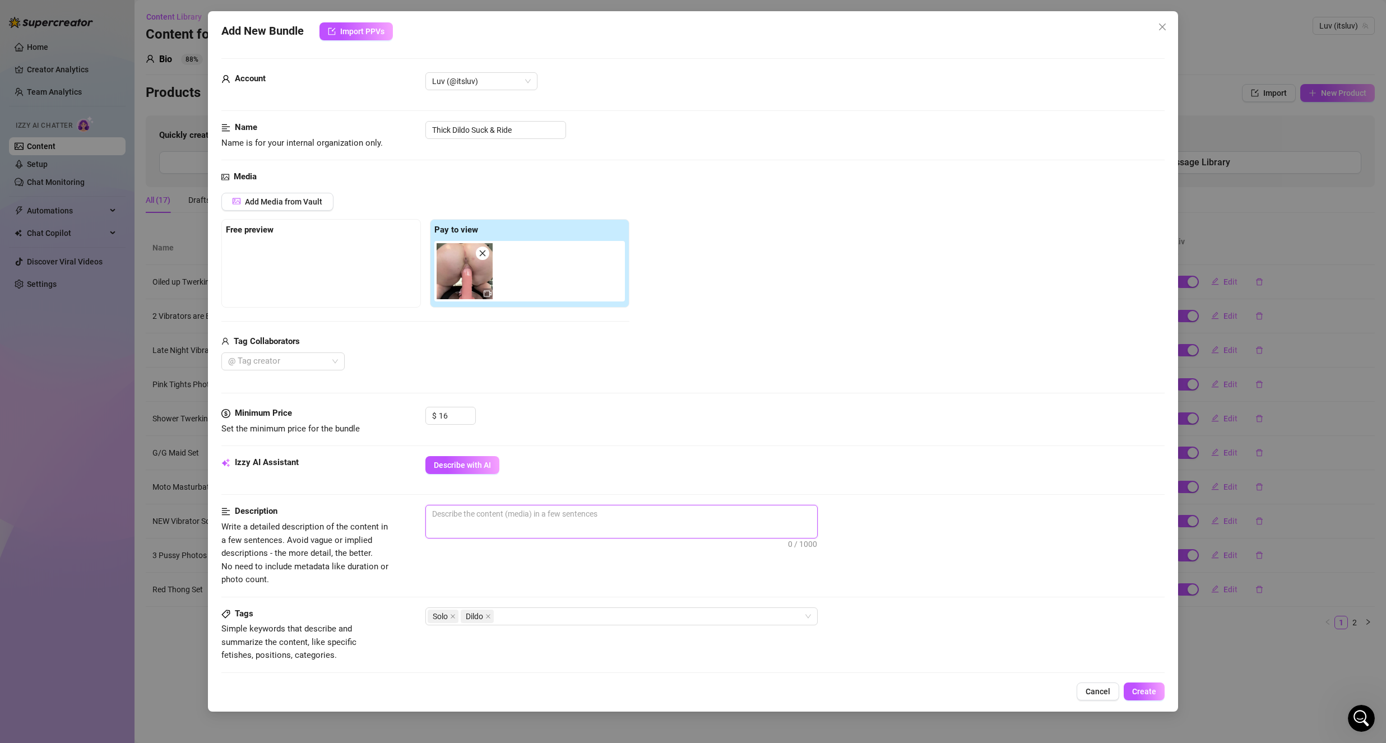
click at [480, 519] on textarea at bounding box center [621, 514] width 391 height 17
click at [543, 511] on textarea "using a 9 inch" at bounding box center [621, 514] width 391 height 17
click at [484, 509] on textarea "using a 9 inch and 6.5 inches of girth dildo" at bounding box center [621, 514] width 391 height 17
click at [674, 534] on span "using a 9 inch long and 6.5 inches of girth dildo 50 / 1000" at bounding box center [621, 522] width 392 height 34
click at [674, 531] on span "using a 9 inch long and 6.5 inches of girth dildo 50 / 1000" at bounding box center [621, 522] width 392 height 34
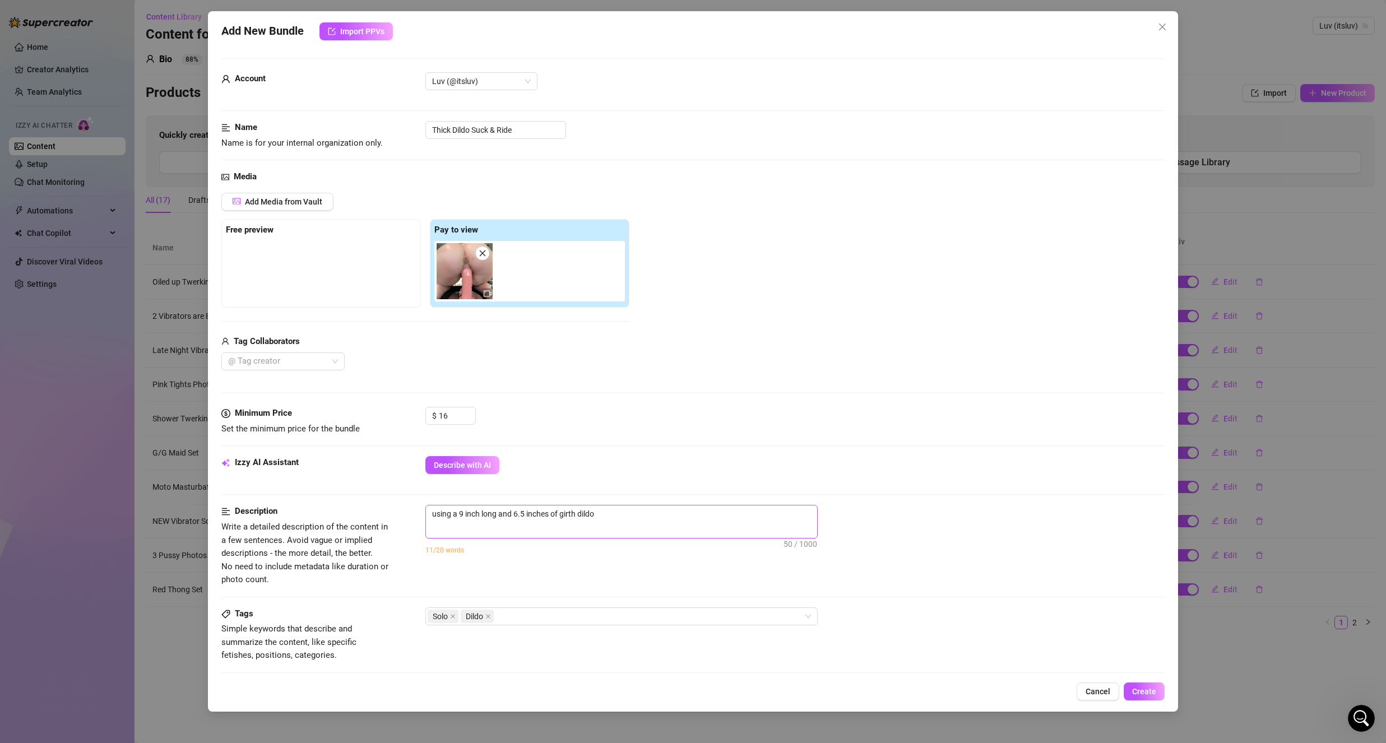
click at [674, 527] on span "using a 9 inch long and 6.5 inches of girth dildo 50 / 1000" at bounding box center [621, 522] width 392 height 34
click at [691, 511] on textarea "using a 9 inch long and 6.5 inches of girth dildo" at bounding box center [621, 514] width 391 height 17
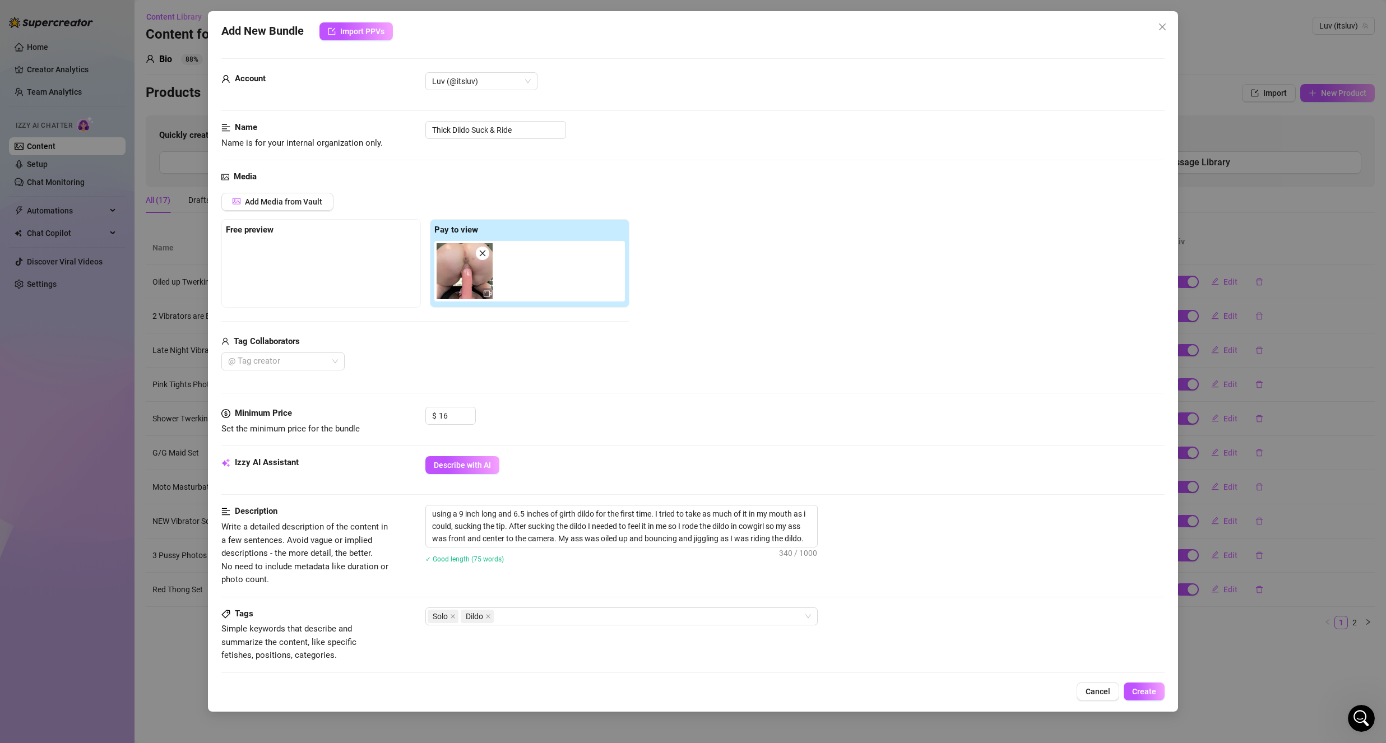
click at [768, 571] on div "using a 9 inch long and 6.5 inches of girth dildo for the first time. I tried t…" at bounding box center [794, 541] width 739 height 73
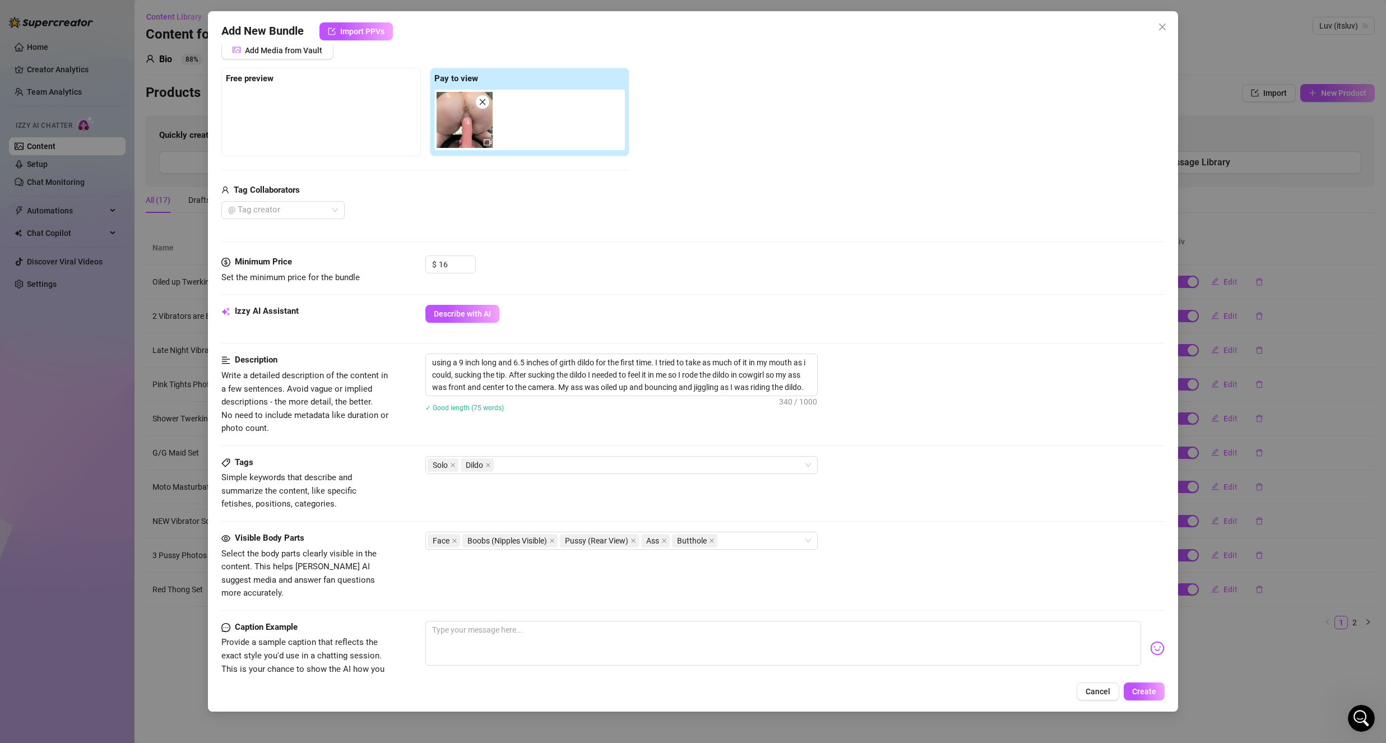
scroll to position [224, 0]
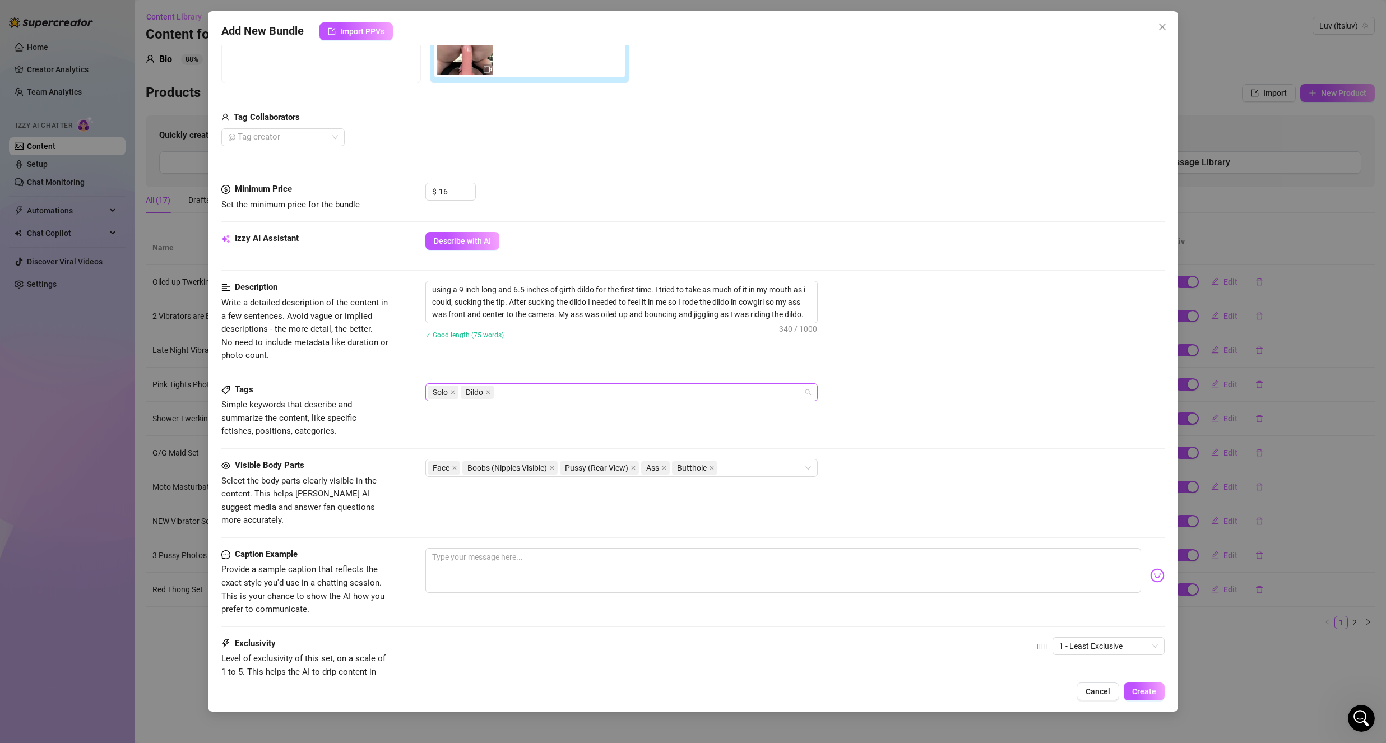
click at [578, 390] on div "Solo Dildo" at bounding box center [616, 392] width 376 height 16
click at [834, 398] on div "Solo Dildo" at bounding box center [794, 392] width 739 height 18
click at [518, 568] on textarea at bounding box center [783, 570] width 716 height 45
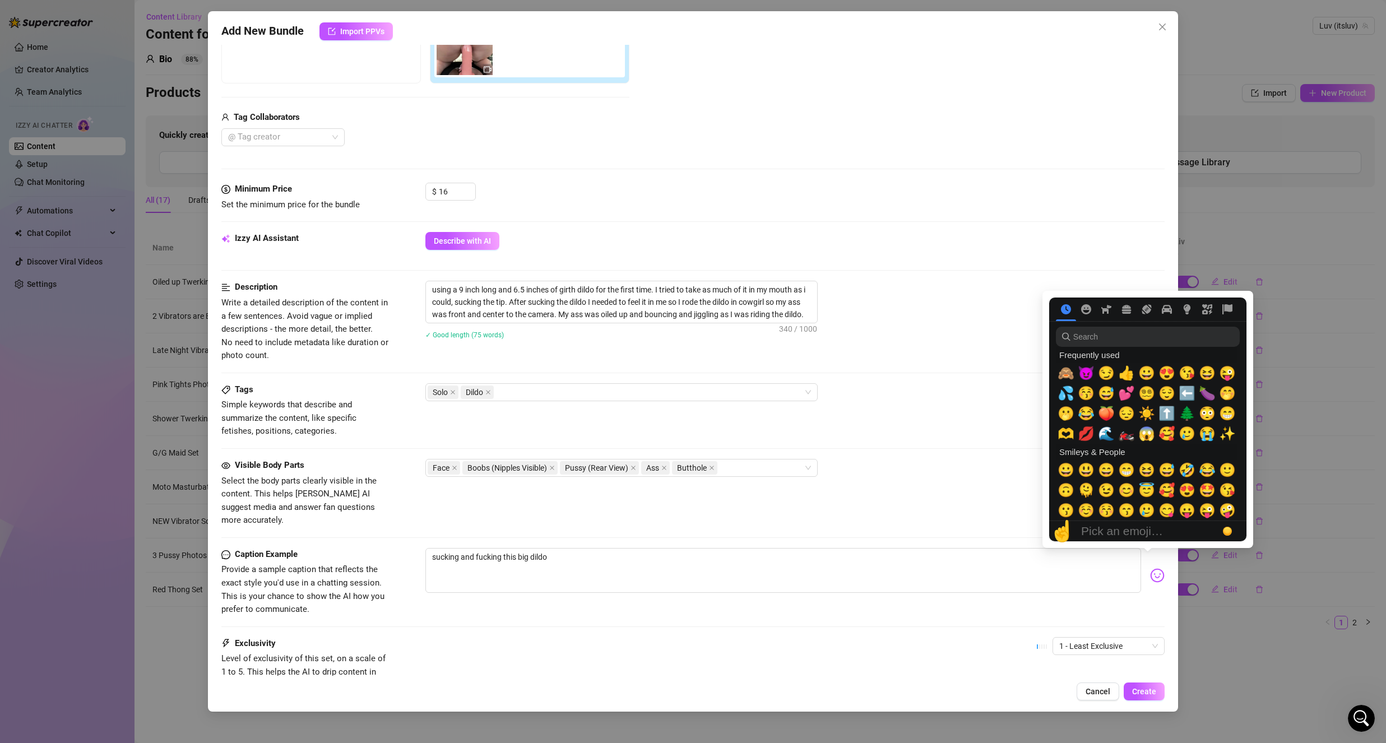
click at [1150, 568] on img at bounding box center [1157, 575] width 15 height 15
click at [1228, 398] on span "🤭" at bounding box center [1227, 394] width 17 height 16
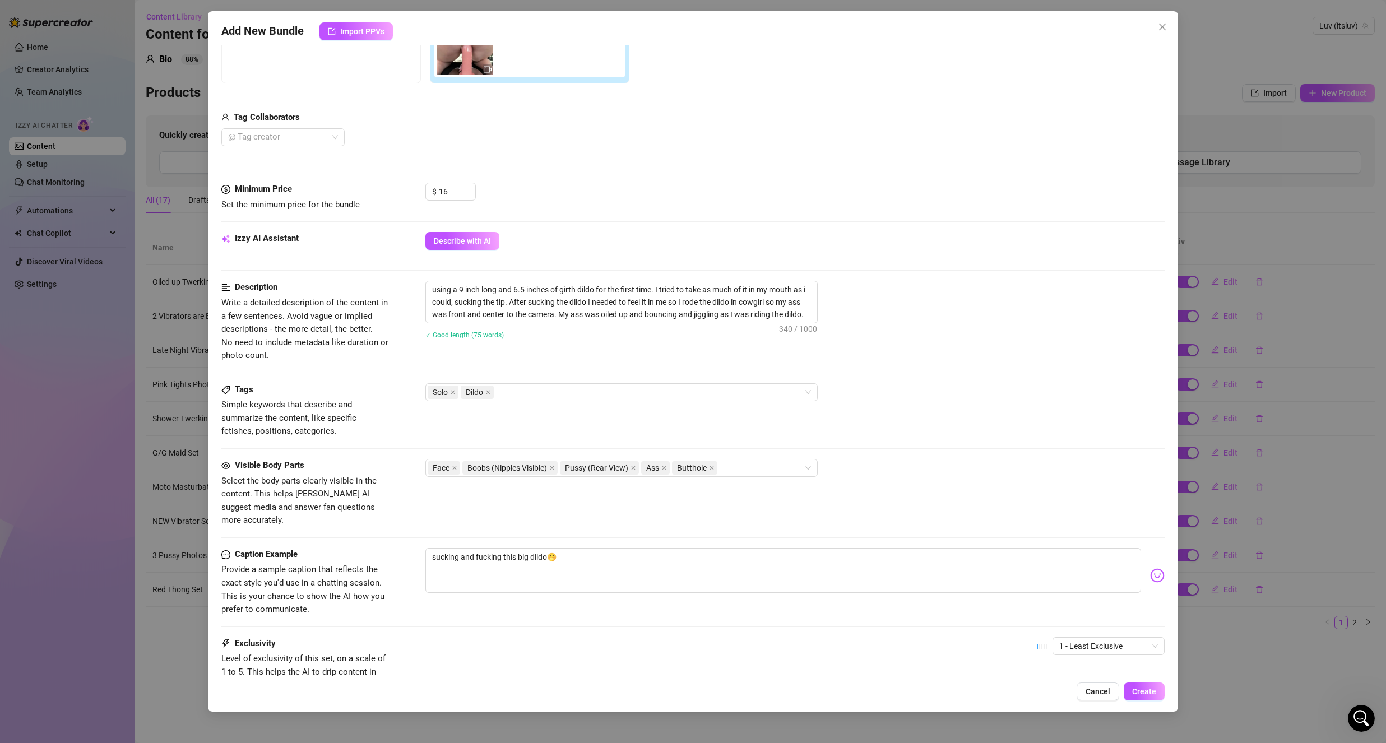
click at [874, 498] on div "Visible Body Parts Select the body parts clearly visible in the content. This h…" at bounding box center [692, 493] width 943 height 68
click at [1093, 638] on span "1 - Least Exclusive" at bounding box center [1108, 646] width 99 height 17
click at [1082, 676] on div "2" at bounding box center [1099, 673] width 94 height 12
click at [892, 663] on div "Exclusivity Level of exclusivity of this set, on a scale of 1 to 5. This helps …" at bounding box center [692, 664] width 943 height 55
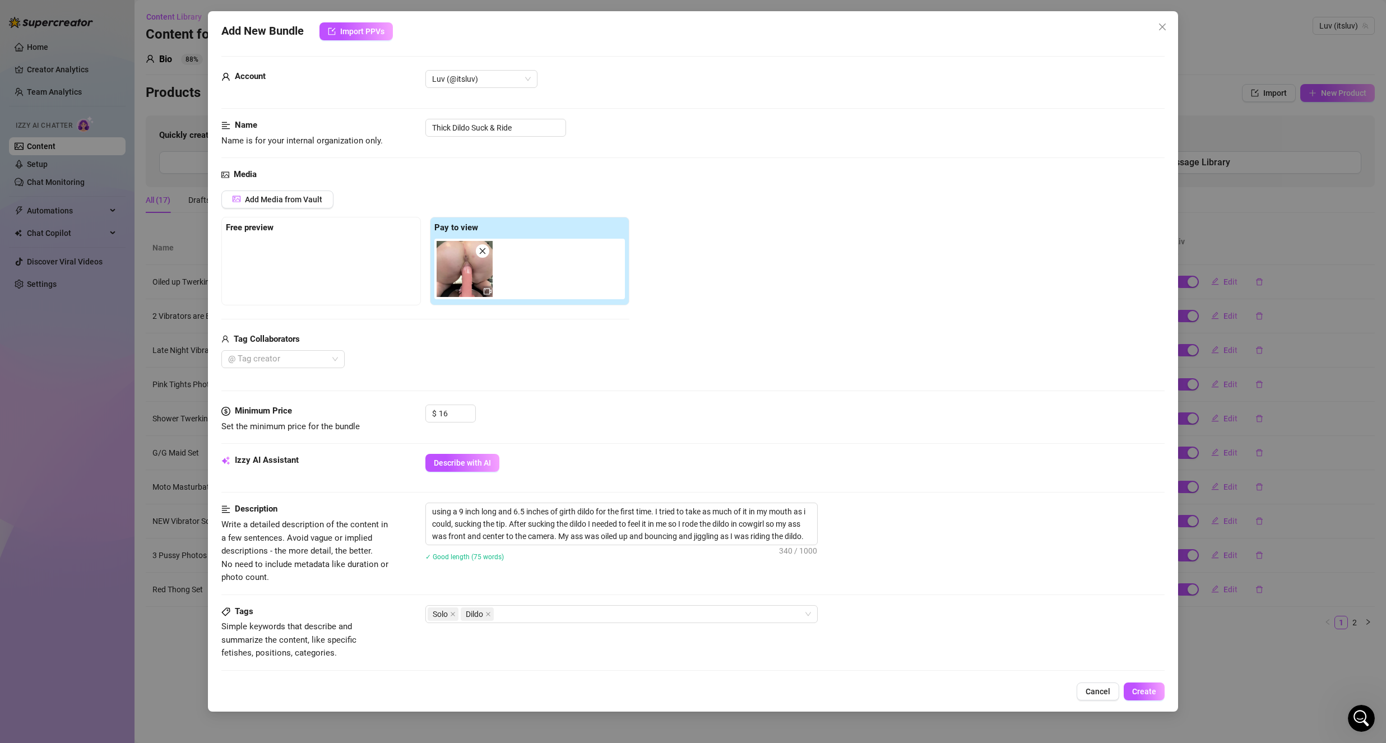
scroll to position [0, 0]
click at [1138, 694] on span "Create" at bounding box center [1144, 691] width 24 height 9
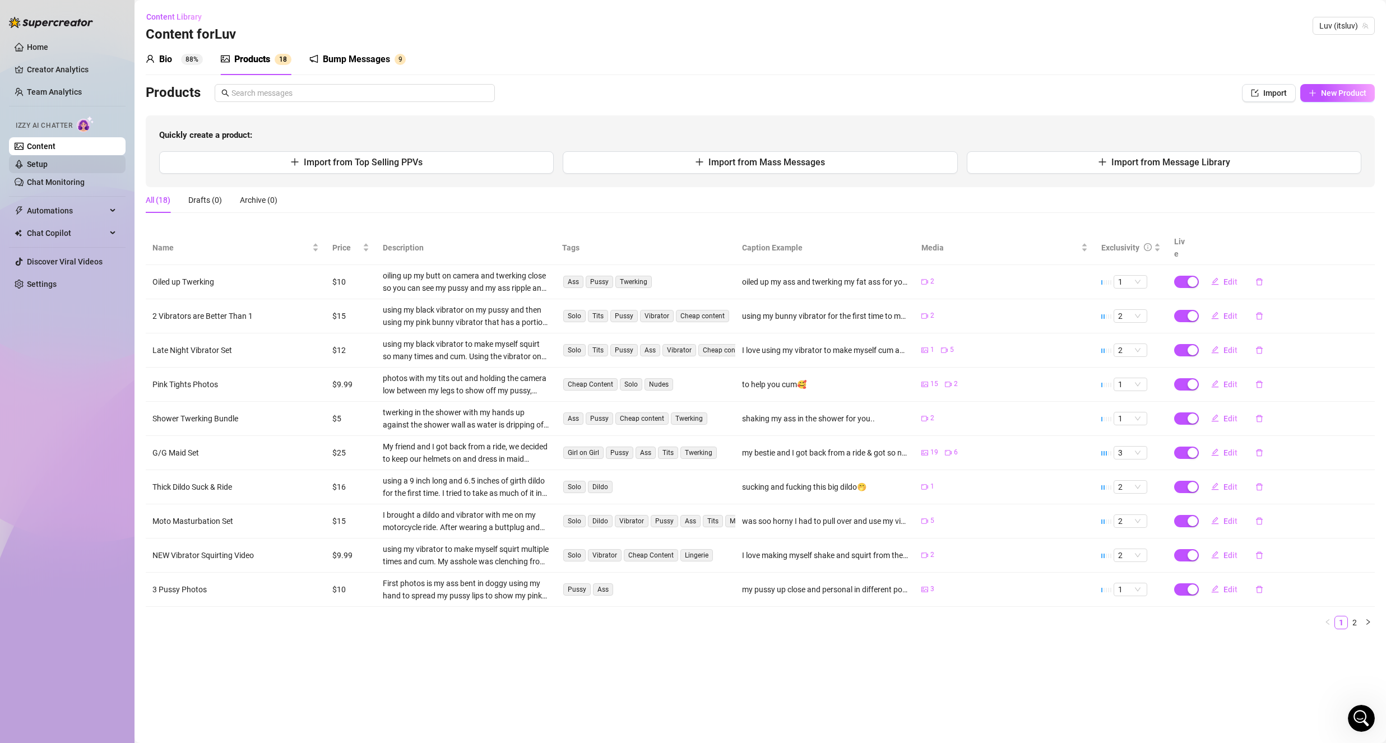
click at [48, 165] on link "Setup" at bounding box center [37, 164] width 21 height 9
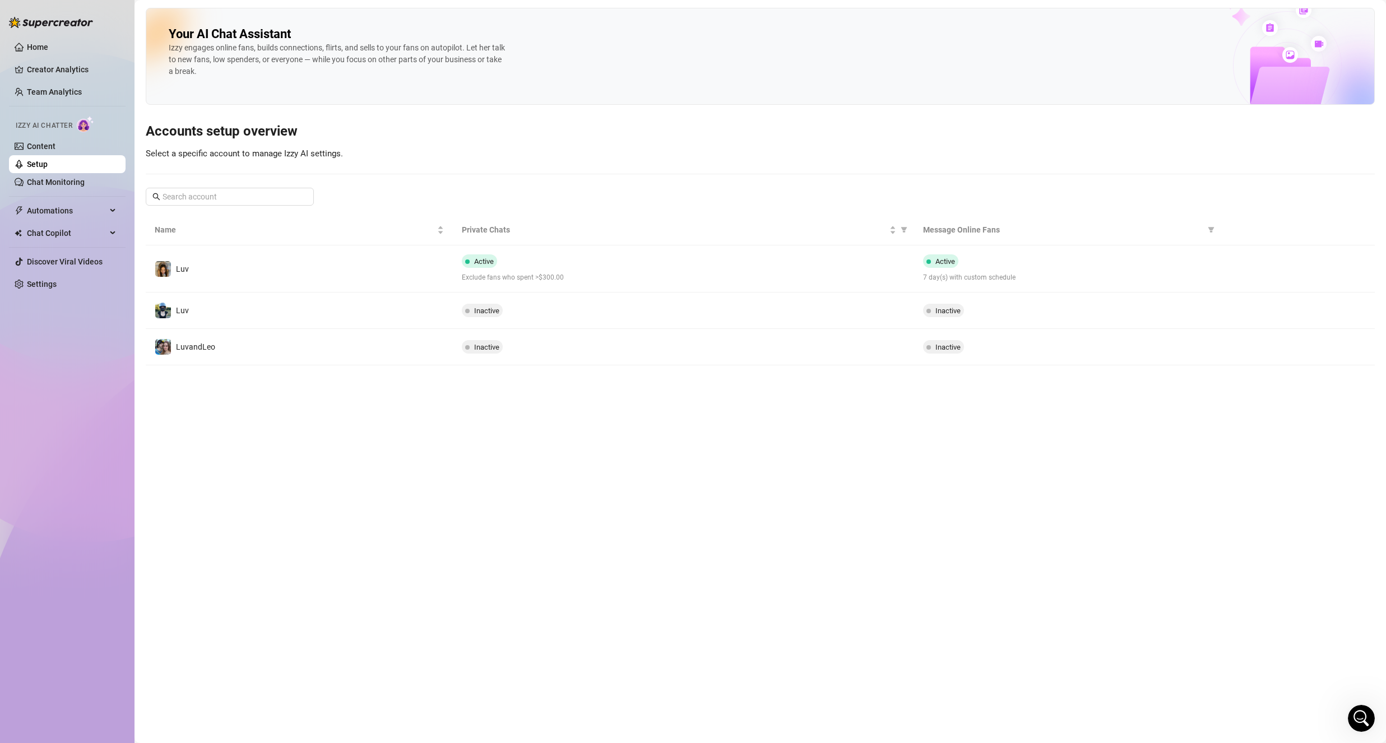
click at [615, 306] on div "Inactive" at bounding box center [683, 310] width 443 height 13
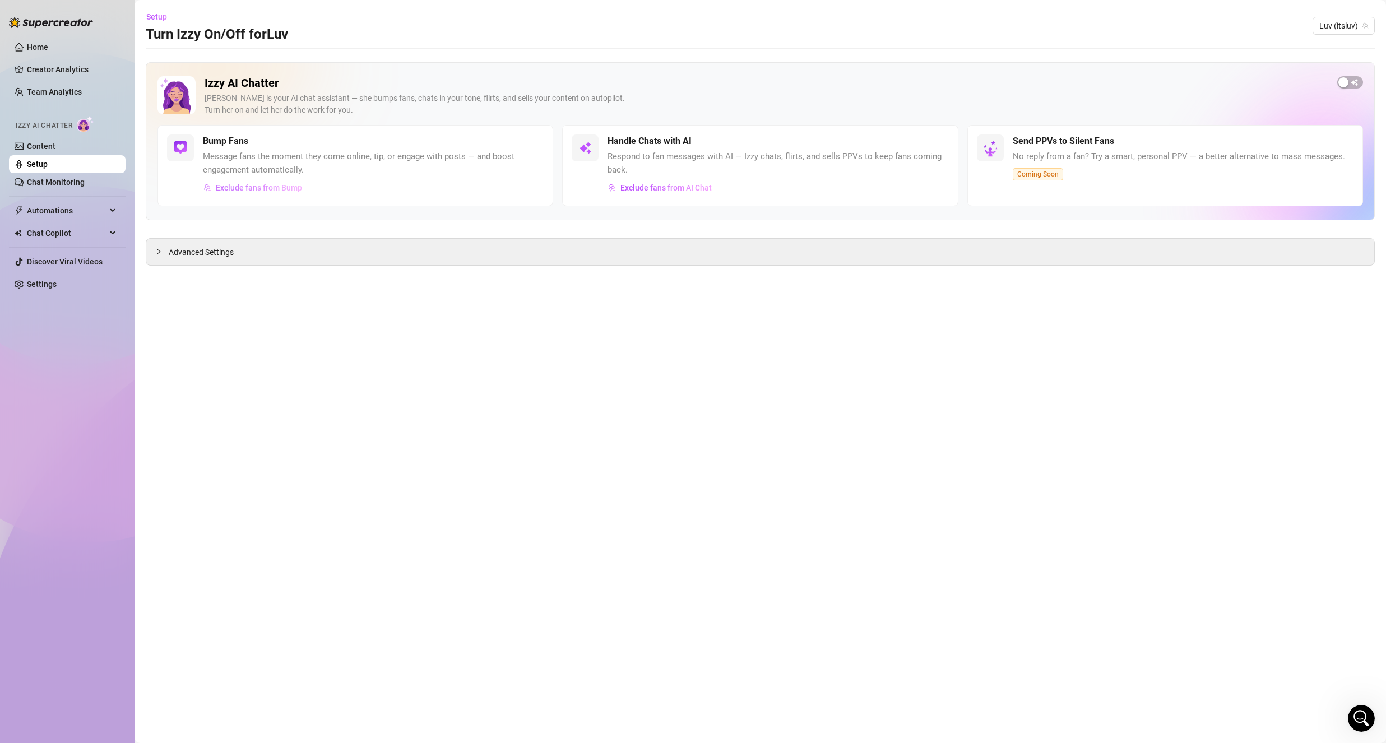
click at [257, 190] on span "Exclude fans from Bump" at bounding box center [259, 187] width 86 height 9
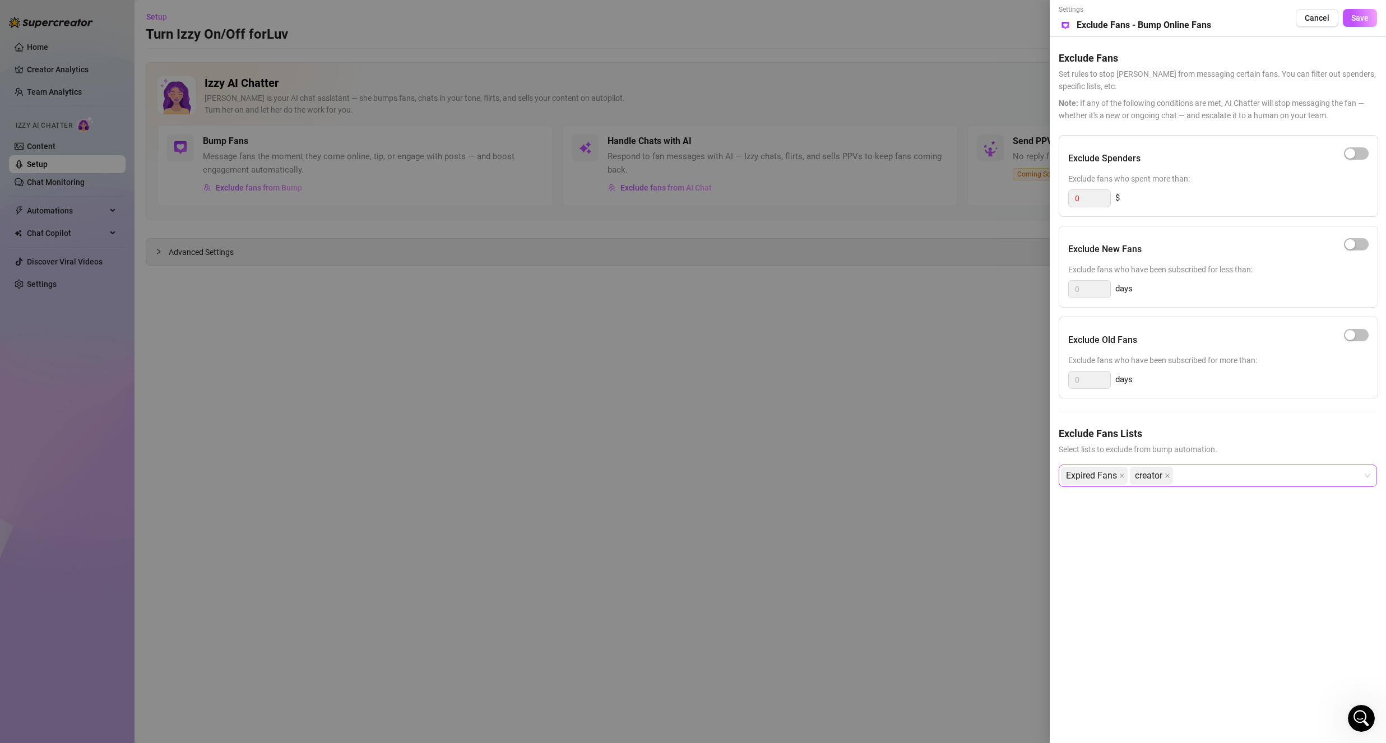
click at [1205, 475] on div "Expired Fans creator" at bounding box center [1212, 476] width 302 height 20
drag, startPoint x: 1189, startPoint y: 690, endPoint x: 1177, endPoint y: 683, distance: 13.6
click at [1179, 685] on div "Settings Preview Exclude Fans - Bump Online Fans Cancel Save Exclude Fans Set r…" at bounding box center [1218, 371] width 336 height 743
click at [1315, 21] on span "Cancel" at bounding box center [1317, 17] width 25 height 9
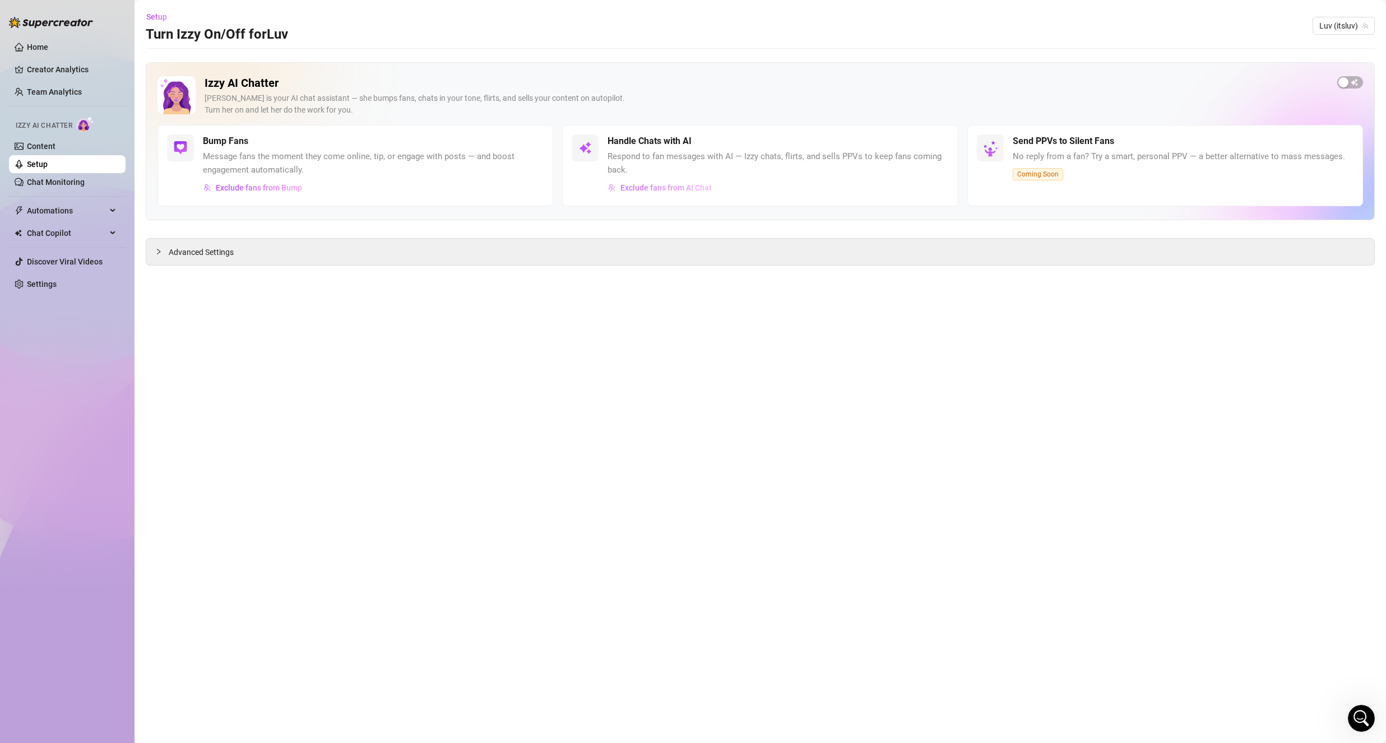
click at [693, 188] on span "Exclude fans from AI Chat" at bounding box center [665, 187] width 91 height 9
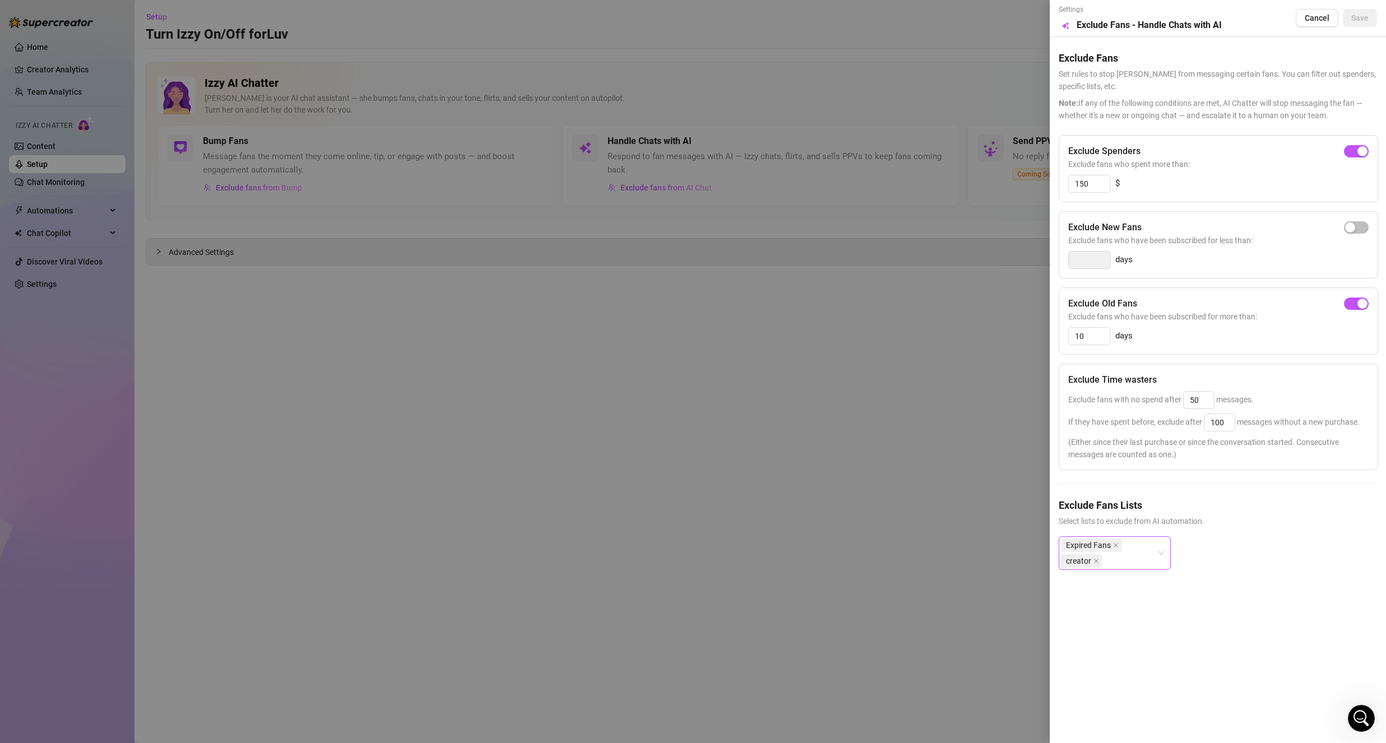
click at [1141, 552] on div "Expired Fans creator" at bounding box center [1109, 552] width 96 height 31
click at [1227, 569] on div "Expired Fans creator" at bounding box center [1218, 562] width 318 height 52
click at [1311, 15] on span "Cancel" at bounding box center [1317, 17] width 25 height 9
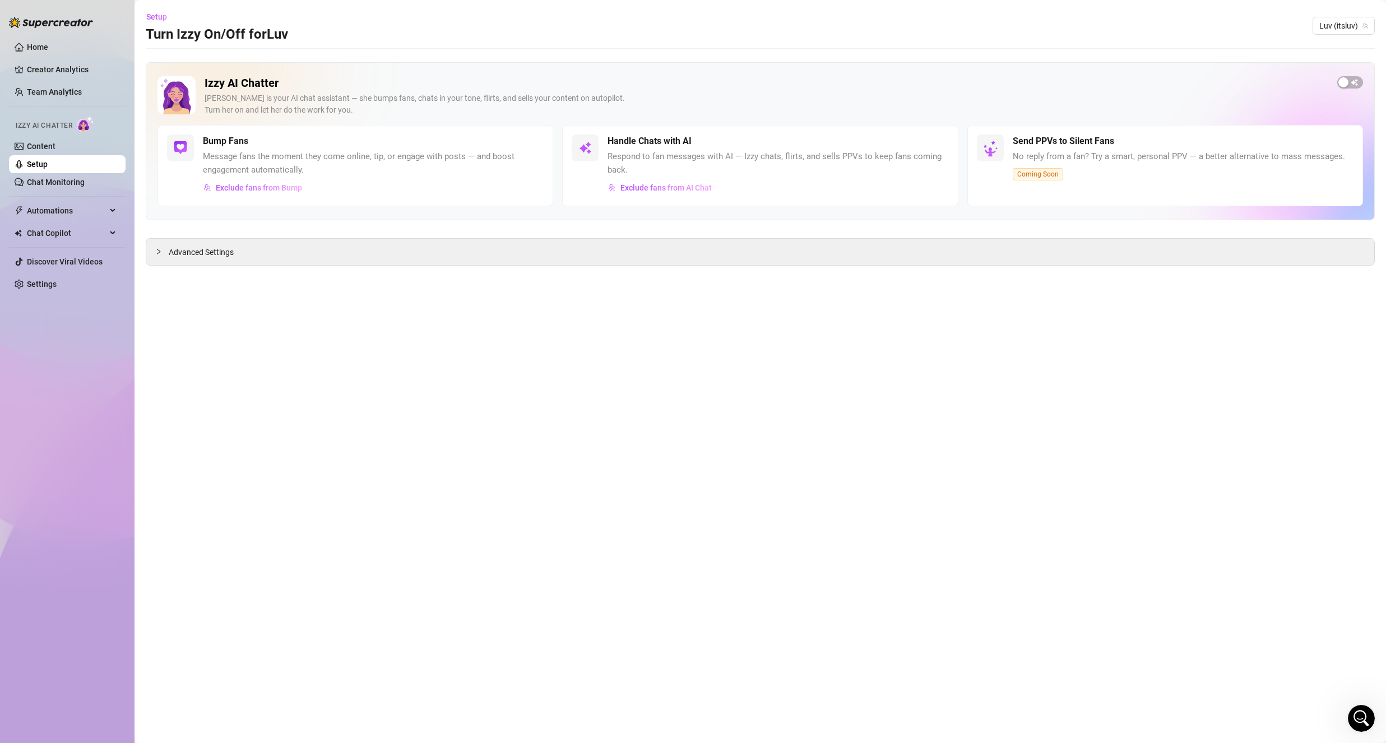
drag, startPoint x: 49, startPoint y: 165, endPoint x: 21, endPoint y: 103, distance: 68.0
click at [48, 165] on link "Setup" at bounding box center [37, 164] width 21 height 9
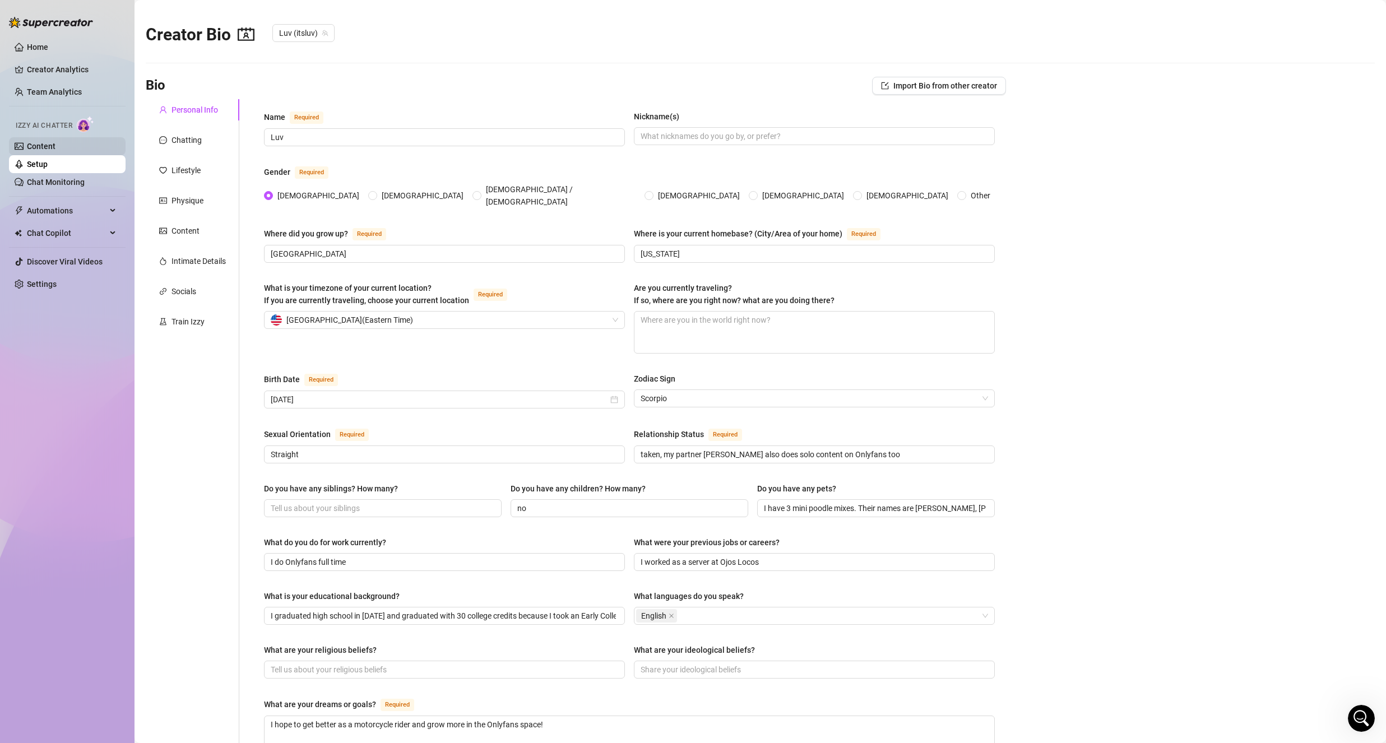
click at [49, 148] on link "Content" at bounding box center [41, 146] width 29 height 9
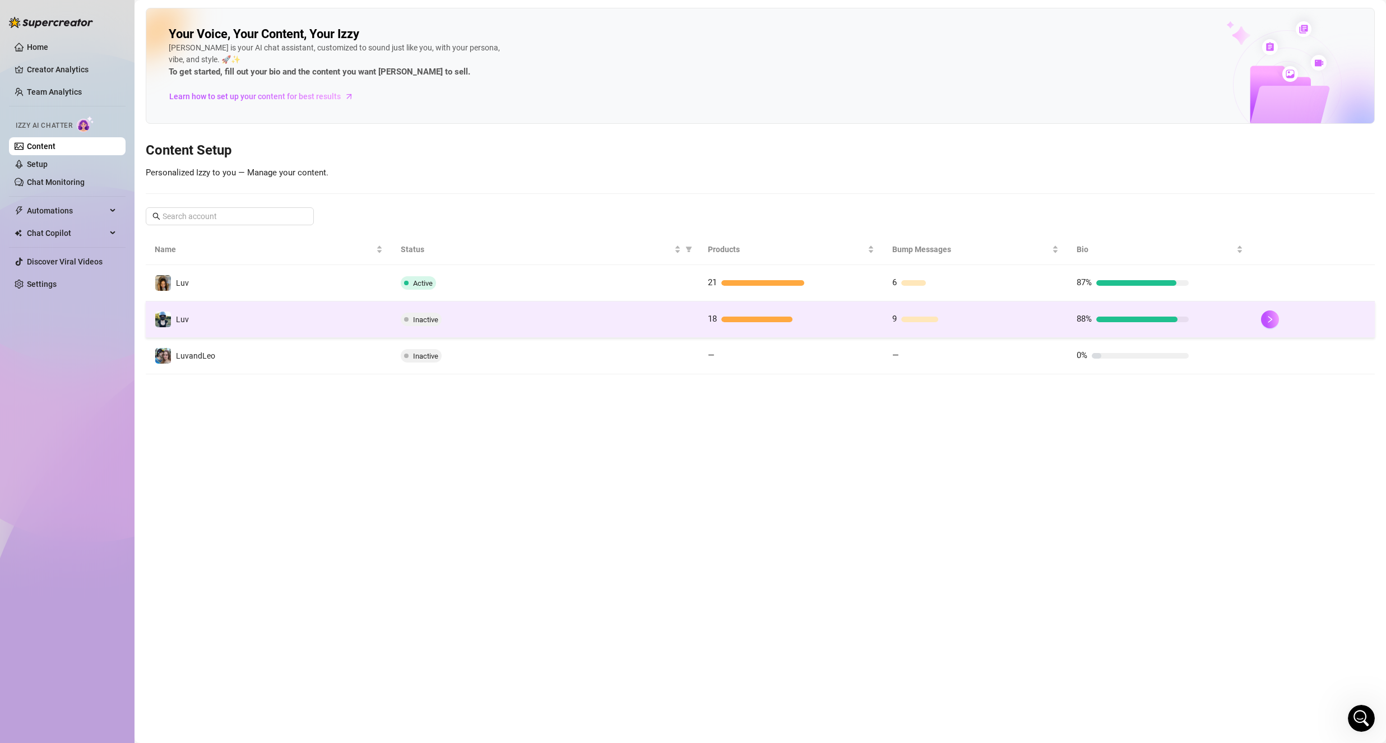
click at [333, 322] on td "Luv" at bounding box center [269, 320] width 246 height 36
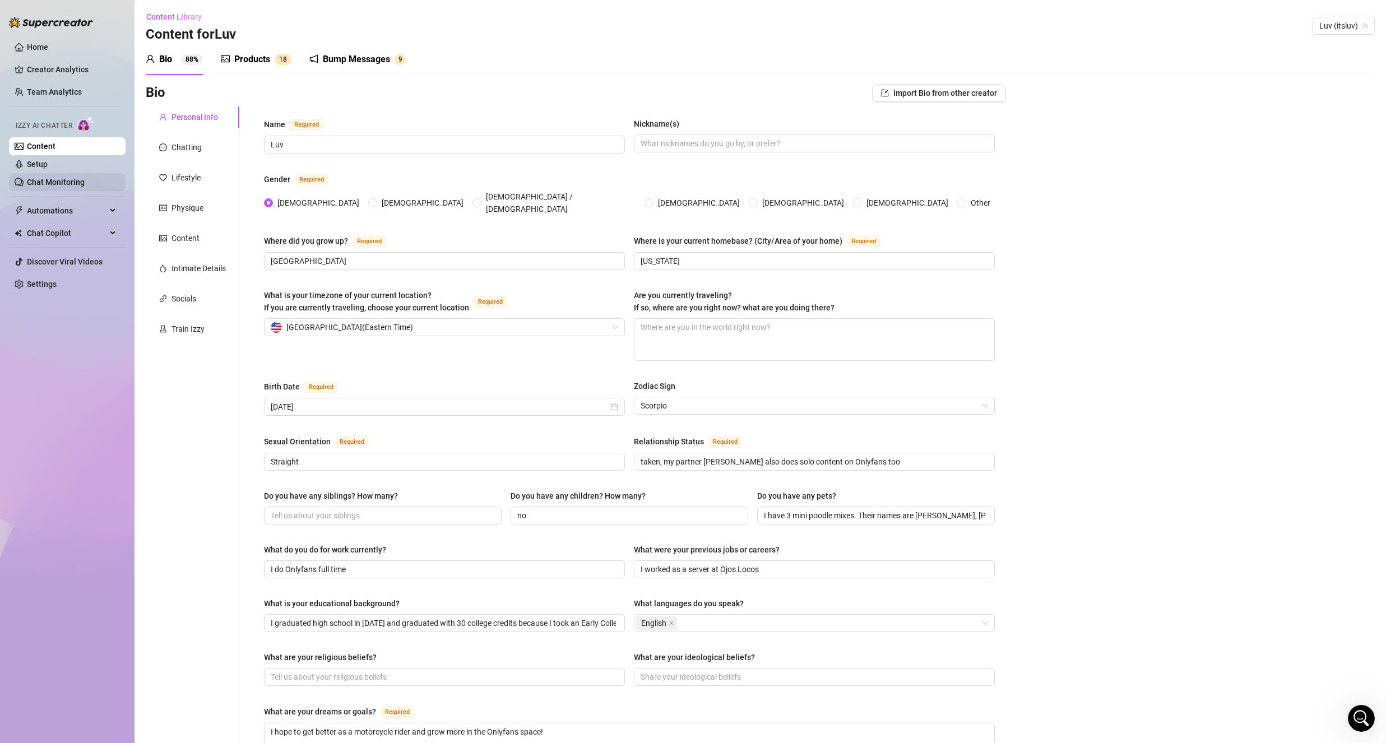
click at [39, 180] on link "Chat Monitoring" at bounding box center [56, 182] width 58 height 9
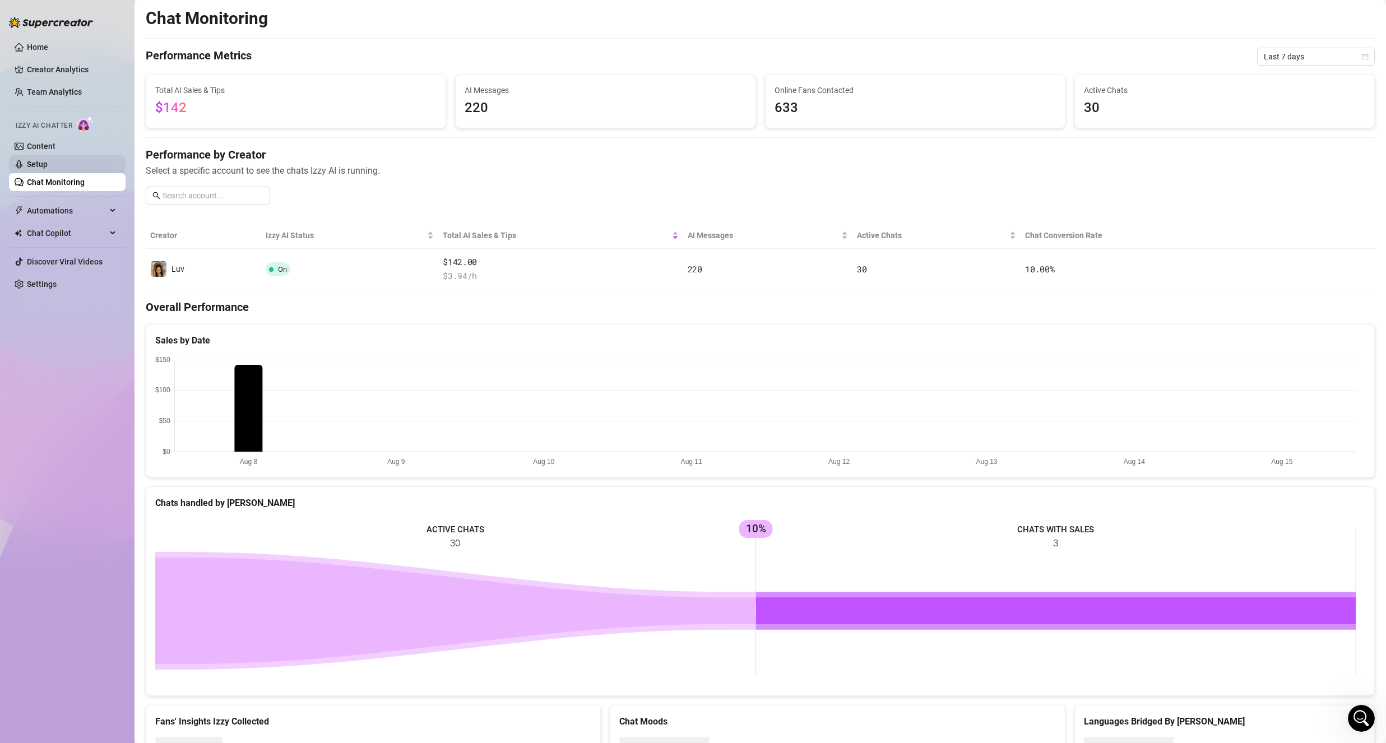
click at [48, 162] on link "Setup" at bounding box center [37, 164] width 21 height 9
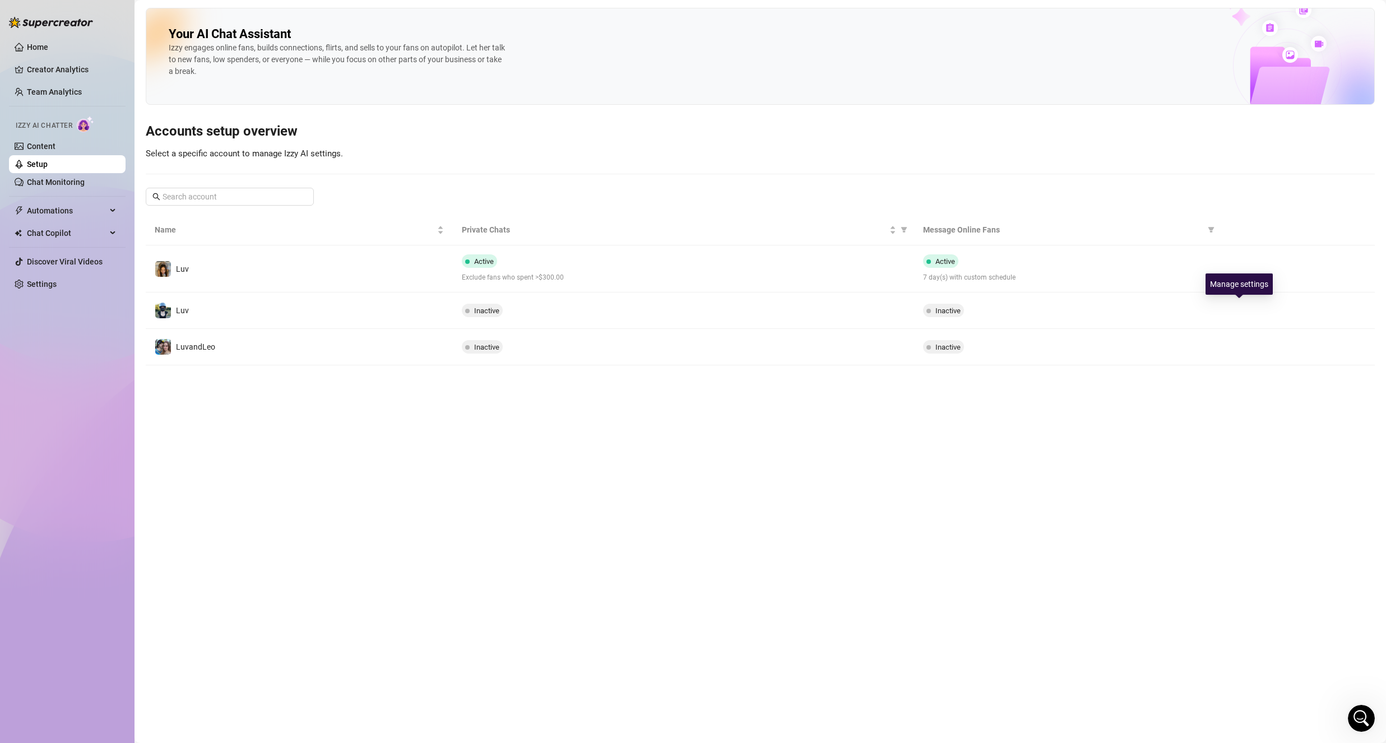
click at [1239, 302] on button "button" at bounding box center [1239, 311] width 18 height 18
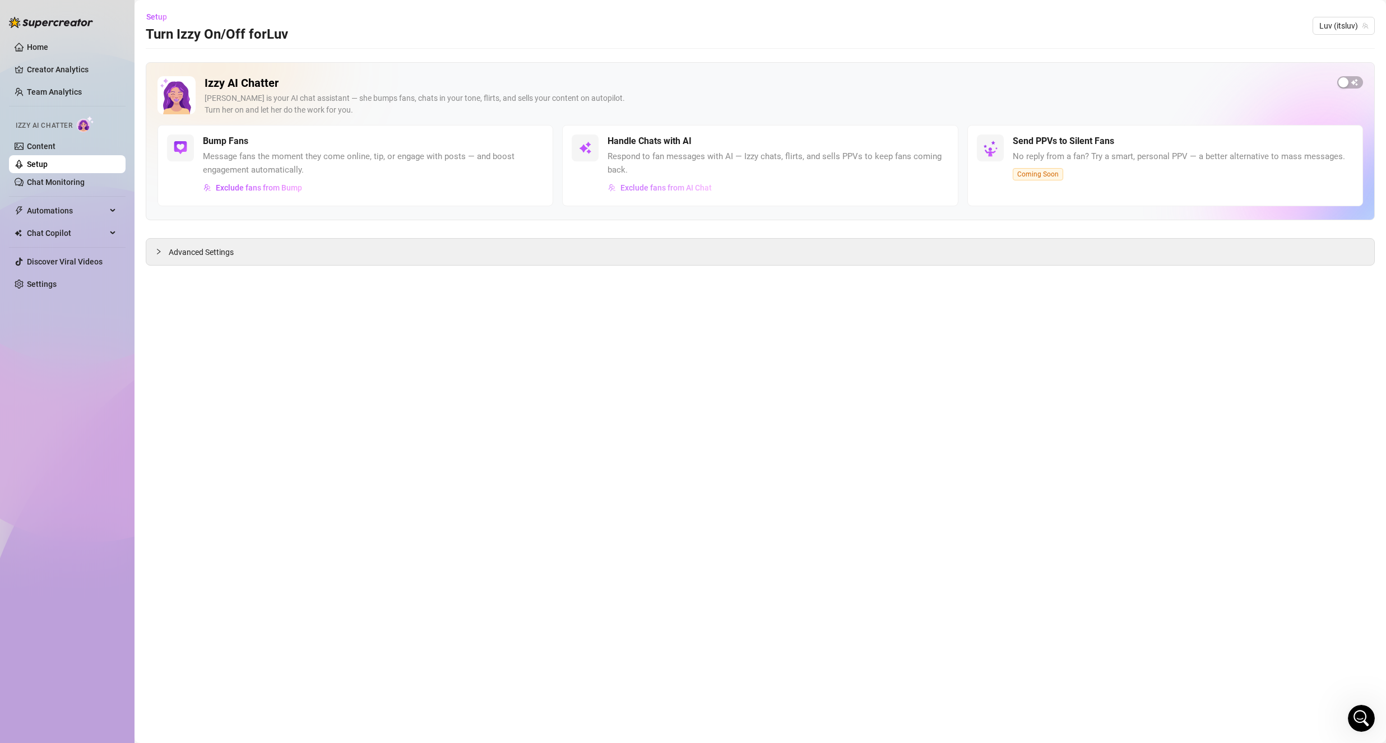
click at [647, 192] on span "Exclude fans from AI Chat" at bounding box center [665, 187] width 91 height 9
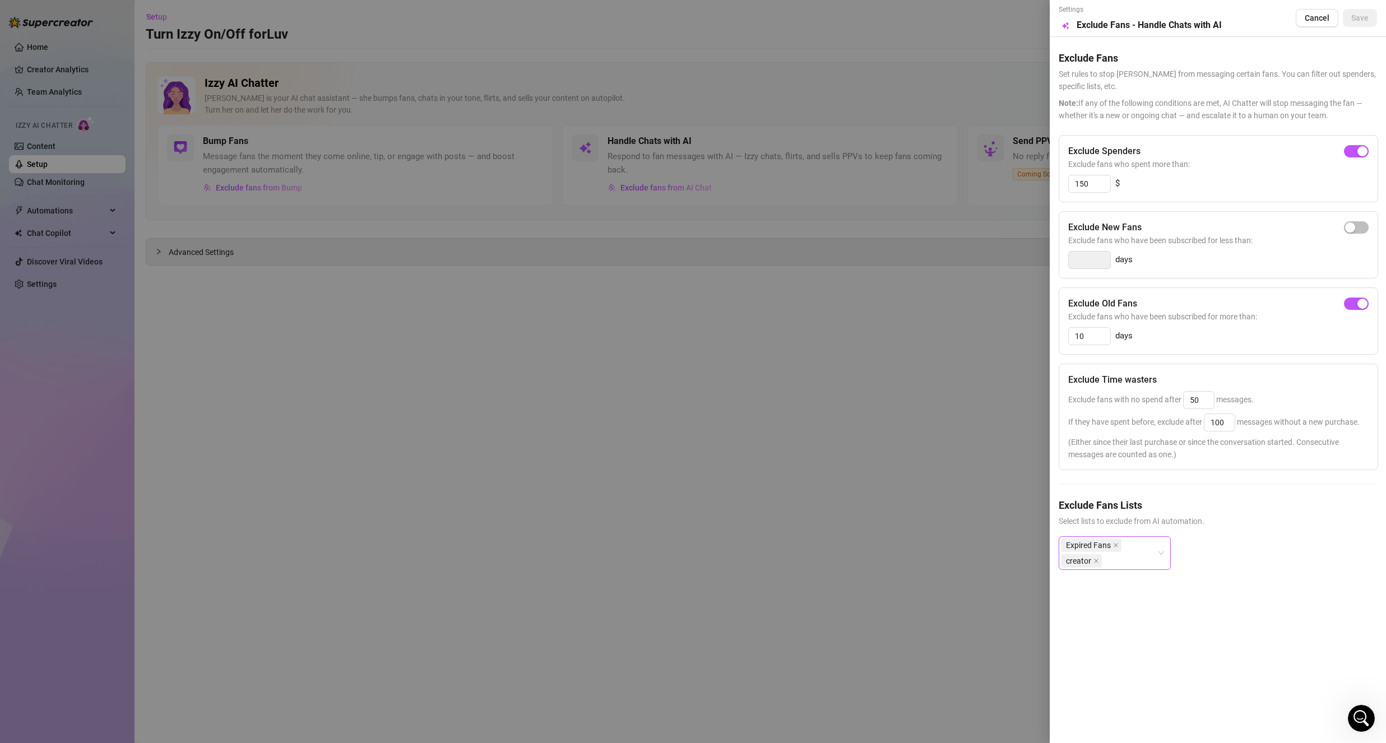
click at [1145, 557] on div "Expired Fans creator" at bounding box center [1109, 552] width 96 height 31
click at [1318, 578] on div "Expired Fans creator" at bounding box center [1218, 562] width 318 height 52
click at [1316, 26] on button "Cancel" at bounding box center [1317, 18] width 43 height 18
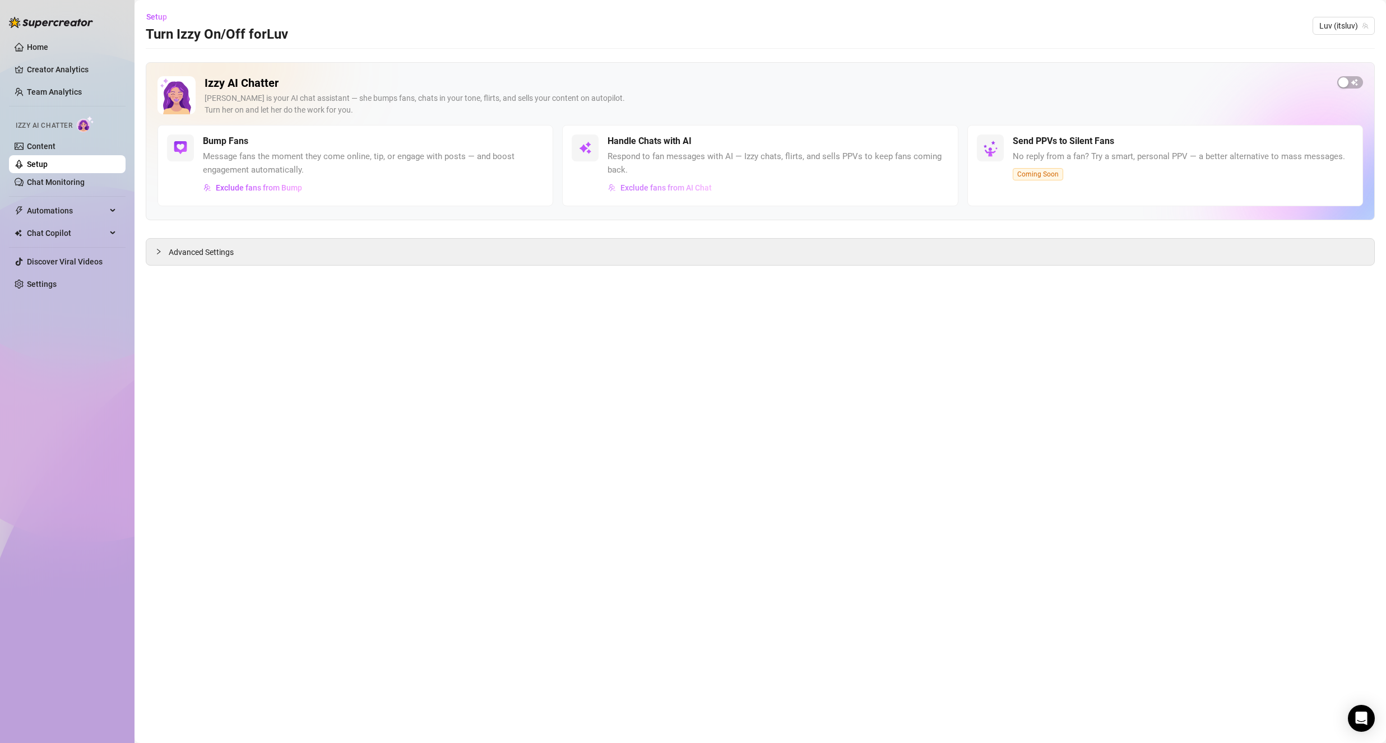
click at [662, 191] on span "Exclude fans from AI Chat" at bounding box center [665, 187] width 91 height 9
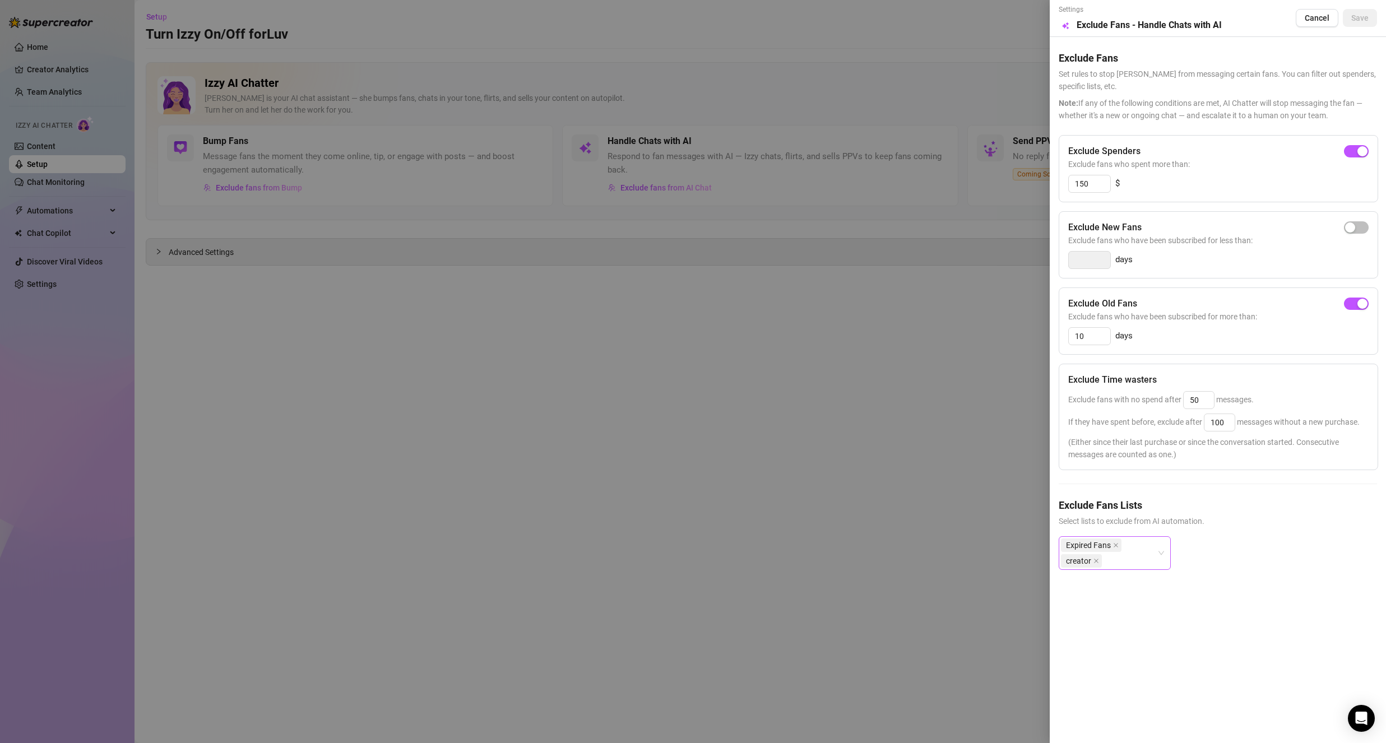
click at [1148, 558] on div "Expired Fans creator" at bounding box center [1109, 552] width 96 height 31
drag, startPoint x: 1169, startPoint y: 620, endPoint x: 1174, endPoint y: 610, distance: 11.6
click at [1168, 572] on div "1137166208 1137782855 1138737520 slave/ mommys boy broke creator talking rn Don…" at bounding box center [1115, 646] width 112 height 148
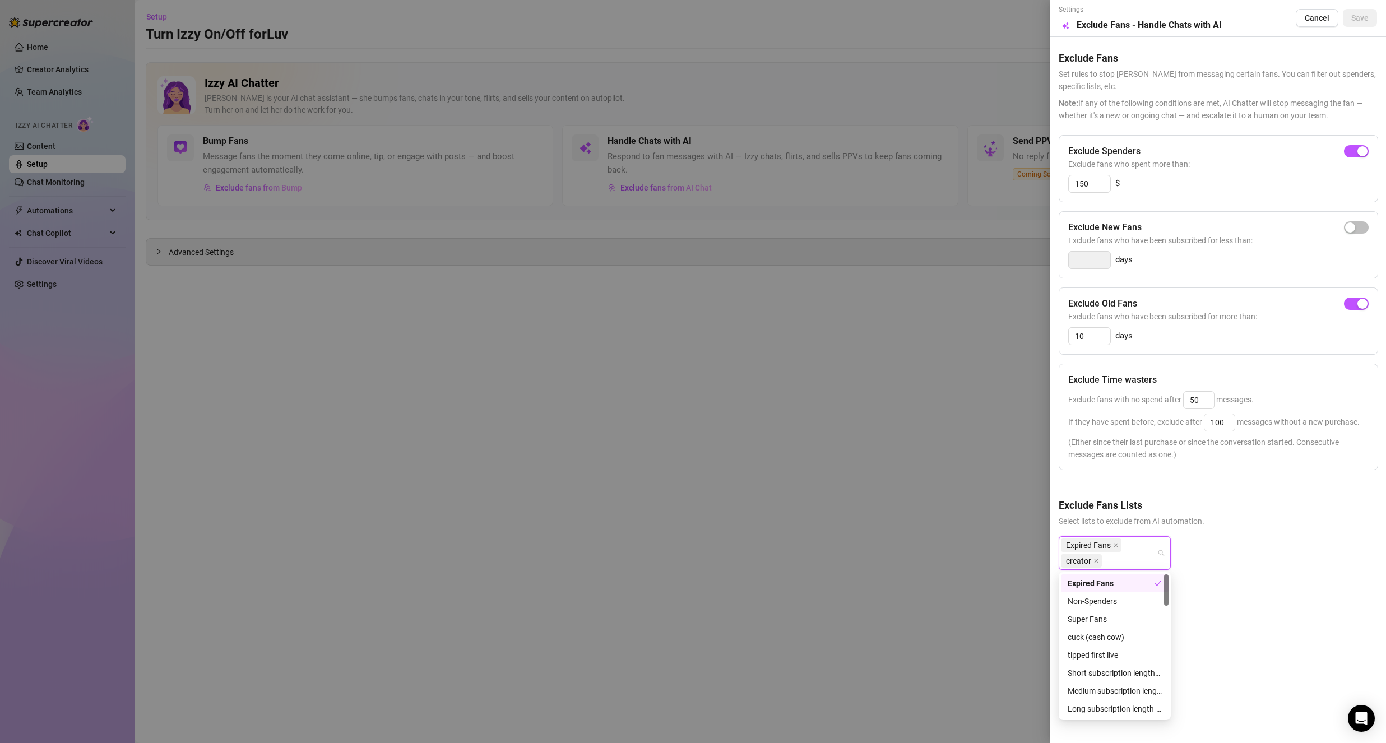
drag, startPoint x: 1166, startPoint y: 623, endPoint x: 1166, endPoint y: 581, distance: 41.5
click at [1162, 574] on div "Expired Fans Non-Spenders Super Fans cuck (cash cow) tipped first live Short su…" at bounding box center [1115, 645] width 108 height 143
click at [1291, 599] on div "Settings Preview Exclude Fans - Handle Chats with AI Cancel Save Exclude Fans S…" at bounding box center [1218, 371] width 336 height 743
drag, startPoint x: 868, startPoint y: 323, endPoint x: 963, endPoint y: 226, distance: 135.5
click at [867, 304] on div at bounding box center [693, 371] width 1386 height 743
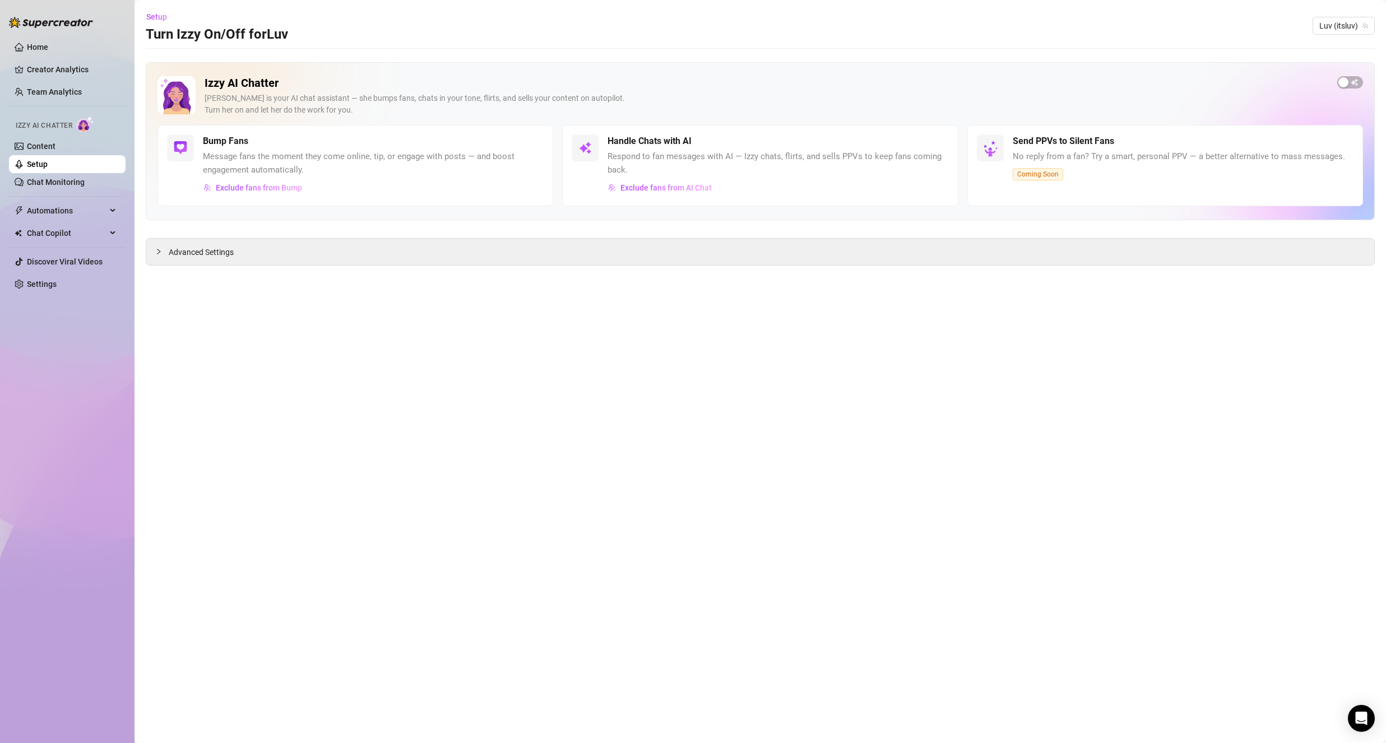
click at [48, 160] on link "Setup" at bounding box center [37, 164] width 21 height 9
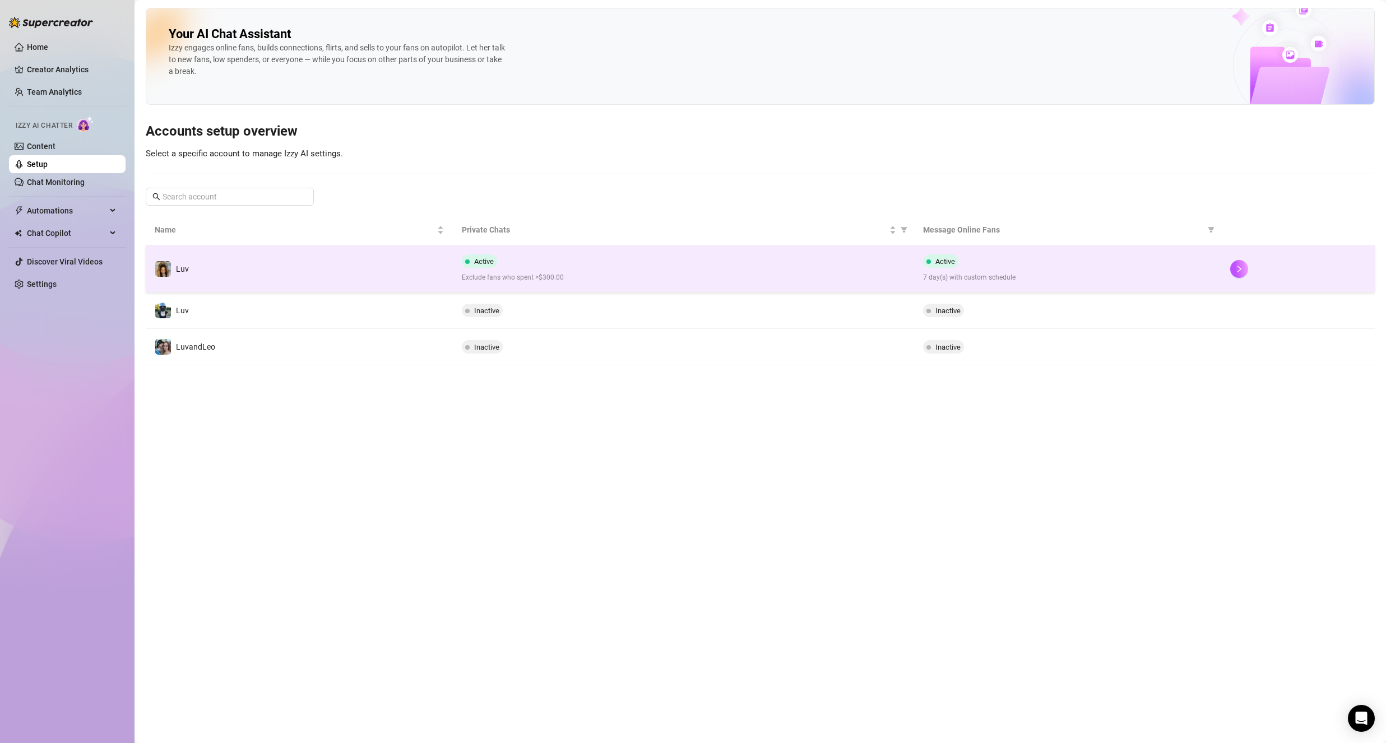
click at [699, 255] on div "Active Exclude fans who spent >$300.00" at bounding box center [683, 268] width 443 height 29
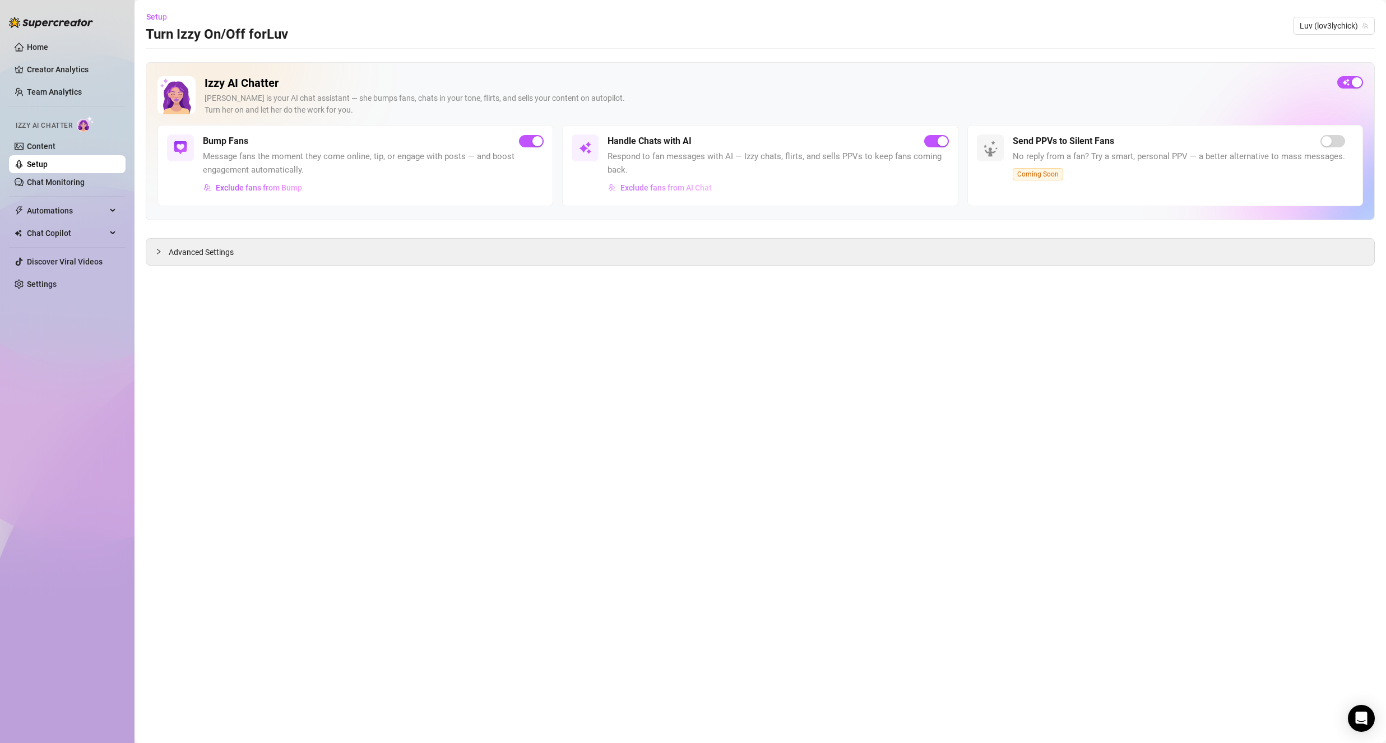
click at [662, 187] on span "Exclude fans from AI Chat" at bounding box center [665, 187] width 91 height 9
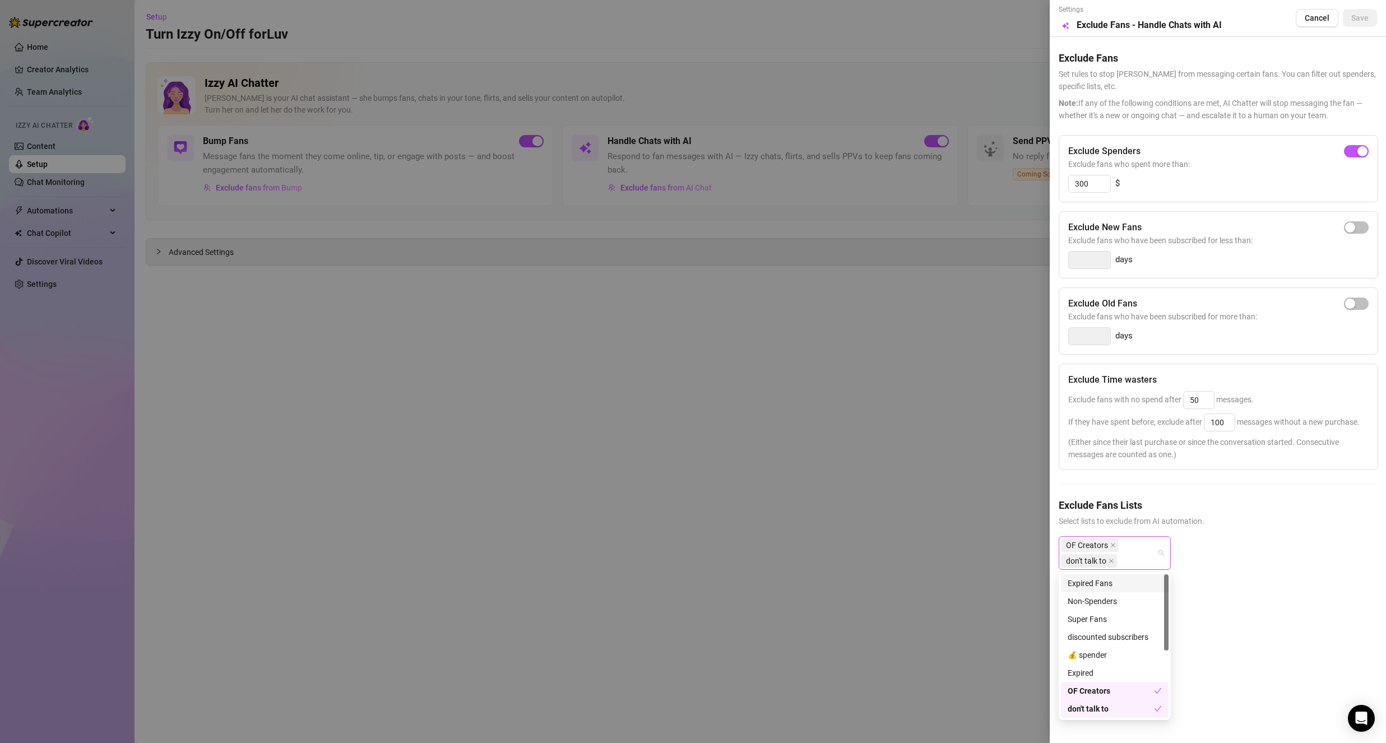
click at [1129, 544] on div "OF Creators don't talk to" at bounding box center [1109, 552] width 96 height 31
drag, startPoint x: 1239, startPoint y: 581, endPoint x: 1177, endPoint y: 272, distance: 314.9
click at [1246, 571] on div "OF Creators don't talk to" at bounding box center [1218, 562] width 318 height 52
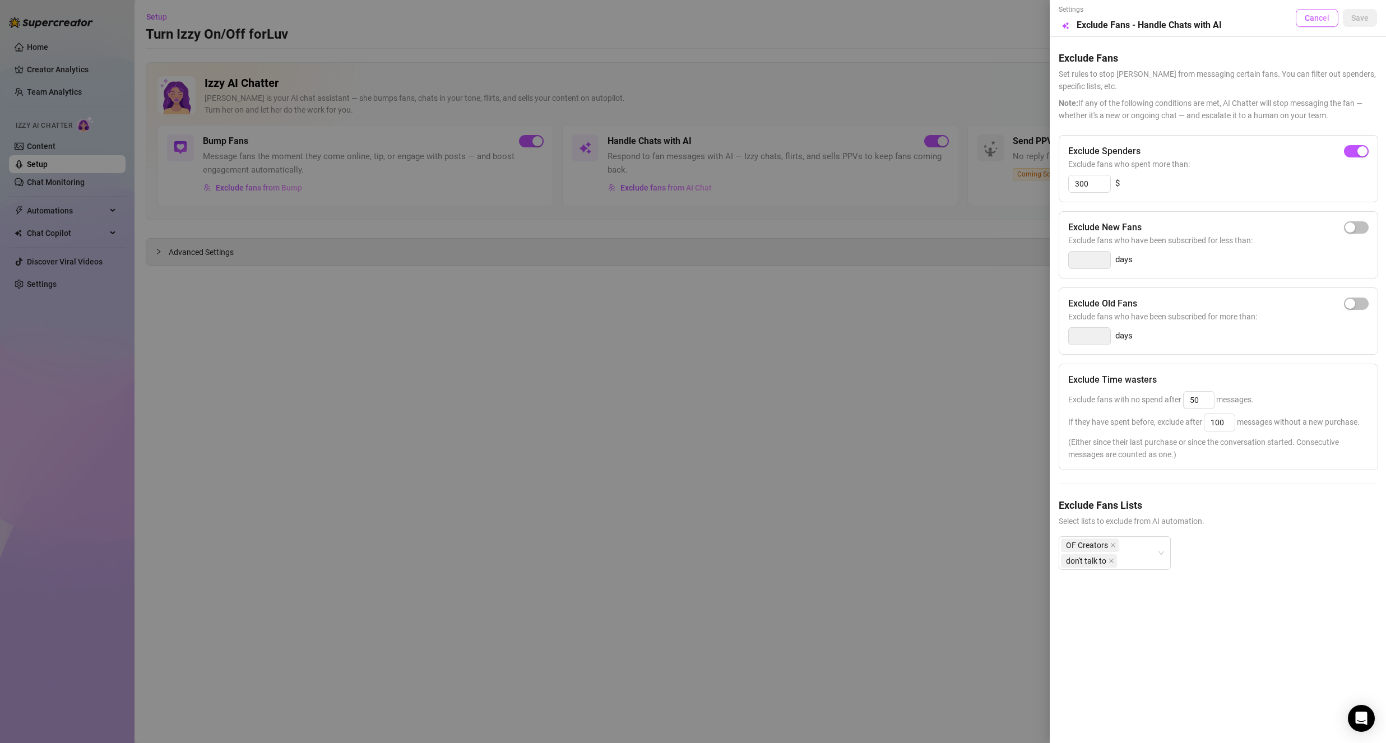
click at [1309, 17] on span "Cancel" at bounding box center [1317, 17] width 25 height 9
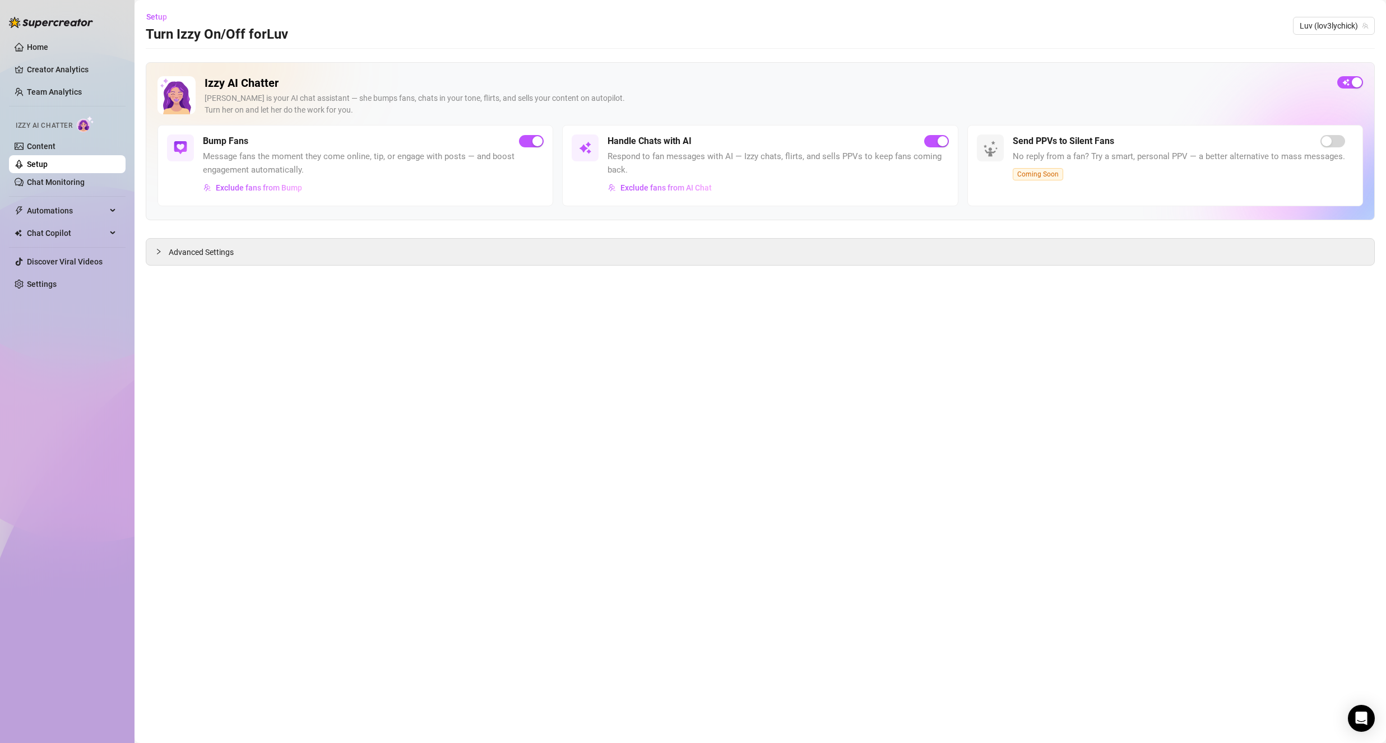
click at [48, 169] on link "Setup" at bounding box center [37, 164] width 21 height 9
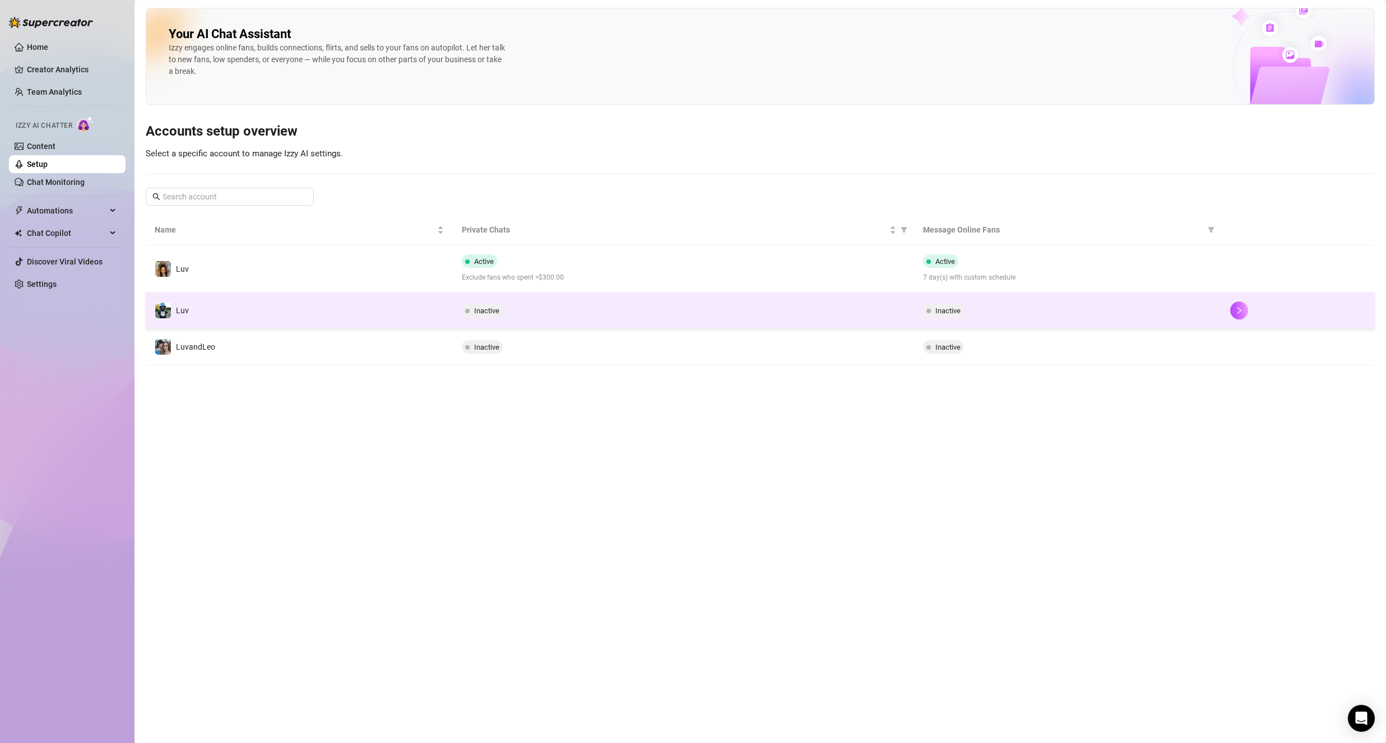
click at [481, 311] on span "Inactive" at bounding box center [486, 311] width 25 height 8
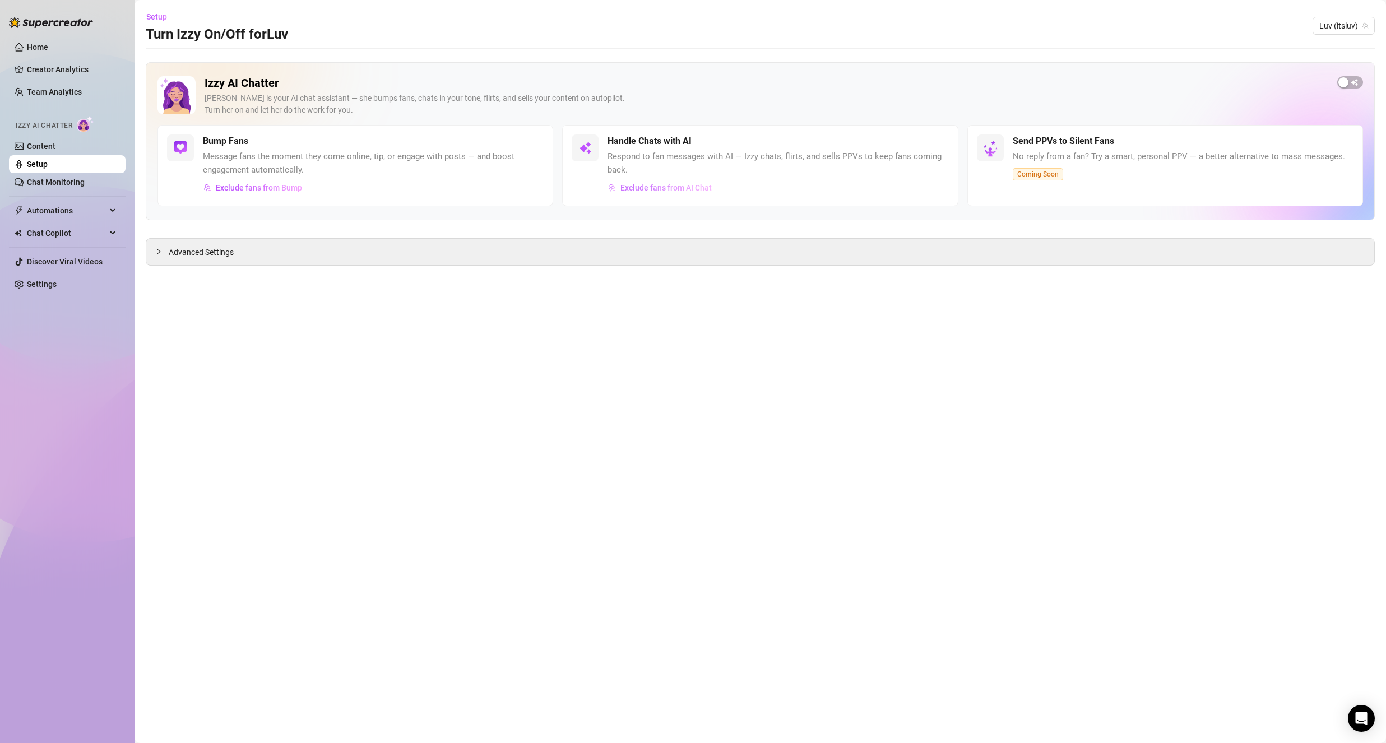
click at [676, 181] on button "Exclude fans from AI Chat" at bounding box center [660, 188] width 105 height 18
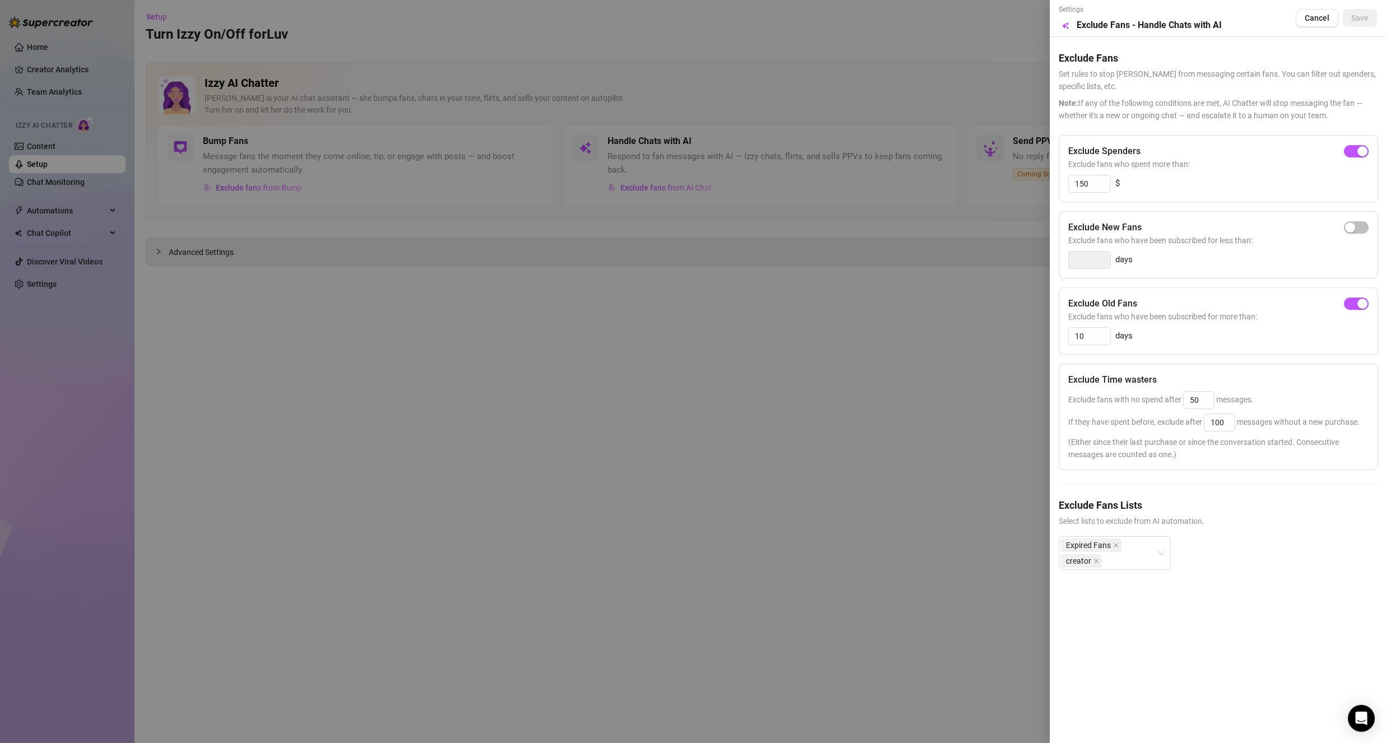
click at [675, 189] on div at bounding box center [693, 371] width 1386 height 743
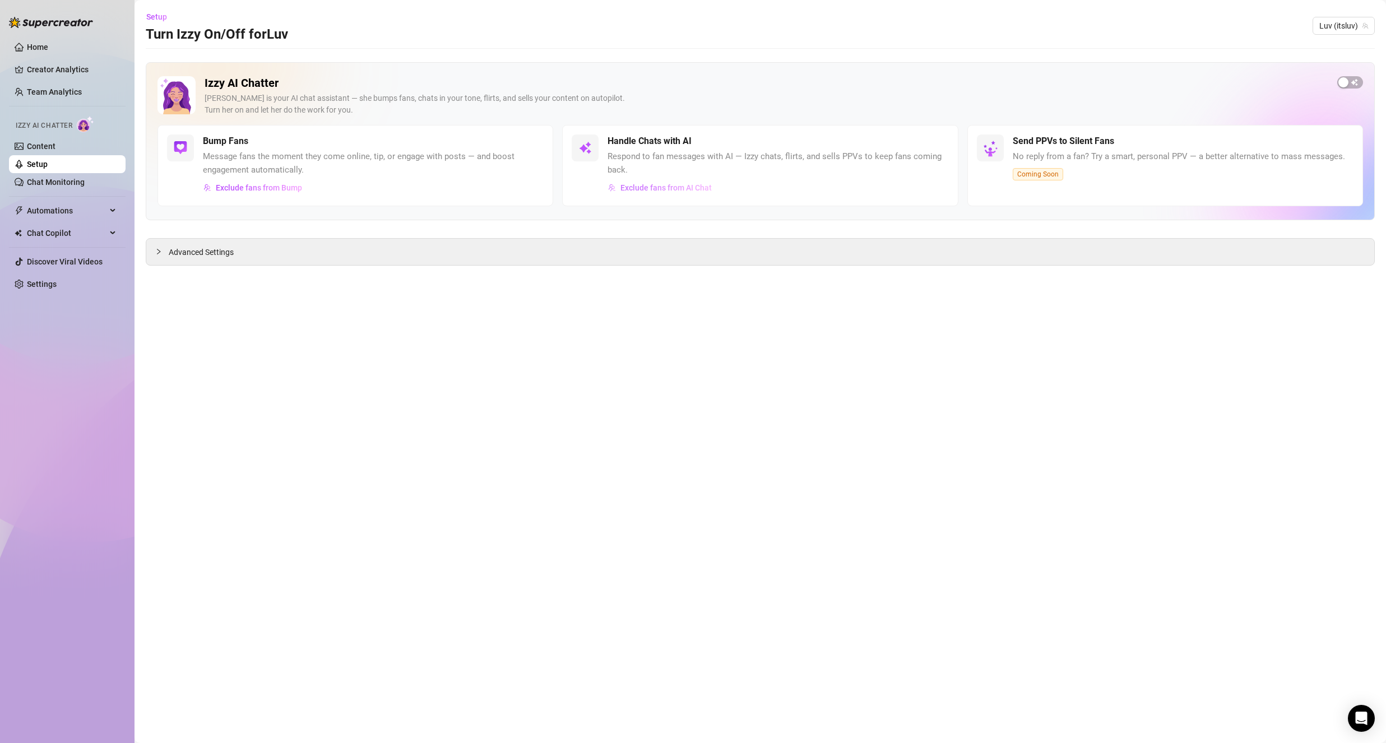
click at [656, 187] on span "Exclude fans from AI Chat" at bounding box center [665, 187] width 91 height 9
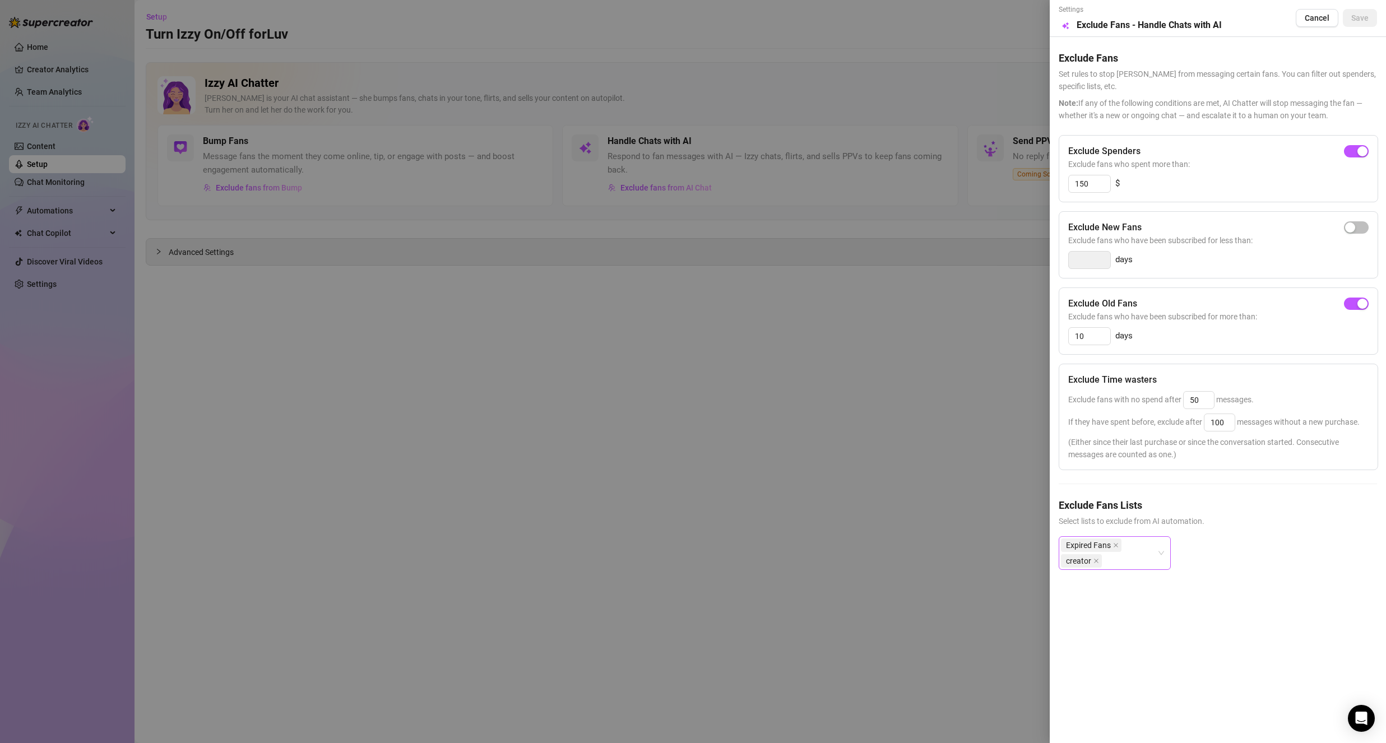
click at [1136, 556] on div "Expired Fans creator" at bounding box center [1109, 552] width 96 height 31
drag, startPoint x: 1328, startPoint y: 608, endPoint x: 1319, endPoint y: 516, distance: 92.3
click at [1328, 609] on div "Settings Preview Exclude Fans - Handle Chats with AI Cancel Save Exclude Fans S…" at bounding box center [1218, 371] width 336 height 743
click at [1135, 560] on div "Expired Fans creator" at bounding box center [1109, 552] width 96 height 31
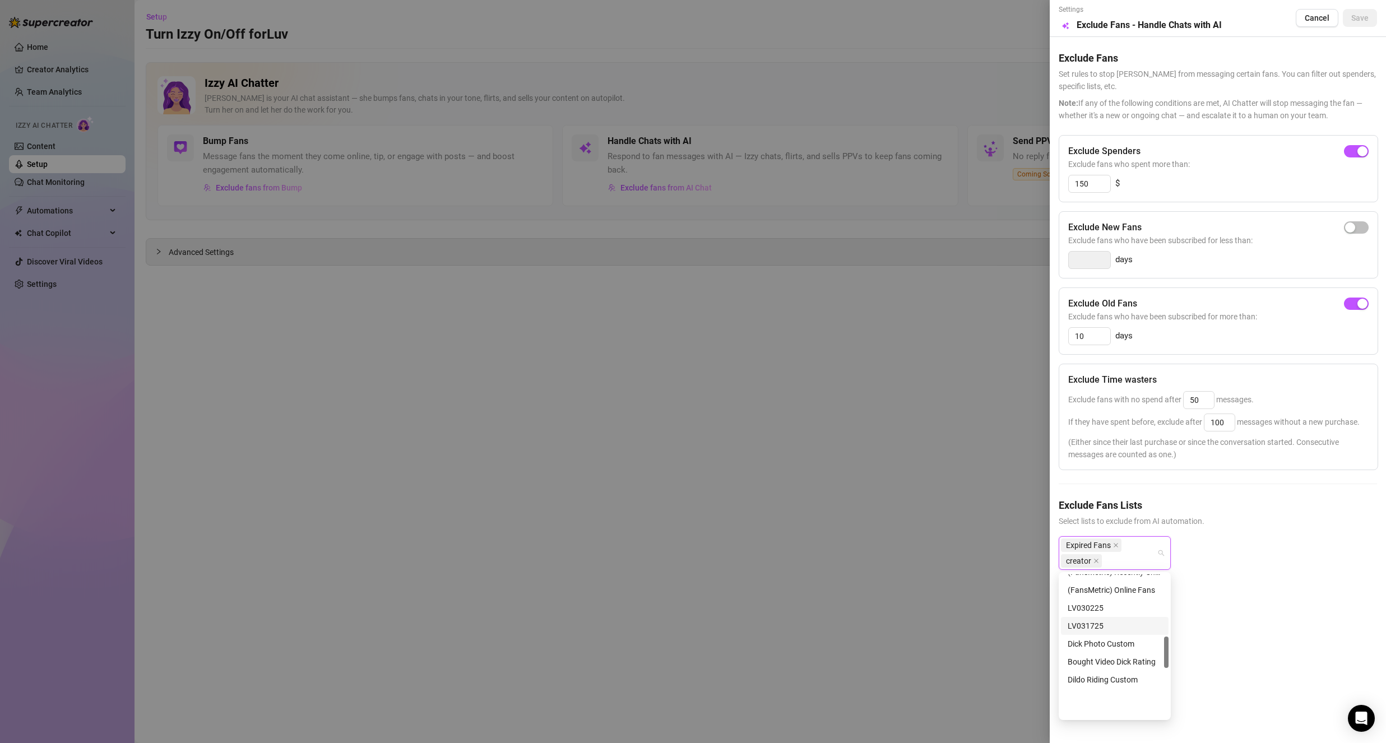
scroll to position [222, 0]
click at [1130, 592] on div "Don't mass, message personally" at bounding box center [1115, 594] width 94 height 12
click at [1272, 615] on div "Settings Preview Exclude Fans - Handle Chats with AI Cancel Save Exclude Fans S…" at bounding box center [1218, 371] width 336 height 743
click at [1368, 17] on span "Save" at bounding box center [1359, 17] width 17 height 9
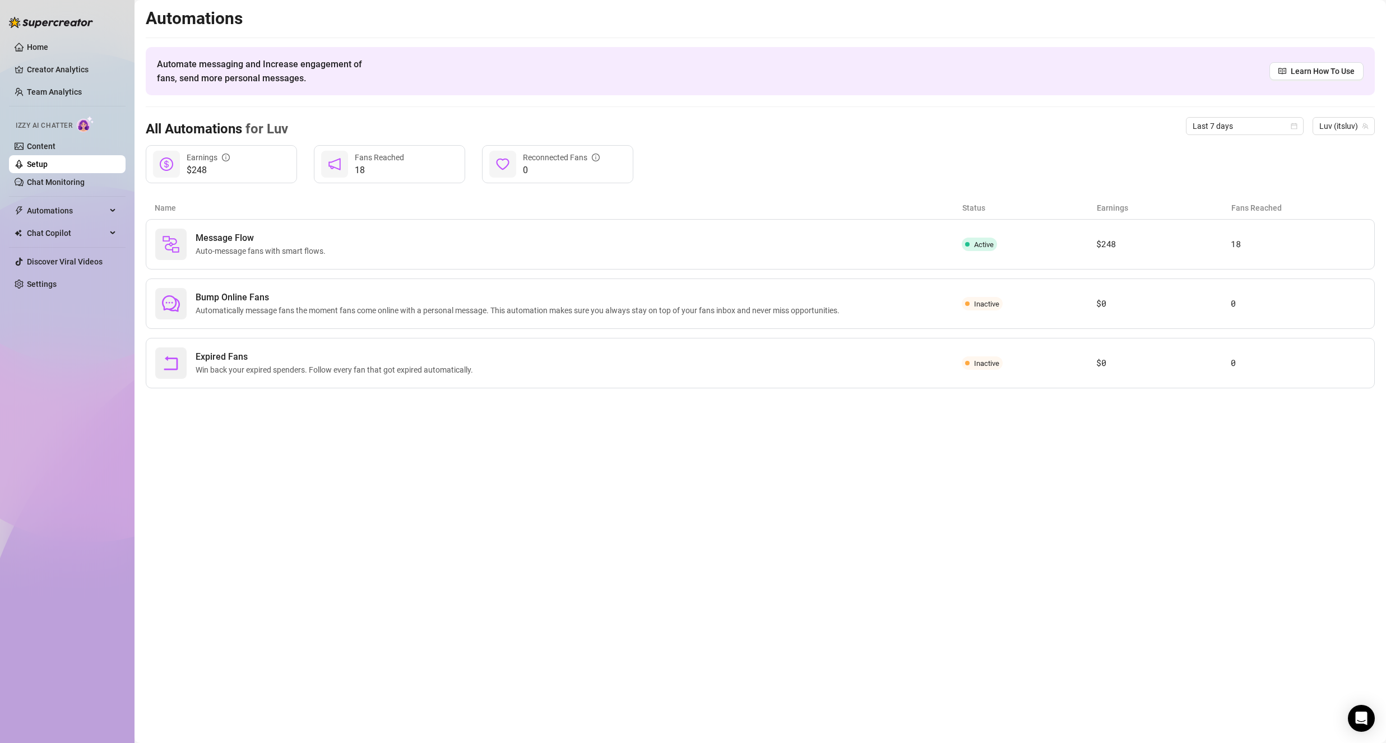
click at [48, 161] on link "Setup" at bounding box center [37, 164] width 21 height 9
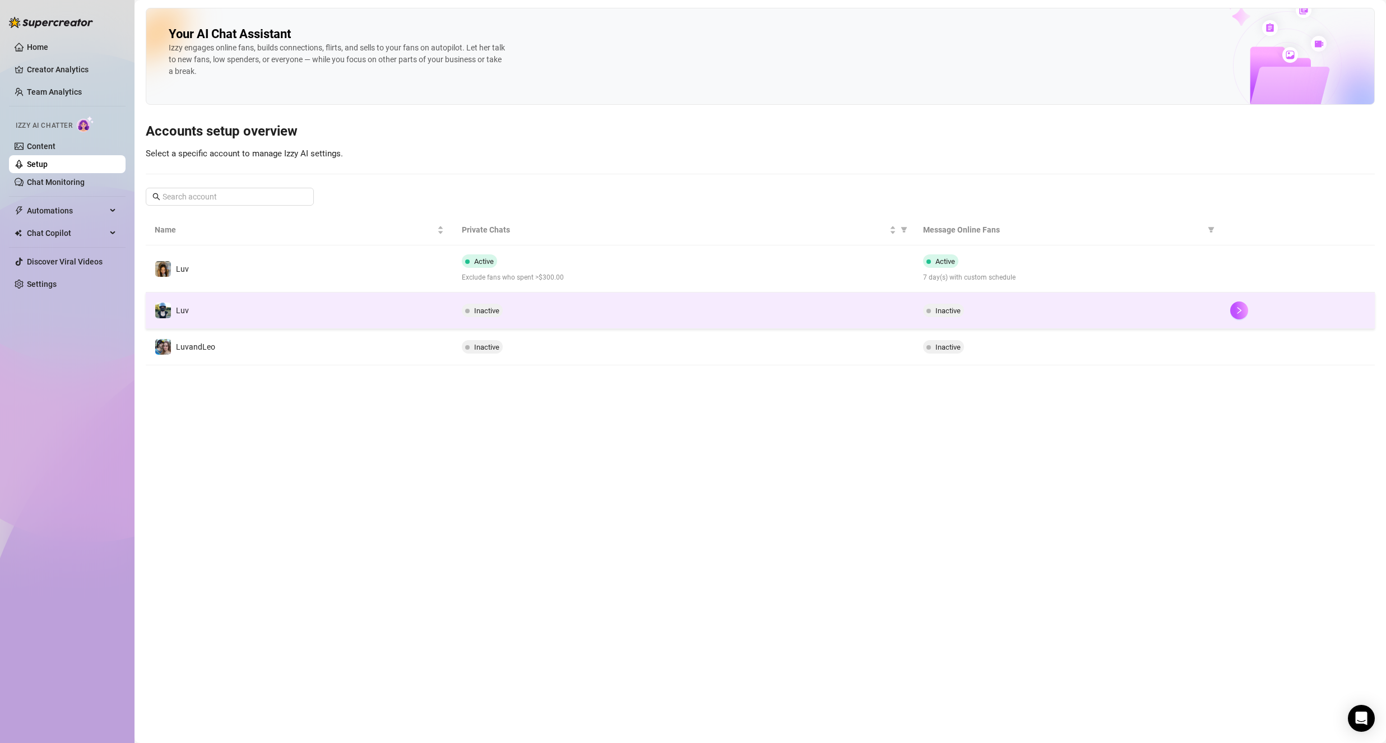
click at [244, 302] on td "Luv" at bounding box center [299, 311] width 307 height 36
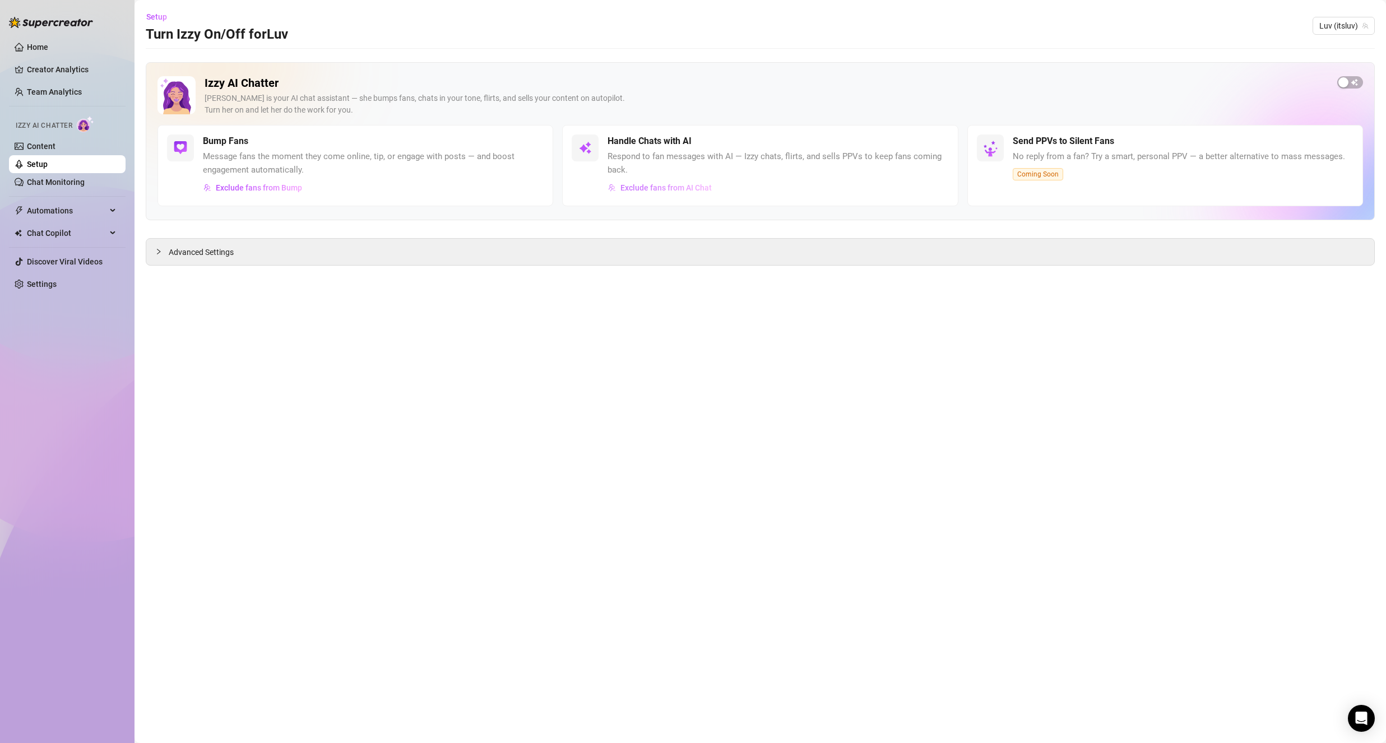
click at [638, 190] on span "Exclude fans from AI Chat" at bounding box center [665, 187] width 91 height 9
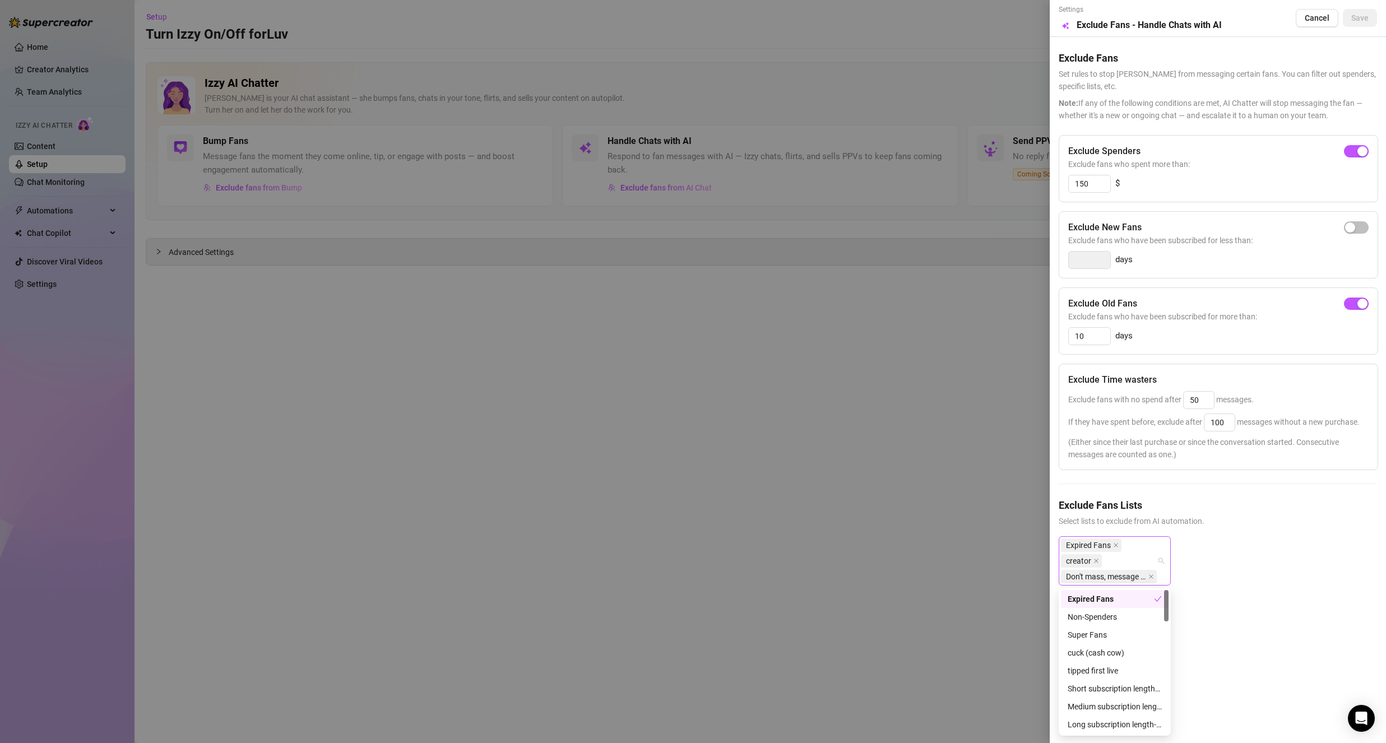
click at [1141, 549] on div "Expired Fans creator Don't mass, message personally" at bounding box center [1109, 560] width 96 height 47
drag, startPoint x: 1266, startPoint y: 597, endPoint x: 1275, endPoint y: 453, distance: 143.8
click at [1265, 589] on div "Expired Fans creator Don't mass, message personally" at bounding box center [1218, 569] width 318 height 67
click at [1311, 21] on span "Cancel" at bounding box center [1317, 17] width 25 height 9
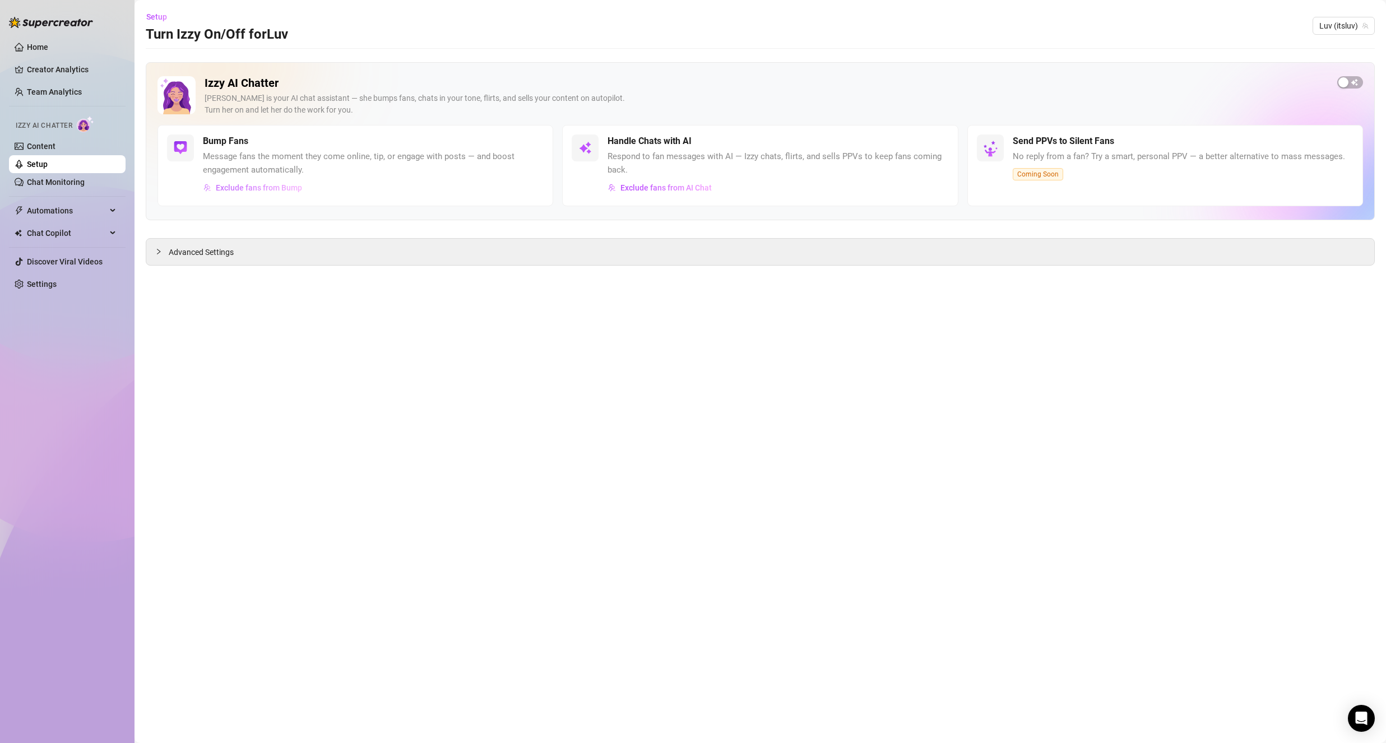
click at [294, 192] on span "Exclude fans from Bump" at bounding box center [259, 187] width 86 height 9
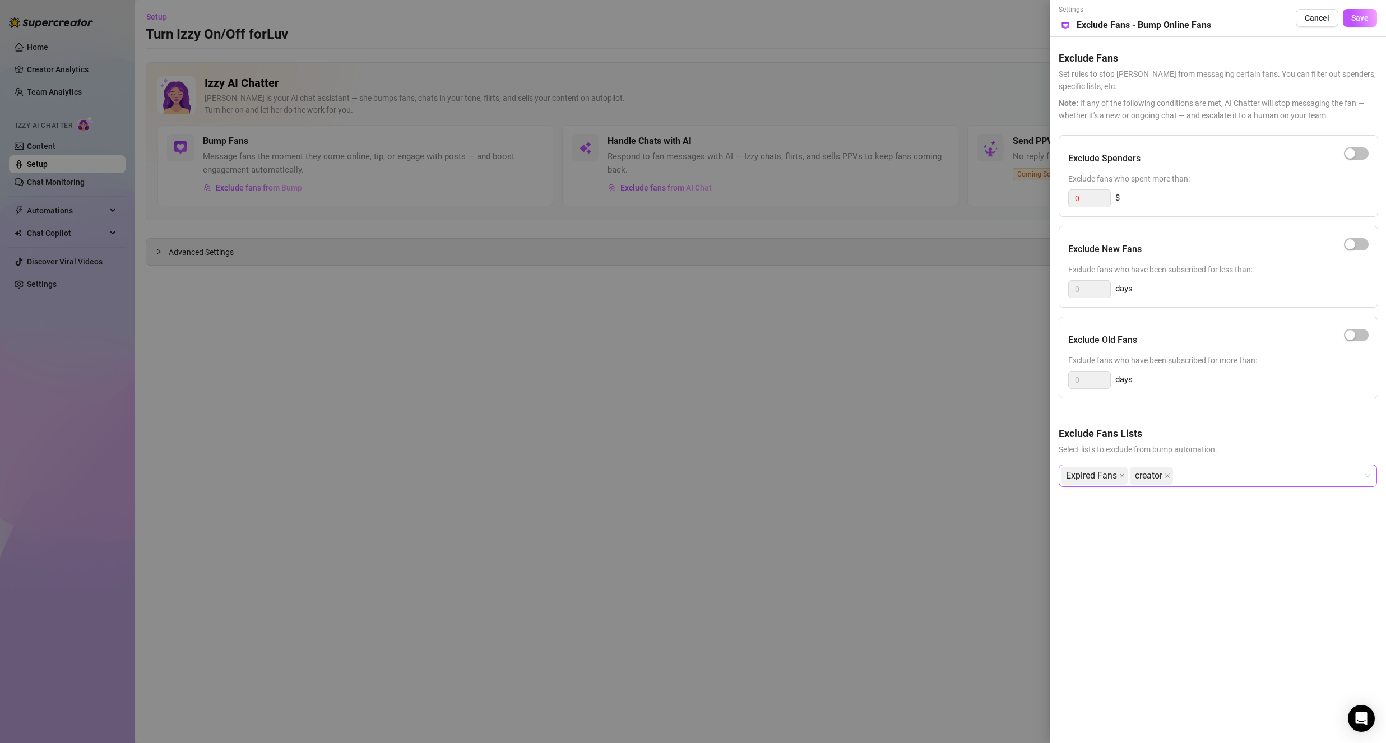
click at [1237, 480] on div "Expired Fans creator" at bounding box center [1212, 476] width 302 height 20
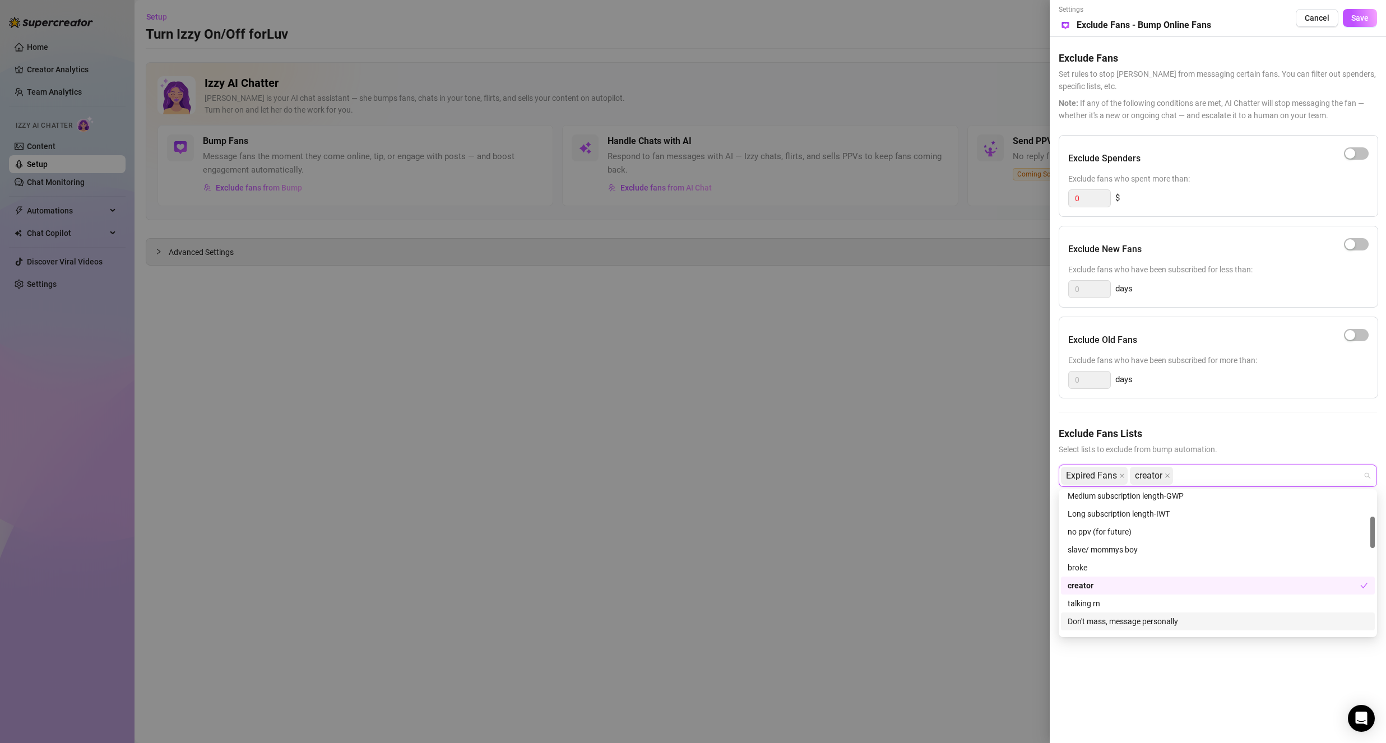
click at [1214, 623] on div "Don't mass, message personally" at bounding box center [1218, 621] width 300 height 12
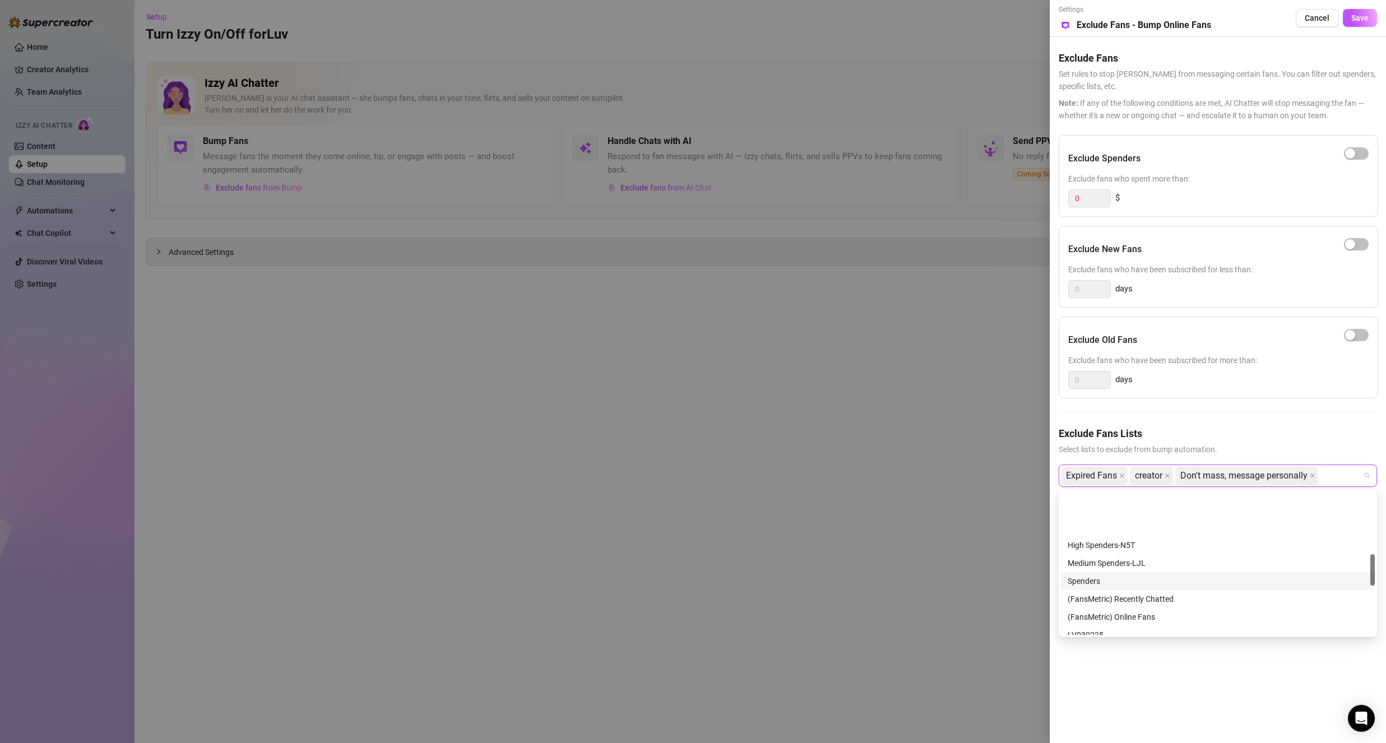
scroll to position [336, 0]
click at [1190, 714] on div "Settings Preview Exclude Fans - Bump Online Fans Cancel Save Exclude Fans Set r…" at bounding box center [1218, 371] width 336 height 743
click at [1350, 476] on div "Expired Fans creator Don't mass, message personally" at bounding box center [1212, 476] width 302 height 20
click at [1147, 623] on div "Tagged" at bounding box center [1218, 626] width 300 height 12
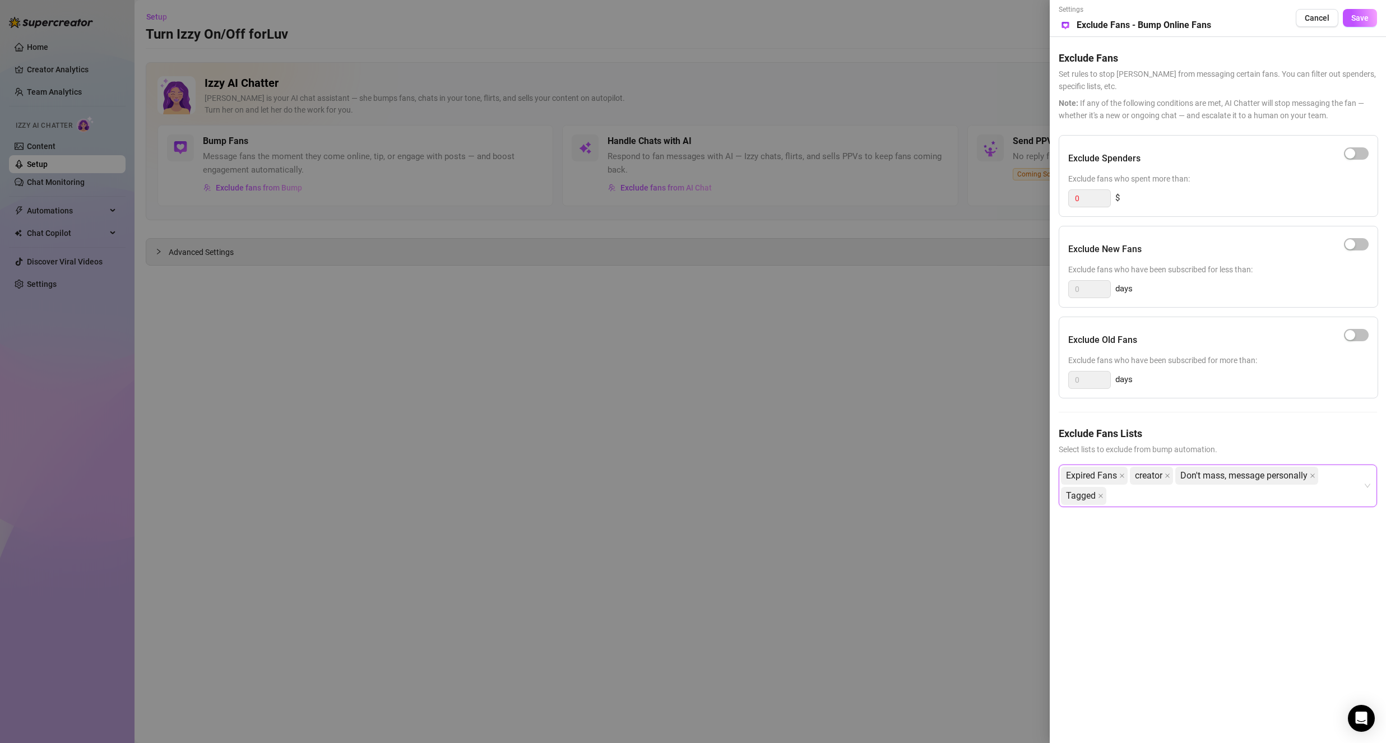
click at [1181, 697] on div "Settings Preview Exclude Fans - Bump Online Fans Cancel Save Exclude Fans Set r…" at bounding box center [1218, 371] width 336 height 743
click at [1358, 21] on span "Save" at bounding box center [1359, 17] width 17 height 9
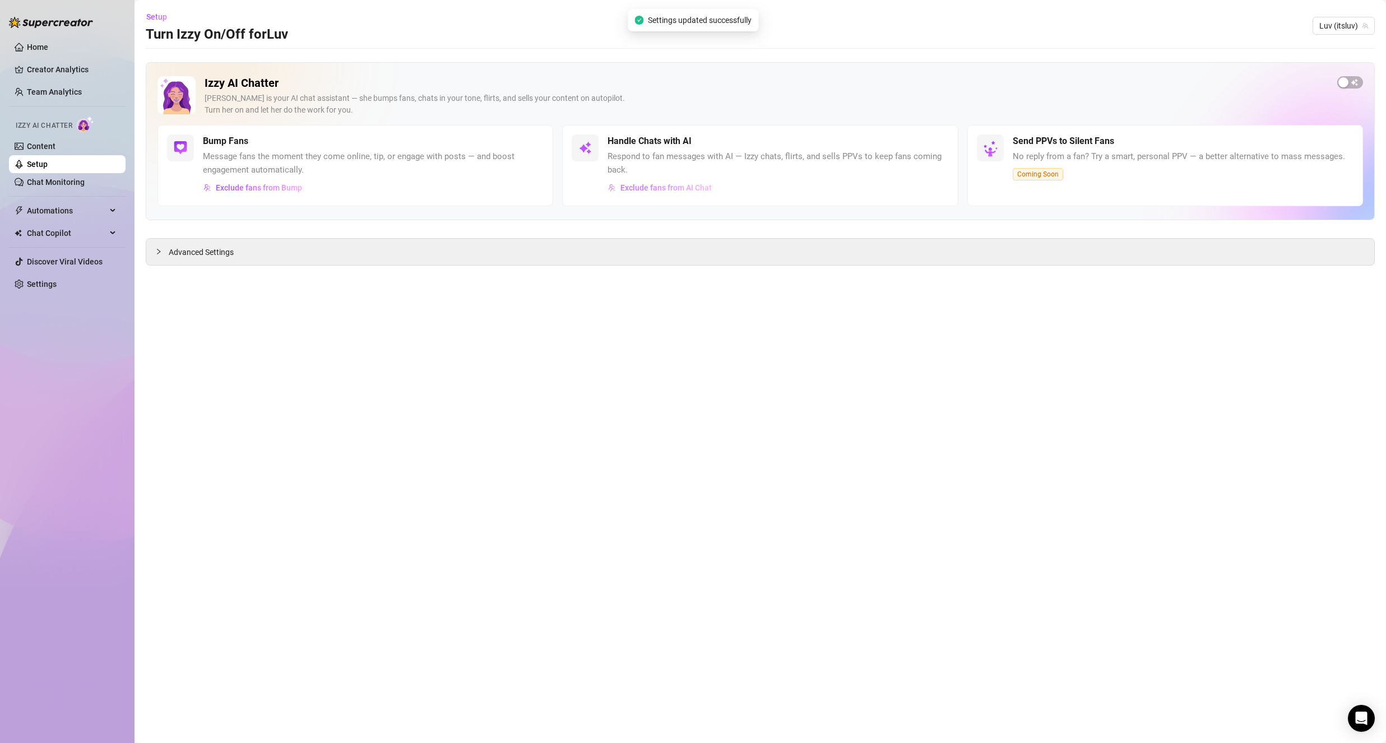
click at [632, 184] on span "Exclude fans from AI Chat" at bounding box center [665, 187] width 91 height 9
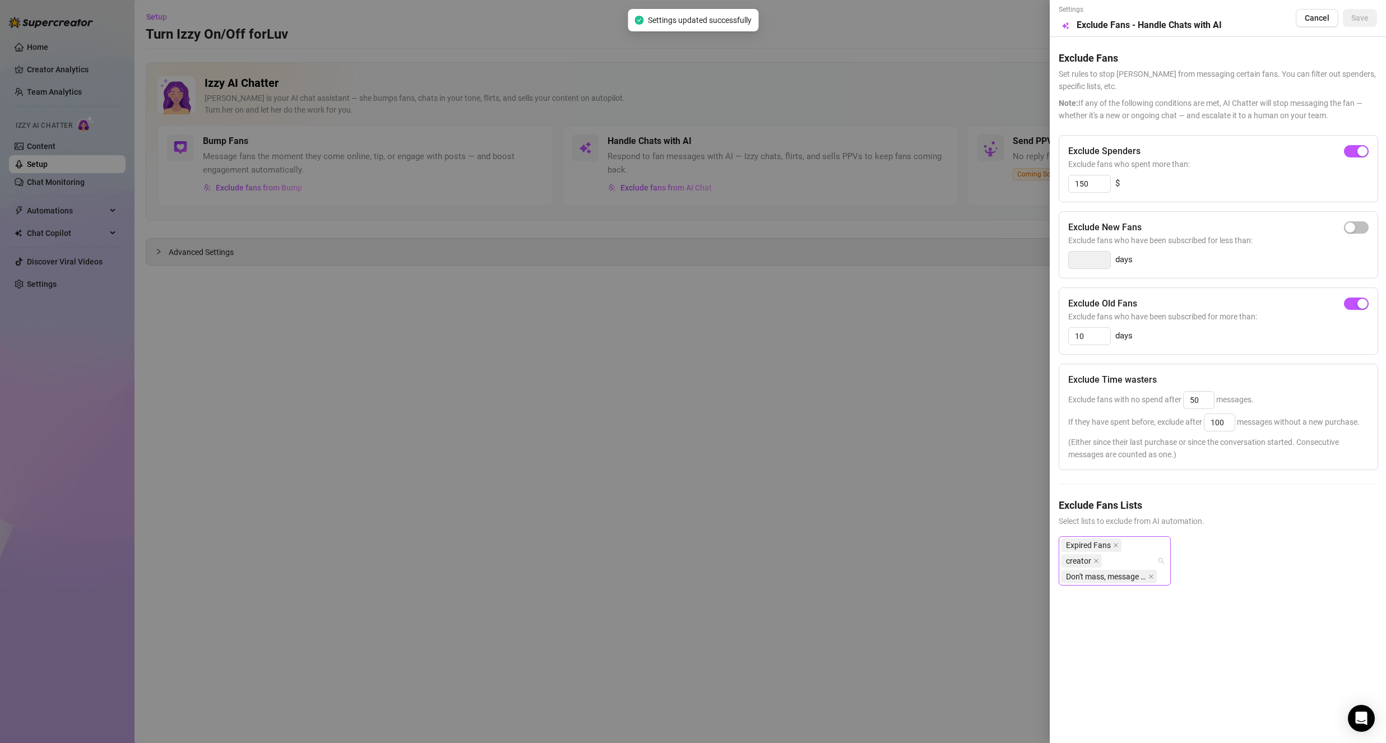
click at [1133, 550] on div "Expired Fans creator Don't mass, message personally" at bounding box center [1109, 560] width 96 height 47
click at [1098, 722] on div "Tagged" at bounding box center [1115, 724] width 94 height 12
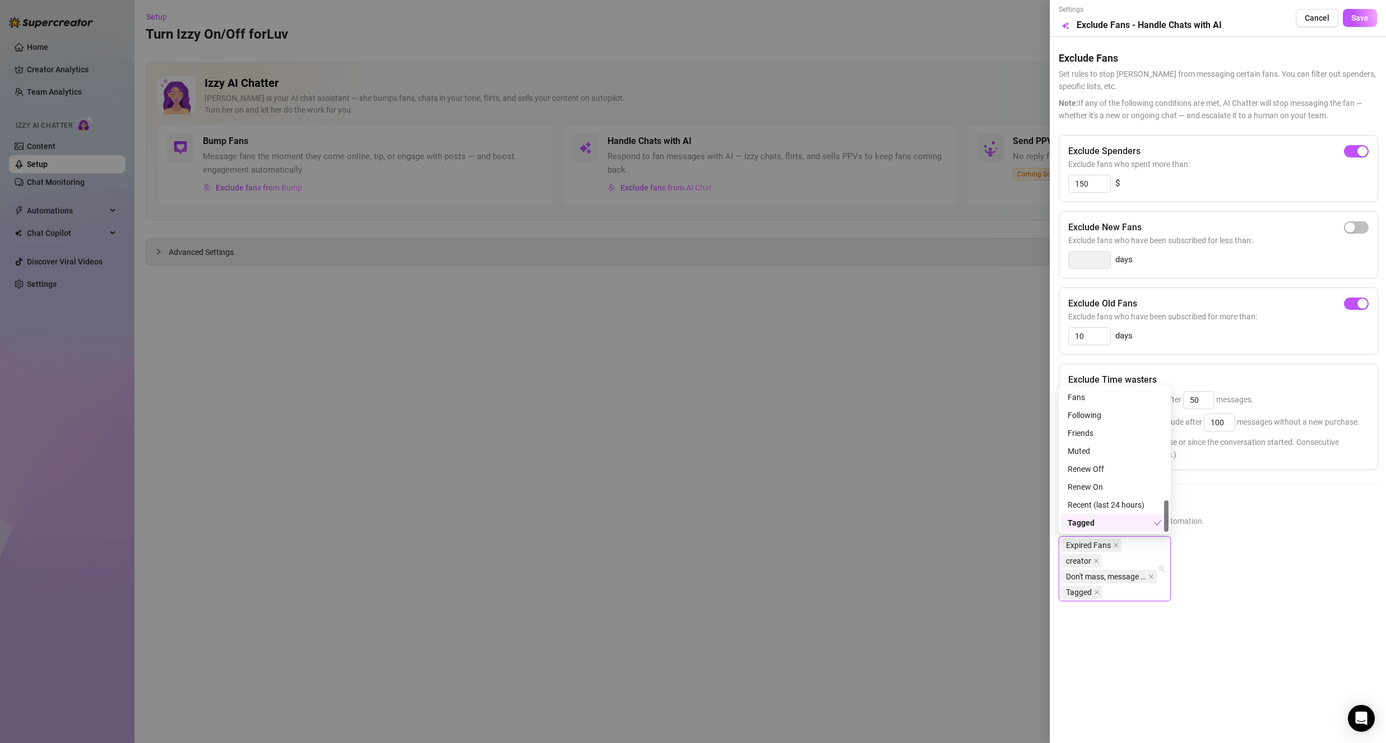
click at [1290, 560] on div "Expired Fans creator Don't mass, message personally Tagged" at bounding box center [1218, 577] width 318 height 83
click at [1363, 12] on button "Save" at bounding box center [1360, 18] width 34 height 18
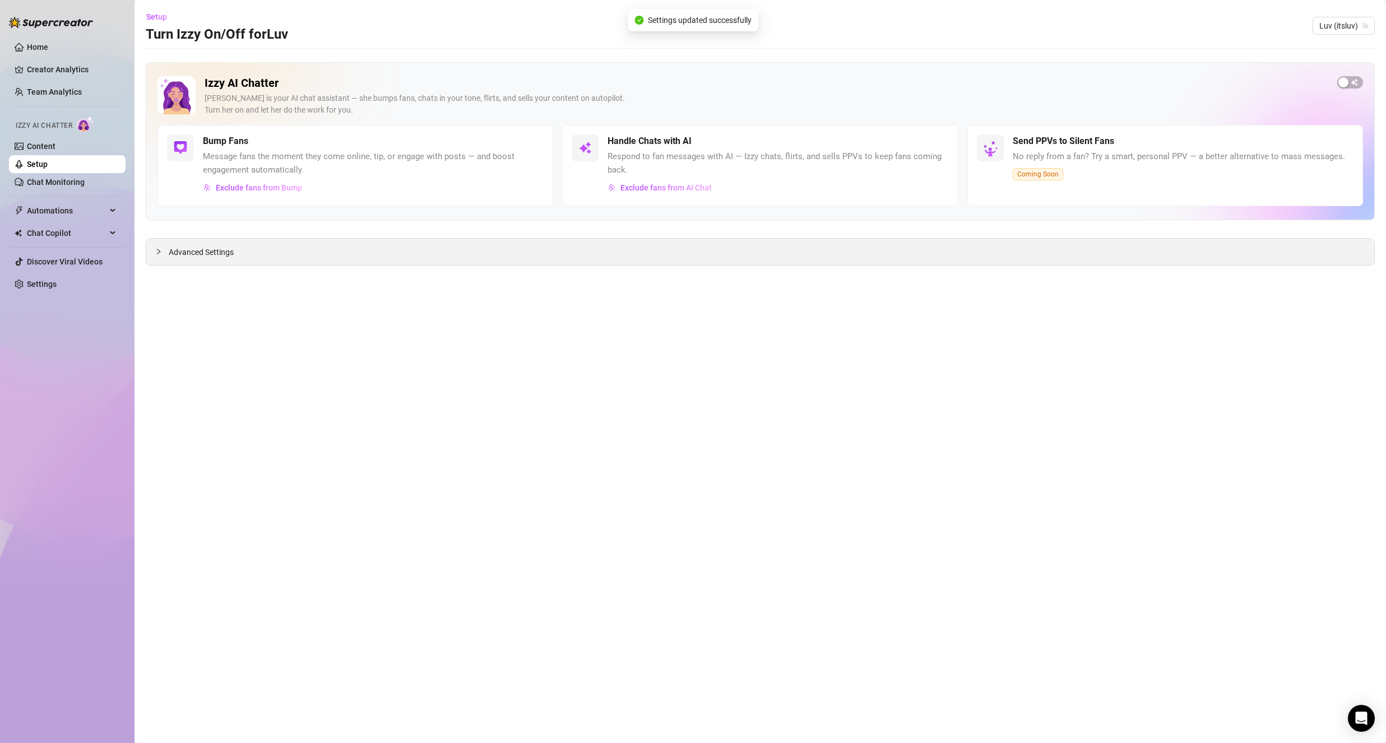
click at [316, 253] on div "Advanced Settings" at bounding box center [760, 252] width 1228 height 26
click at [170, 256] on span "Advanced Settings" at bounding box center [201, 252] width 65 height 12
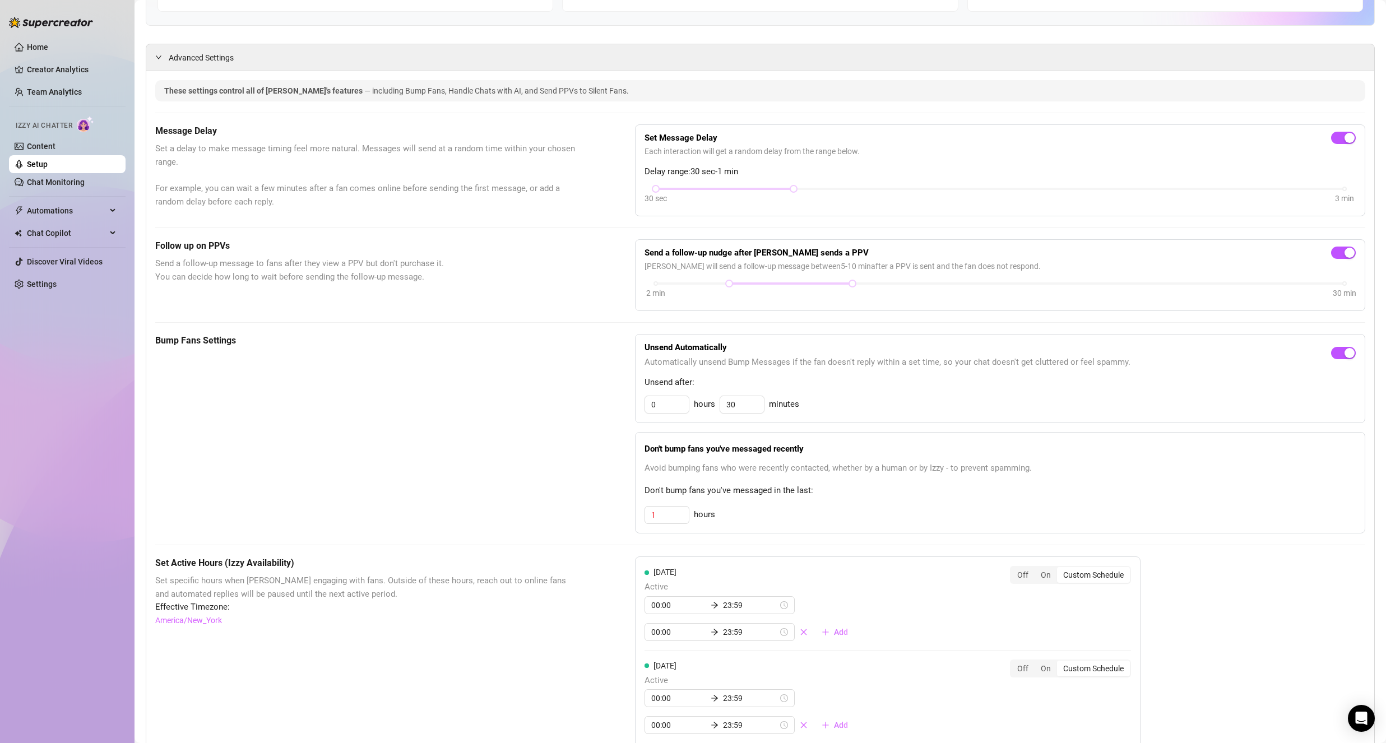
scroll to position [168, 0]
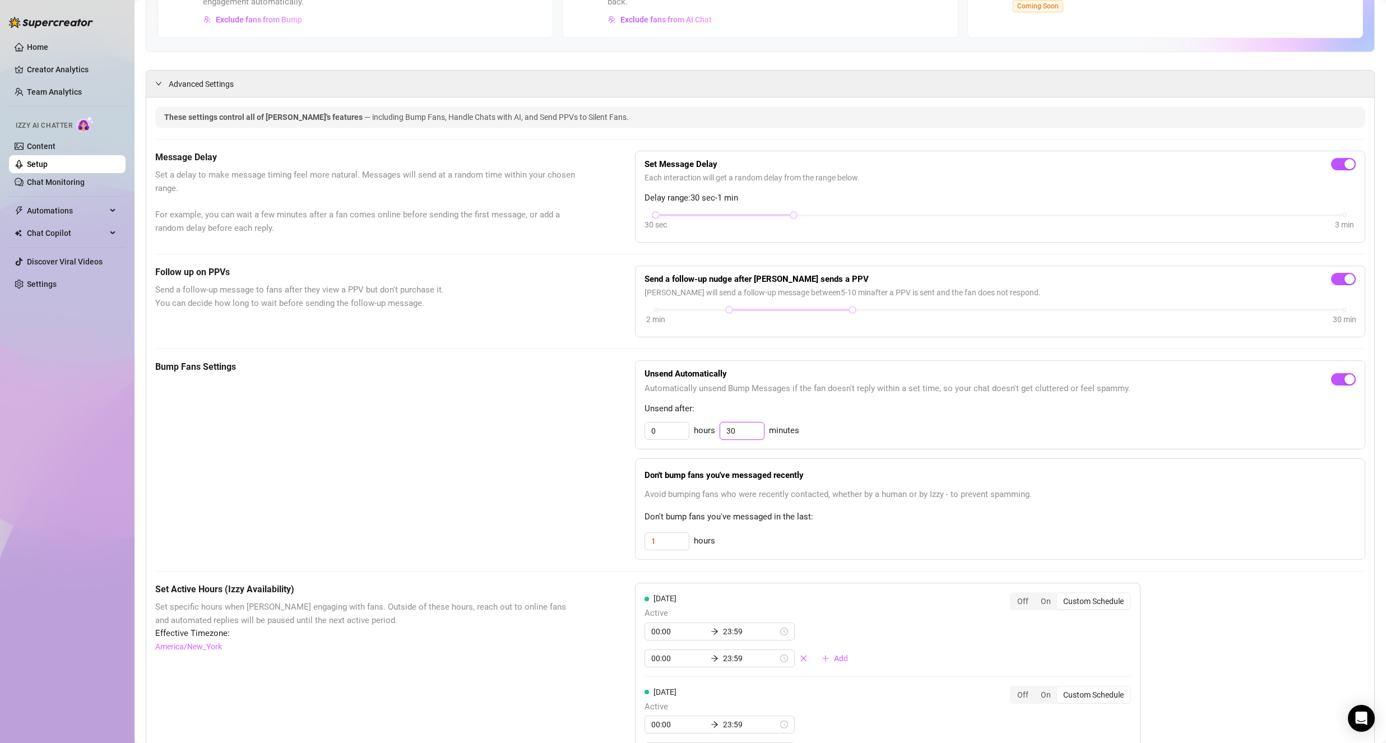
click at [749, 435] on input "30" at bounding box center [742, 431] width 44 height 17
type input "30"
drag, startPoint x: 866, startPoint y: 405, endPoint x: 855, endPoint y: 401, distance: 12.1
click at [863, 401] on div "Unsend Automatically Automatically unsend Bump Messages if the fan doesn't repl…" at bounding box center [1000, 404] width 730 height 89
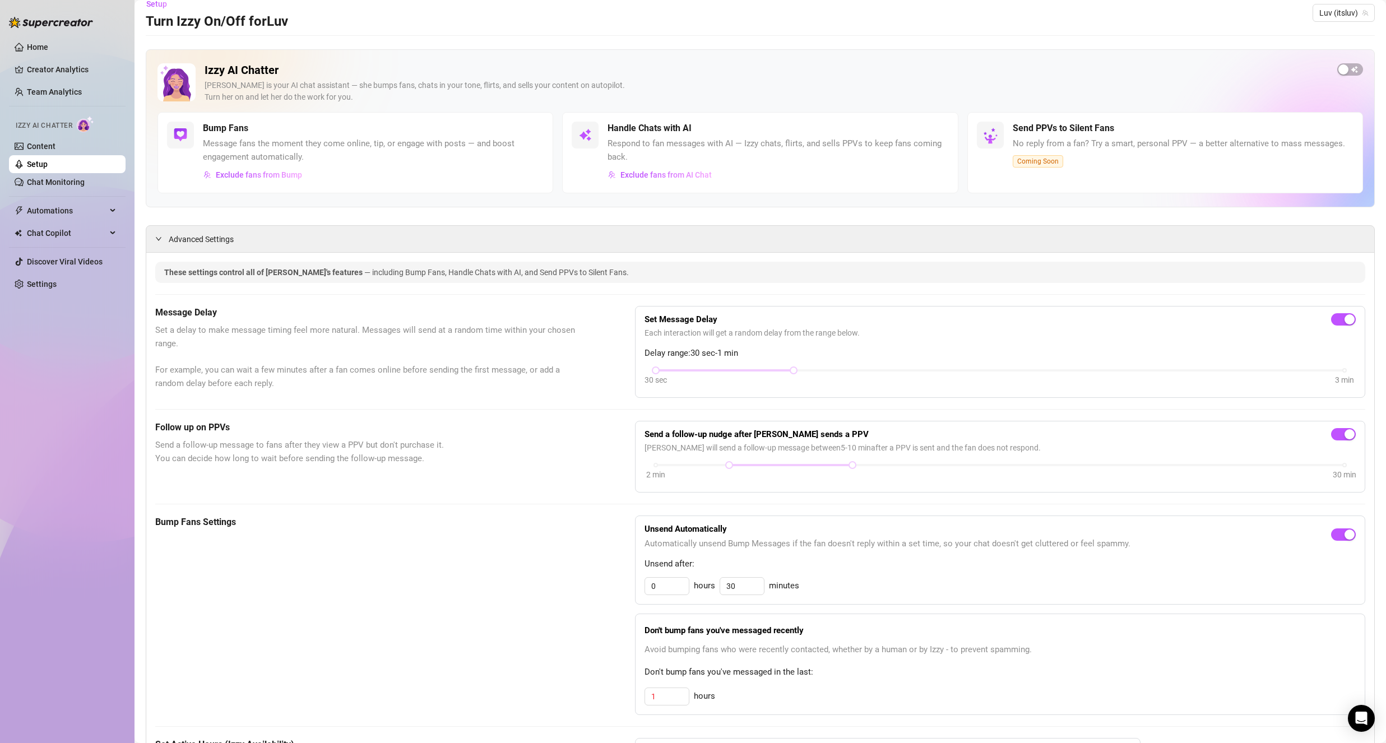
scroll to position [0, 0]
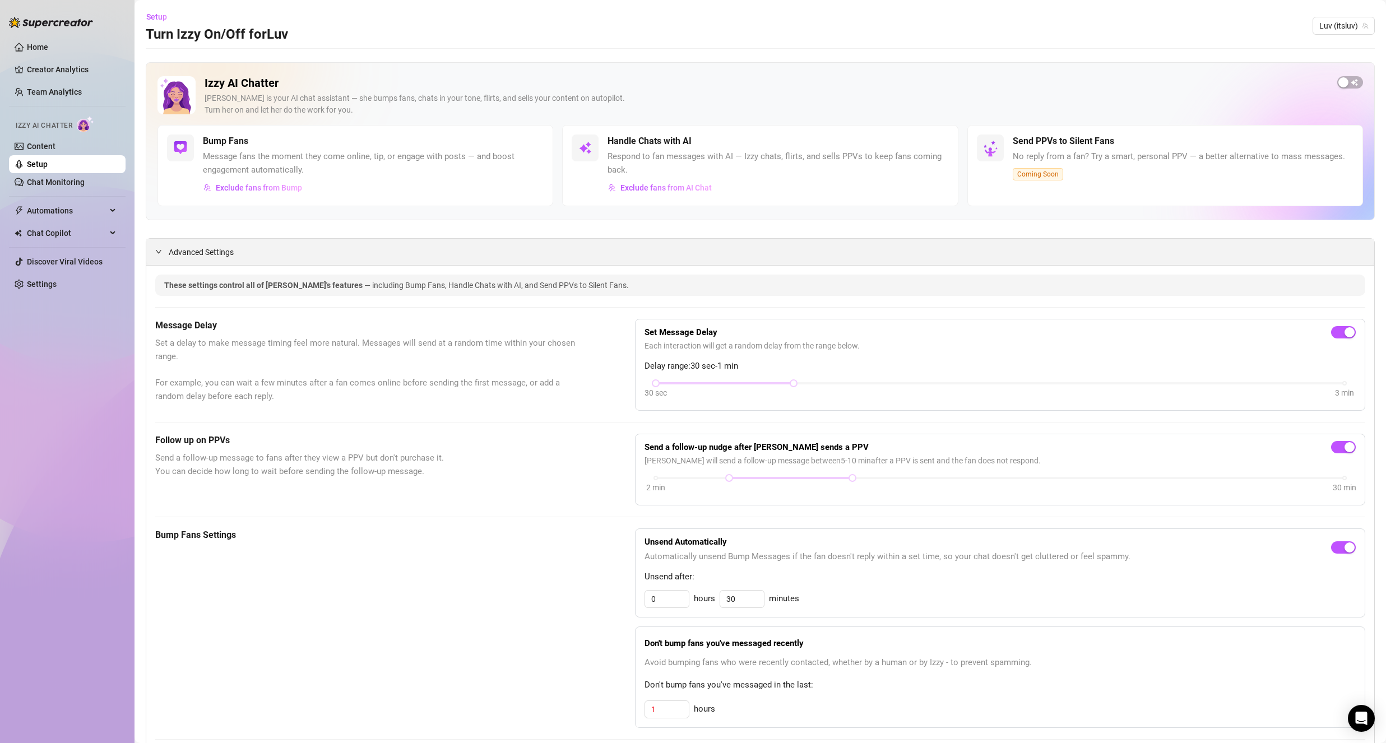
click at [194, 259] on div "Advanced Settings" at bounding box center [760, 252] width 1228 height 26
click at [198, 255] on span "Advanced Settings" at bounding box center [201, 252] width 65 height 12
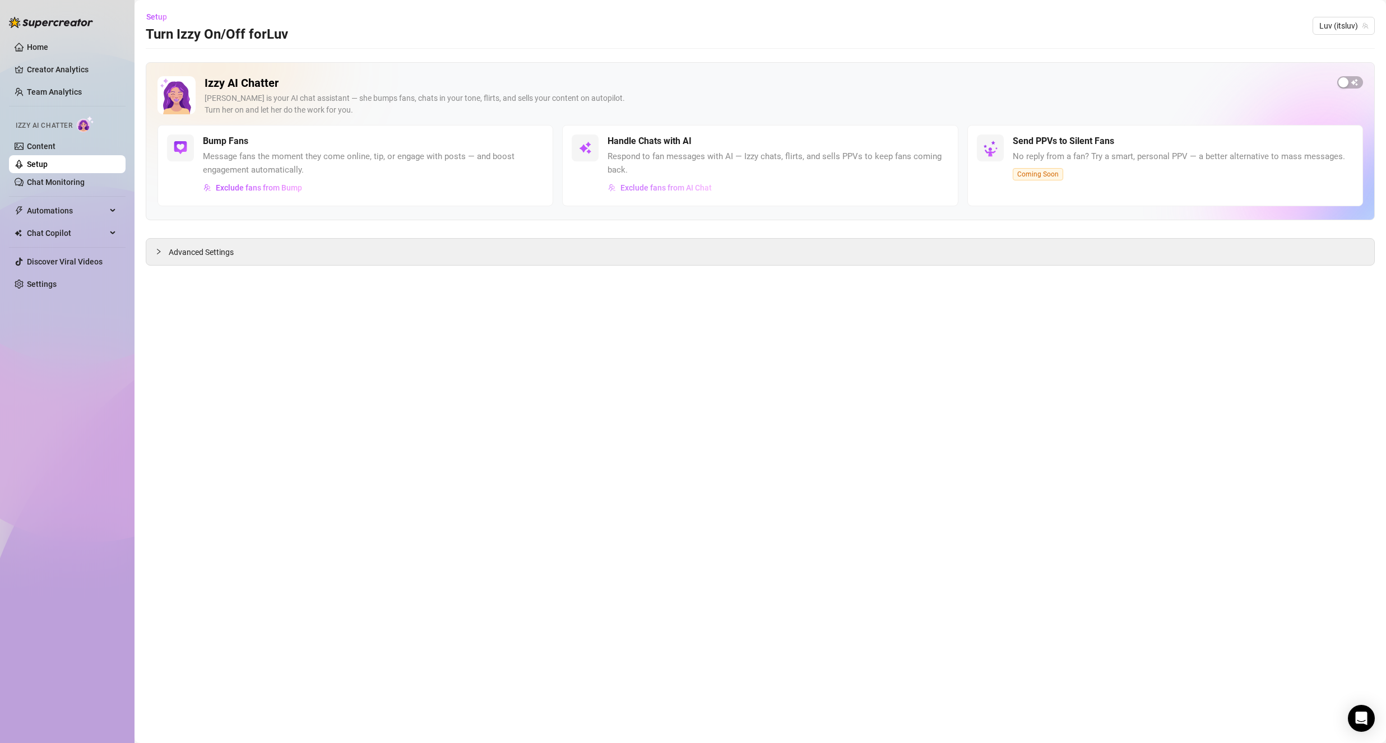
click at [638, 184] on span "Exclude fans from AI Chat" at bounding box center [665, 187] width 91 height 9
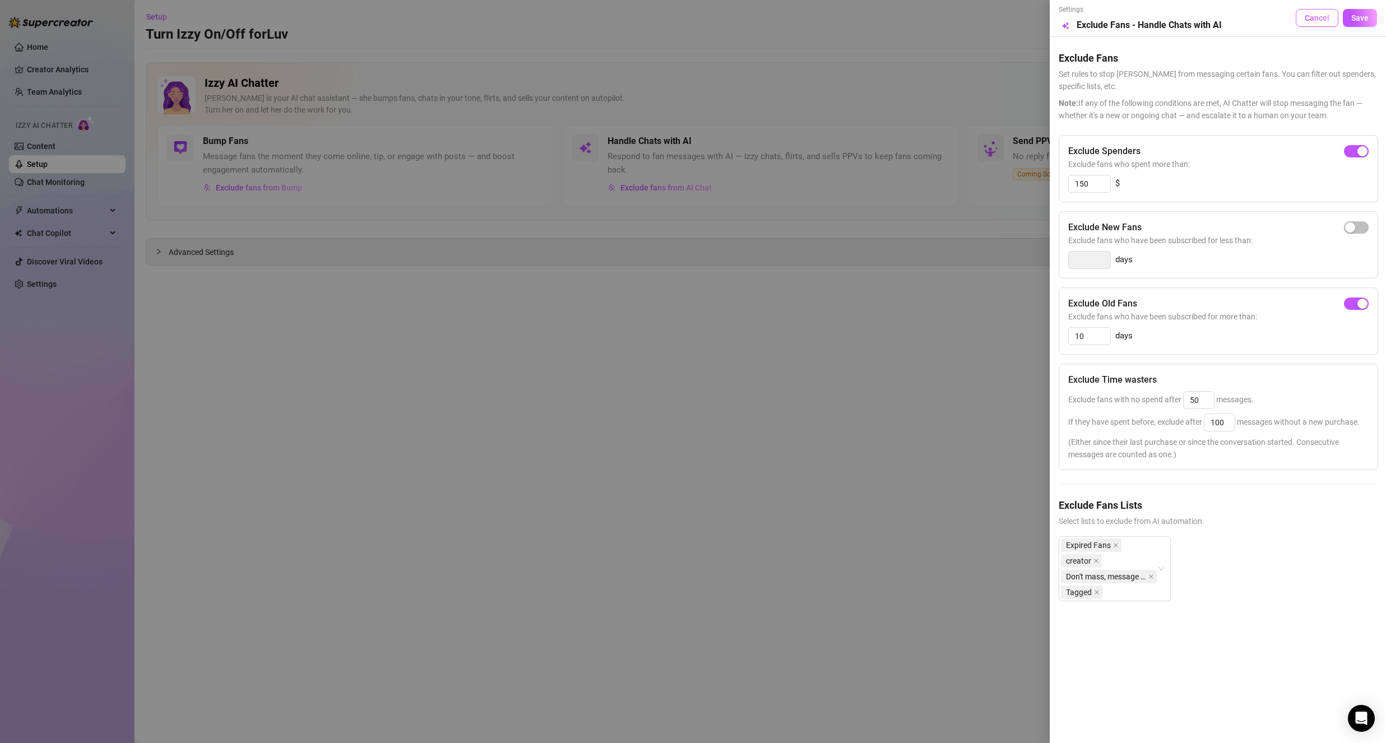
click at [1311, 22] on span "Cancel" at bounding box center [1317, 17] width 25 height 9
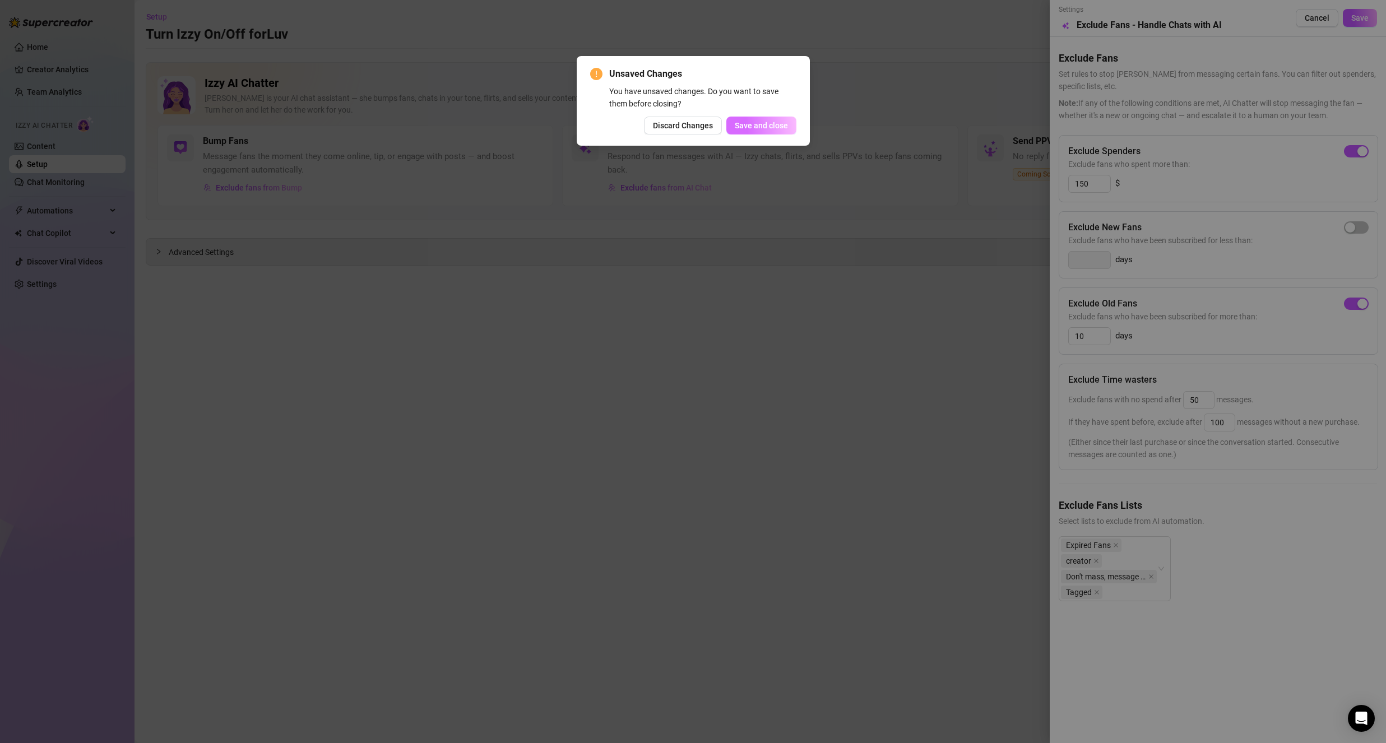
click at [738, 125] on span "Save and close" at bounding box center [761, 125] width 53 height 9
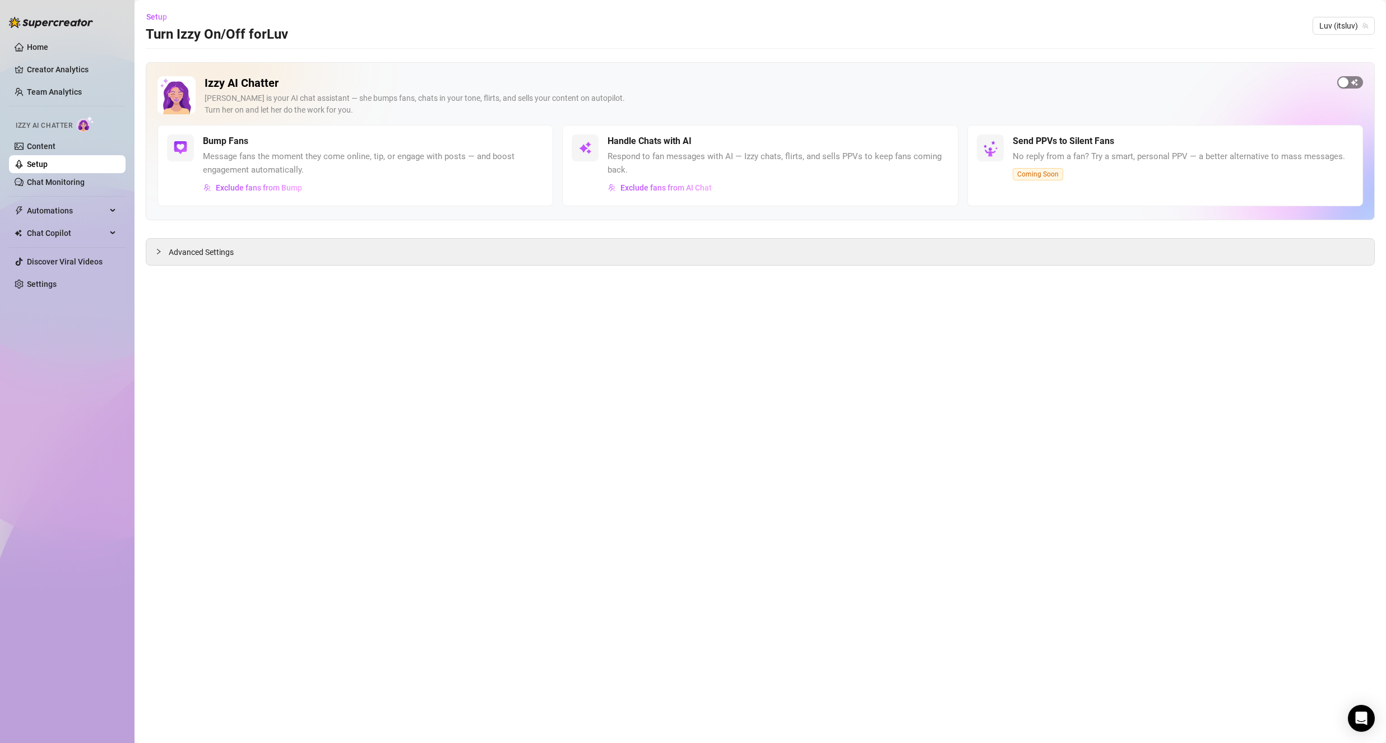
click at [1351, 82] on span "button" at bounding box center [1350, 82] width 26 height 12
click at [47, 145] on link "Content" at bounding box center [41, 146] width 29 height 9
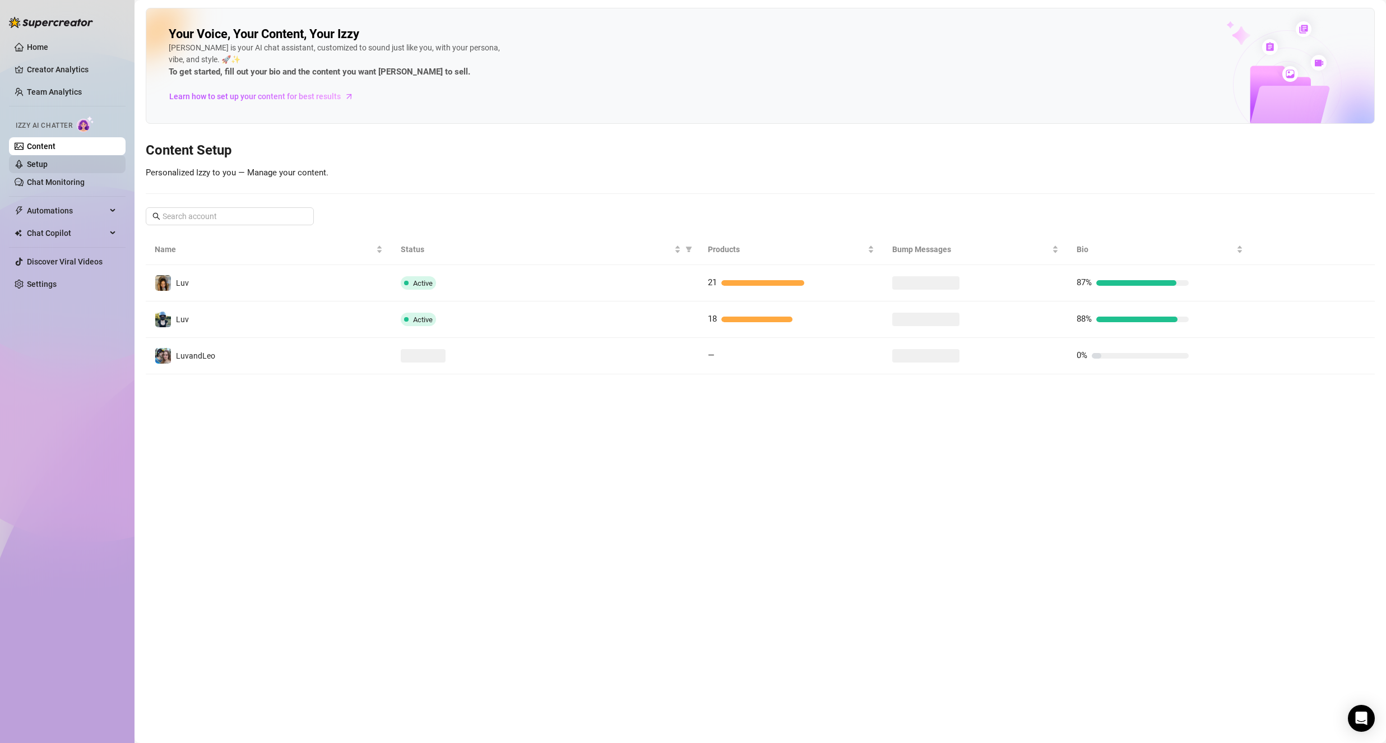
click at [47, 161] on link "Setup" at bounding box center [37, 164] width 21 height 9
